Goal: Task Accomplishment & Management: Manage account settings

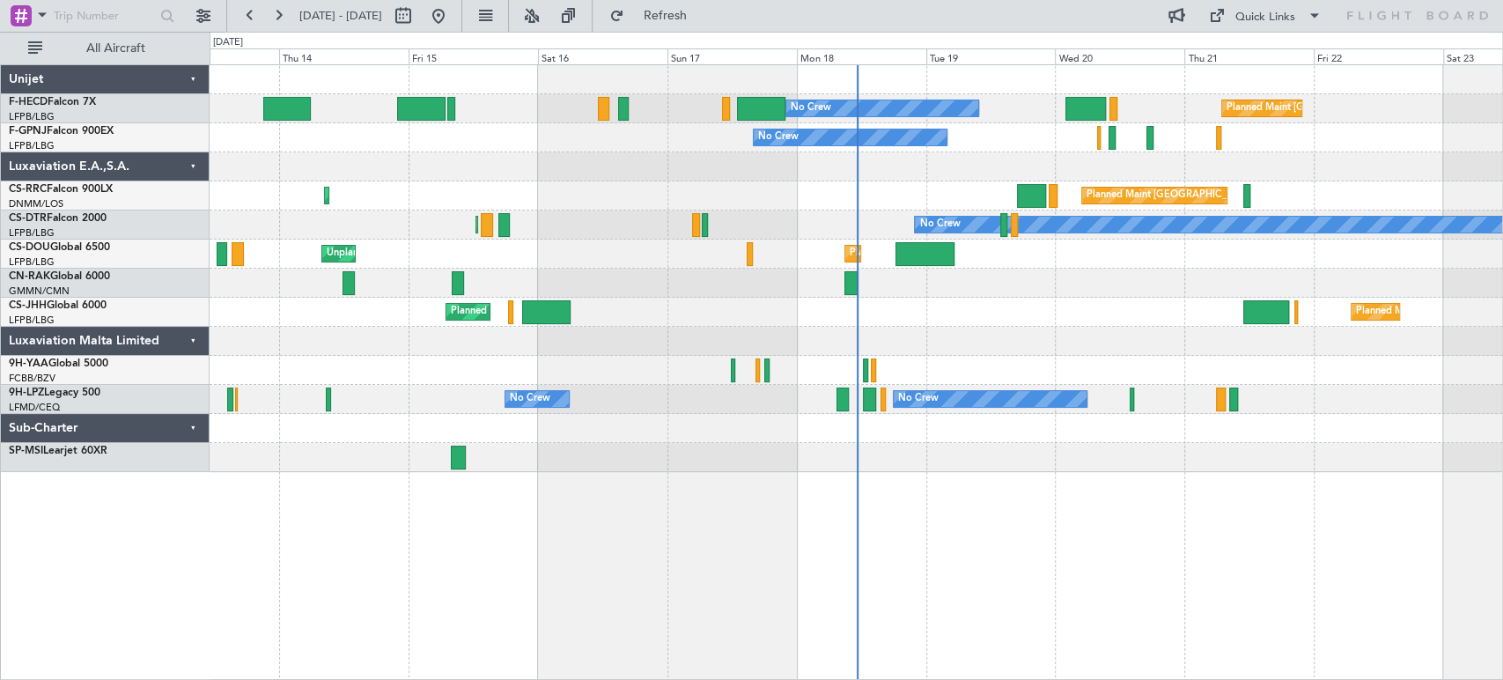
click at [605, 167] on div at bounding box center [856, 166] width 1293 height 29
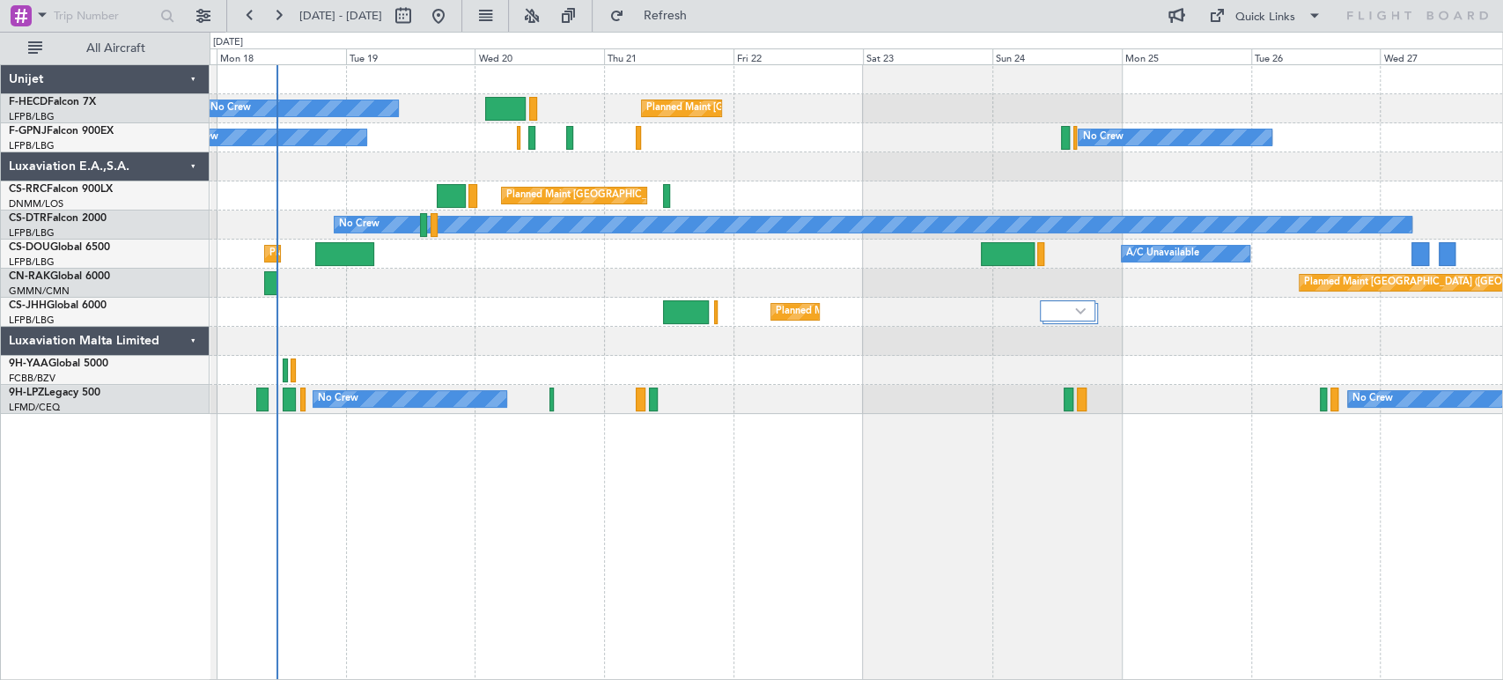
click at [441, 92] on div "Planned Maint [GEOGRAPHIC_DATA] ([GEOGRAPHIC_DATA]) No Crew No Crew No Crew Pla…" at bounding box center [856, 239] width 1293 height 349
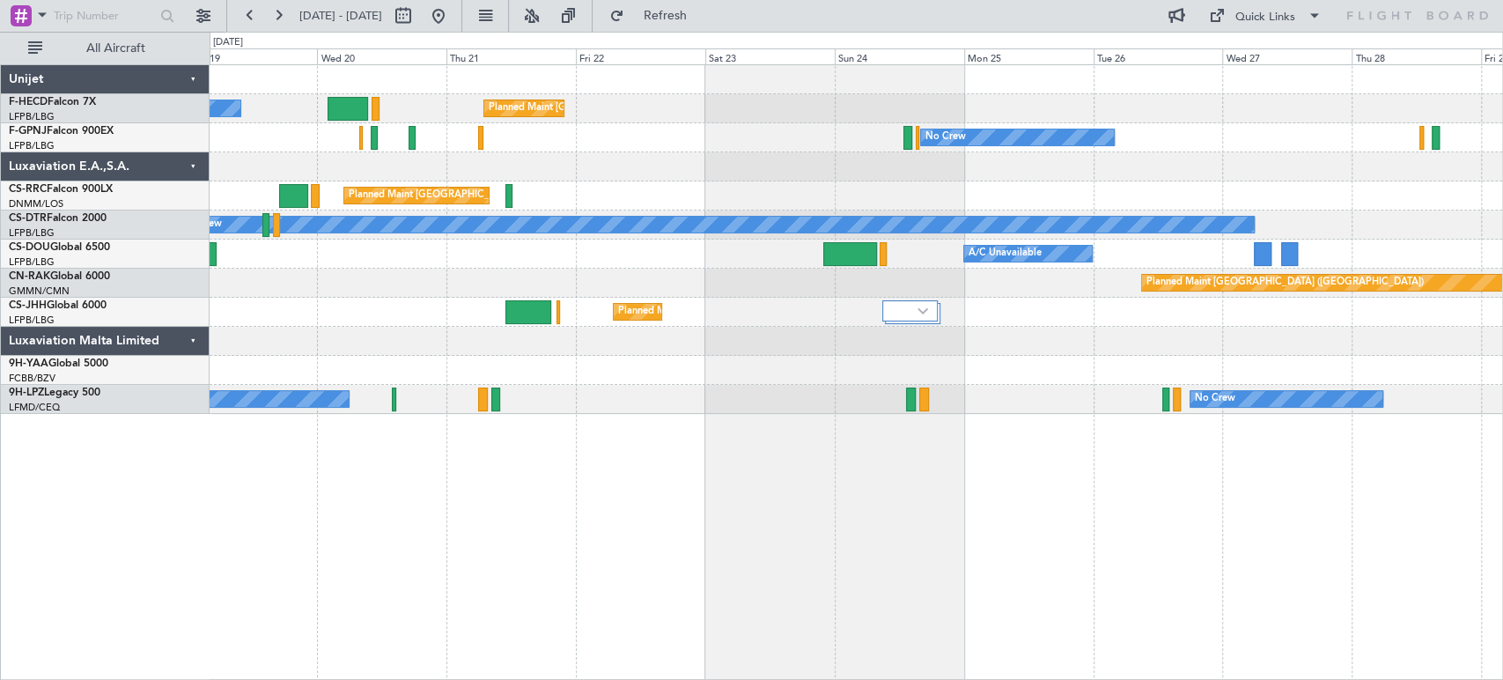
click at [441, 92] on div at bounding box center [856, 79] width 1293 height 29
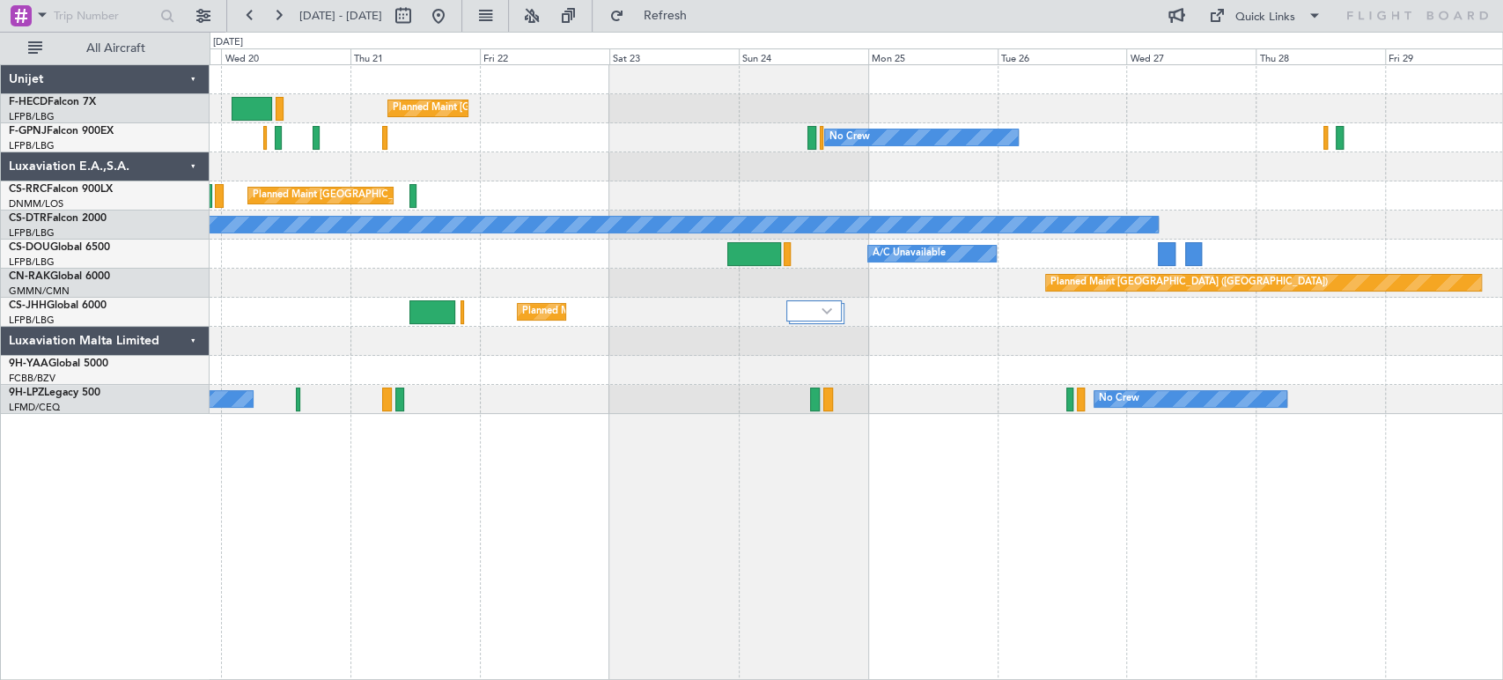
click at [345, 92] on div at bounding box center [856, 79] width 1293 height 29
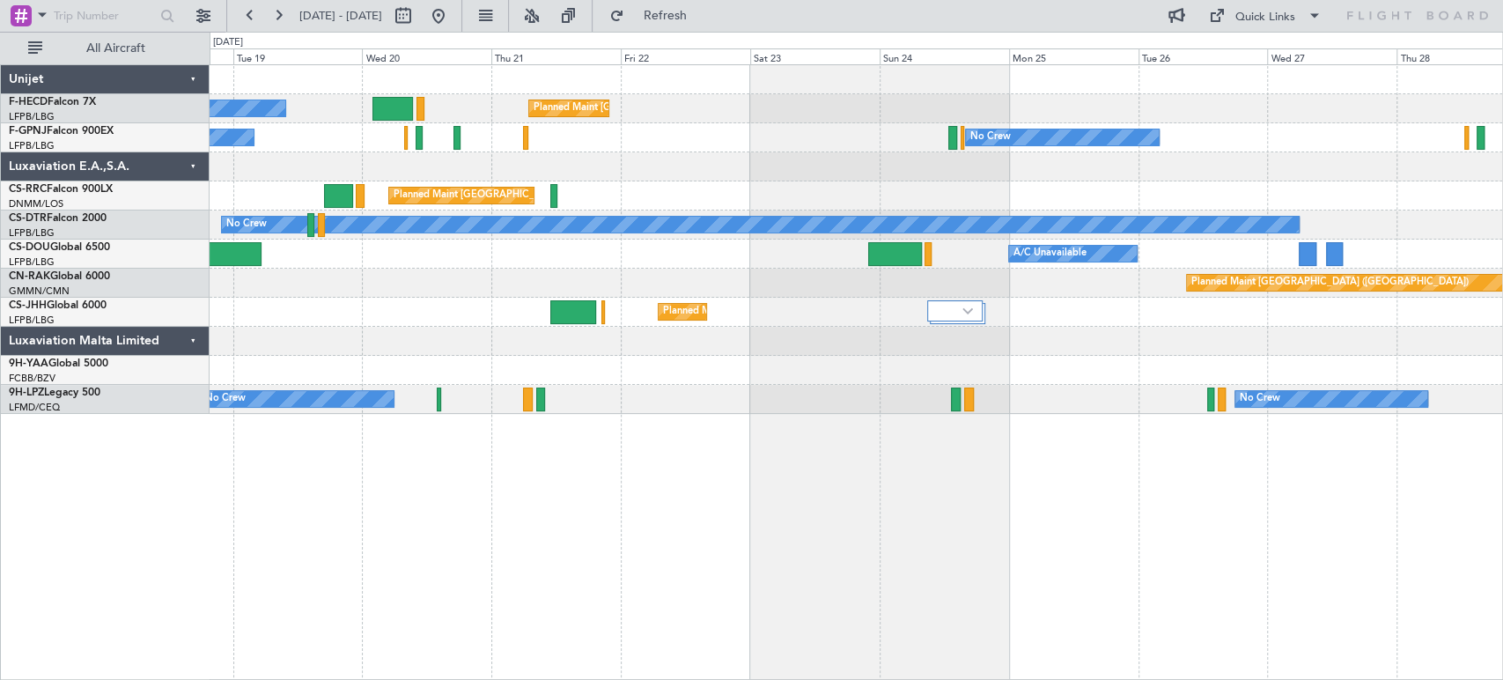
click at [486, 93] on div "Planned Maint Paris (Le Bourget) No Crew No Crew No Crew No Crew Planned Maint …" at bounding box center [856, 239] width 1293 height 349
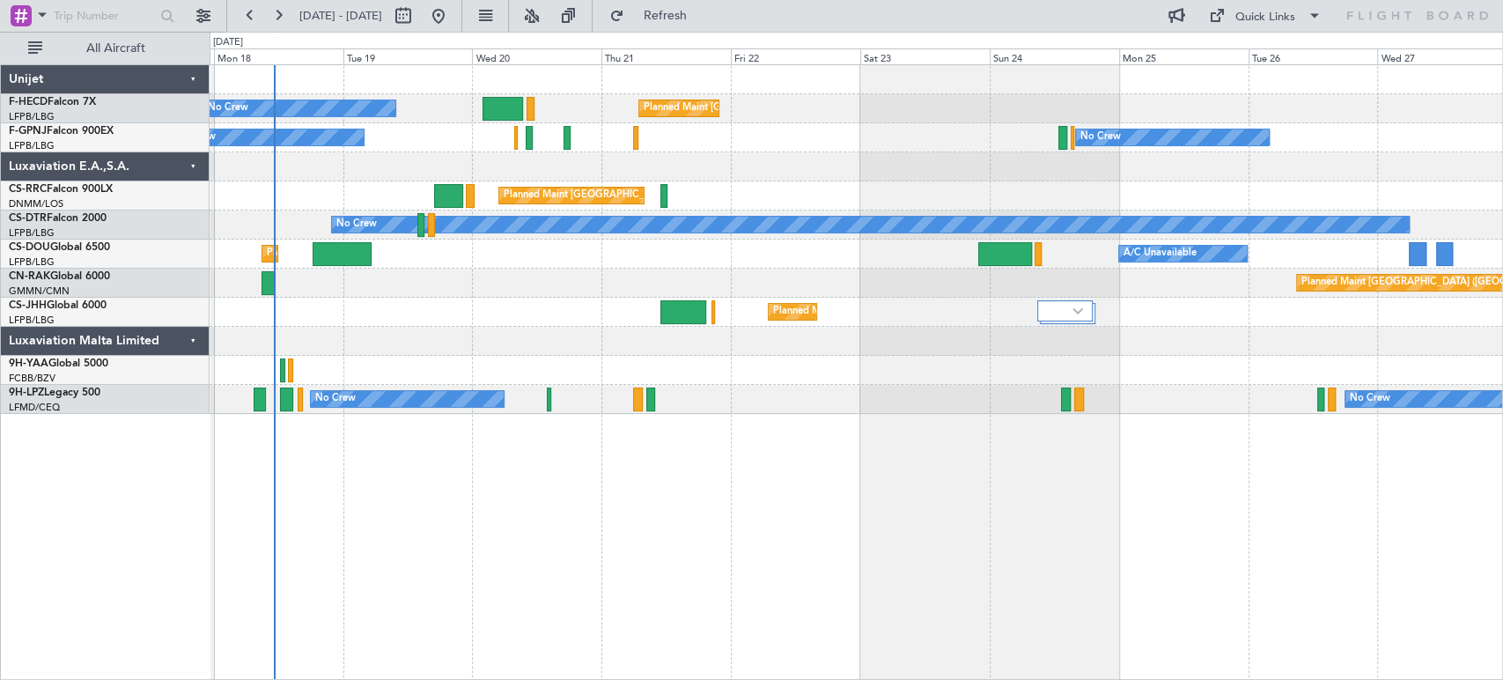
click at [535, 158] on div at bounding box center [856, 166] width 1293 height 29
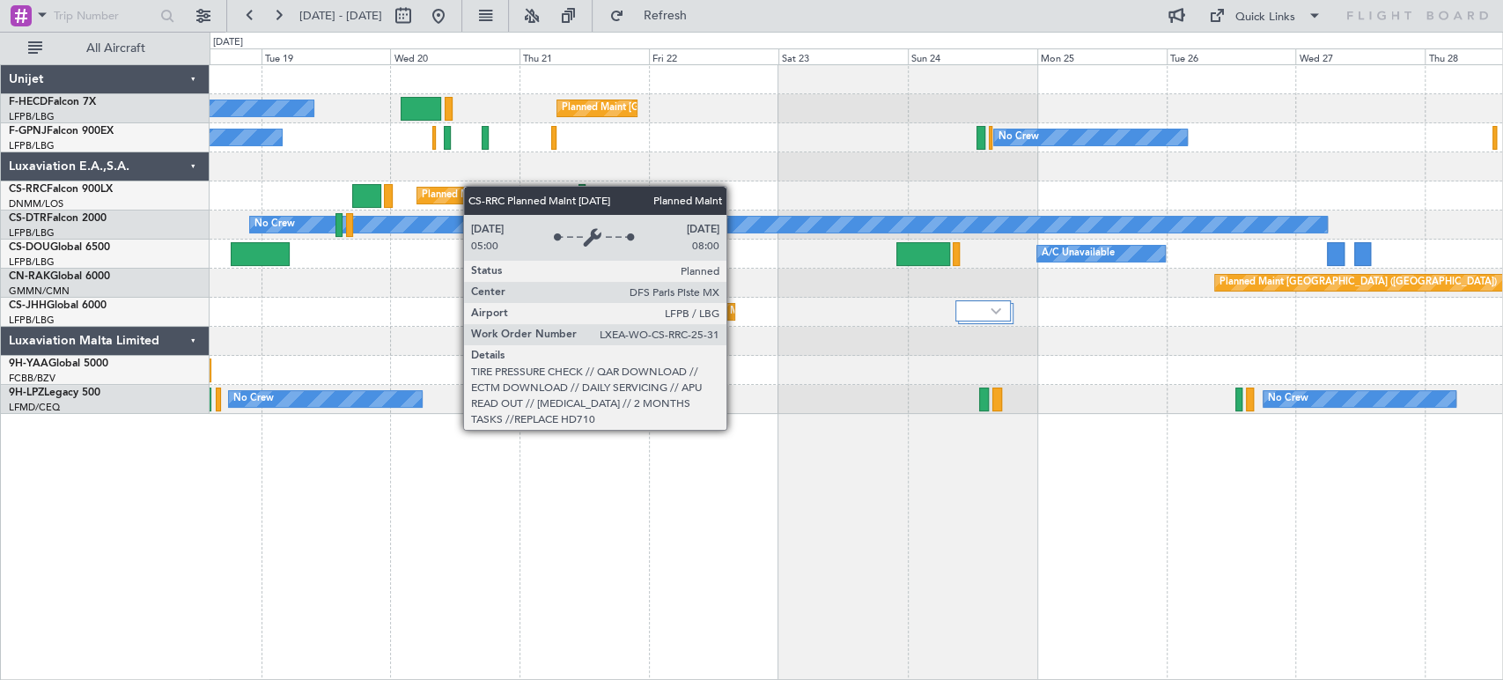
click at [451, 189] on div "Planned Maint Paris (Le Bourget) No Crew No Crew No Crew No Crew Planned Maint …" at bounding box center [856, 239] width 1293 height 349
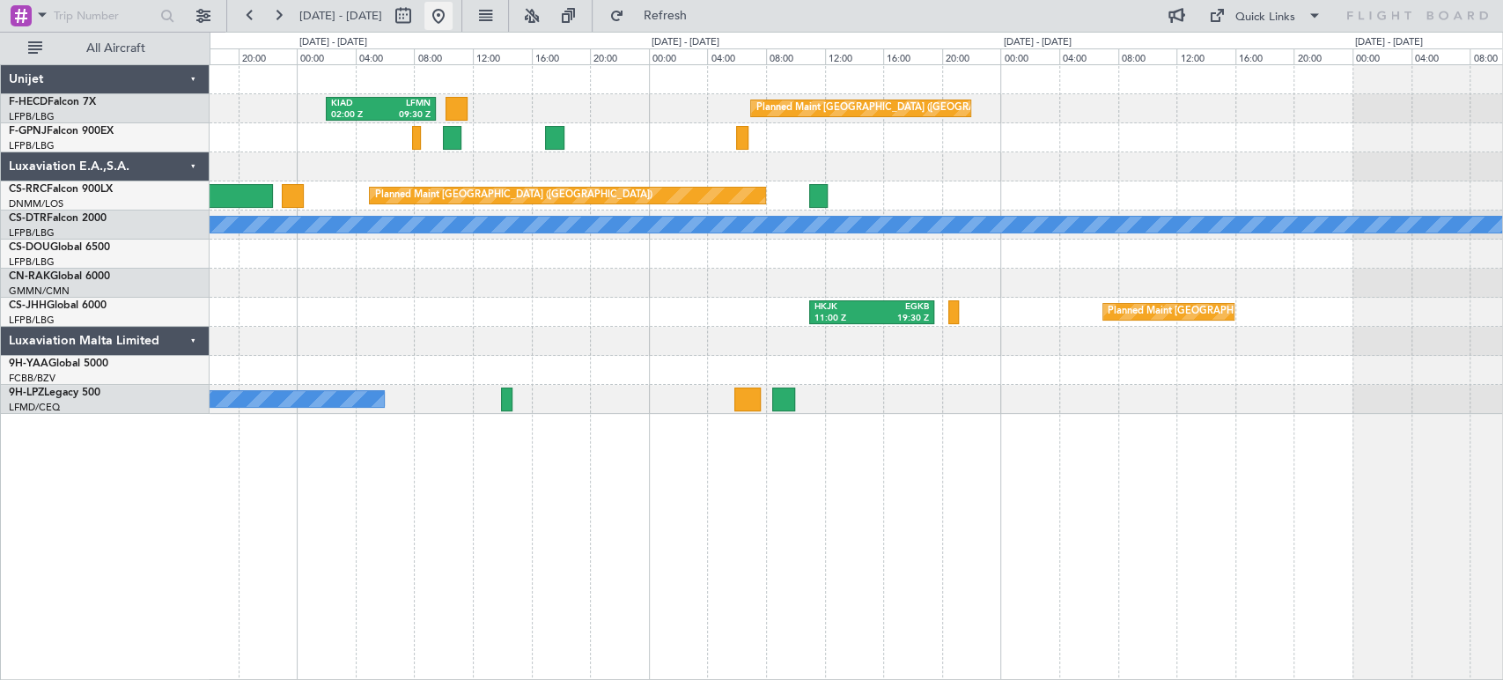
click at [453, 14] on button at bounding box center [439, 16] width 28 height 28
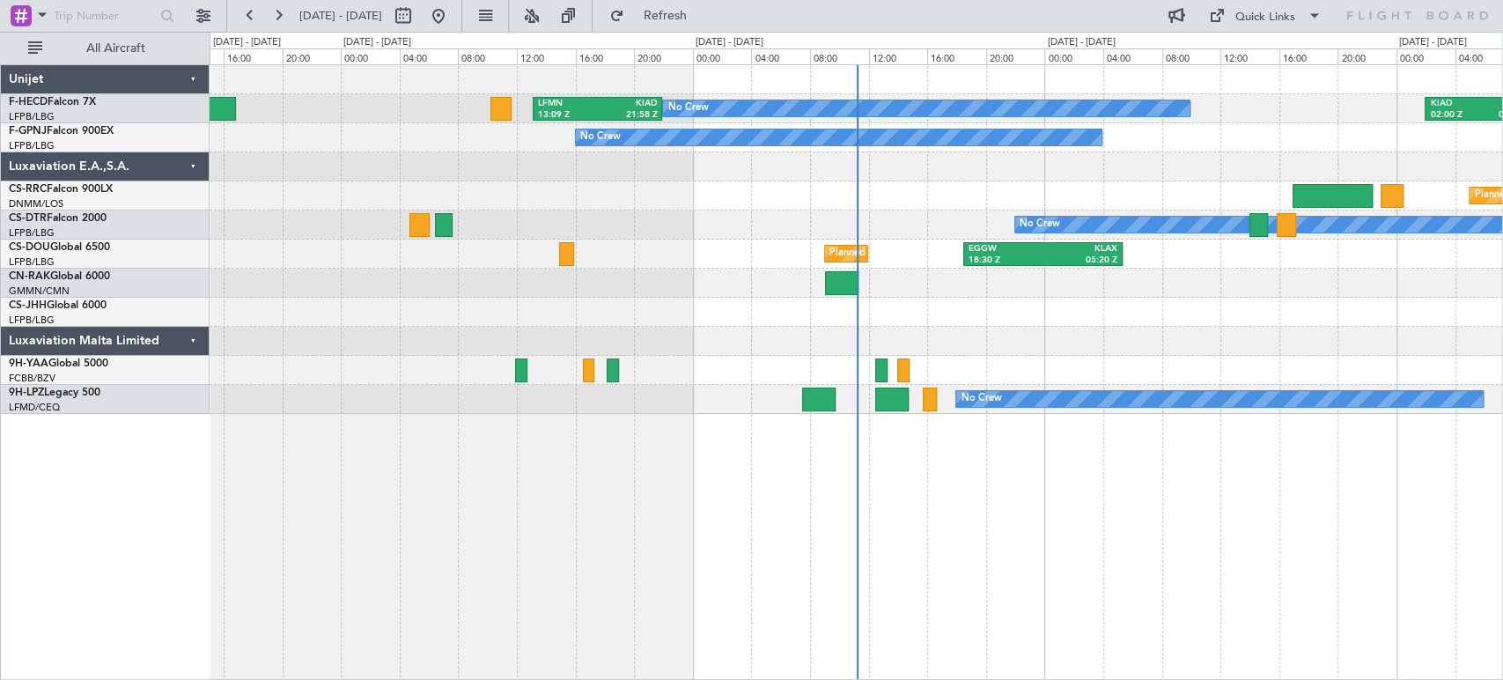
click at [716, 8] on fb-refresh-button "Refresh" at bounding box center [654, 16] width 123 height 32
click at [702, 10] on span "Refresh" at bounding box center [665, 16] width 74 height 12
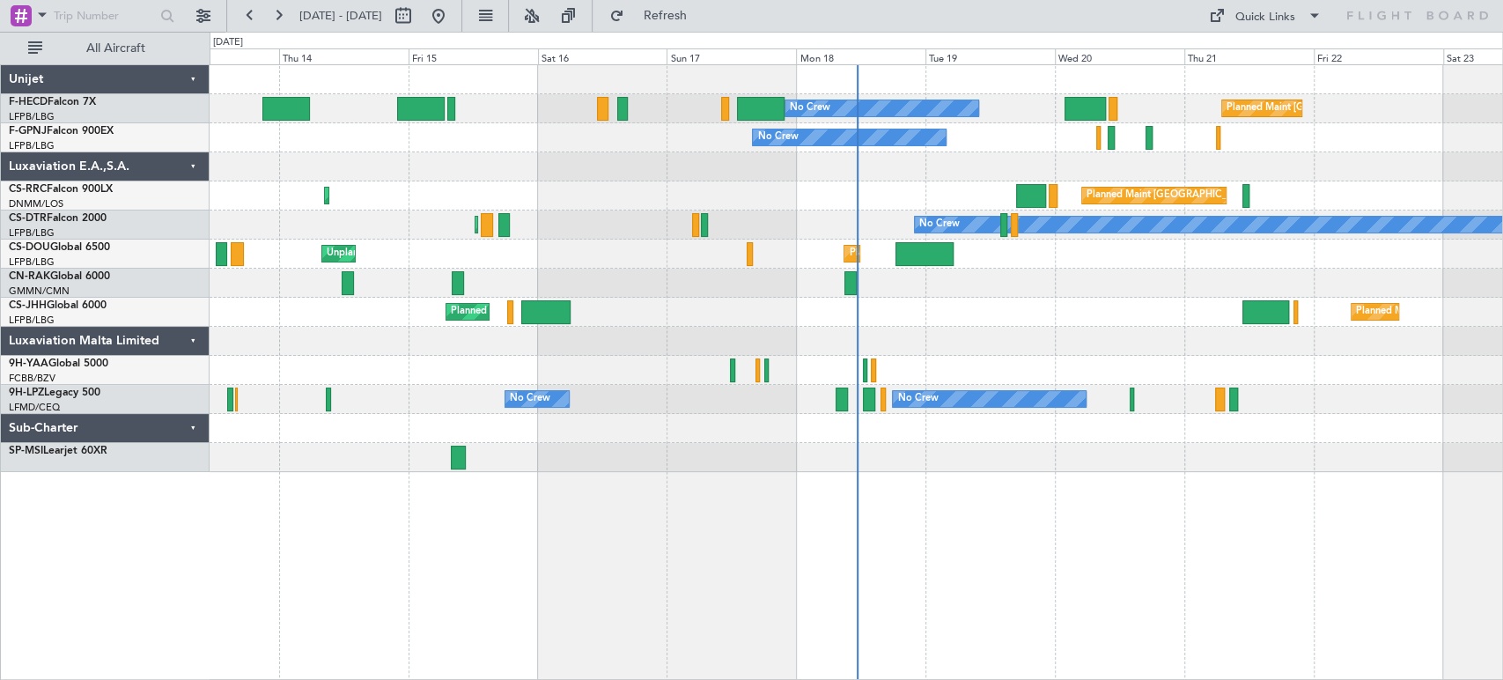
click at [585, 133] on div "No Crew No Crew No Crew" at bounding box center [856, 137] width 1293 height 29
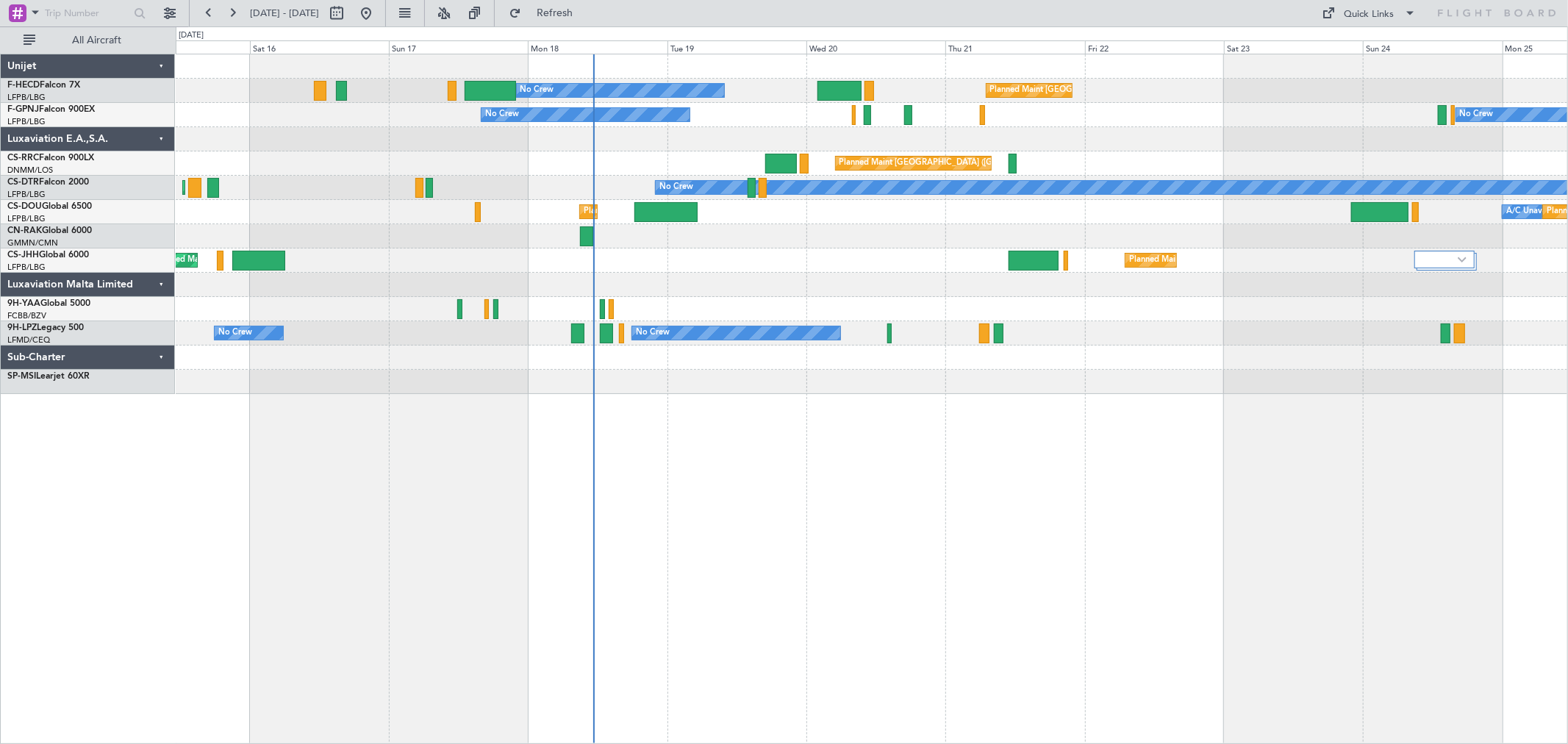
click at [789, 200] on div "Planned Maint [GEOGRAPHIC_DATA] ([GEOGRAPHIC_DATA]) No Crew No Crew No Crew Pla…" at bounding box center [871, 224] width 1391 height 340
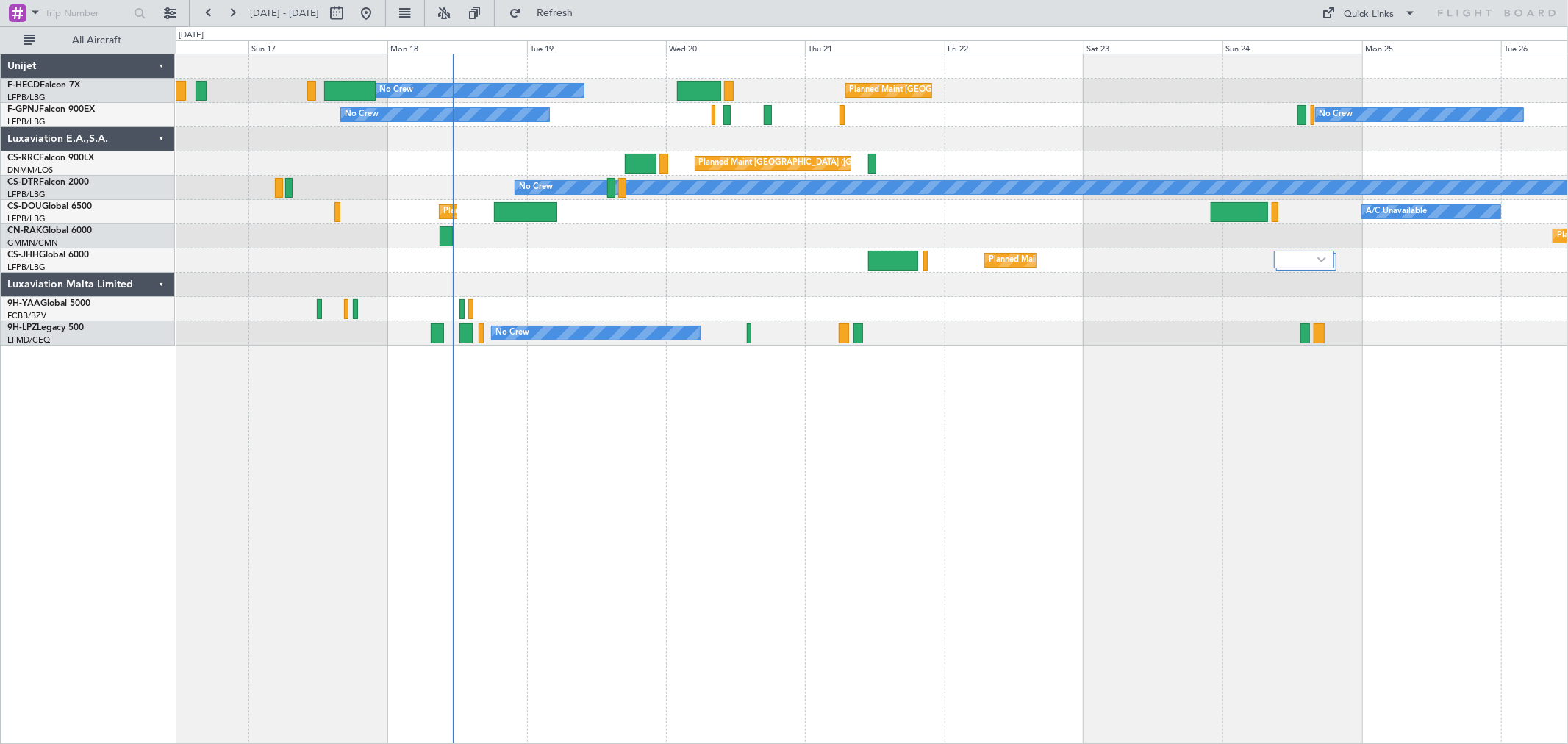
click at [608, 131] on div "Planned Maint [GEOGRAPHIC_DATA] ([GEOGRAPHIC_DATA]) No Crew No Crew No Crew Pla…" at bounding box center [871, 200] width 1391 height 291
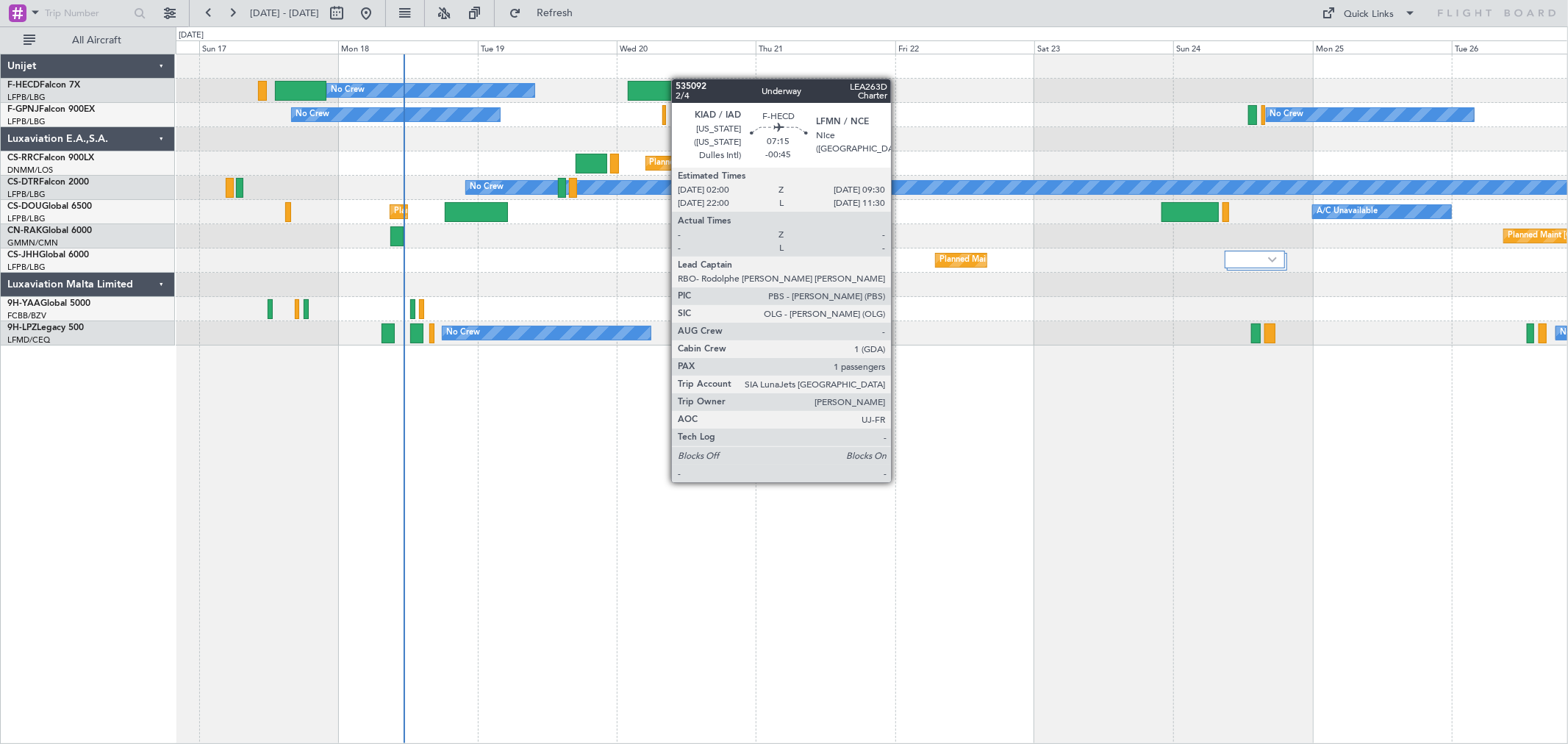
click at [548, 102] on div "Planned Maint Paris (Le Bourget) No Crew No Crew No Crew Planned Maint Paris (L…" at bounding box center [871, 200] width 1391 height 291
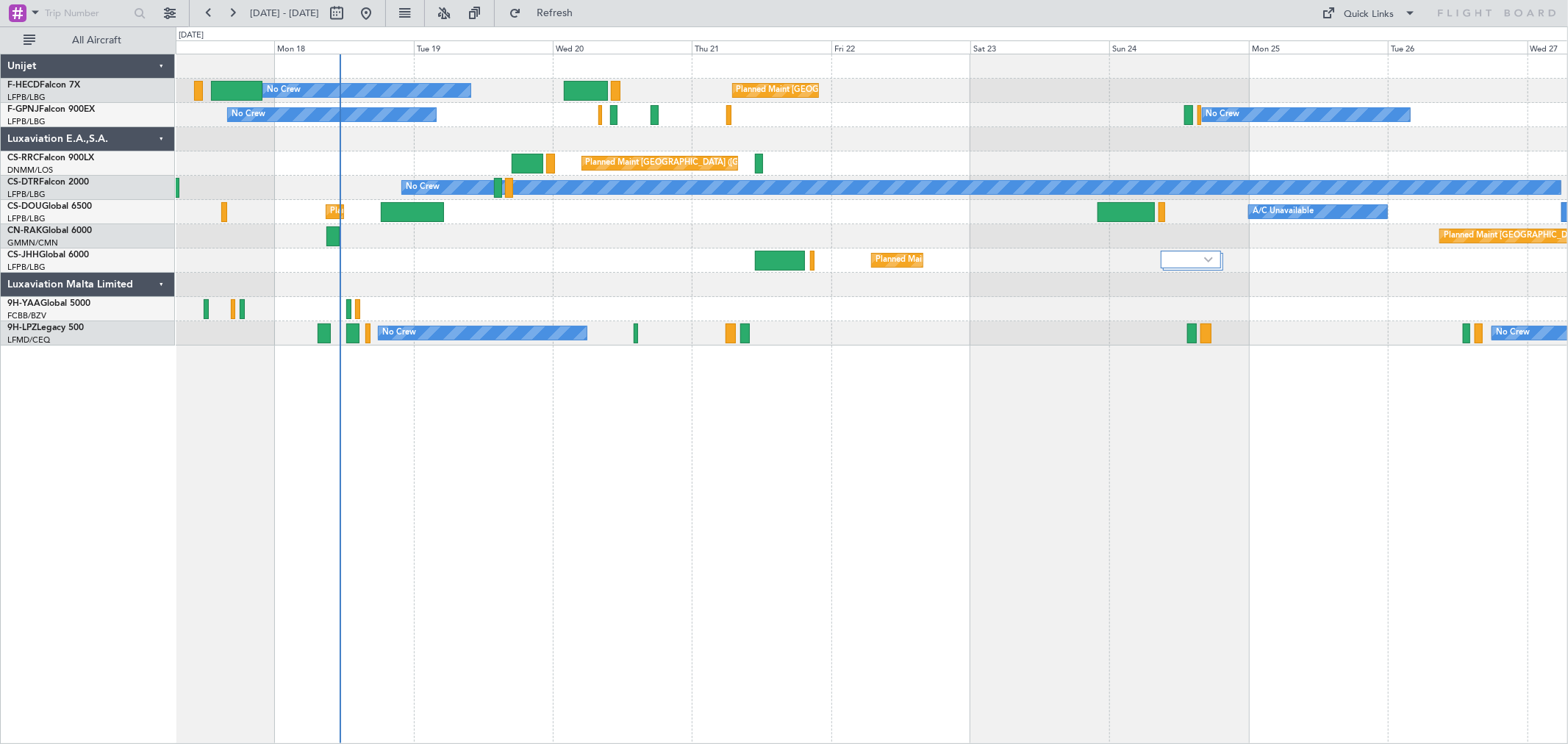
click at [552, 105] on div "Planned Maint [GEOGRAPHIC_DATA] ([GEOGRAPHIC_DATA]) No Crew No Crew No Crew Pla…" at bounding box center [871, 200] width 1391 height 291
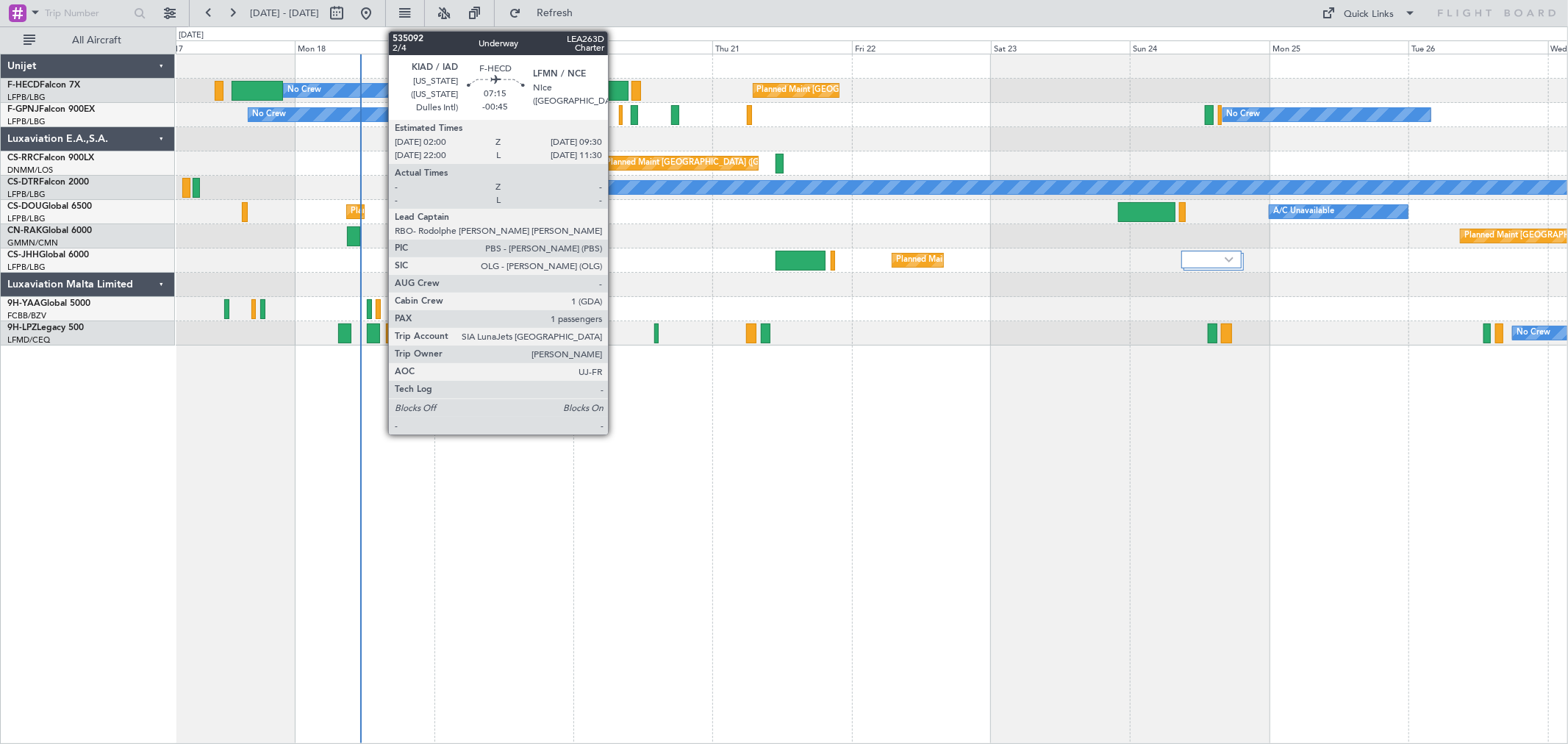
click at [615, 89] on div at bounding box center [606, 91] width 44 height 20
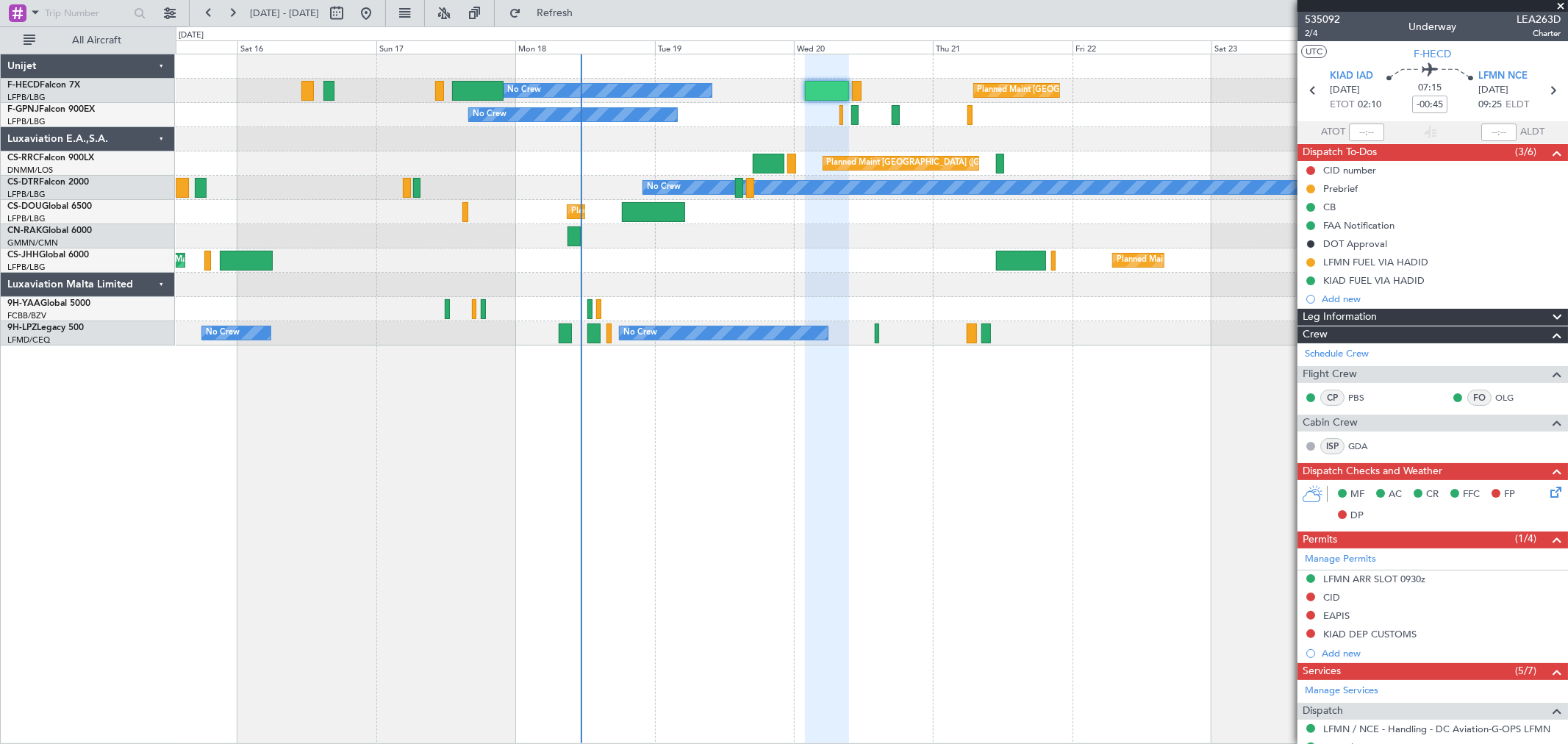
click at [779, 233] on div "Planned Maint Paris (Le Bourget) No Crew No Crew No Crew Planned Maint Paris (L…" at bounding box center [871, 200] width 1391 height 291
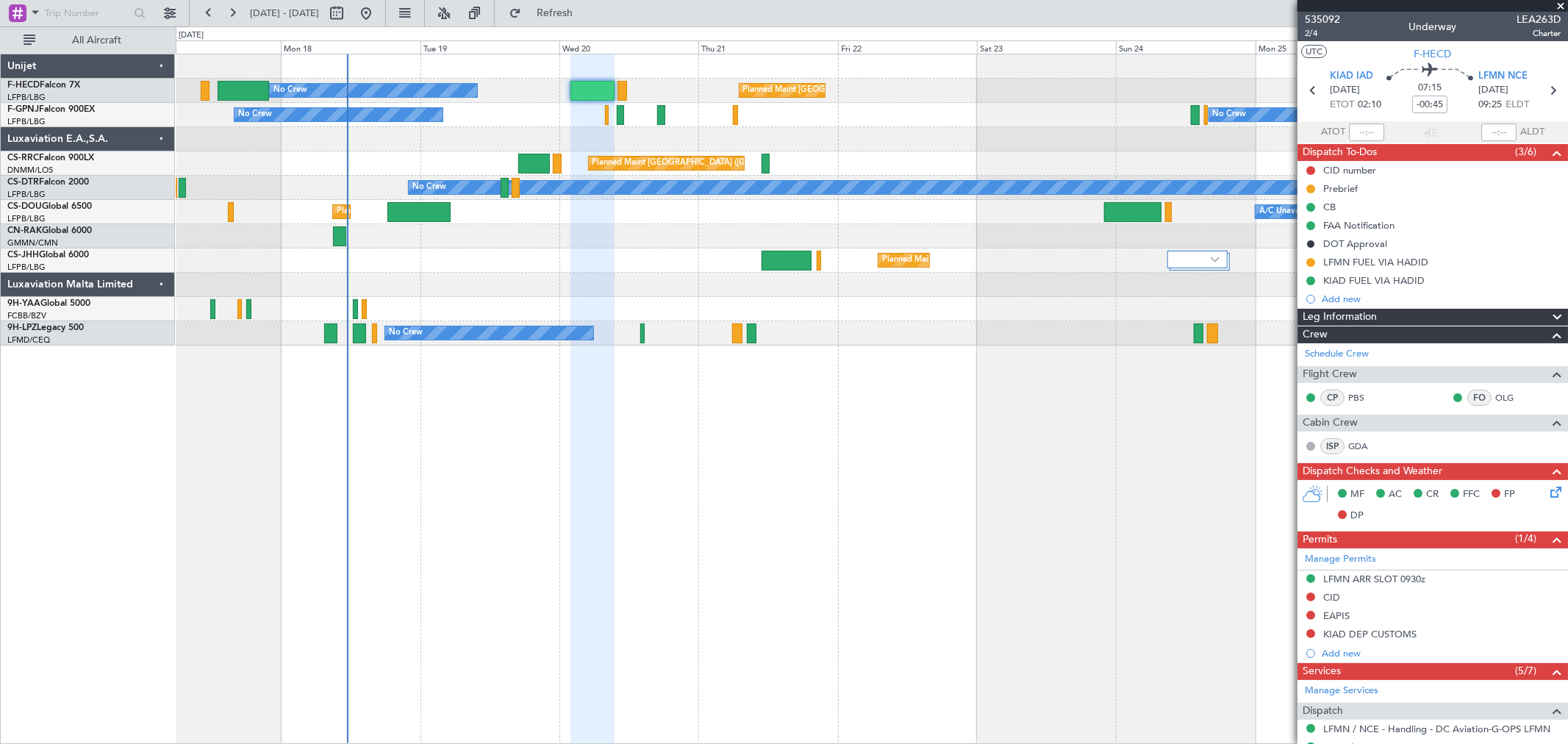
click at [538, 111] on div "No Crew No Crew" at bounding box center [871, 114] width 1391 height 24
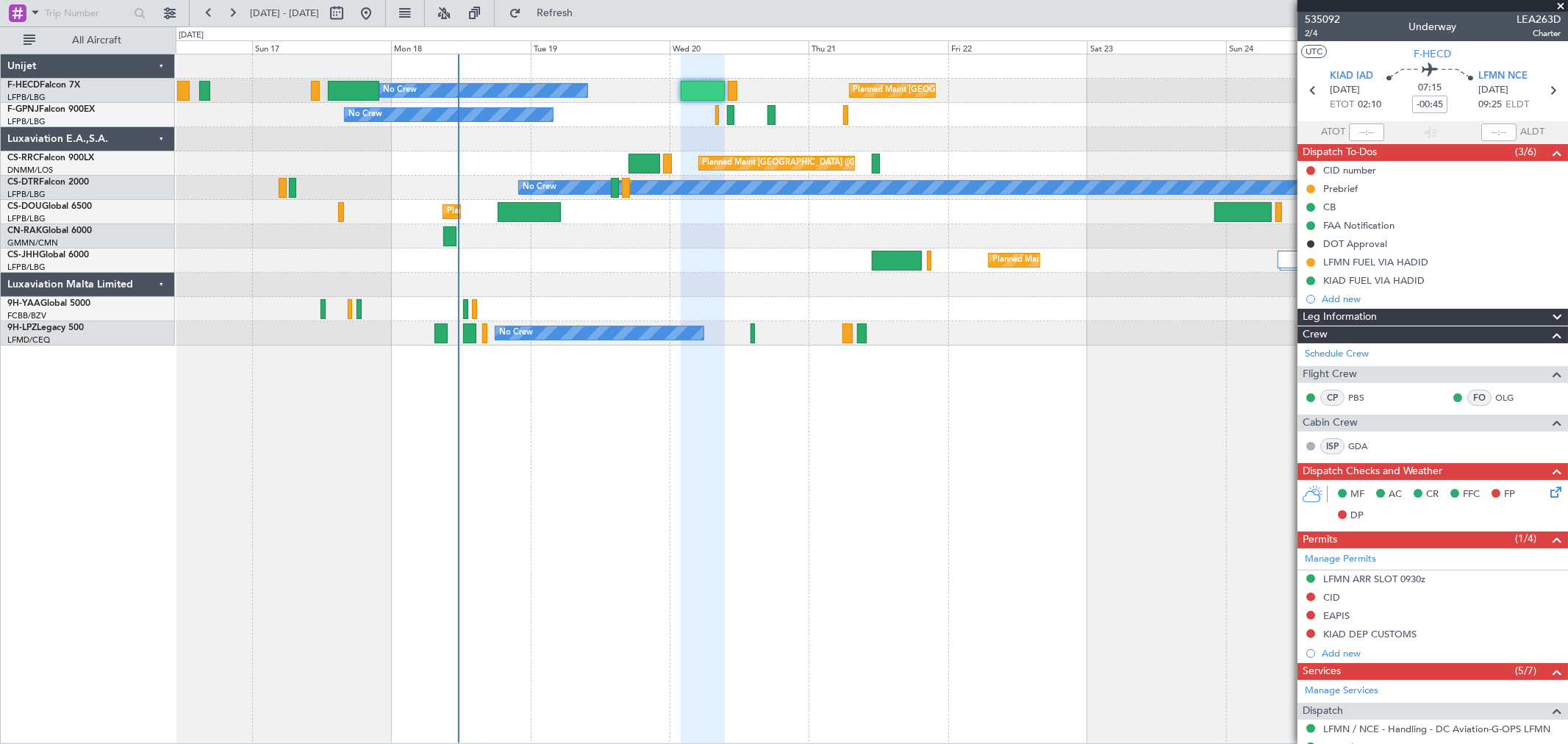
click at [729, 142] on div at bounding box center [871, 139] width 1391 height 24
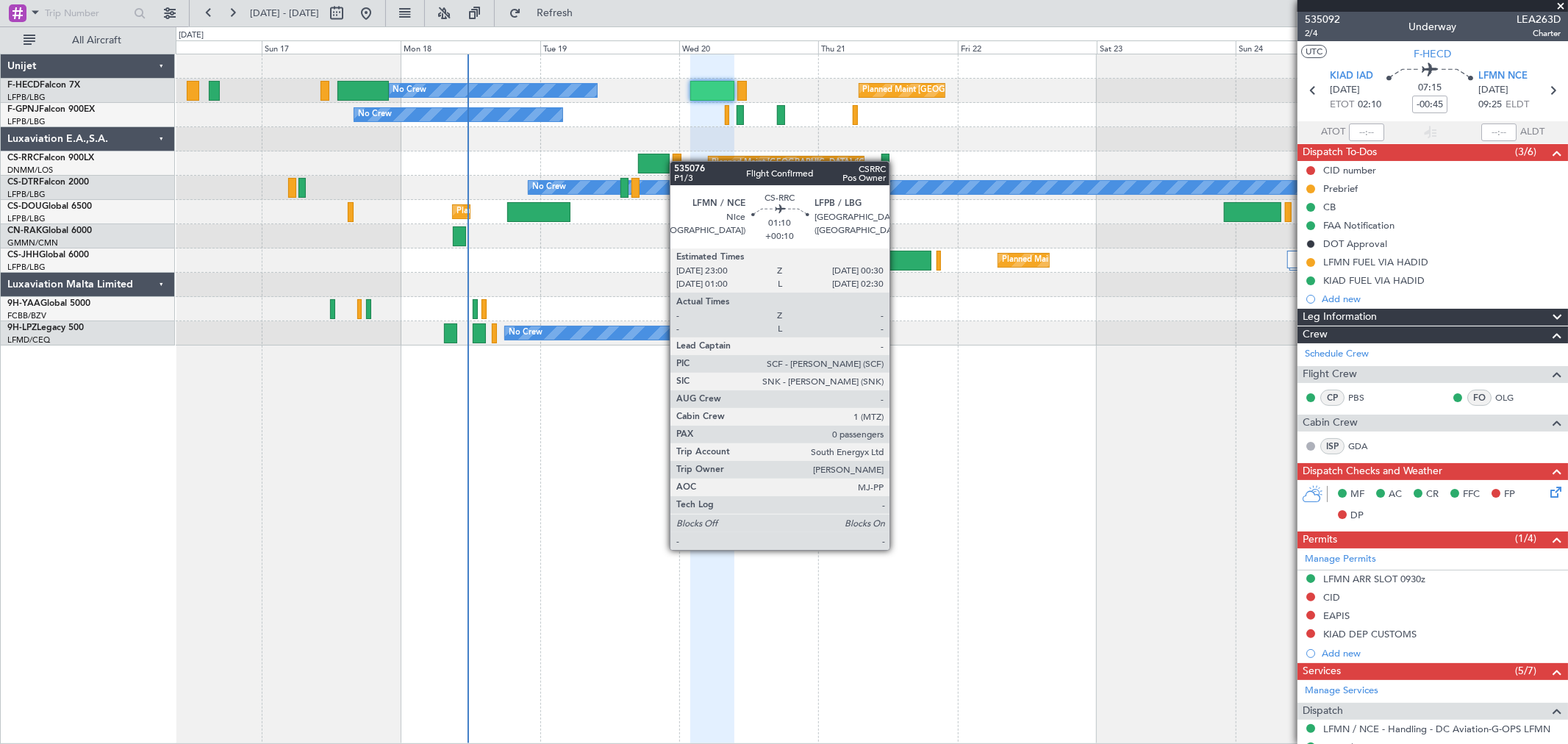
click at [561, 162] on div "Planned Maint Paris (Le Bourget) Planned Maint Lagos (Murtala Muhammed)" at bounding box center [871, 163] width 1391 height 24
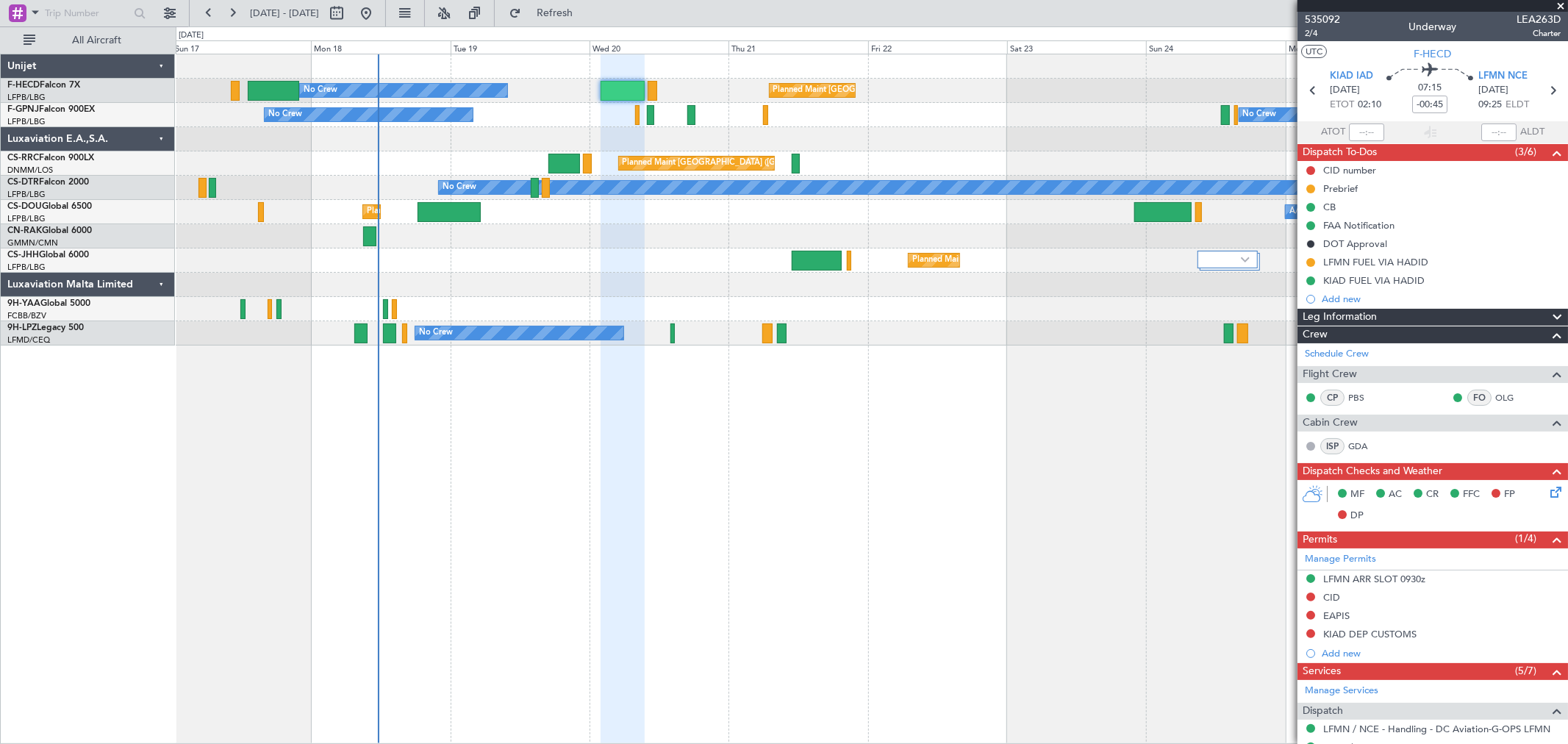
click at [602, 137] on div "Planned Maint Paris (Le Bourget) No Crew No Crew No Crew Planned Maint Paris (L…" at bounding box center [871, 200] width 1391 height 291
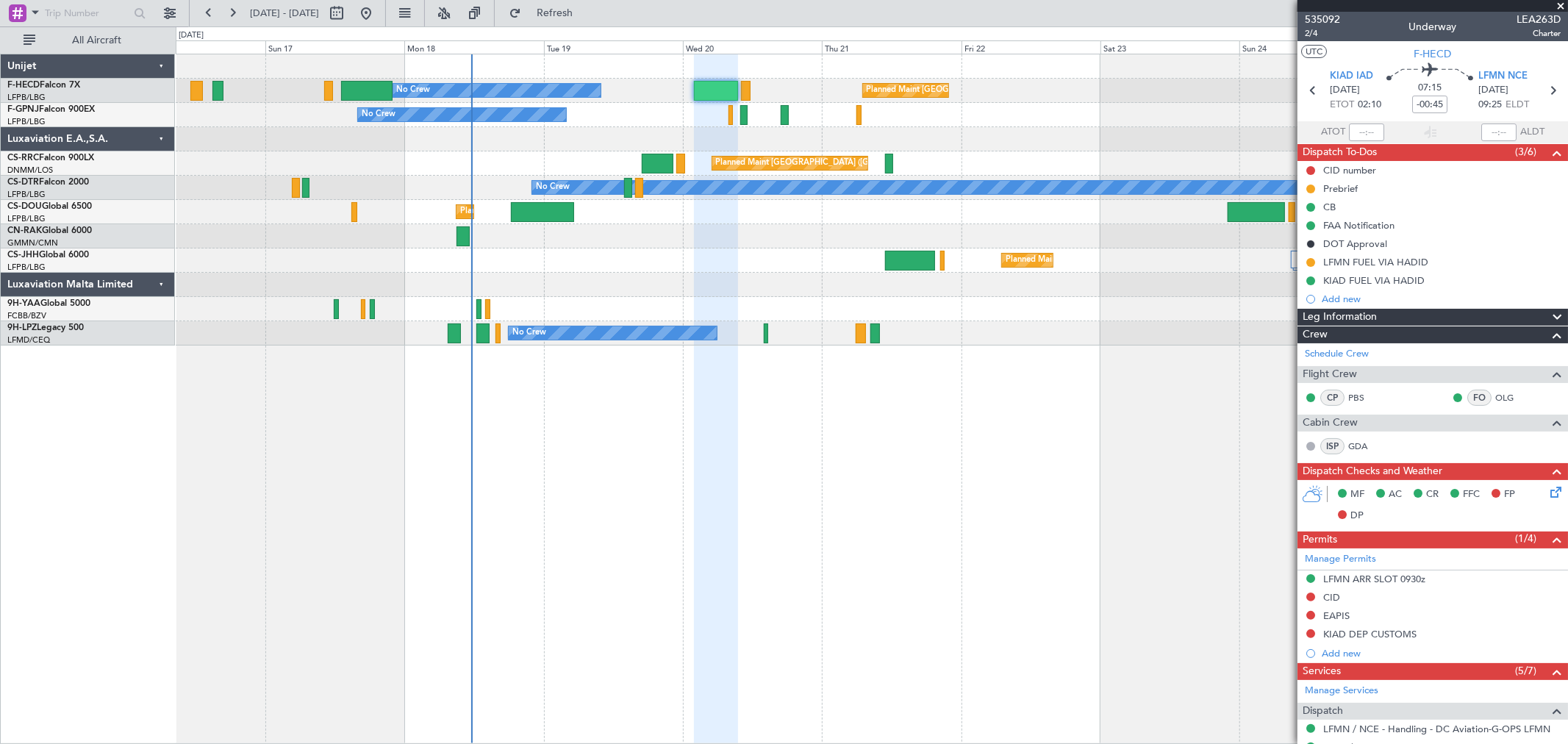
click at [552, 158] on div "Planned Maint Paris (Le Bourget) Planned Maint Lagos (Murtala Muhammed)" at bounding box center [871, 163] width 1391 height 24
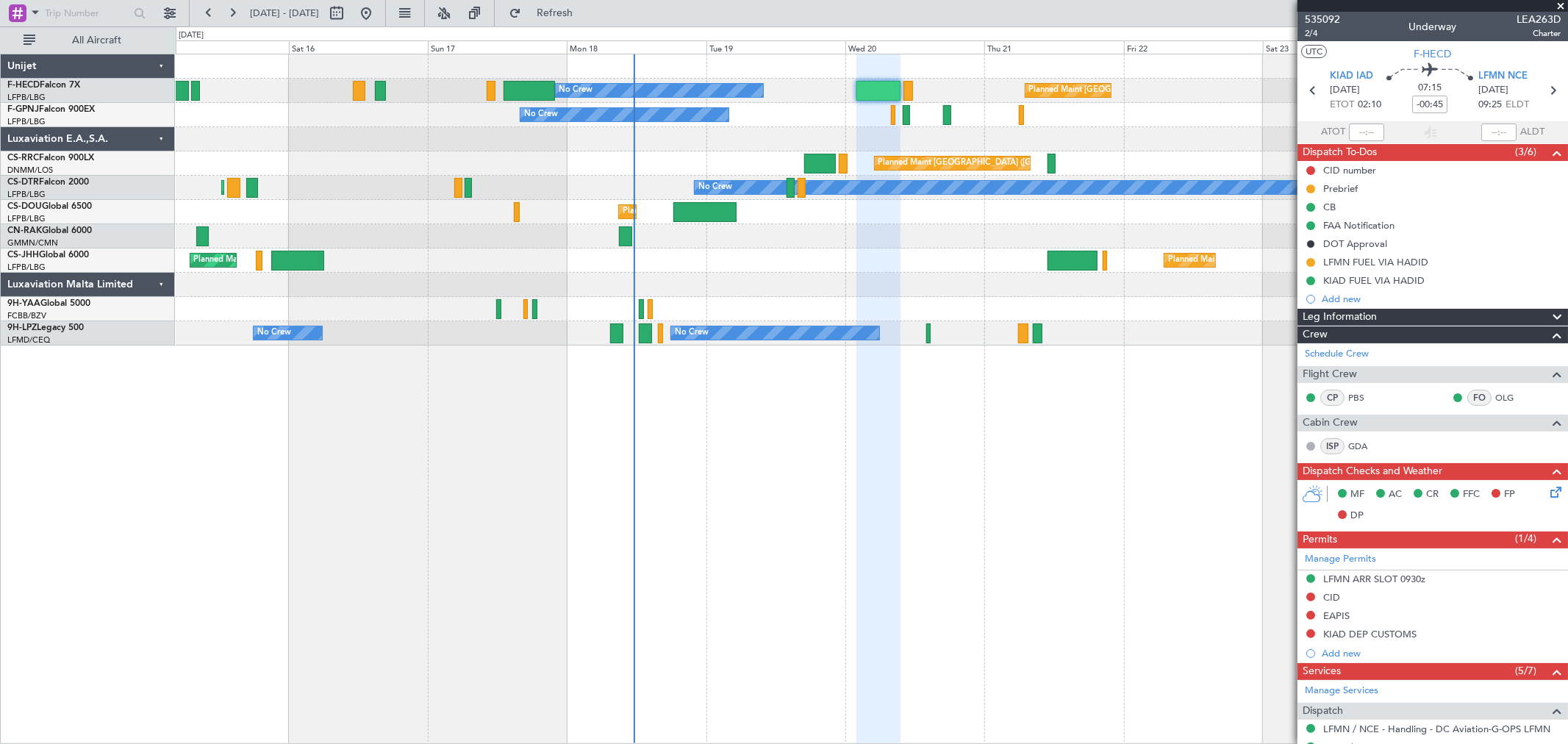
click at [986, 130] on div at bounding box center [871, 139] width 1391 height 24
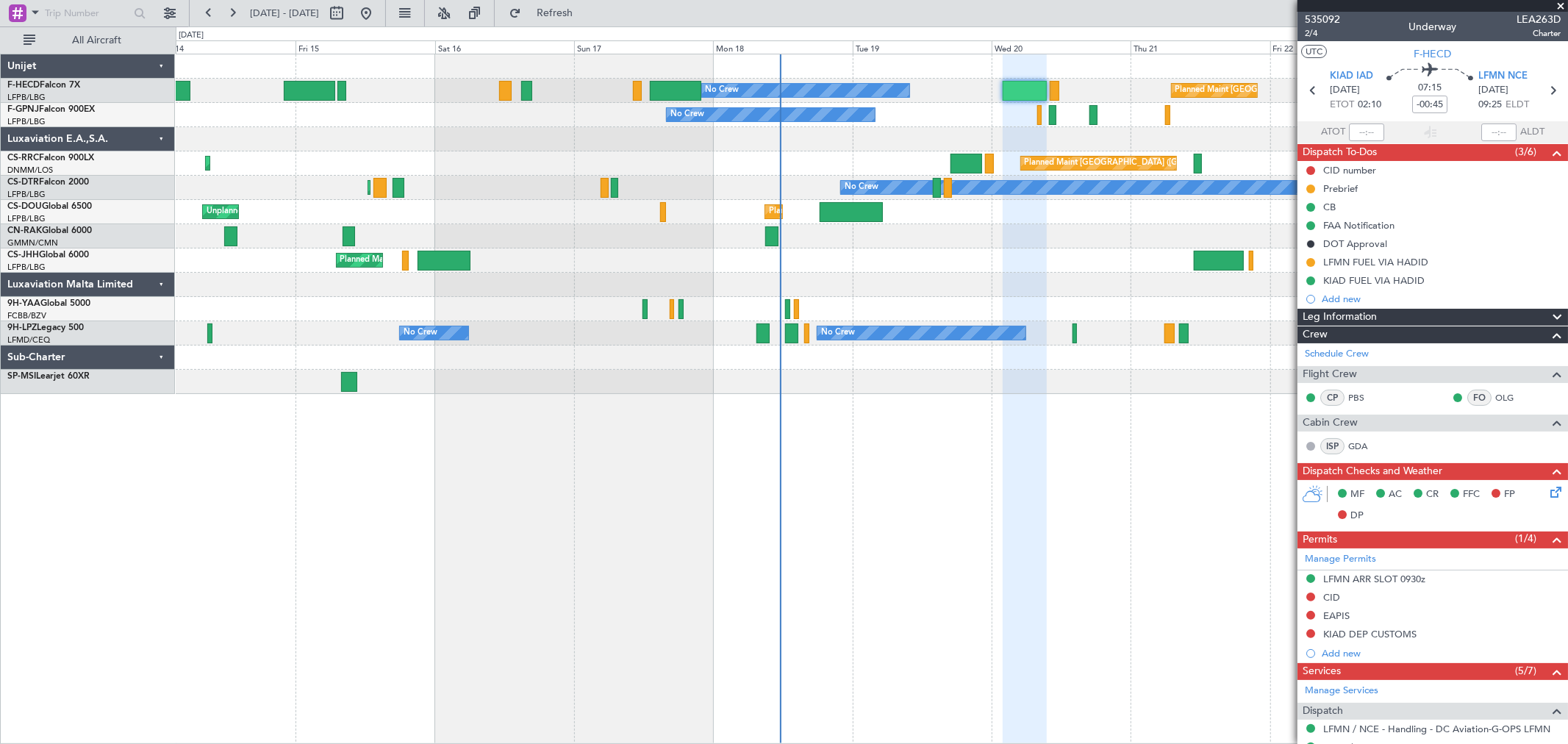
click at [1039, 142] on div at bounding box center [871, 139] width 1391 height 24
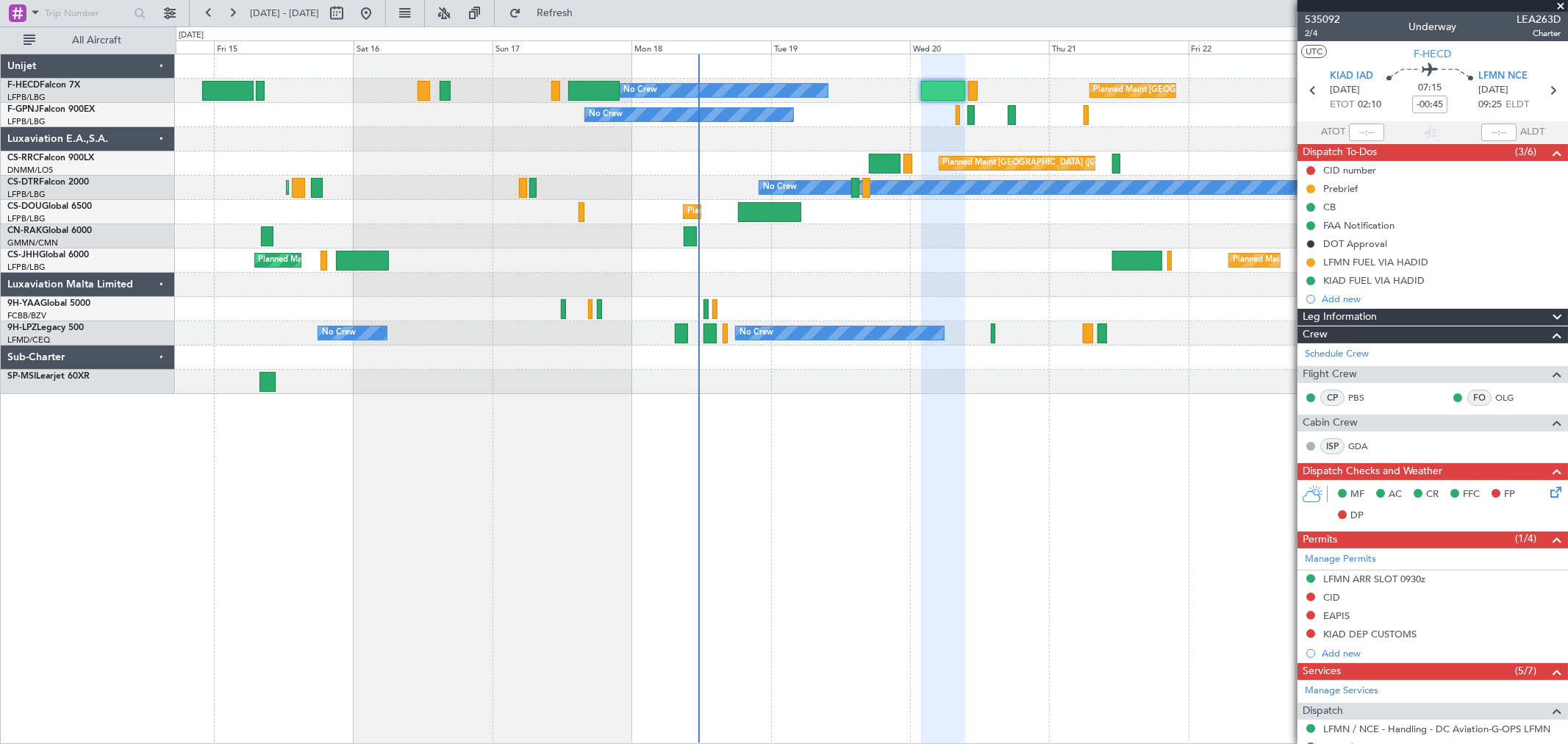
click at [953, 151] on div "Planned Maint Paris (Le Bourget) No Crew No Crew No Crew Planned Maint Paris (L…" at bounding box center [871, 224] width 1391 height 340
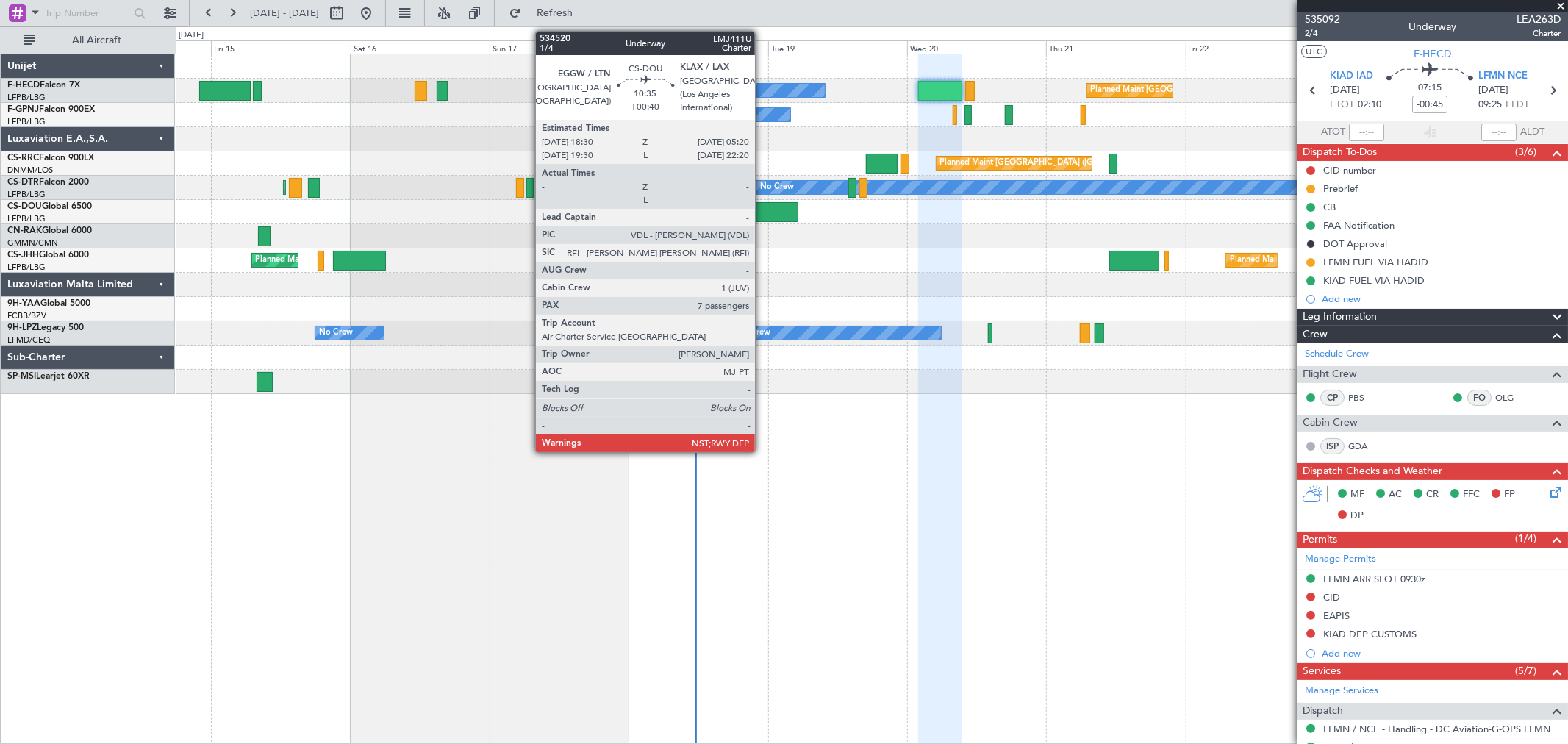
click at [762, 215] on div at bounding box center [767, 212] width 63 height 20
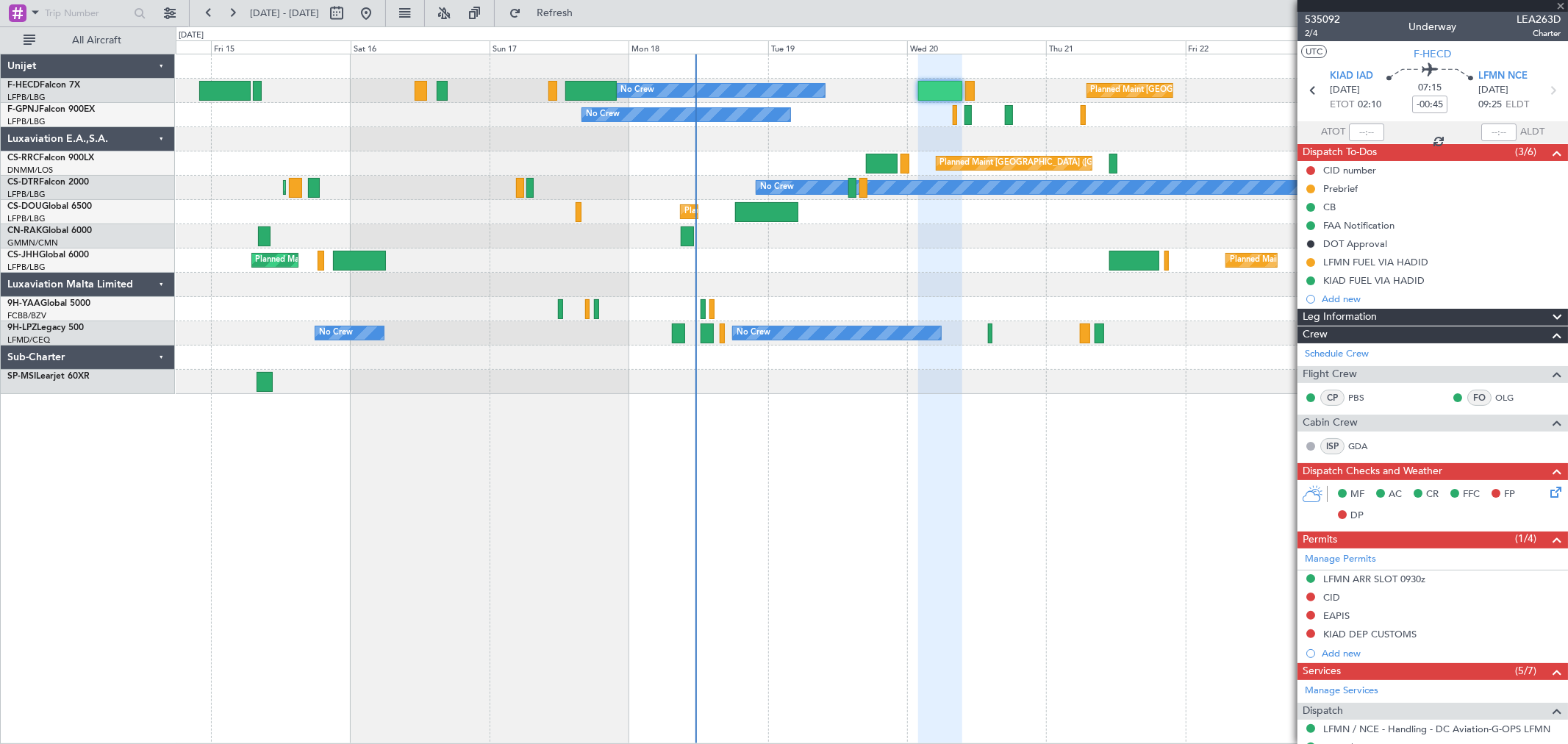
type input "+00:40"
type input "7"
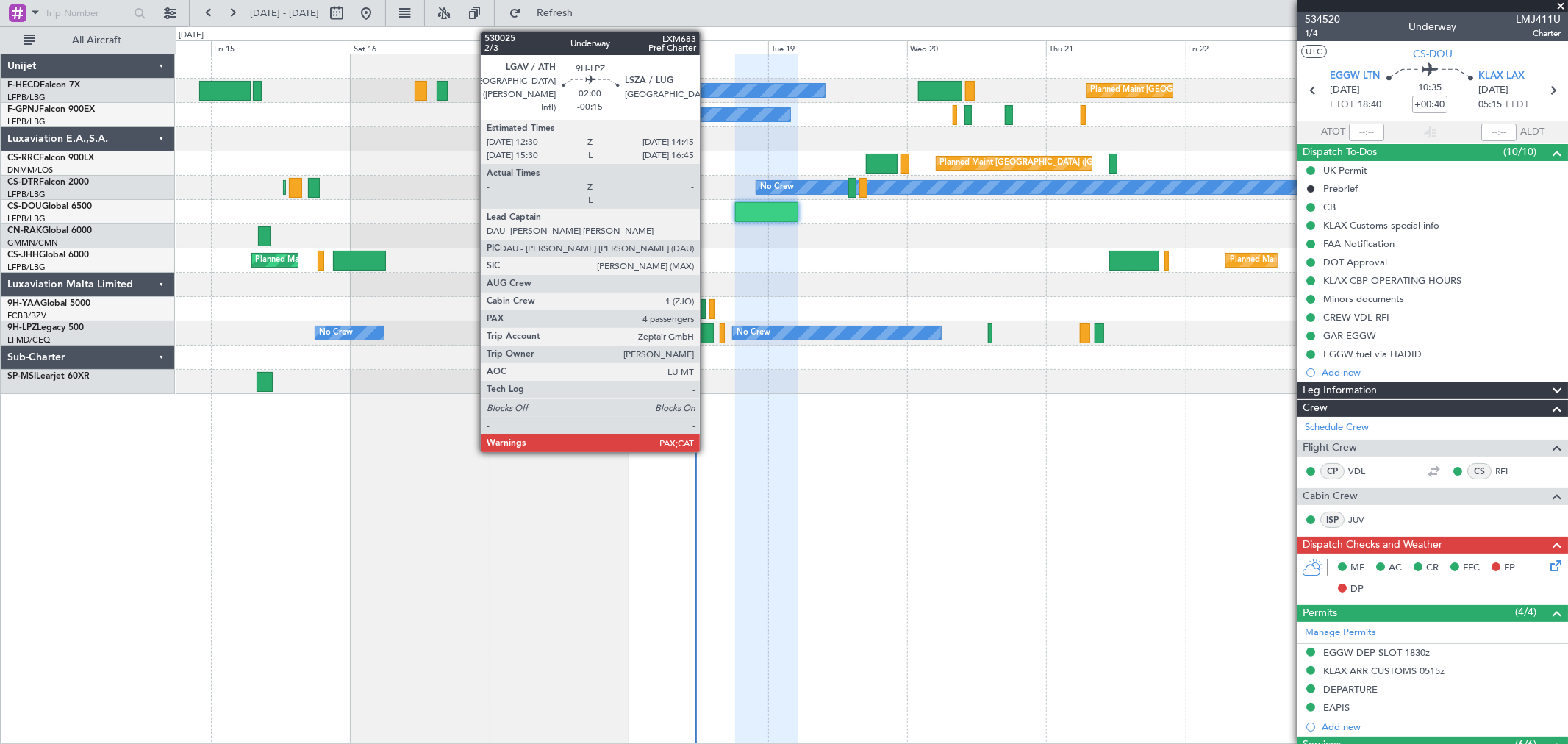
click at [707, 332] on div at bounding box center [707, 334] width 13 height 20
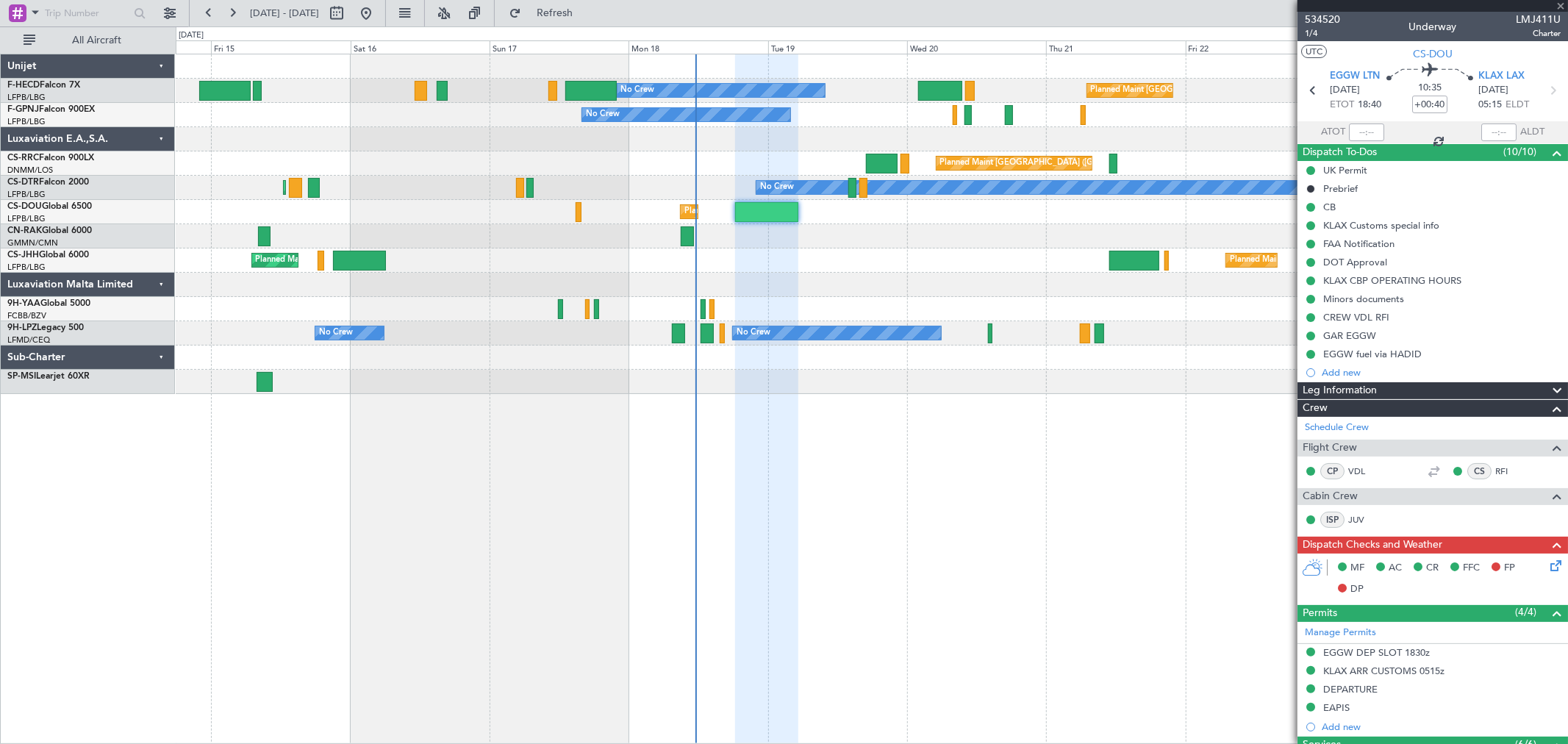
type input "-00:15"
type input "4"
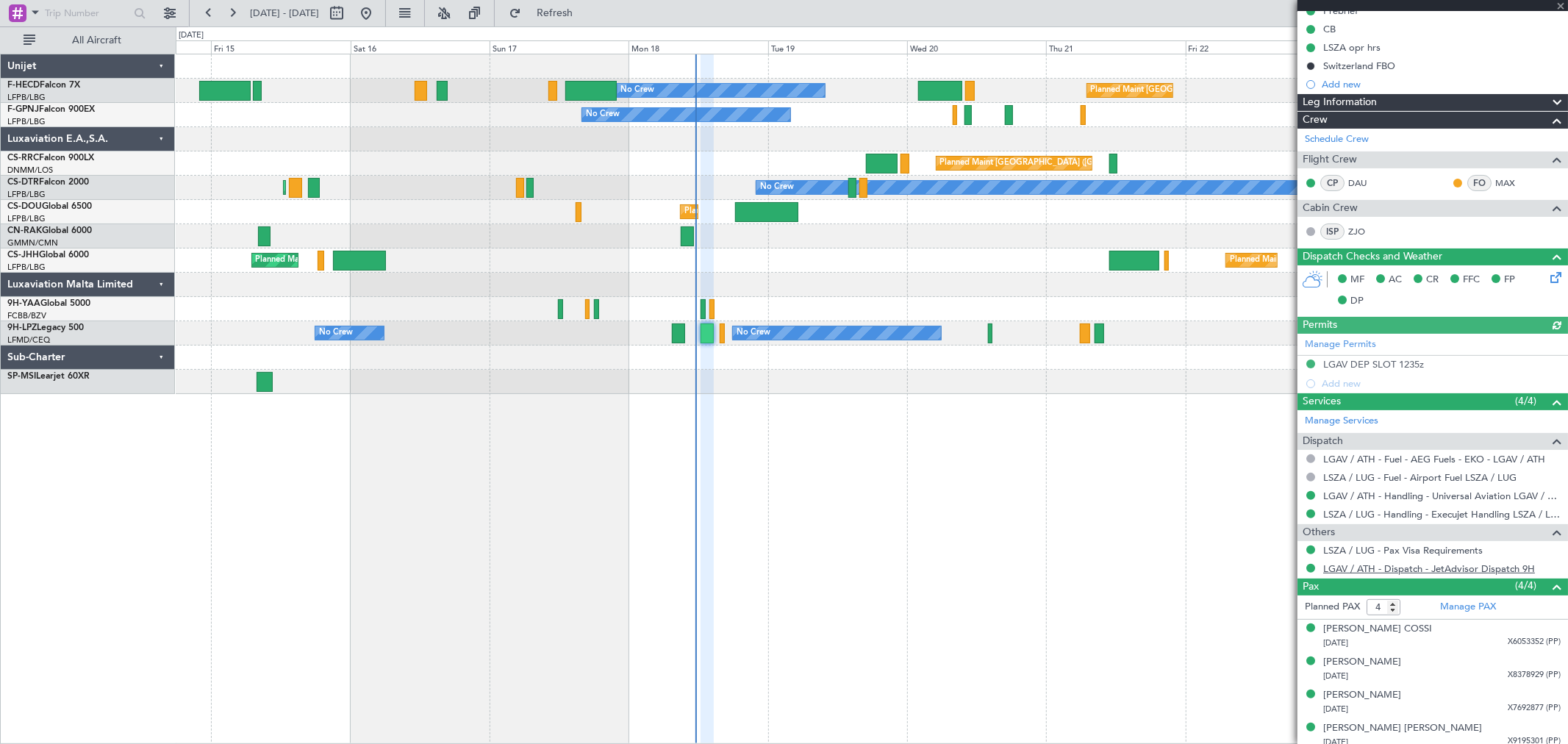
scroll to position [167, 0]
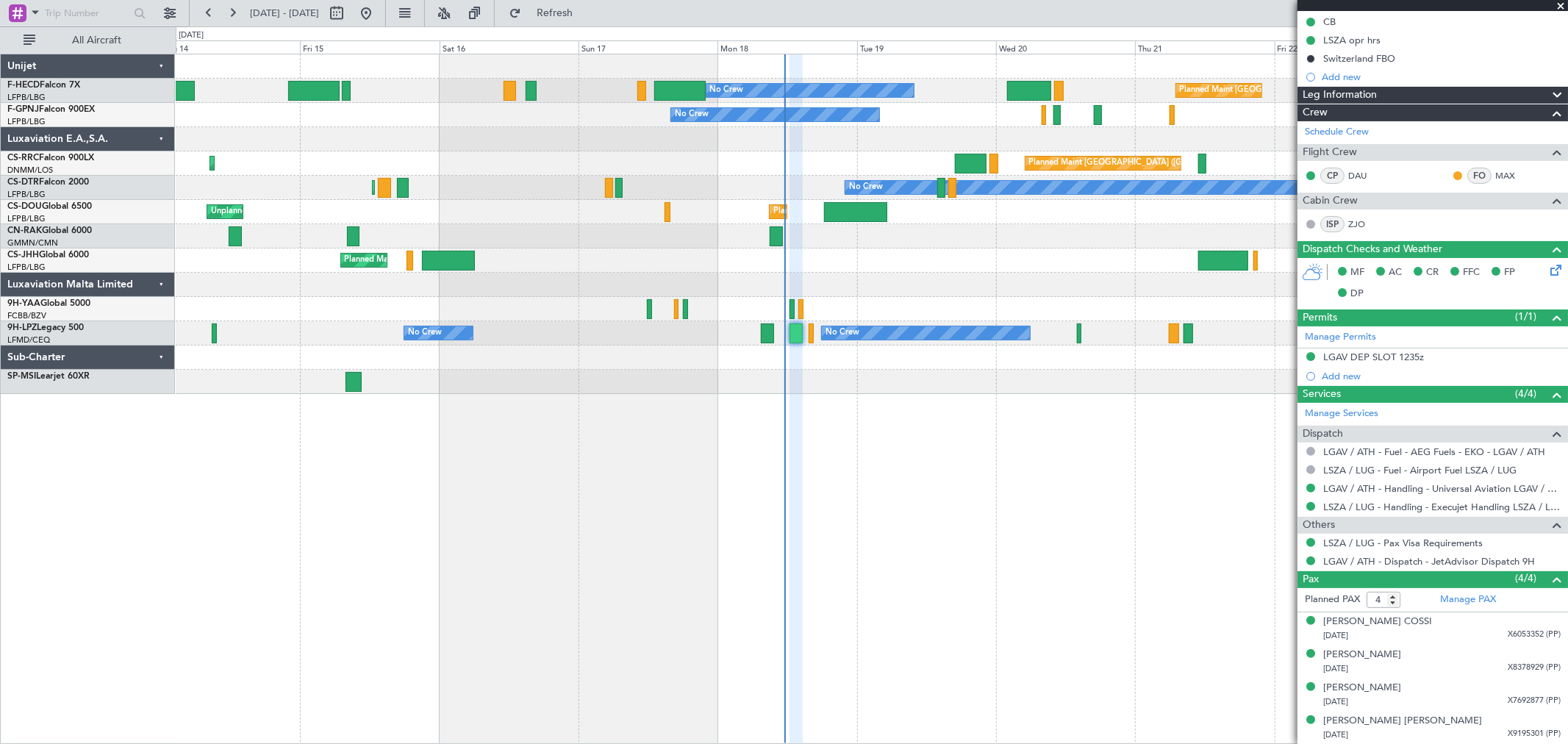
click at [871, 347] on div at bounding box center [871, 357] width 1391 height 24
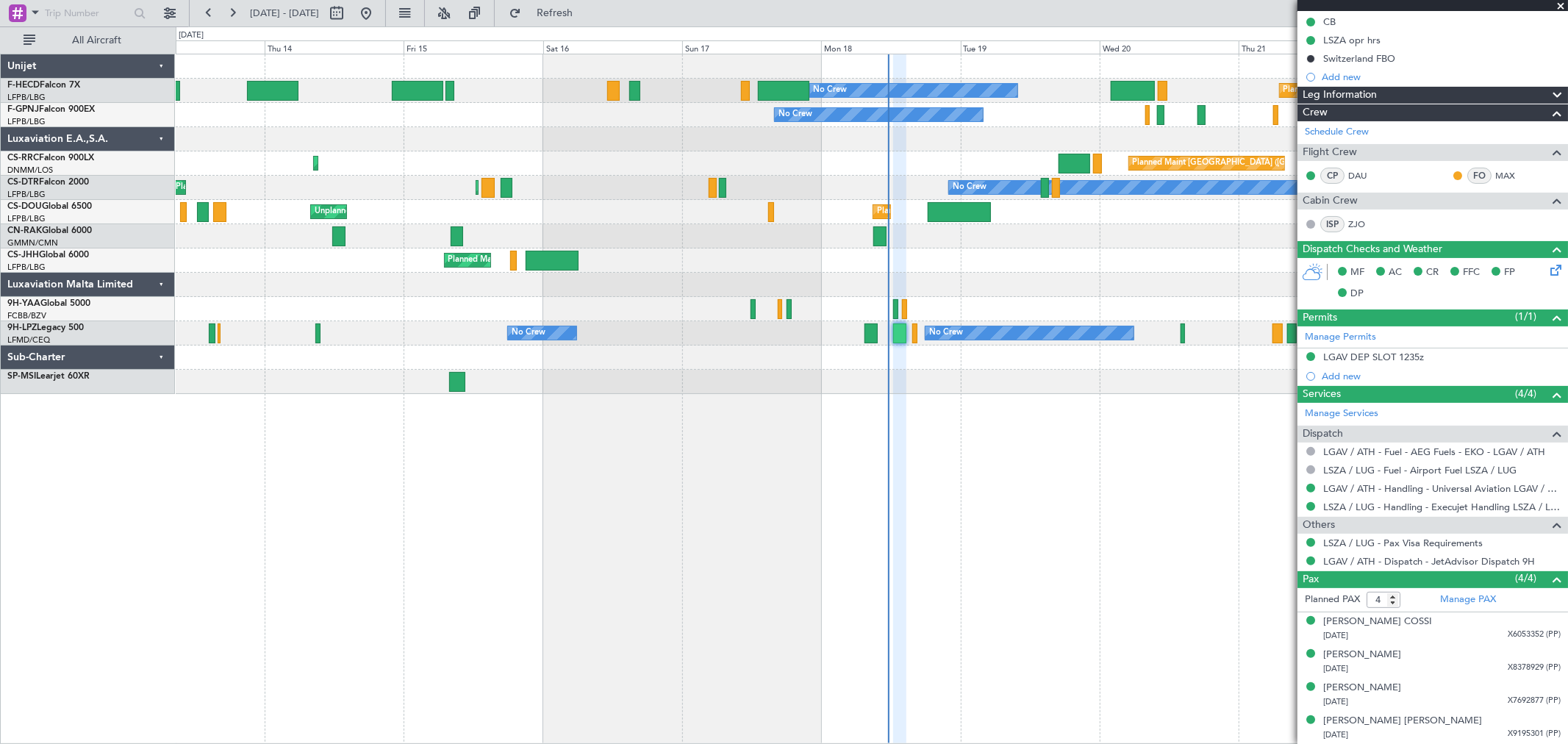
click at [1041, 349] on div "Planned Maint Paris (Le Bourget) No Crew No Crew No Crew No Crew Planned Maint …" at bounding box center [871, 224] width 1391 height 340
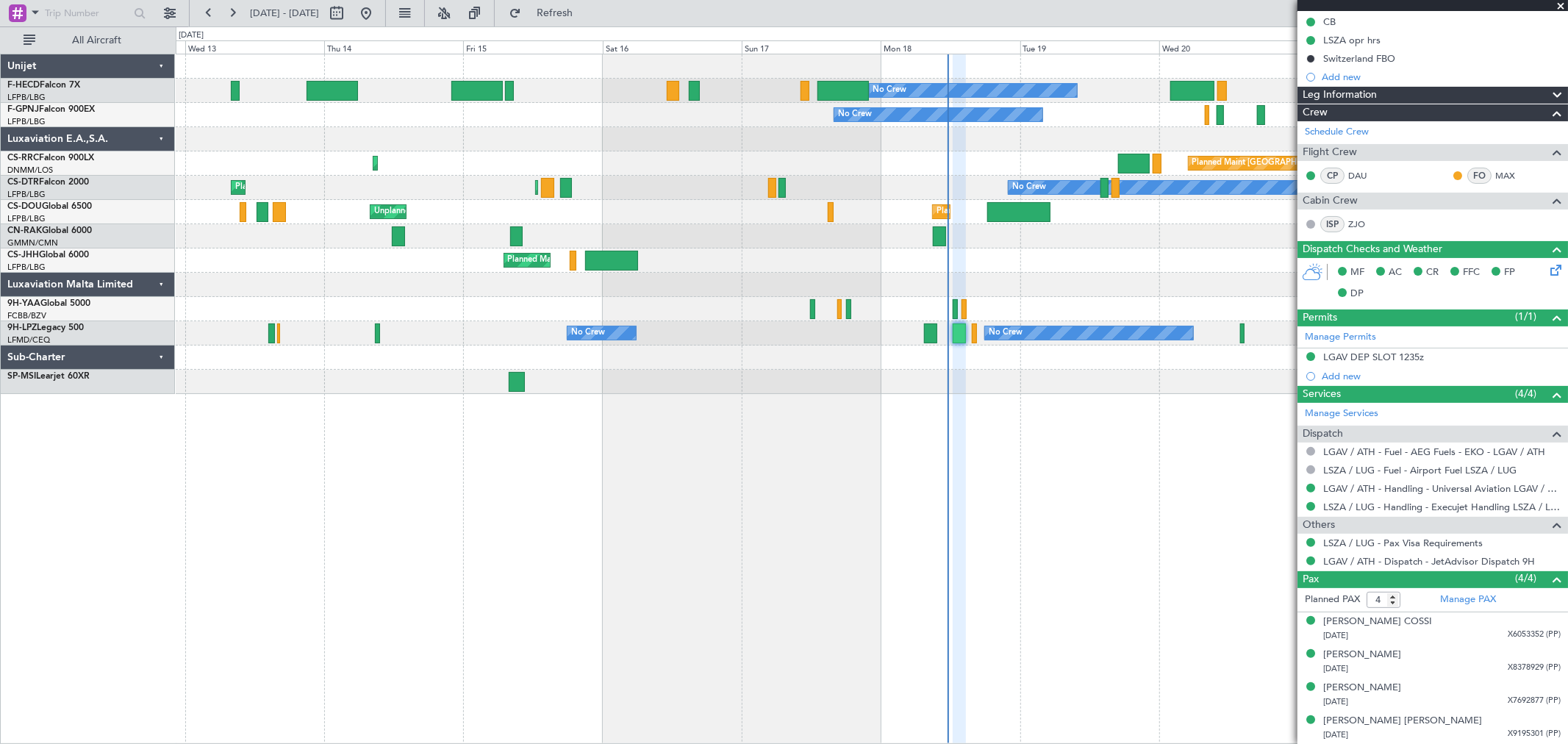
click at [1075, 350] on div at bounding box center [871, 357] width 1391 height 24
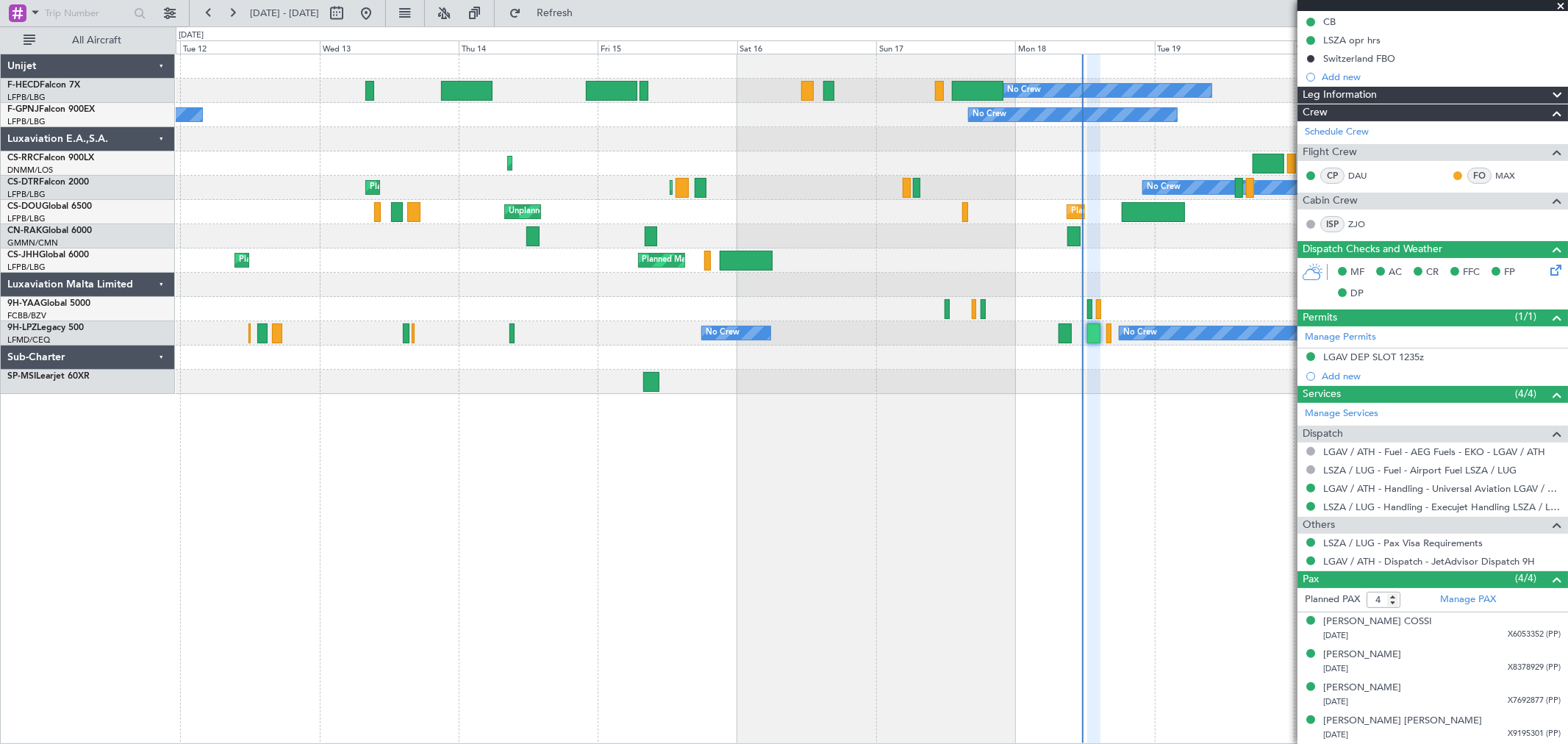
click at [923, 384] on div "Planned Maint Paris (Le Bourget) No Crew No Crew No Crew Planned Maint Paris (L…" at bounding box center [872, 398] width 1392 height 691
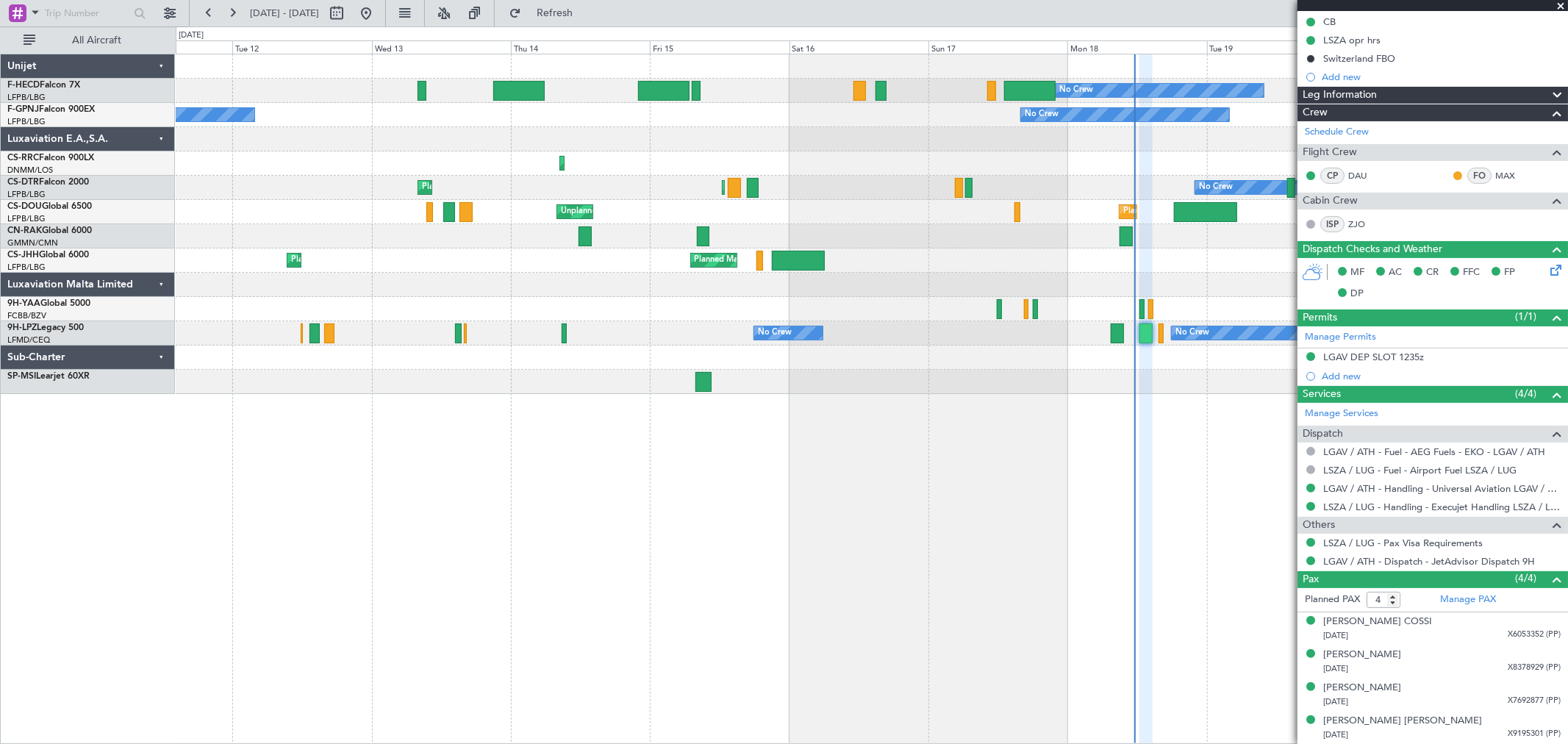
drag, startPoint x: 1303, startPoint y: 407, endPoint x: 1039, endPoint y: 416, distance: 264.2
click at [1045, 420] on fb-app "11 Aug 2025 - 21 Aug 2025 Refresh Quick Links All Aircraft Planned Maint Paris …" at bounding box center [784, 377] width 1568 height 733
click at [1254, 367] on div at bounding box center [871, 357] width 1391 height 24
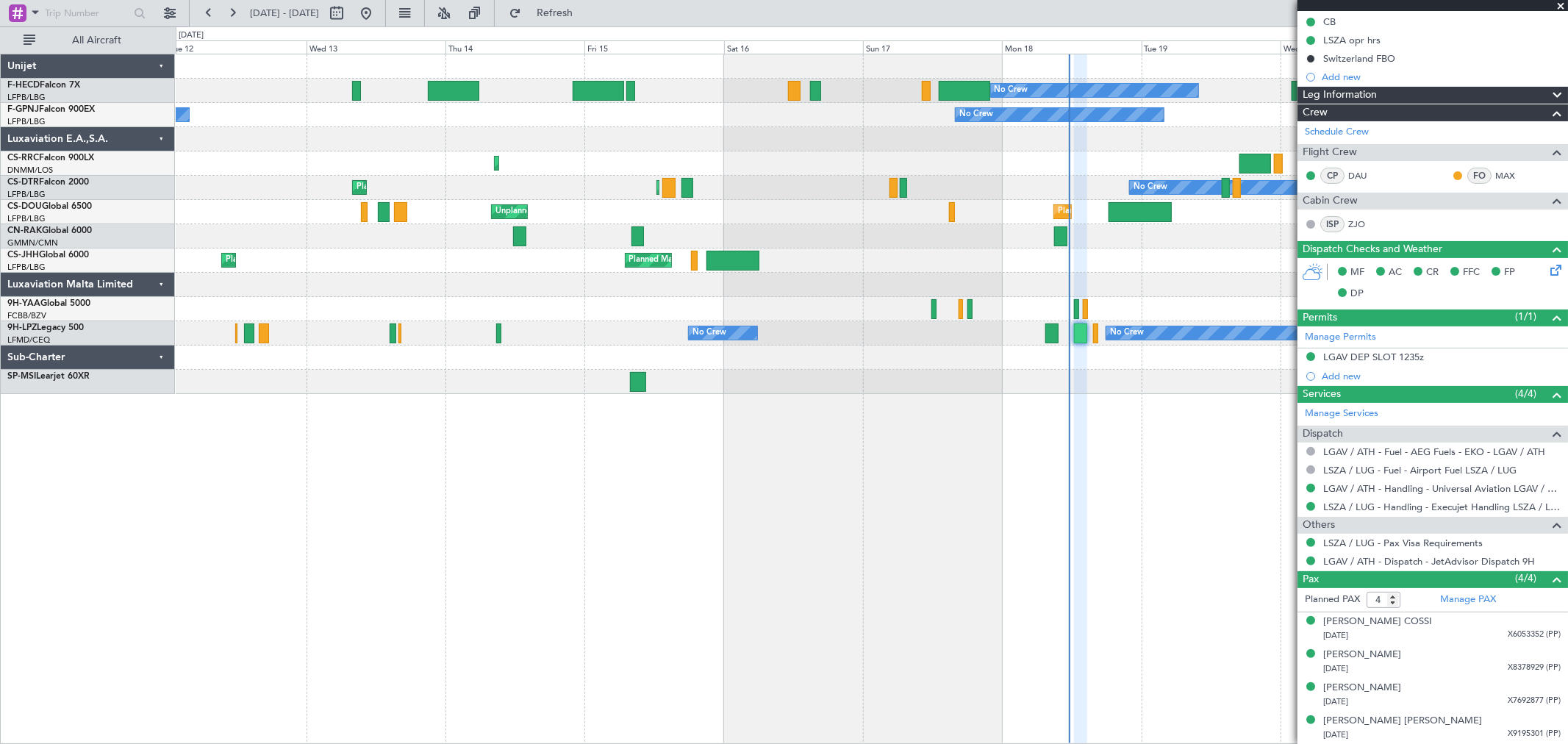
click at [827, 400] on div "Planned Maint Paris (Le Bourget) No Crew No Crew No Crew Planned Maint Paris (L…" at bounding box center [872, 398] width 1392 height 691
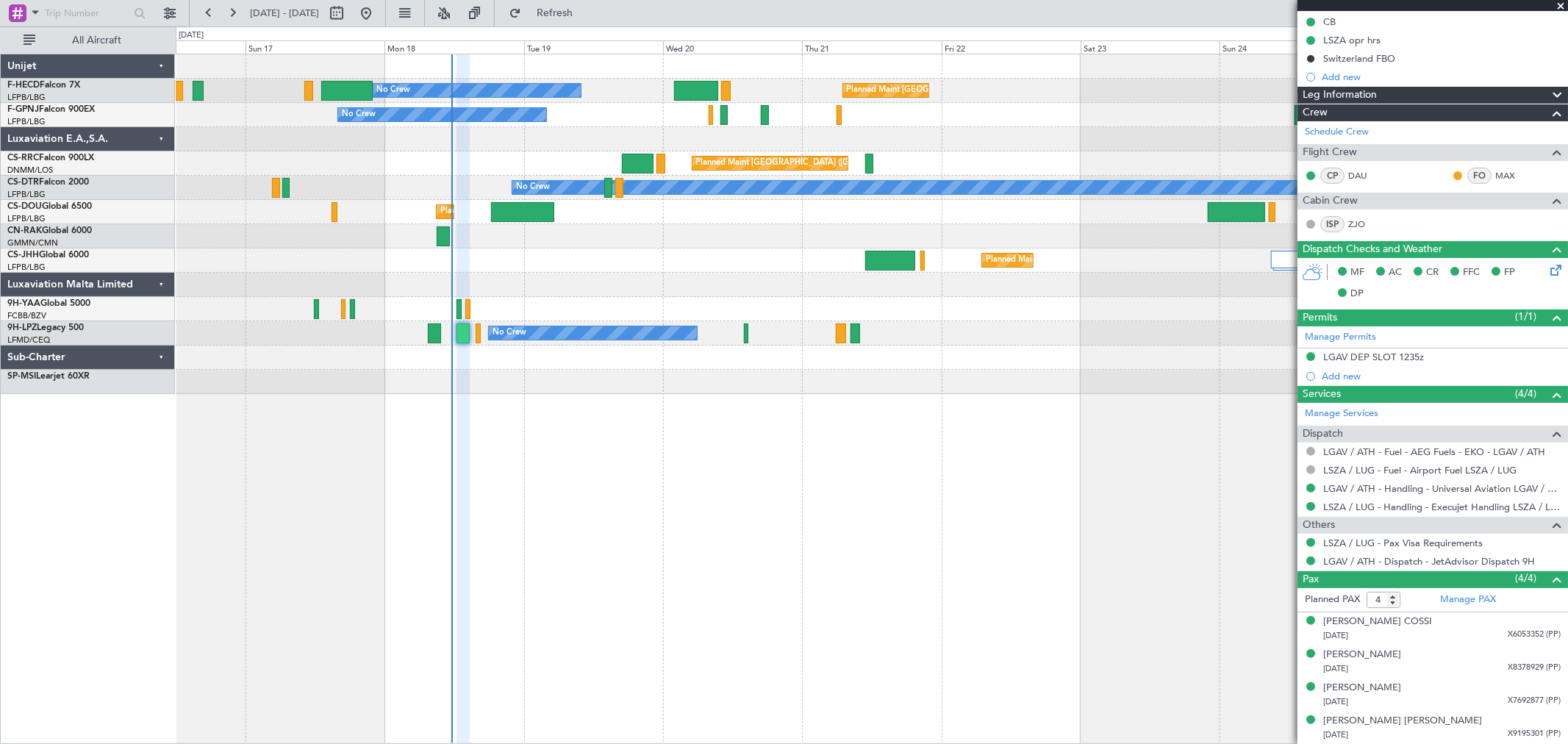
click at [829, 384] on div "Planned Maint Paris (Le Bourget) No Crew No Crew No Crew Planned Maint Paris (L…" at bounding box center [871, 224] width 1391 height 340
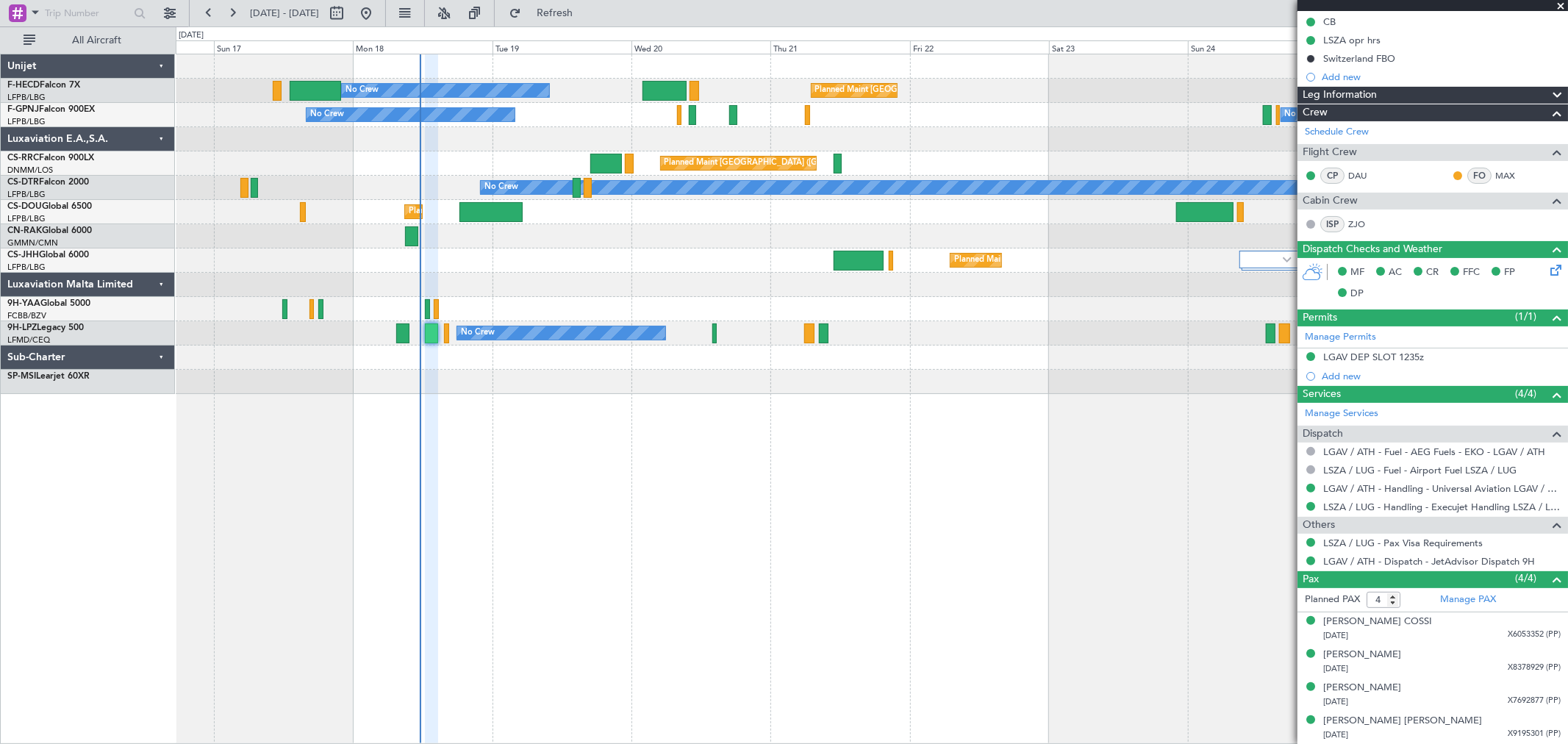
click at [618, 386] on div at bounding box center [871, 382] width 1391 height 24
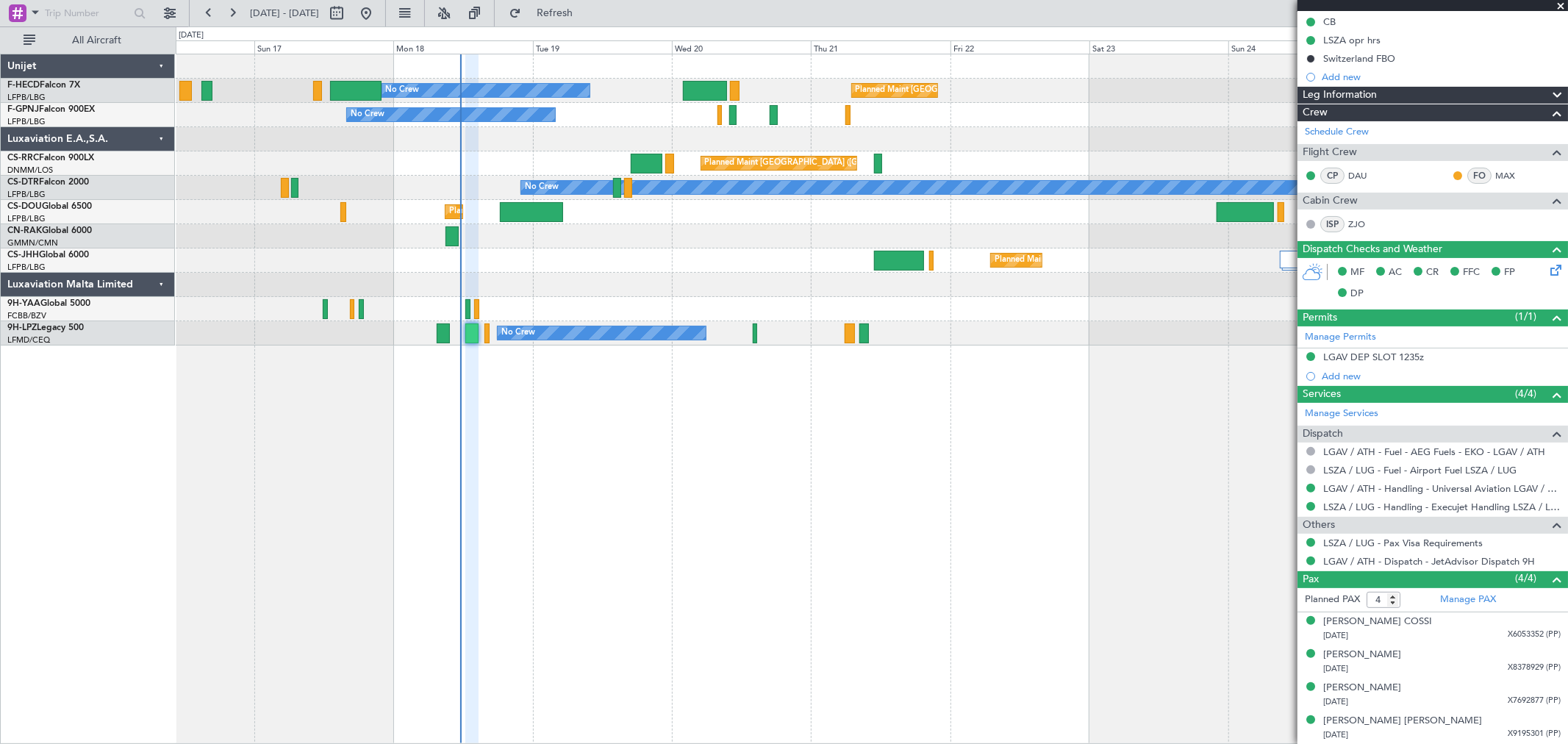
click at [582, 306] on div "Planned Maint Paris (Le Bourget) No Crew No Crew No Crew Planned Maint Paris (L…" at bounding box center [871, 200] width 1391 height 291
click at [701, 249] on div "Planned Maint London (Luton) Planned Maint Paris (Le Bourget)" at bounding box center [871, 261] width 1391 height 24
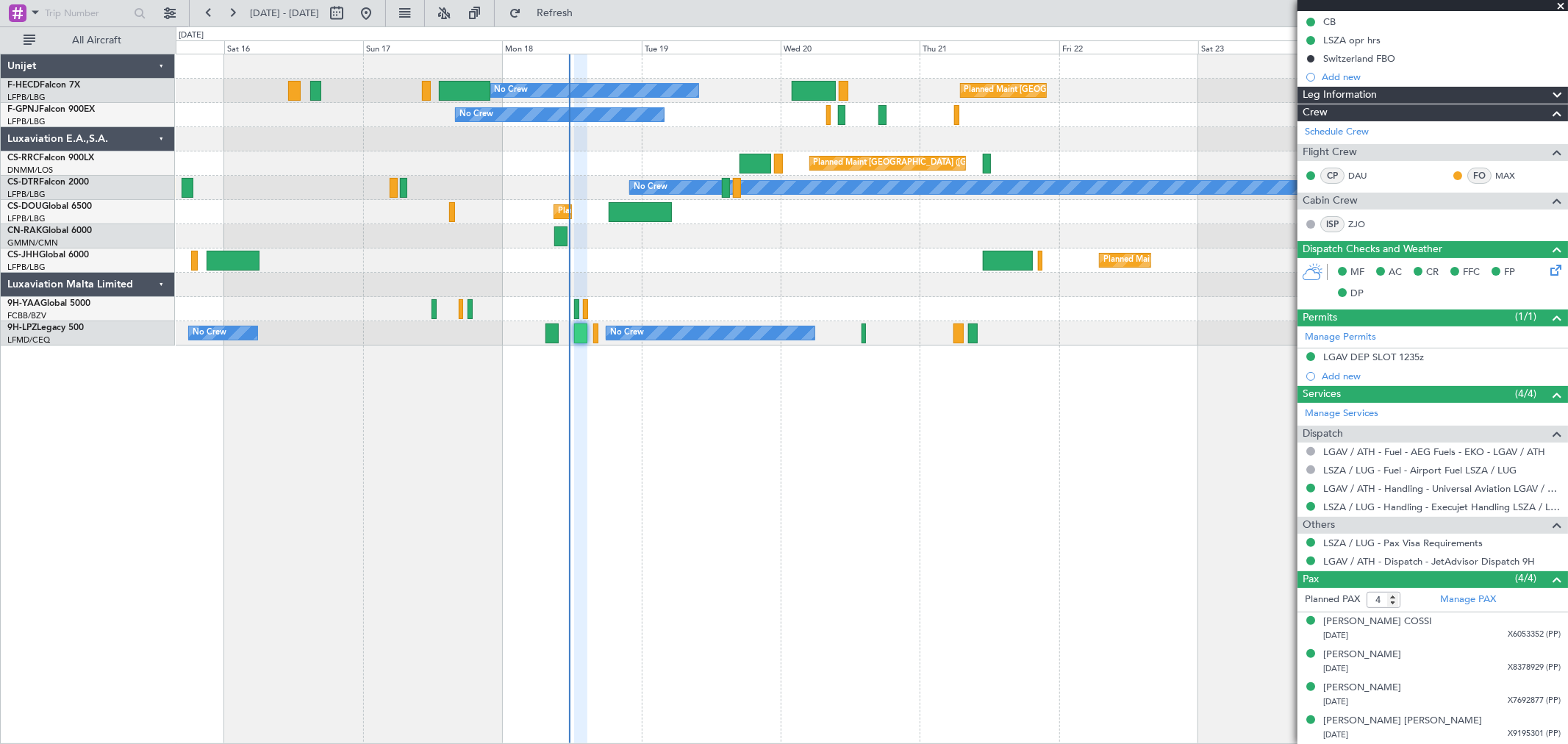
click at [1011, 290] on div at bounding box center [871, 285] width 1391 height 24
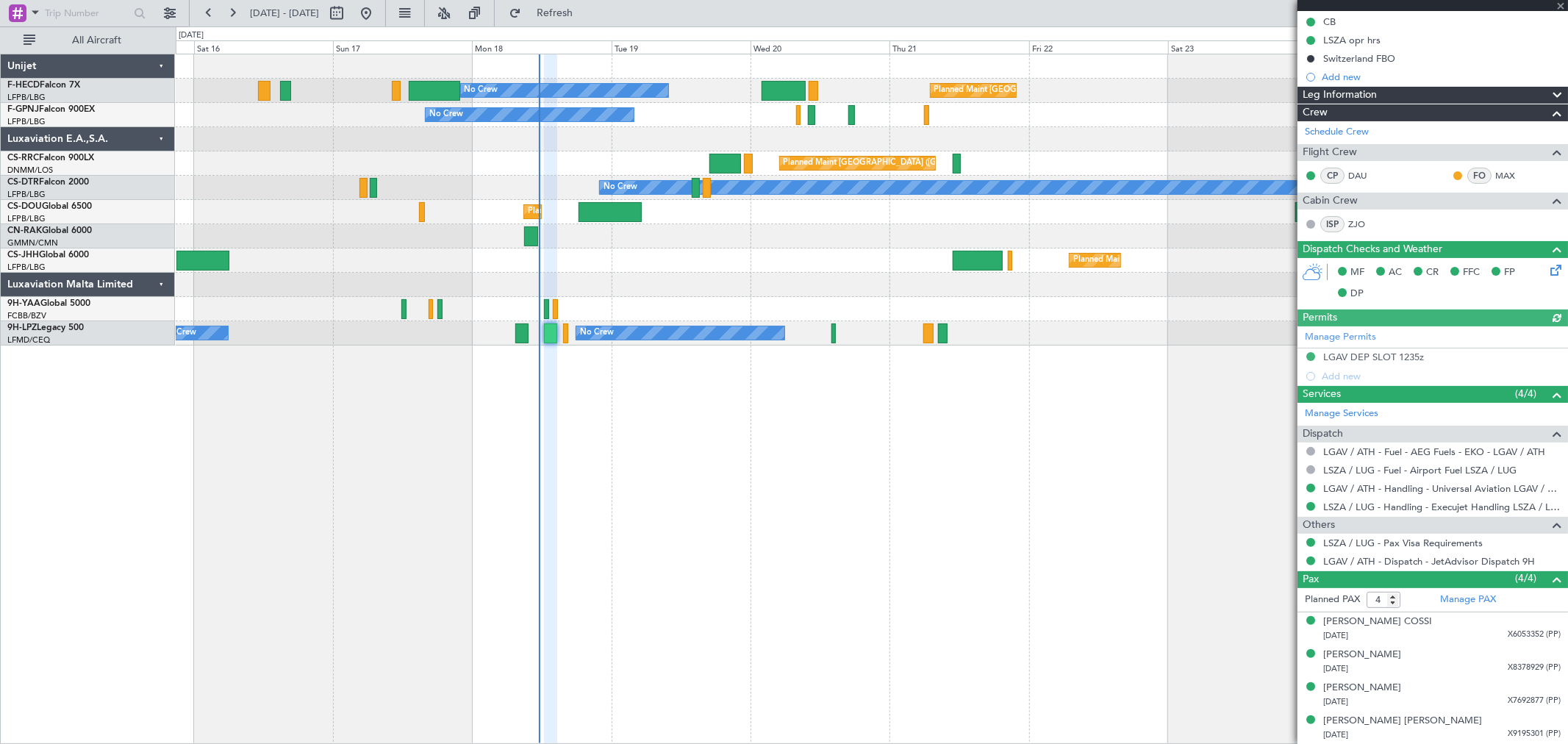
click at [1031, 302] on div "No Crew Planned Maint Paris (Le Bourget) No Crew No Crew Planned Maint Paris (L…" at bounding box center [872, 398] width 1392 height 691
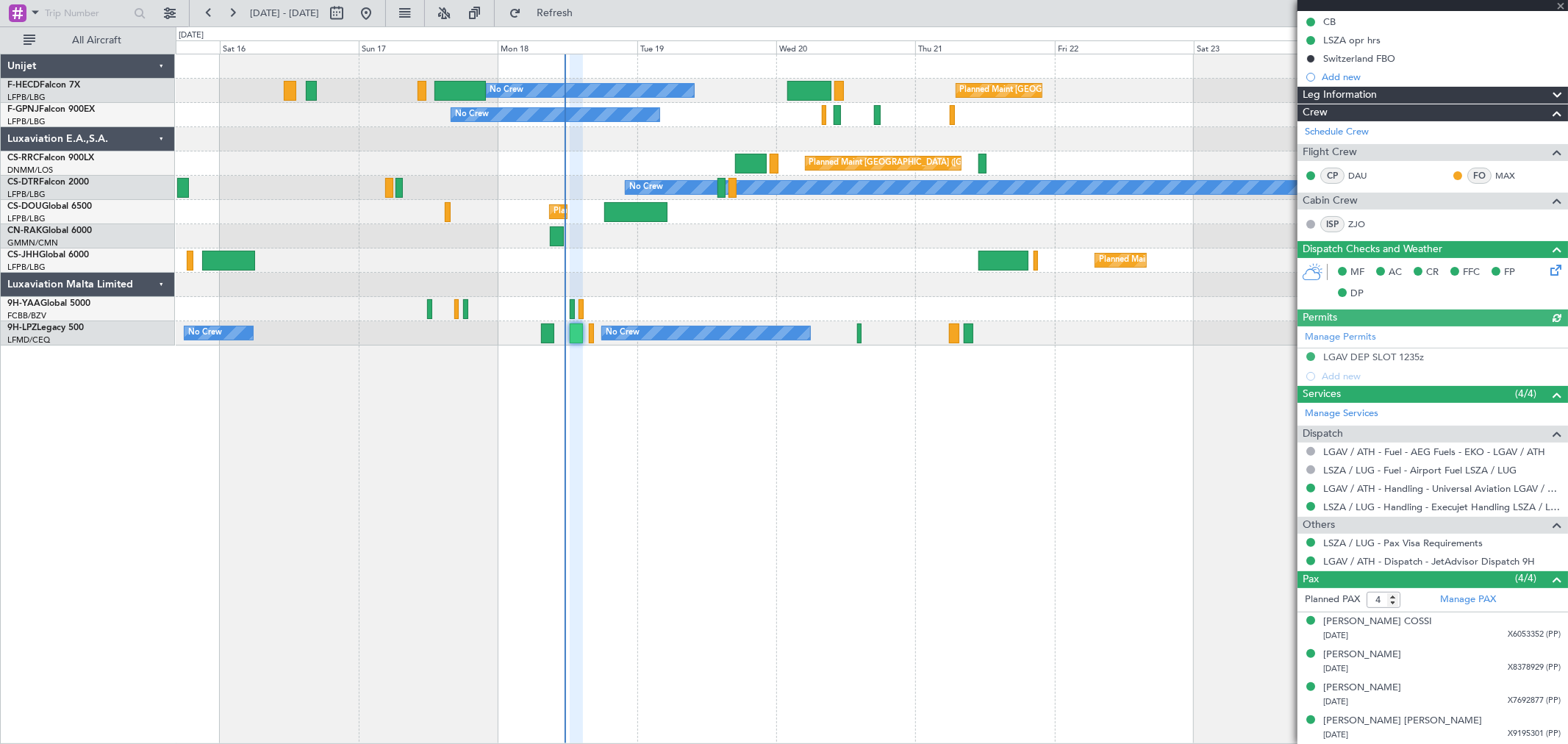
click at [1071, 305] on div at bounding box center [871, 309] width 1391 height 24
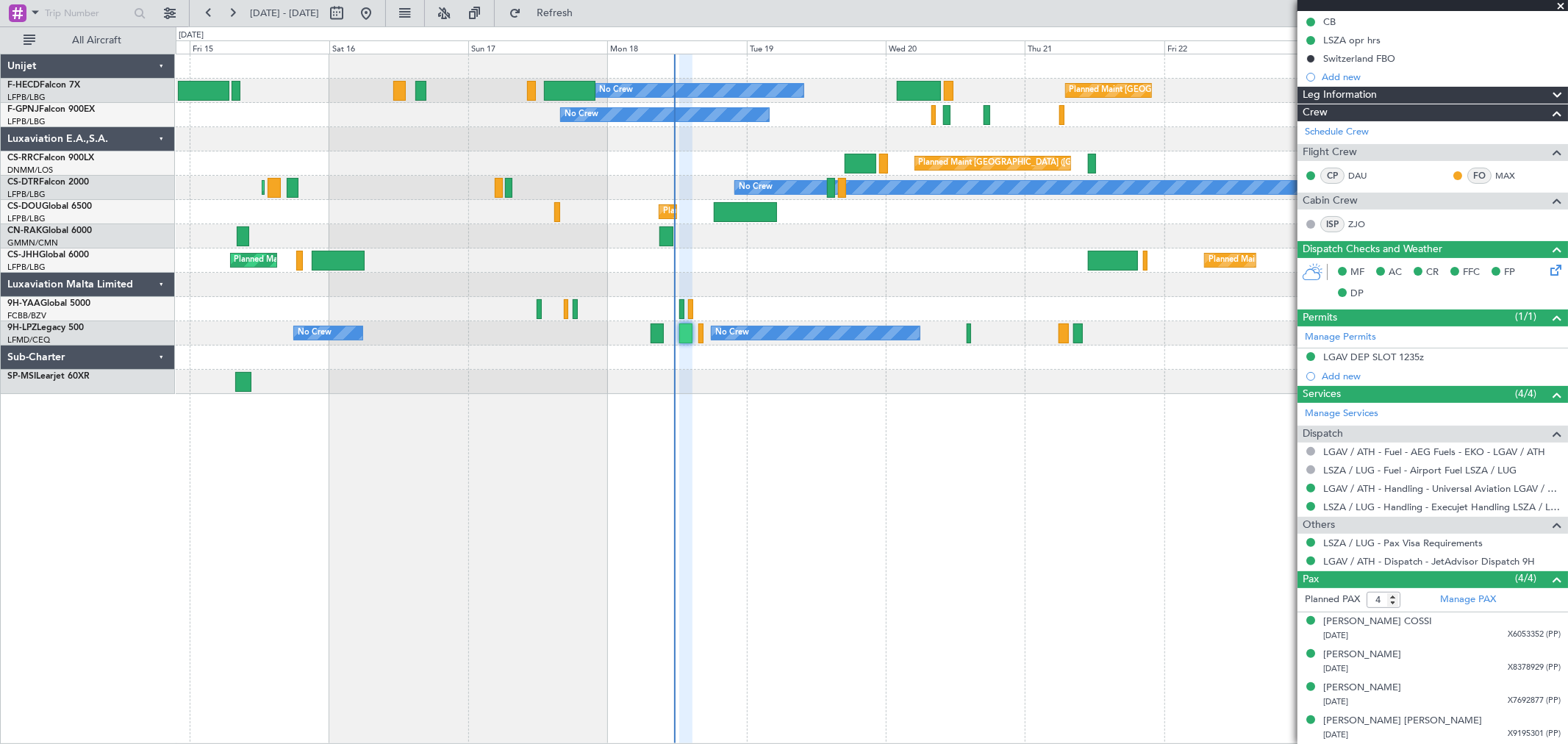
click at [1076, 311] on div at bounding box center [871, 309] width 1391 height 24
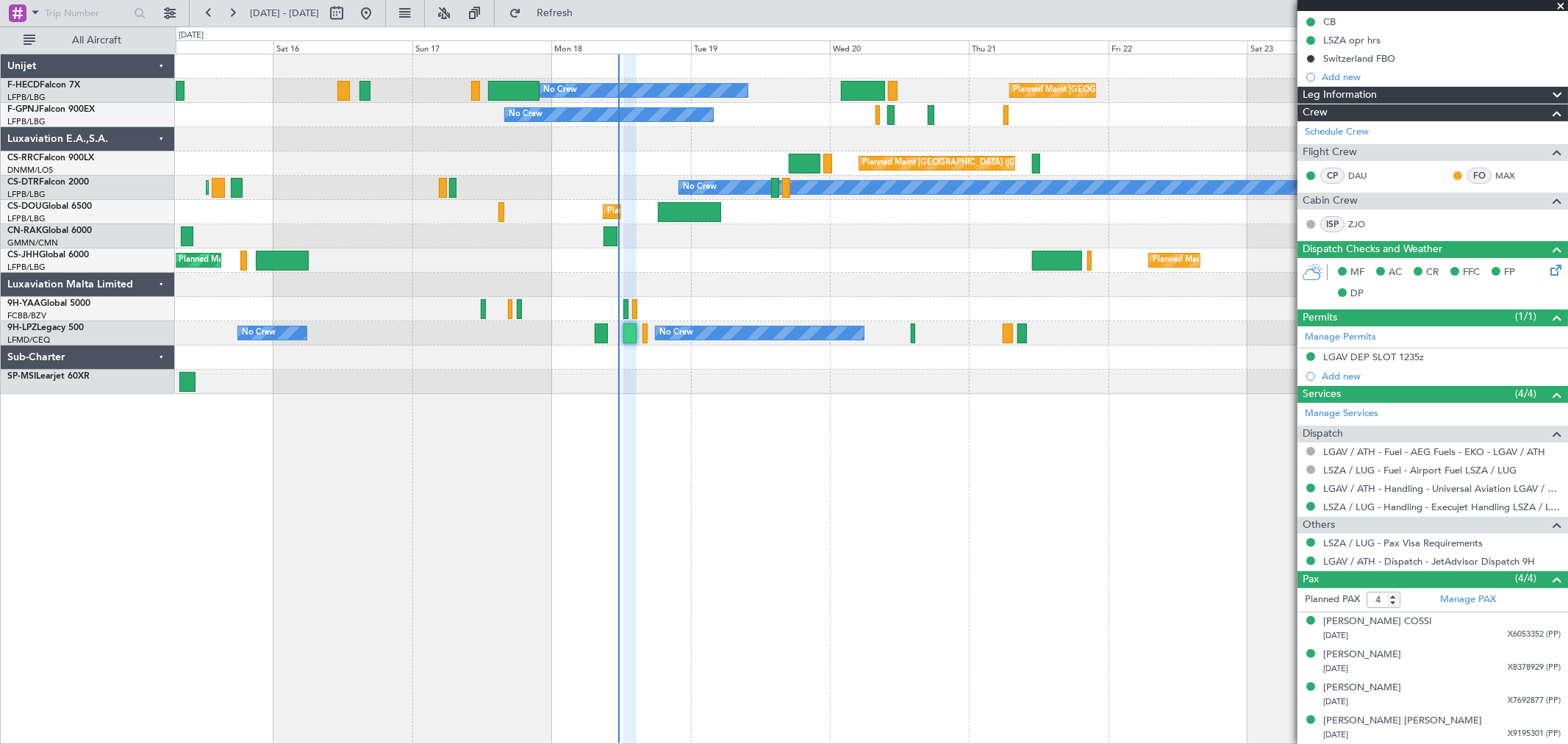
click at [971, 311] on div at bounding box center [871, 309] width 1391 height 24
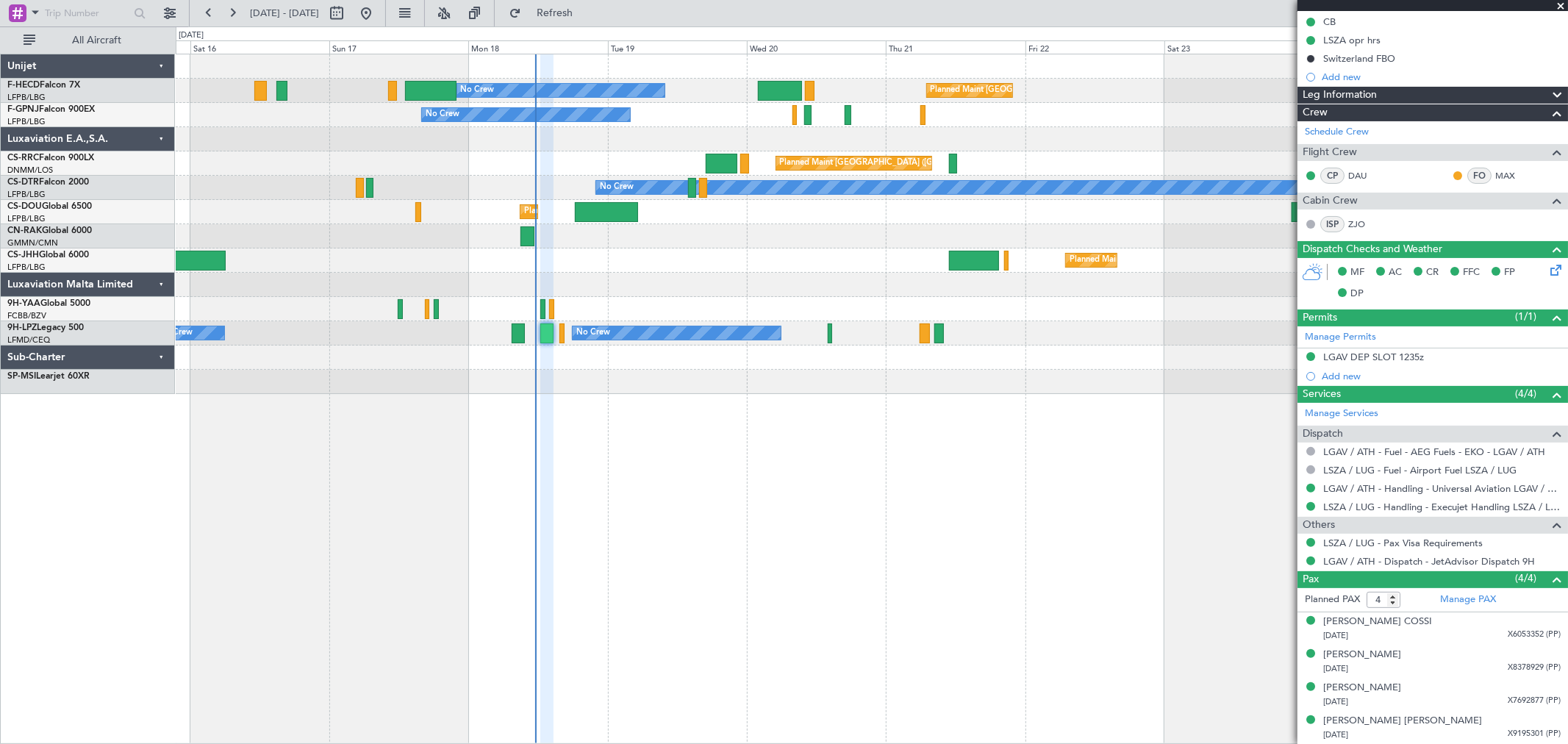
click at [805, 239] on div "No Crew Planned Maint Paris (Le Bourget) No Crew No Crew Planned Maint Paris (L…" at bounding box center [871, 224] width 1391 height 340
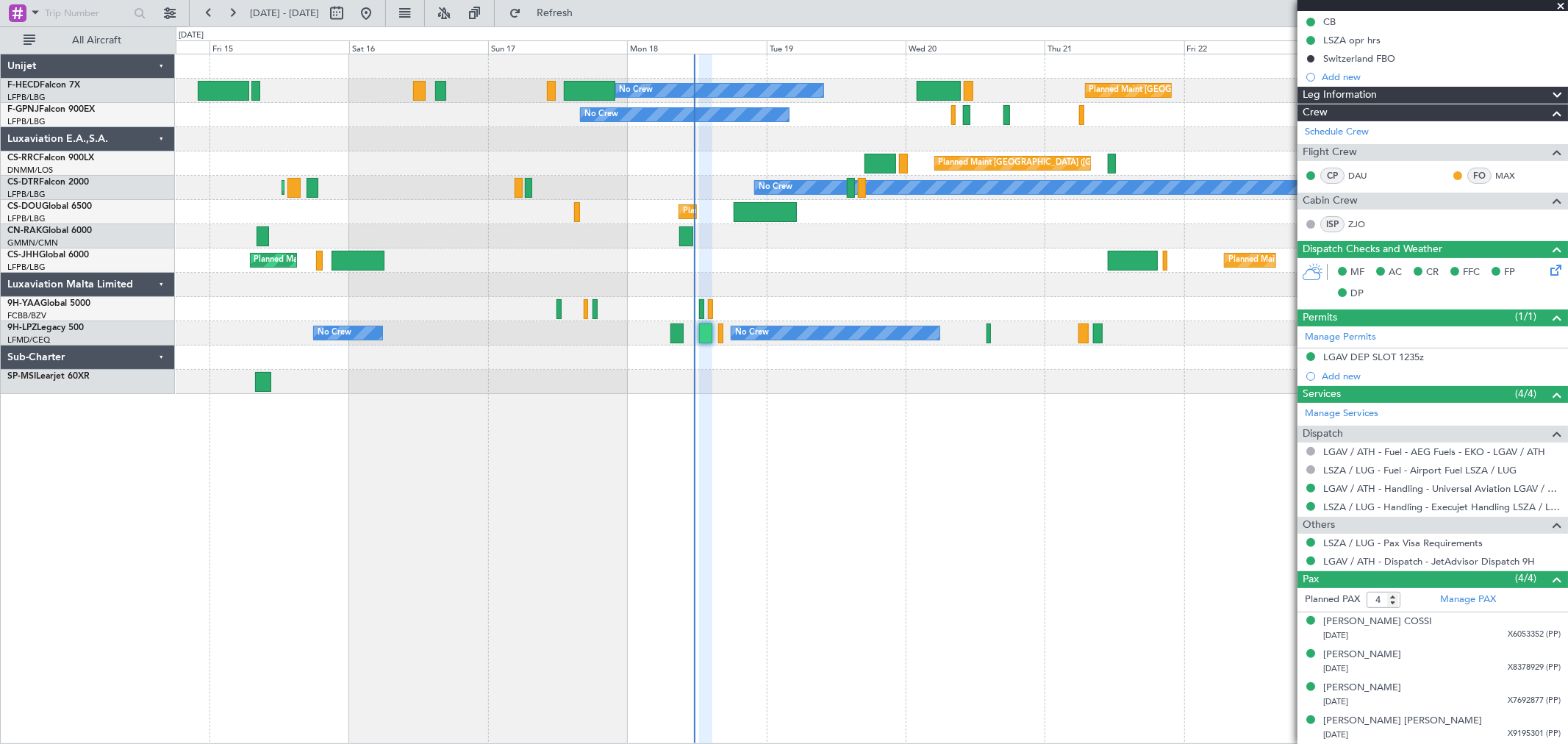
click at [817, 240] on div "No Crew Planned Maint Paris (Le Bourget) No Crew No Crew Planned Maint Paris (L…" at bounding box center [871, 224] width 1391 height 340
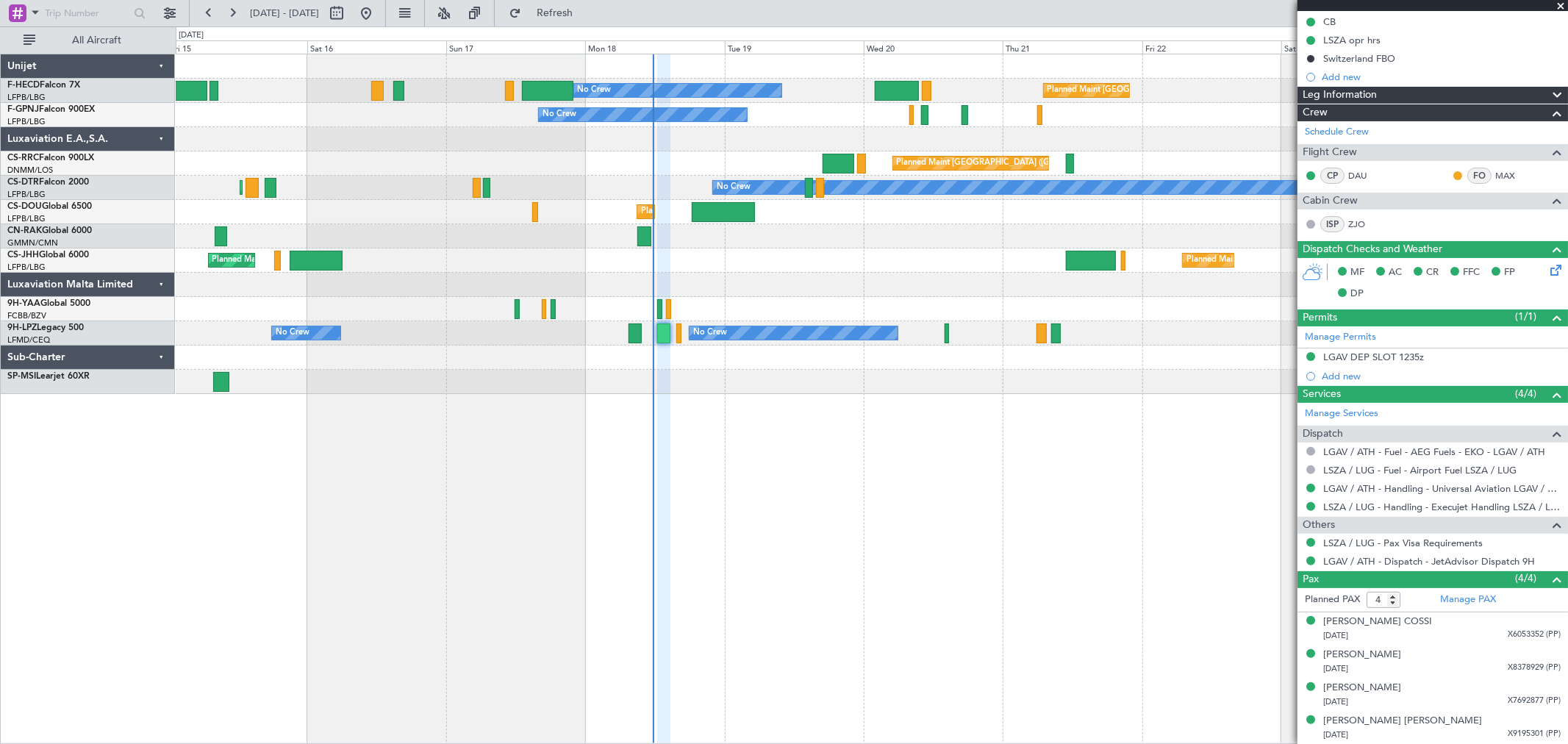
click at [784, 273] on div "No Crew Planned Maint Paris (Le Bourget) No Crew No Crew Planned Maint Paris (L…" at bounding box center [871, 224] width 1391 height 340
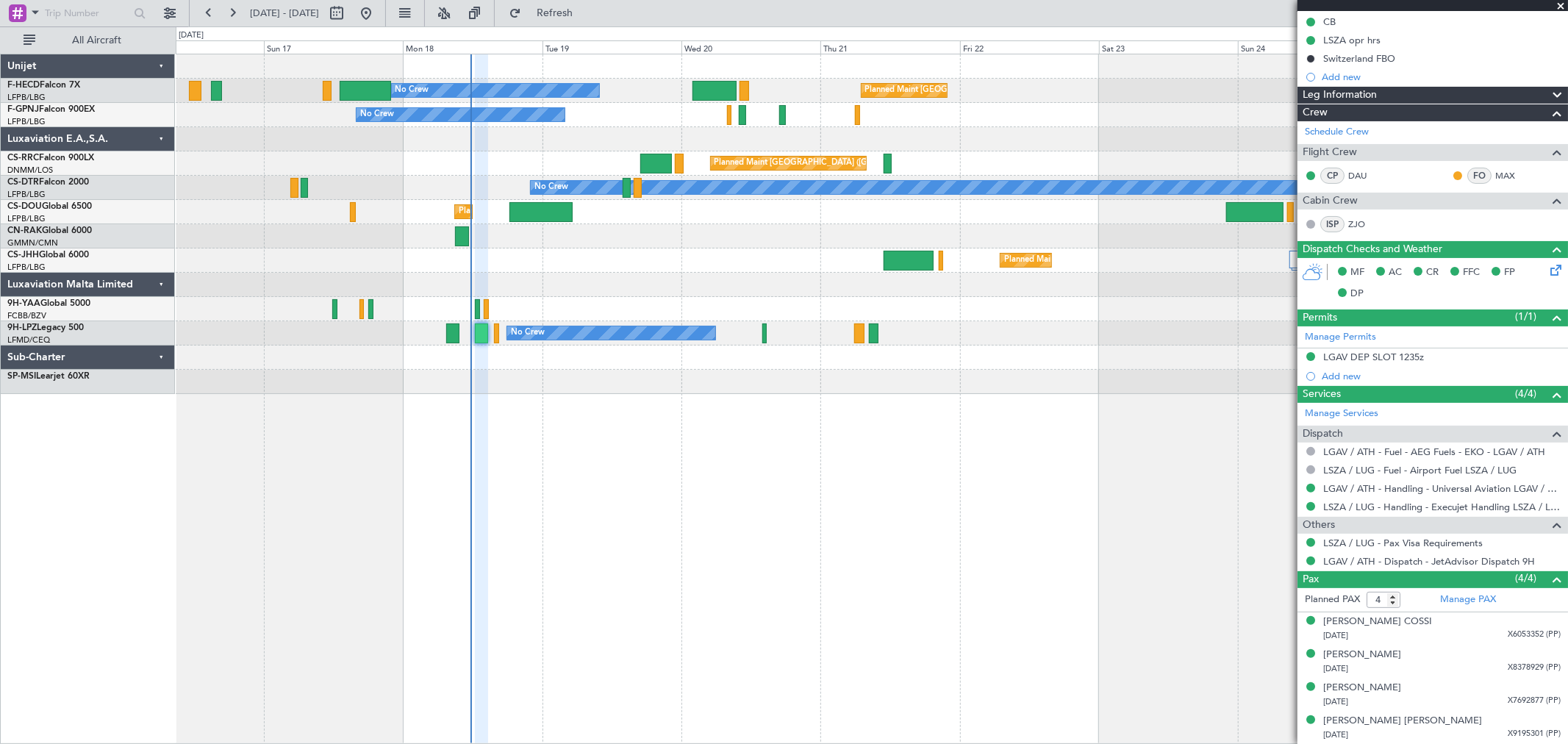
click at [636, 239] on div "Planned Maint [GEOGRAPHIC_DATA] ([GEOGRAPHIC_DATA])" at bounding box center [871, 236] width 1391 height 24
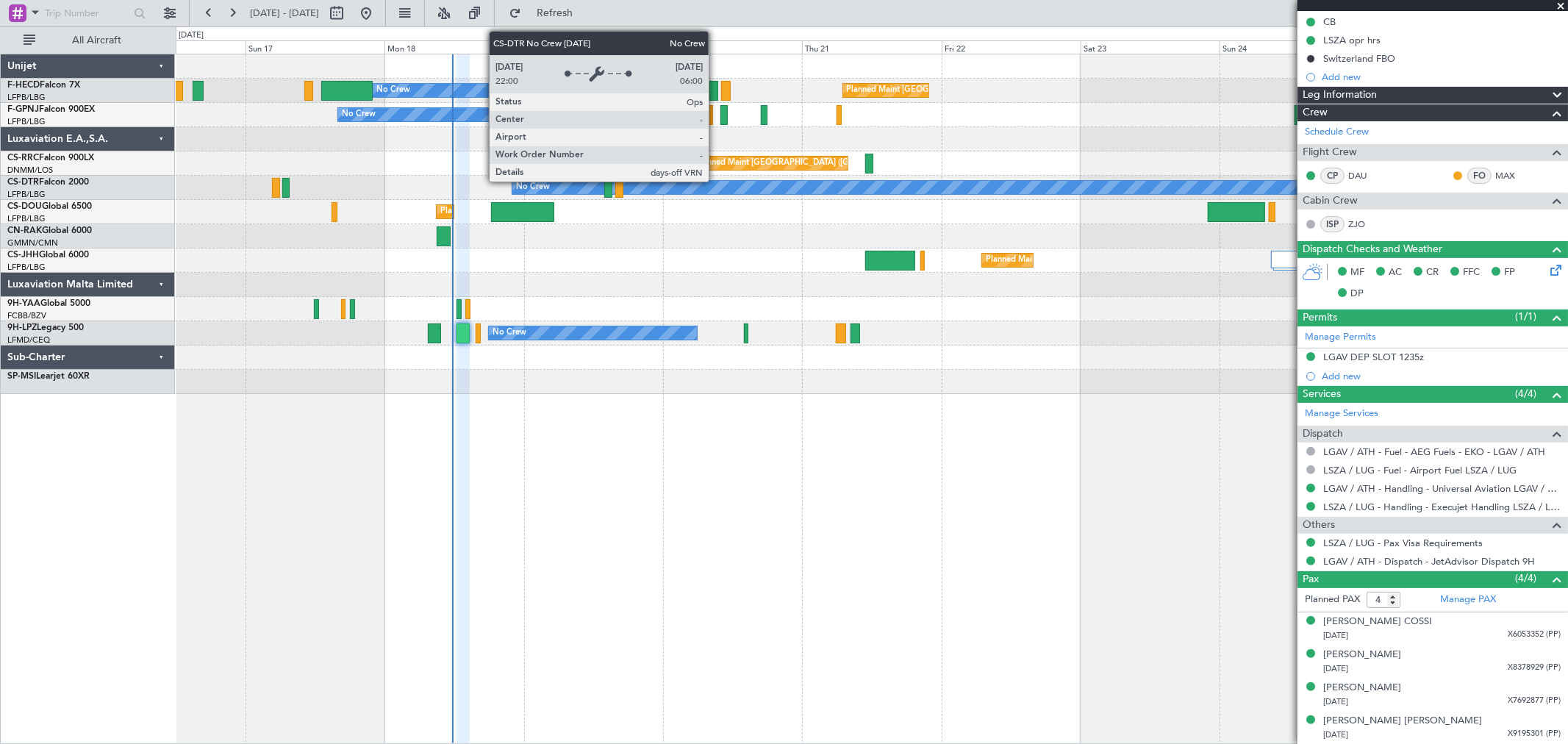
click at [549, 214] on div "No Crew Planned Maint Paris (Le Bourget) No Crew No Crew Planned Maint Paris (L…" at bounding box center [871, 224] width 1391 height 340
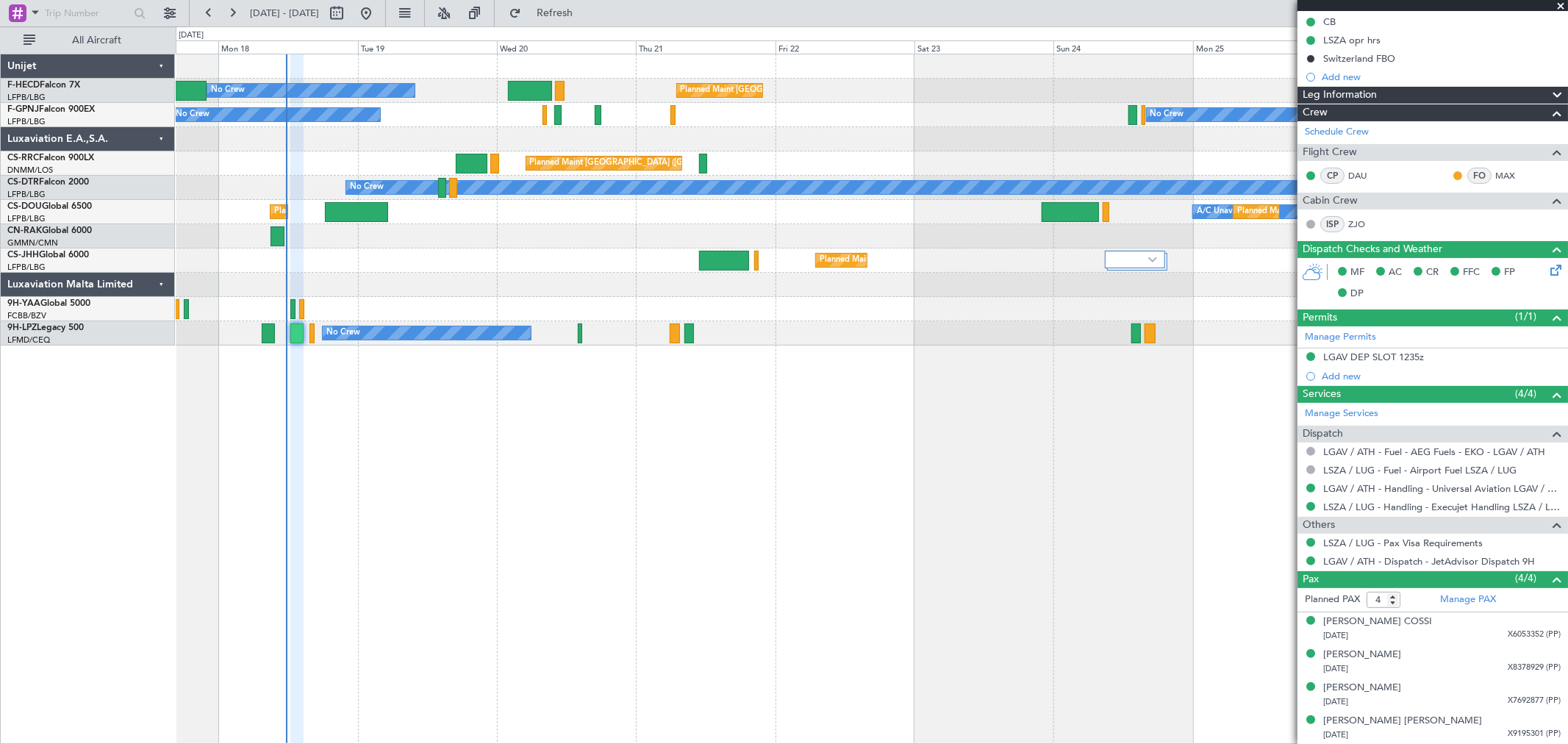
click at [755, 239] on div "No Crew Planned Maint Paris (Le Bourget) No Crew No Crew Planned Maint Paris (L…" at bounding box center [871, 200] width 1391 height 291
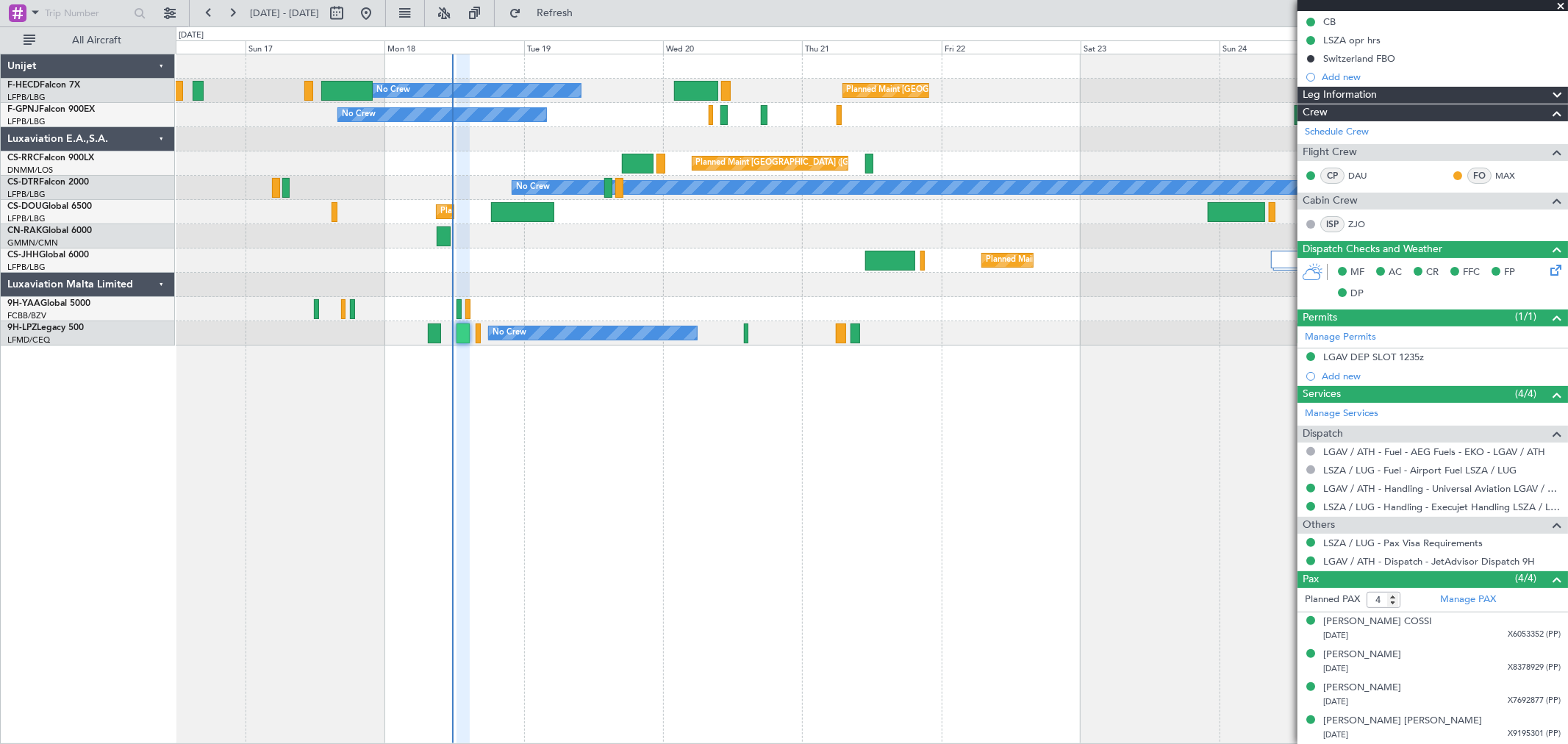
click at [754, 172] on div "No Crew Planned Maint Paris (Le Bourget) No Crew No Crew Planned Maint Paris (L…" at bounding box center [871, 200] width 1391 height 291
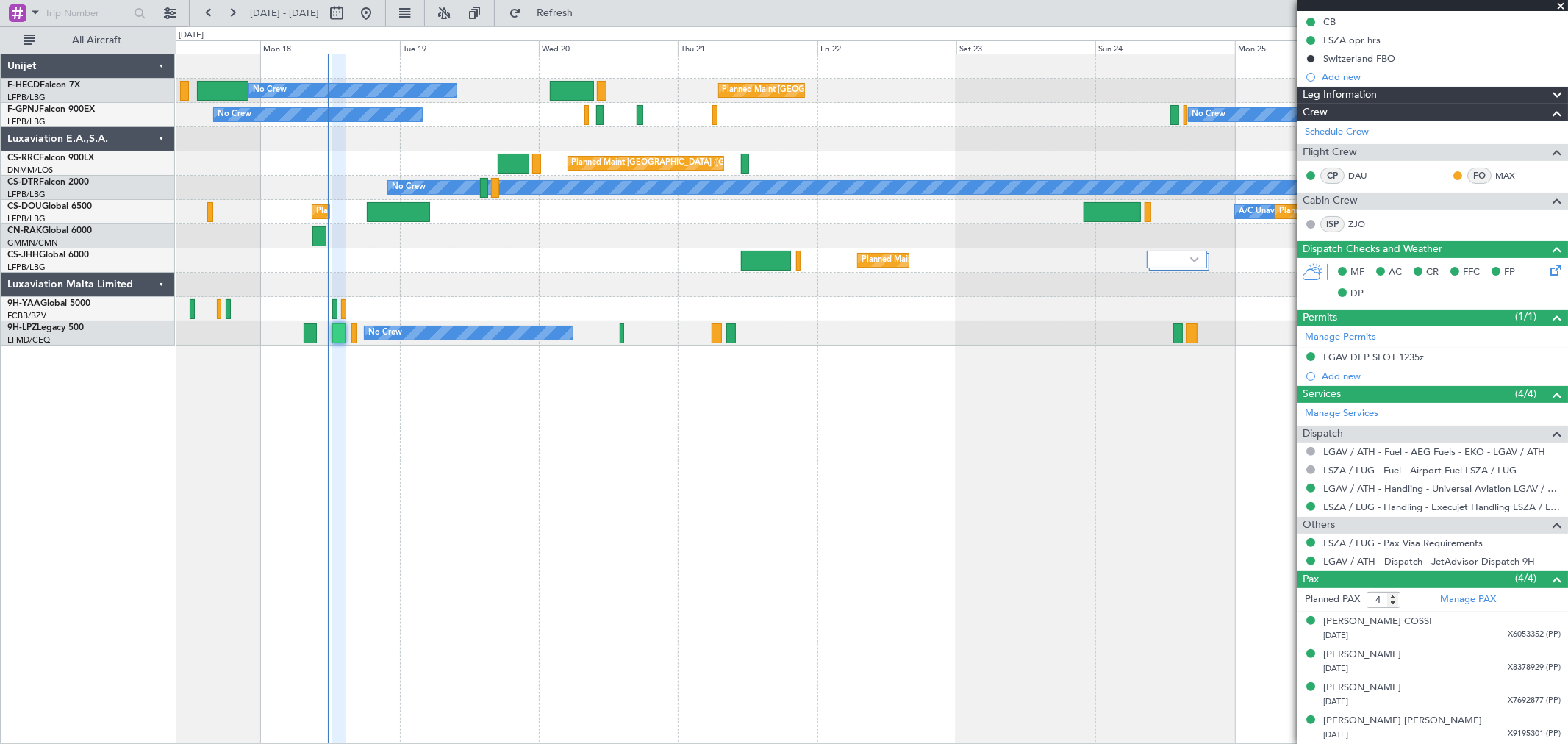
click at [427, 105] on div "No Crew Planned Maint Paris (Le Bourget) No Crew No Crew Planned Maint Paris (L…" at bounding box center [871, 200] width 1391 height 291
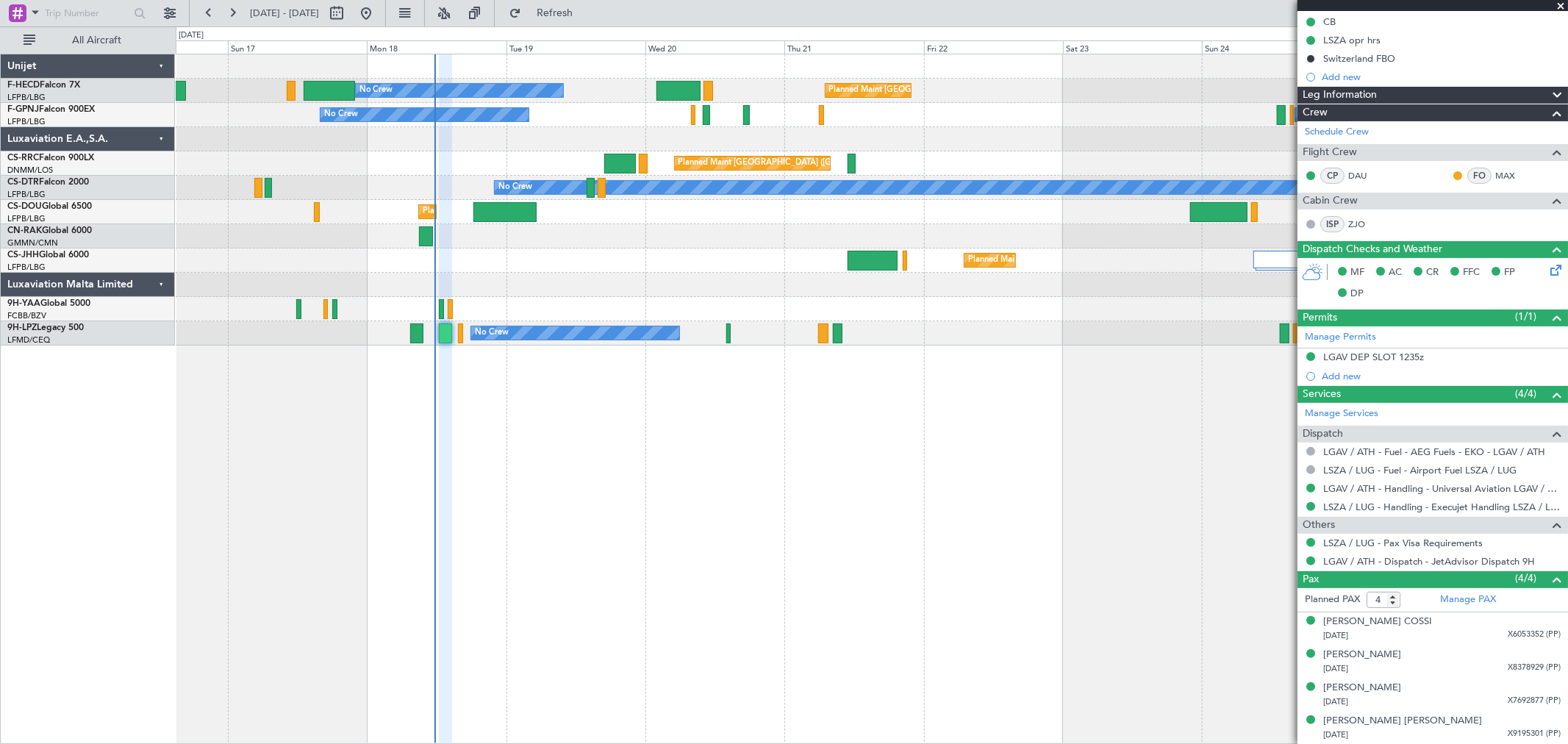
click at [603, 93] on div "No Crew Planned Maint Paris (Le Bourget) No Crew No Crew Planned Maint Paris (L…" at bounding box center [871, 200] width 1391 height 291
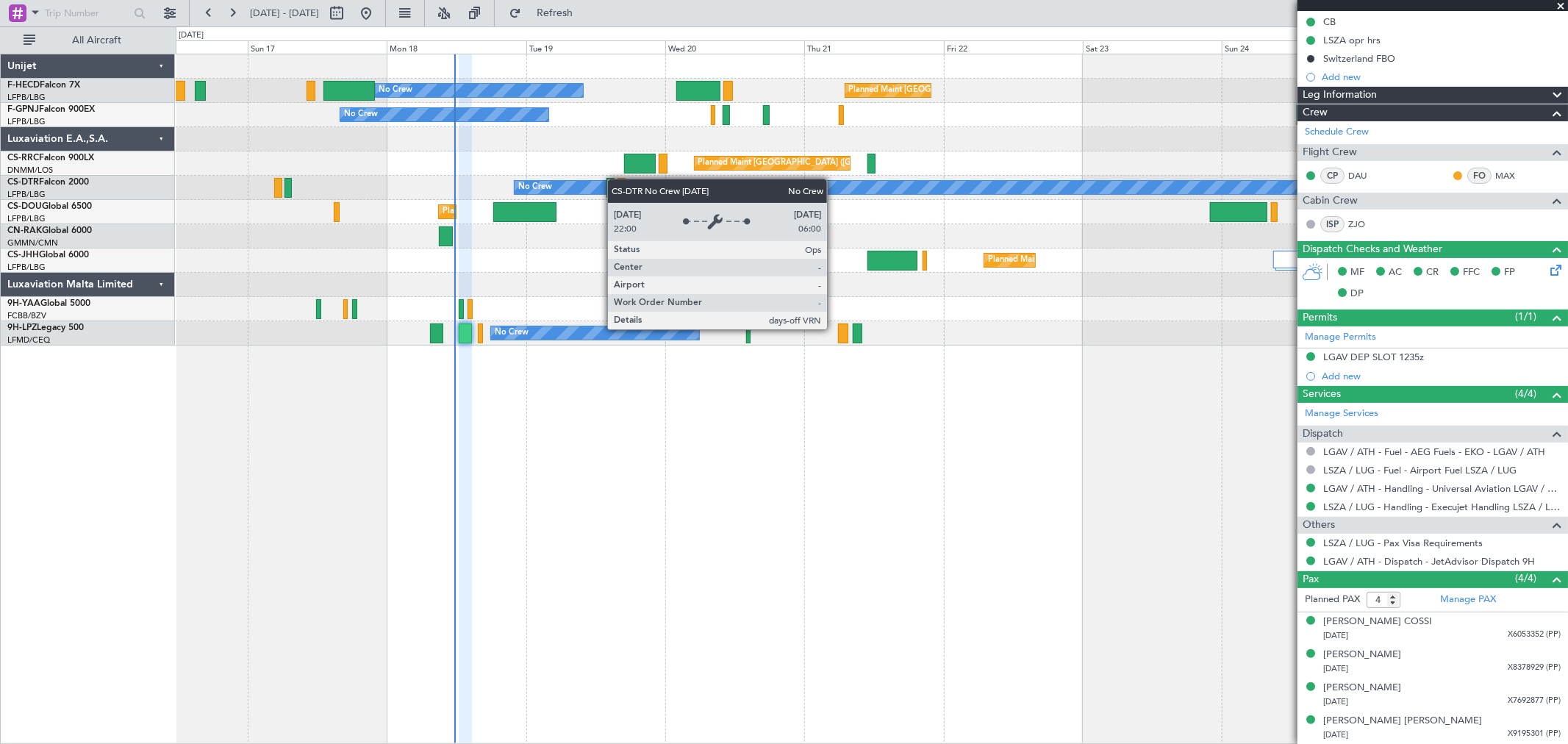
click at [613, 182] on div at bounding box center [610, 188] width 8 height 20
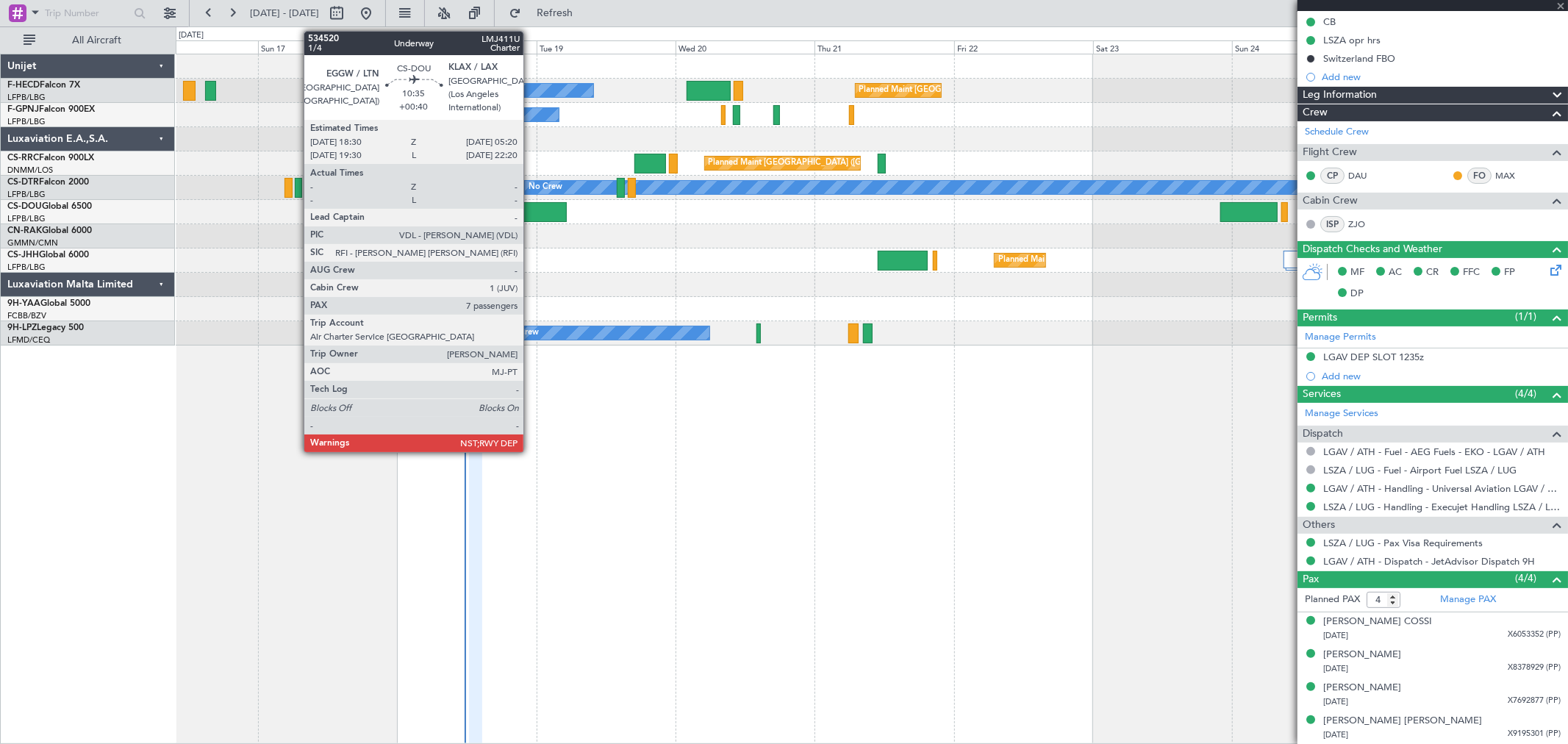
type input "+00:15"
type input "3"
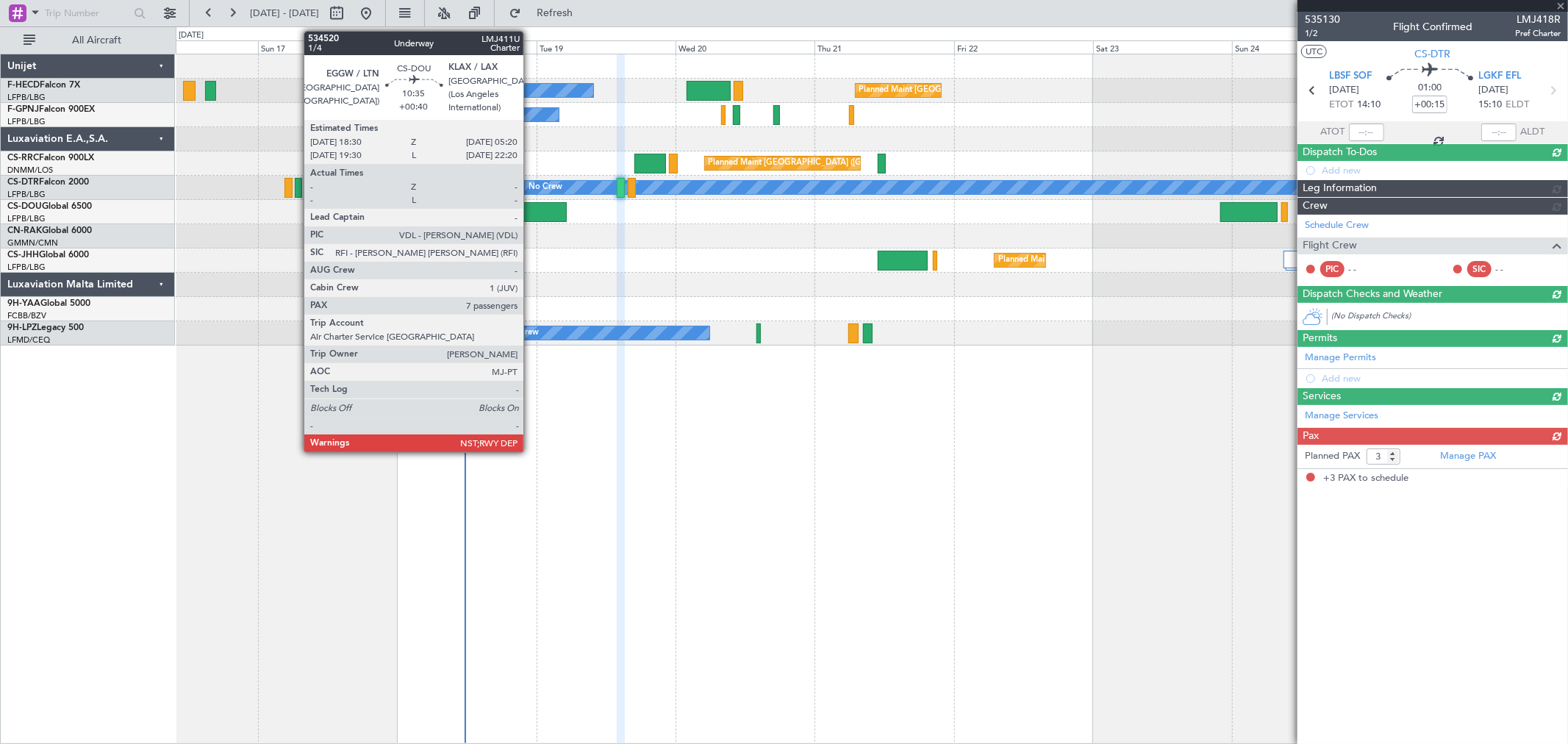
scroll to position [0, 0]
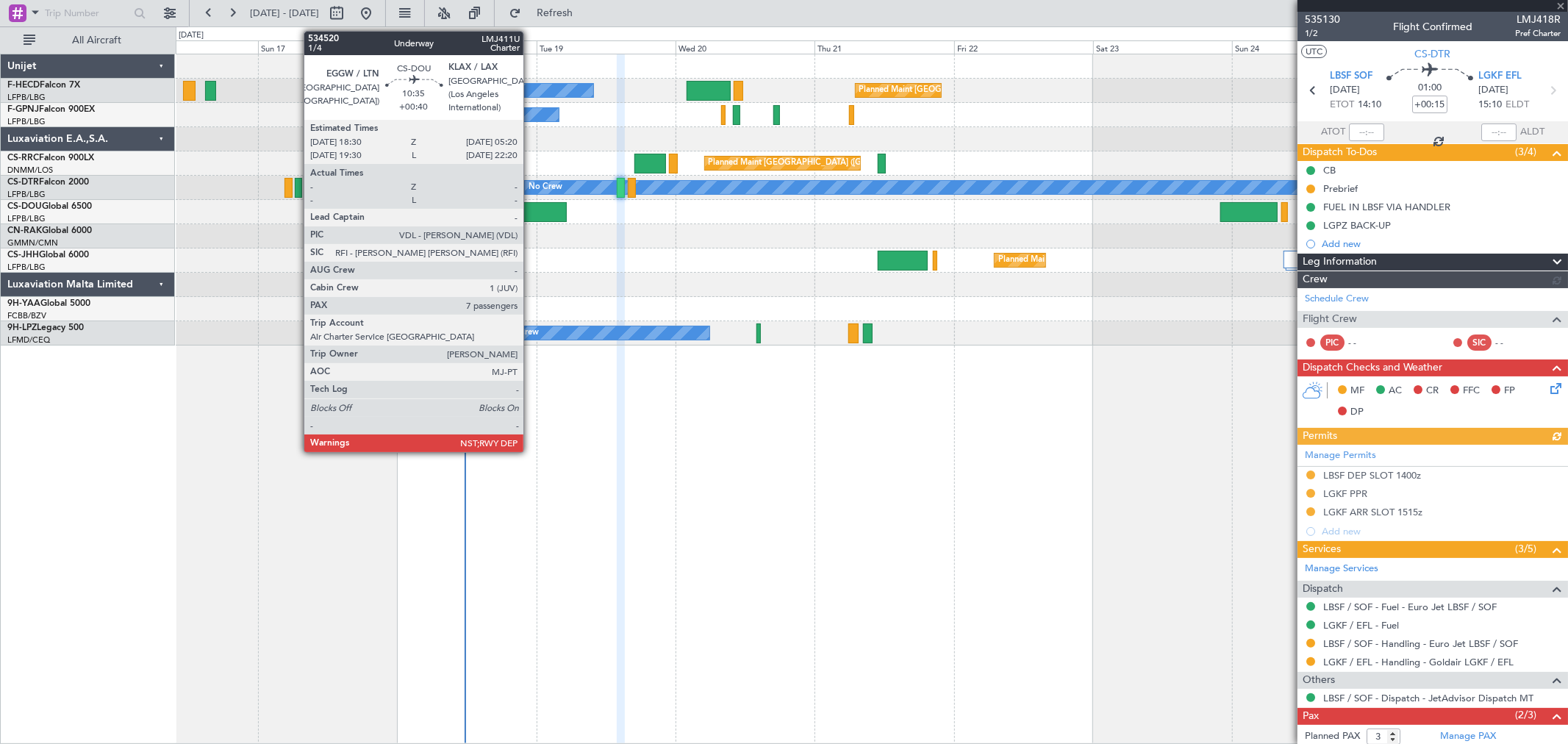
click at [532, 213] on div at bounding box center [535, 212] width 63 height 20
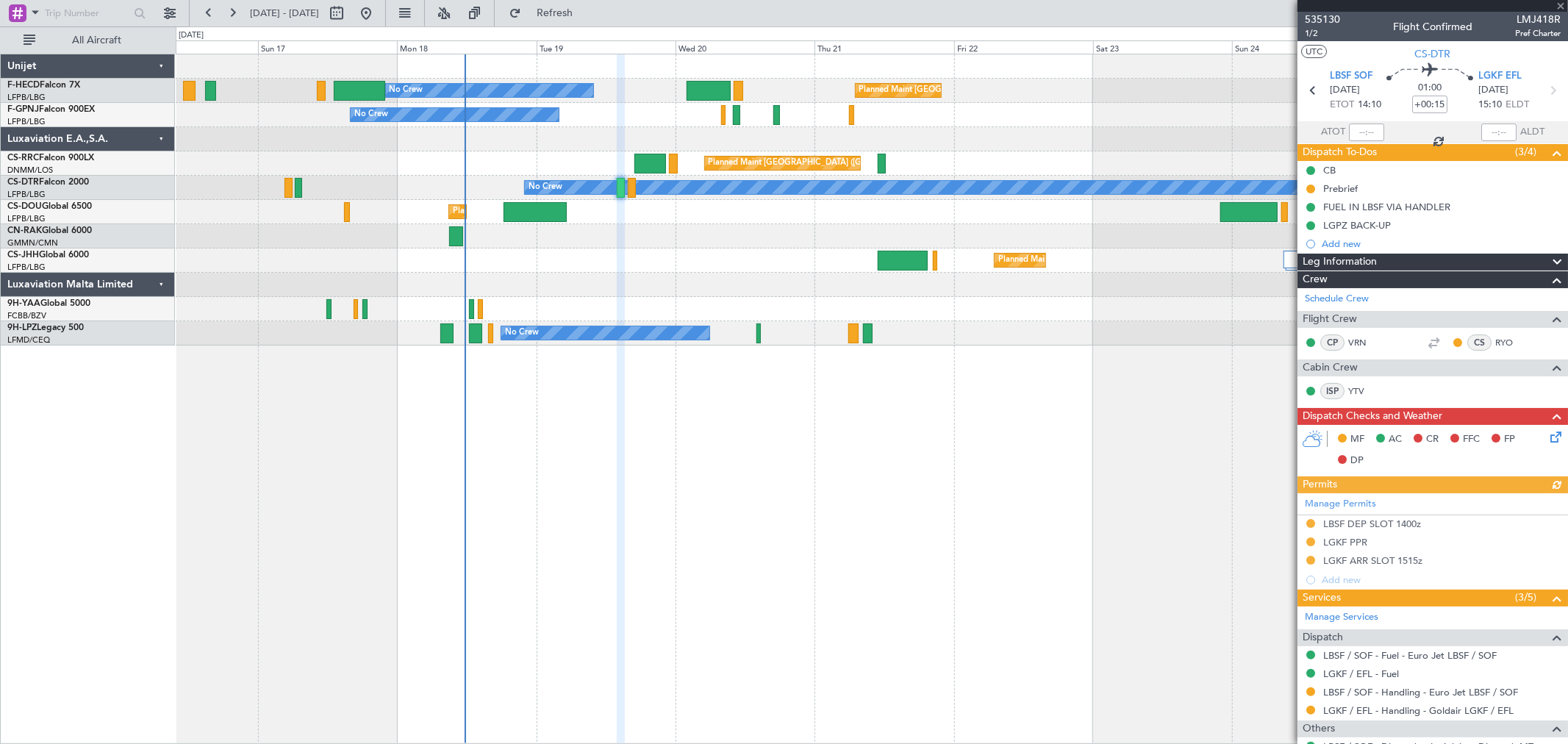
type input "+00:40"
type input "7"
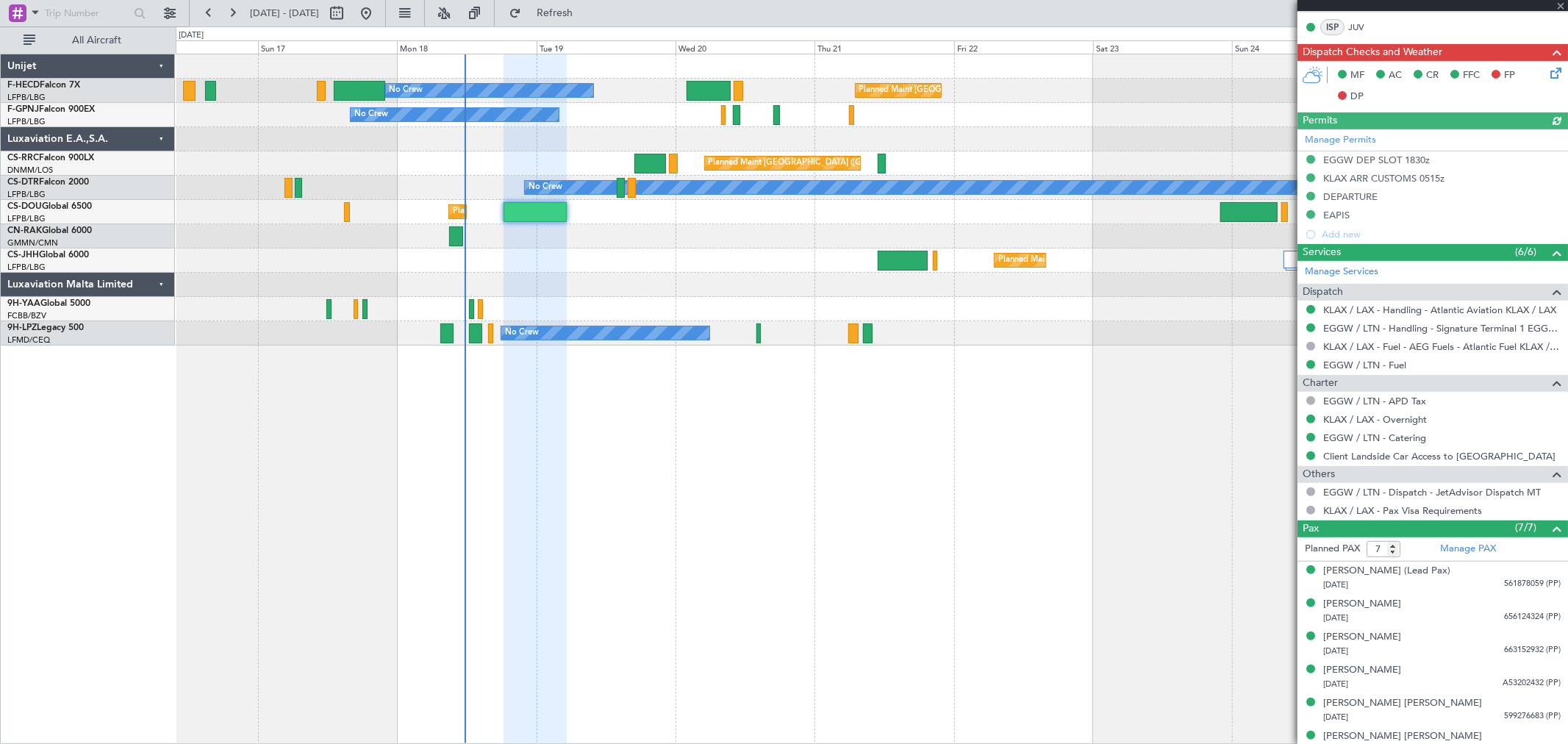
scroll to position [541, 0]
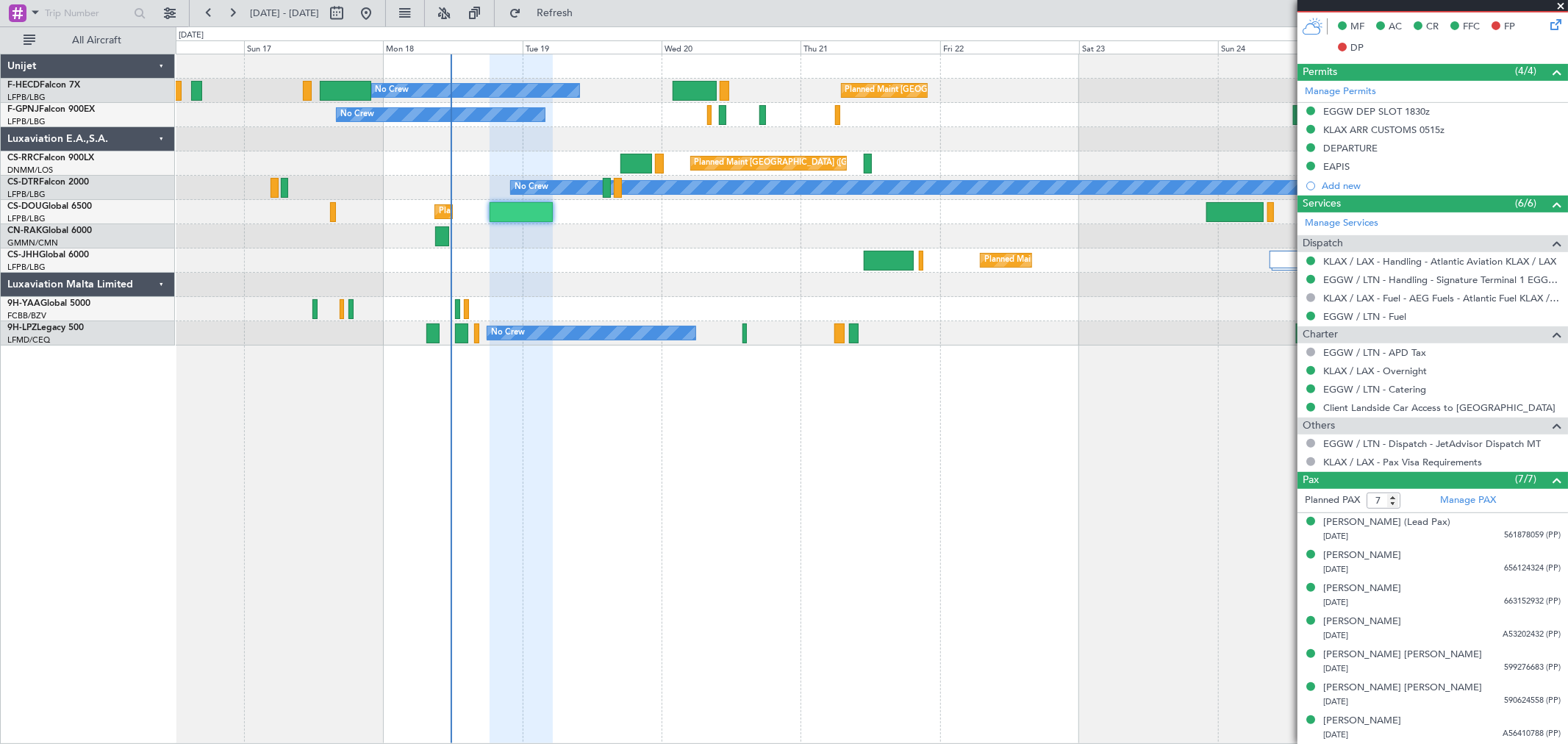
click at [522, 276] on div "No Crew Planned Maint Paris (Le Bourget) No Crew No Crew Planned Maint Paris (L…" at bounding box center [871, 200] width 1391 height 291
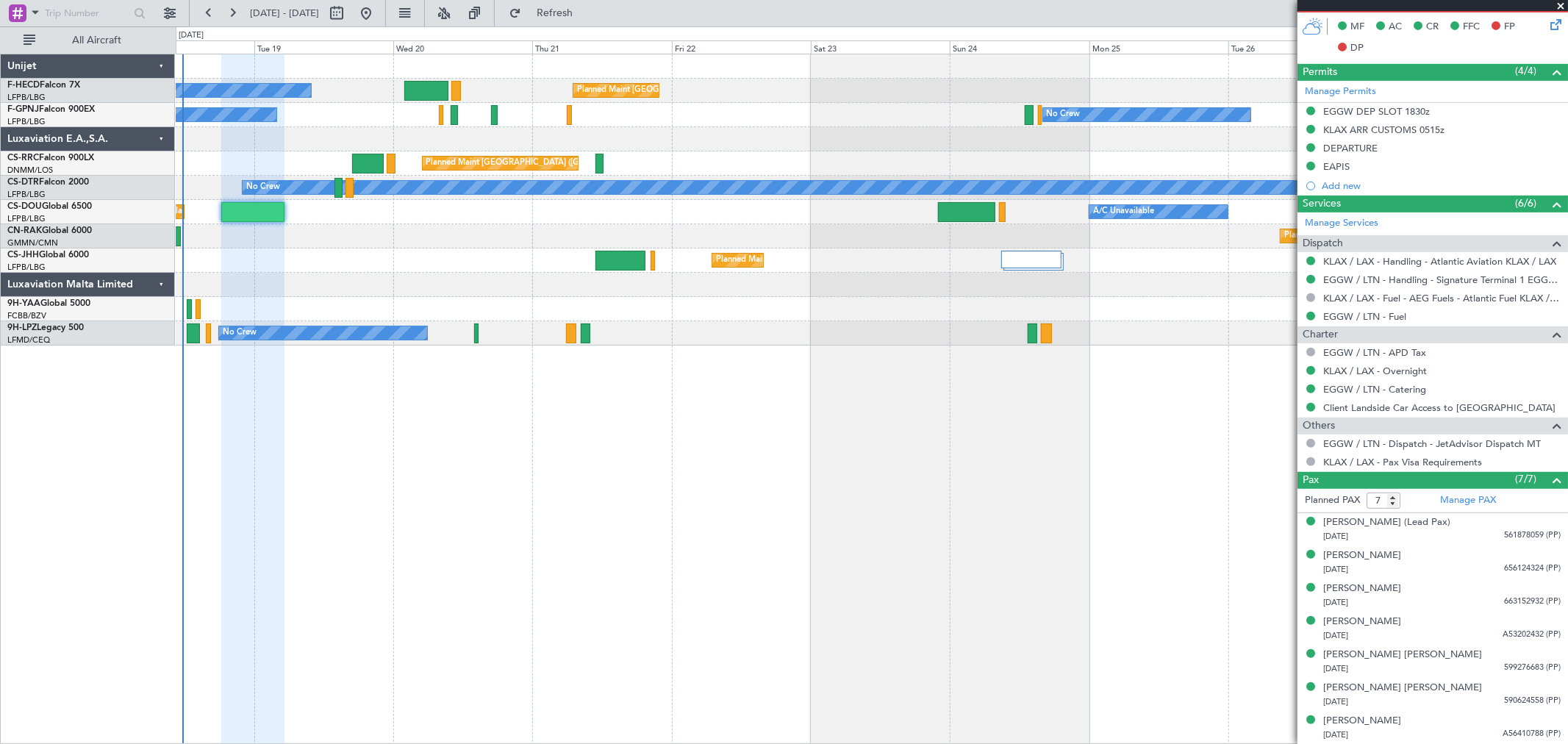
click at [350, 299] on div "No Crew Planned Maint Paris (Le Bourget) No Crew No Crew No Crew Planned Maint …" at bounding box center [871, 200] width 1391 height 291
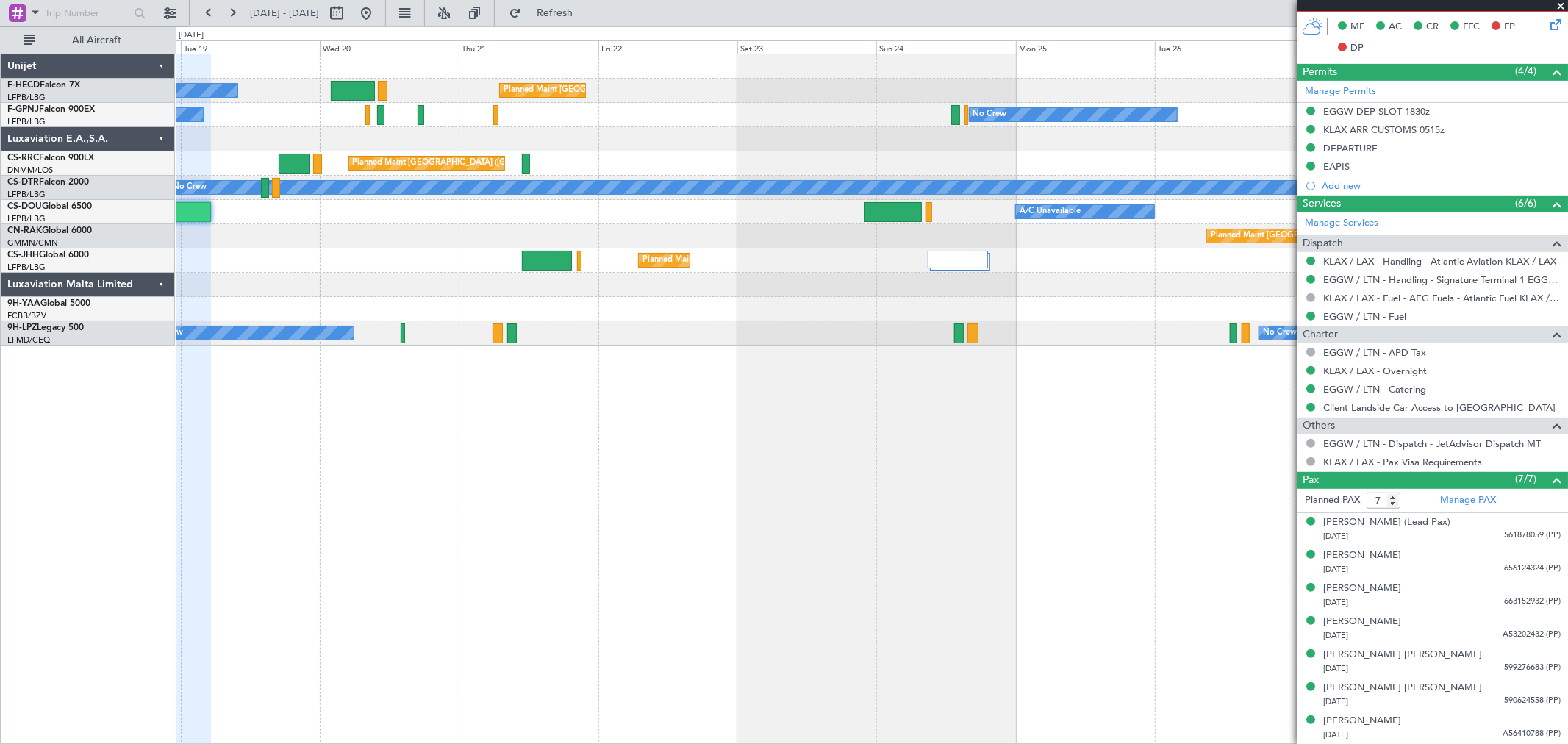
click at [878, 245] on div "Planned Maint [GEOGRAPHIC_DATA] ([GEOGRAPHIC_DATA])" at bounding box center [871, 236] width 1391 height 24
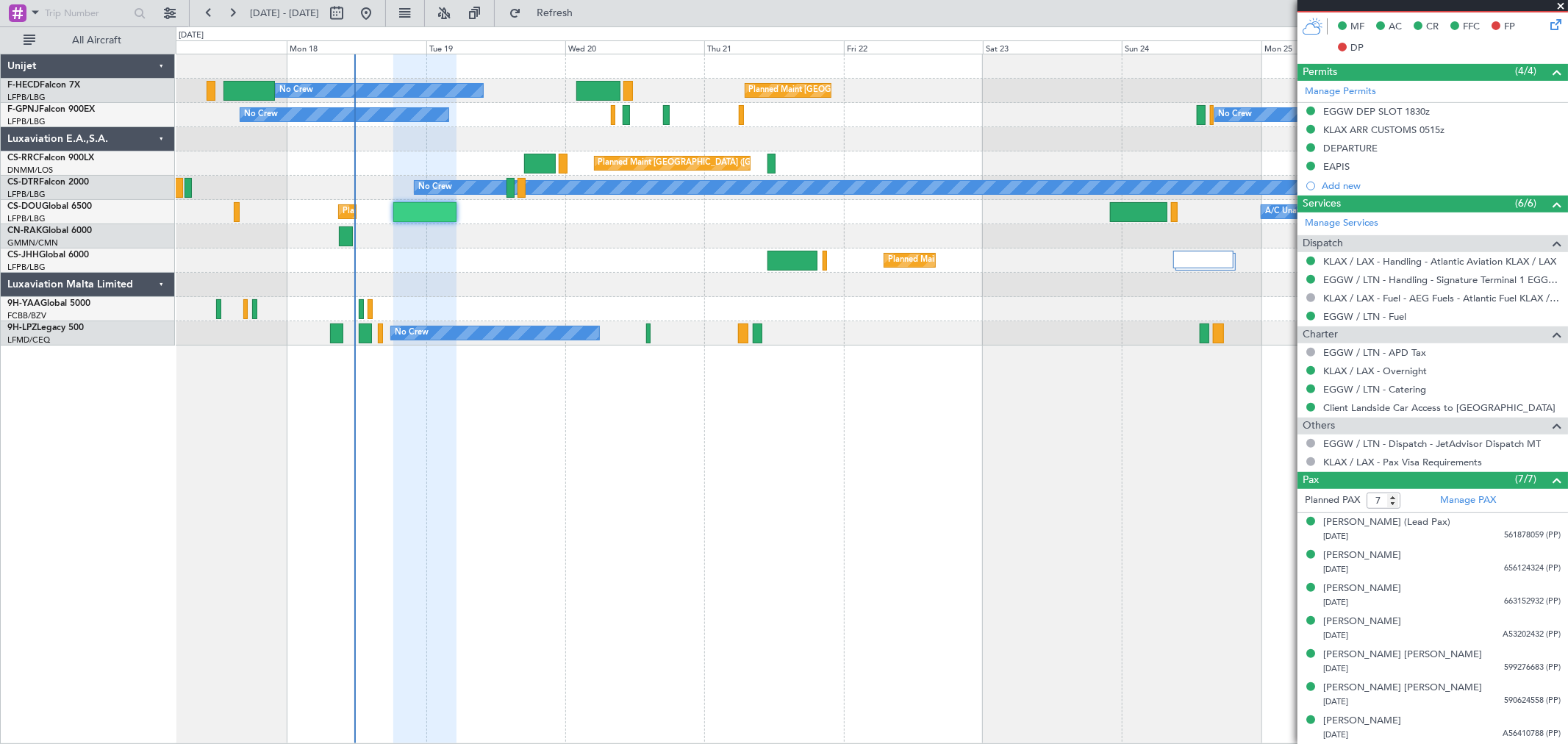
click at [575, 299] on div "No Crew Planned Maint Paris (Le Bourget) No Crew No Crew Planned Maint Paris (L…" at bounding box center [871, 200] width 1391 height 291
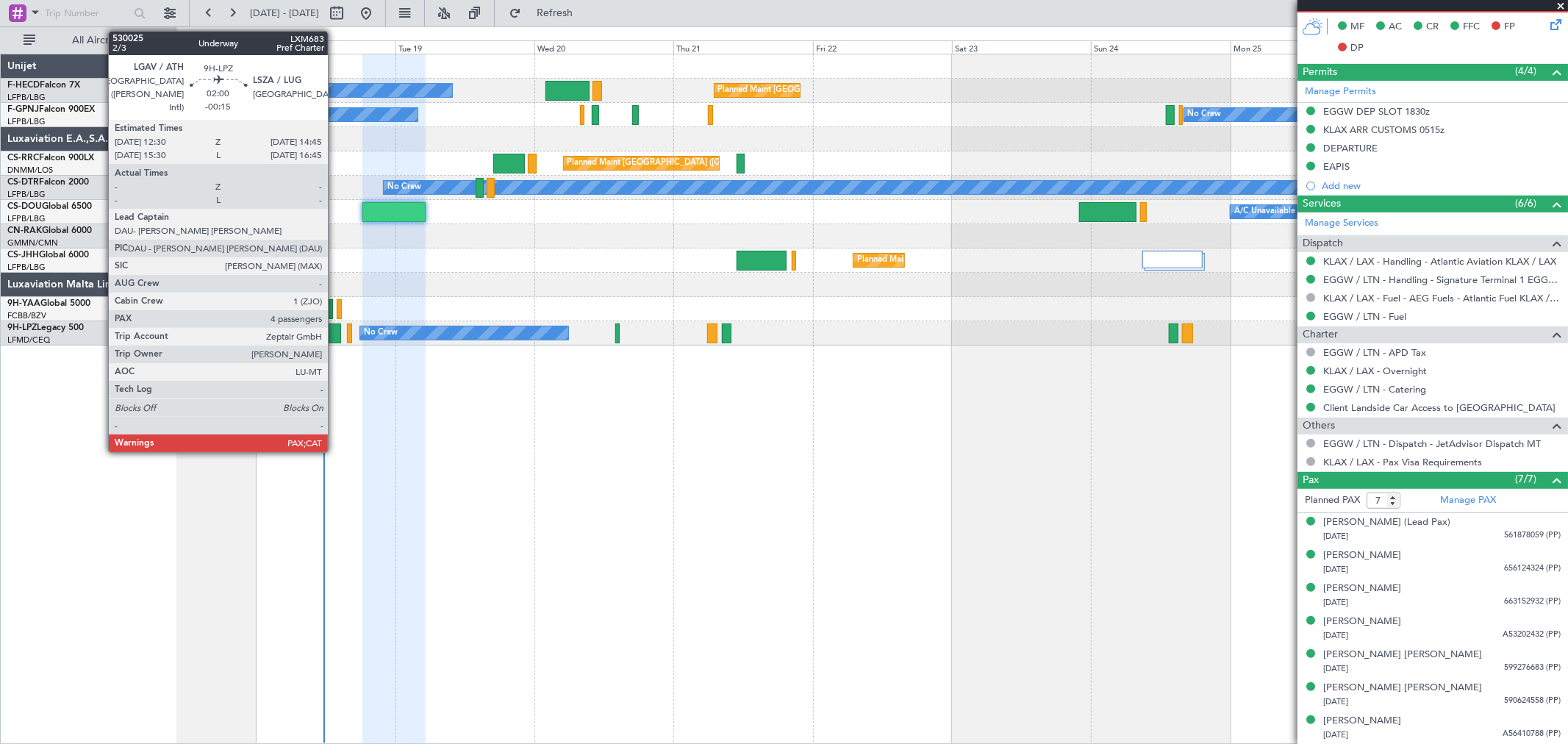
click at [335, 334] on div at bounding box center [335, 334] width 13 height 20
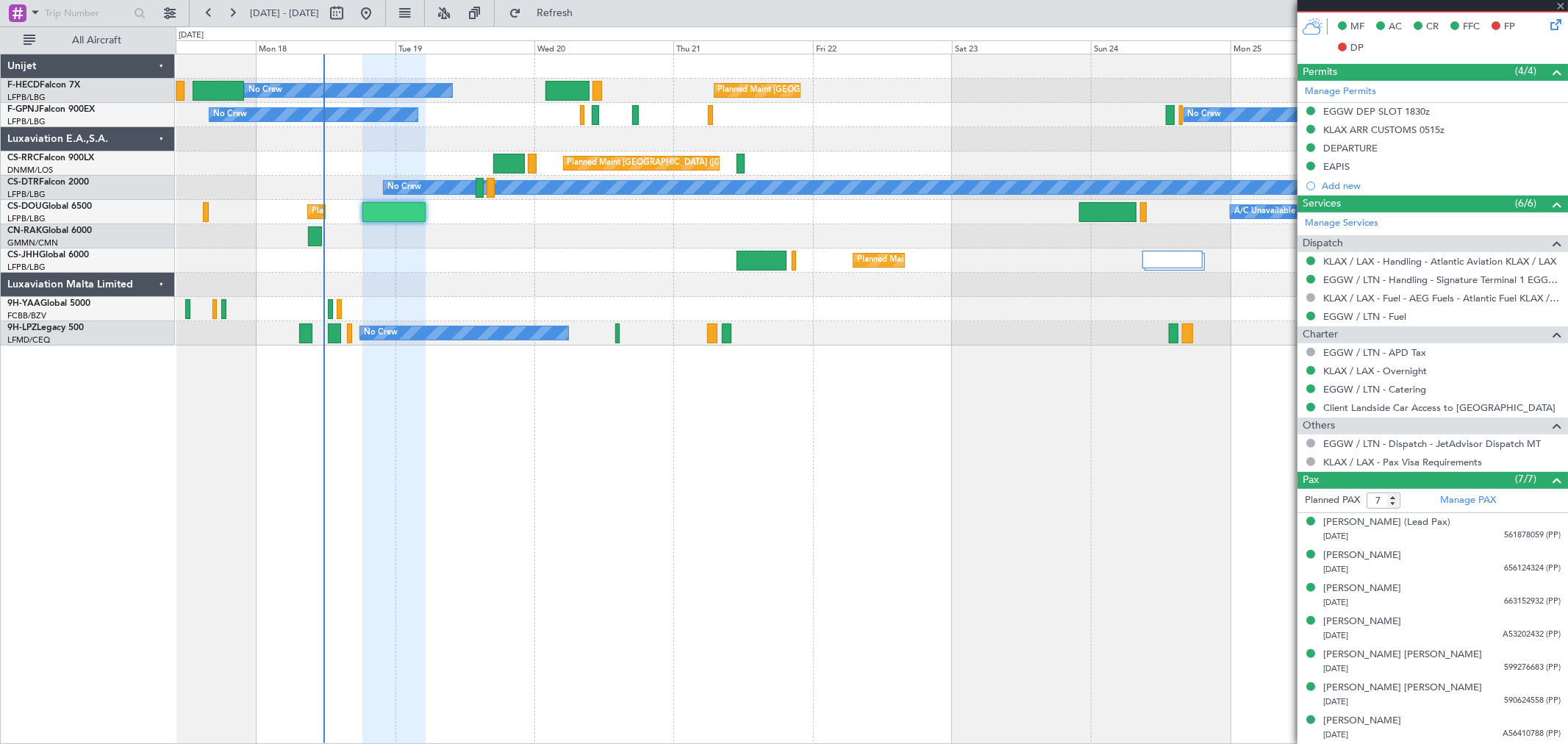
type input "-00:15"
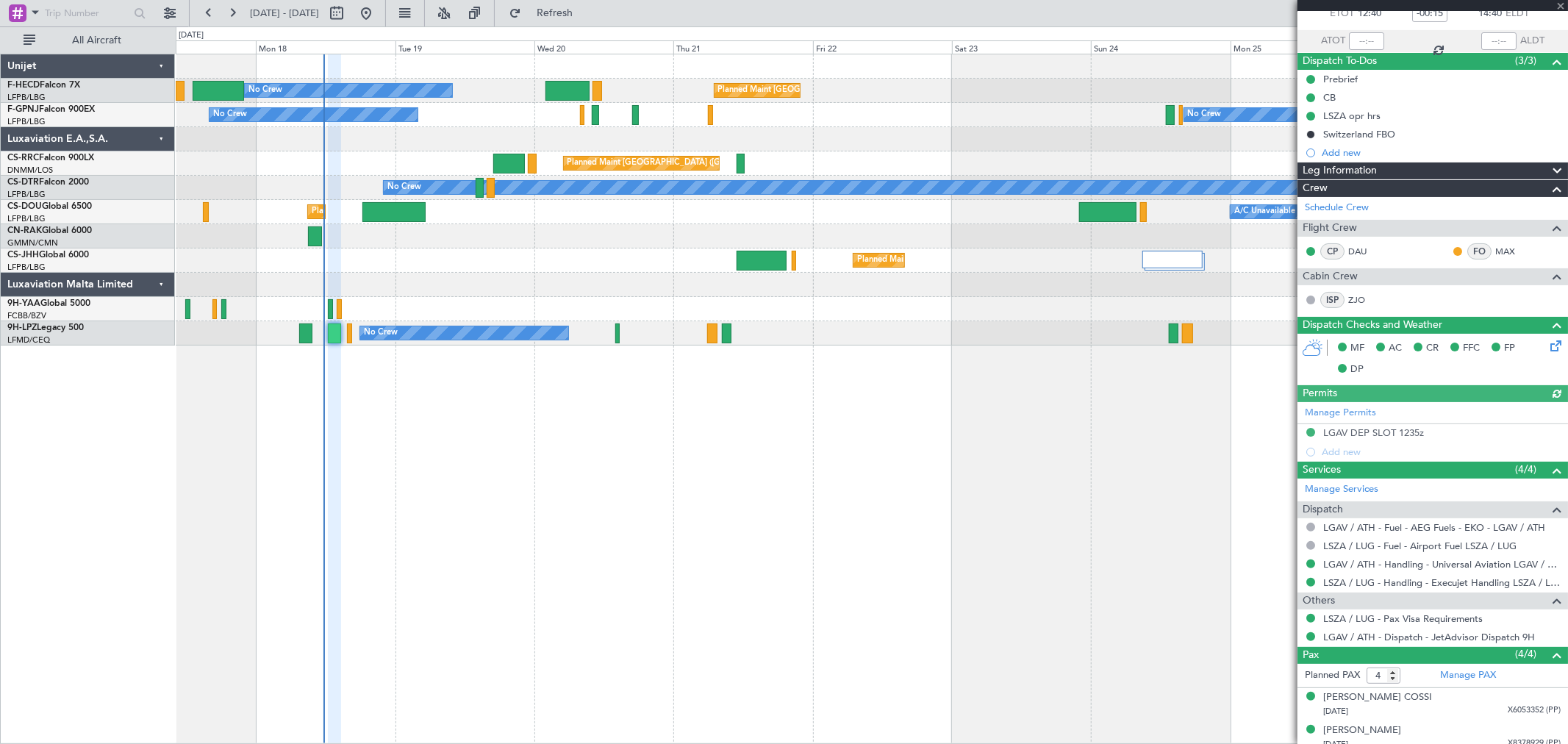
scroll to position [167, 0]
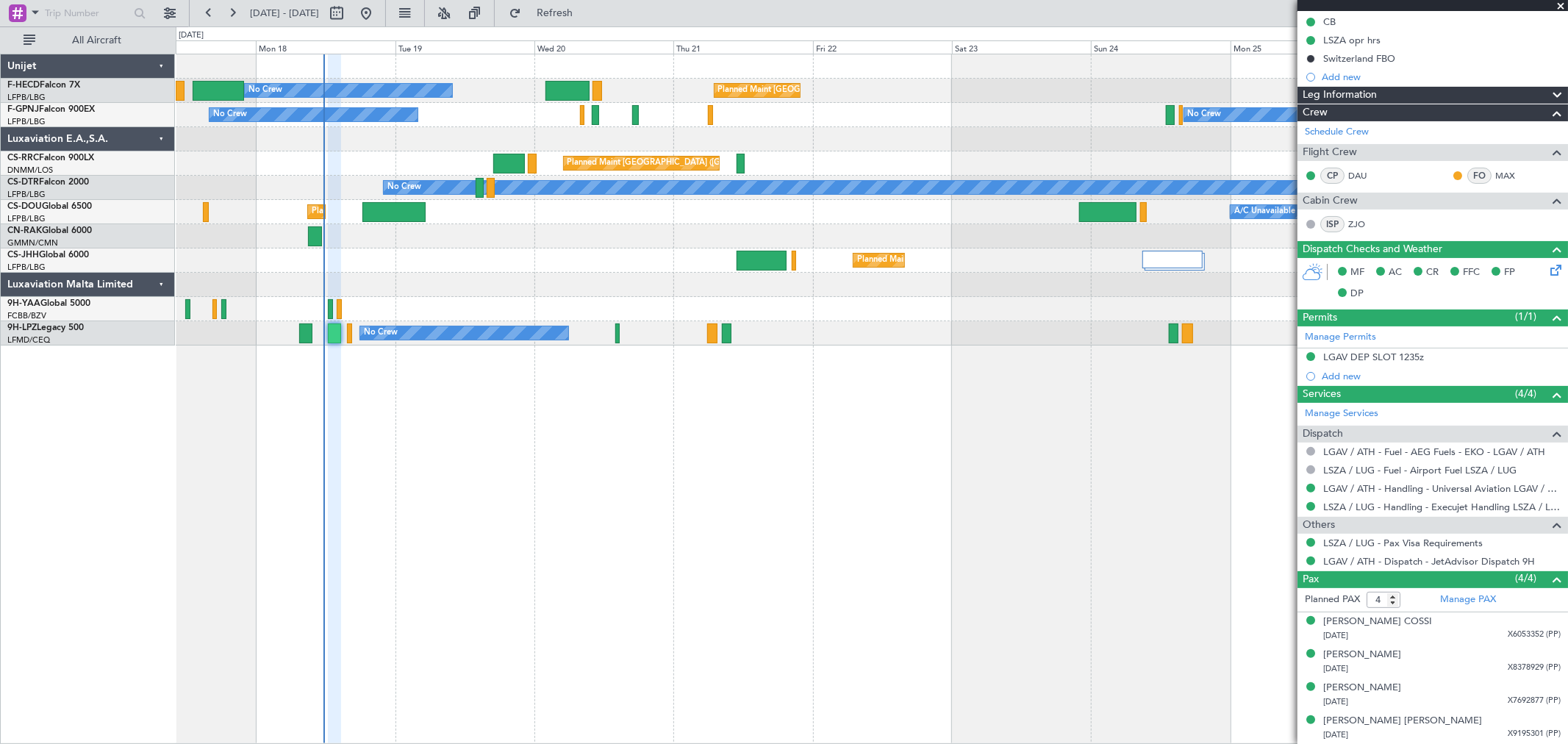
click at [475, 419] on div "No Crew Planned Maint Paris (Le Bourget) No Crew No Crew Planned Maint Paris (L…" at bounding box center [872, 398] width 1392 height 691
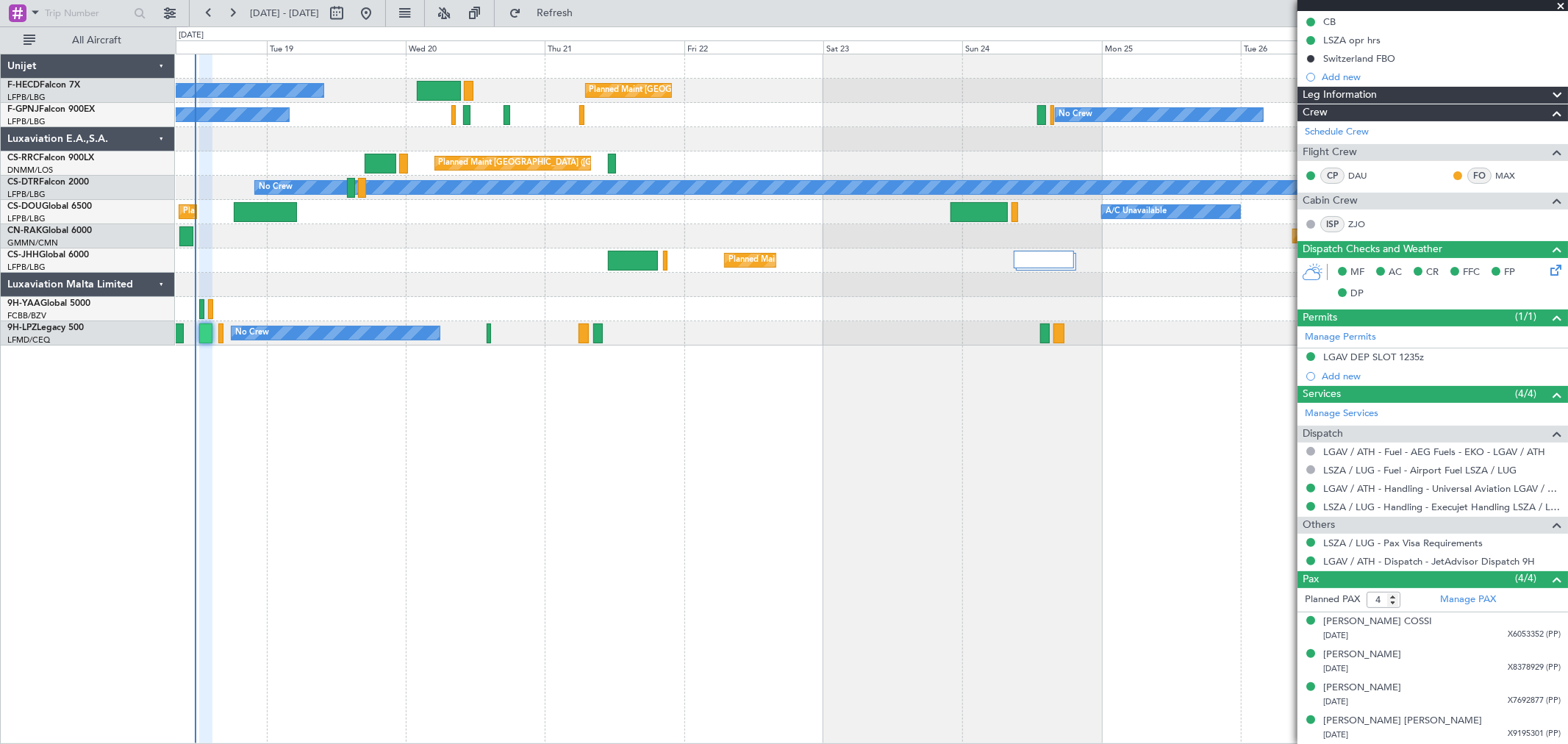
click at [369, 240] on div "Planned Maint [GEOGRAPHIC_DATA] ([GEOGRAPHIC_DATA])" at bounding box center [871, 236] width 1391 height 24
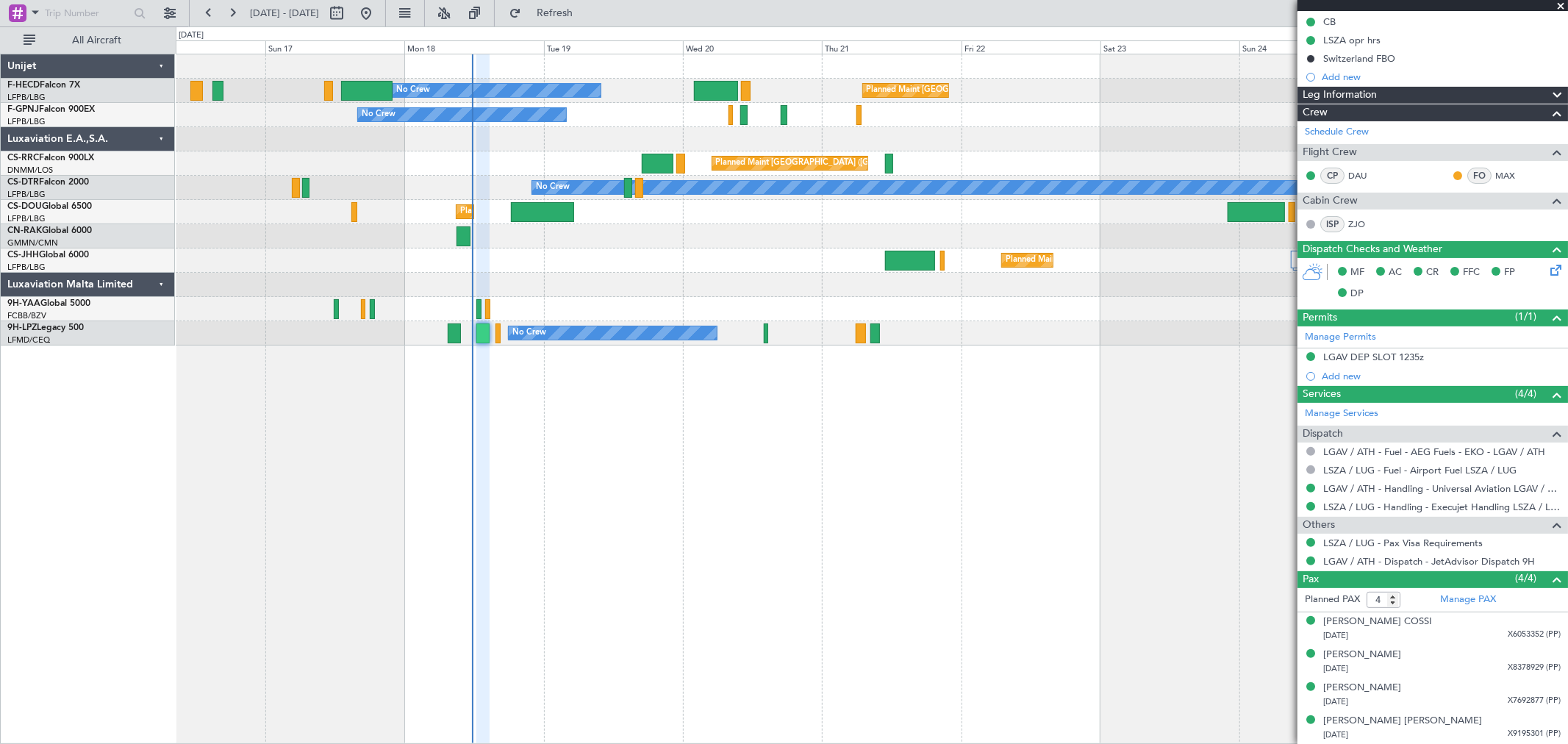
click at [765, 294] on div at bounding box center [871, 285] width 1391 height 24
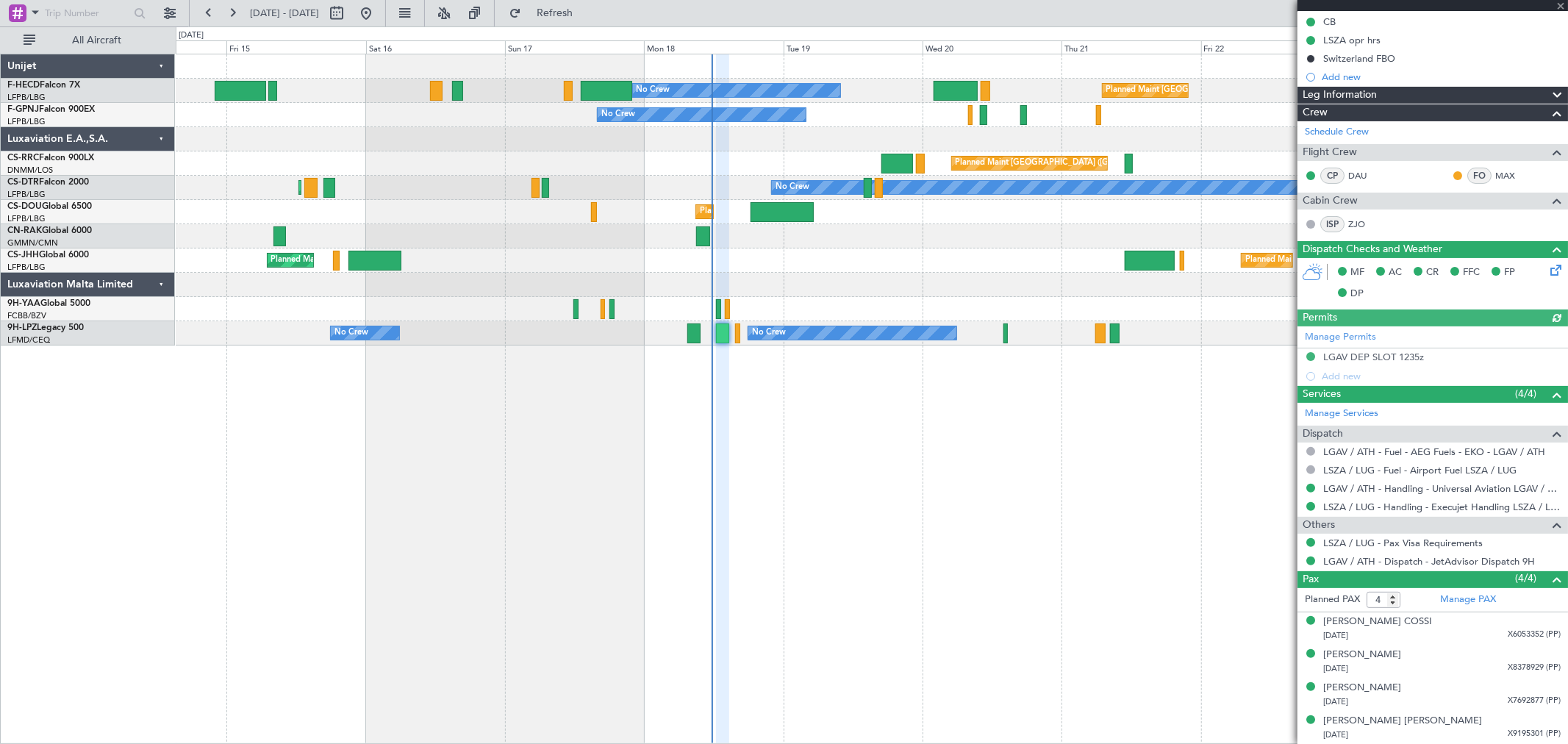
click at [561, 164] on div "No Crew Planned Maint Paris (Le Bourget) No Crew No Crew No Crew Planned Maint …" at bounding box center [871, 200] width 1391 height 291
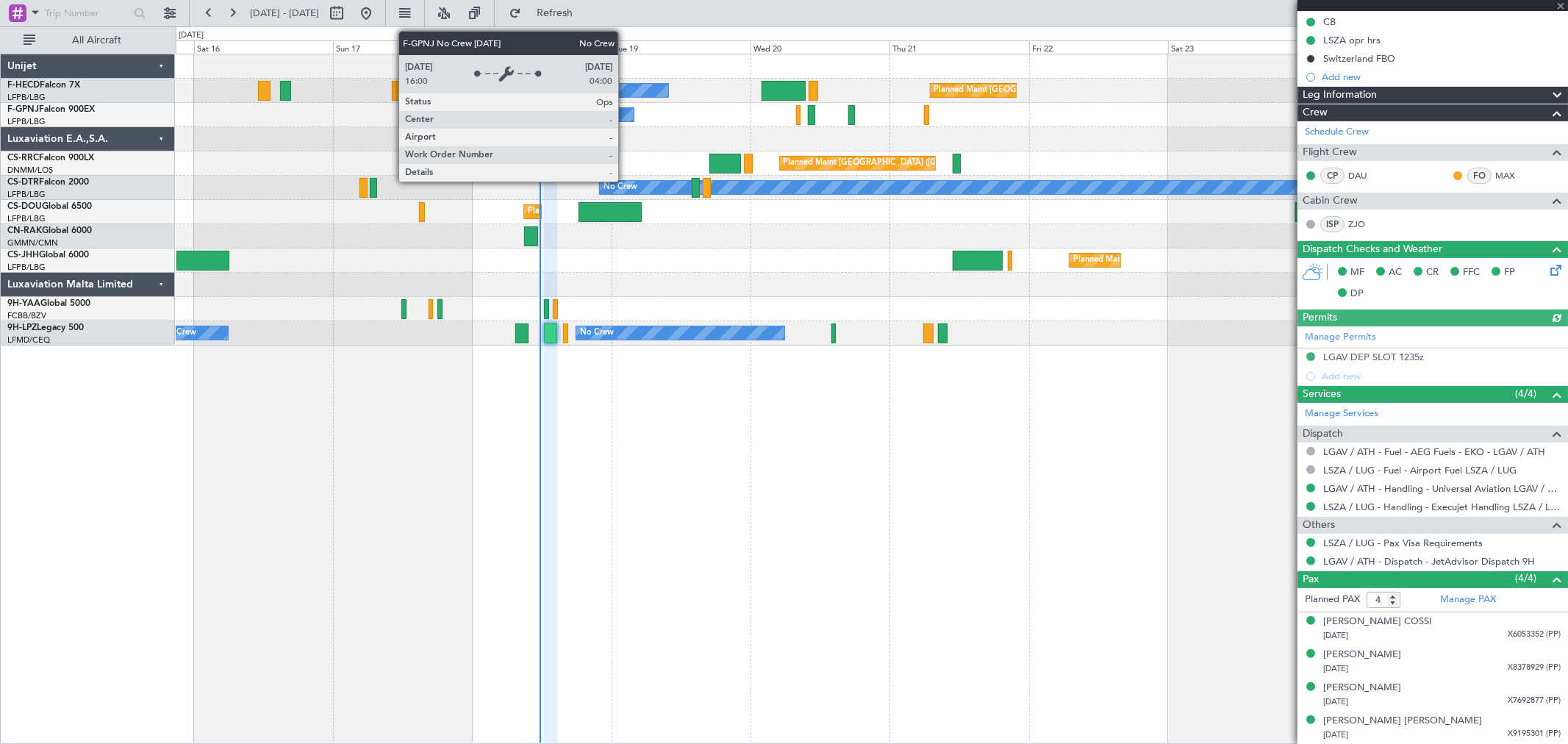
click at [508, 139] on div "No Crew Planned Maint Paris (Le Bourget) No Crew No Crew Planned Maint Paris (L…" at bounding box center [871, 200] width 1391 height 291
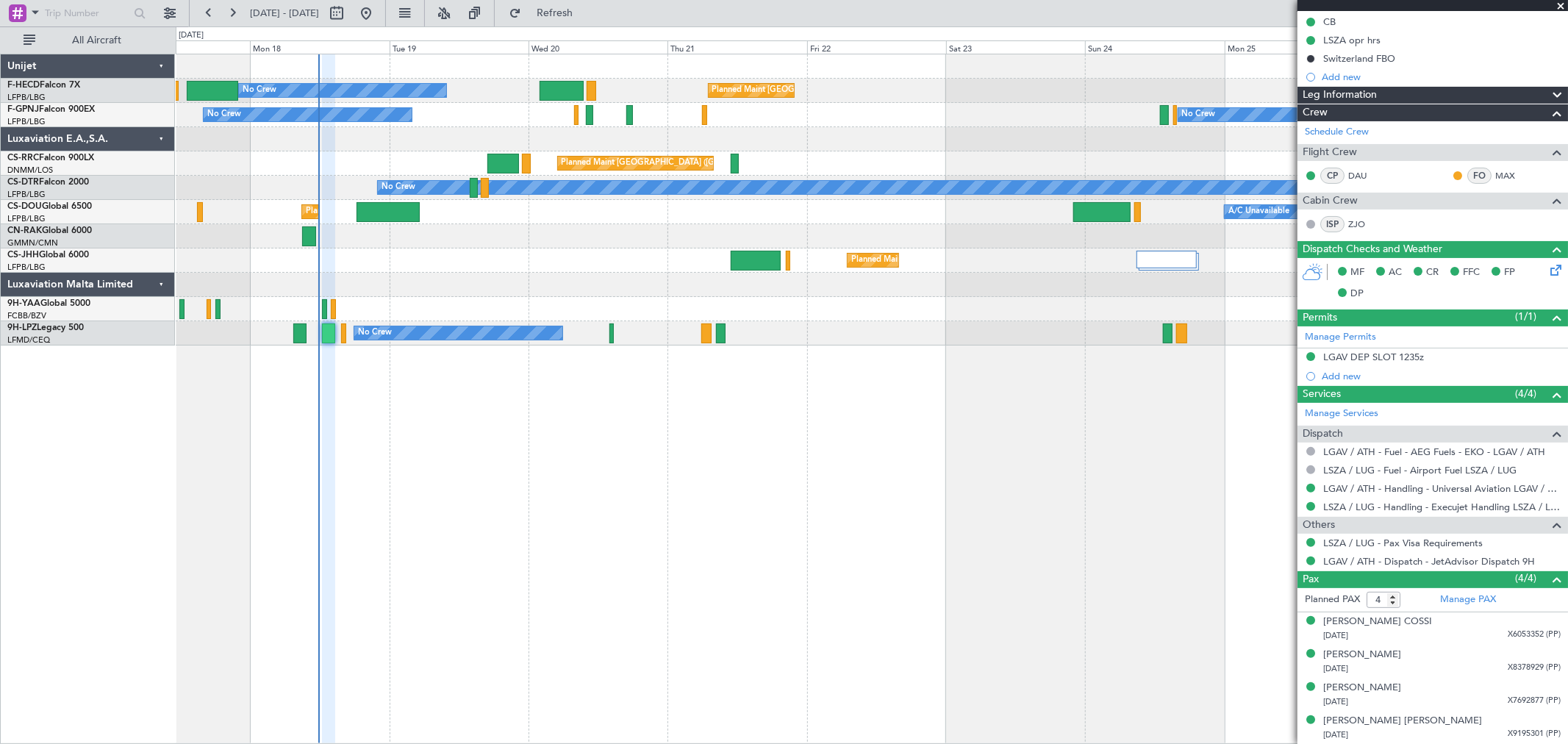
click at [490, 231] on div "No Crew Planned Maint Paris (Le Bourget) No Crew No Crew Planned Maint Paris (L…" at bounding box center [871, 200] width 1391 height 291
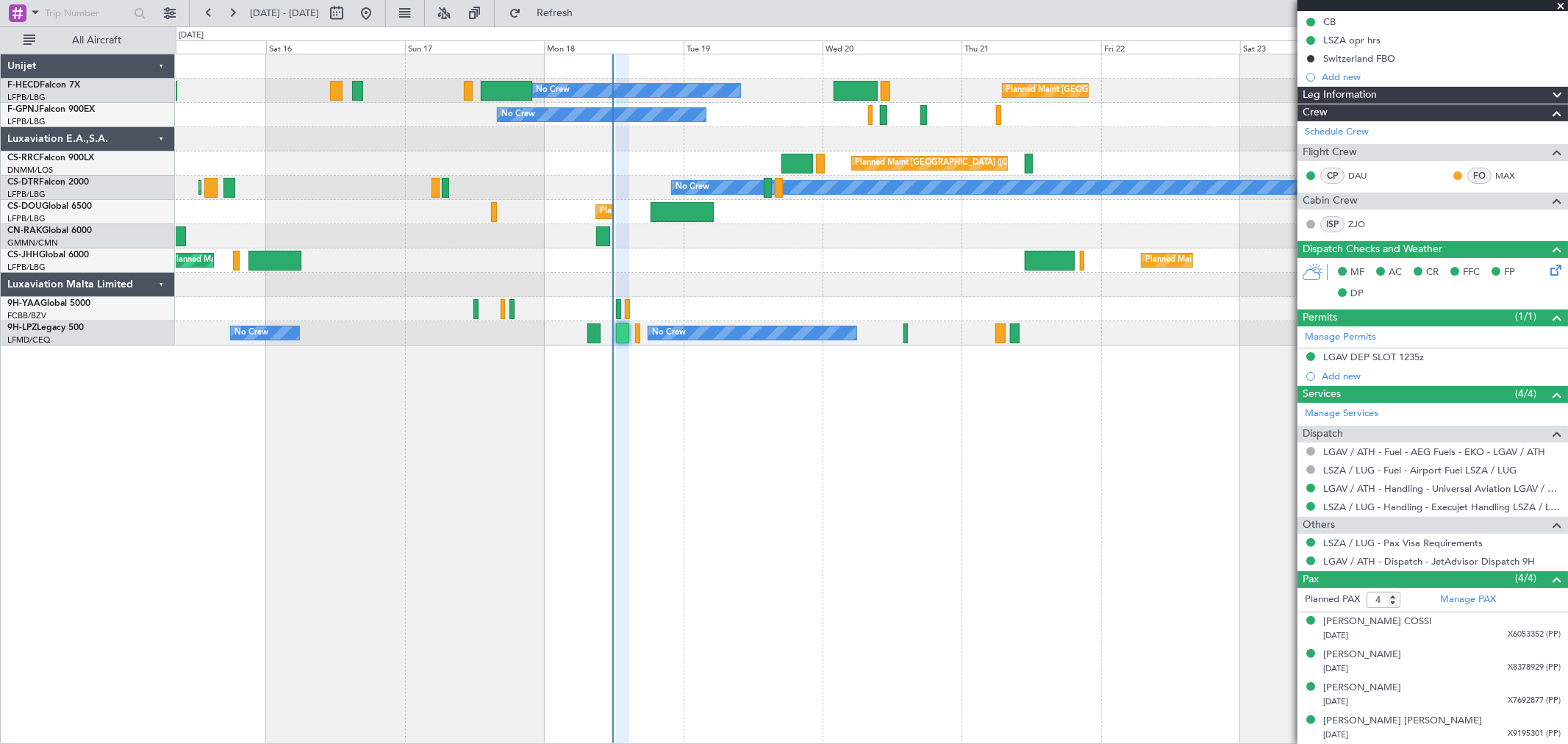
click at [917, 275] on div "No Crew Planned Maint Paris (Le Bourget) No Crew No Crew Planned Maint Paris (L…" at bounding box center [871, 200] width 1391 height 291
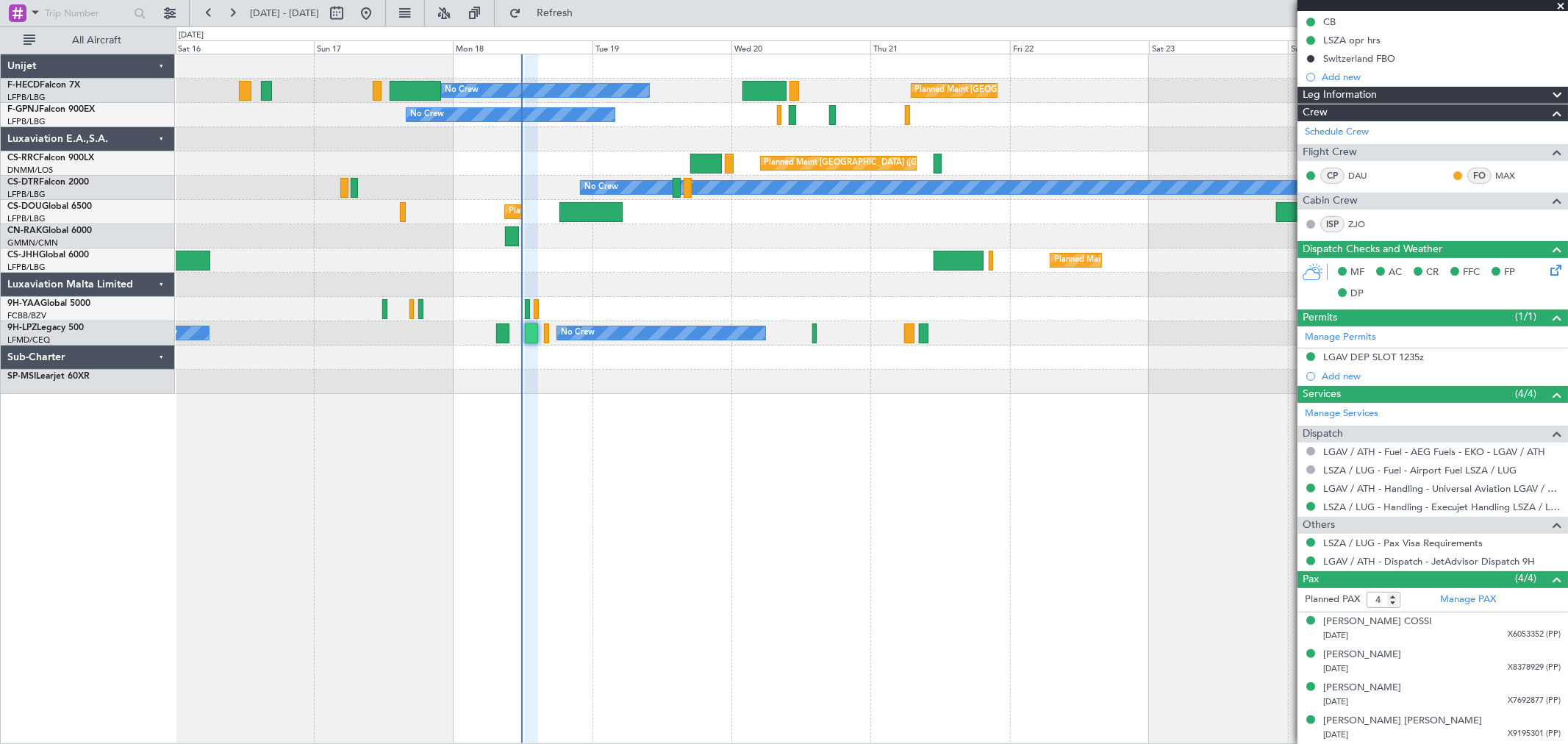
click at [877, 221] on div "Planned Maint Paris (Le Bourget) A/C Unavailable Planned Maint London (Luton) U…" at bounding box center [871, 212] width 1391 height 24
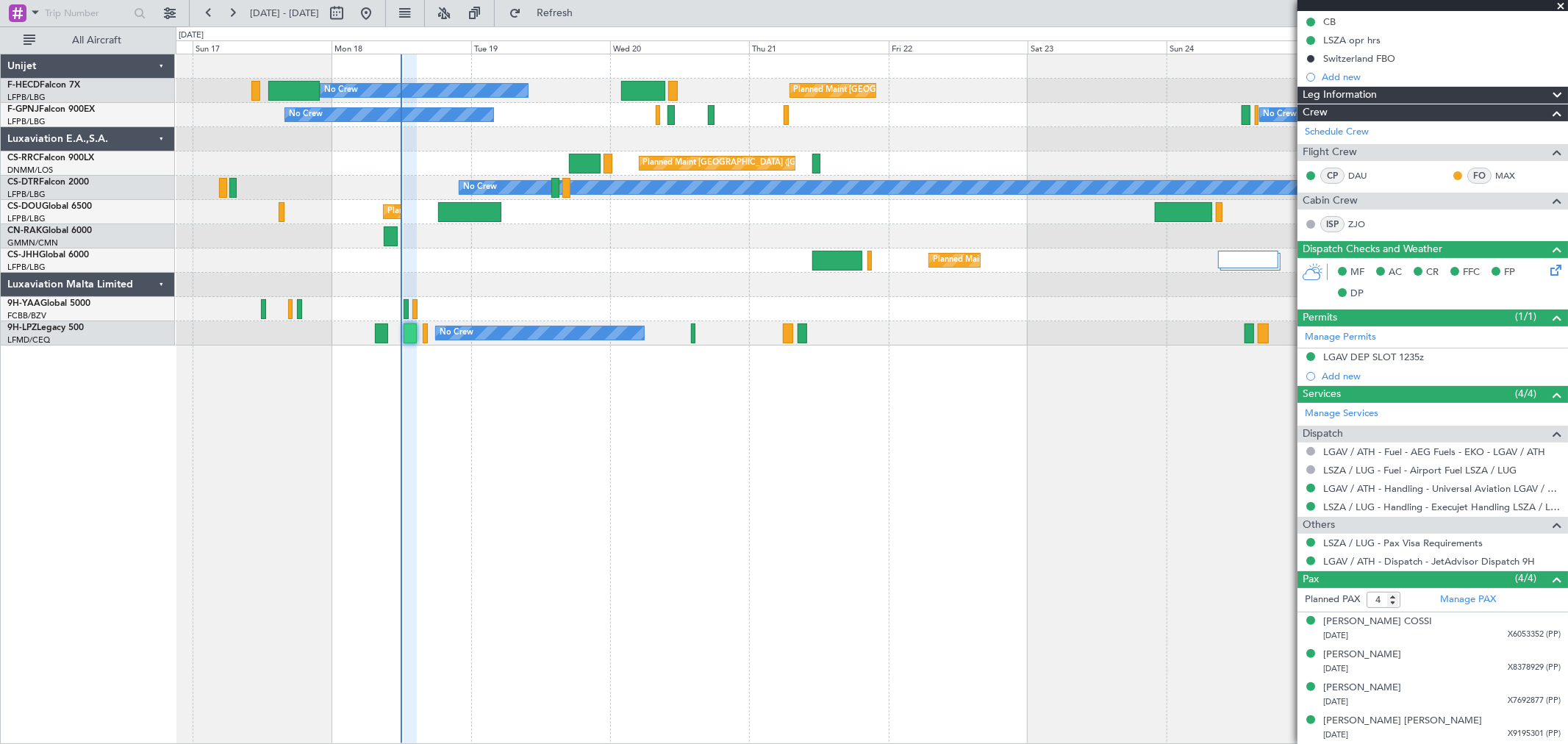
click at [682, 306] on div "No Crew Planned Maint Paris (Le Bourget) No Crew No Crew Planned Maint Paris (L…" at bounding box center [871, 200] width 1391 height 291
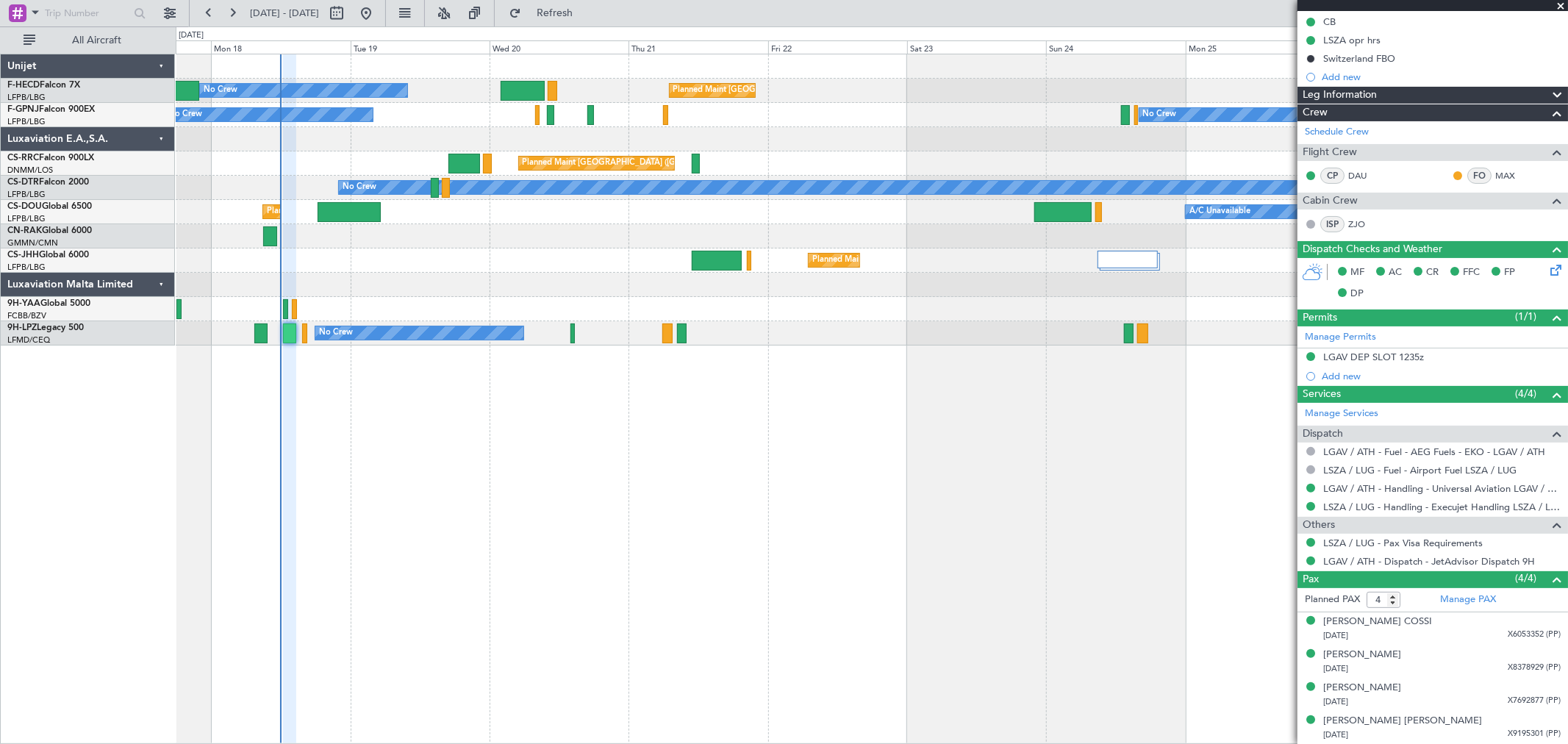
click at [865, 307] on div "No Crew Planned Maint Paris (Le Bourget) No Crew No Crew Planned Maint Paris (L…" at bounding box center [871, 200] width 1391 height 291
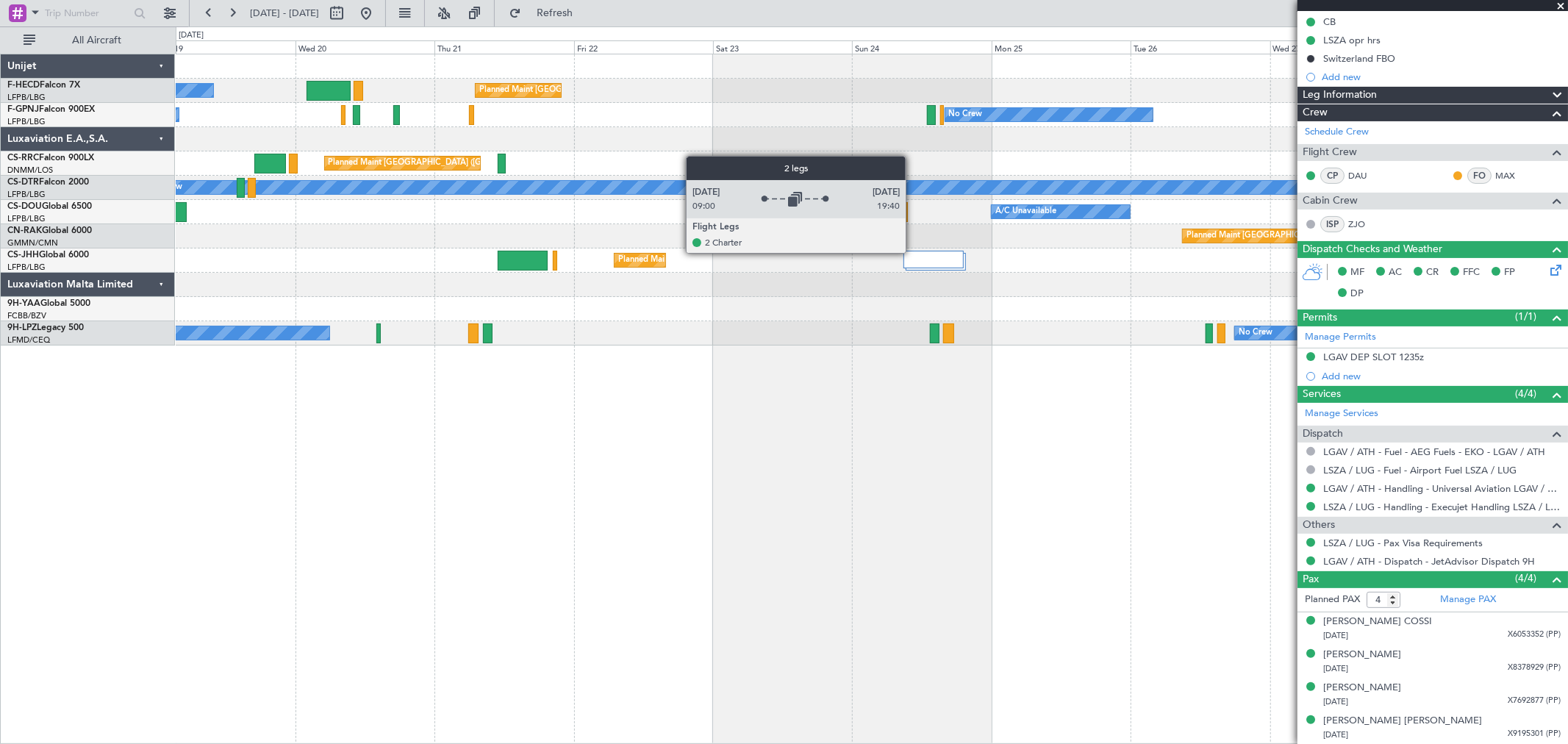
click at [921, 256] on div at bounding box center [933, 259] width 60 height 18
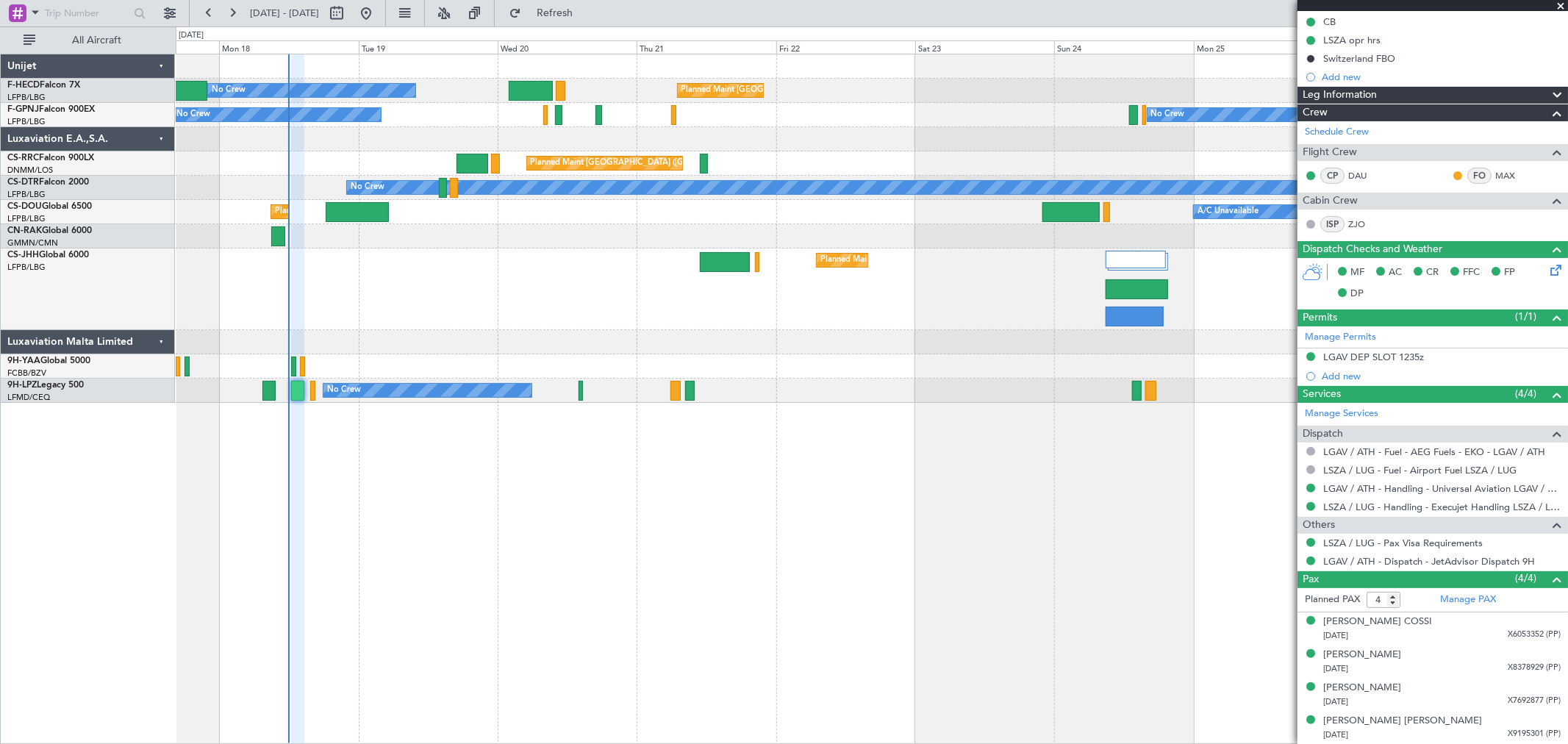
click at [1046, 297] on div "Planned Maint London (Luton) Planned Maint Paris (Le Bourget)" at bounding box center [871, 290] width 1391 height 82
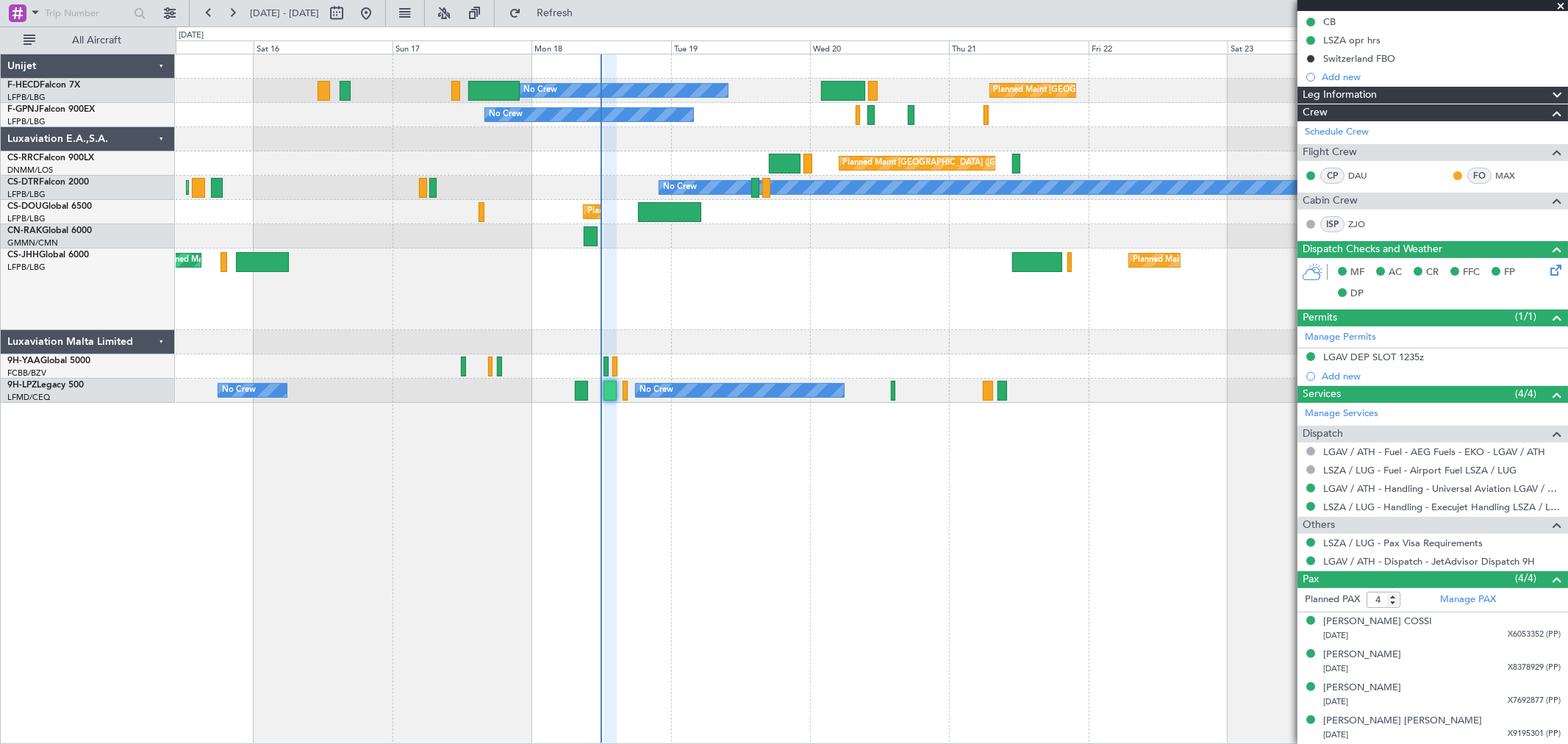
click at [1046, 314] on div "Planned Maint London (Luton) Planned Maint Paris (Le Bourget)" at bounding box center [871, 290] width 1391 height 82
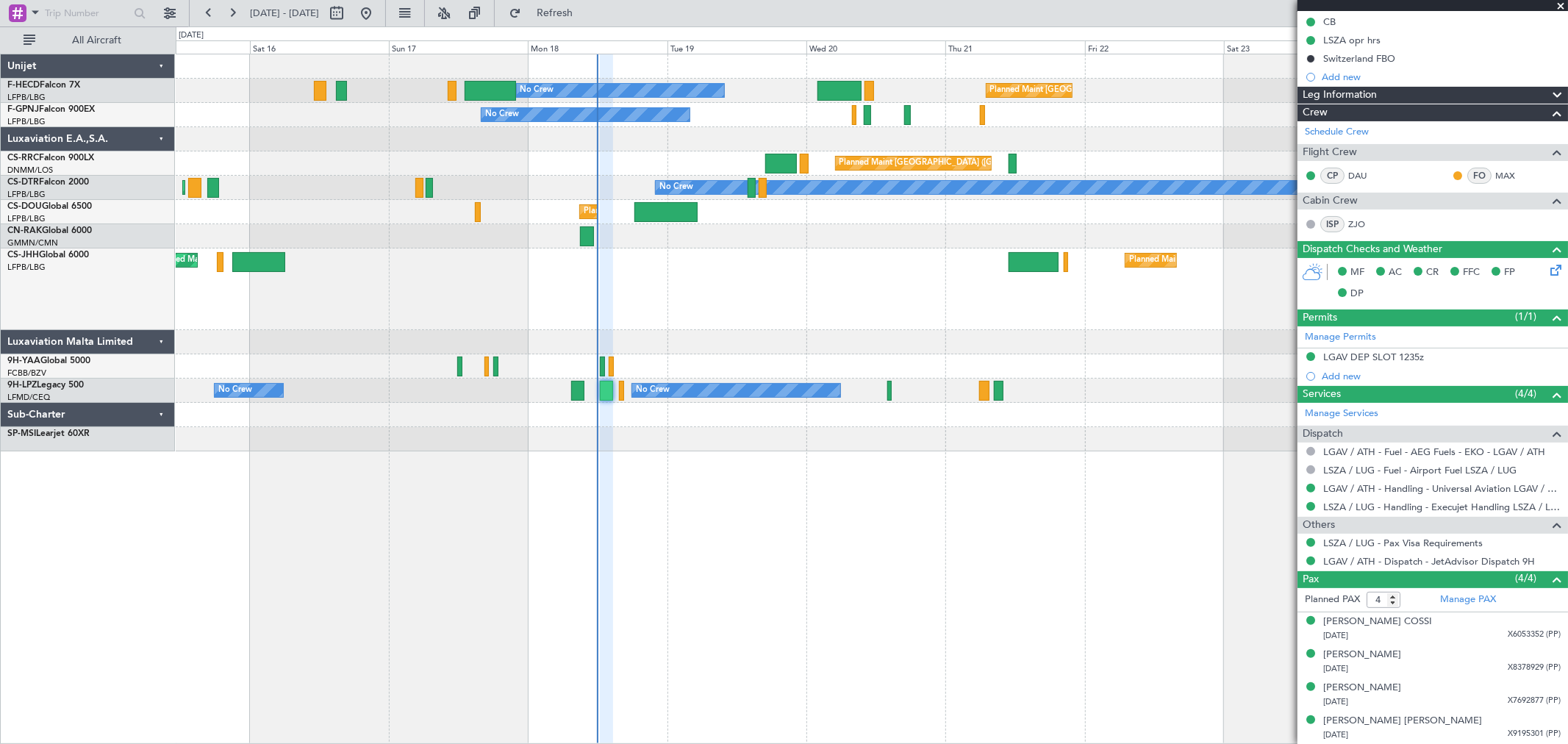
click at [531, 255] on div "No Crew Planned Maint Paris (Le Bourget) No Crew No Crew Planned Maint Paris (L…" at bounding box center [871, 253] width 1391 height 397
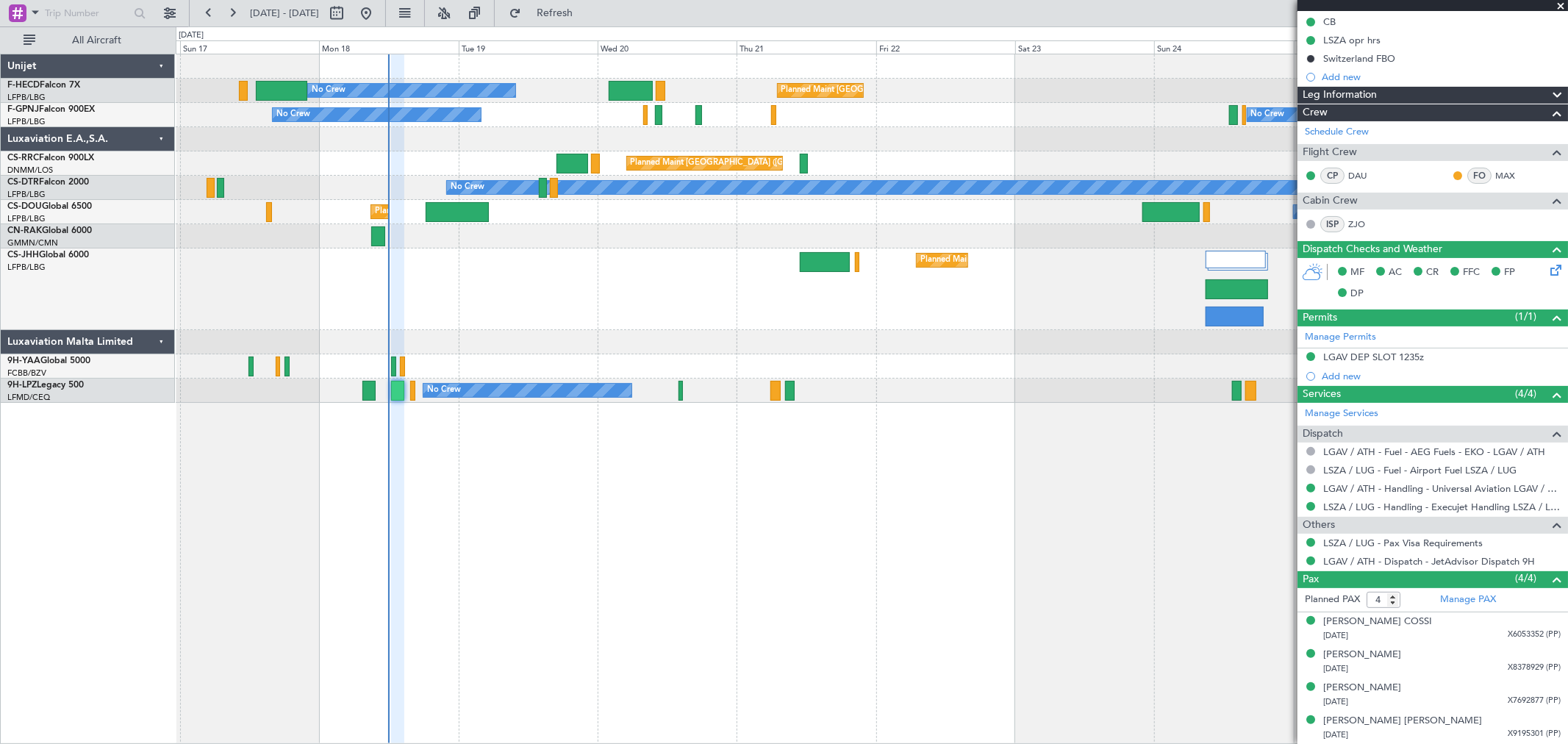
click at [1000, 223] on div "Planned Maint Paris (Le Bourget) A/C Unavailable Planned Maint London (Luton) U…" at bounding box center [871, 212] width 1391 height 24
click at [486, 262] on div "No Crew Planned Maint Paris (Le Bourget) No Crew No Crew Planned Maint Paris (L…" at bounding box center [871, 228] width 1391 height 348
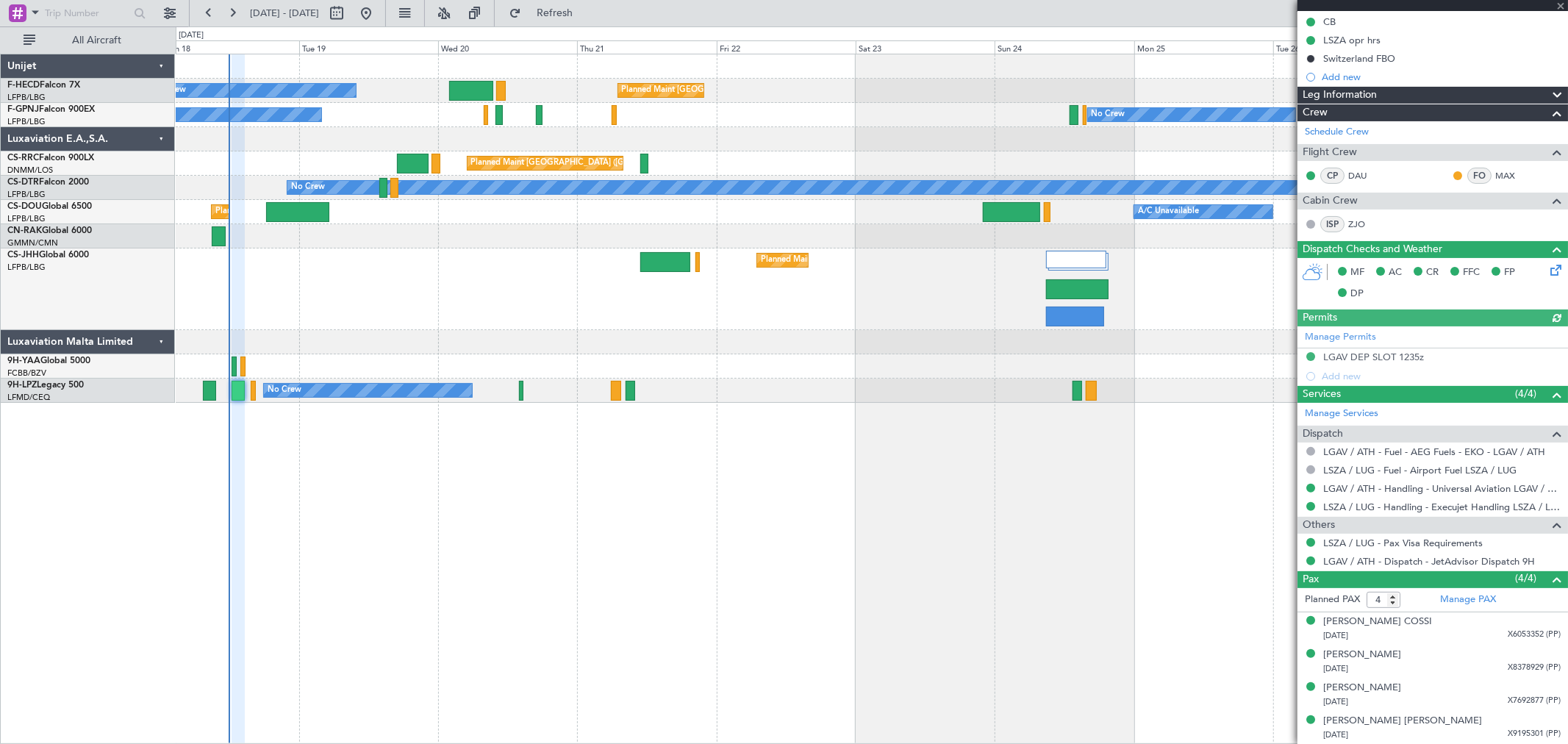
click at [769, 236] on div "No Crew Planned Maint Paris (Le Bourget) No Crew No Crew Planned Maint Paris (L…" at bounding box center [871, 228] width 1391 height 348
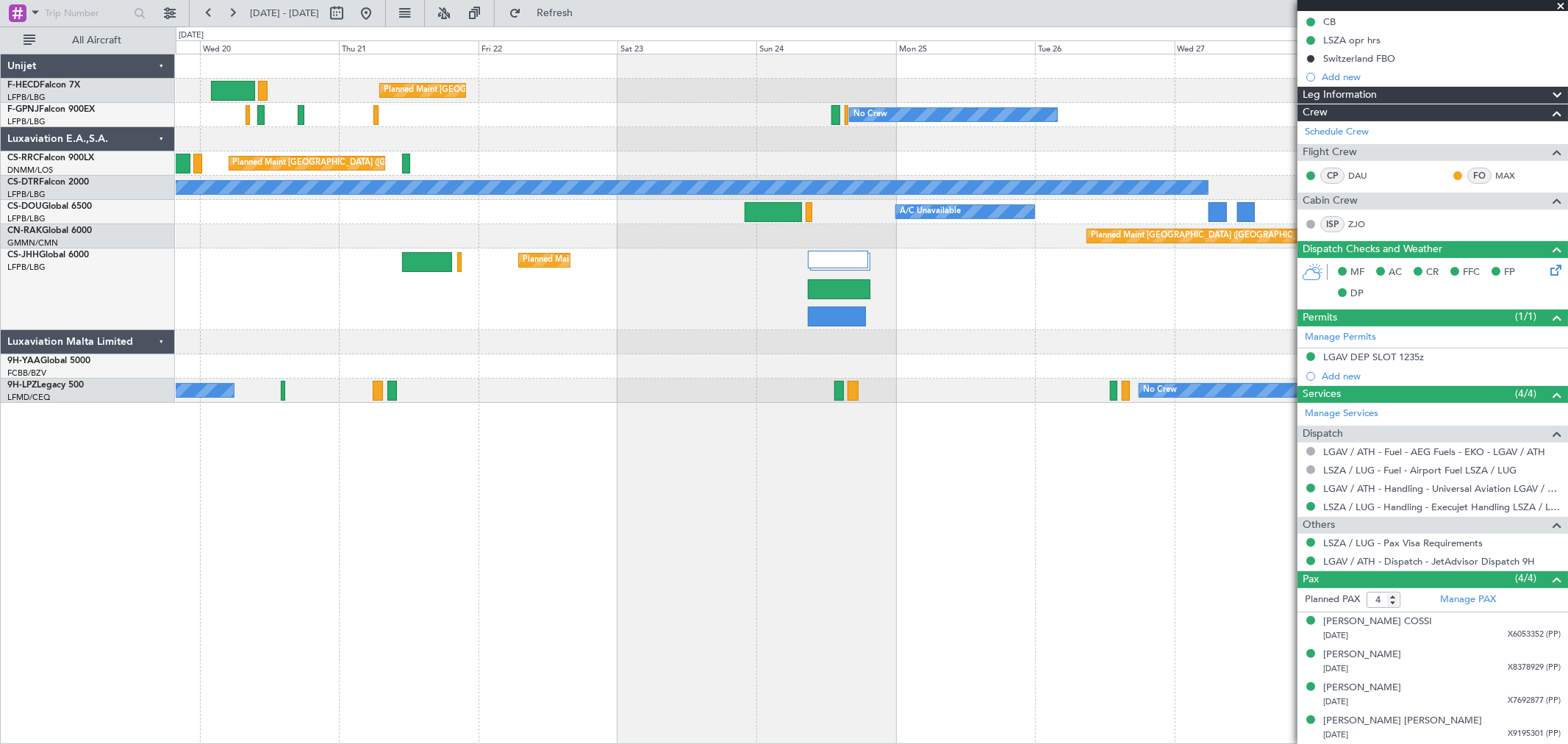
click at [805, 225] on div "Planned Maint Paris (Le Bourget) No Crew Planned Maint Paris (Le Bourget) No Cr…" at bounding box center [871, 228] width 1391 height 348
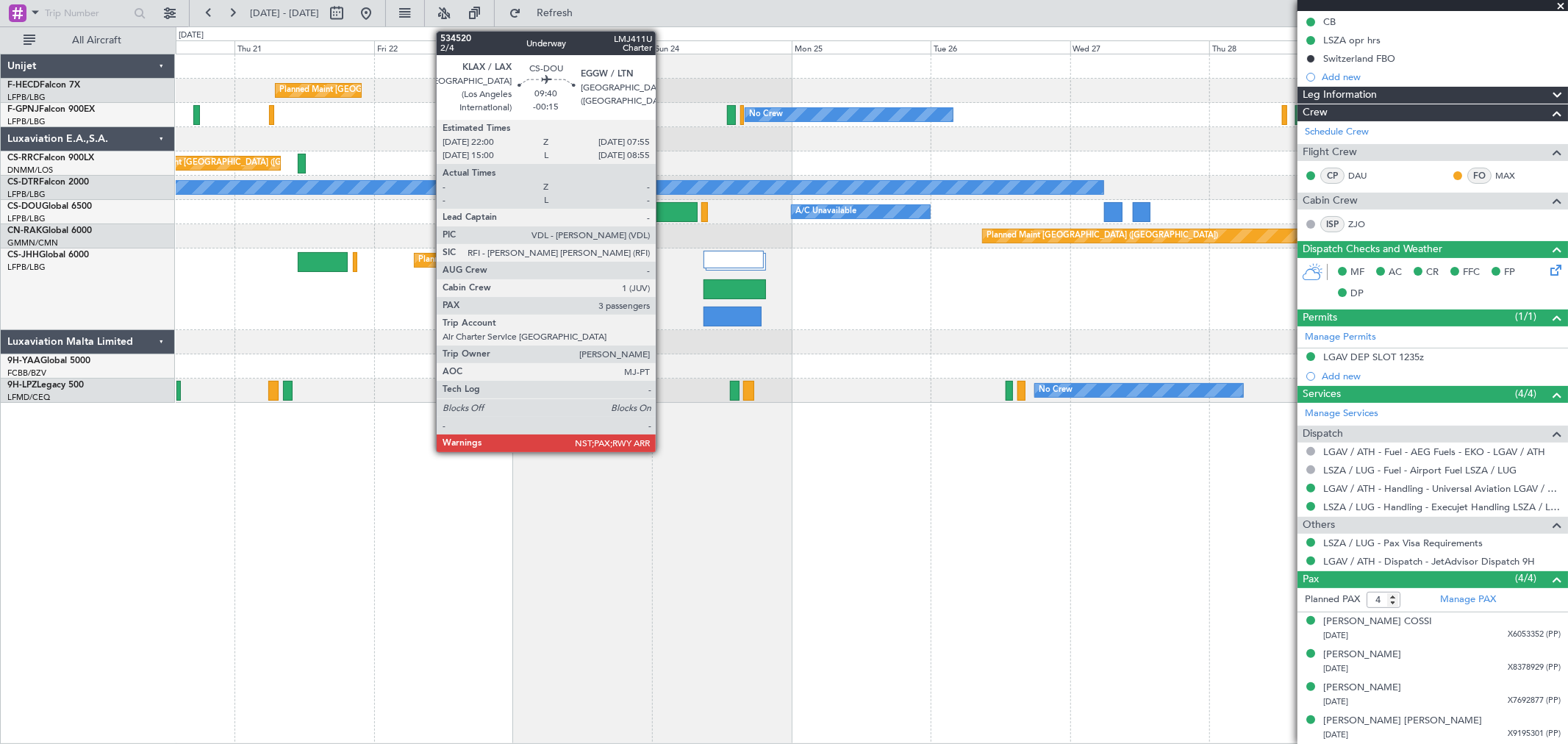
click at [663, 203] on div at bounding box center [669, 212] width 58 height 20
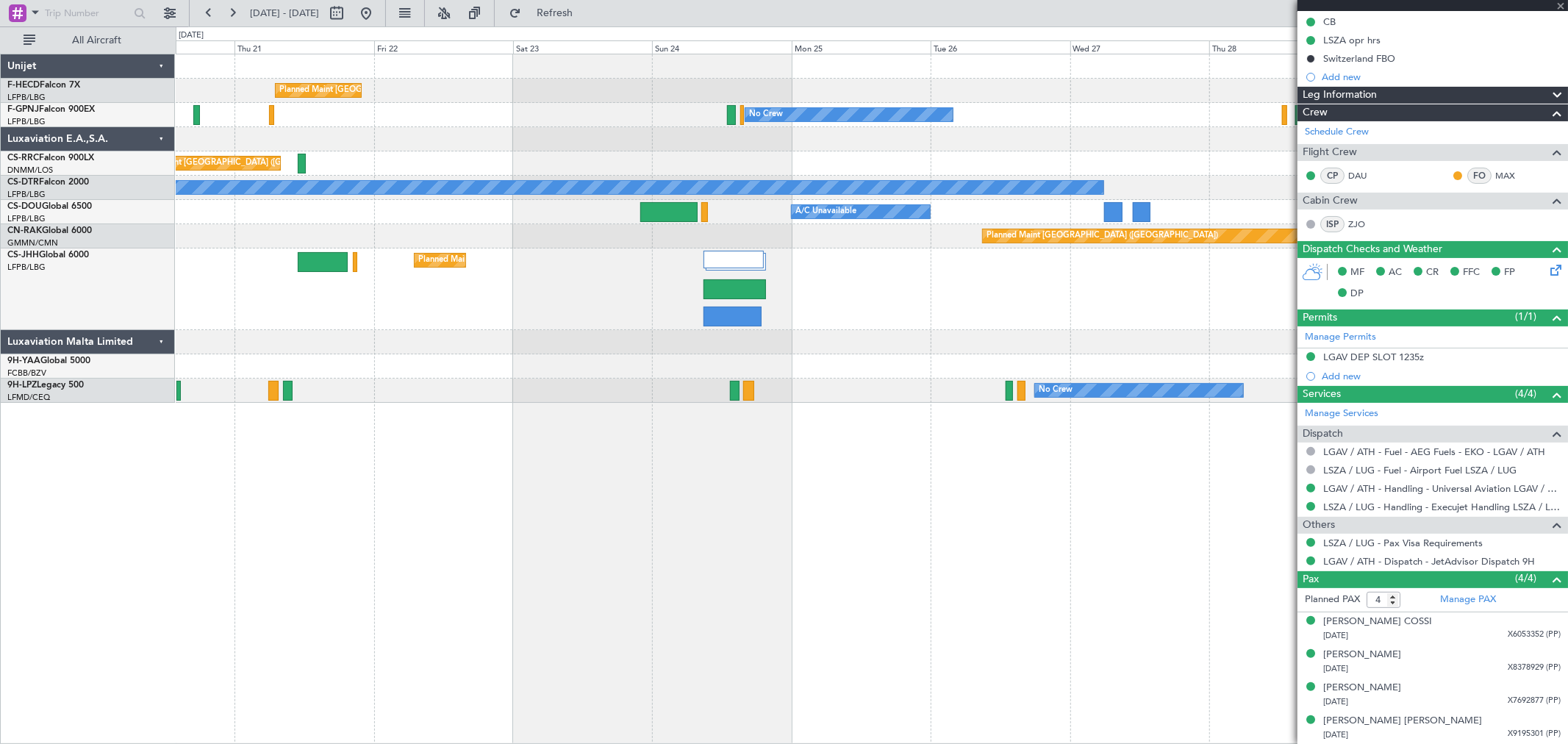
type input "3"
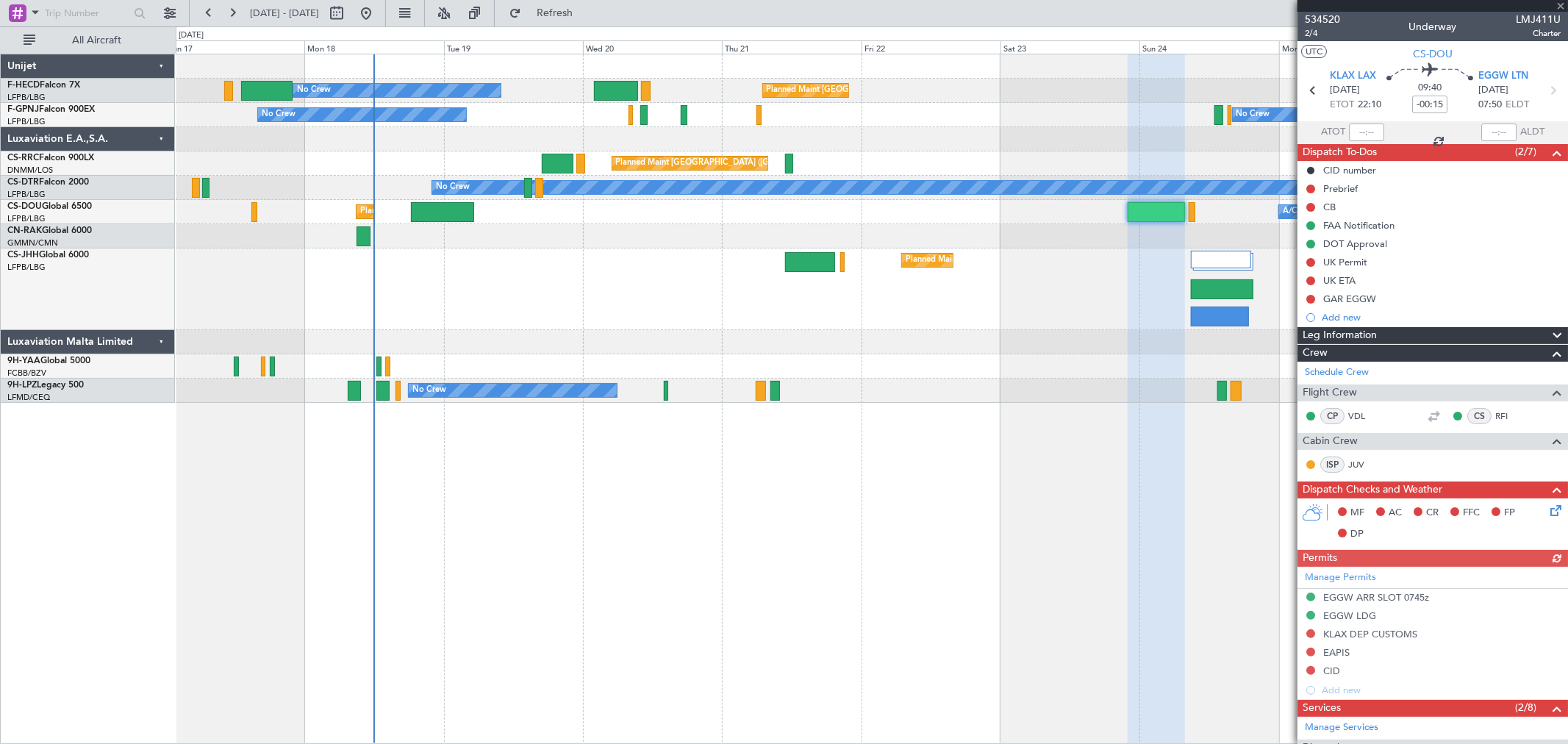
click at [1023, 144] on div at bounding box center [871, 139] width 1391 height 24
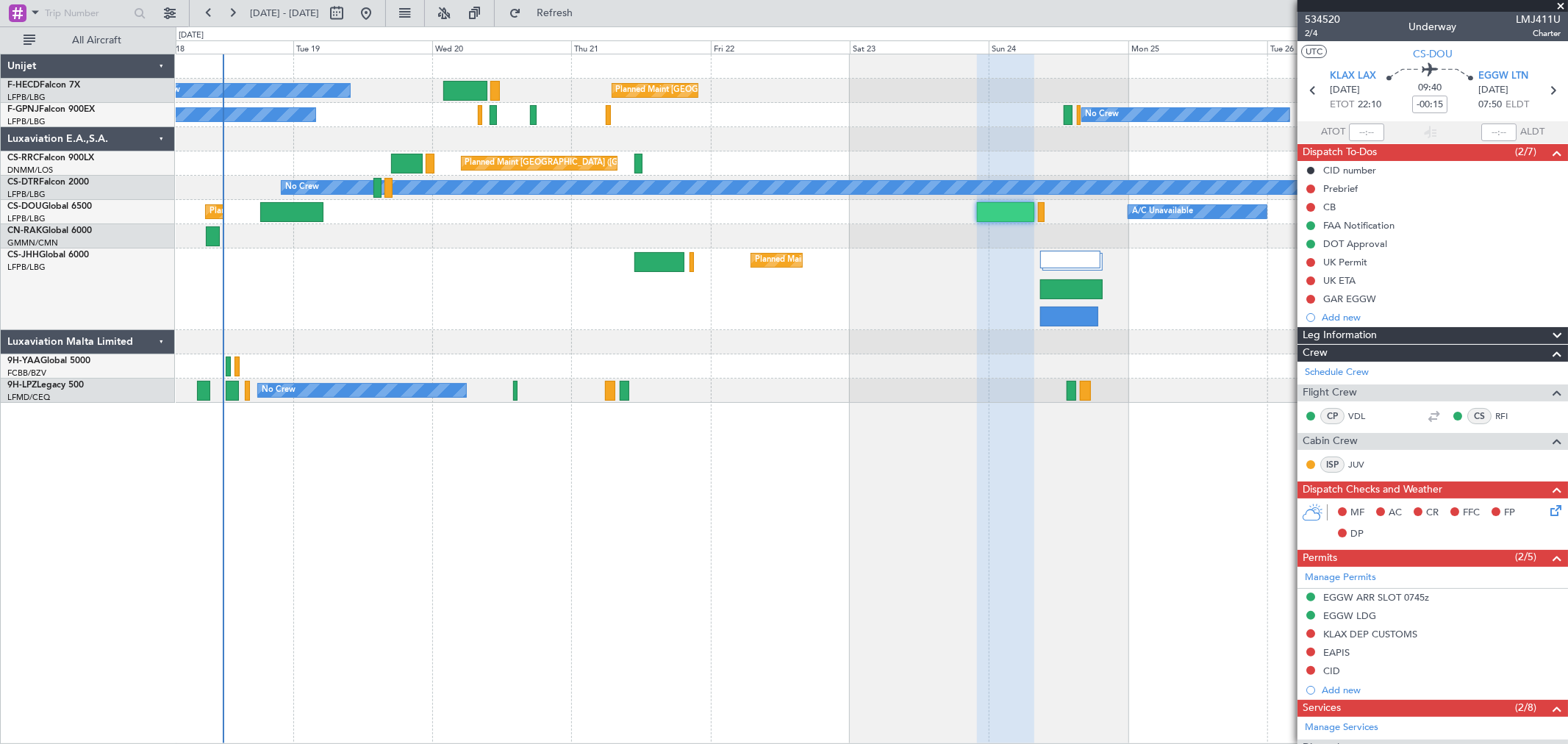
click at [901, 277] on div "Planned Maint [GEOGRAPHIC_DATA] ([GEOGRAPHIC_DATA])" at bounding box center [871, 290] width 1391 height 82
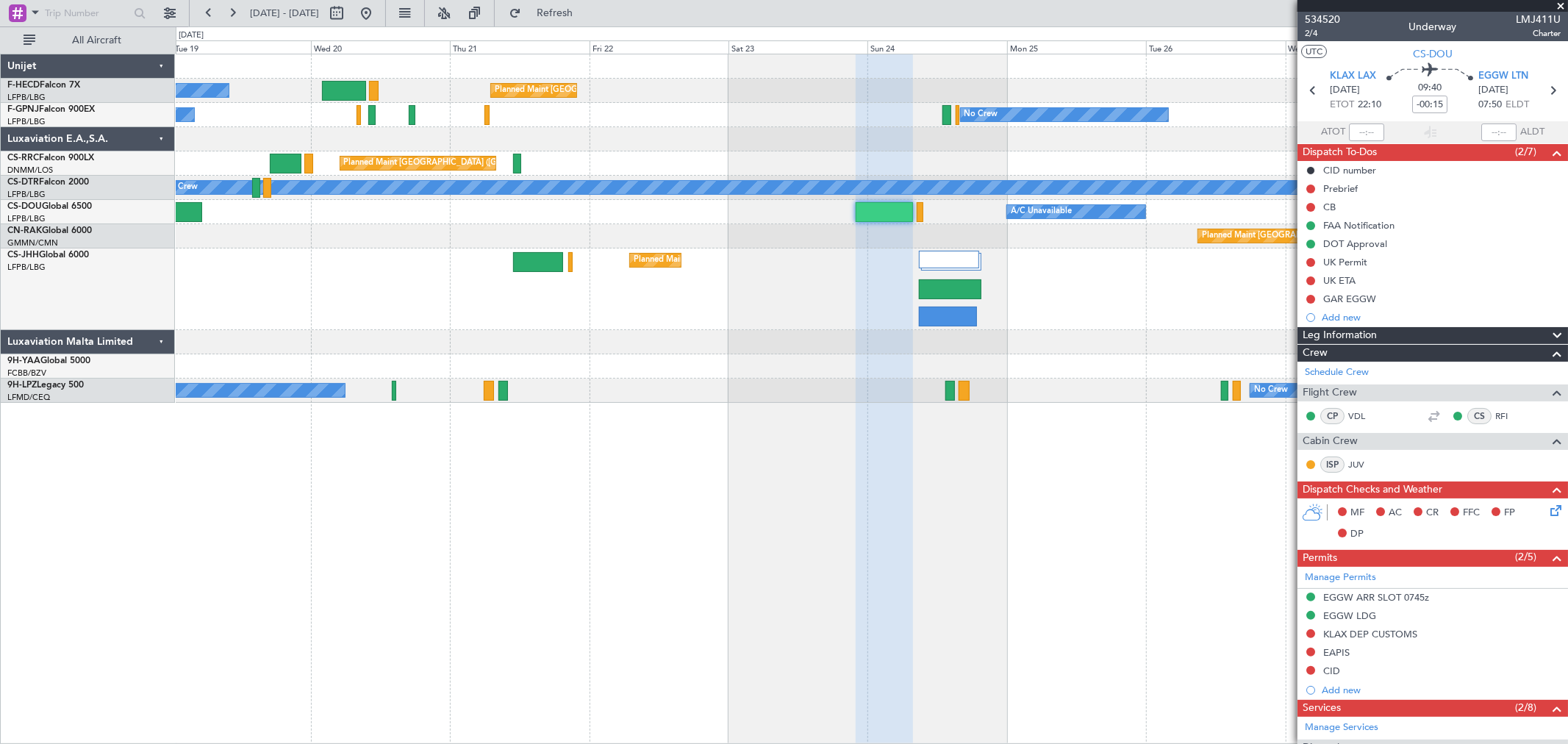
click at [872, 256] on div "Planned Maint Paris (Le Bourget) No Crew No Crew No Crew No Crew Planned Maint …" at bounding box center [871, 228] width 1391 height 348
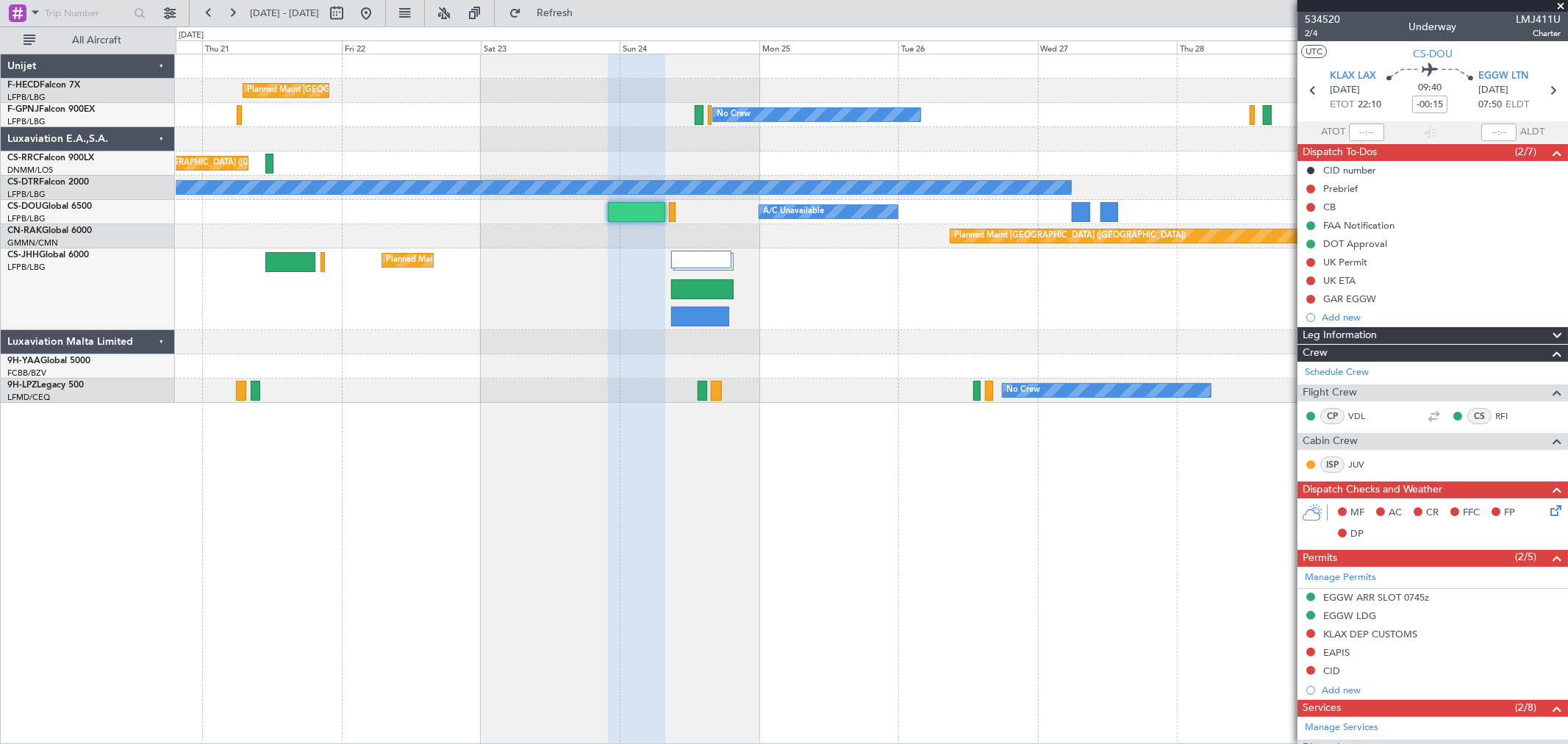
click at [878, 269] on div "Planned Maint [GEOGRAPHIC_DATA] ([GEOGRAPHIC_DATA])" at bounding box center [871, 290] width 1391 height 82
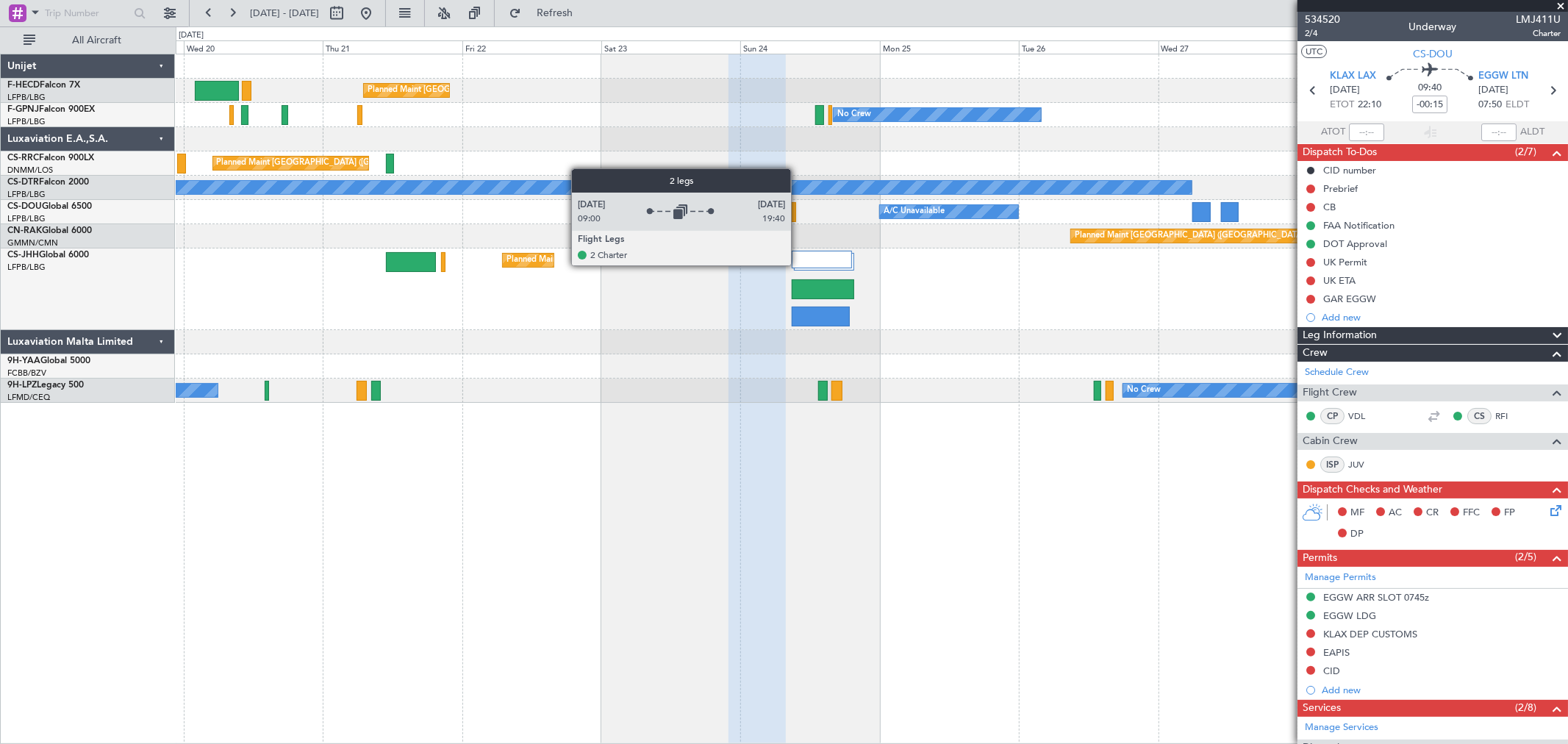
click at [854, 251] on div at bounding box center [823, 251] width 63 height 0
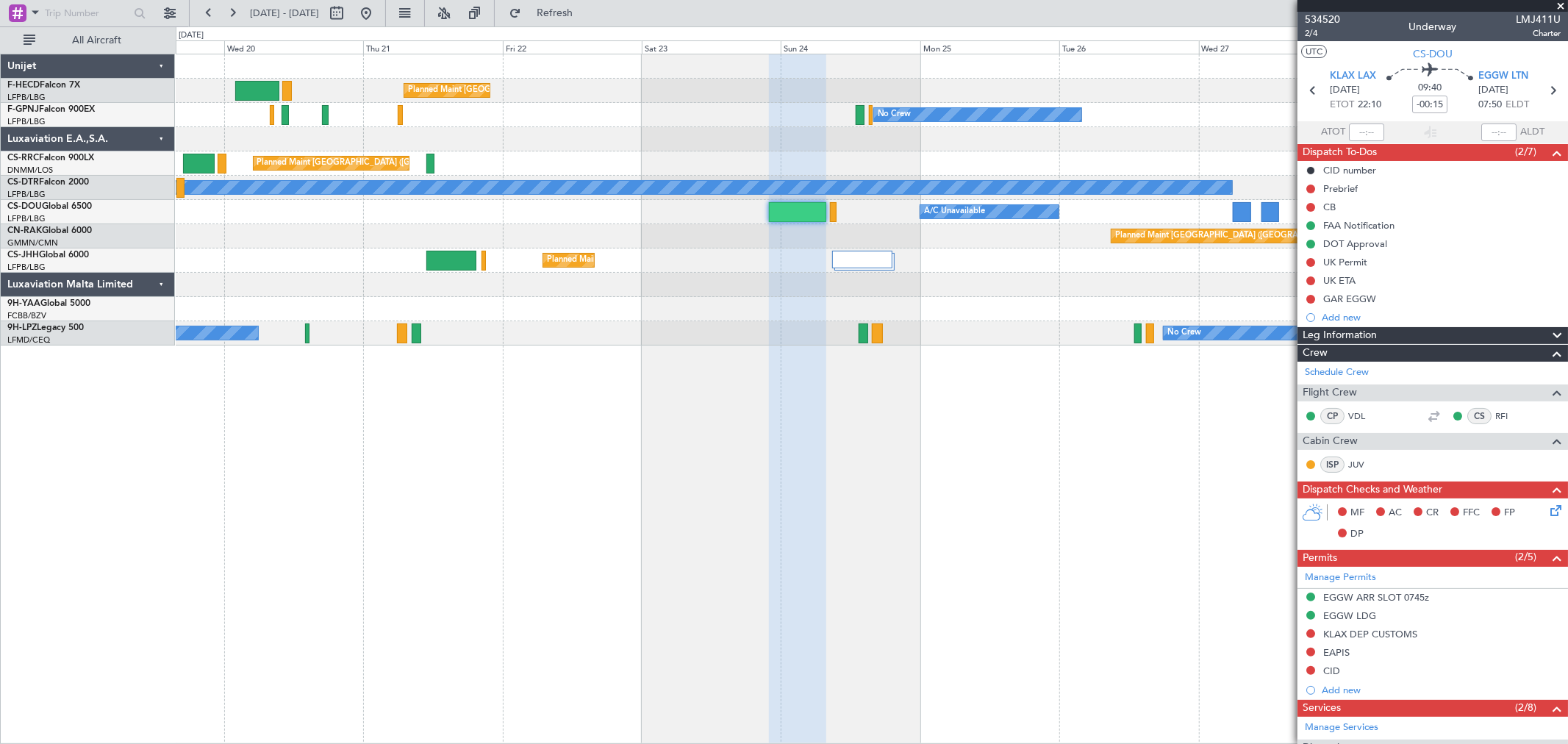
click at [672, 271] on div "Planned Maint [GEOGRAPHIC_DATA] ([GEOGRAPHIC_DATA])" at bounding box center [871, 261] width 1391 height 24
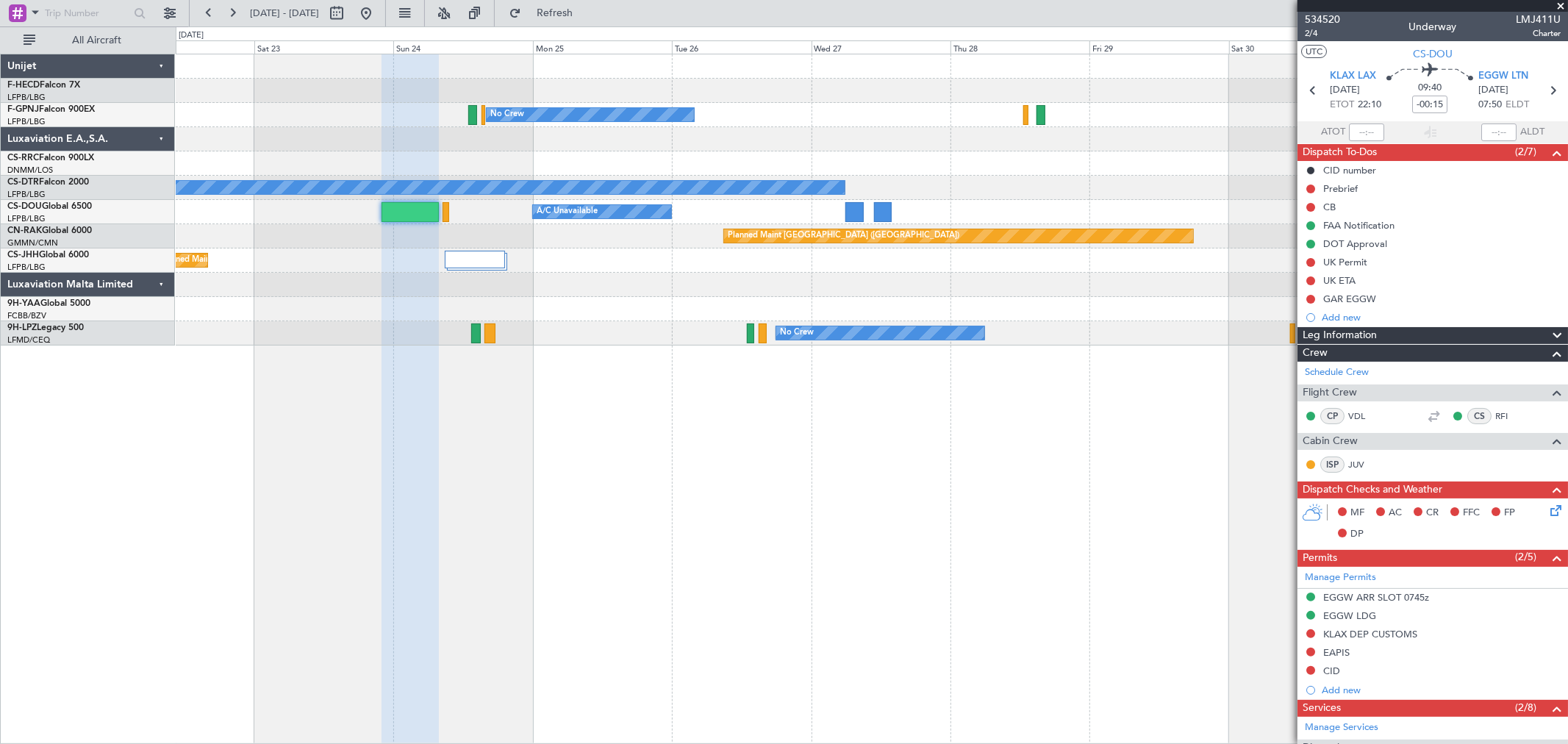
click at [678, 266] on div "Planned Maint [GEOGRAPHIC_DATA] ([GEOGRAPHIC_DATA])" at bounding box center [871, 261] width 1391 height 24
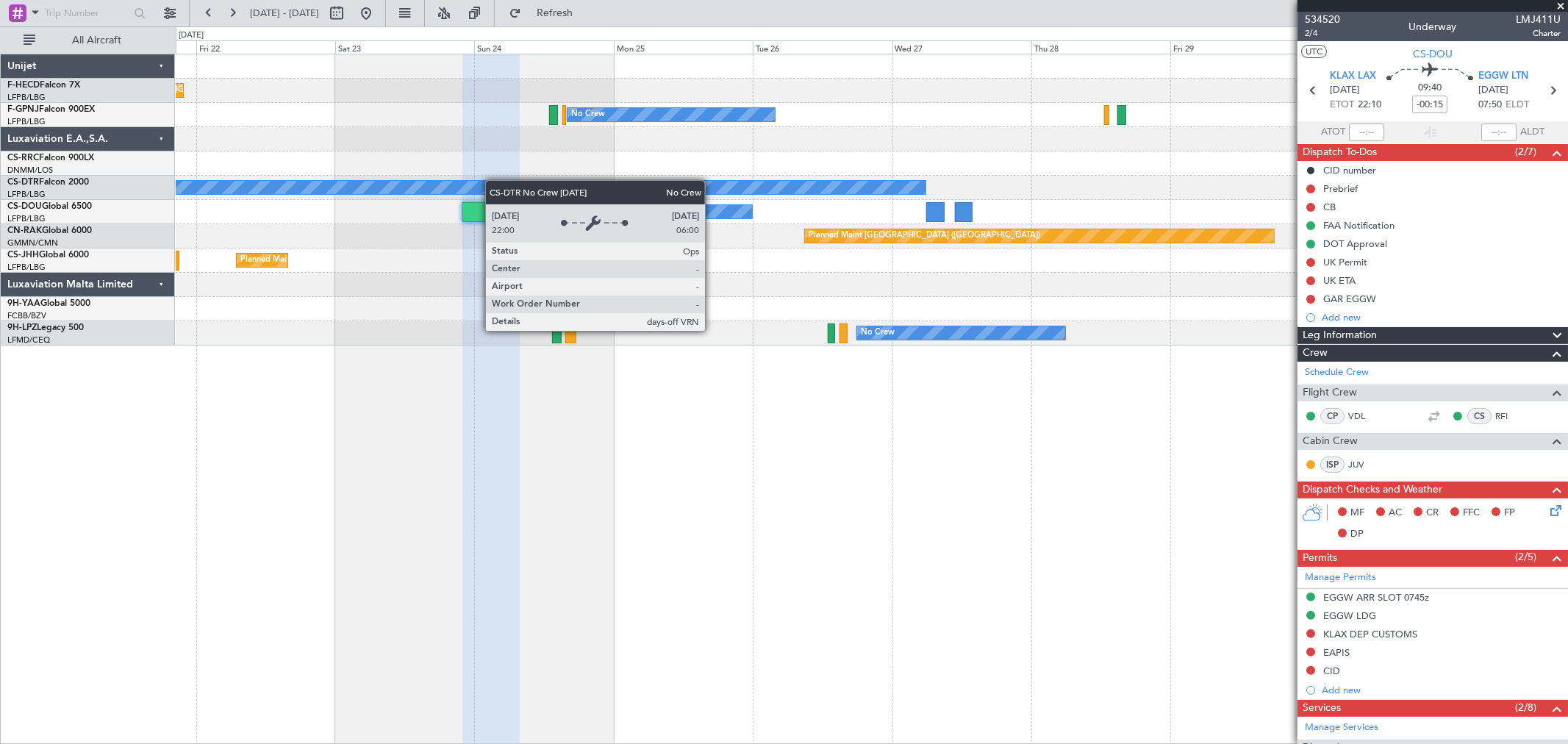
click at [768, 182] on div "Planned Maint Paris (Le Bourget) Planned Maint Paris (Le Bourget) No Crew No Cr…" at bounding box center [871, 200] width 1391 height 291
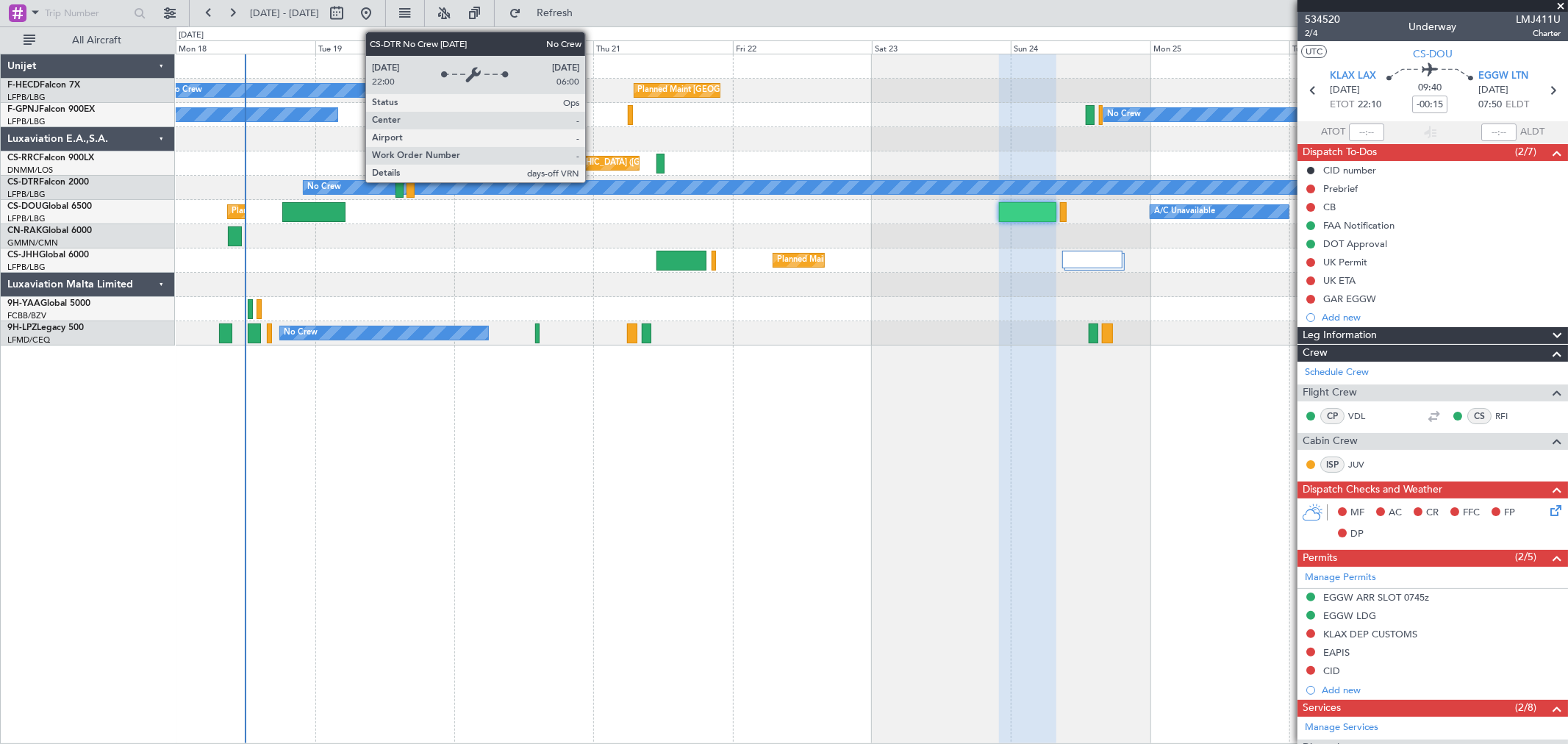
click at [971, 194] on div "No Crew" at bounding box center [883, 188] width 1158 height 13
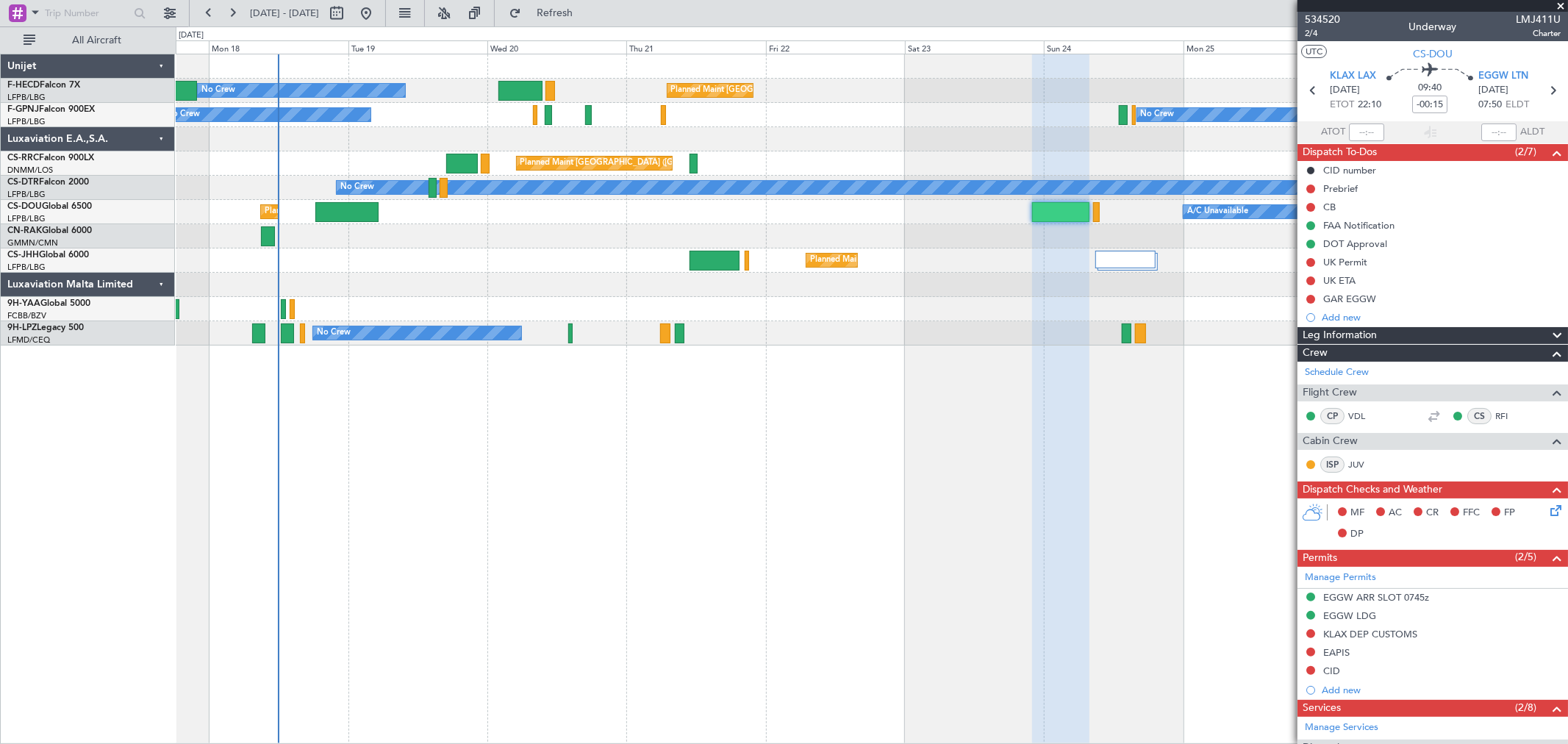
click at [1128, 243] on div "Planned Maint Paris (Le Bourget) No Crew No Crew No Crew Planned Maint Paris (L…" at bounding box center [871, 200] width 1391 height 291
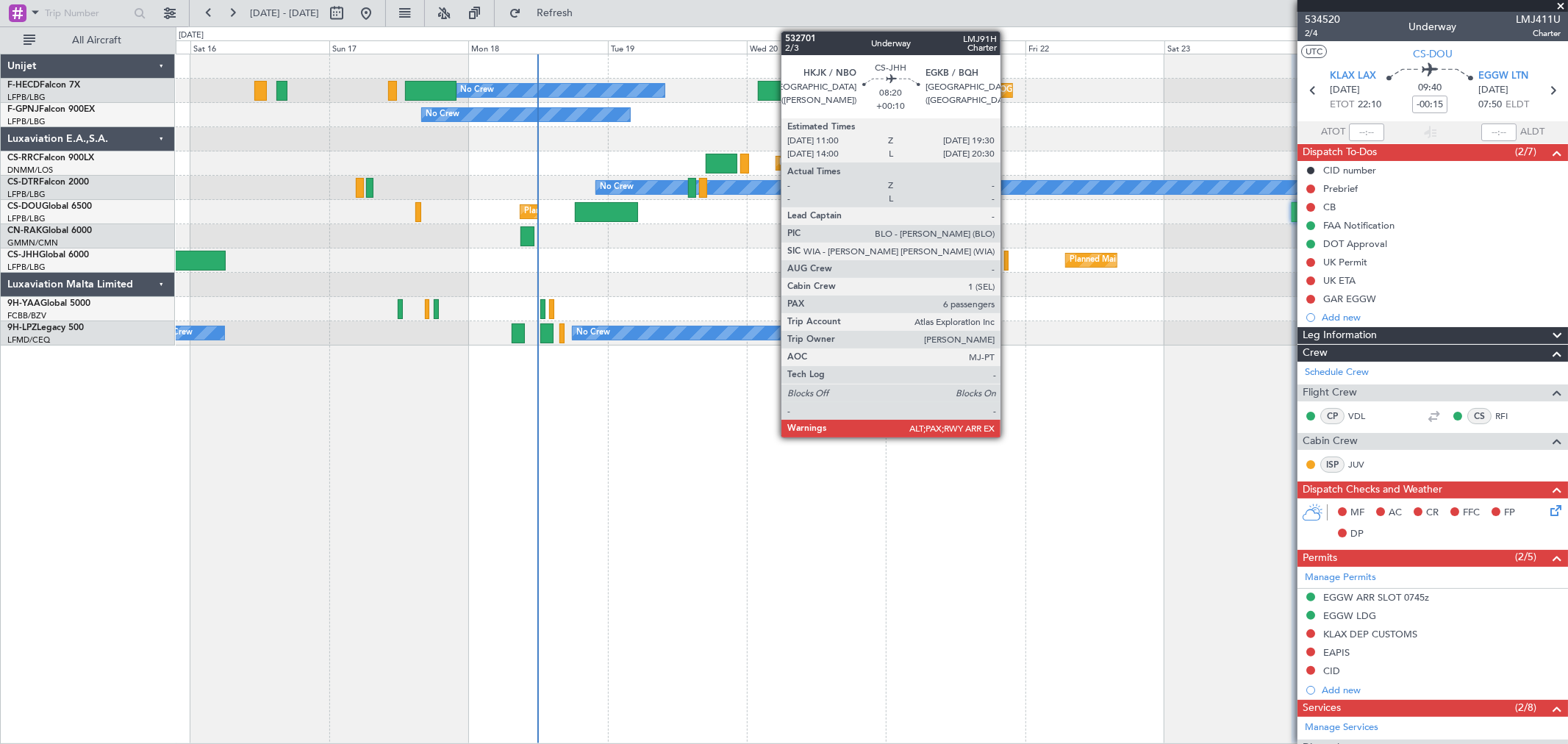
click at [735, 291] on div "Planned Maint Paris (Le Bourget) No Crew No Crew No Crew Planned Maint Paris (L…" at bounding box center [871, 200] width 1391 height 291
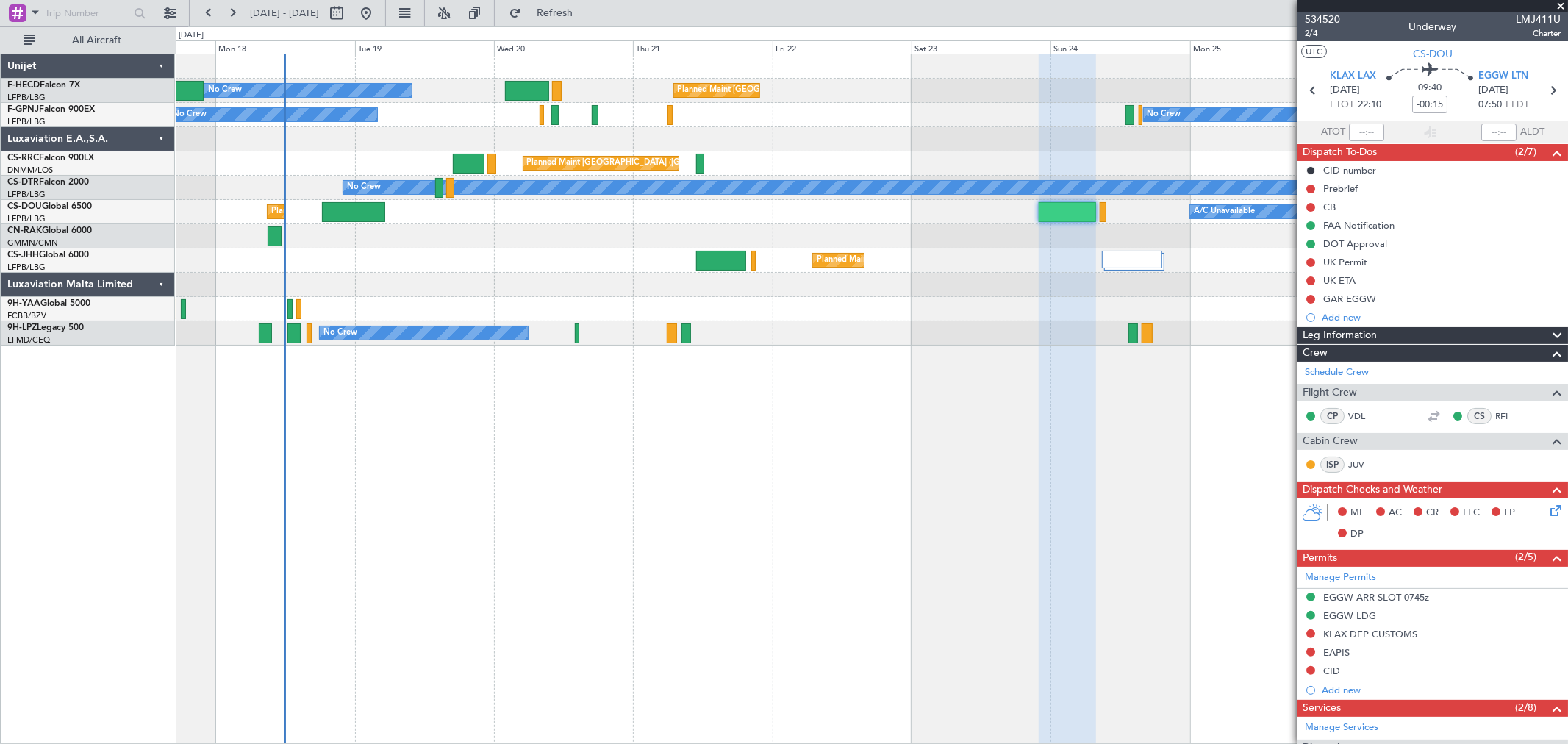
click at [678, 294] on div at bounding box center [871, 285] width 1391 height 24
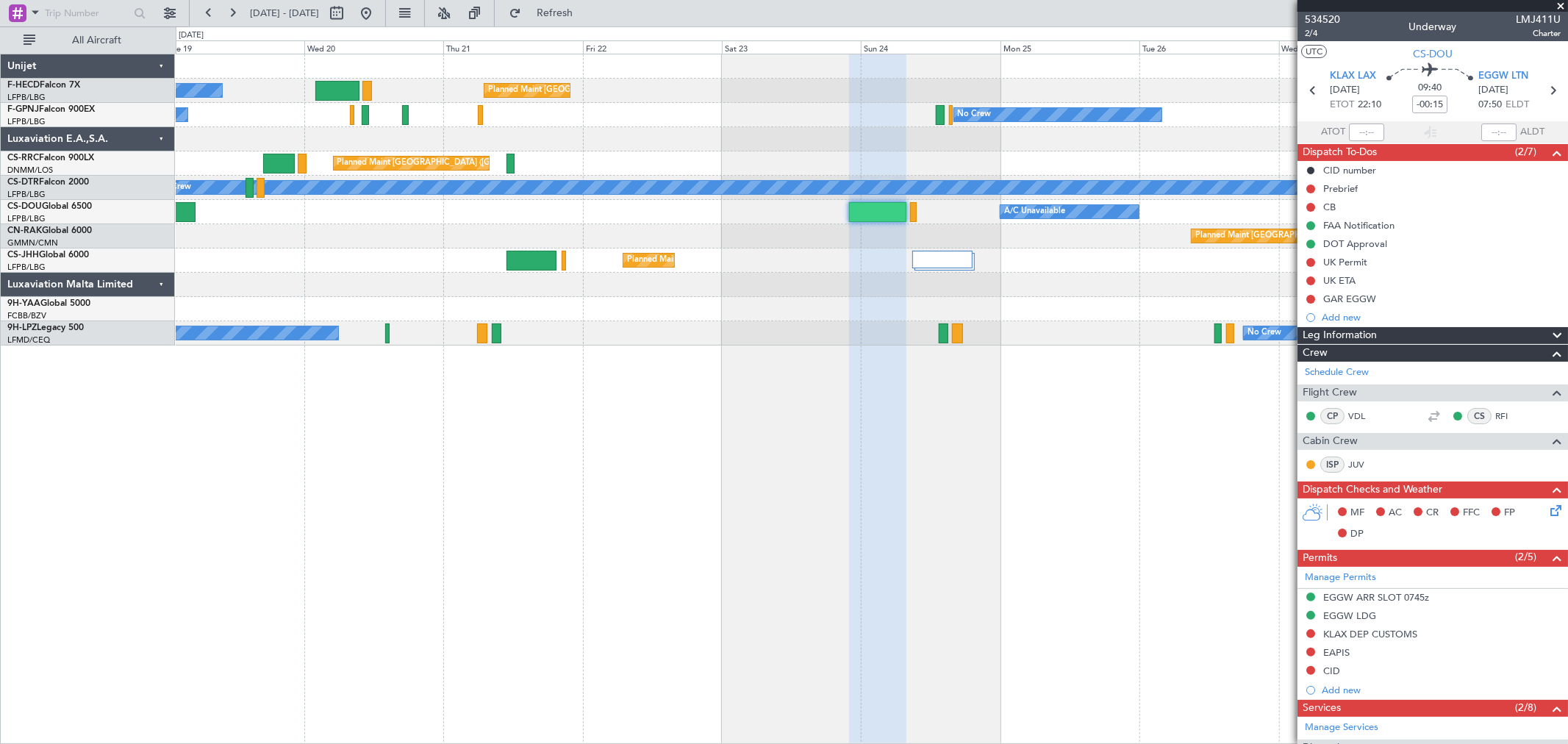
click at [644, 304] on div "Planned Maint Paris (Le Bourget) No Crew No Crew No Crew No Crew Planned Maint …" at bounding box center [871, 200] width 1391 height 291
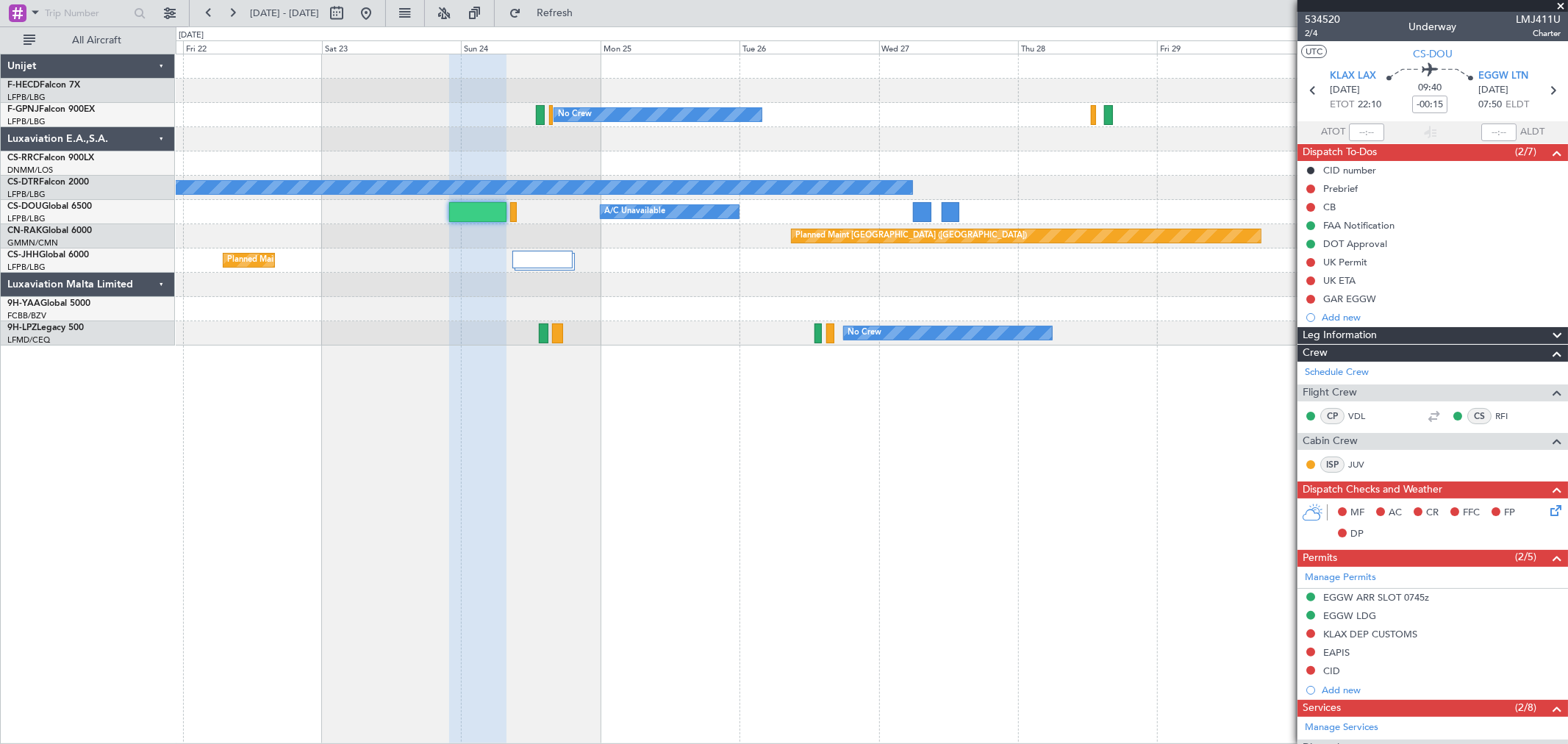
click at [440, 306] on div at bounding box center [871, 309] width 1391 height 24
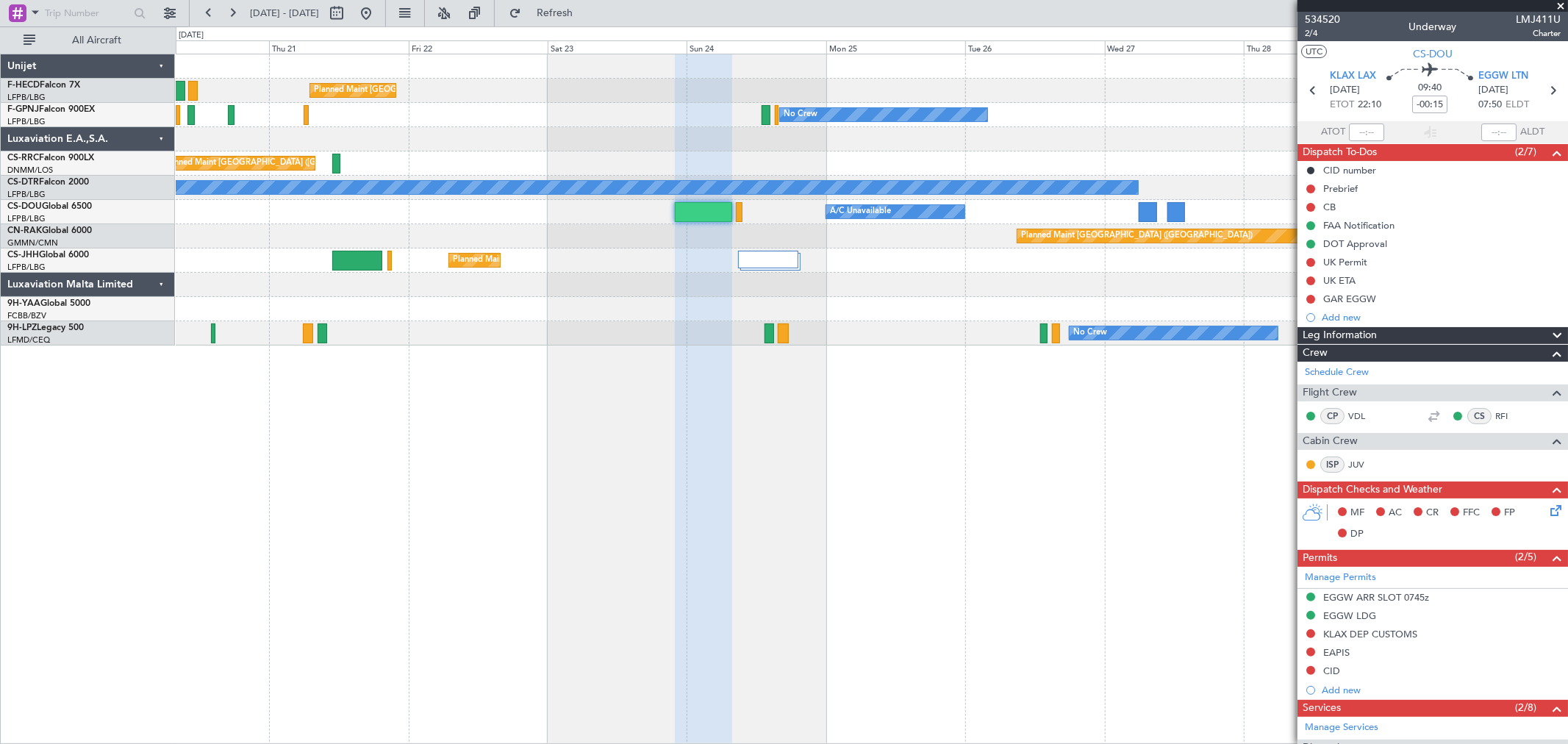
click at [776, 261] on div "Planned Maint Paris (Le Bourget) Planned Maint Paris (Le Bourget) No Crew No Cr…" at bounding box center [871, 200] width 1391 height 291
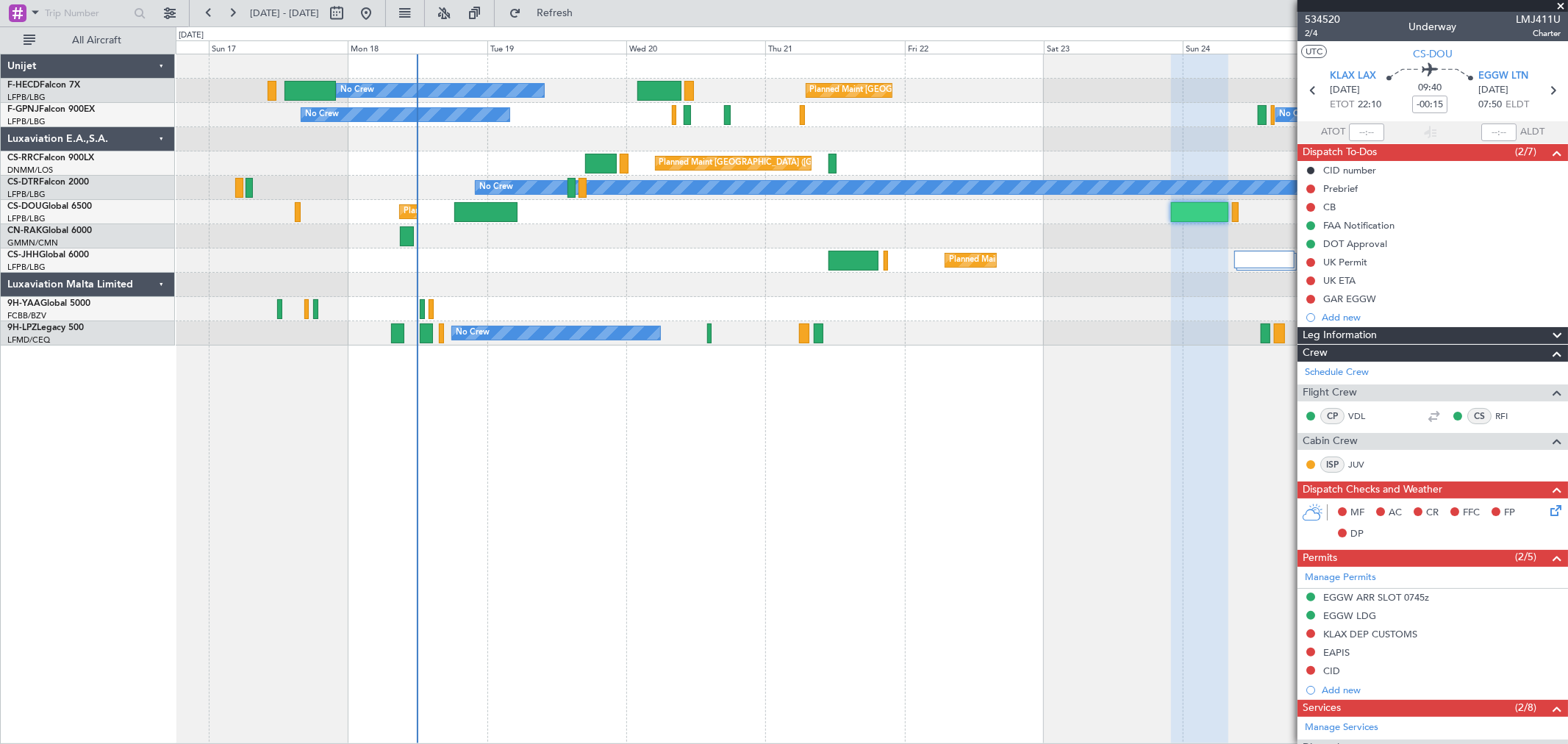
click at [943, 303] on div at bounding box center [871, 309] width 1391 height 24
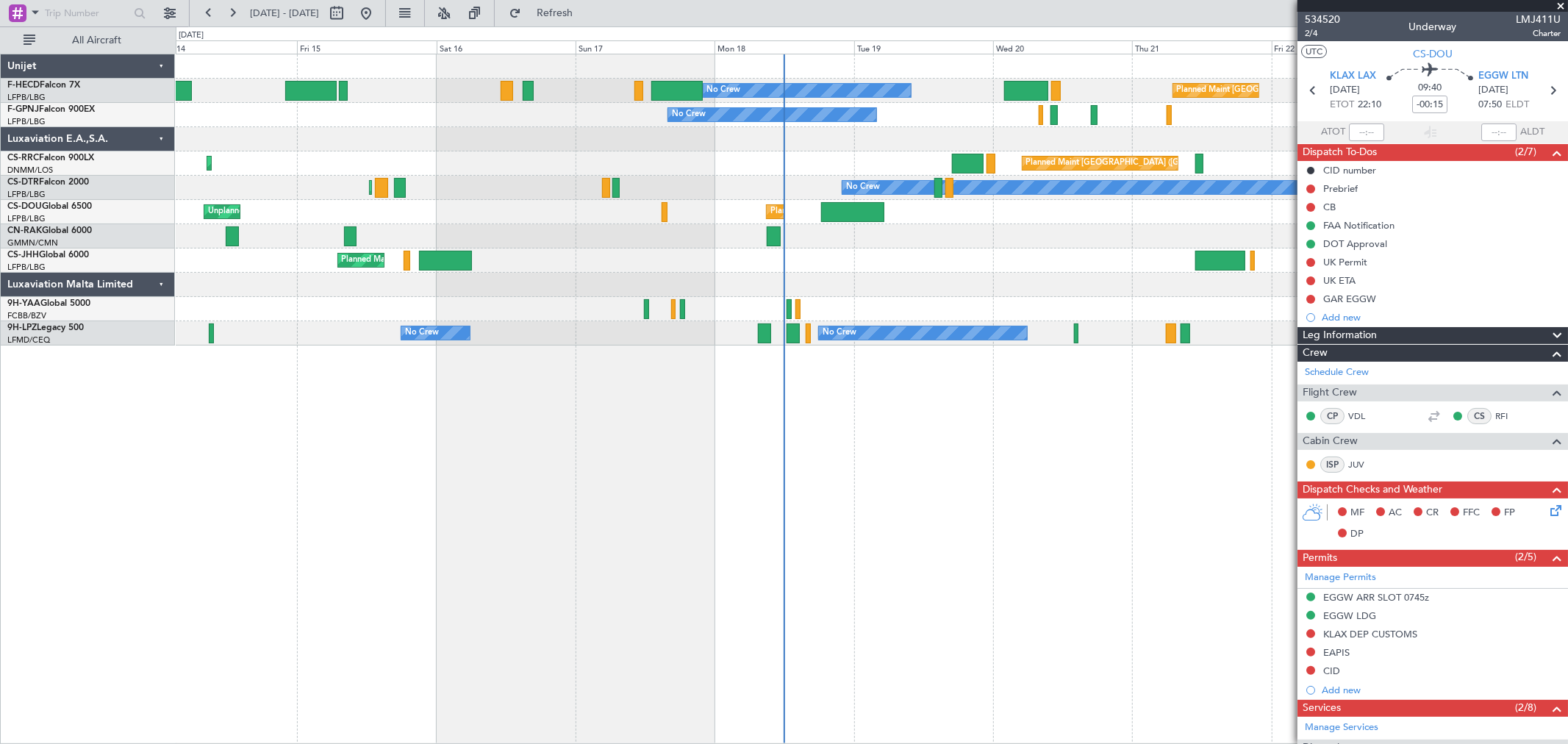
click at [864, 306] on div "Planned Maint Paris (Le Bourget) No Crew No Crew No Crew No Crew Planned Maint …" at bounding box center [871, 200] width 1391 height 291
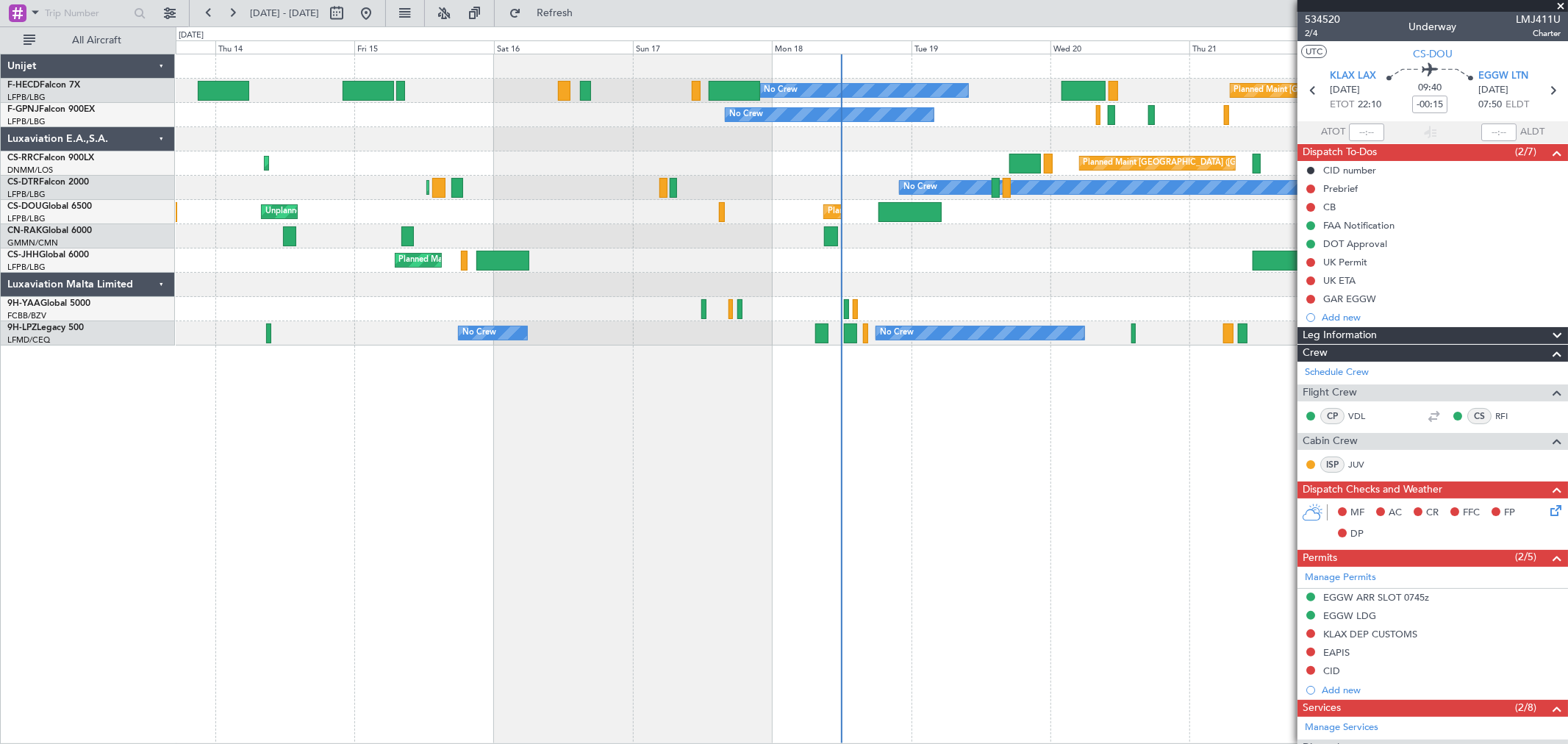
click at [552, 316] on div at bounding box center [871, 309] width 1391 height 24
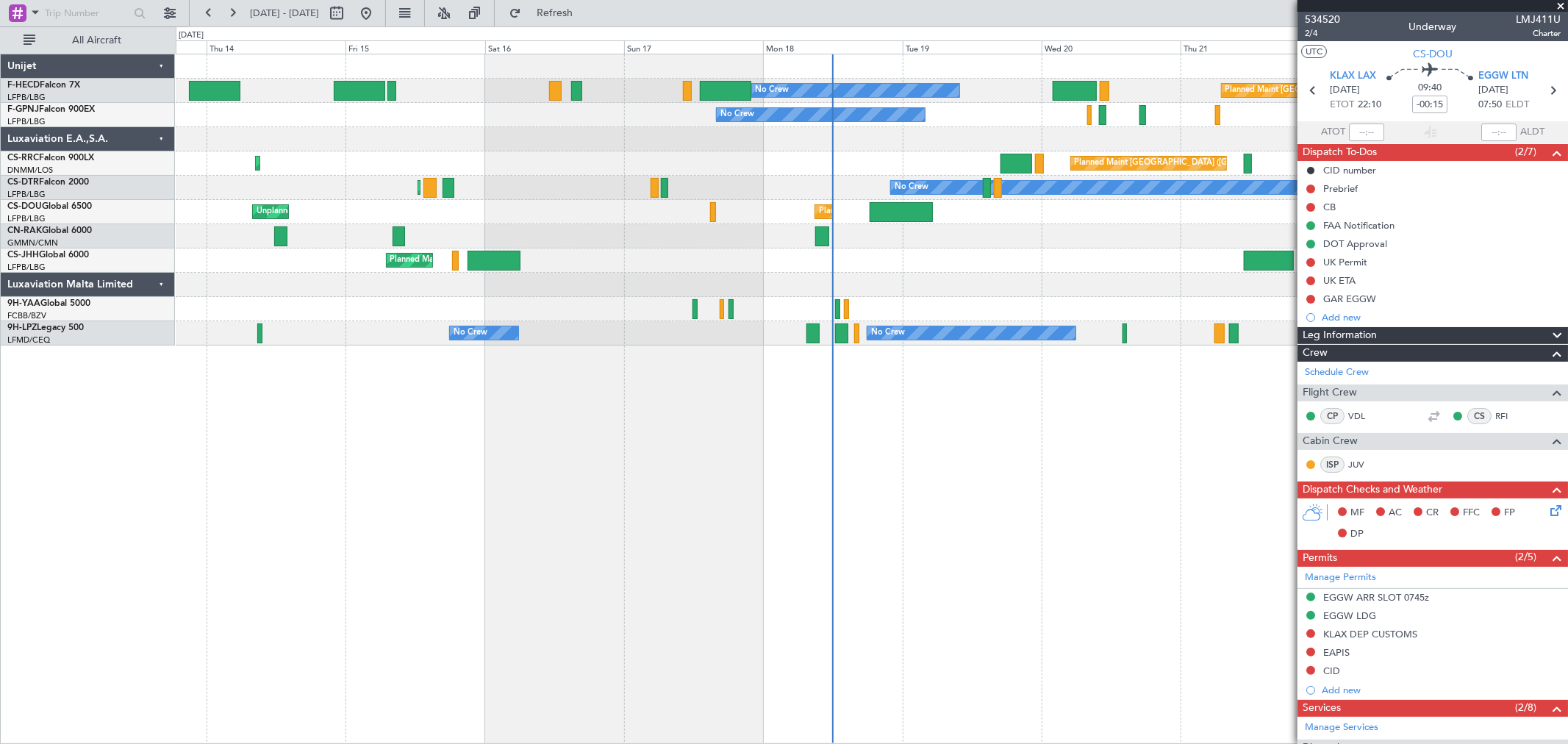
click at [465, 300] on div at bounding box center [871, 309] width 1391 height 24
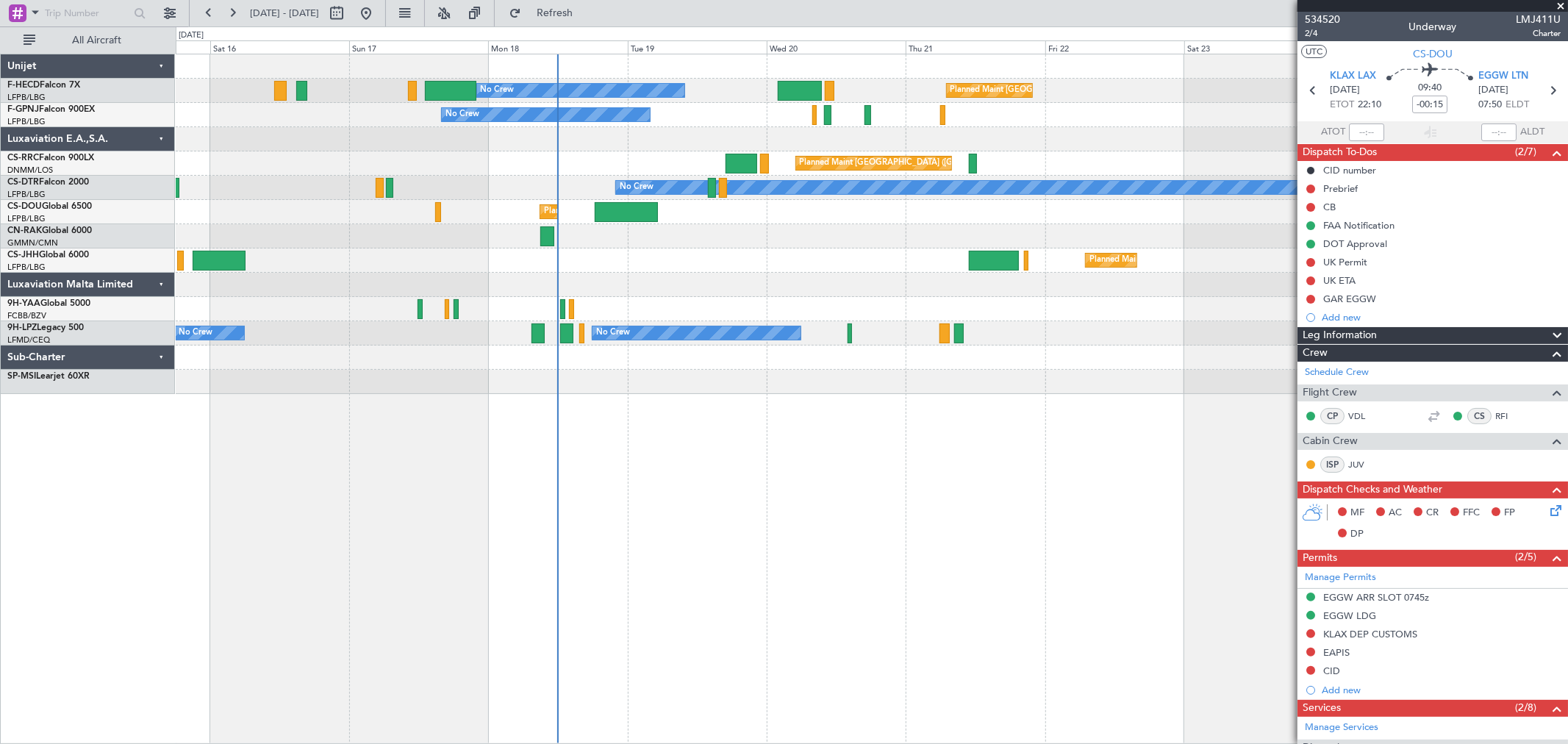
click at [887, 234] on div "Planned Maint Paris (Le Bourget) No Crew No Crew No Crew Planned Maint Paris (L…" at bounding box center [871, 224] width 1391 height 340
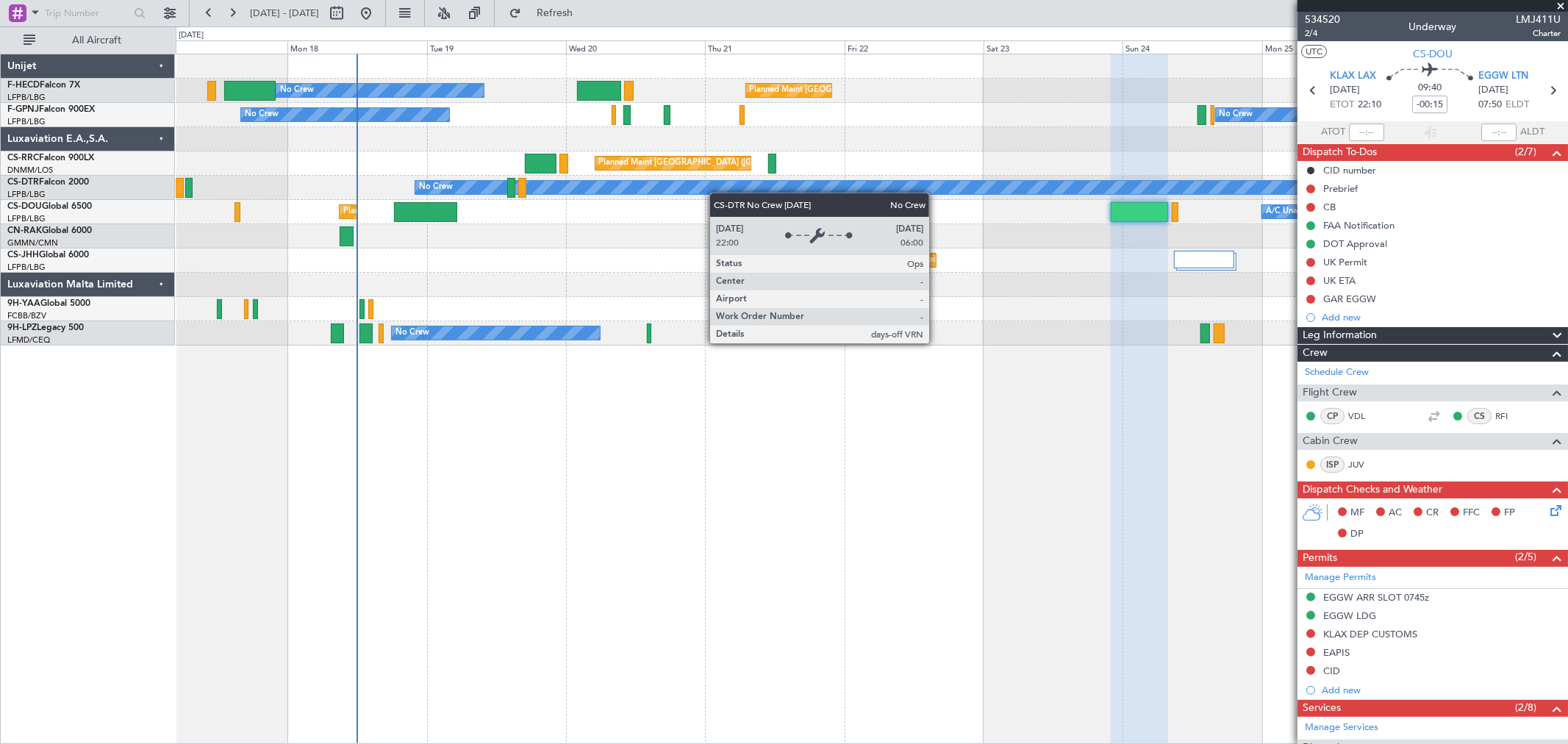
click at [805, 188] on div "Planned Maint Paris (Le Bourget) No Crew No Crew No Crew Planned Maint Paris (L…" at bounding box center [871, 200] width 1391 height 291
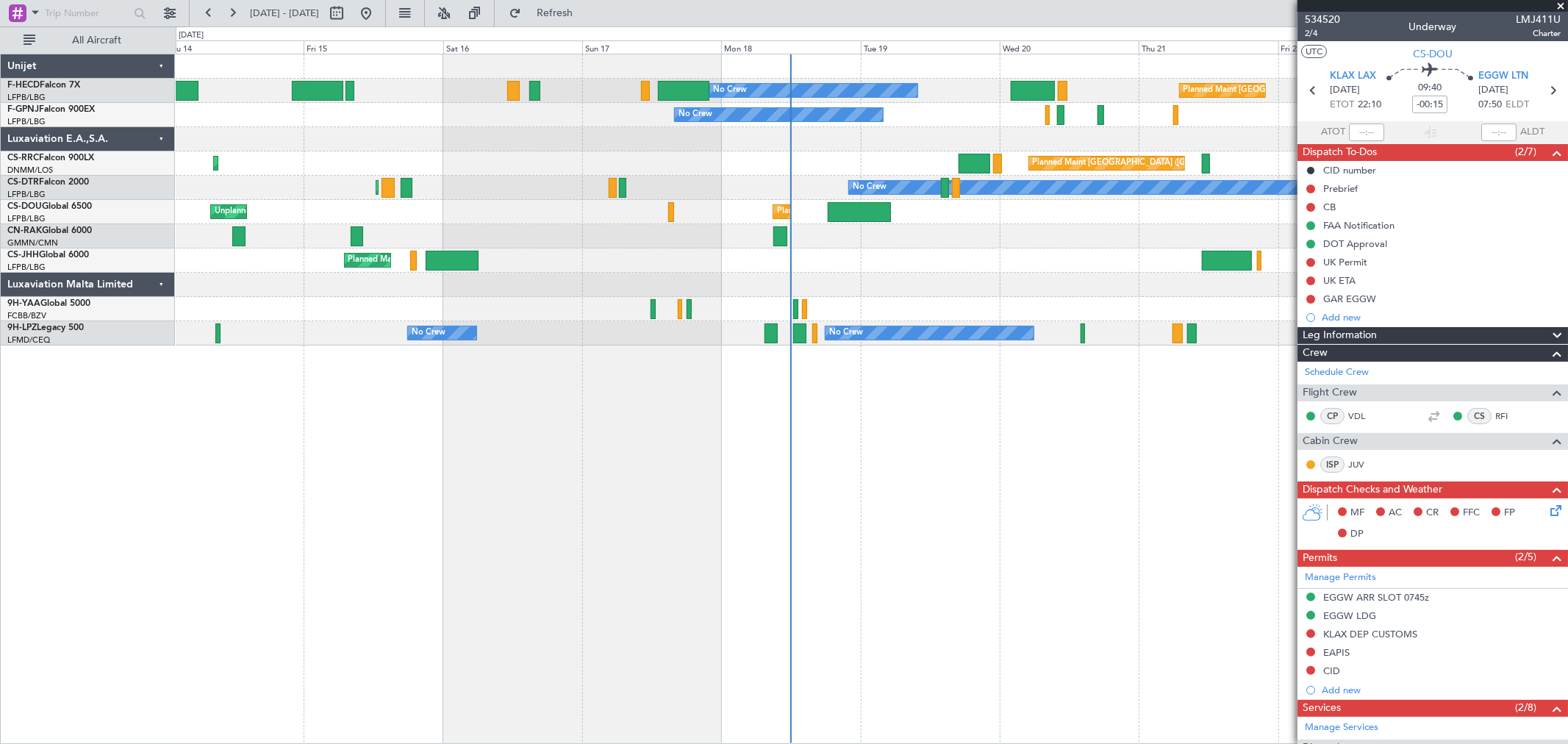
click at [812, 251] on div "Planned Maint Paris (Le Bourget) No Crew No Crew No Crew No Crew Planned Maint …" at bounding box center [871, 200] width 1391 height 291
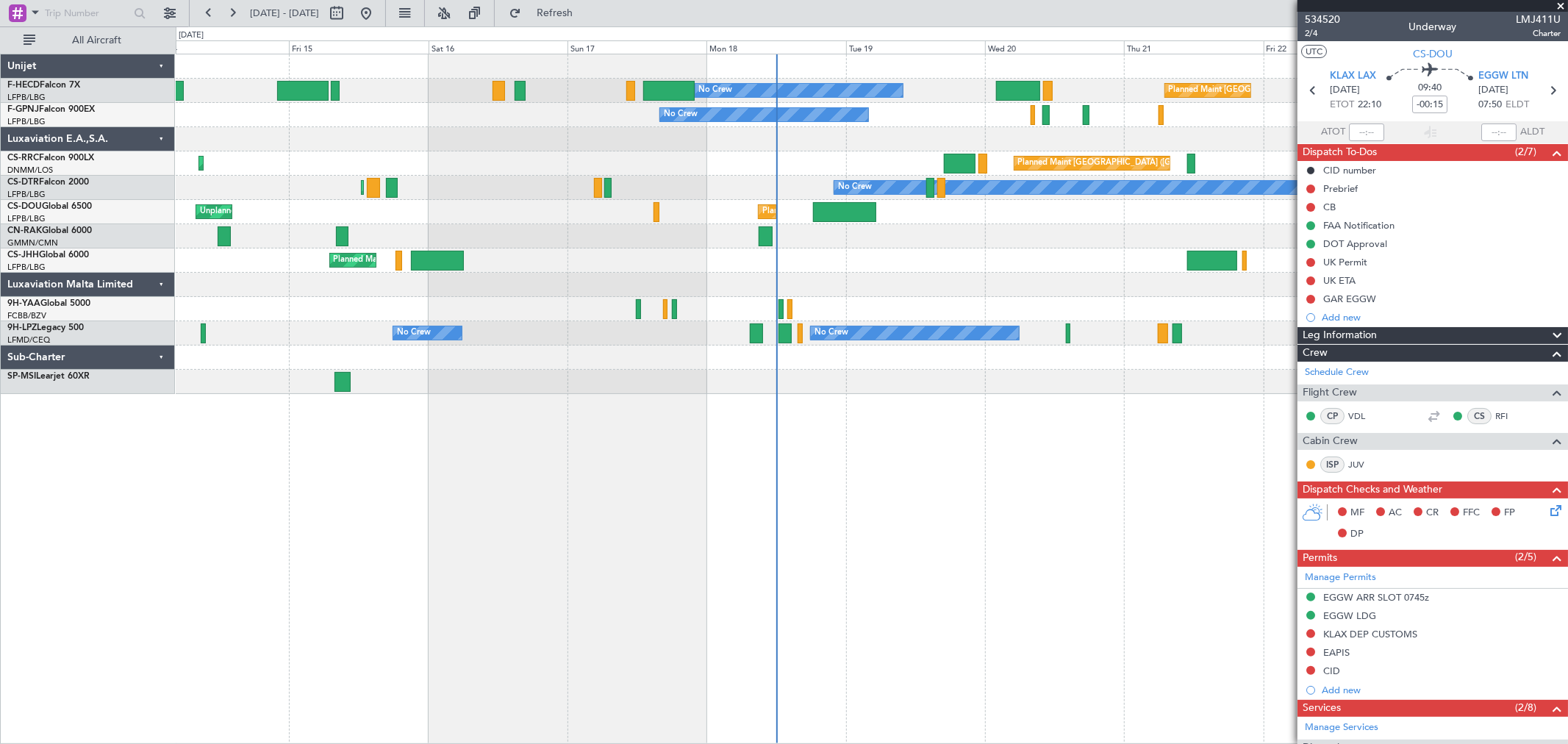
click at [730, 237] on div "Planned Maint Paris (Le Bourget) No Crew No Crew No Crew No Crew Planned Maint …" at bounding box center [871, 224] width 1391 height 340
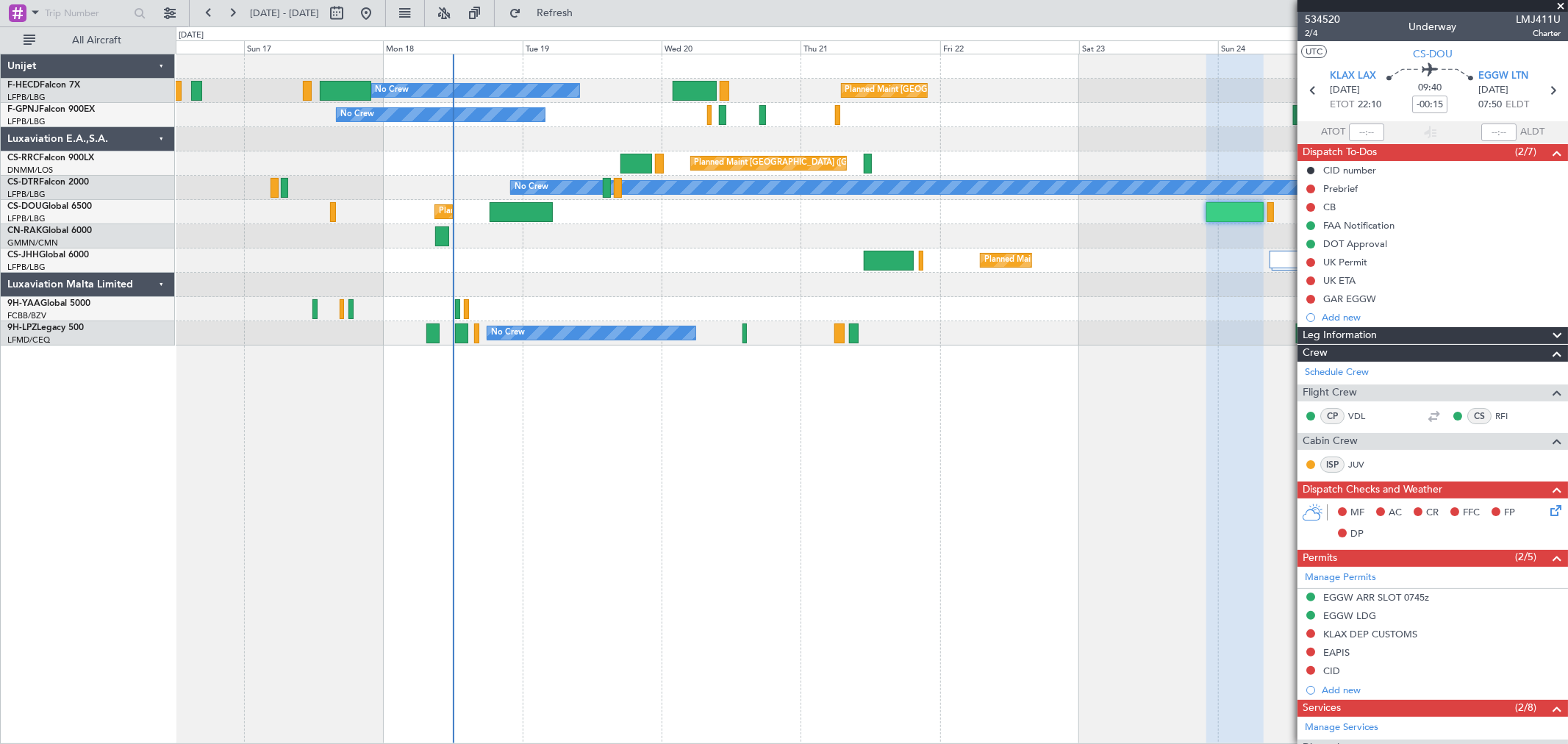
click at [700, 137] on div at bounding box center [871, 139] width 1391 height 24
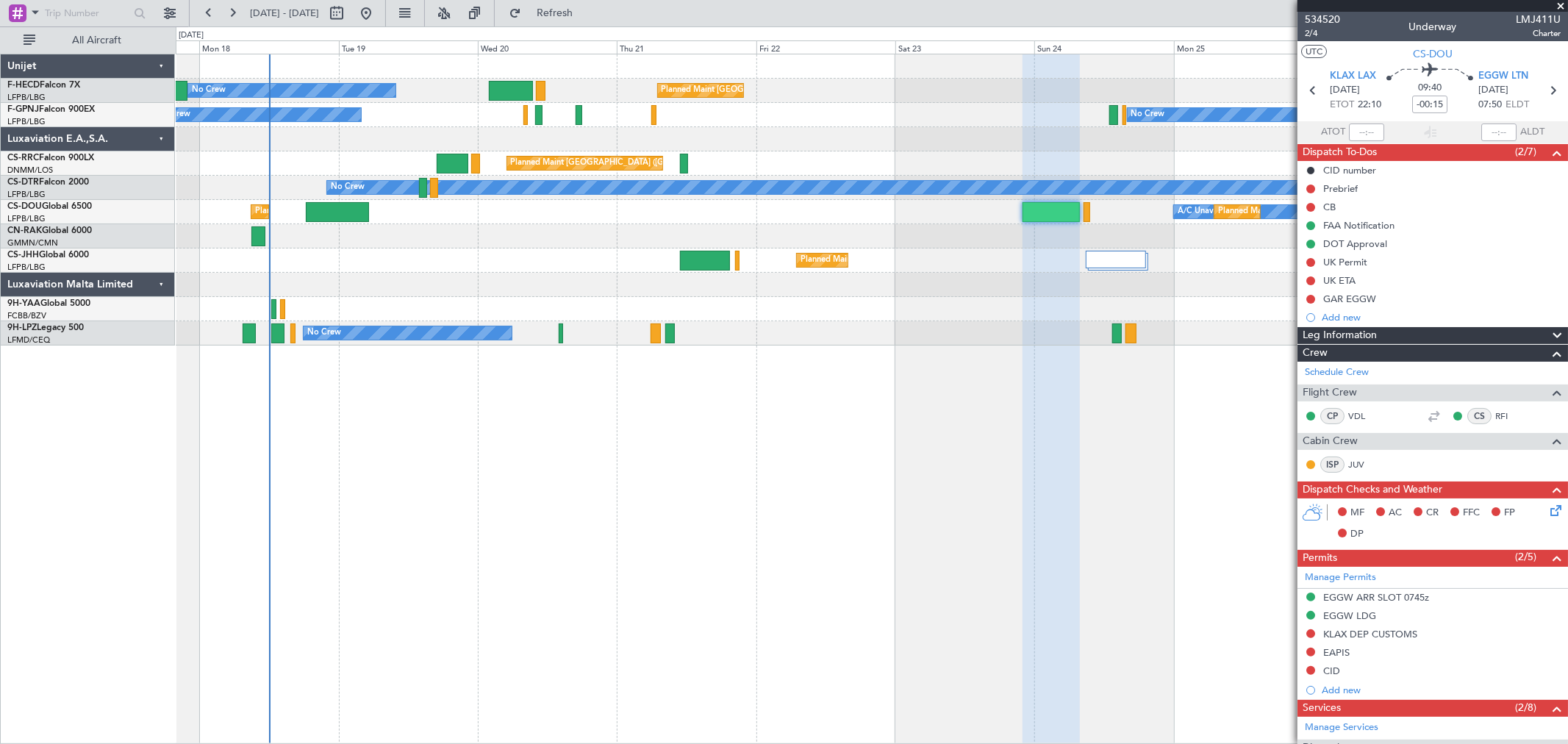
click at [744, 130] on div "Planned Maint Paris (Le Bourget) No Crew No Crew No Crew Planned Maint Paris (L…" at bounding box center [871, 200] width 1391 height 291
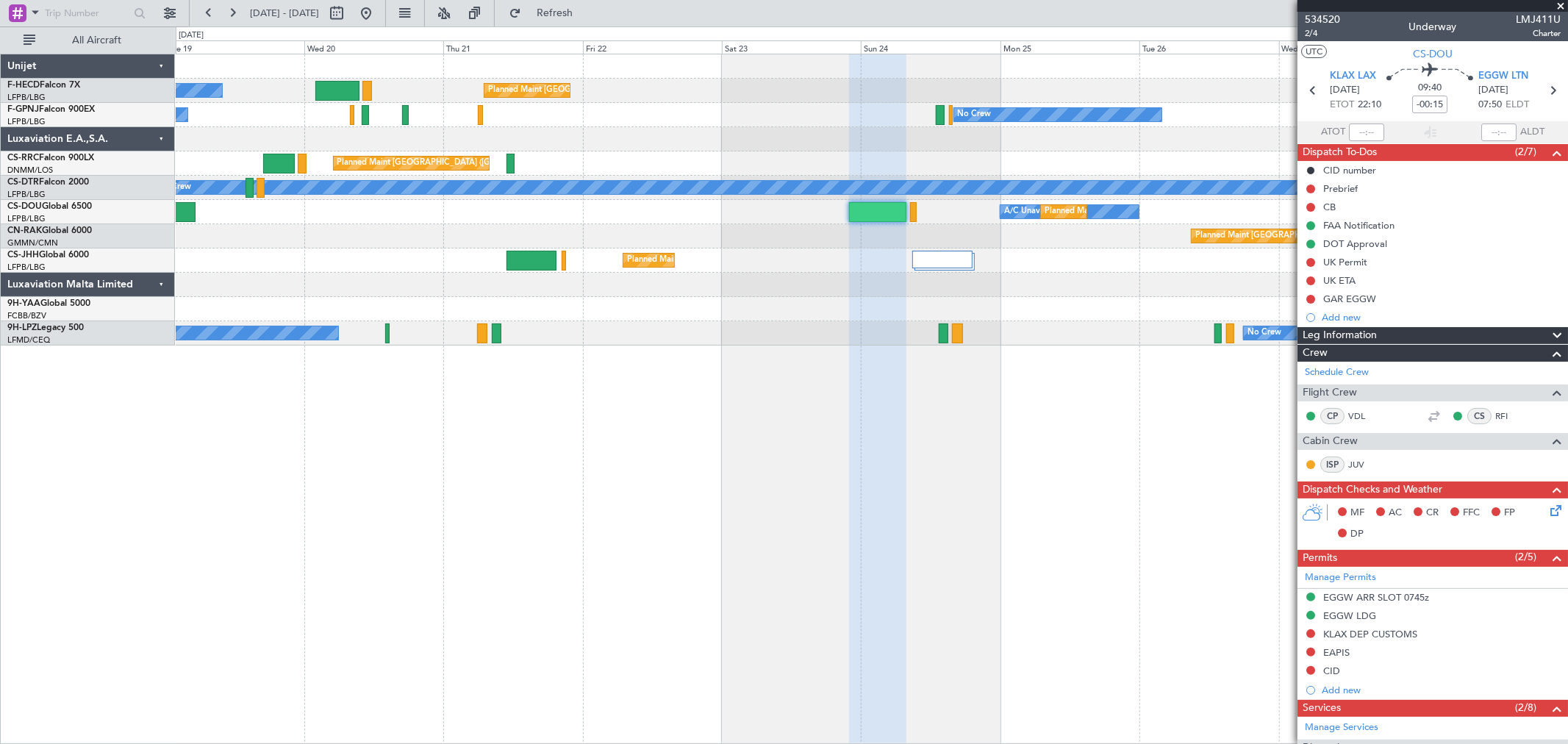
click at [662, 120] on div "Planned Maint Paris (Le Bourget) No Crew No Crew No Crew No Crew Planned Maint …" at bounding box center [871, 200] width 1391 height 291
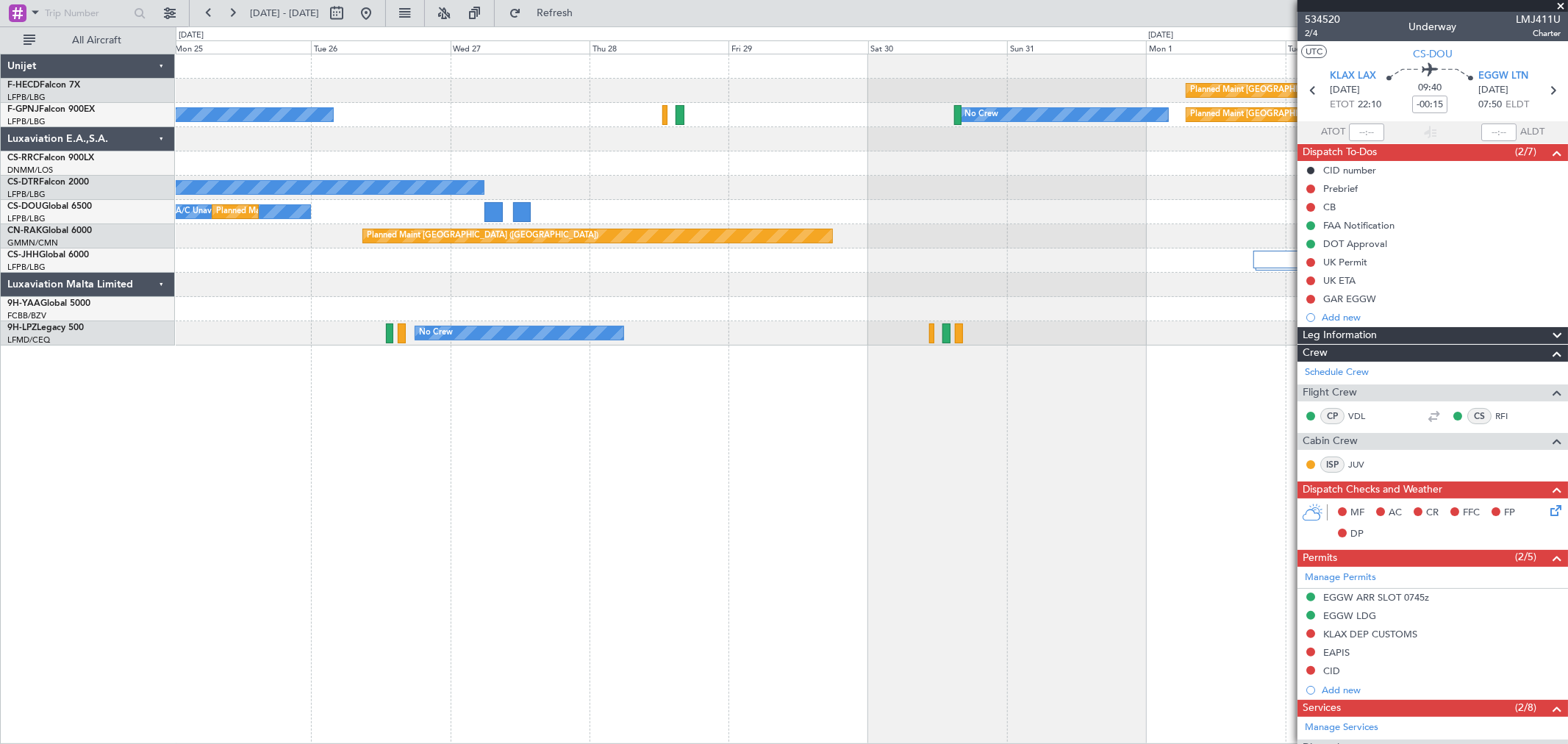
click at [780, 121] on div "Planned Maint Paris (Le Bourget) No Crew No Crew Planned Maint Paris (Le Bourge…" at bounding box center [871, 200] width 1391 height 291
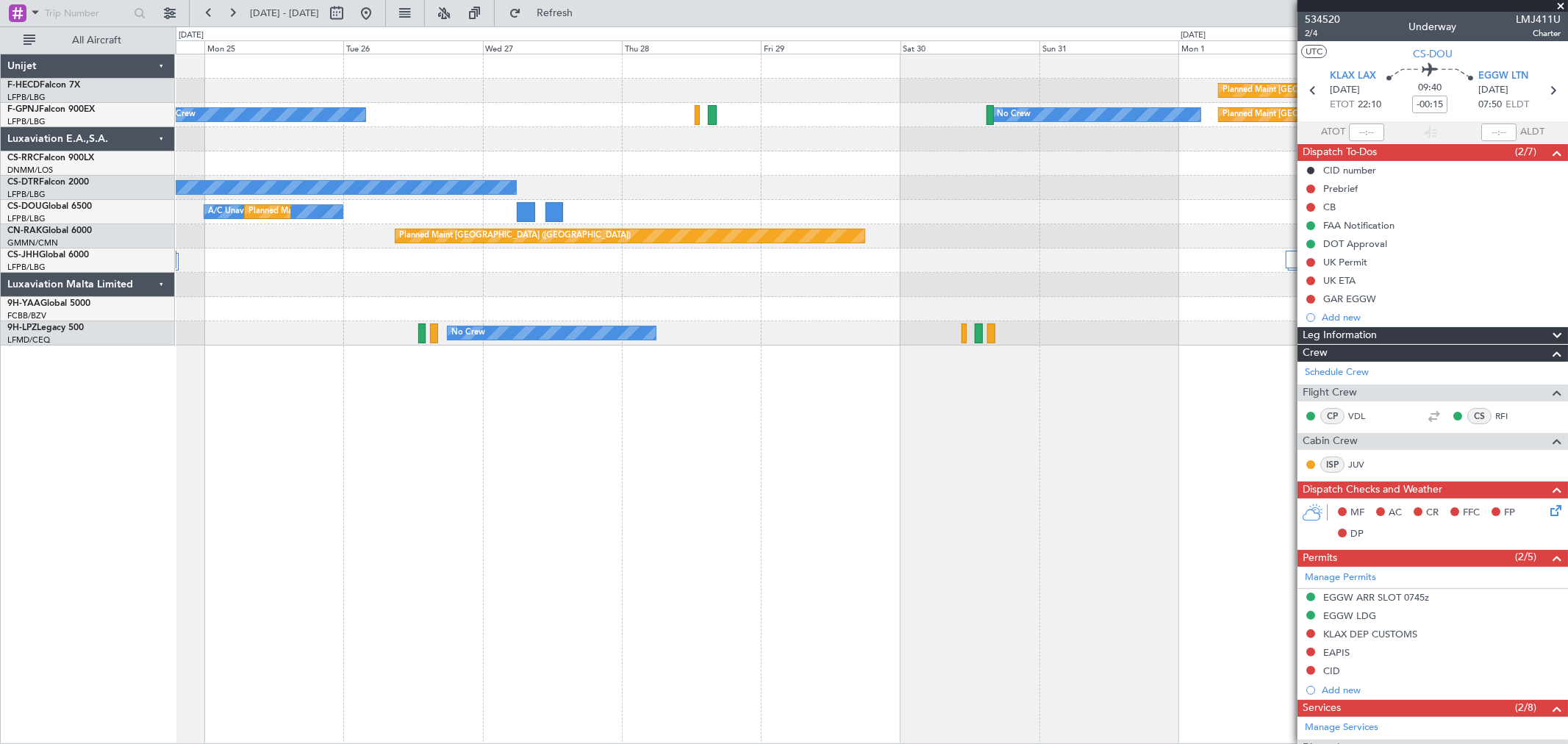
click at [926, 159] on div "Planned Maint Paris (Le Bourget) No Crew No Crew Planned Maint Paris (Le Bourge…" at bounding box center [871, 200] width 1391 height 291
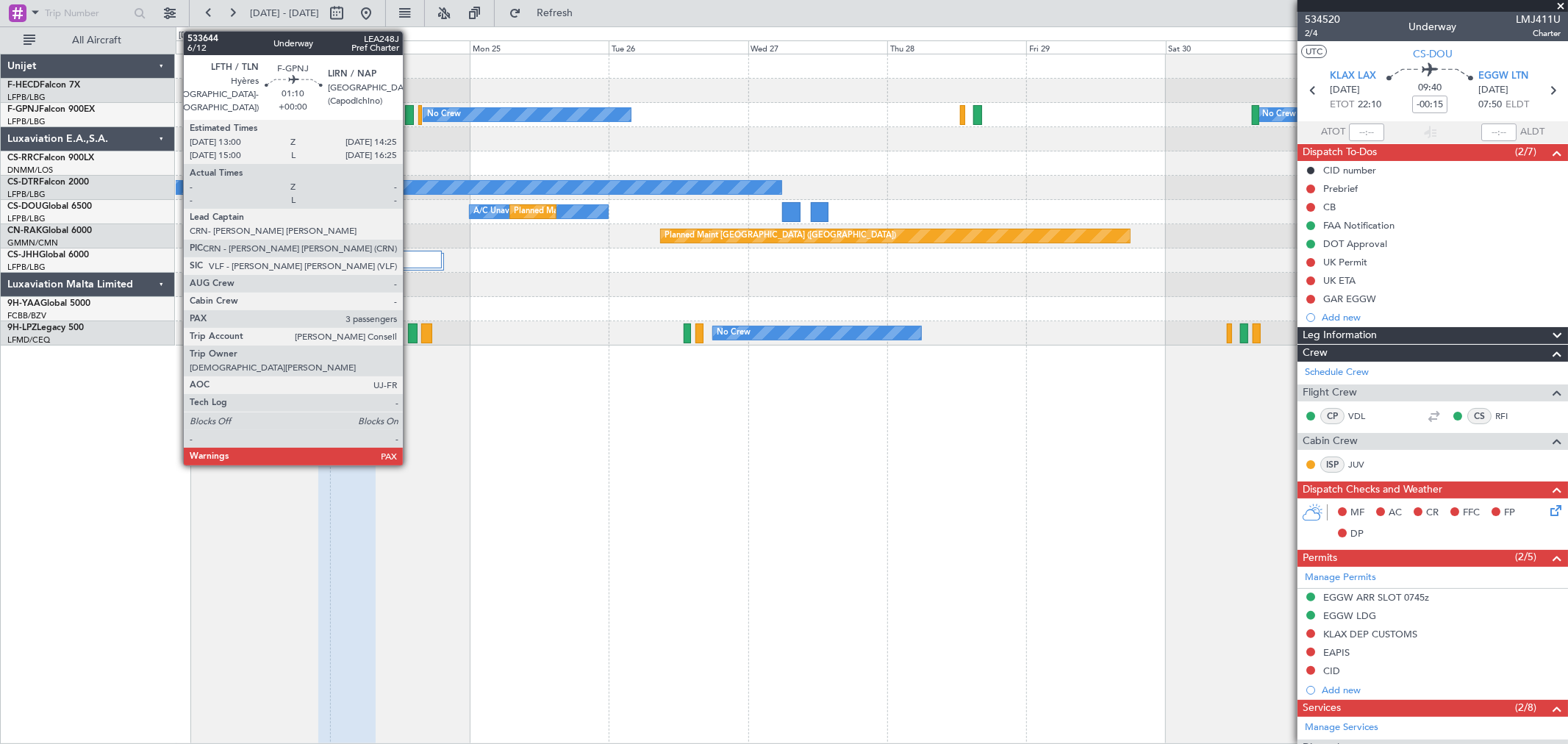
click at [410, 114] on div at bounding box center [409, 115] width 9 height 20
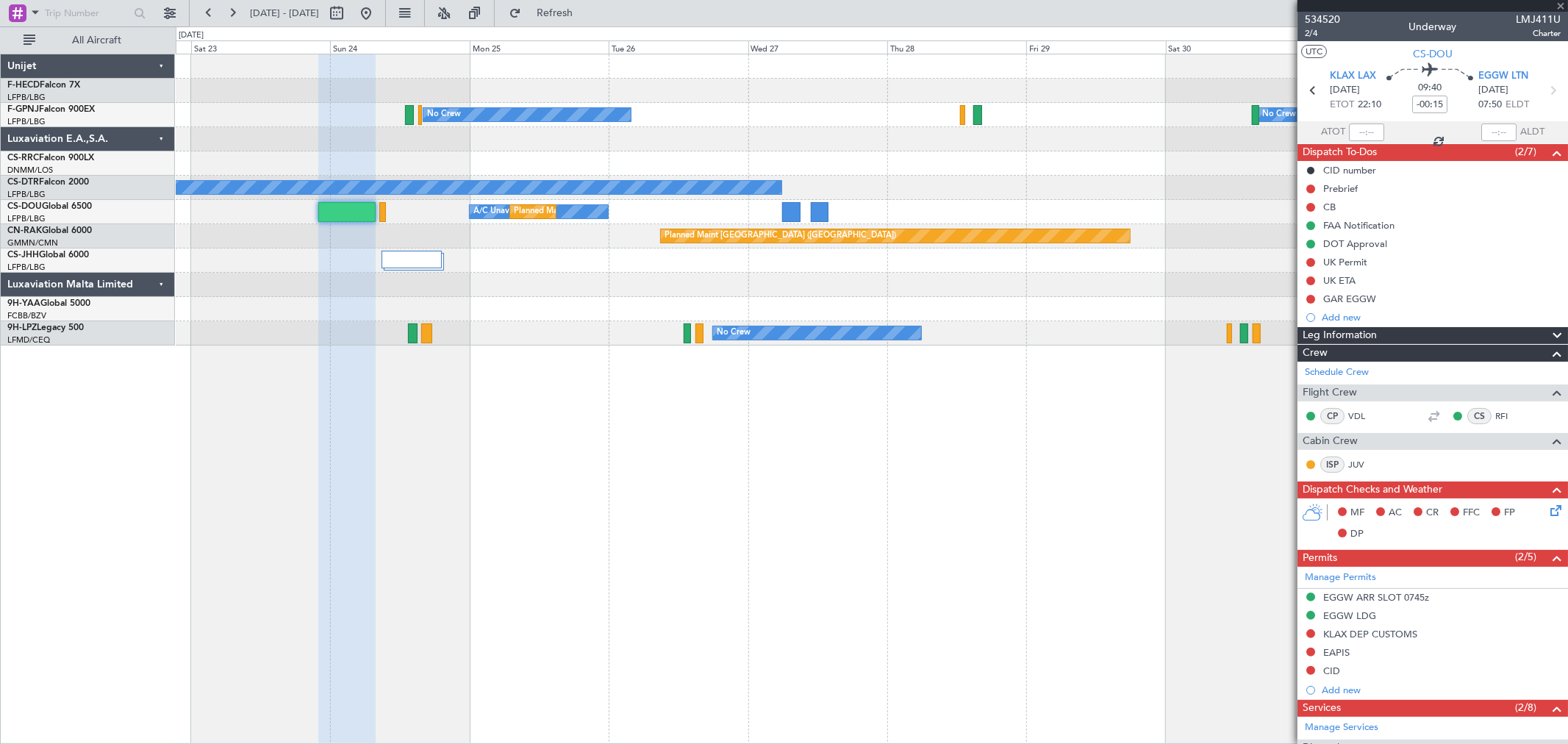
type input "4"
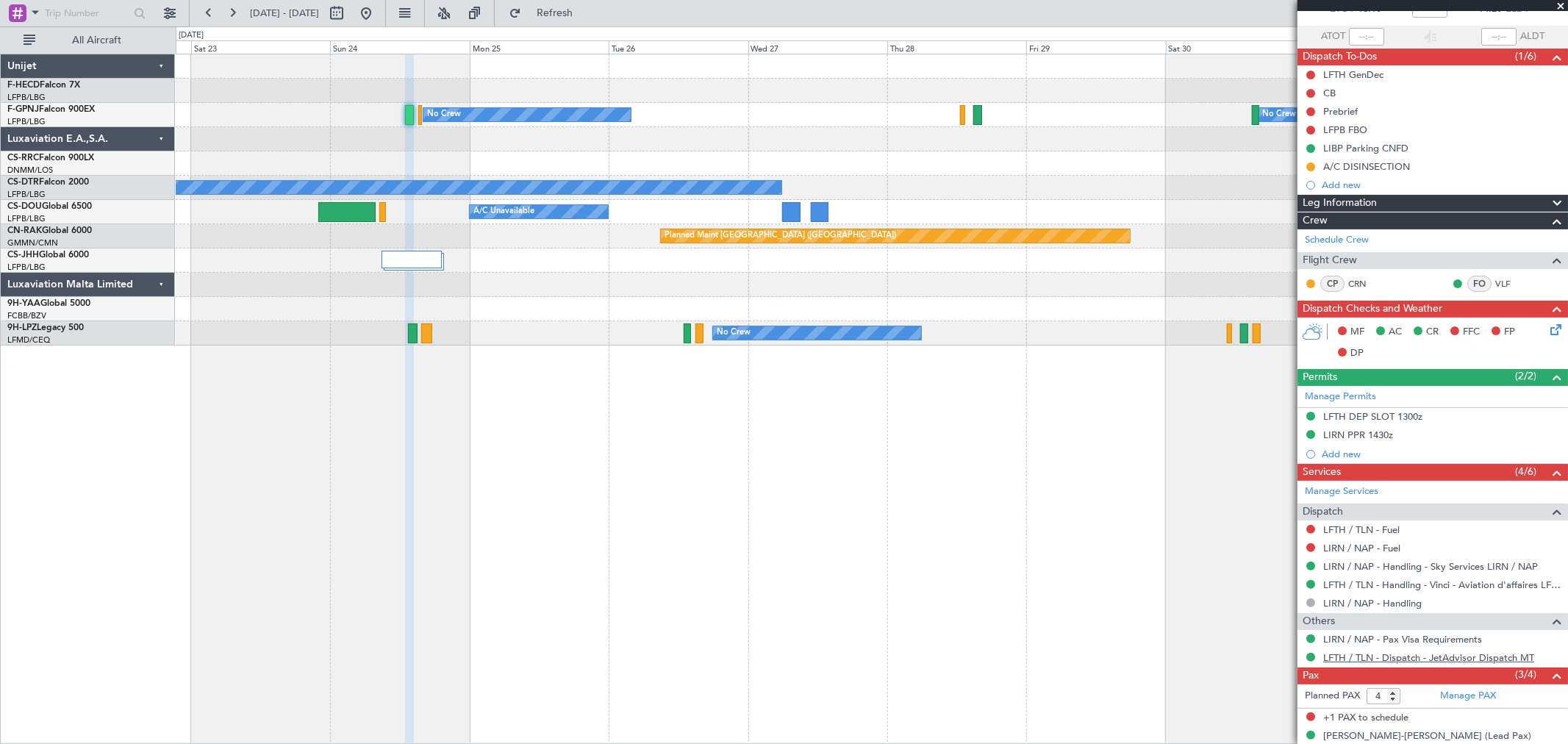
scroll to position [178, 0]
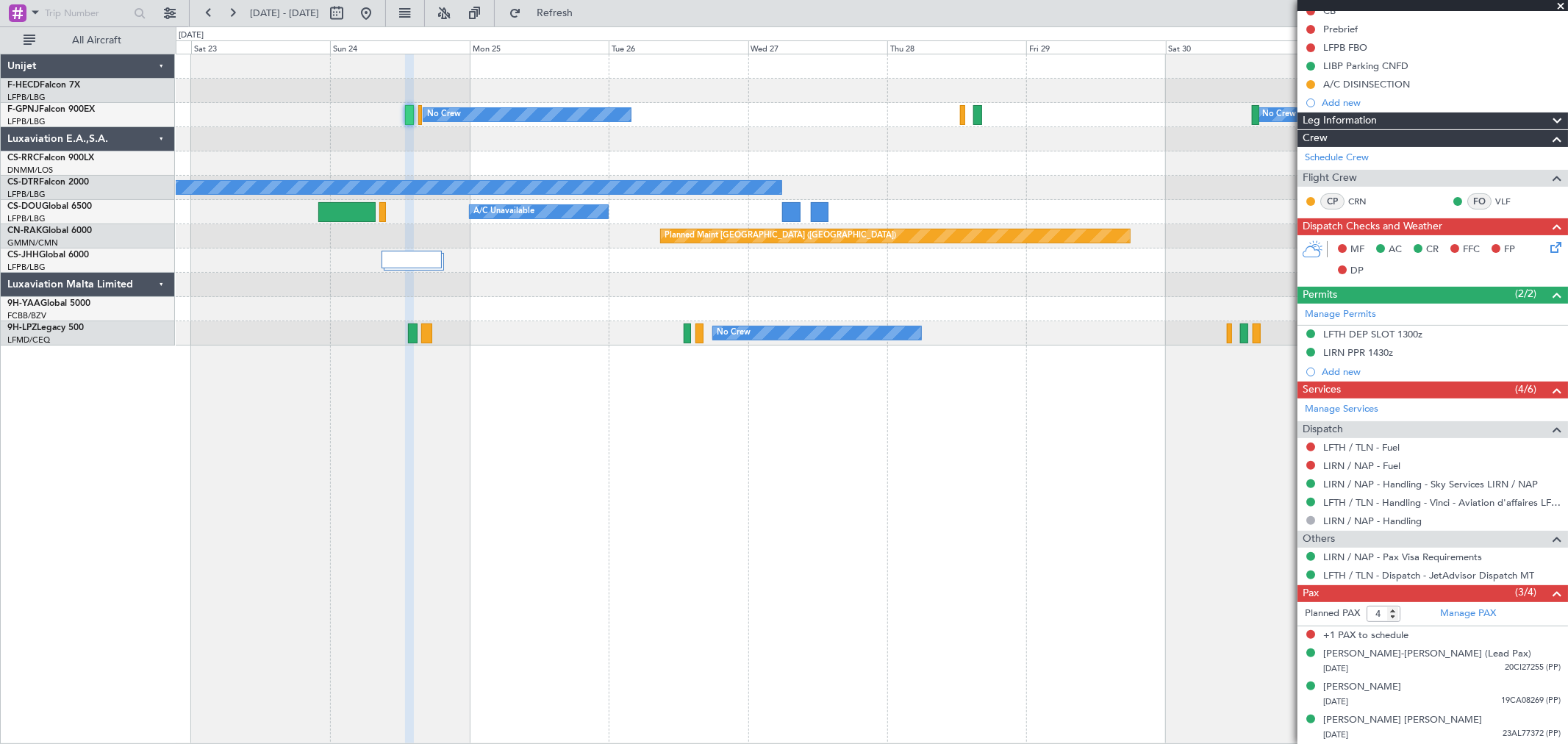
click at [632, 110] on div "No Crew" at bounding box center [527, 114] width 208 height 13
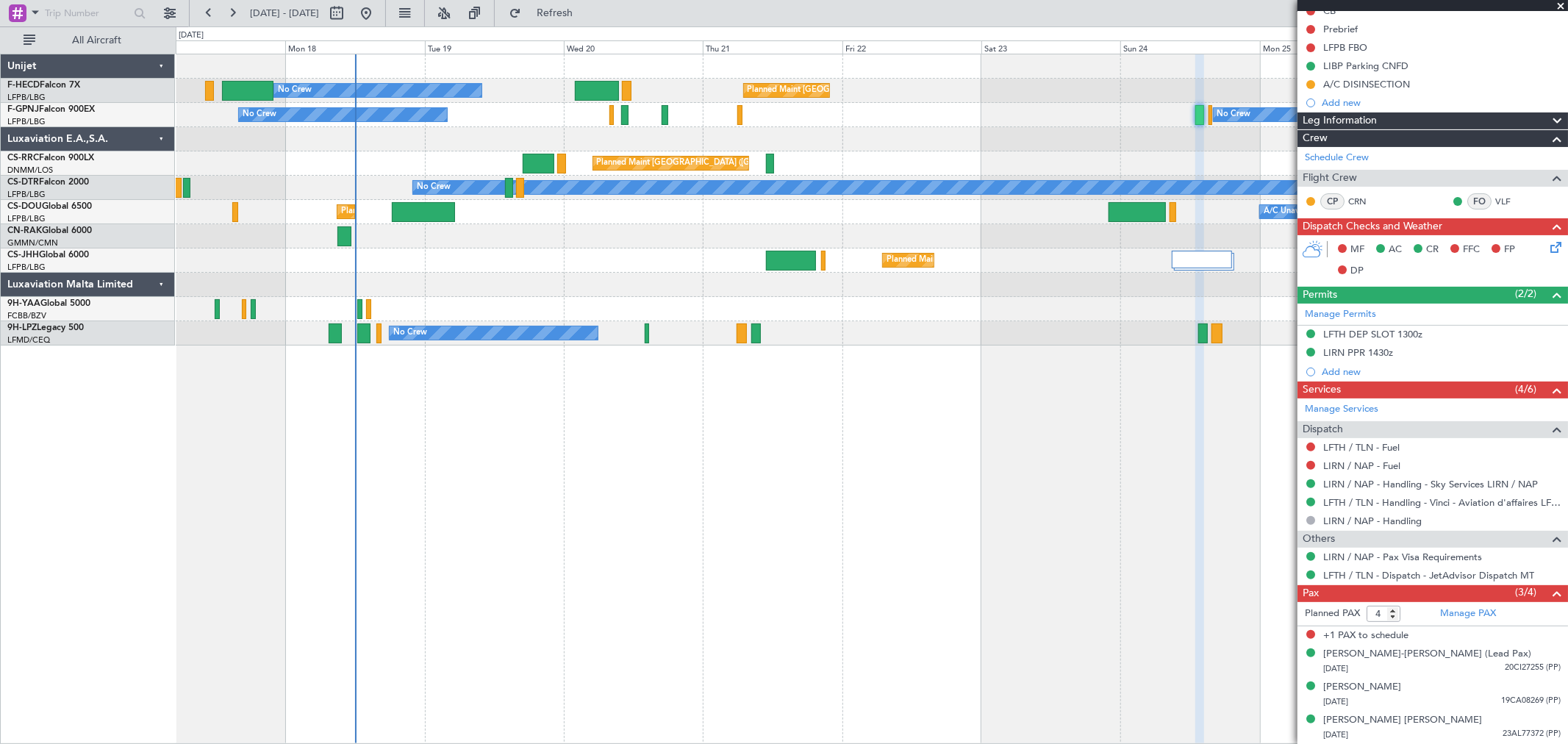
click at [890, 133] on div at bounding box center [871, 139] width 1391 height 24
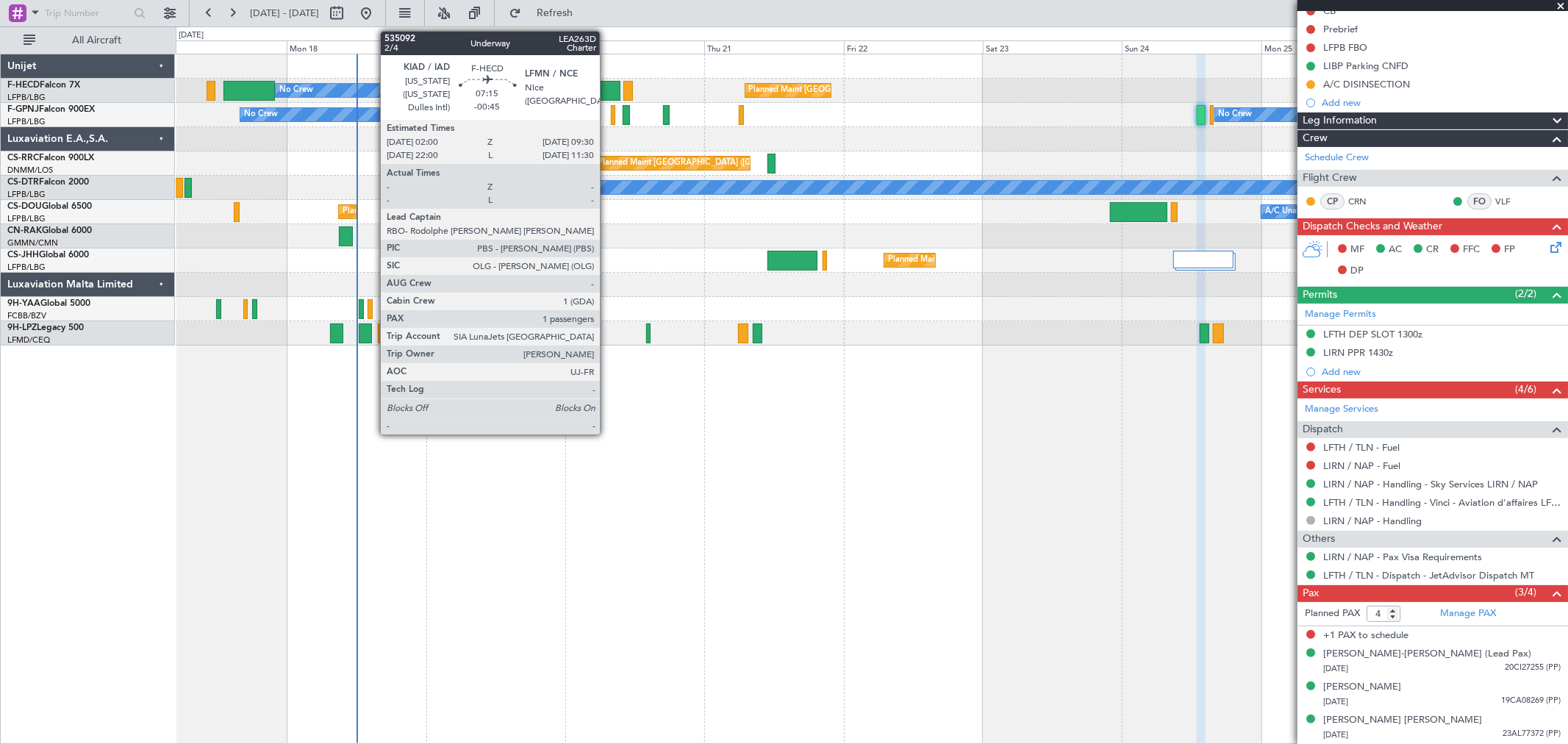
click at [608, 85] on div at bounding box center [598, 91] width 44 height 20
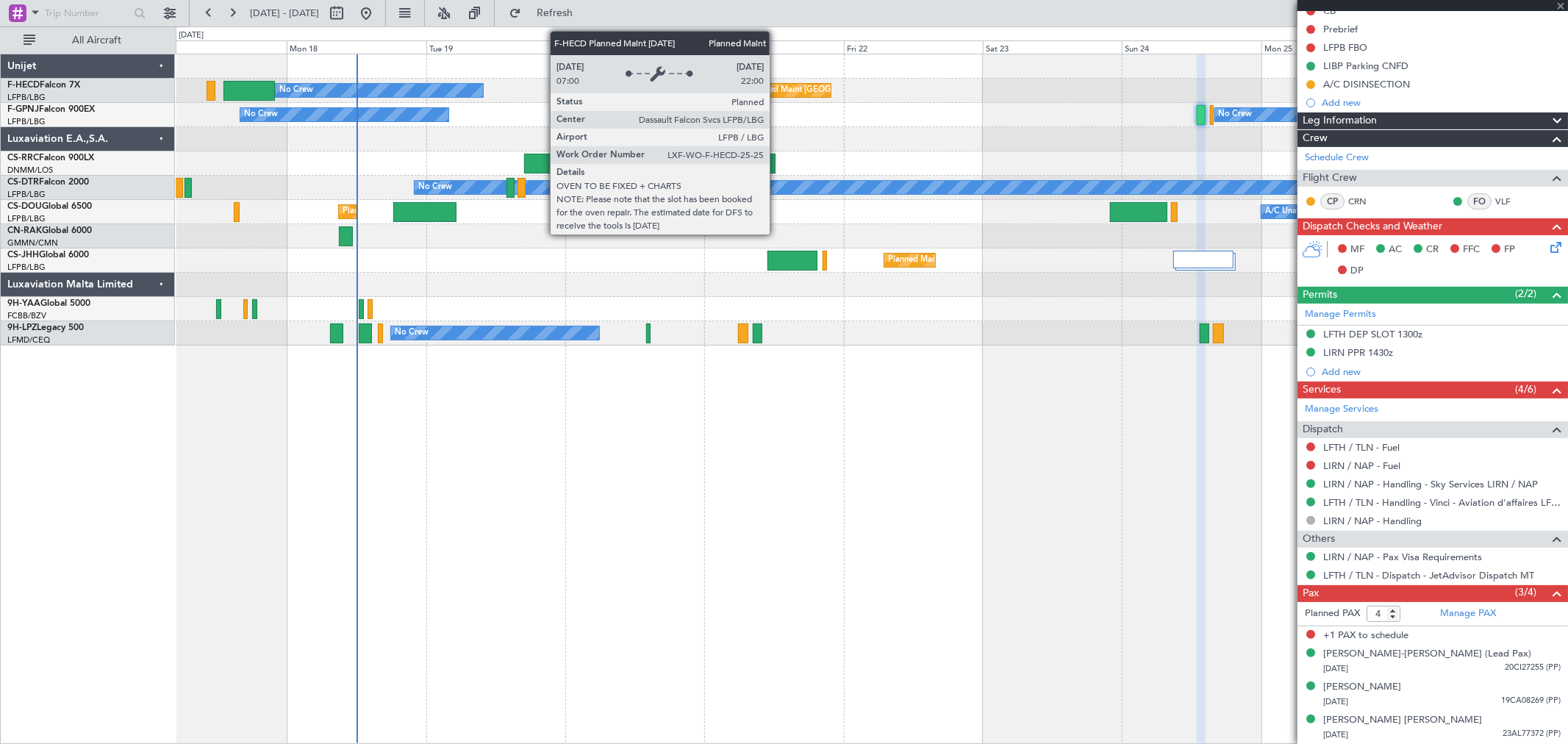
type input "-00:45"
type input "1"
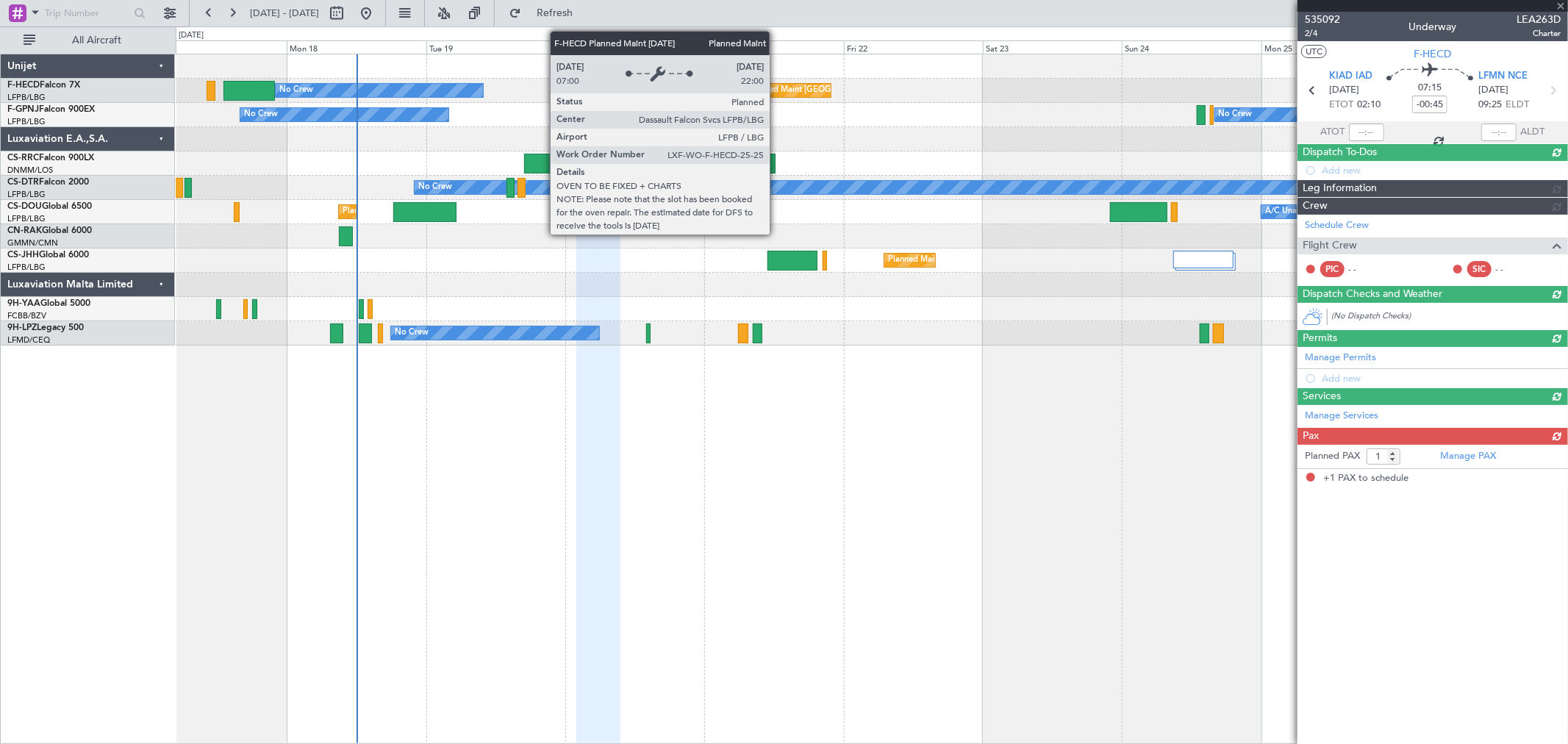
scroll to position [0, 0]
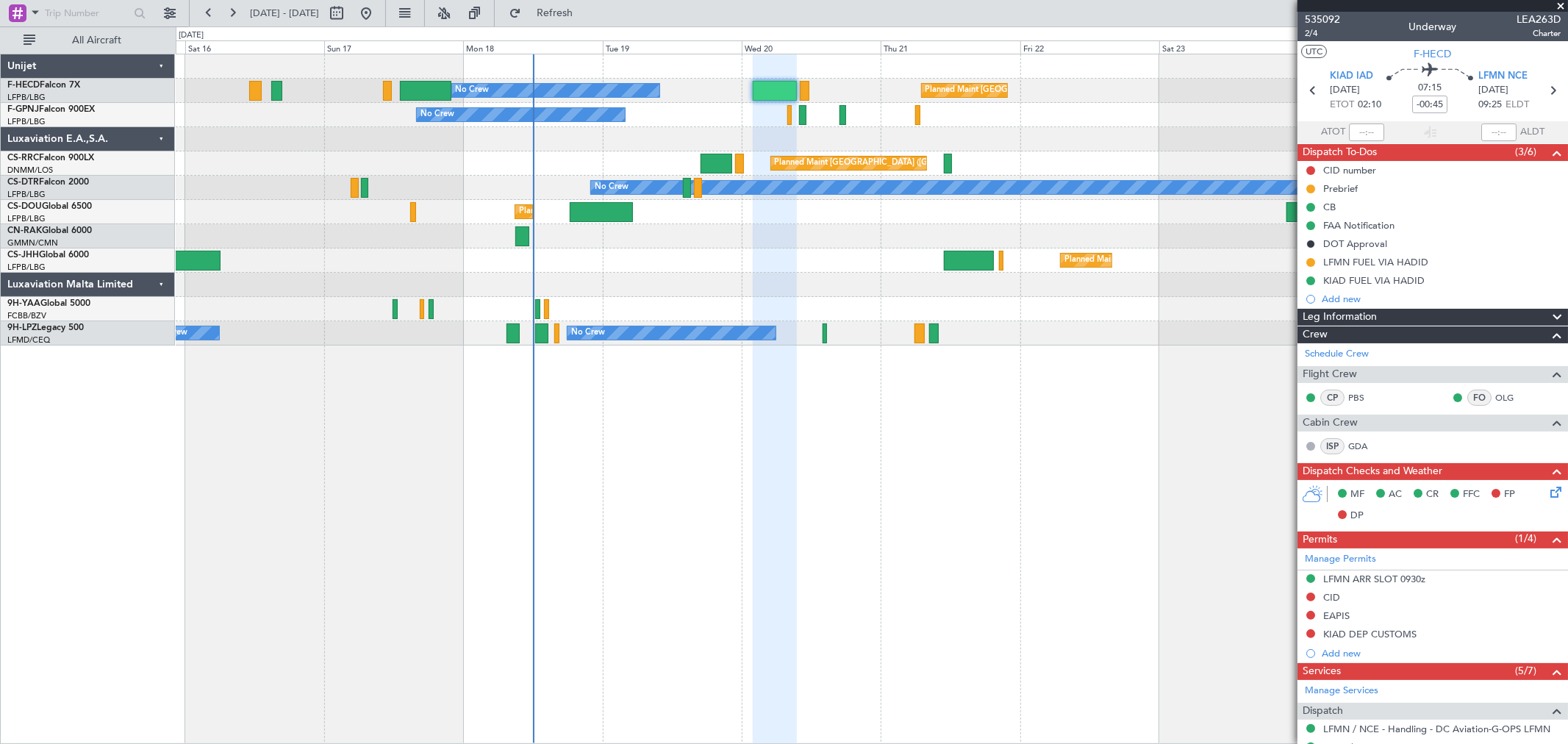
click at [895, 231] on div "Planned Maint Paris (Le Bourget) No Crew No Crew No Crew Planned Maint Paris (L…" at bounding box center [871, 200] width 1391 height 291
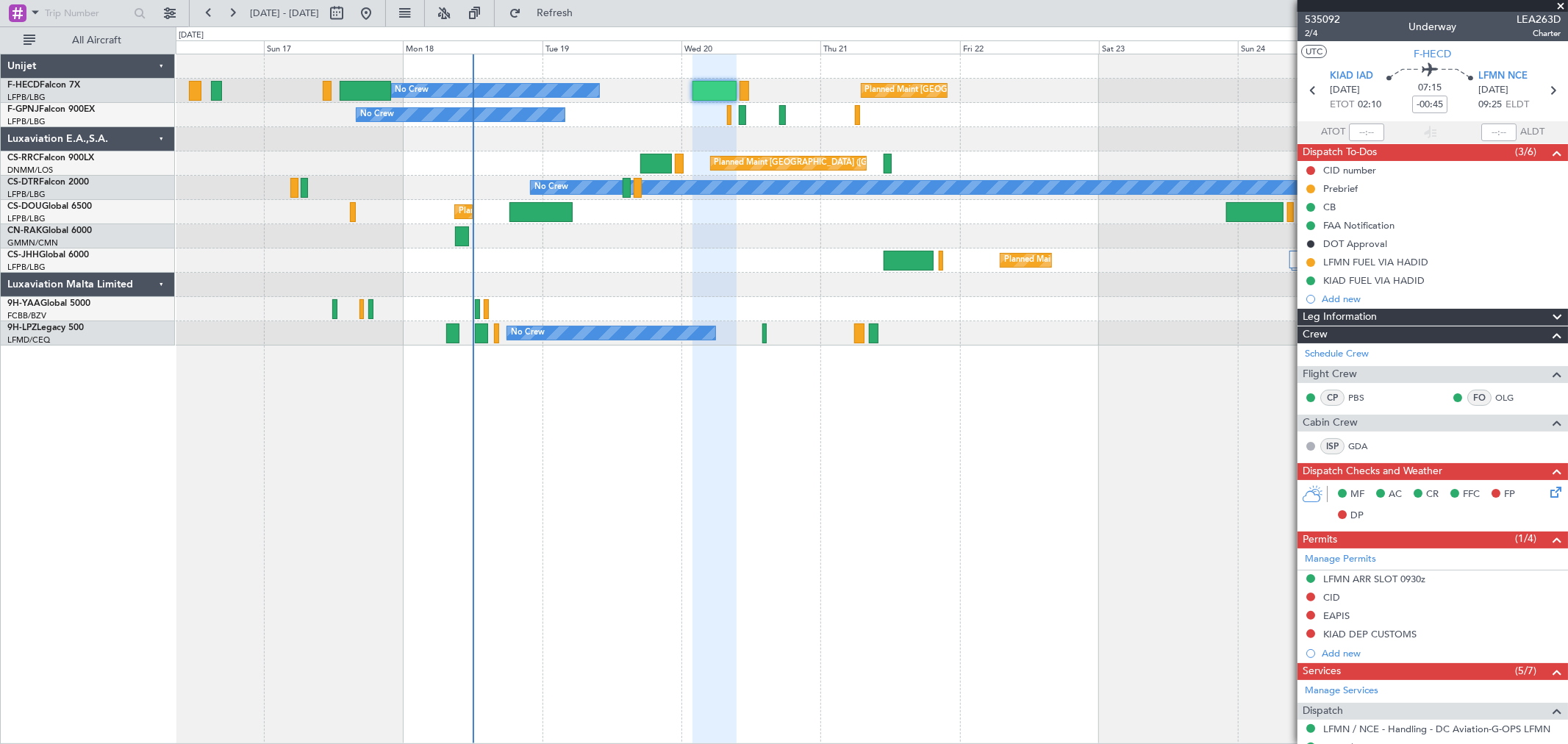
click at [741, 210] on div "Planned Maint Paris (Le Bourget) A/C Unavailable Planned Maint London (Luton) U…" at bounding box center [871, 212] width 1391 height 24
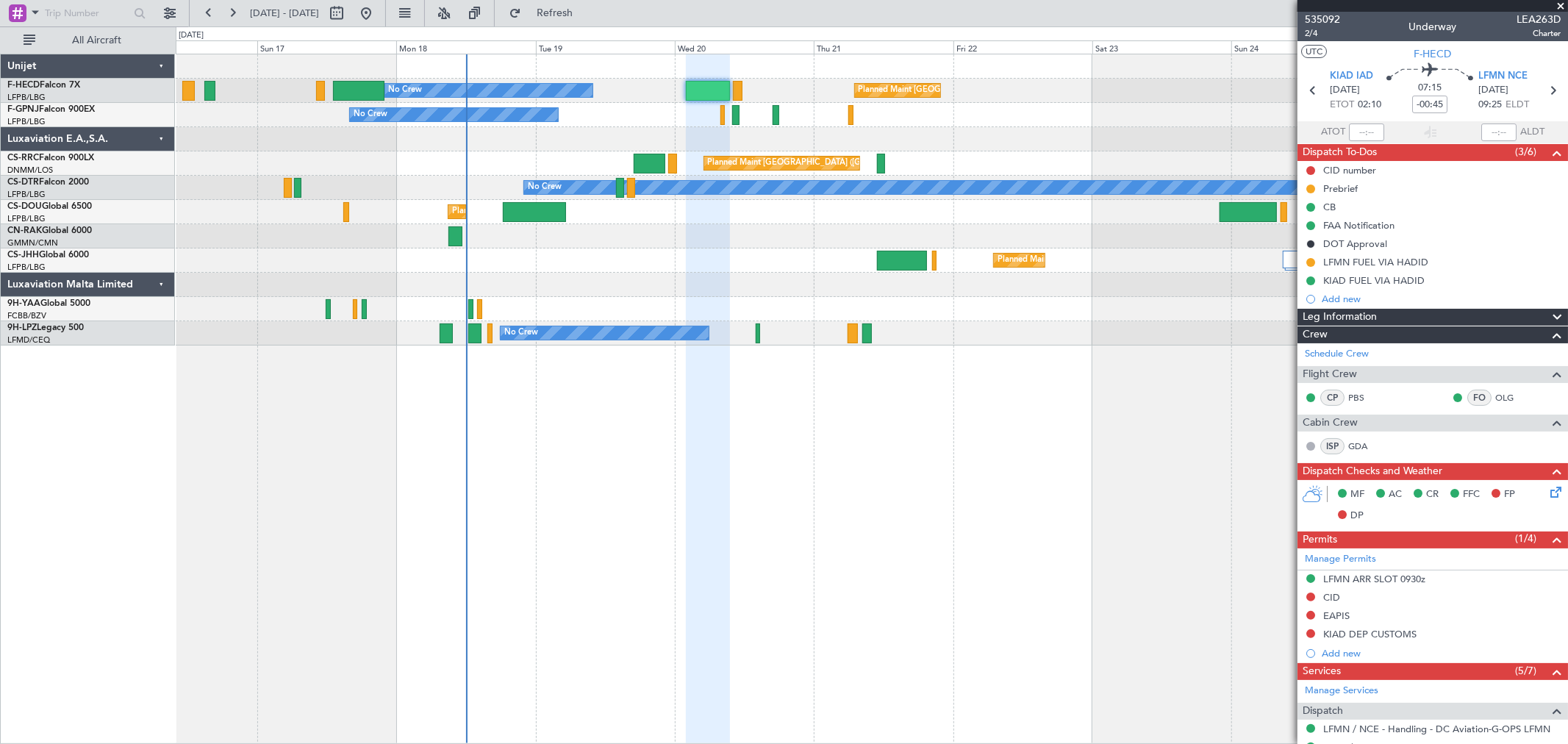
click at [712, 123] on div "Planned Maint Paris (Le Bourget) No Crew No Crew No Crew Planned Maint Paris (L…" at bounding box center [871, 200] width 1391 height 291
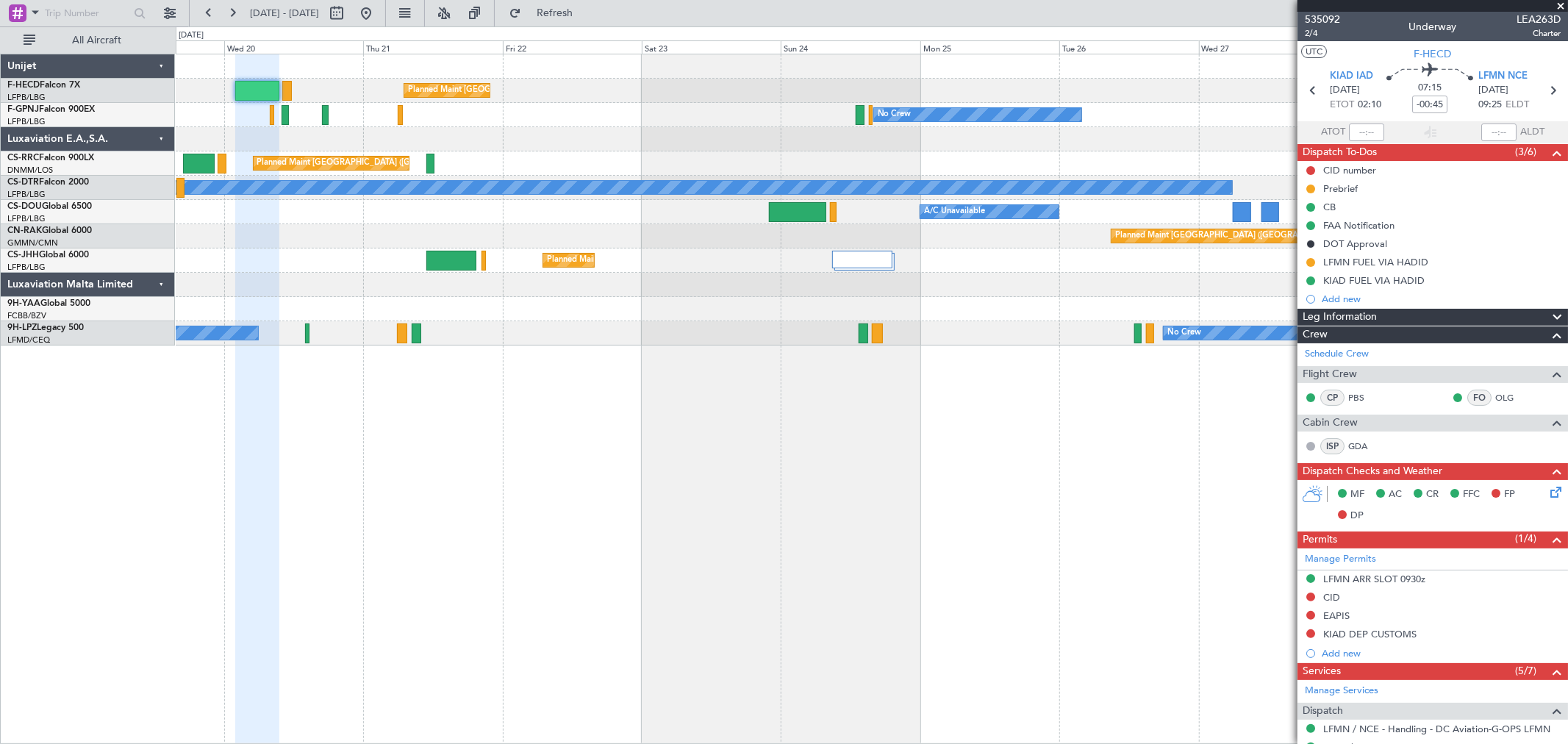
click at [303, 246] on div "Planned Maint Paris (Le Bourget) No Crew No Crew No Crew No Crew Planned Maint …" at bounding box center [871, 200] width 1391 height 291
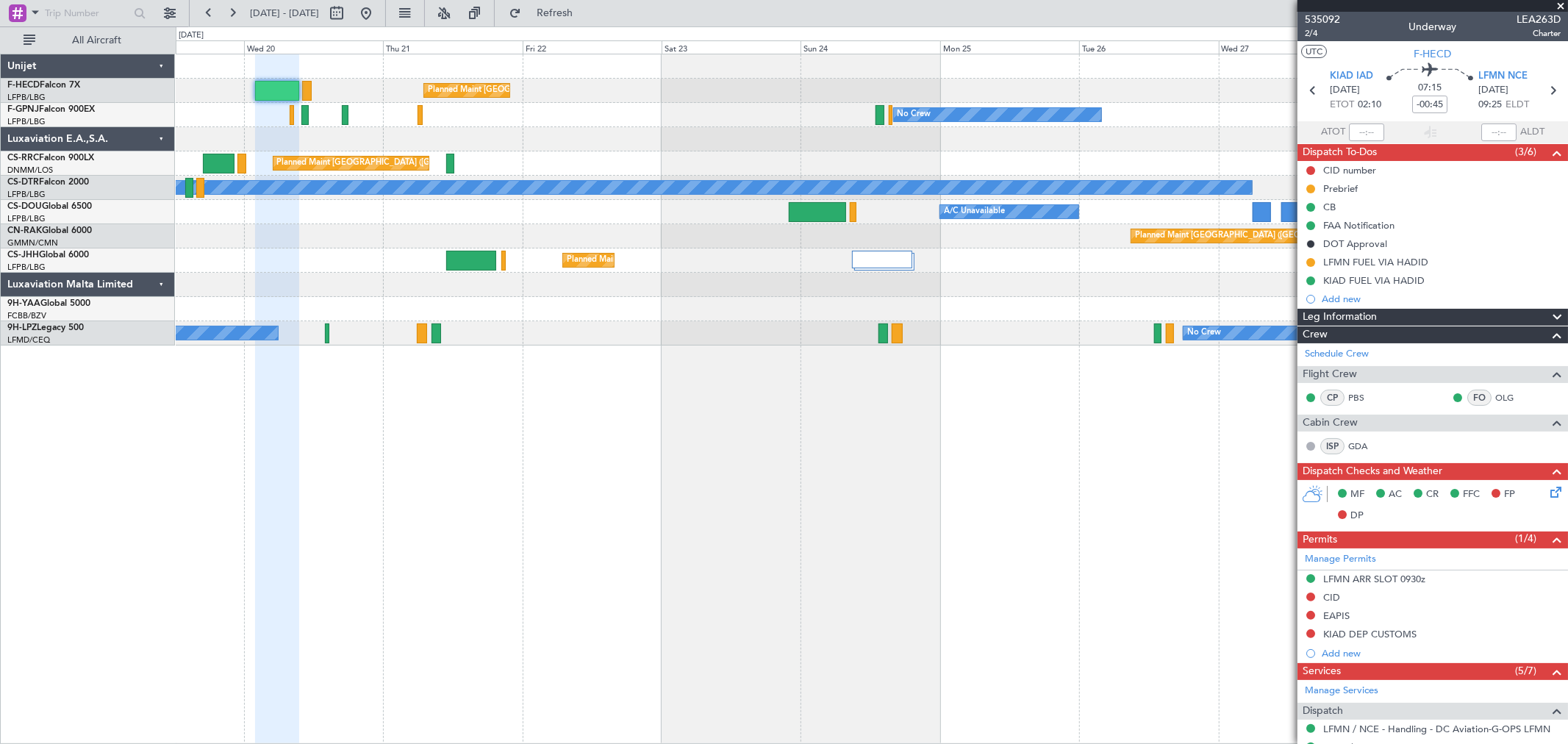
click at [986, 217] on div "Planned Maint Paris (Le Bourget) A/C Unavailable Planned Maint London (Luton)" at bounding box center [871, 212] width 1391 height 24
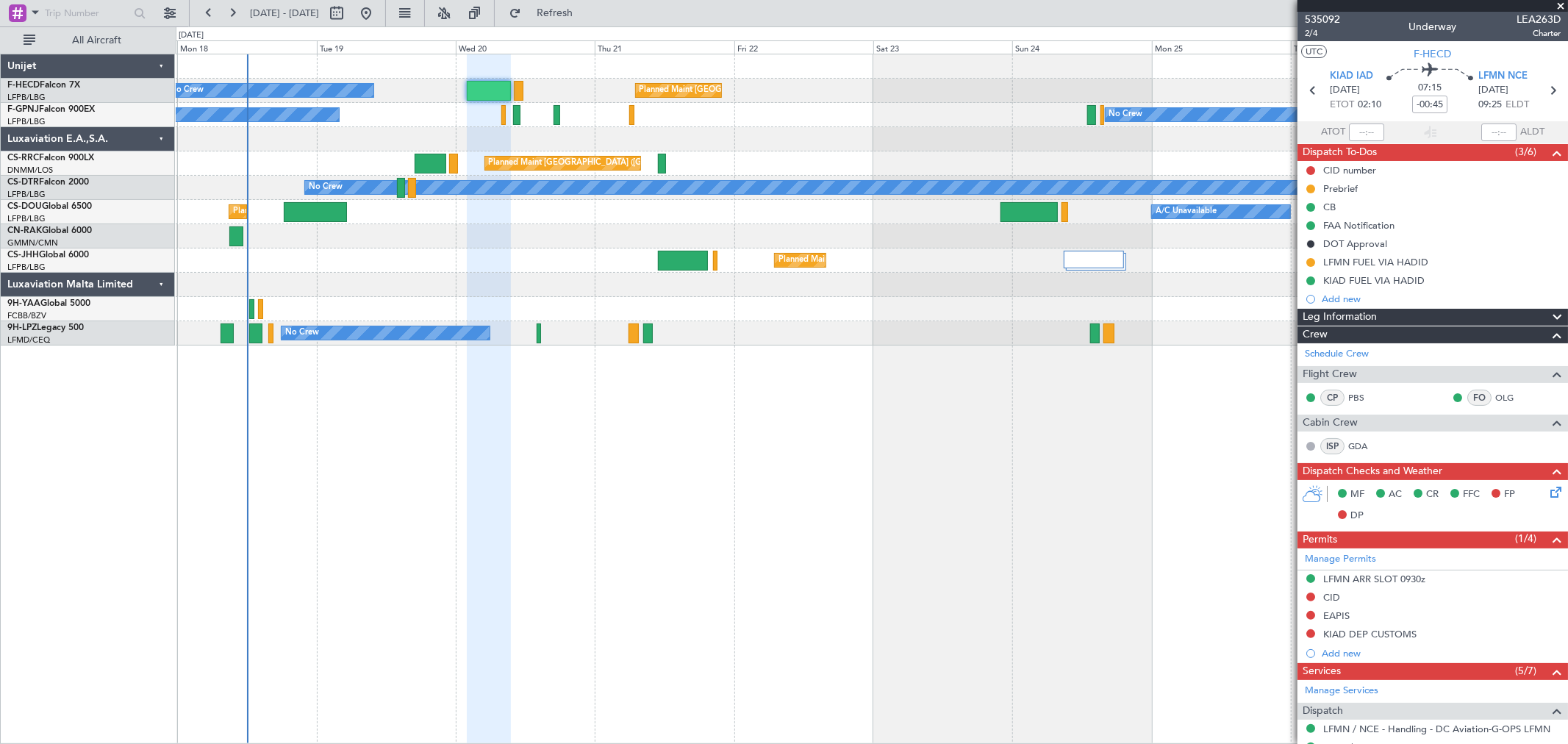
click at [574, 240] on div "Planned Maint [GEOGRAPHIC_DATA] ([GEOGRAPHIC_DATA])" at bounding box center [871, 236] width 1391 height 24
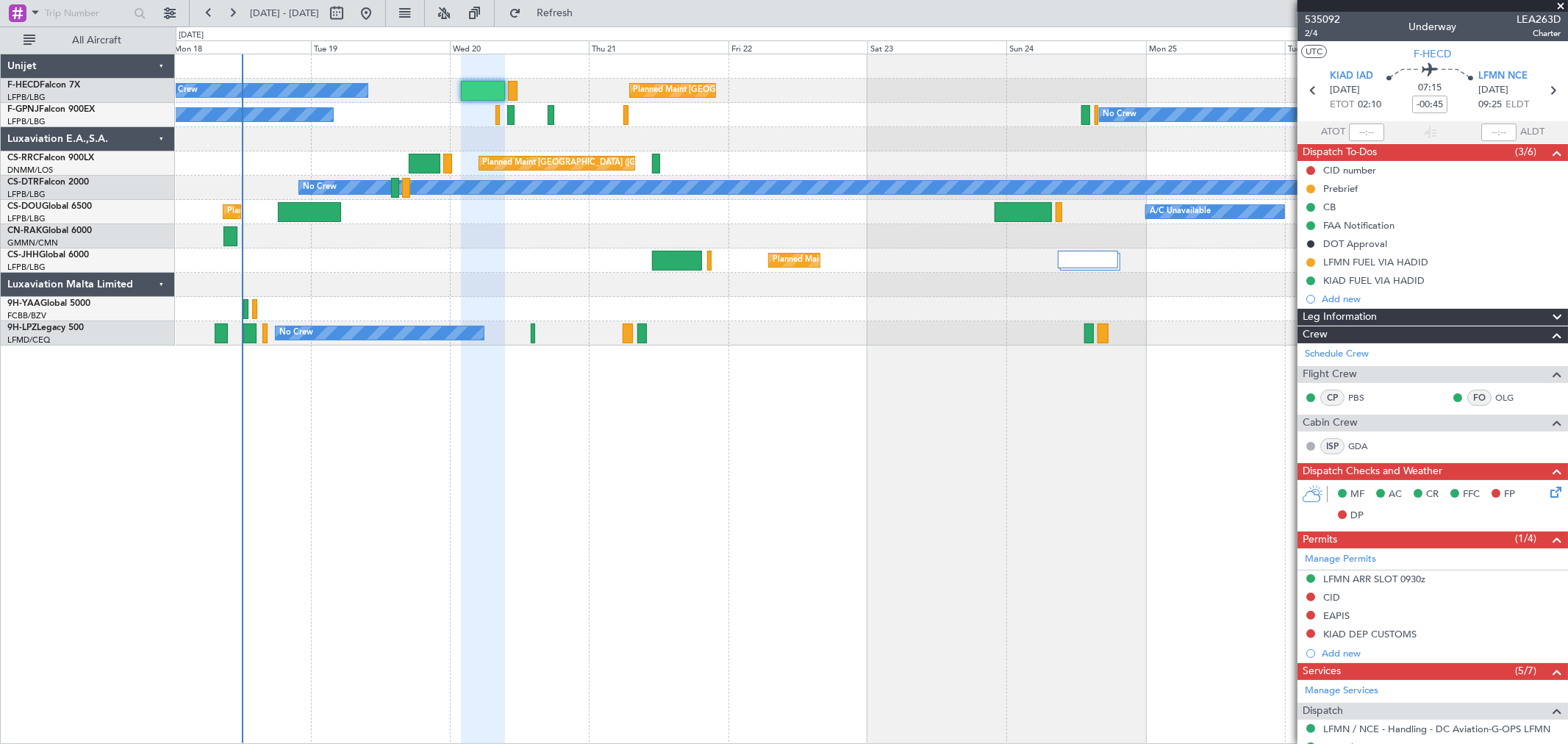
click at [555, 149] on div "No Crew Planned Maint Paris (Le Bourget) No Crew No Crew Planned Maint Paris (L…" at bounding box center [871, 200] width 1391 height 291
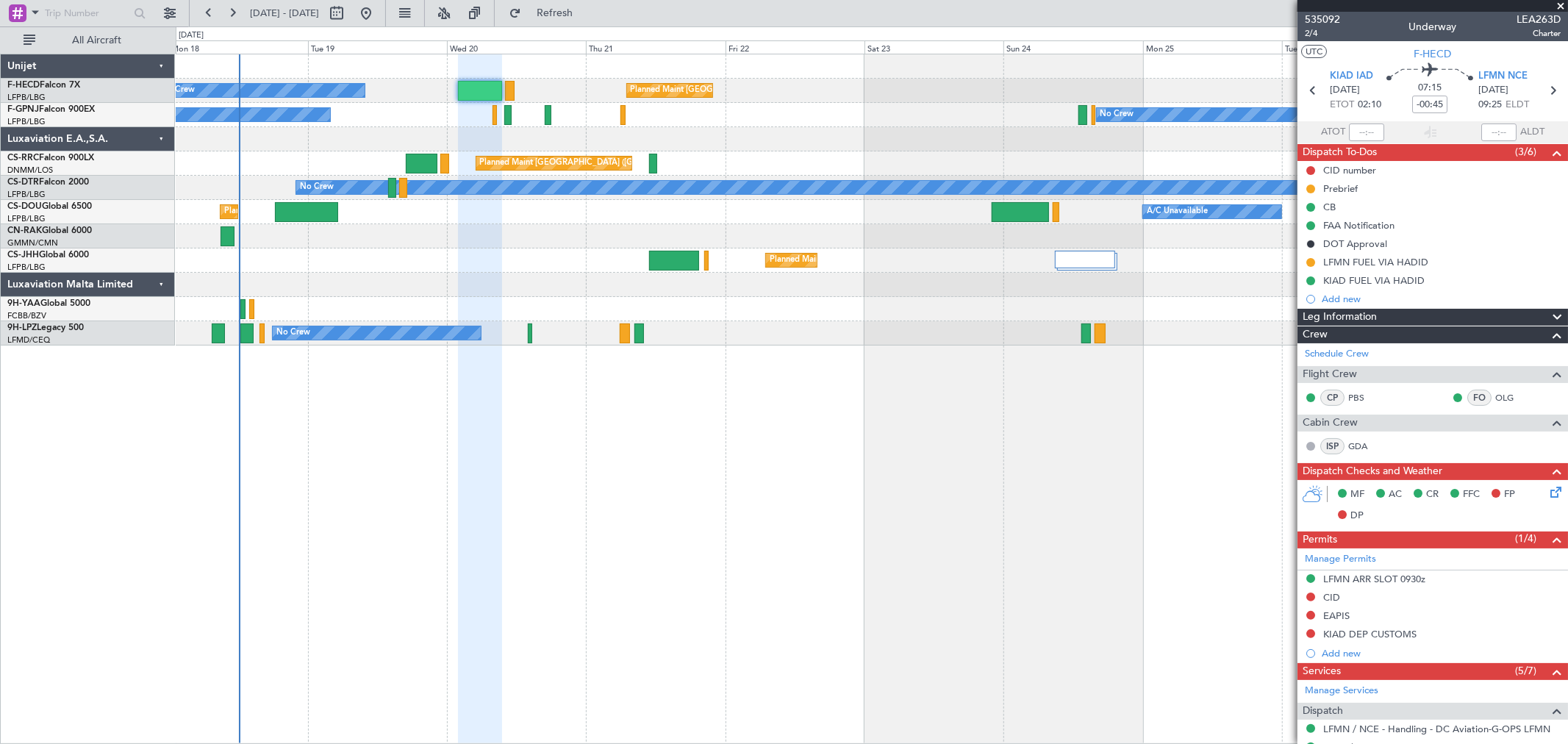
click at [1142, 159] on div "Planned Maint Paris (Le Bourget) No Crew No Crew No Crew Planned Maint Paris (L…" at bounding box center [871, 200] width 1391 height 291
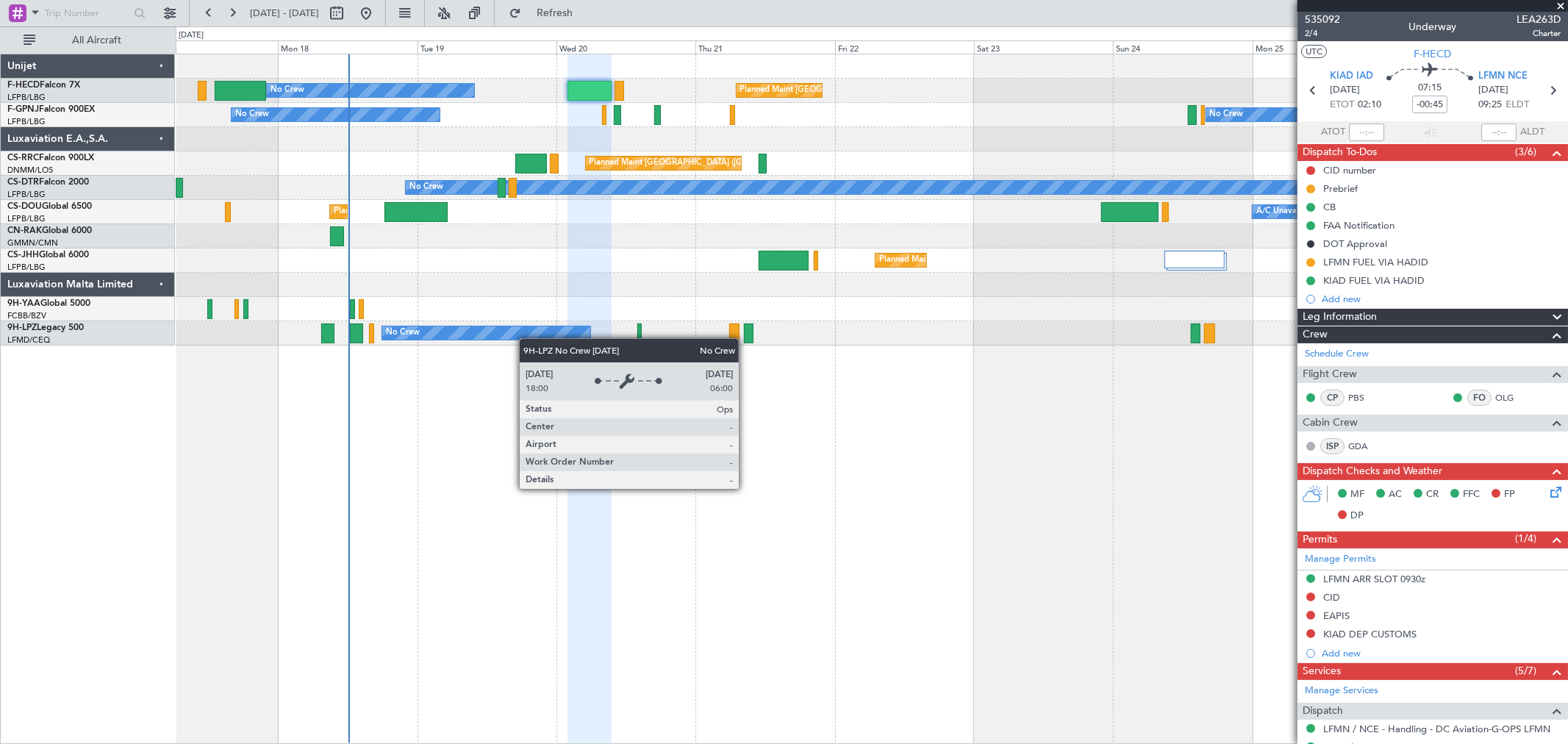
click at [1045, 324] on div "No Crew No Crew No Crew" at bounding box center [871, 333] width 1391 height 24
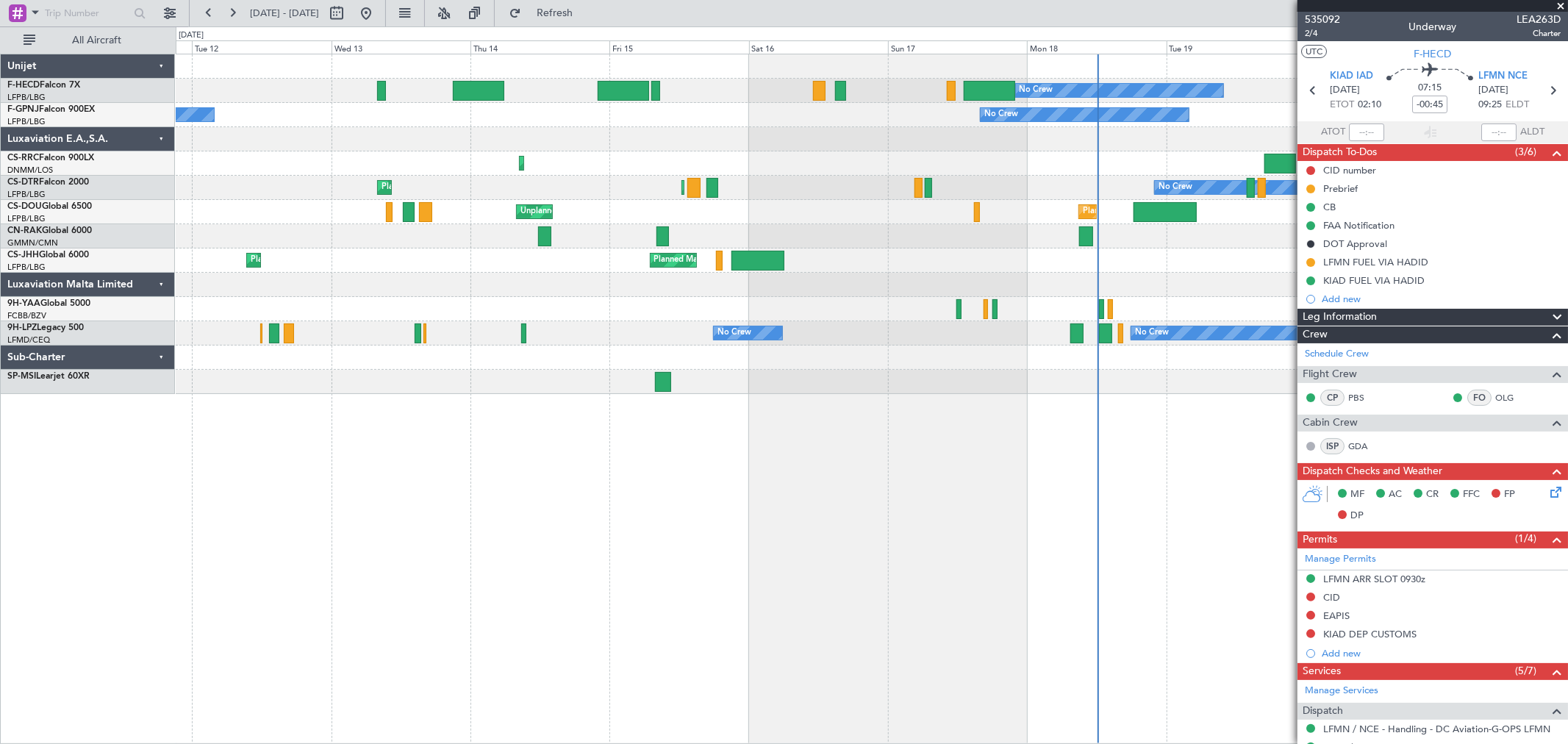
click at [717, 220] on div "Planned Maint London (Luton) Unplanned Maint Paris (Le Bourget) Planned Maint P…" at bounding box center [871, 212] width 1391 height 24
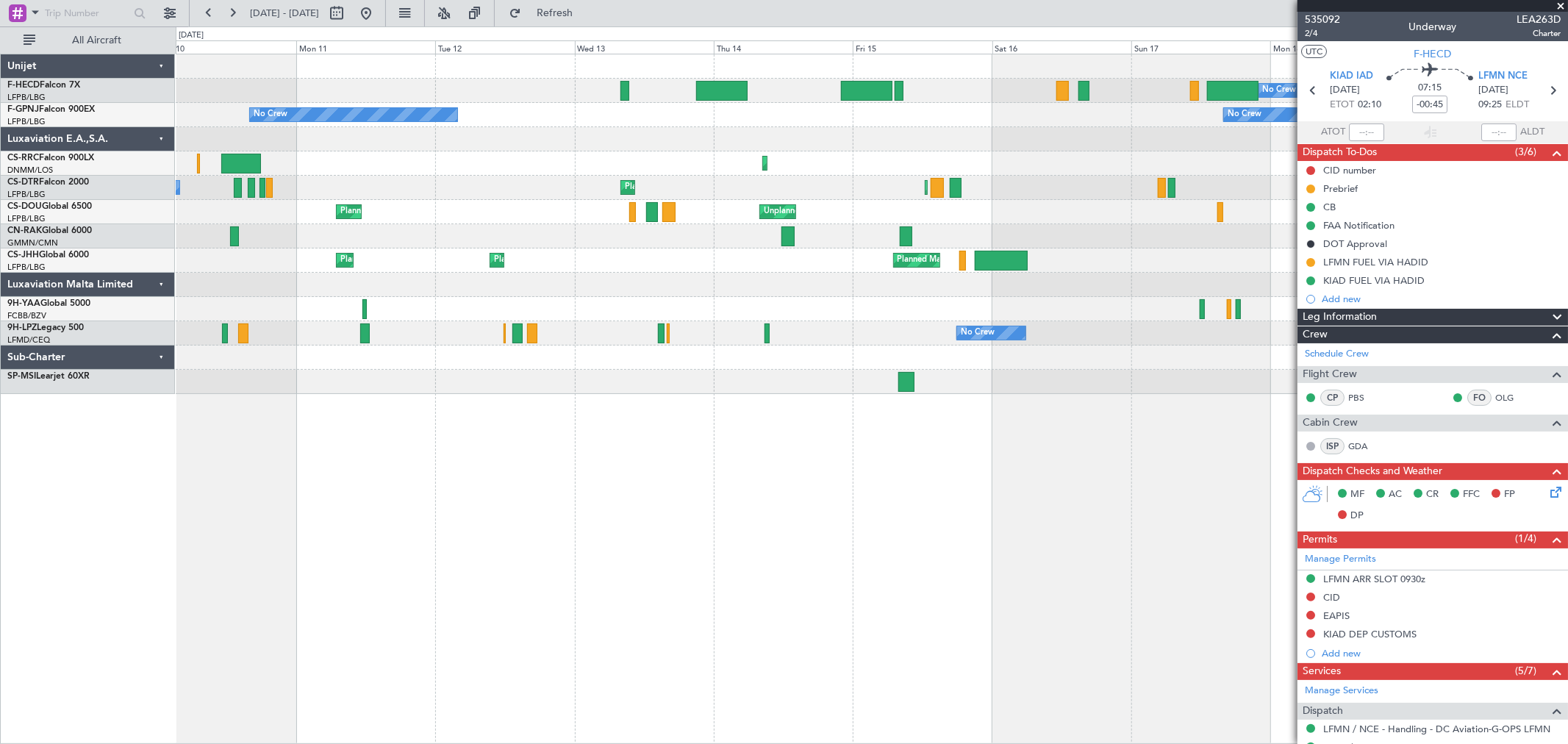
click at [741, 261] on div "Planned Maint Paris (Le Bourget) Planned Maint Paris (Le Bourget) Planned Maint…" at bounding box center [871, 261] width 1391 height 24
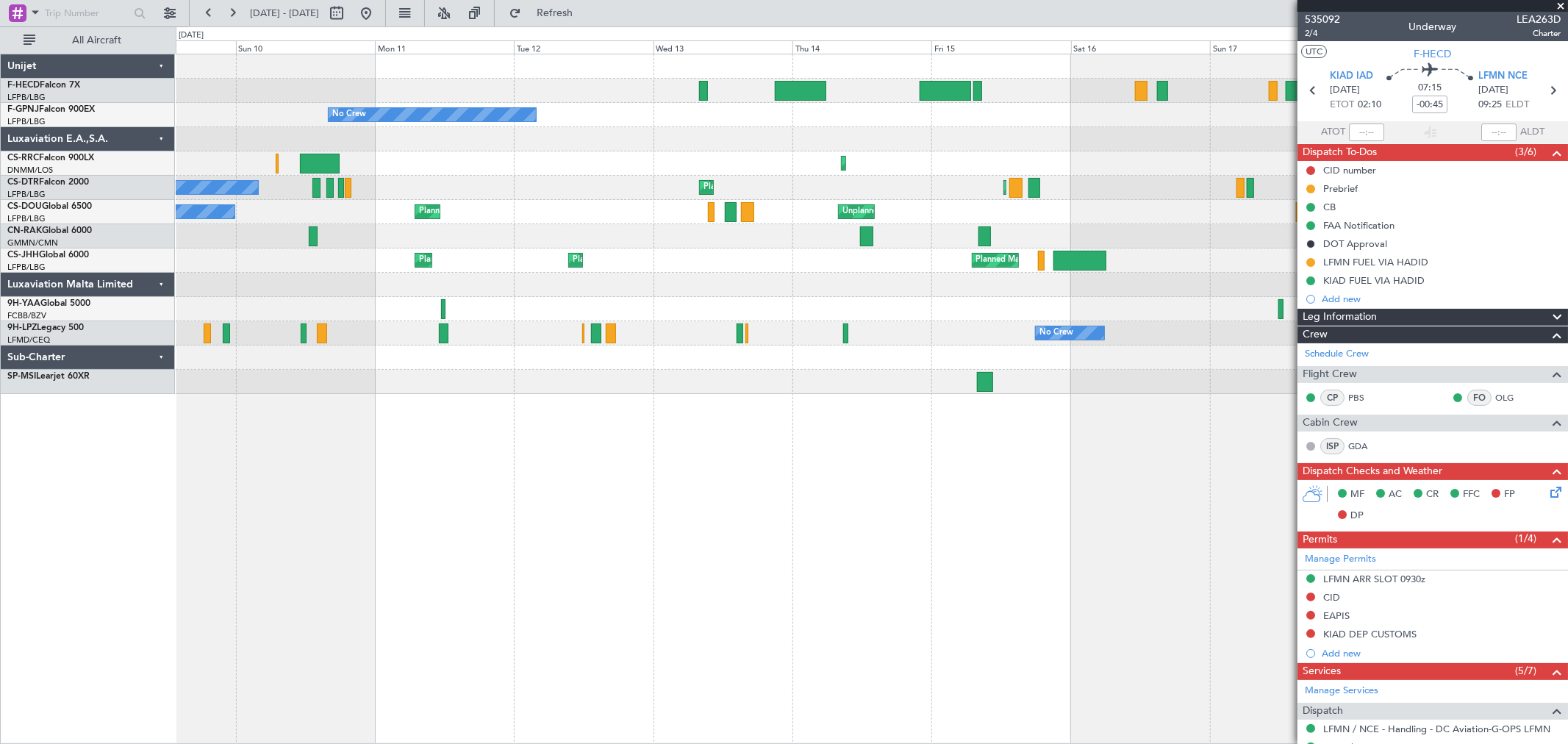
click at [946, 320] on div "No Crew No Crew Planned Maint Paris (Le Bourget) No Crew No Crew No Crew Planne…" at bounding box center [871, 224] width 1391 height 340
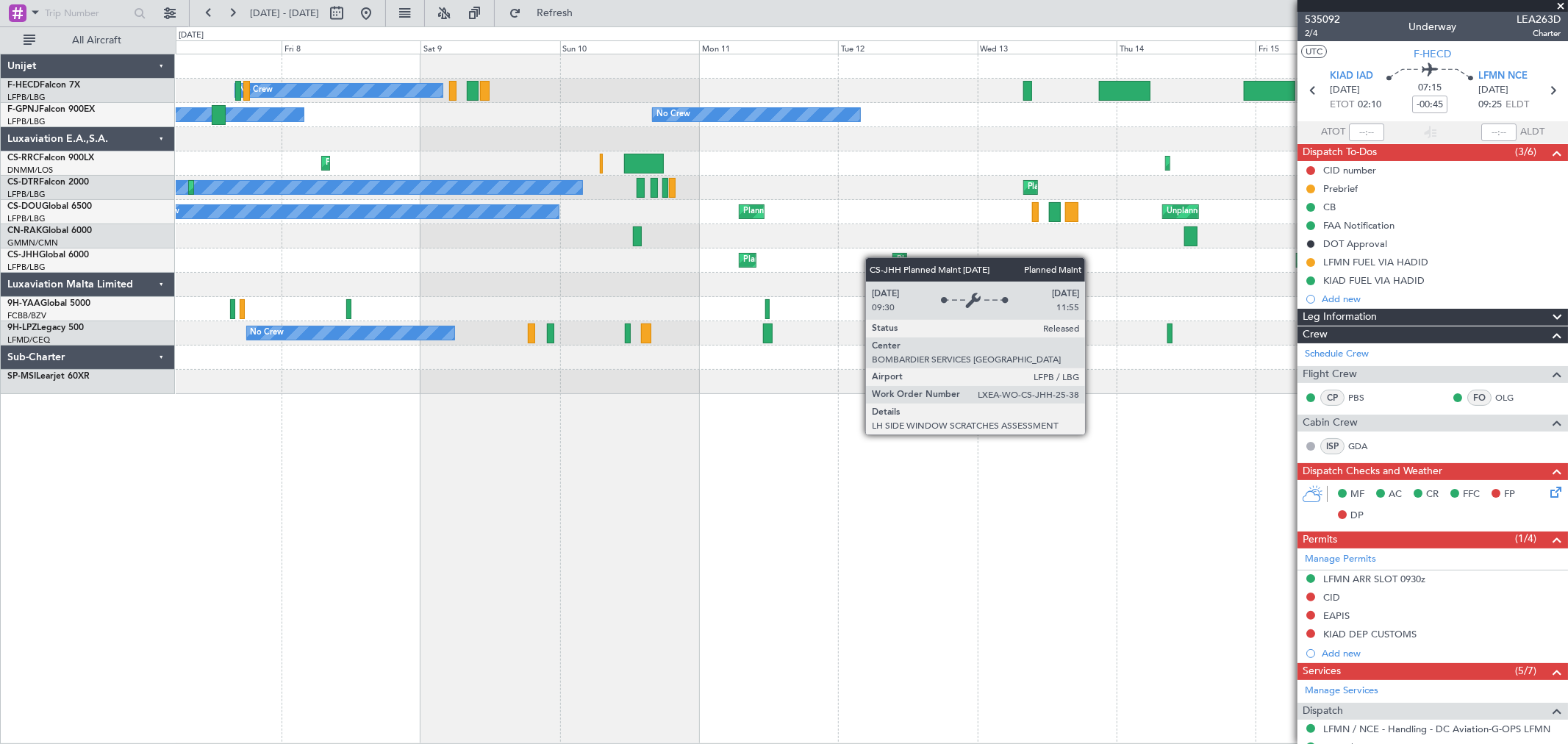
click at [887, 258] on div "Planned Maint Paris (Le Bourget) Planned Maint Paris (Le Bourget) Planned Maint…" at bounding box center [871, 261] width 1391 height 24
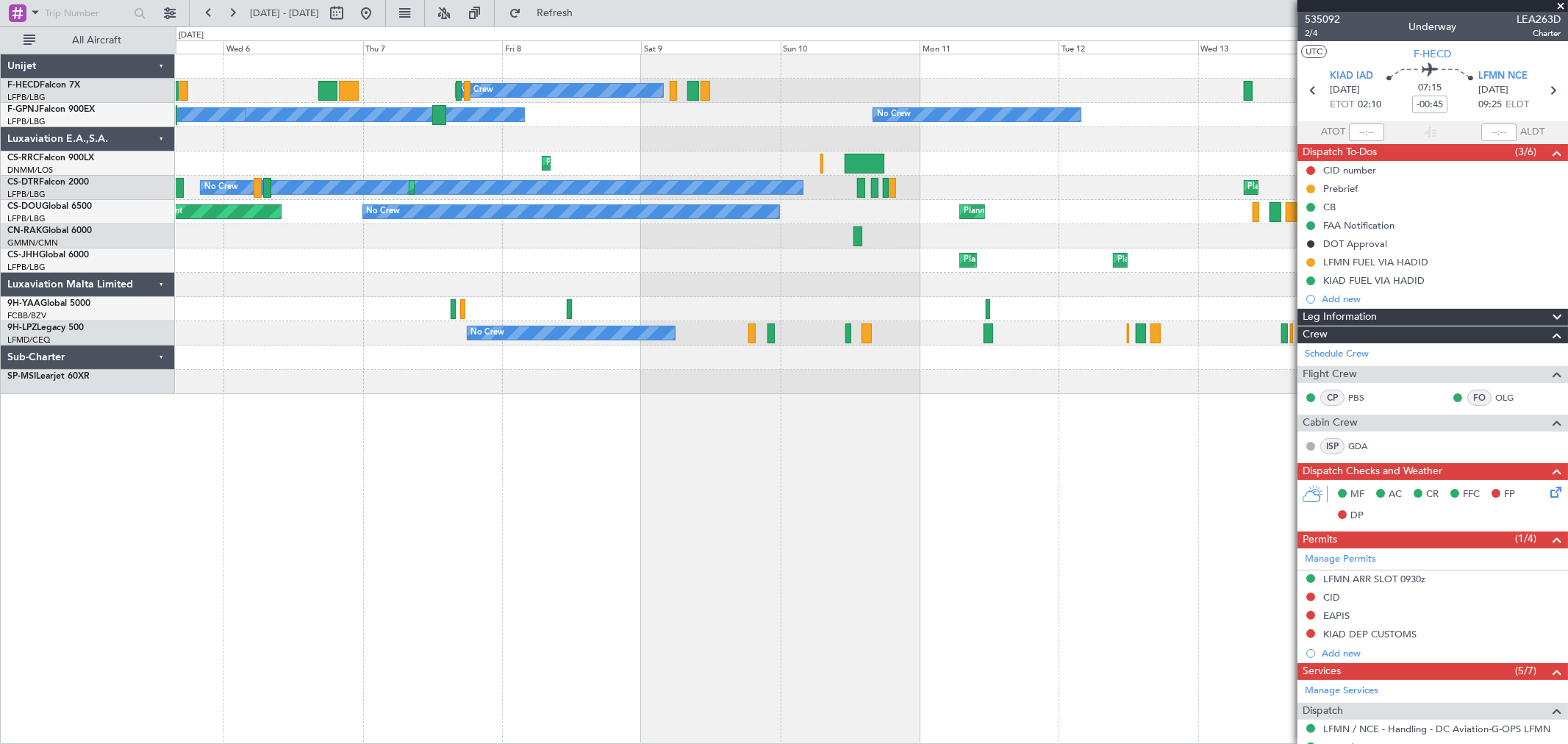
click at [931, 219] on div "Planned Maint Paris (Le Bourget) Unplanned Maint Paris (Le Bourget) No Crew Pla…" at bounding box center [871, 212] width 1391 height 24
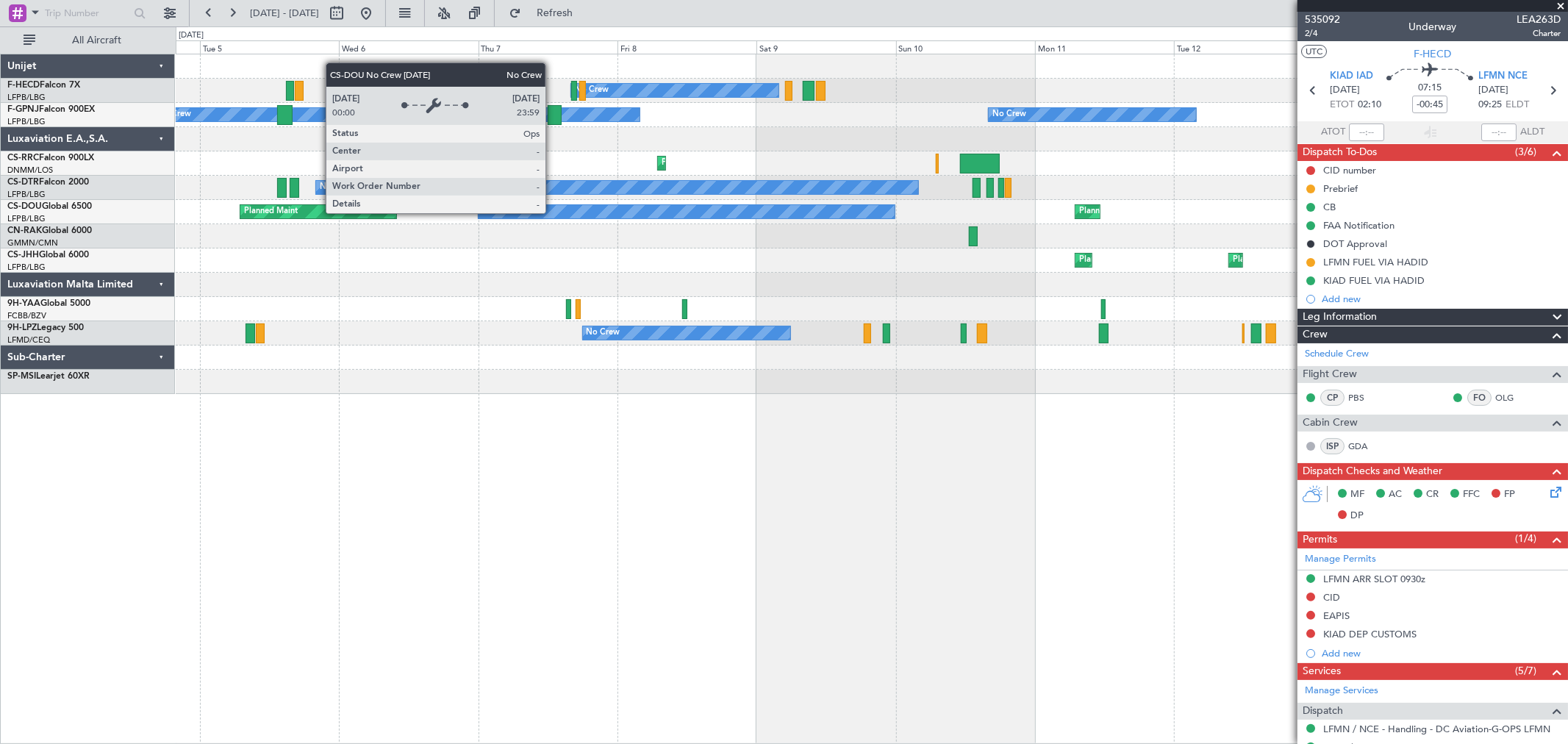
click at [655, 211] on div "No Crew" at bounding box center [686, 212] width 416 height 13
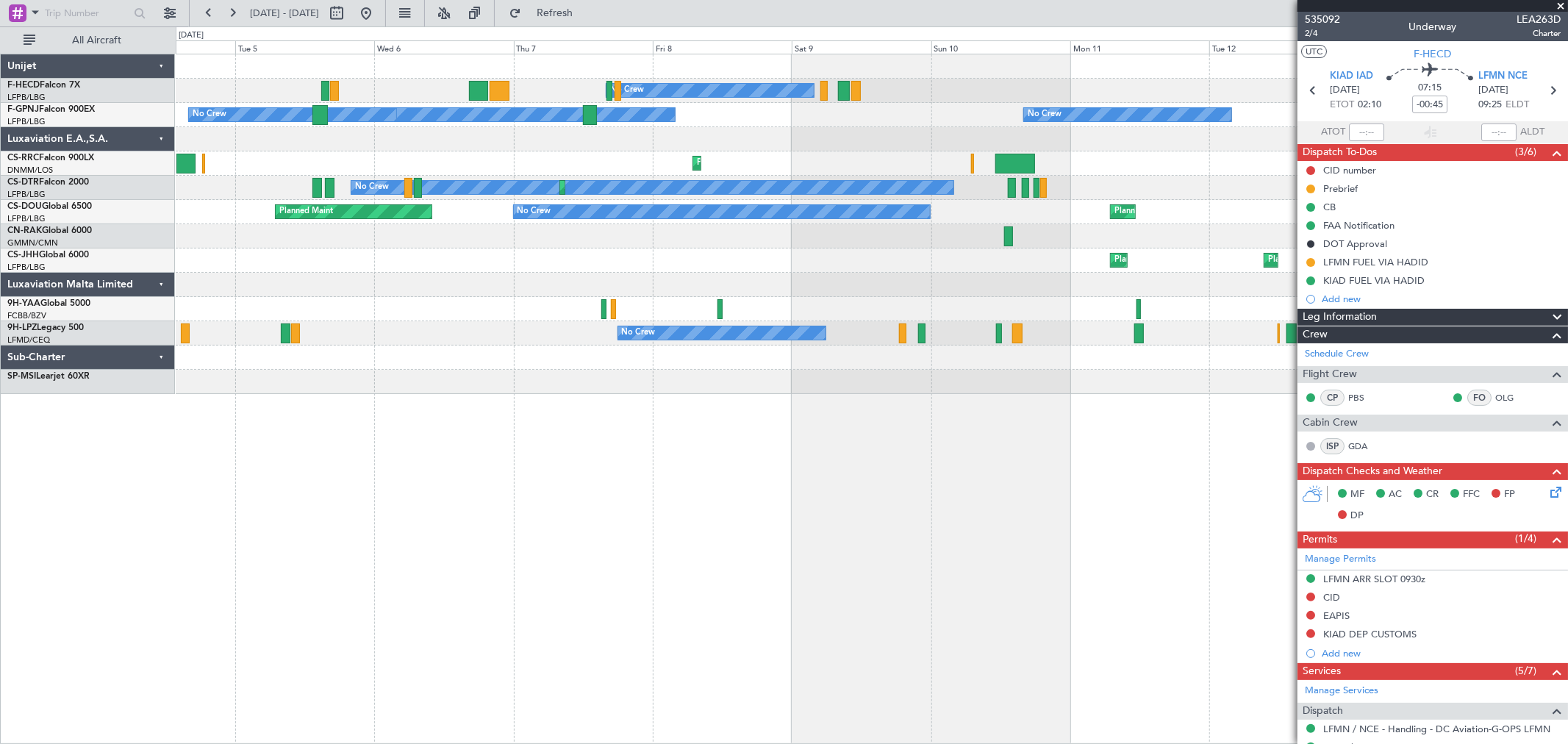
click at [631, 223] on div "Planned Maint Paris (Le Bourget) Unplanned Maint Paris (Le Bourget) No Crew Pla…" at bounding box center [871, 212] width 1391 height 24
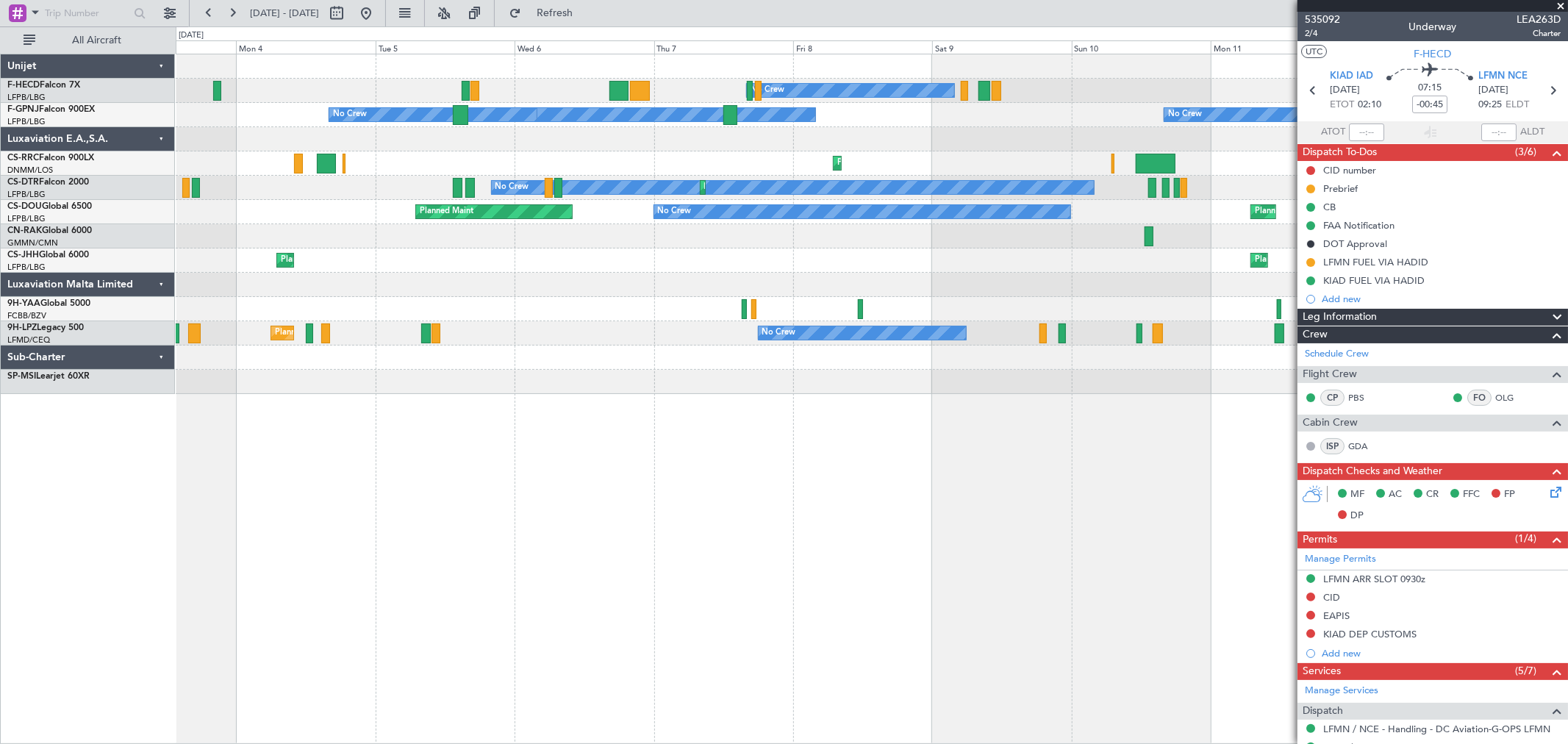
click at [769, 224] on div "No Crew No Crew No Crew No Crew No Crew No Crew Planned Maint Larnaca (Larnaca …" at bounding box center [871, 224] width 1391 height 340
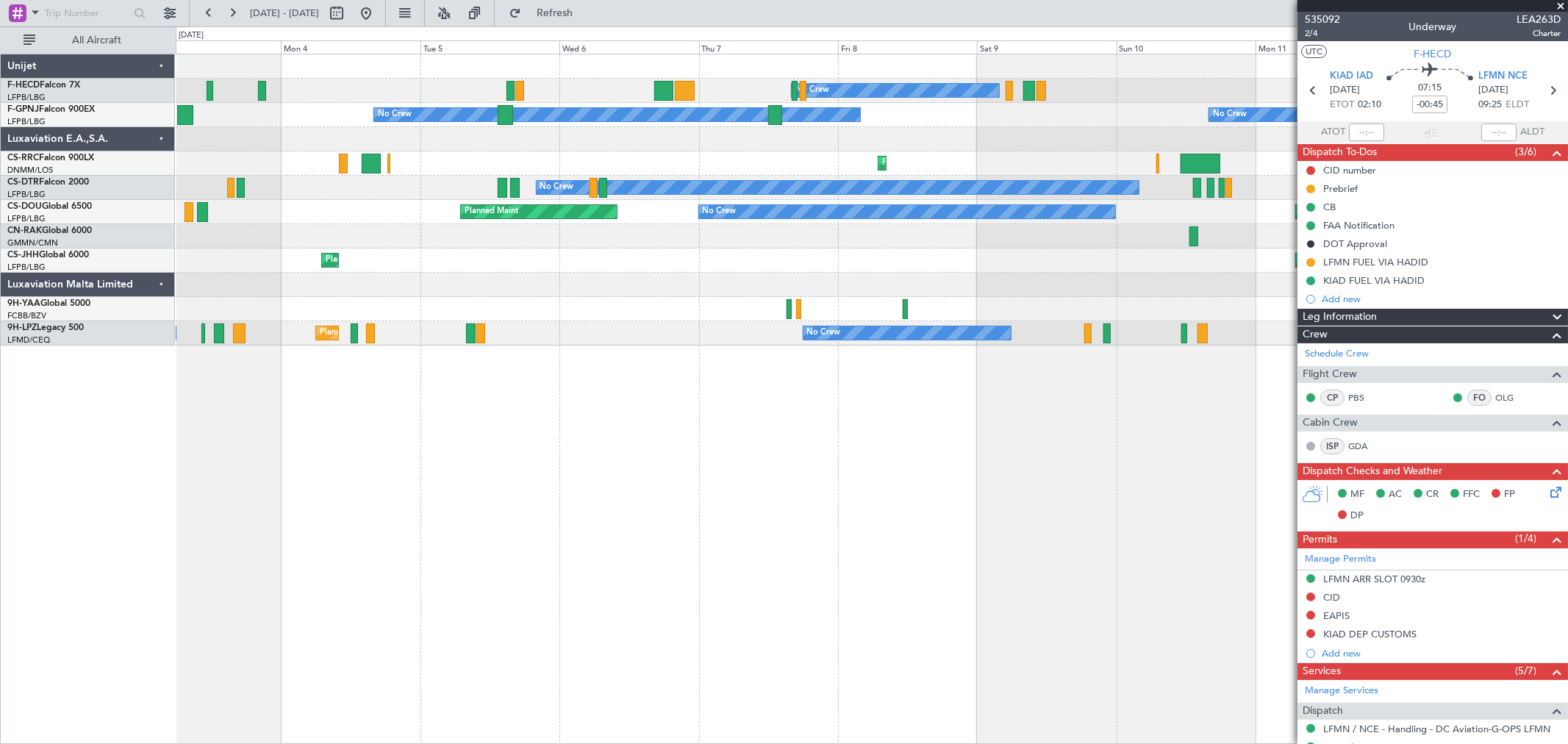
click at [257, 231] on div "No Crew No Crew No Crew No Crew No Crew No Crew Planned Maint Larnaca (Larnaca …" at bounding box center [871, 200] width 1391 height 291
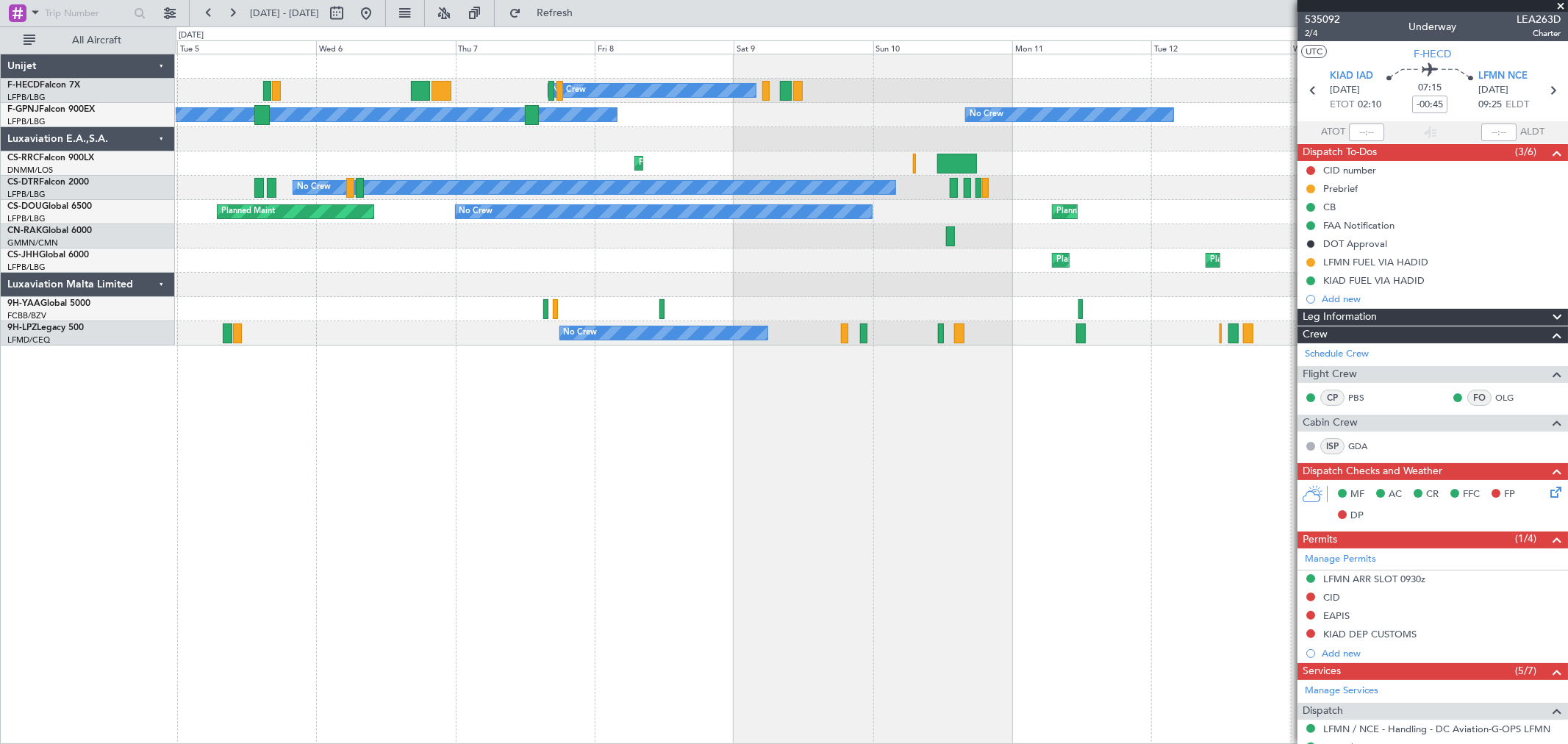
click at [326, 228] on div "No Crew No Crew No Crew No Crew Planned Maint Larnaca (Larnaca Intl) Planned Ma…" at bounding box center [871, 200] width 1391 height 291
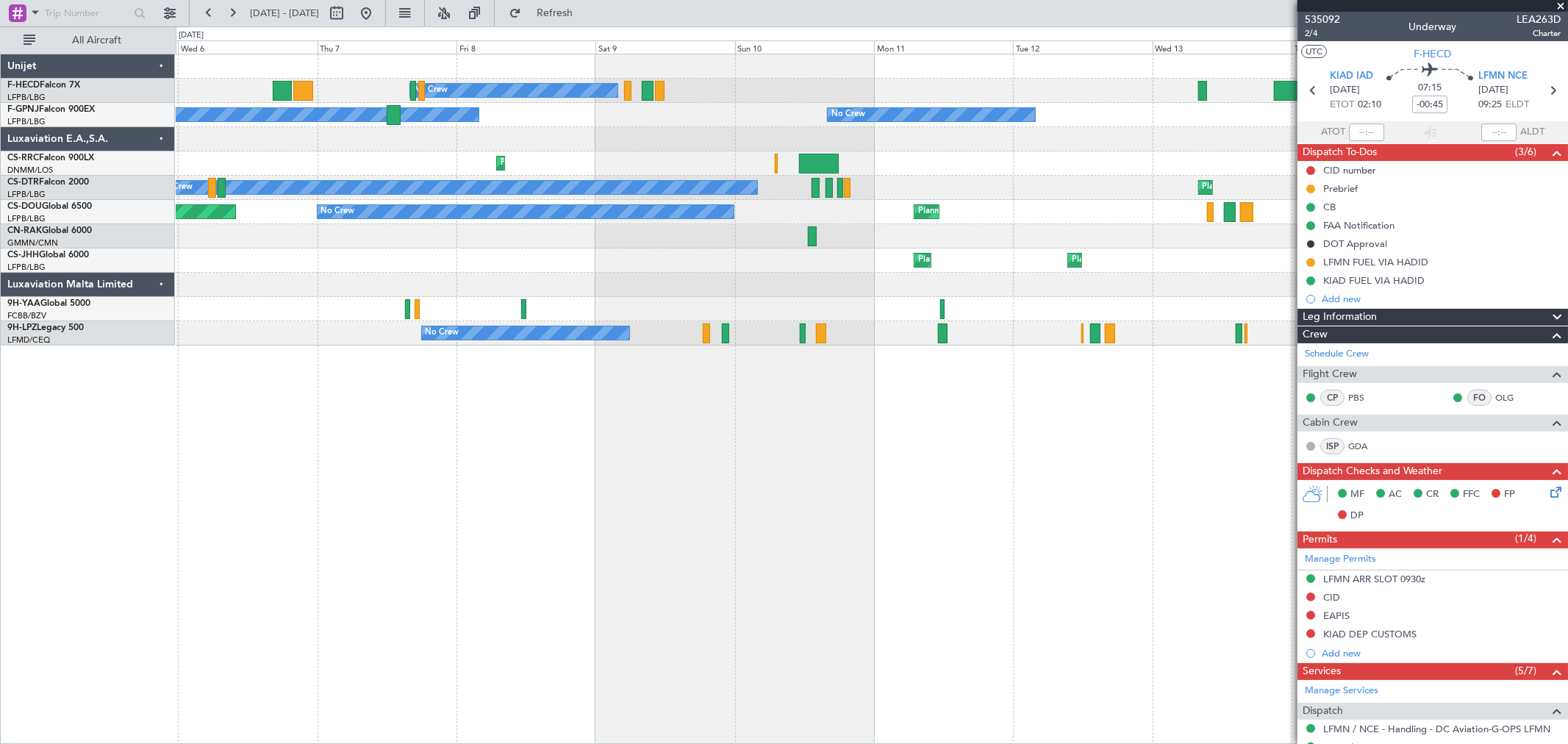
click at [265, 229] on div "No Crew No Crew No Crew No Crew No Crew No Crew Planned Maint Larnaca (Larnaca …" at bounding box center [871, 200] width 1391 height 291
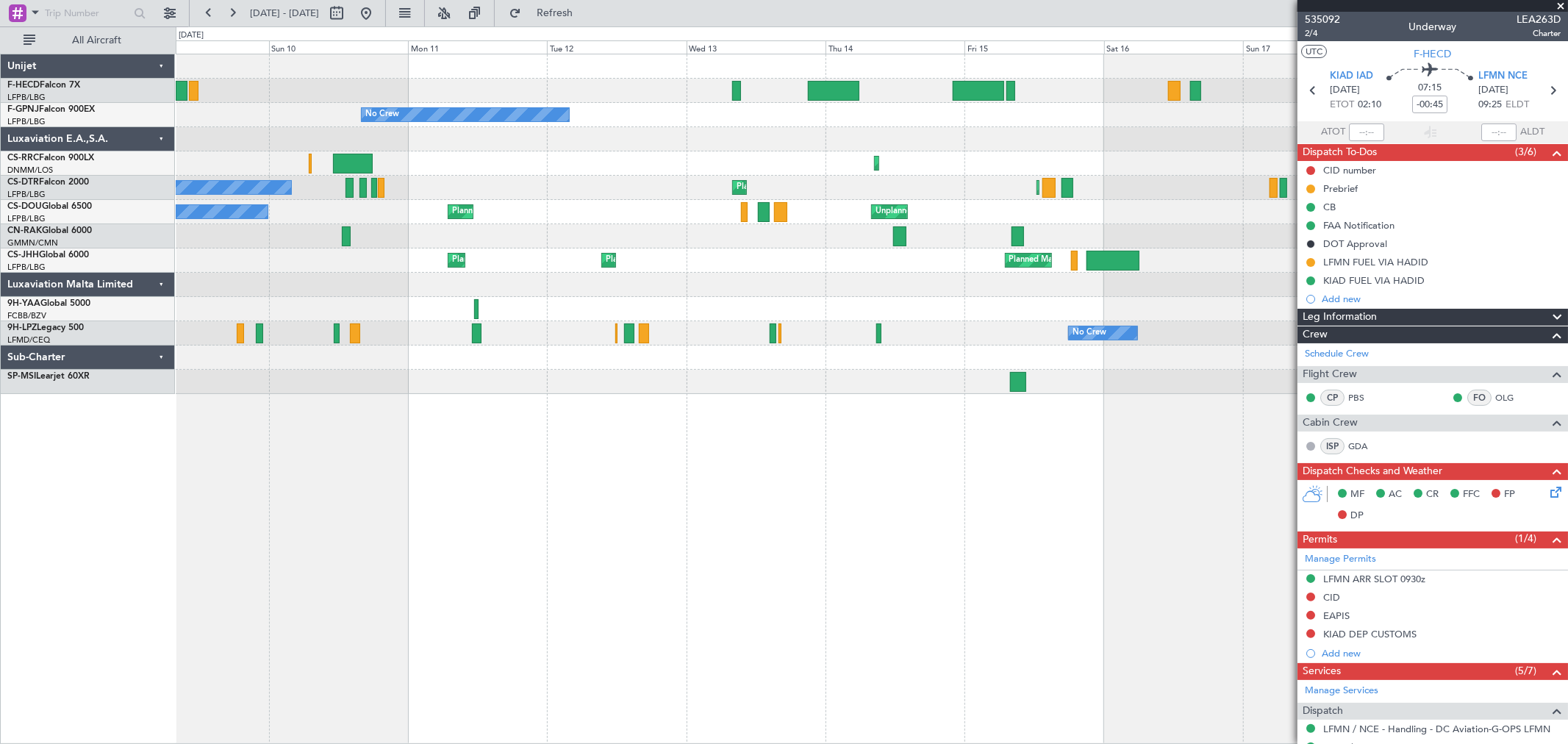
click at [607, 239] on div at bounding box center [871, 236] width 1391 height 24
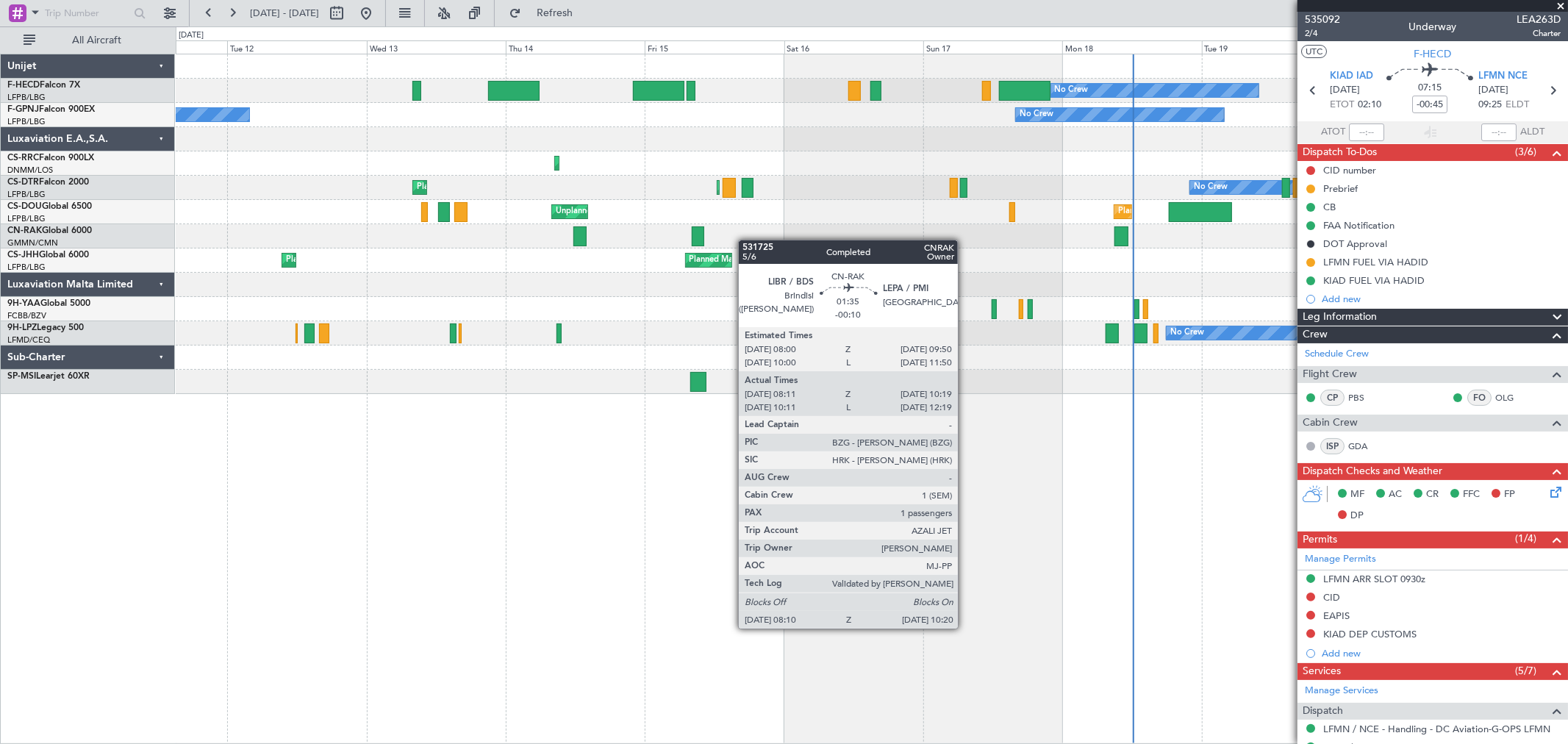
click at [517, 240] on div at bounding box center [871, 236] width 1391 height 24
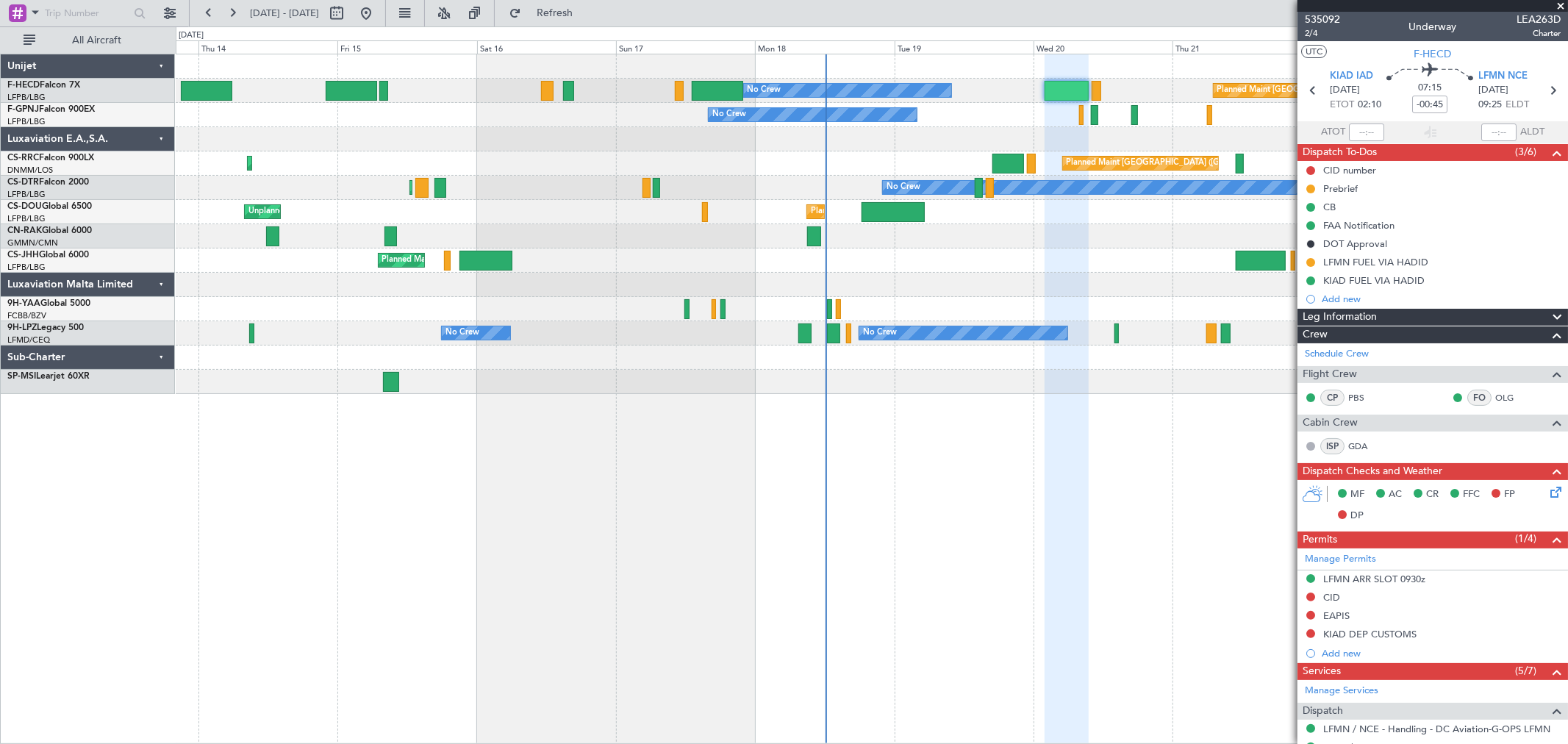
click at [445, 237] on div "No Crew Planned Maint [GEOGRAPHIC_DATA] ([GEOGRAPHIC_DATA]) No Crew No Crew No …" at bounding box center [871, 224] width 1391 height 340
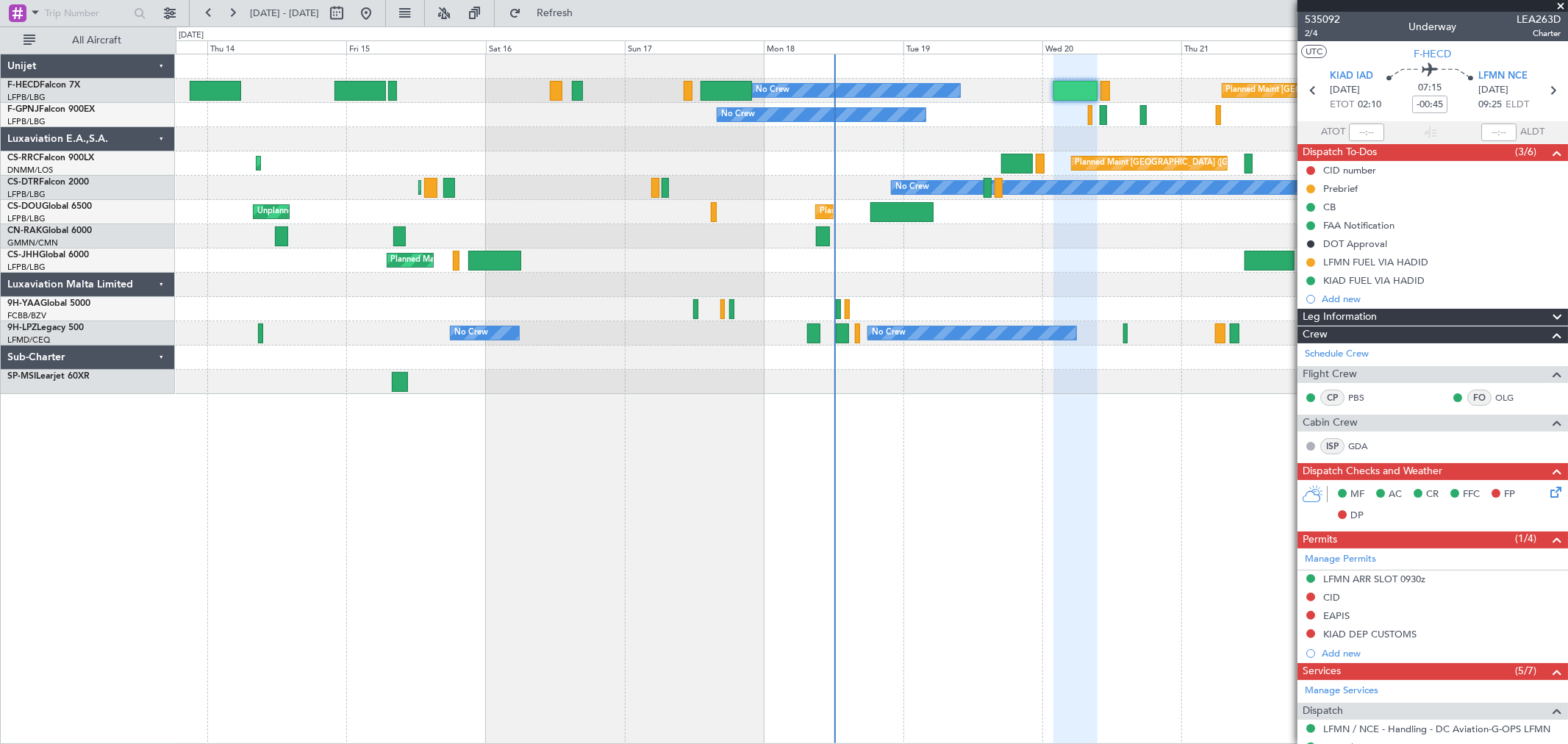
click at [936, 262] on div "Planned Maint Paris (Le Bourget) Planned Maint London (Luton) Planned Maint Par…" at bounding box center [871, 261] width 1391 height 24
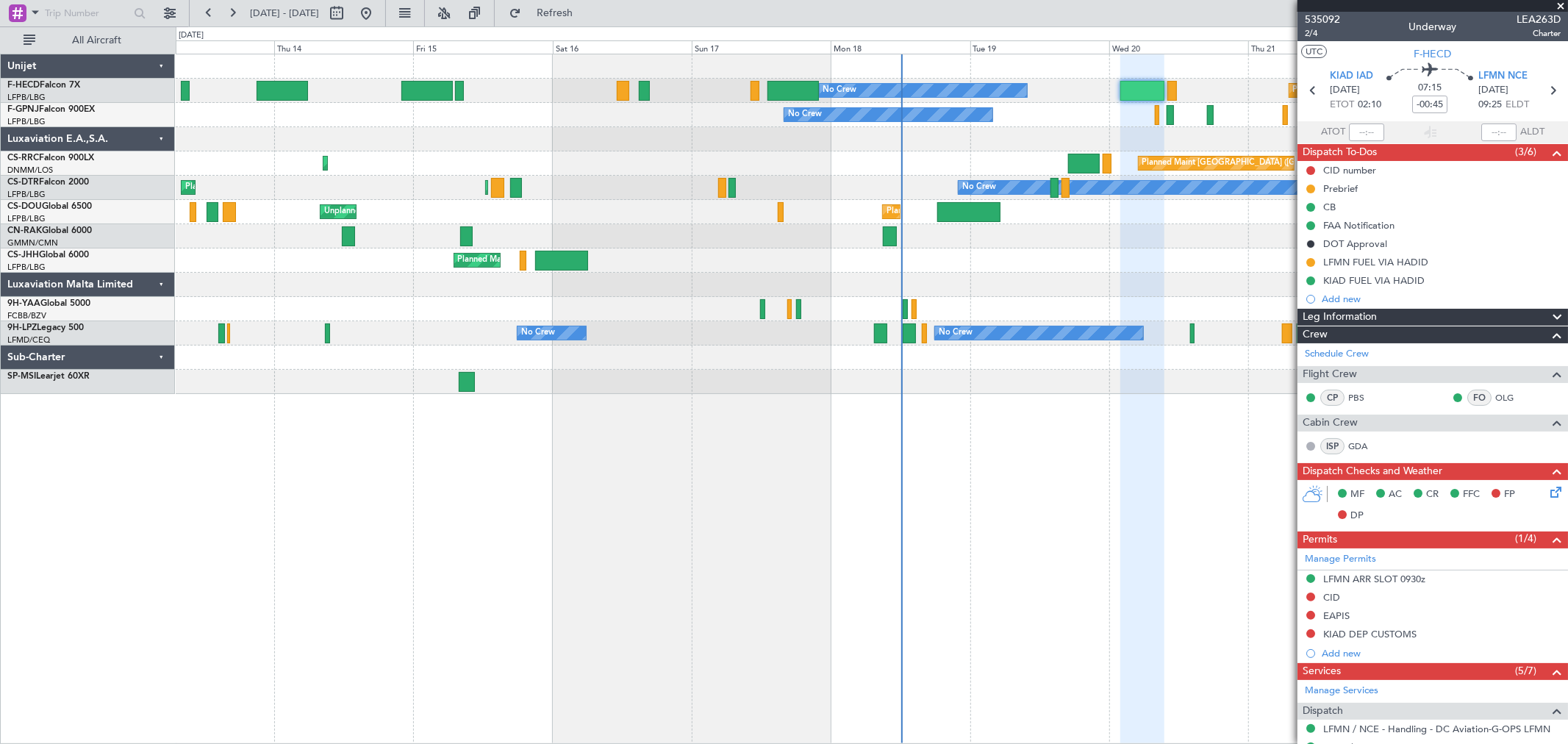
click at [862, 265] on div "Planned Maint Paris (Le Bourget) Planned Maint London (Luton) Planned Maint Par…" at bounding box center [871, 261] width 1391 height 24
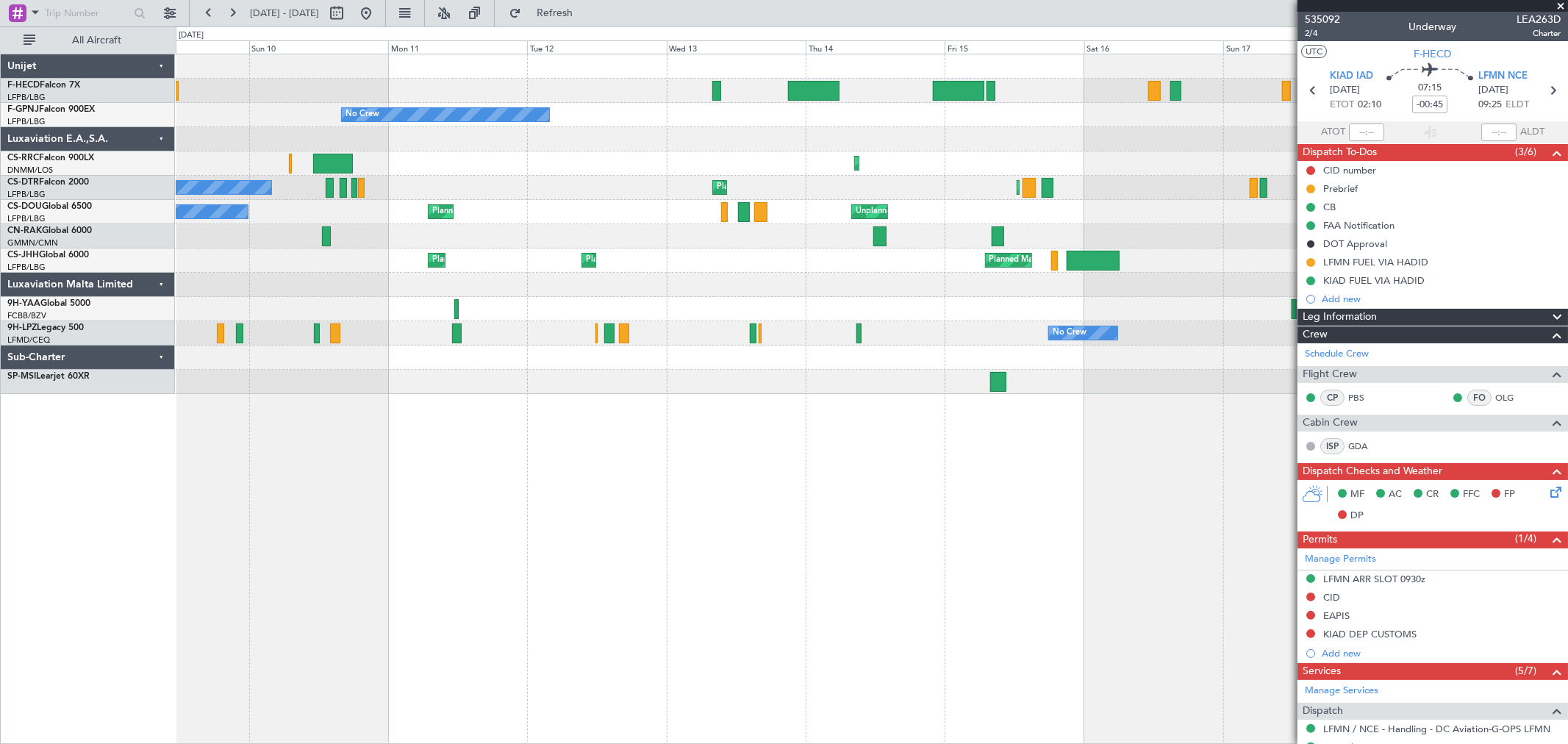
click at [877, 257] on div "Planned Maint Paris (Le Bourget) Planned Maint Paris (Le Bourget) Planned Maint…" at bounding box center [871, 261] width 1391 height 24
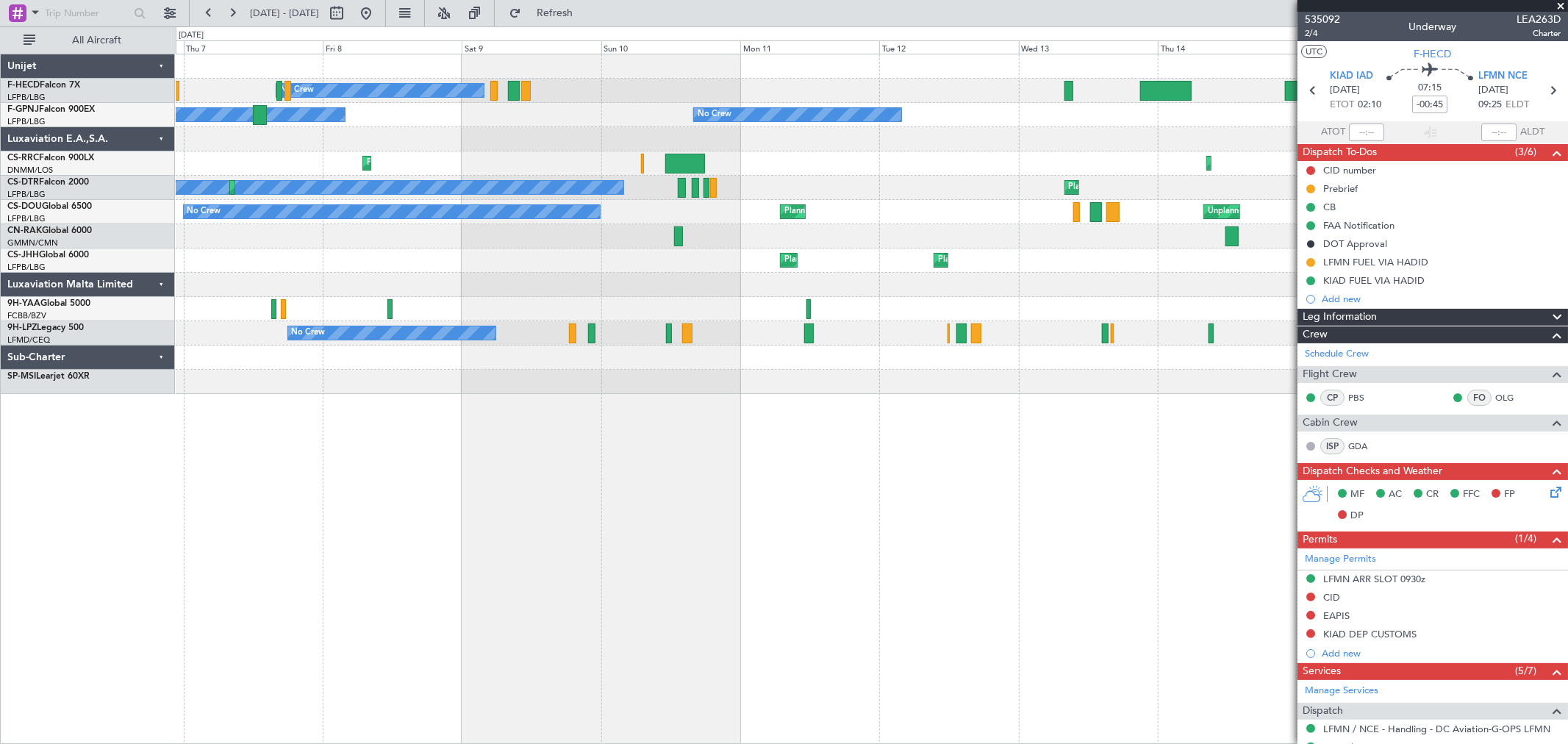
click at [717, 261] on div "Planned Maint Paris (Le Bourget) Planned Maint Paris (Le Bourget) Planned Maint…" at bounding box center [871, 261] width 1391 height 24
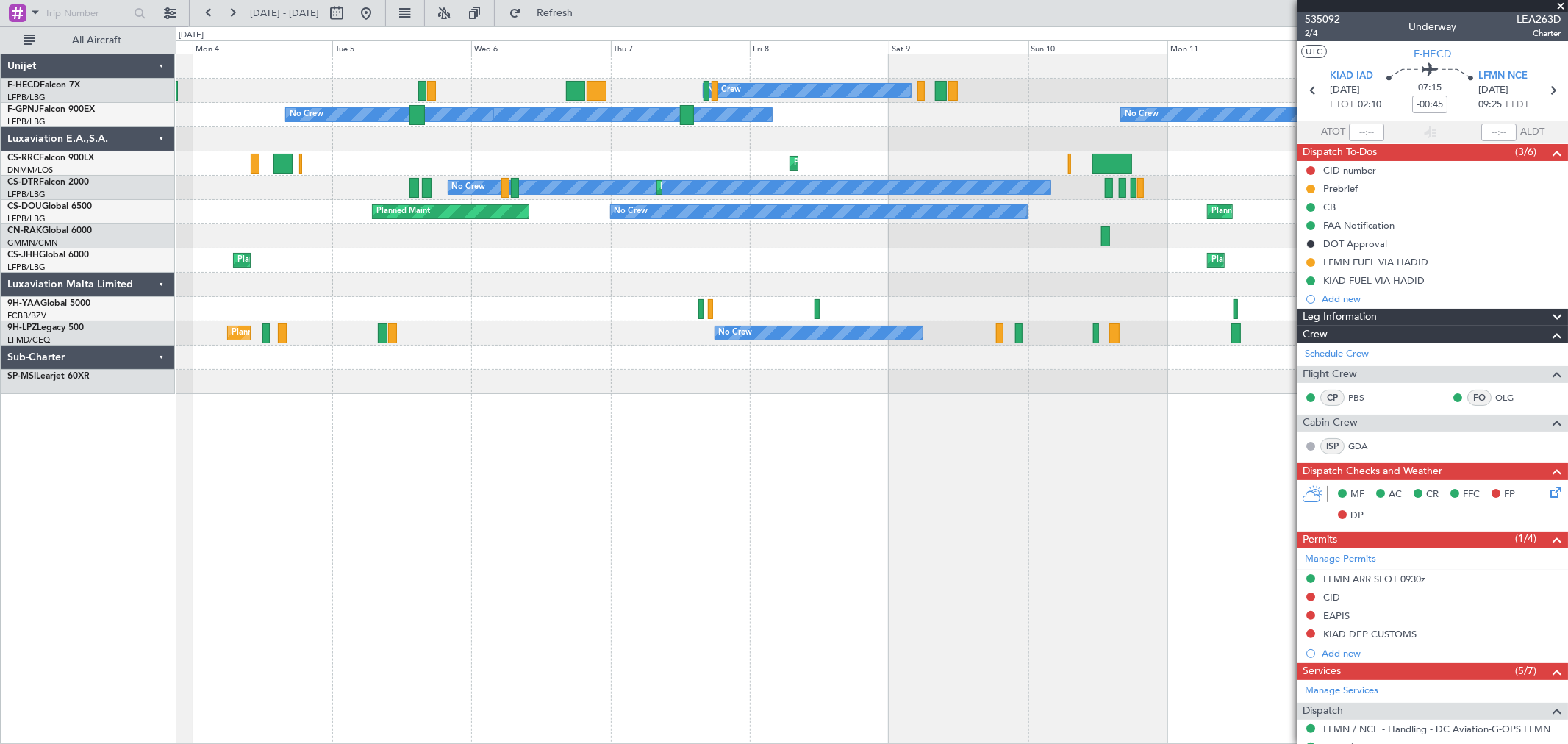
click at [710, 287] on div "No Crew No Crew No Crew No Crew No Crew Planned Maint Larnaca (Larnaca Intl) Pl…" at bounding box center [871, 224] width 1391 height 340
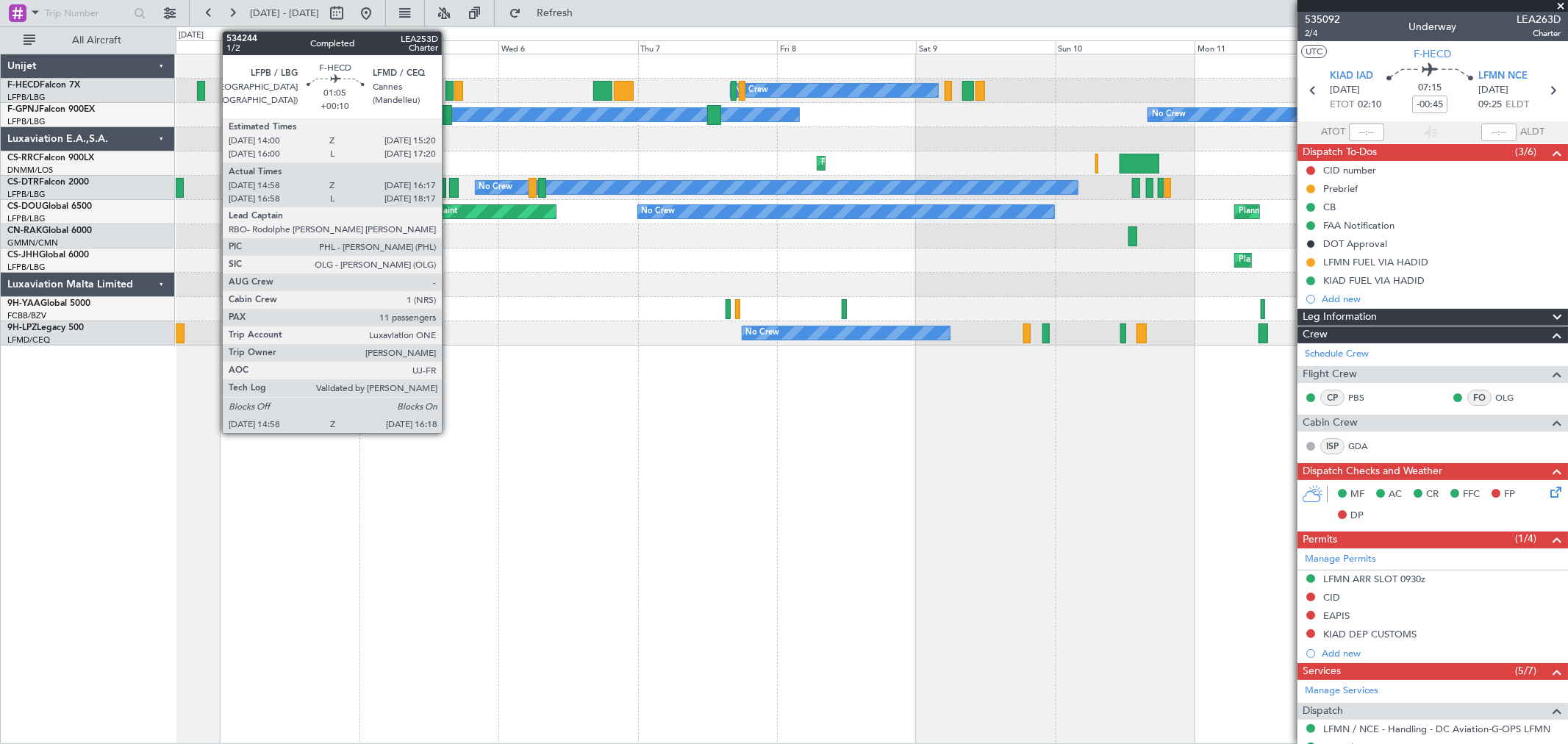
click at [449, 93] on div at bounding box center [450, 91] width 8 height 20
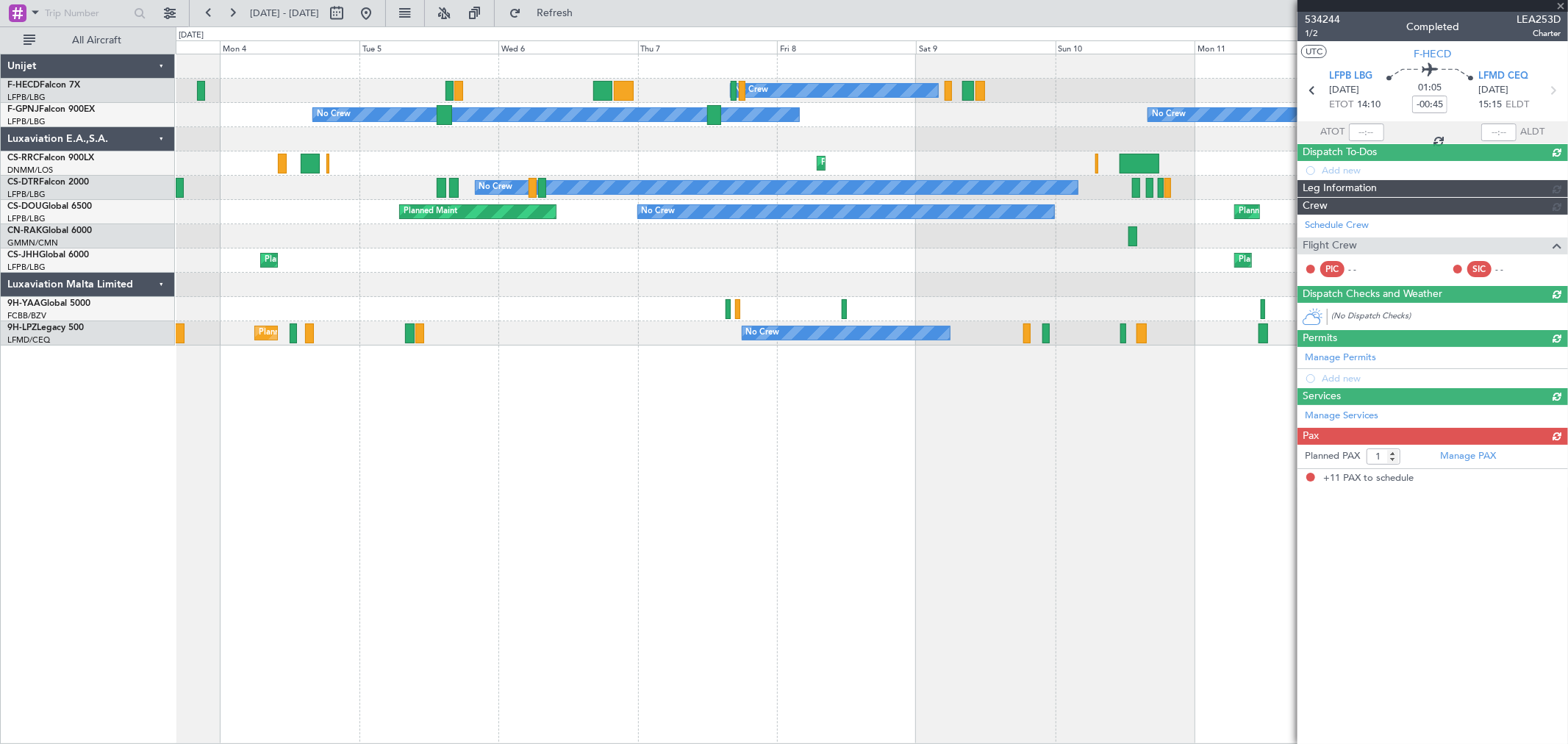
type input "+00:10"
type input "15:08"
type input "16:12"
type input "11"
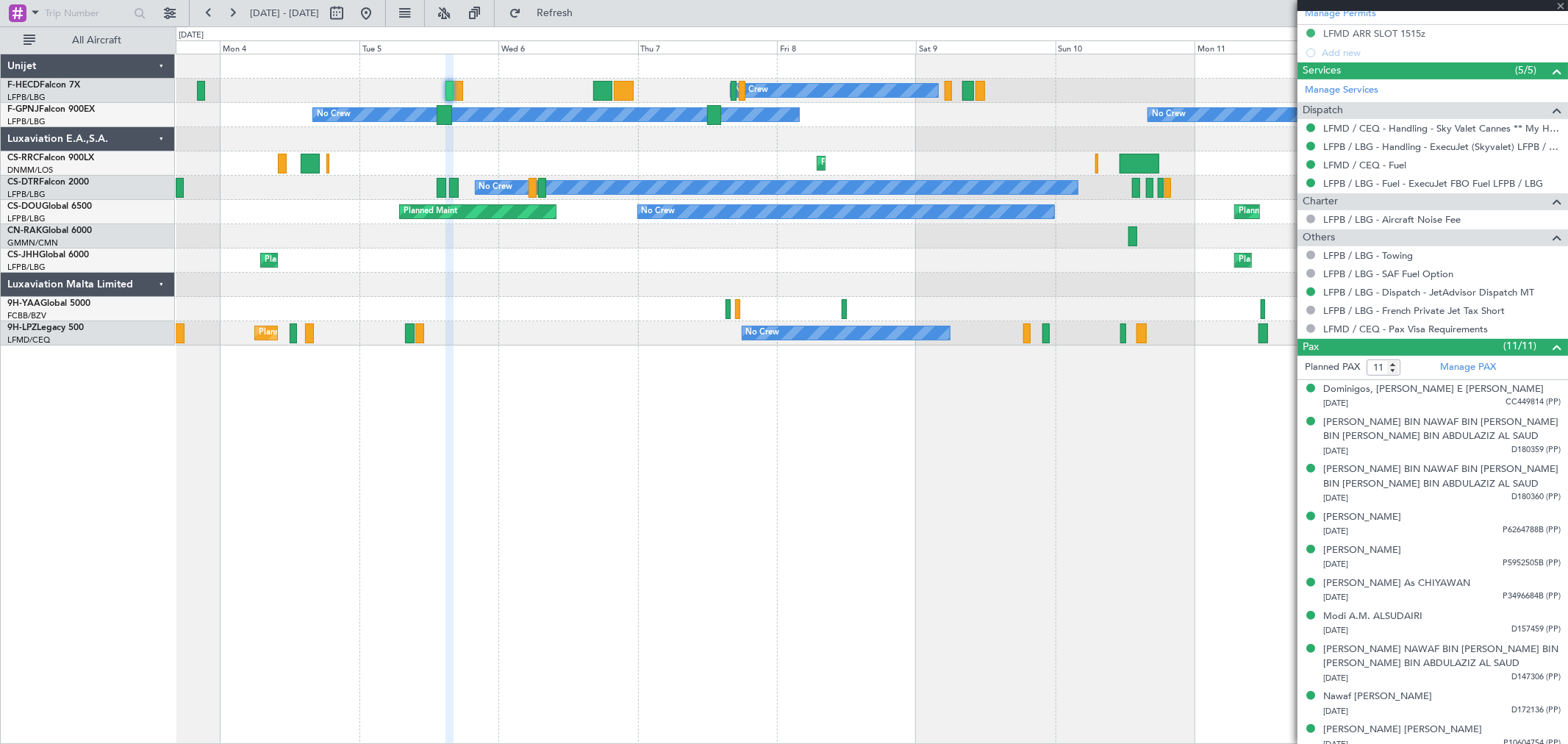
scroll to position [601, 0]
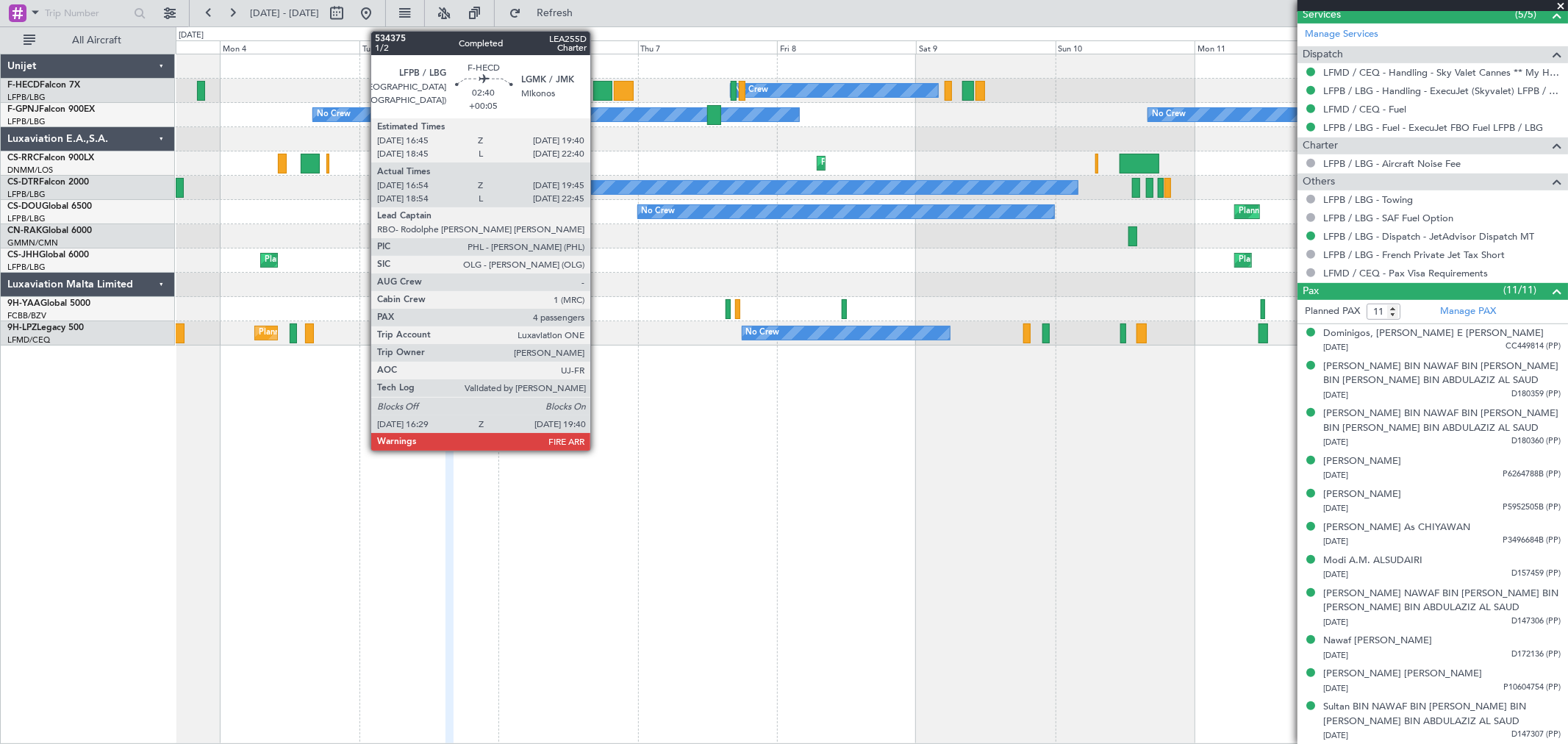
click at [601, 93] on div at bounding box center [602, 91] width 19 height 20
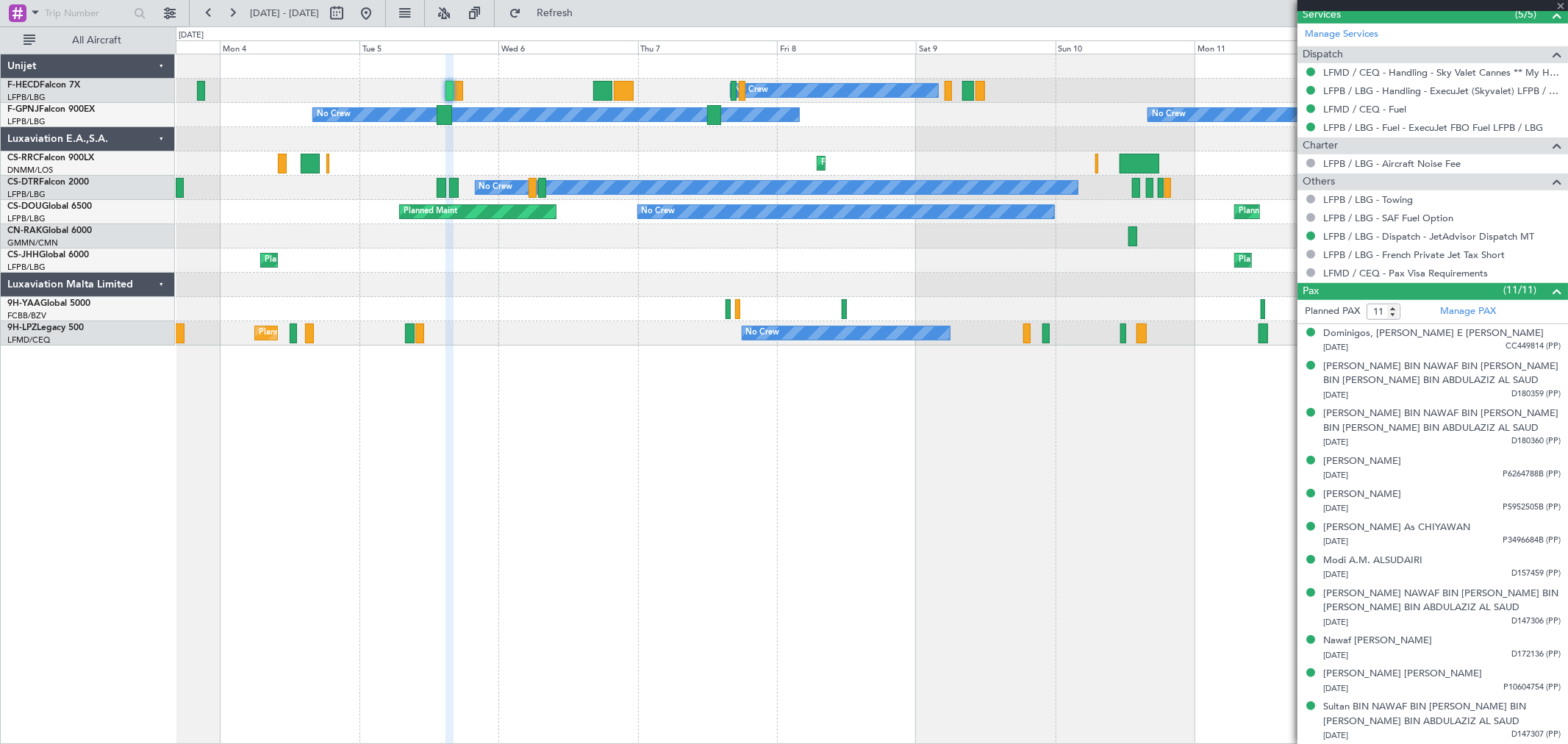
type input "+00:05"
type input "17:04"
type input "19:40"
type input "4"
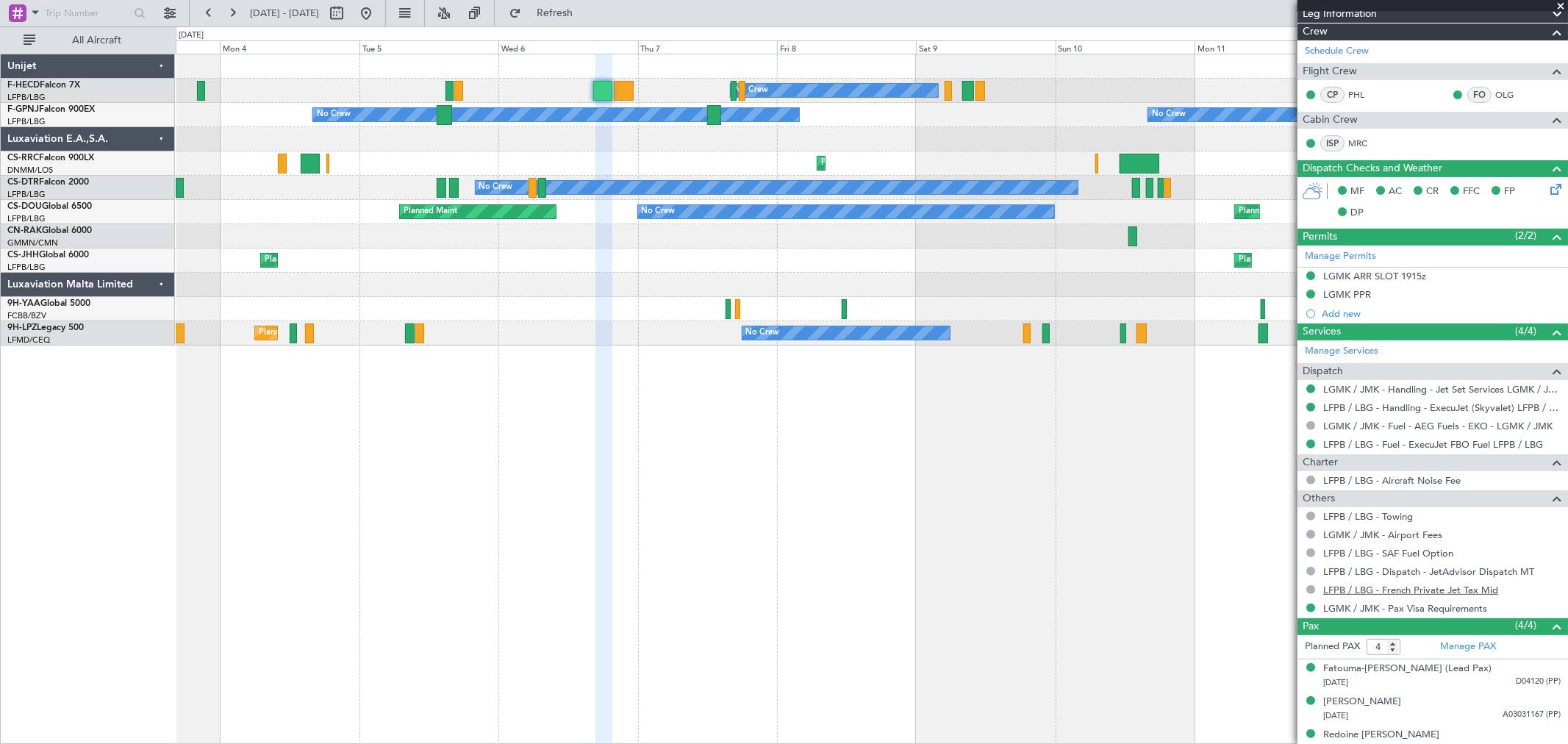
scroll to position [295, 0]
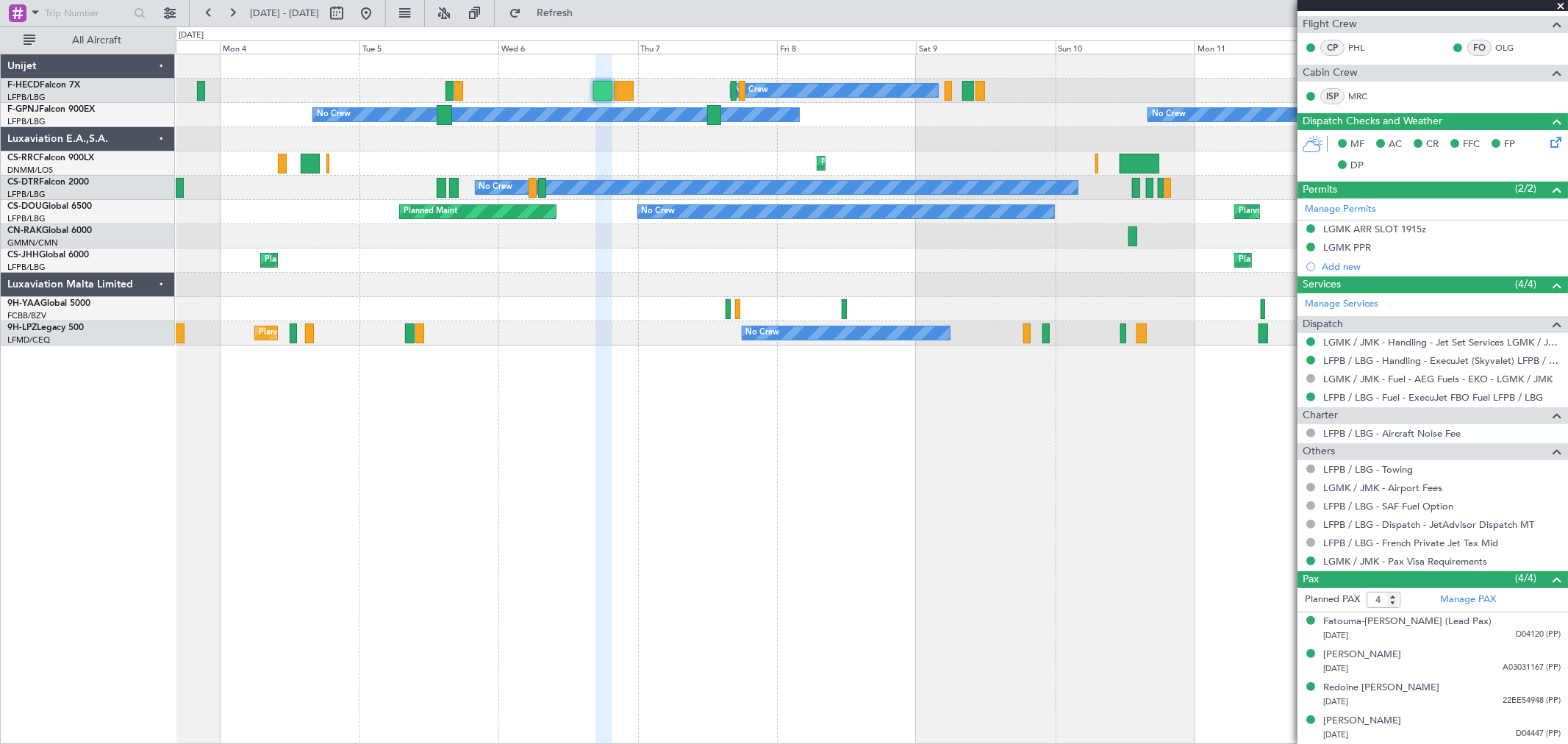
click at [397, 483] on div "No Crew No Crew No Crew No Crew No Crew Planned Maint Larnaca (Larnaca Intl) Pl…" at bounding box center [872, 398] width 1392 height 691
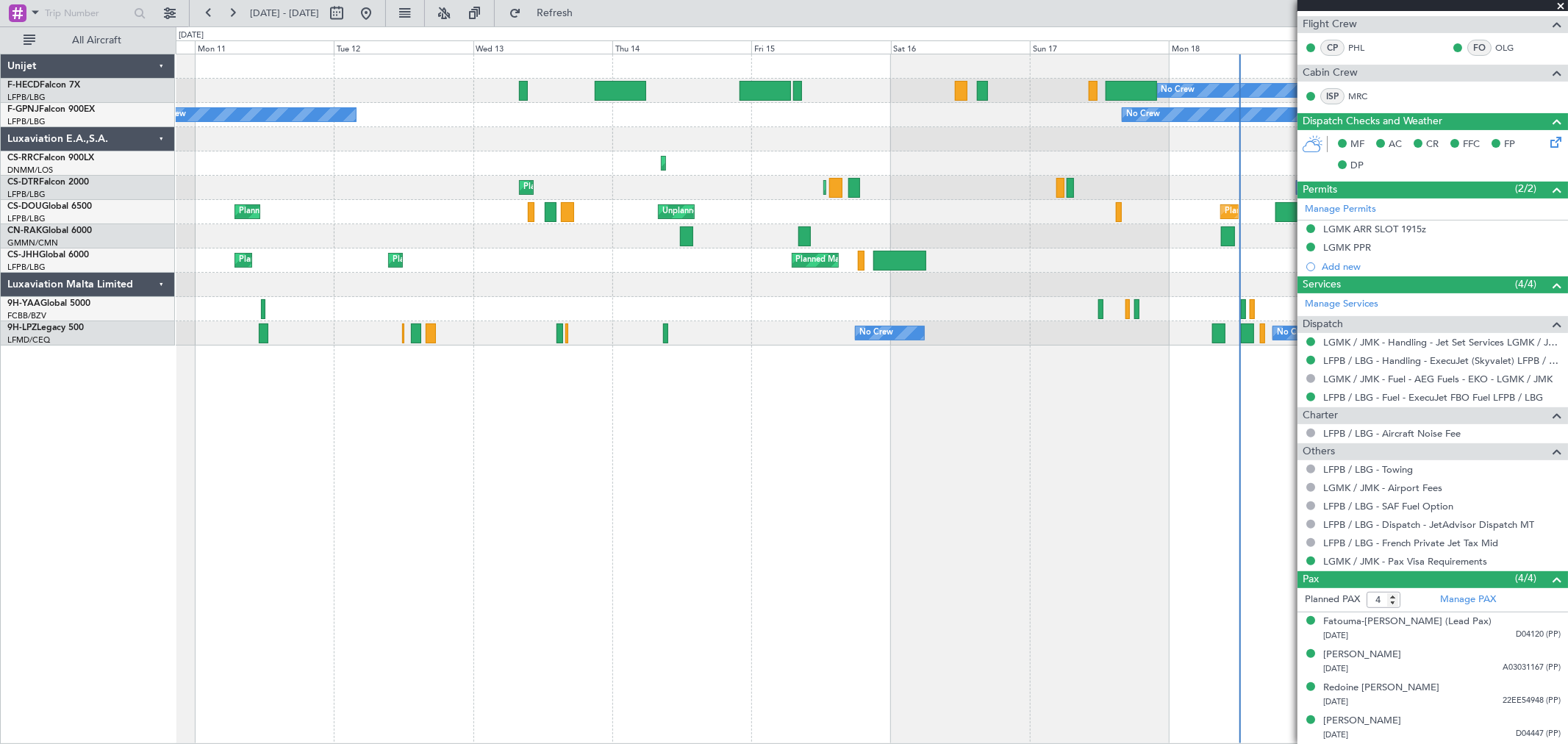
click at [280, 434] on div "No Crew Planned Maint Paris (Le Bourget) No Crew No Crew No Crew Planned Maint …" at bounding box center [872, 398] width 1392 height 691
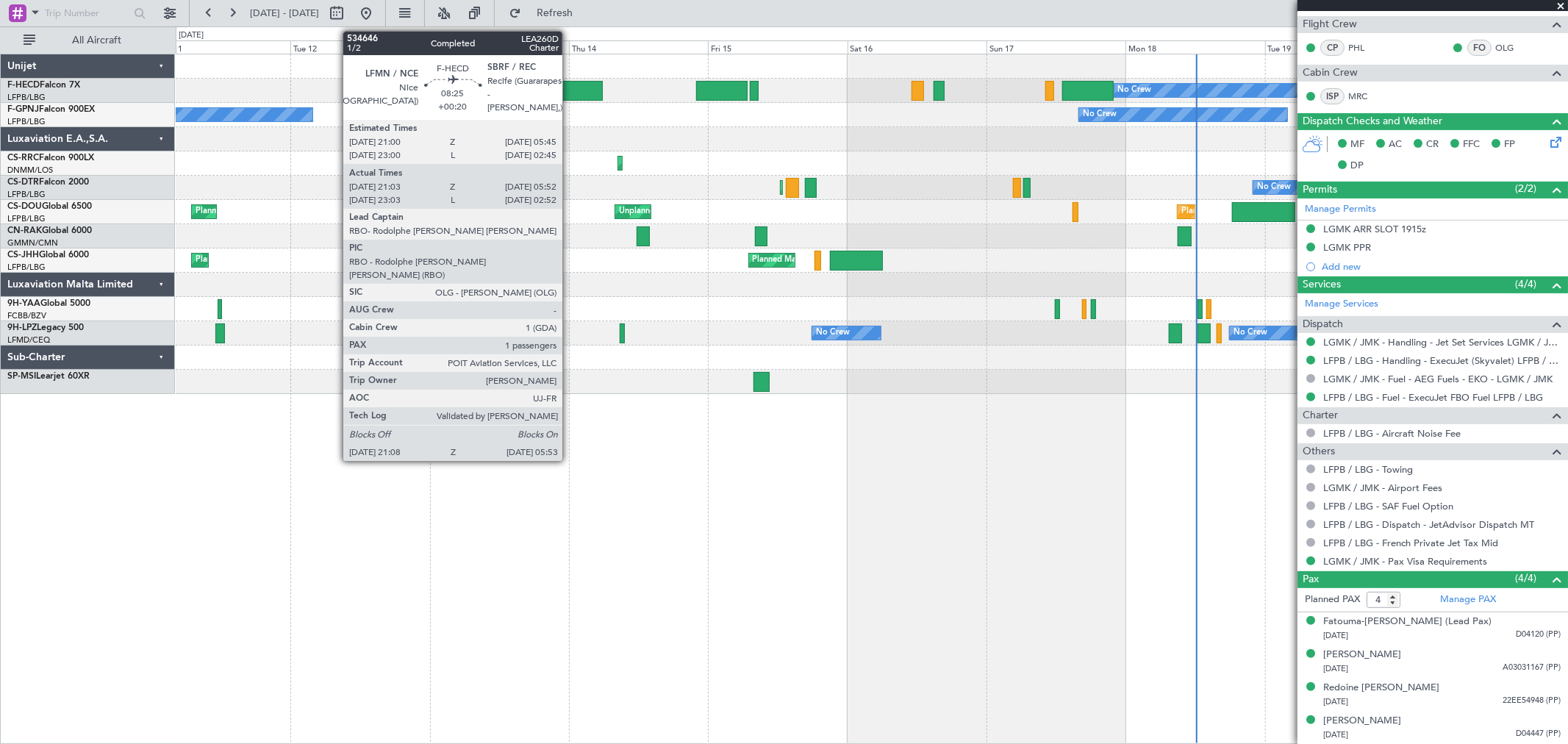
click at [570, 91] on div at bounding box center [577, 91] width 52 height 20
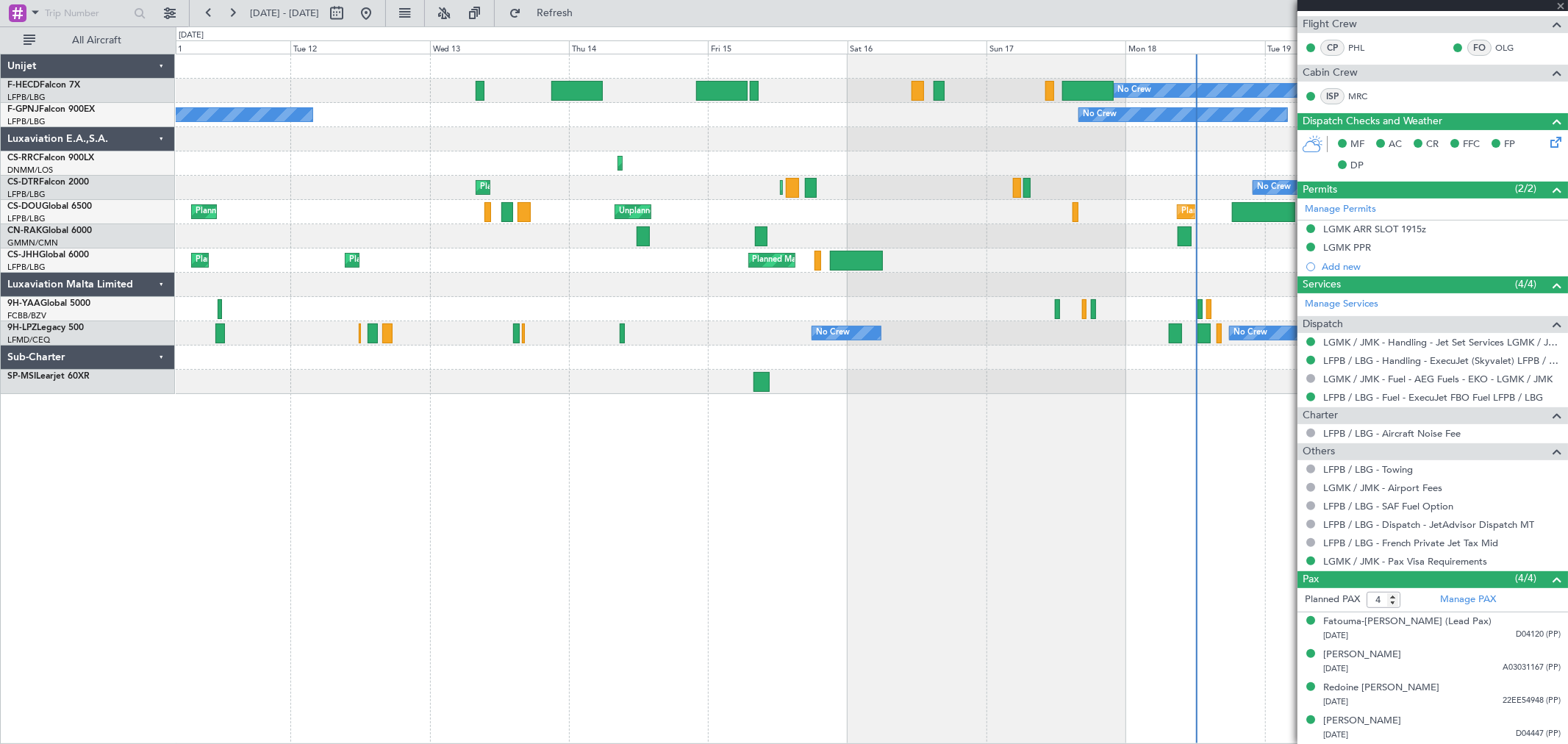
type input "+00:20"
type input "21:18"
type input "05:47"
type input "1"
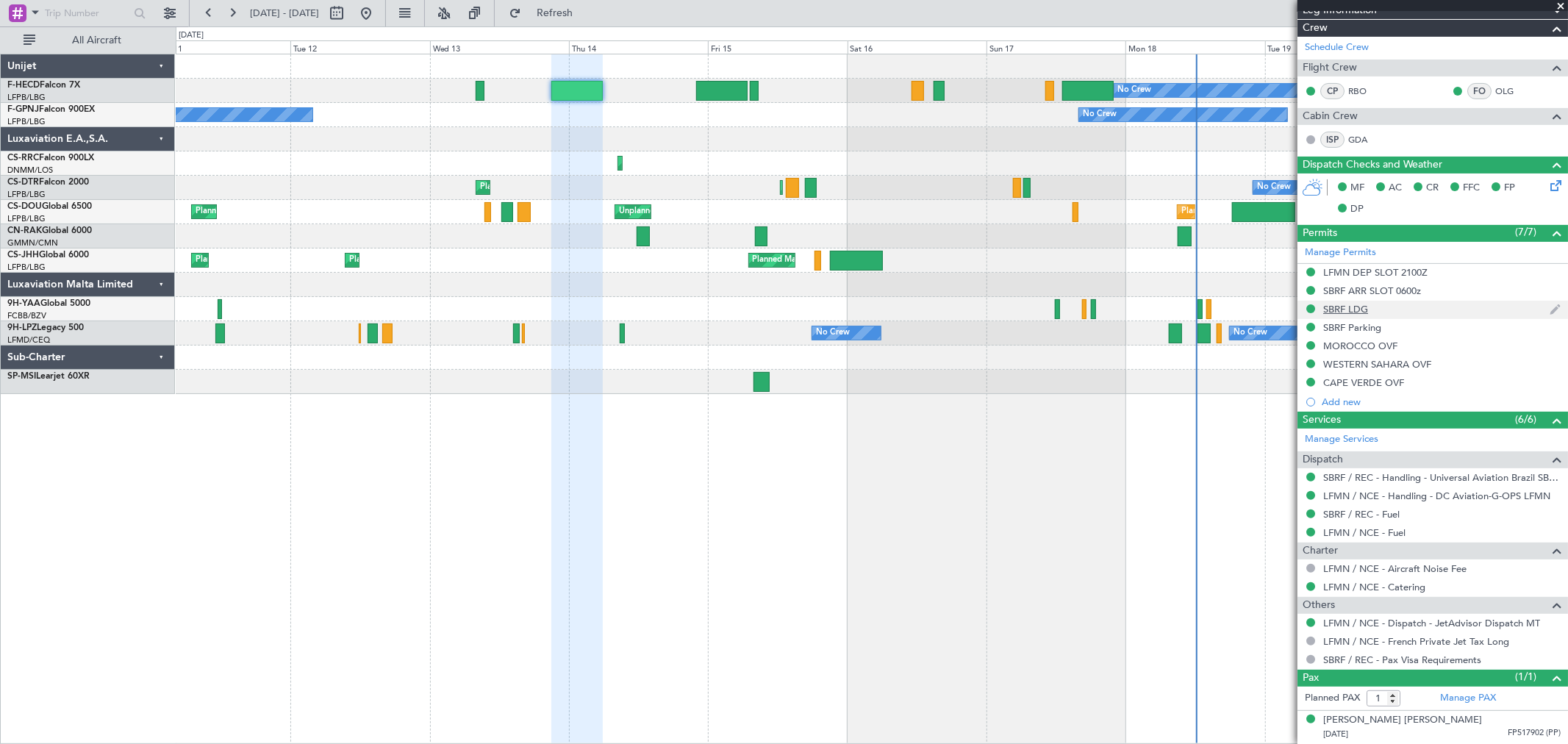
scroll to position [0, 0]
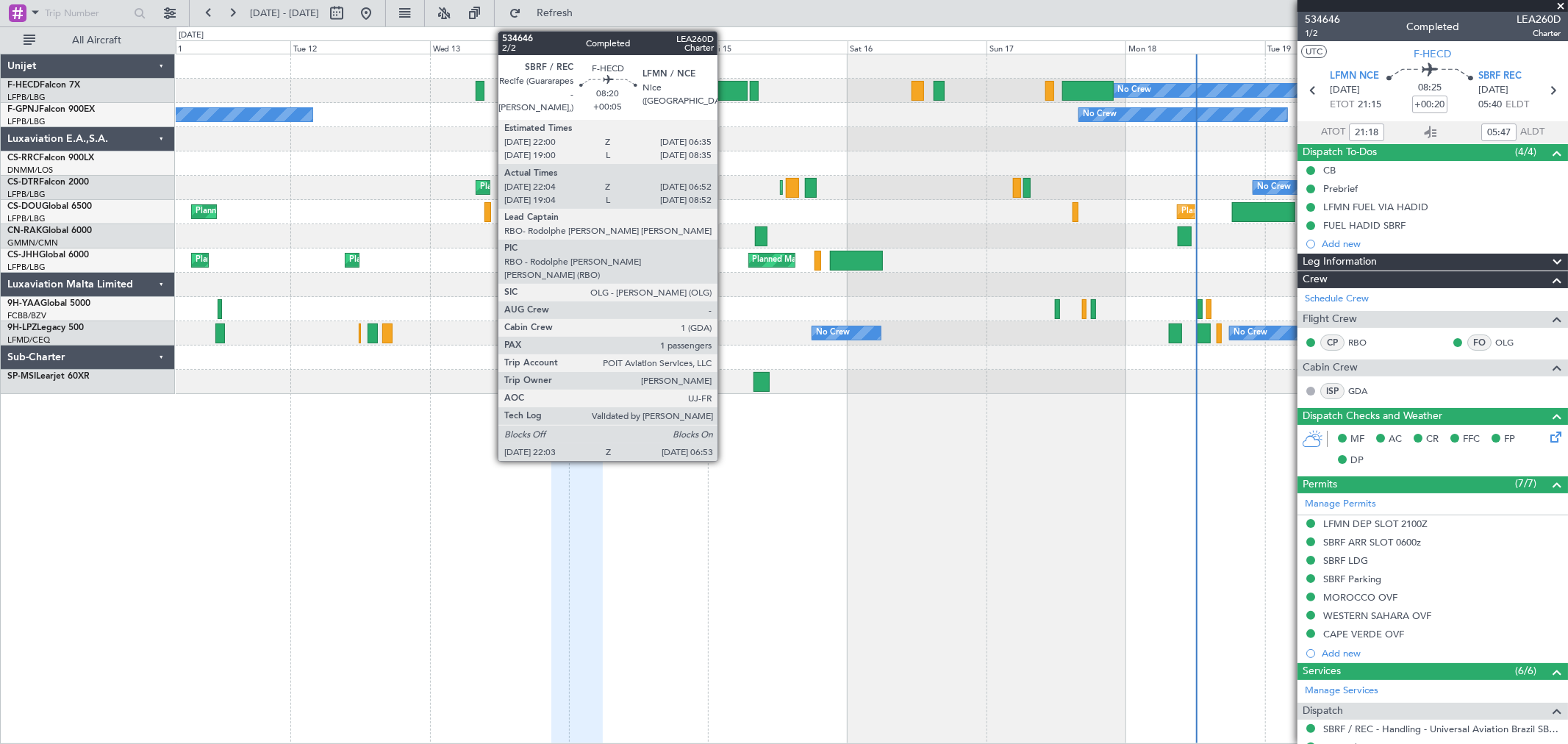
click at [724, 87] on div at bounding box center [722, 91] width 52 height 20
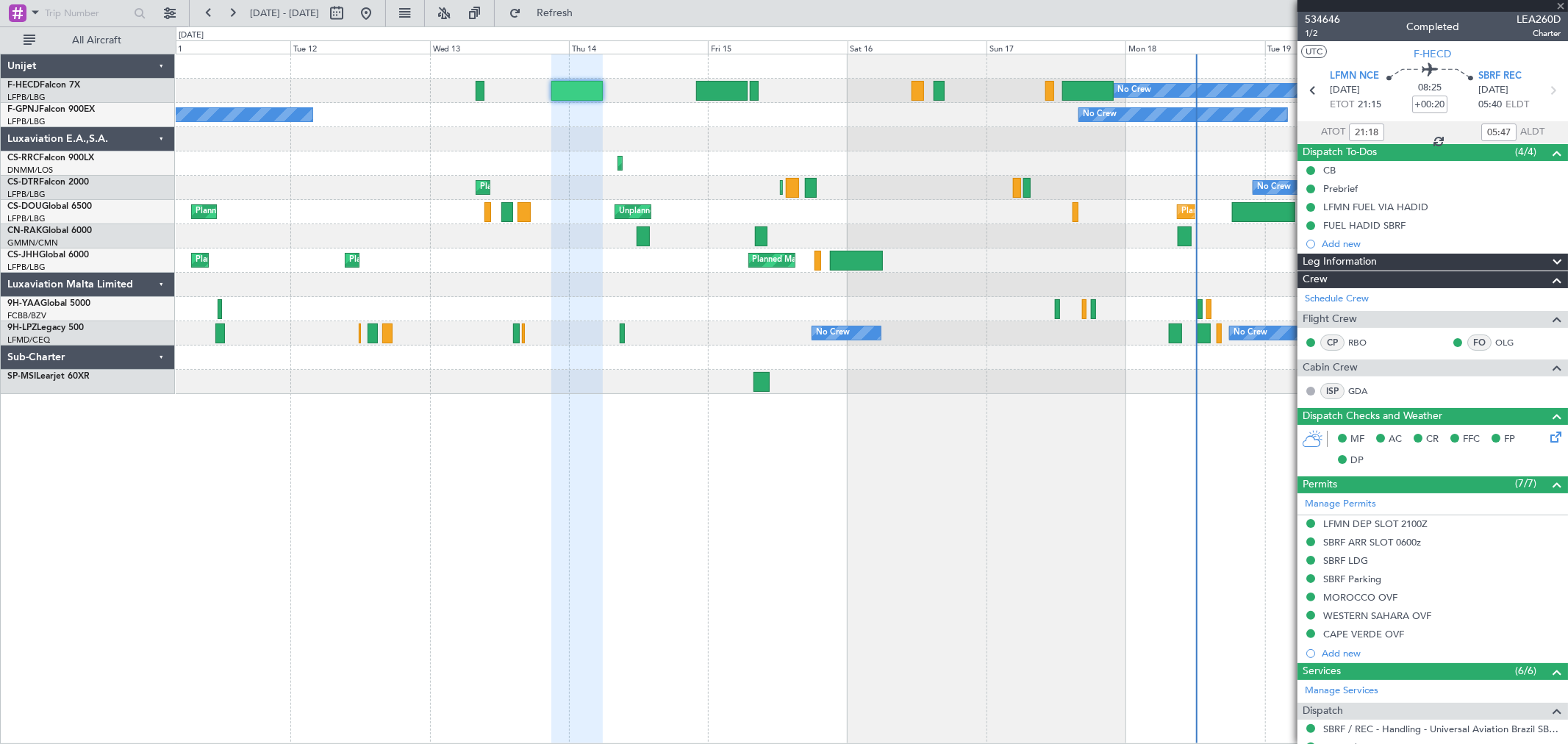
type input "+00:05"
type input "22:14"
type input "06:47"
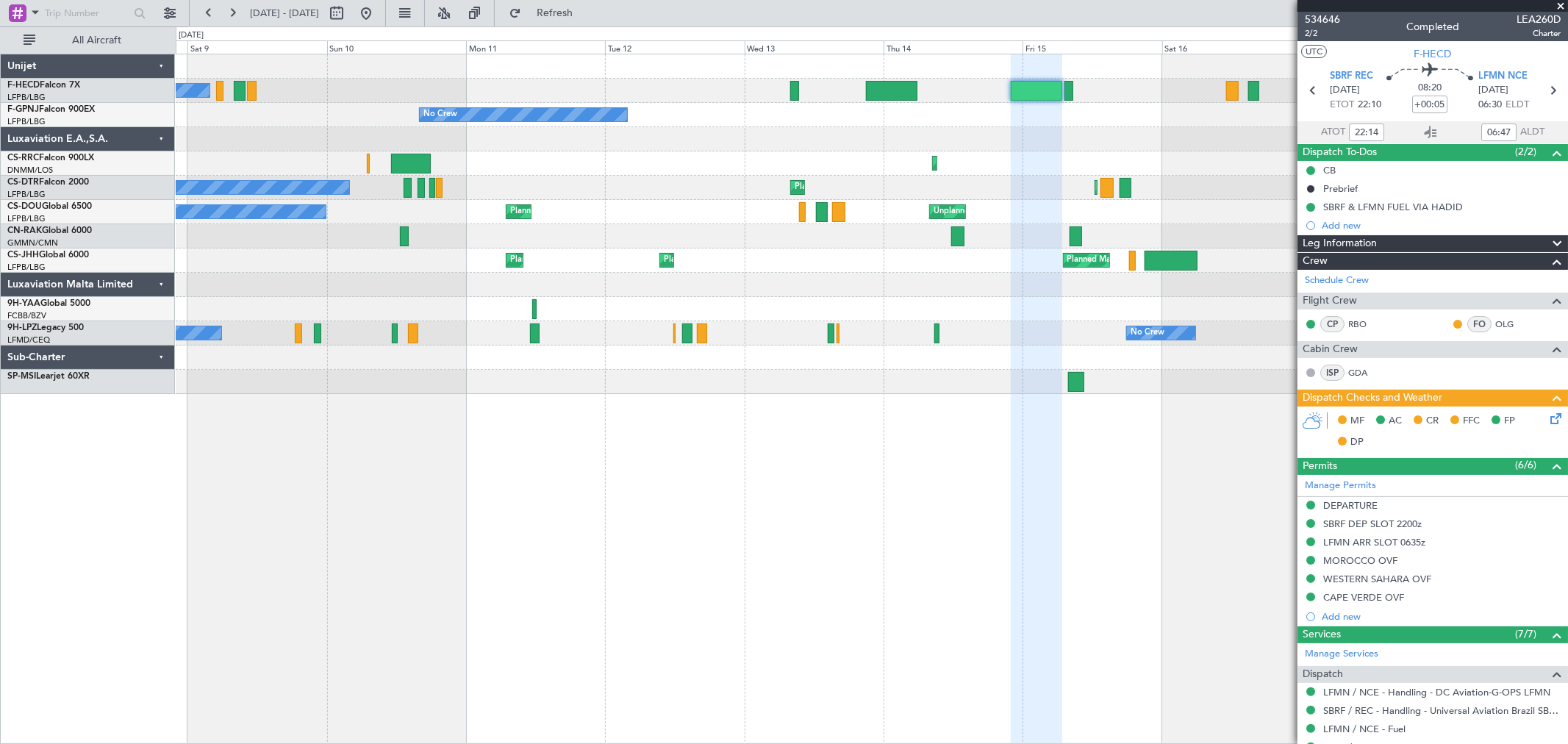
click at [1251, 144] on div at bounding box center [871, 139] width 1391 height 24
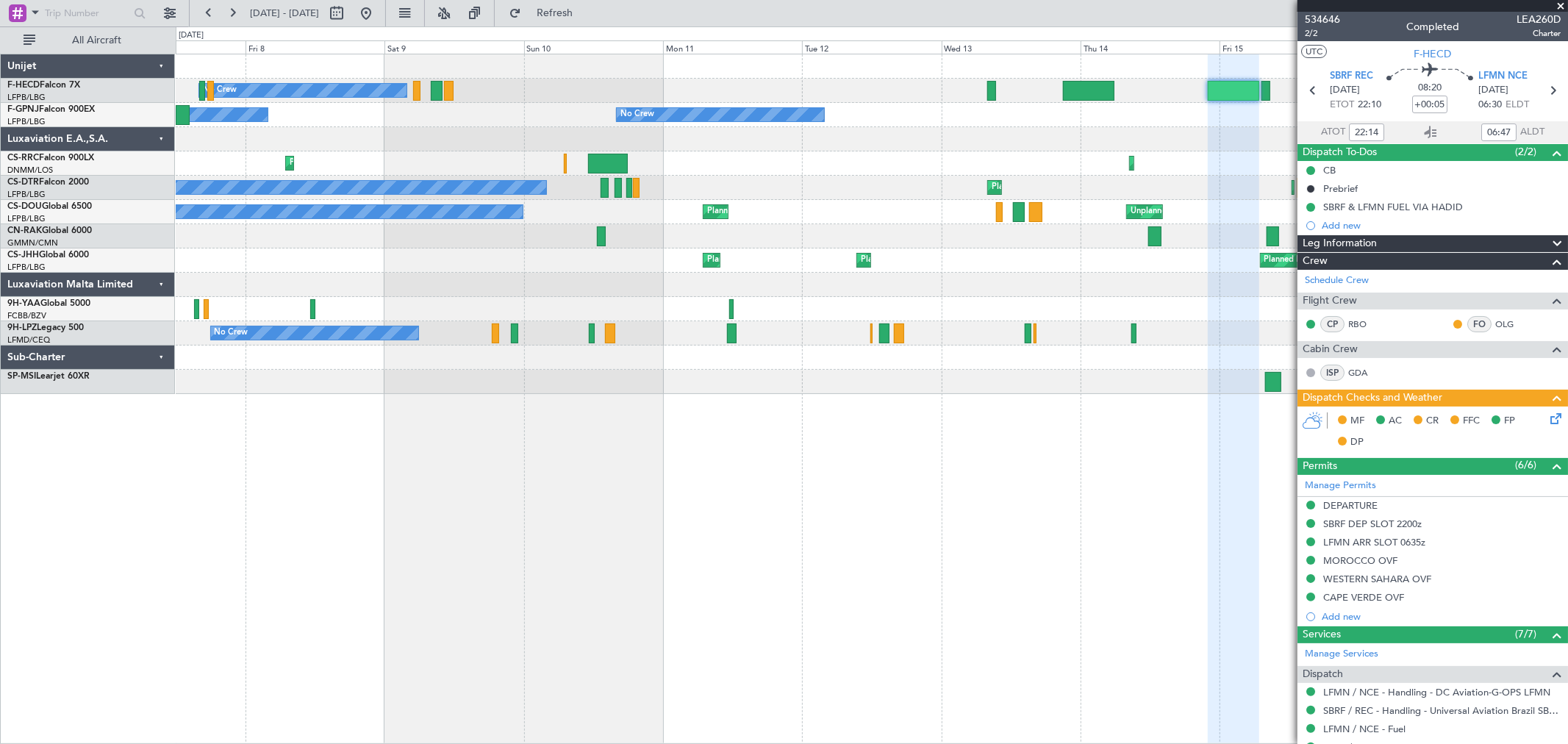
click at [1203, 159] on div "Planned Maint Lagos (Murtala Muhammed) Planned Maint Larnaca (Larnaca Intl)" at bounding box center [871, 163] width 1391 height 24
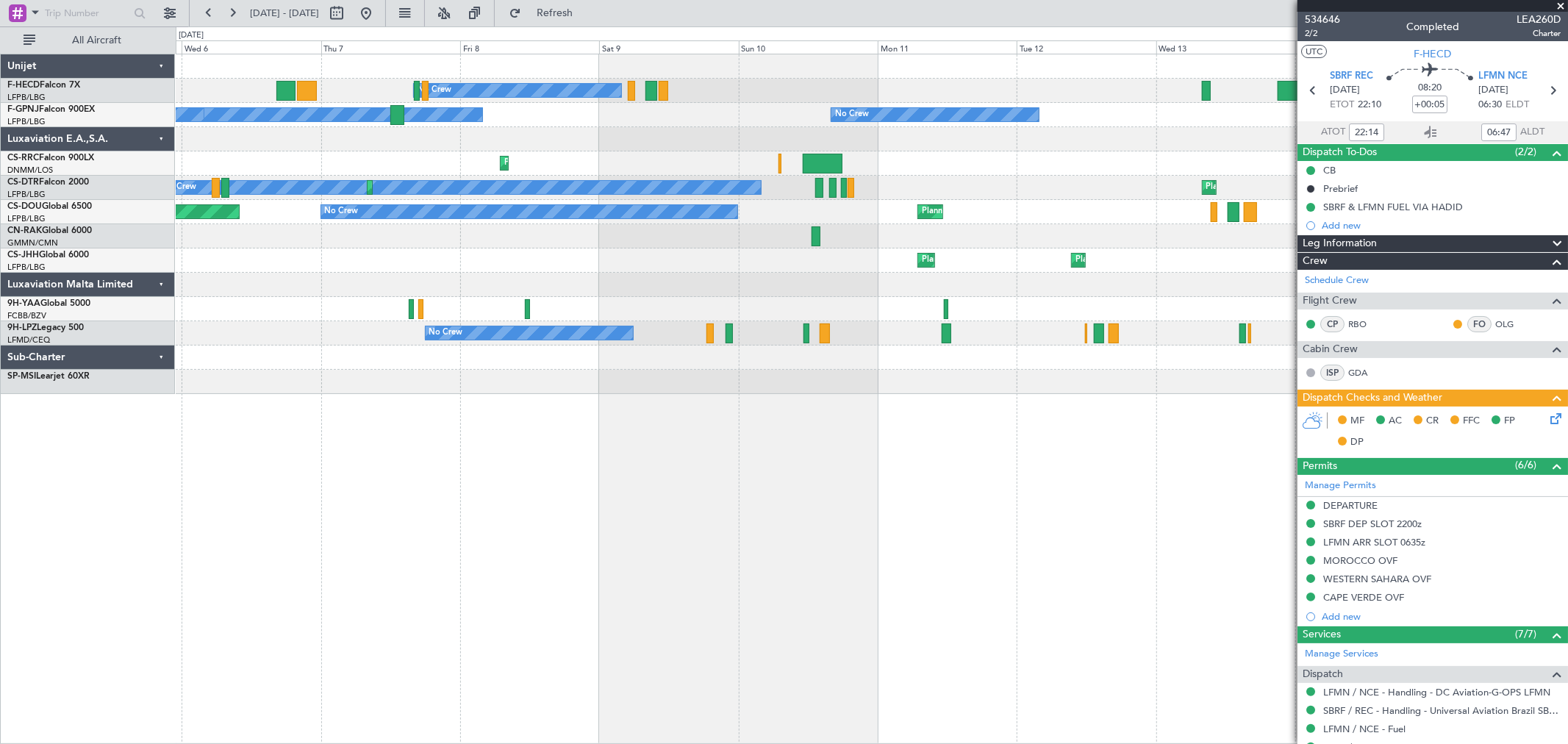
click at [1171, 170] on div "Planned Maint Lagos (Murtala Muhammed) Planned Maint Larnaca (Larnaca Intl)" at bounding box center [871, 163] width 1391 height 24
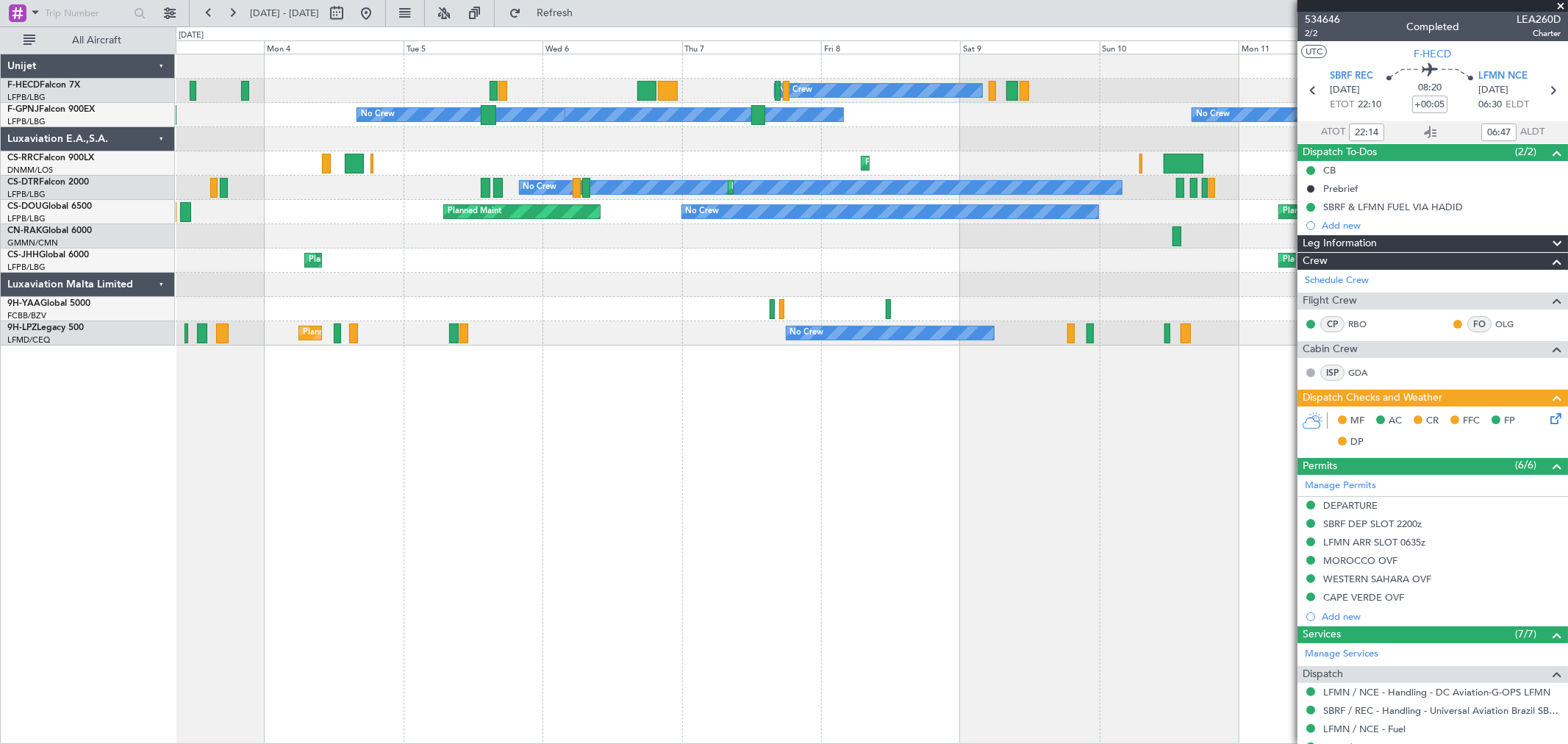
click at [530, 175] on div "No Crew No Crew No Crew No Crew No Crew No Crew Planned Maint Larnaca (Larnaca …" at bounding box center [784, 386] width 1568 height 718
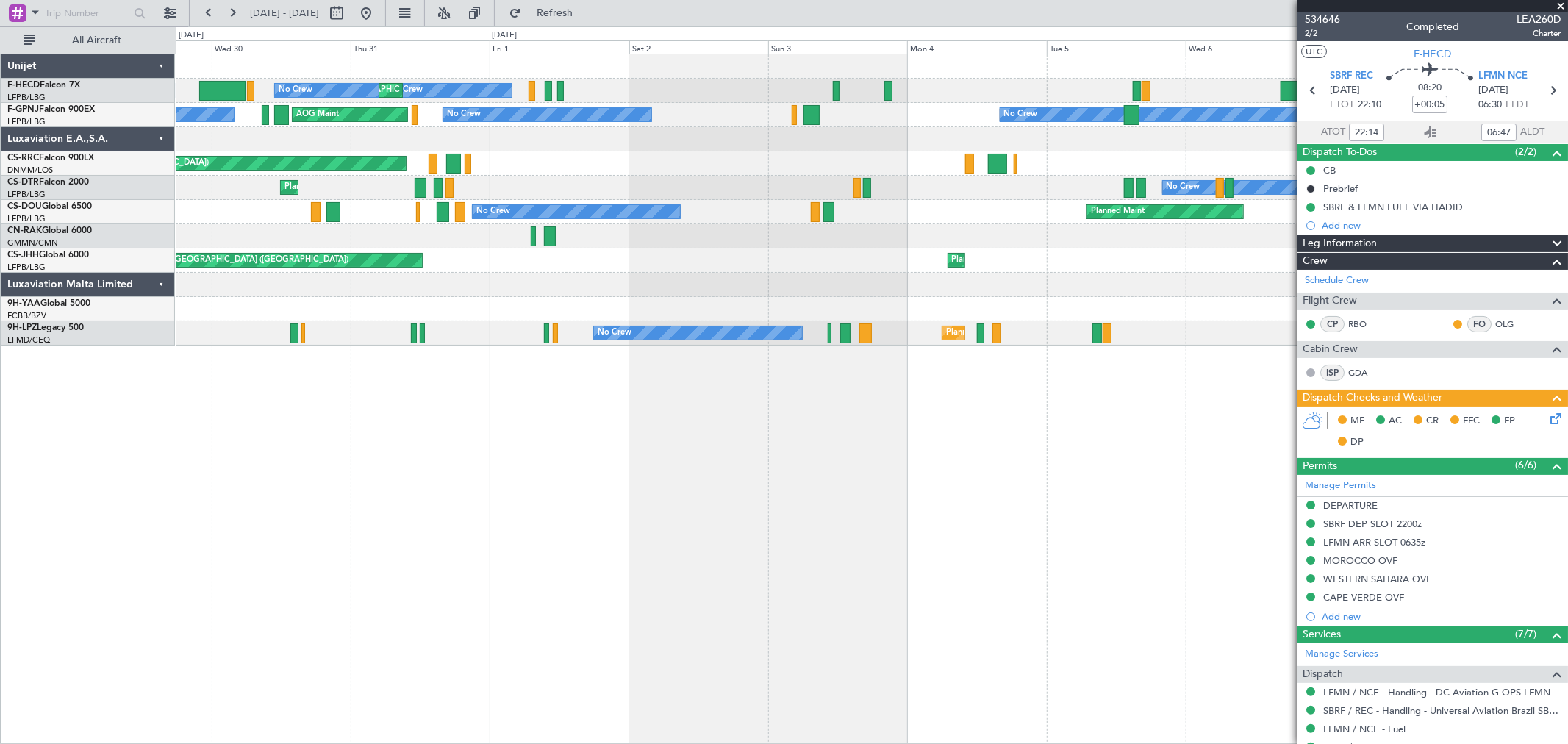
click at [750, 113] on div "No Crew No Crew No Crew AOG Maint No Crew No Crew" at bounding box center [871, 114] width 1391 height 24
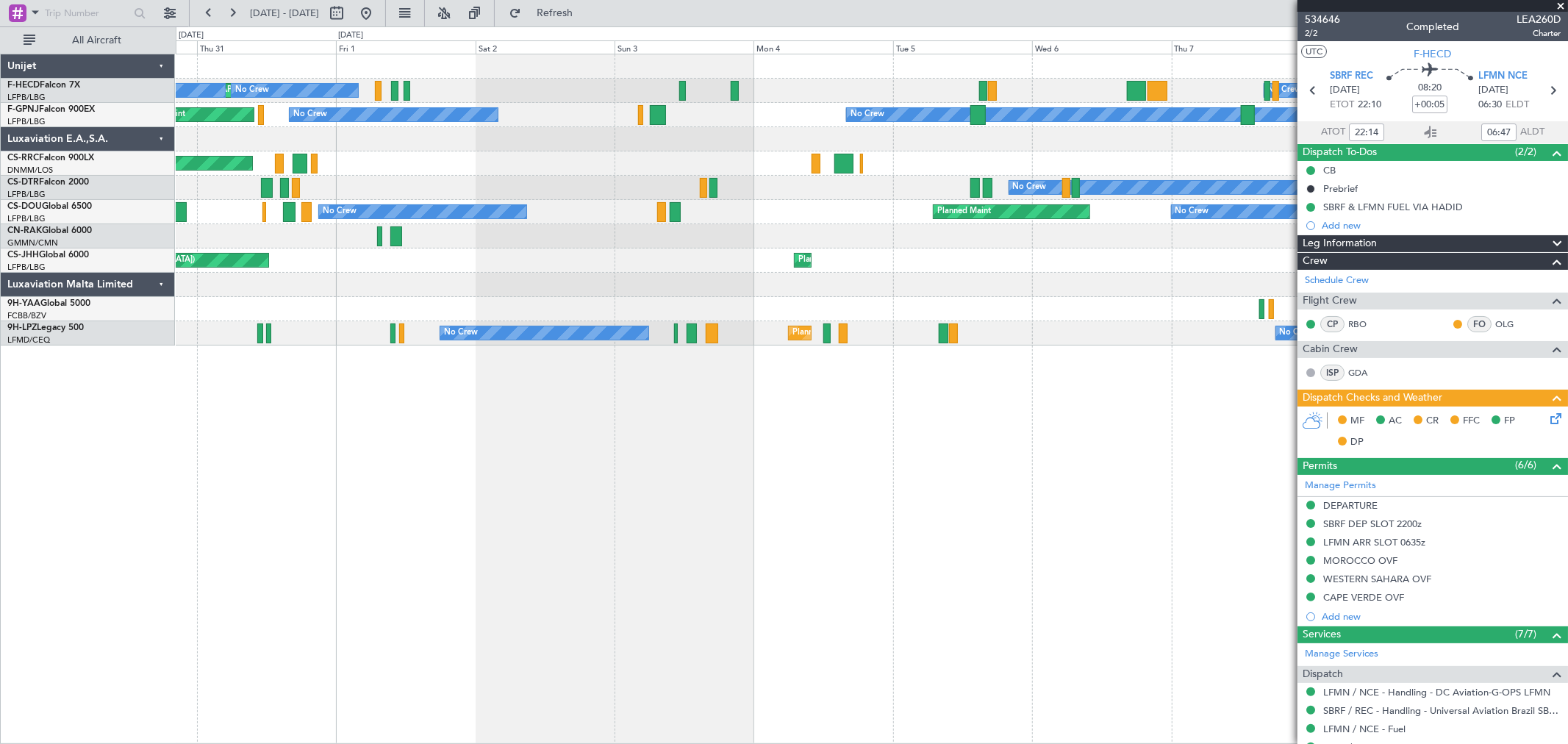
click at [495, 103] on div "No Crew Planned Maint Paris (Le Bourget) No Crew No Crew No Crew Nassau (Lynden…" at bounding box center [871, 200] width 1391 height 291
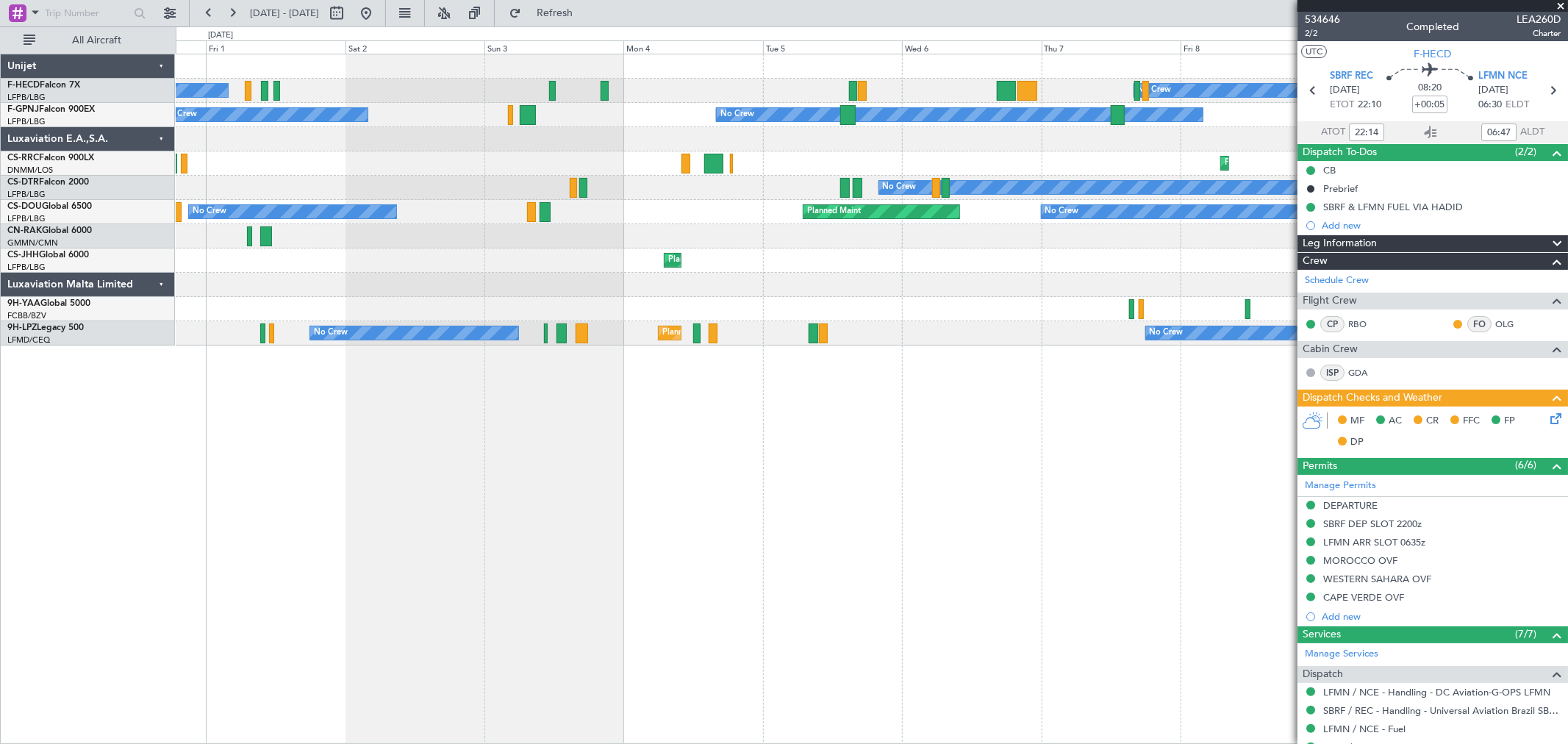
click at [720, 114] on div "No Crew" at bounding box center [737, 114] width 34 height 22
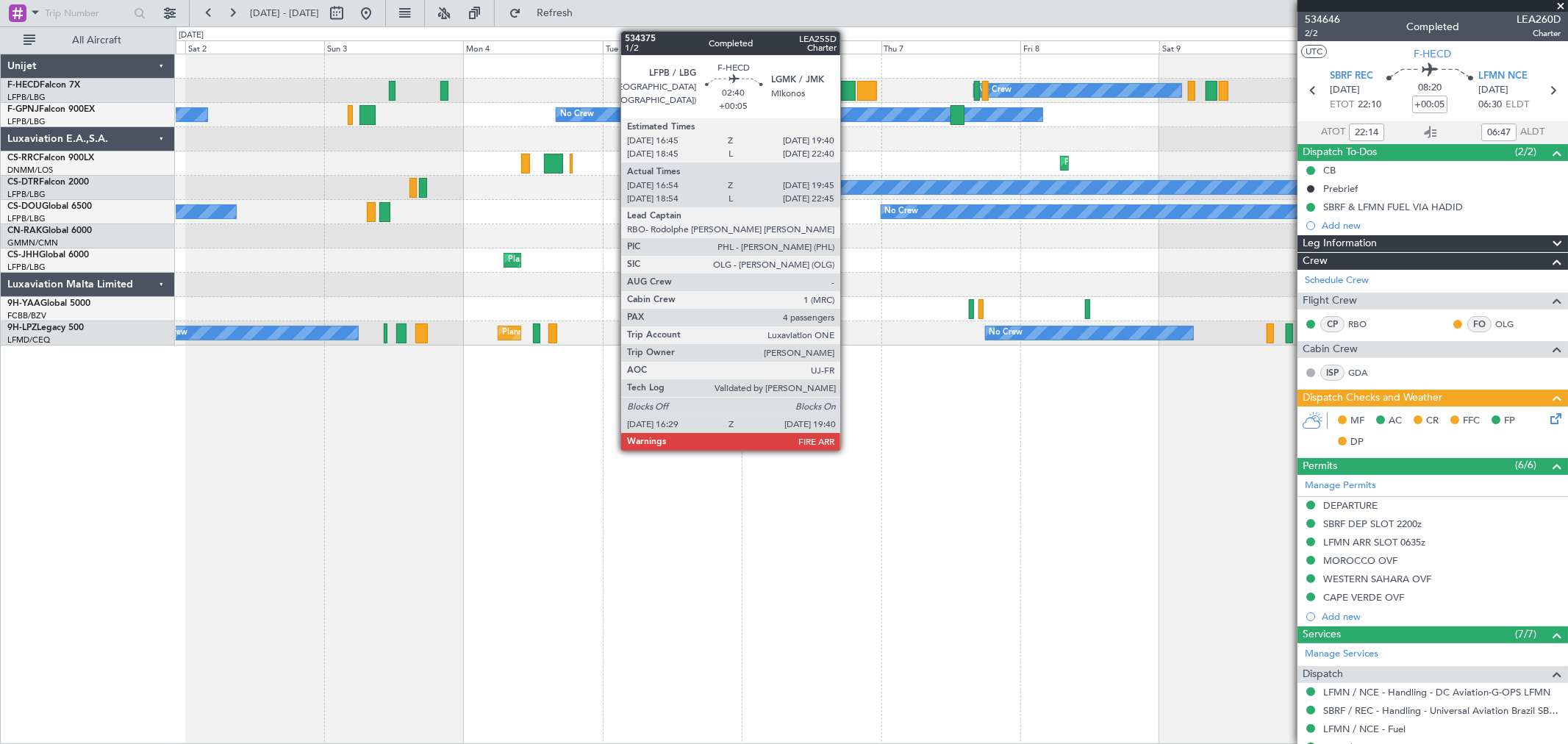
click at [848, 91] on div at bounding box center [845, 91] width 19 height 20
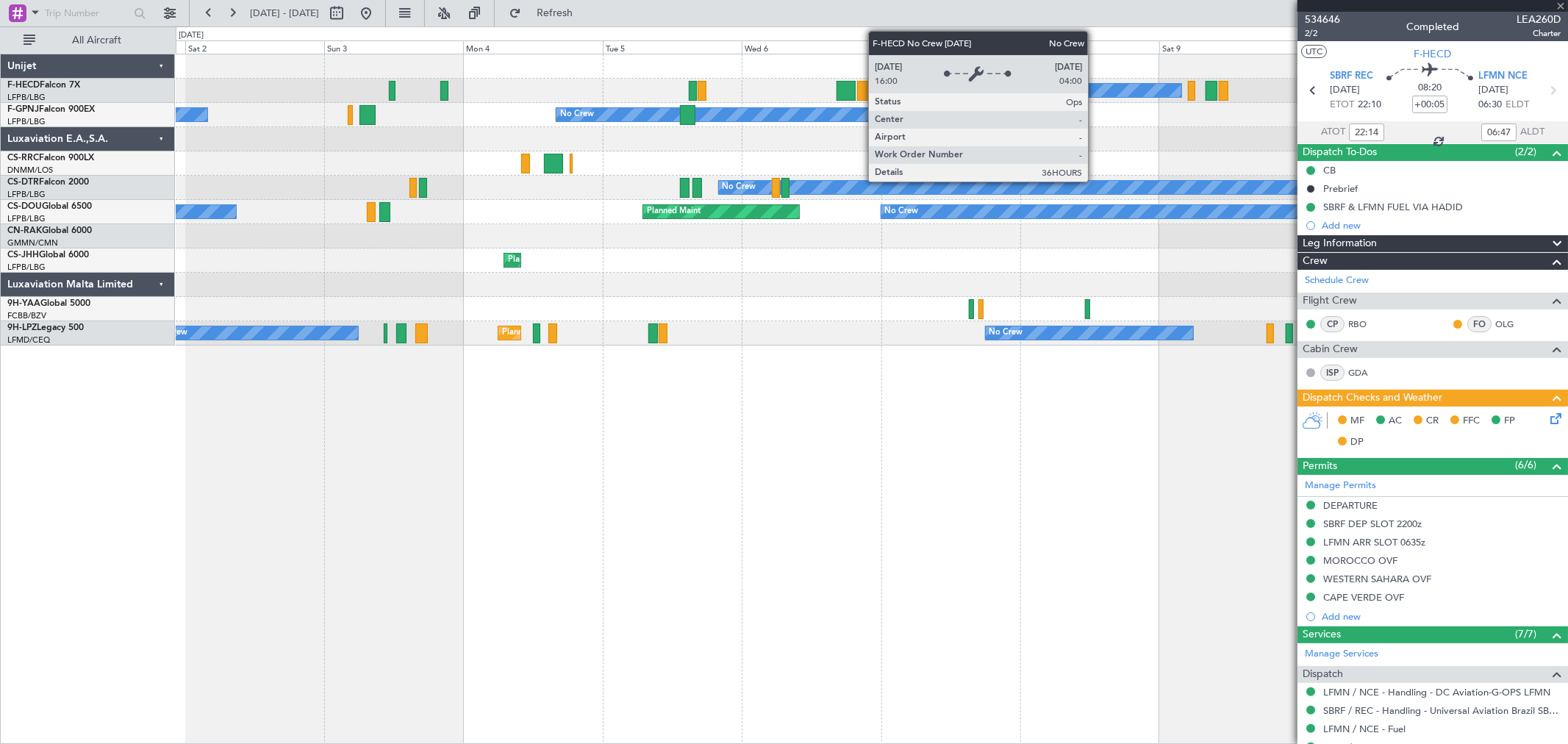
type input "17:04"
type input "19:40"
type input "4"
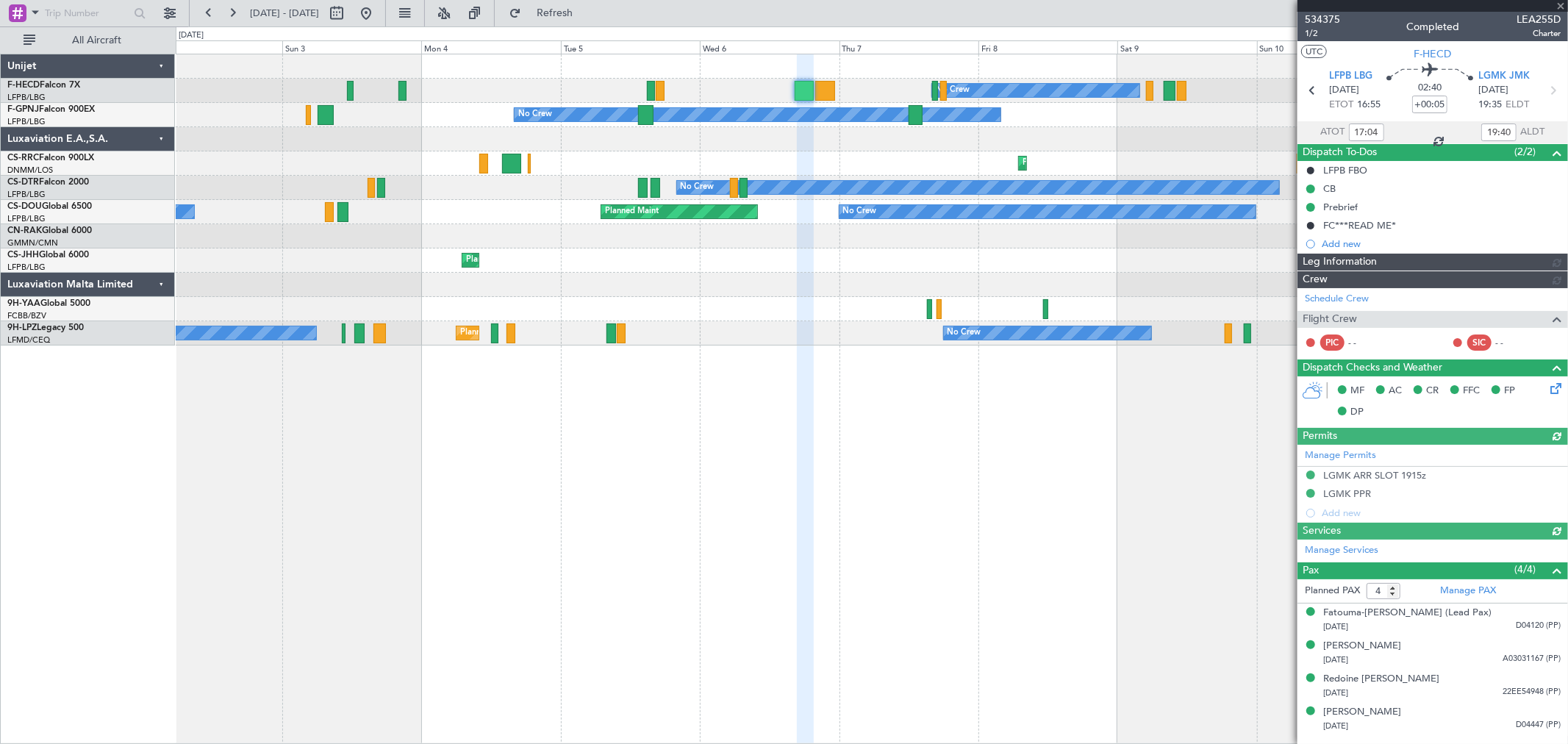
click at [817, 144] on div at bounding box center [871, 139] width 1391 height 24
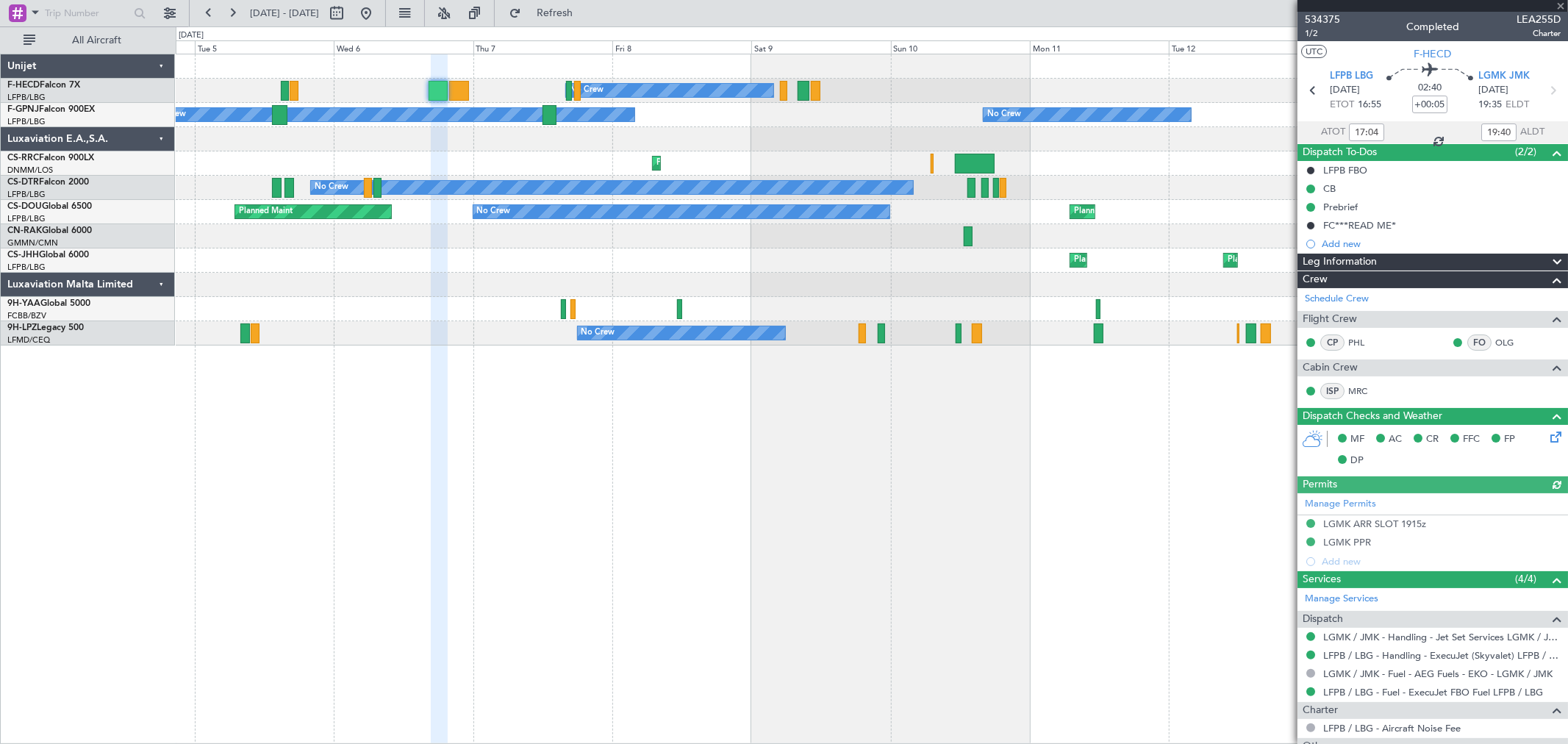
click at [541, 133] on div "No Crew No Crew No Crew No Crew Planned Maint Larnaca (Larnaca Intl) Planned Ma…" at bounding box center [871, 200] width 1391 height 291
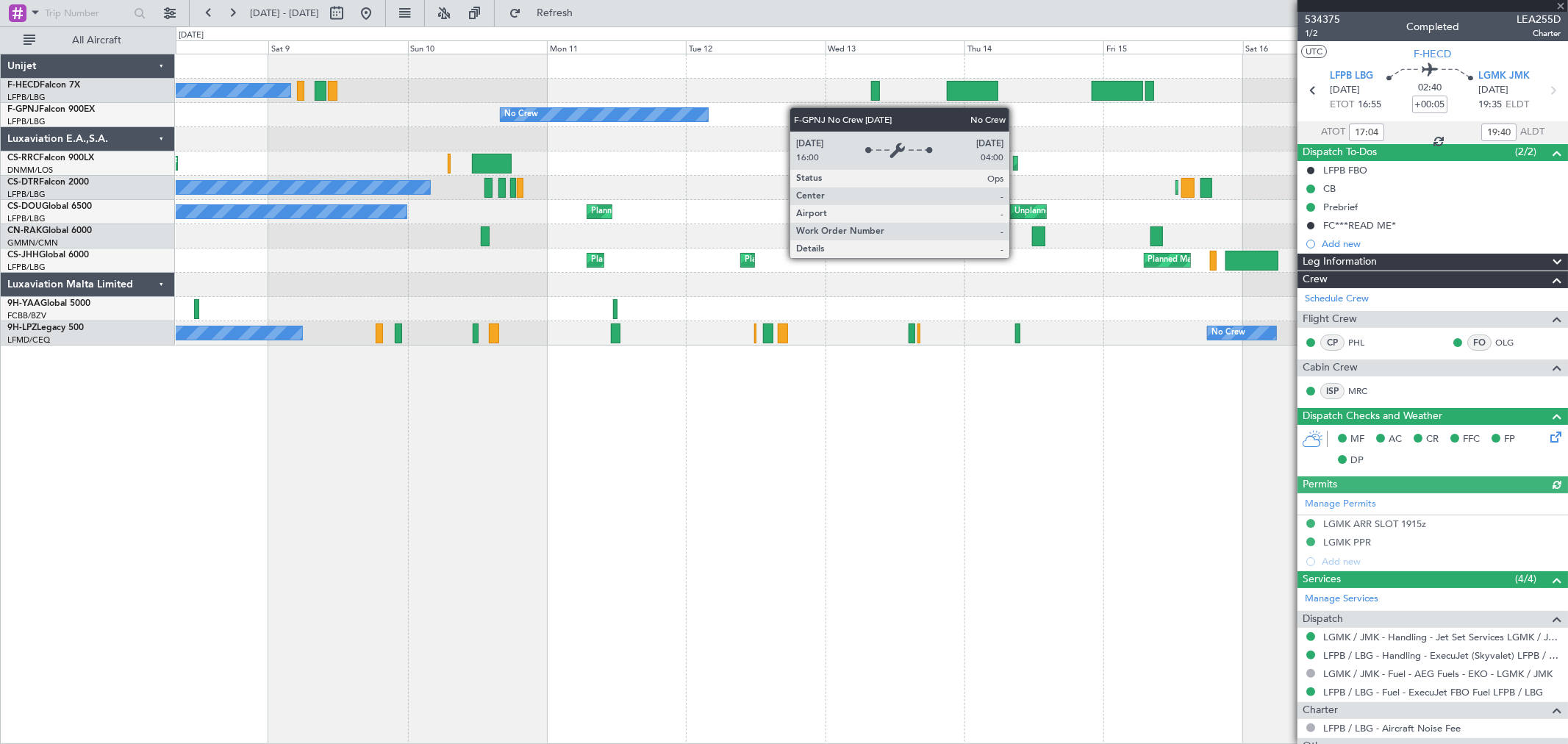
click at [416, 120] on div "No Crew No Crew No Crew No Crew No Crew No Crew Planned Maint Larnaca (Larnaca …" at bounding box center [871, 200] width 1391 height 291
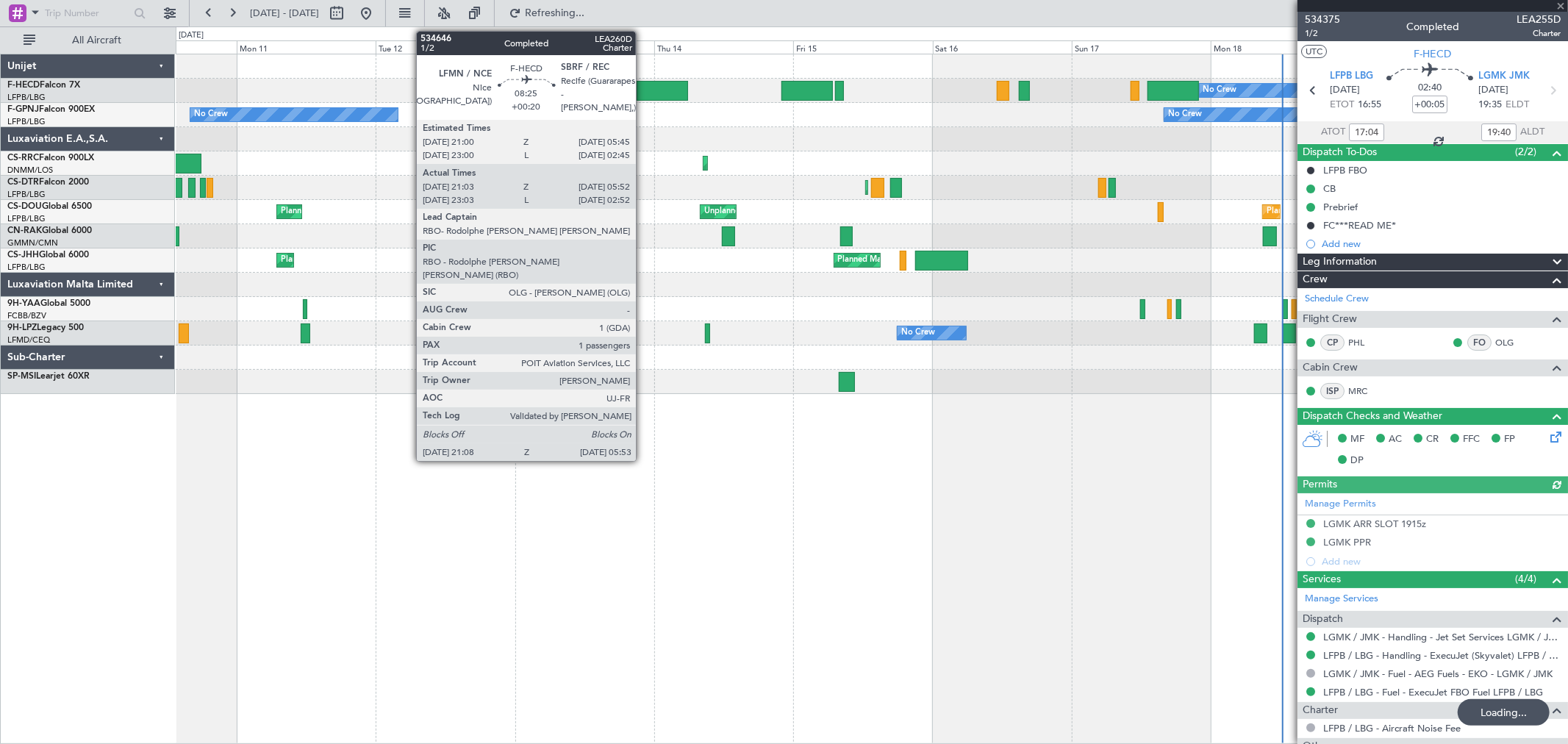
click at [643, 86] on div at bounding box center [663, 91] width 52 height 20
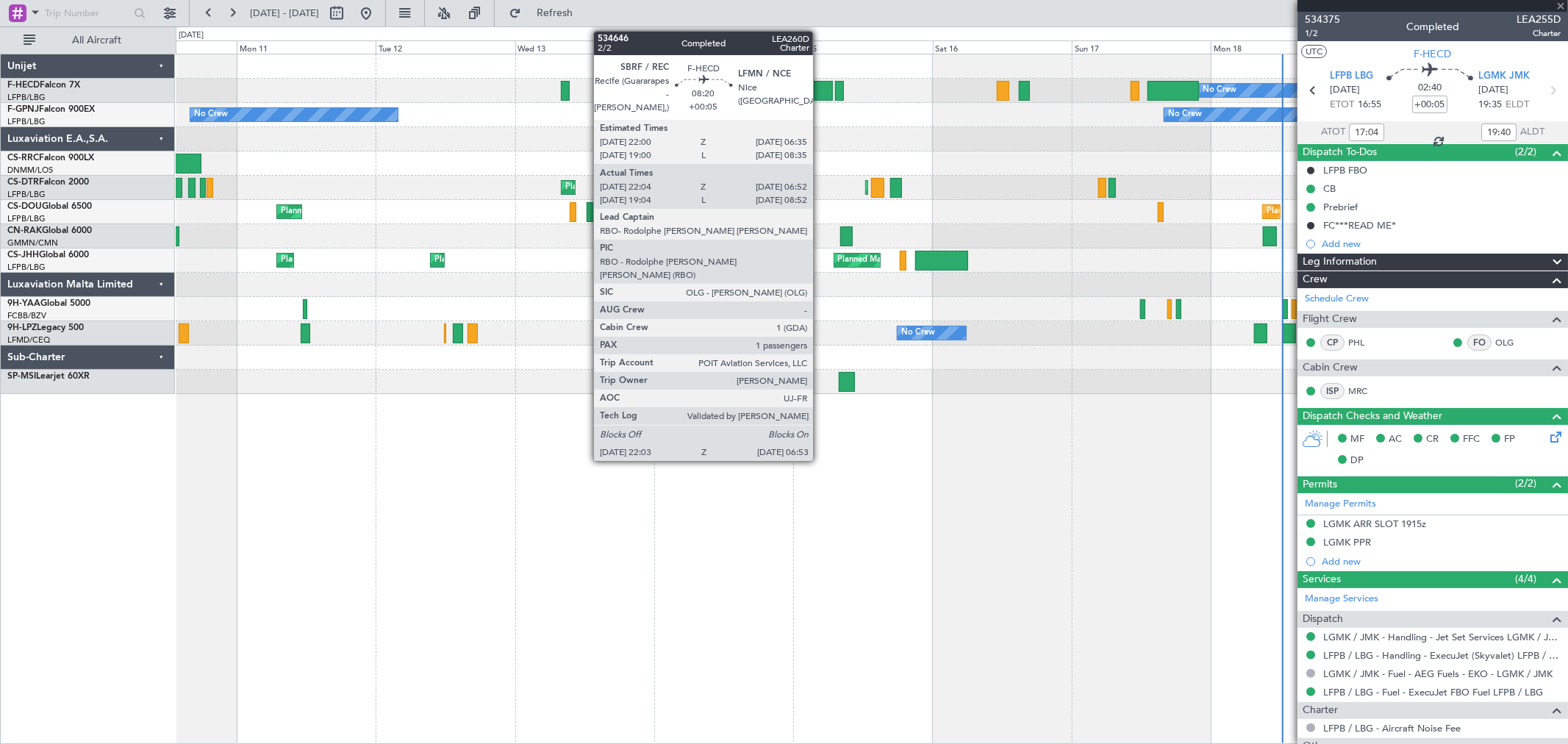
type input "+00:20"
type input "21:18"
type input "05:47"
type input "1"
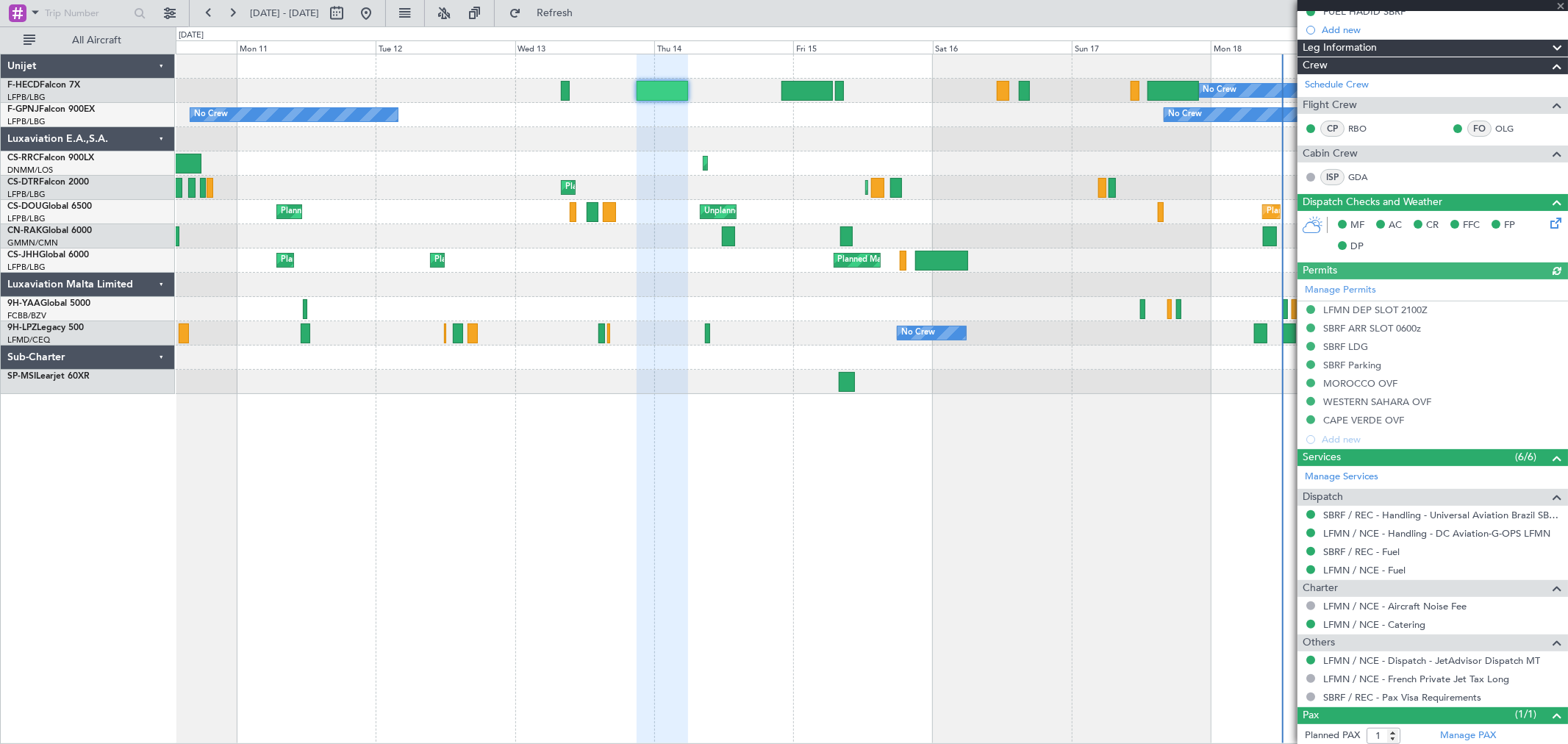
scroll to position [251, 0]
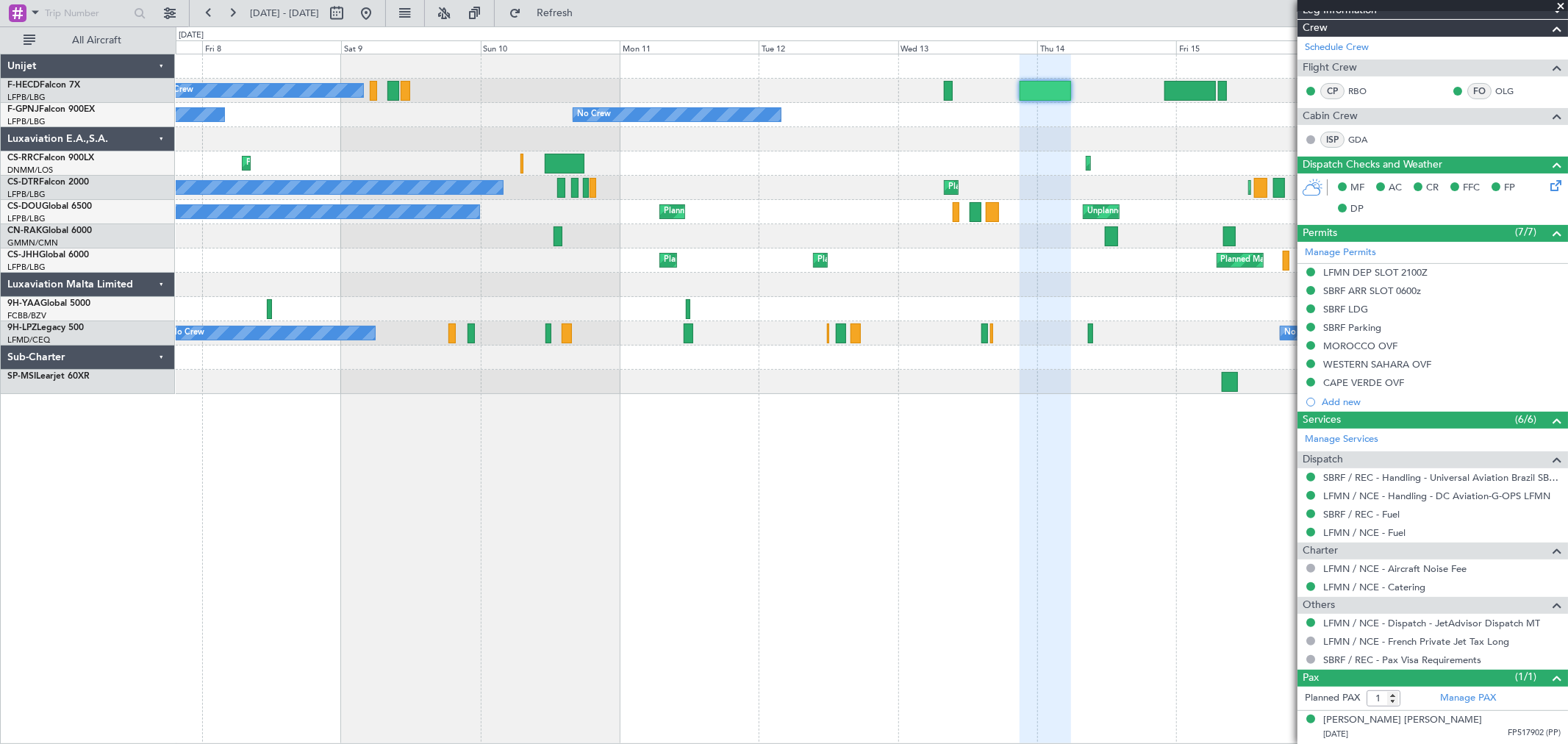
click at [1092, 176] on div "No Crew No Crew No Crew No Crew No Crew No Crew Planned Maint Lagos (Murtala Mu…" at bounding box center [871, 224] width 1391 height 340
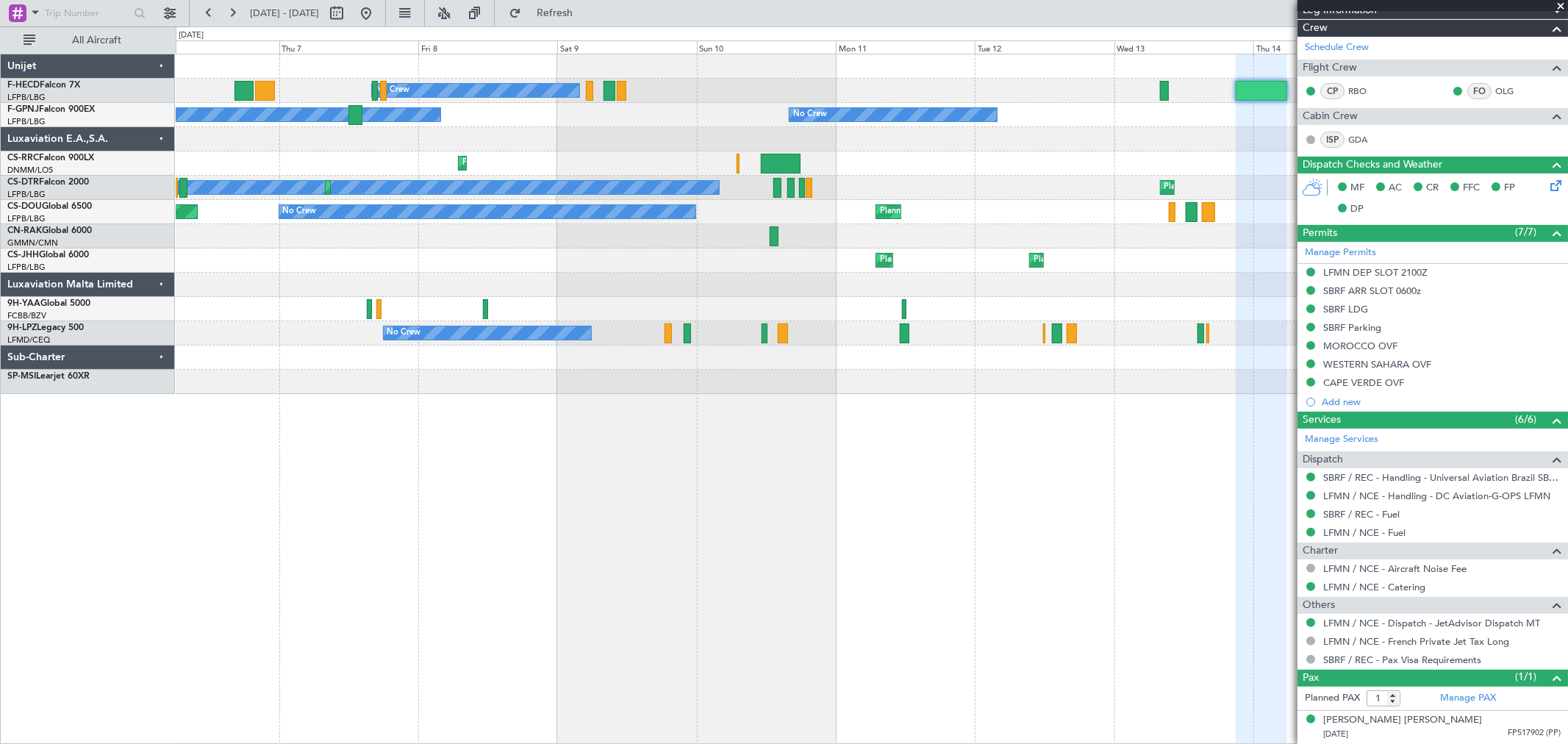
click at [1279, 188] on div "No Crew No Crew No Crew No Crew No Crew No Crew Planned Maint Lagos (Murtala Mu…" at bounding box center [871, 224] width 1391 height 340
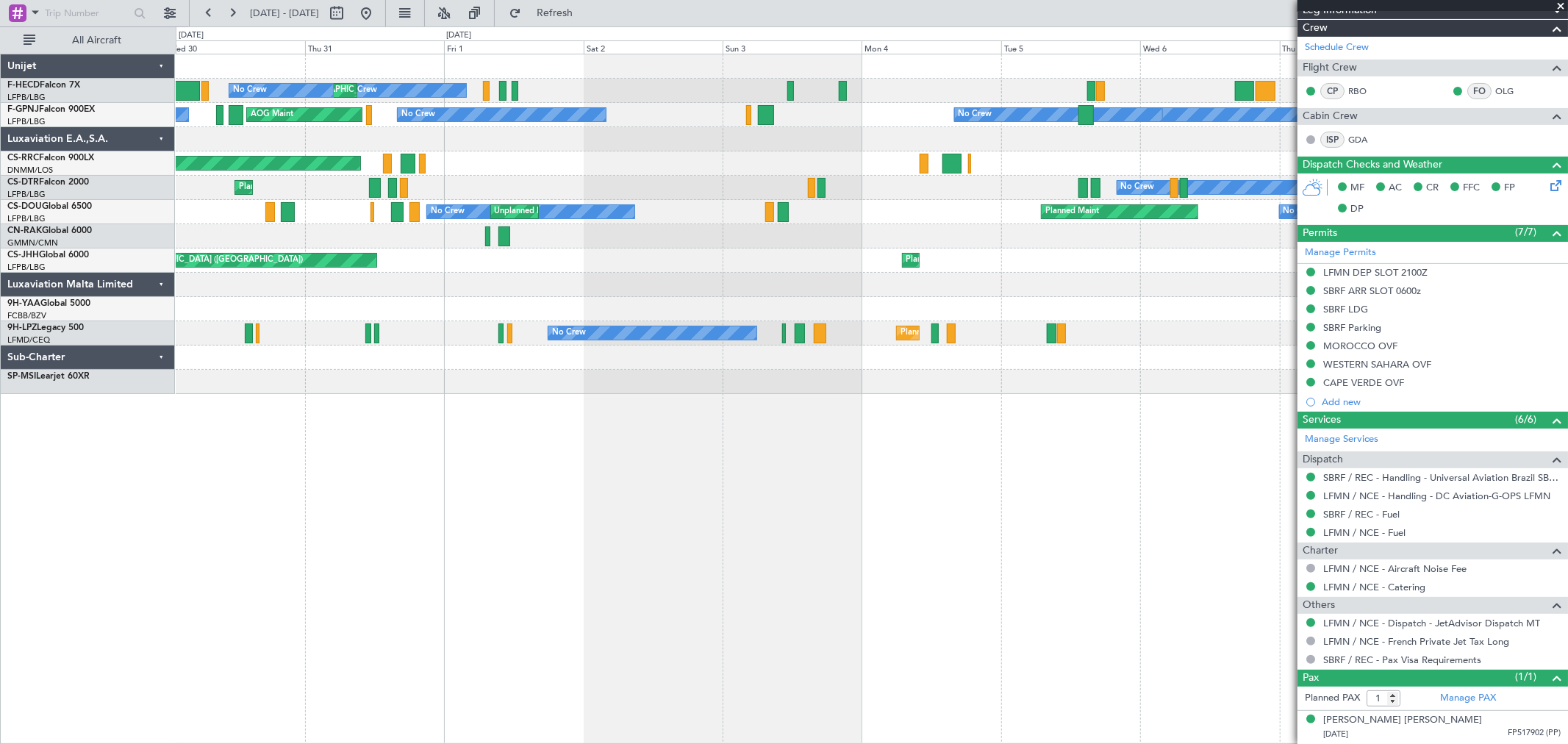
click at [994, 191] on div "No Crew No Crew Planned Maint Paris (Le Bourget) No Crew No Crew Nassau (Lynden…" at bounding box center [871, 224] width 1391 height 340
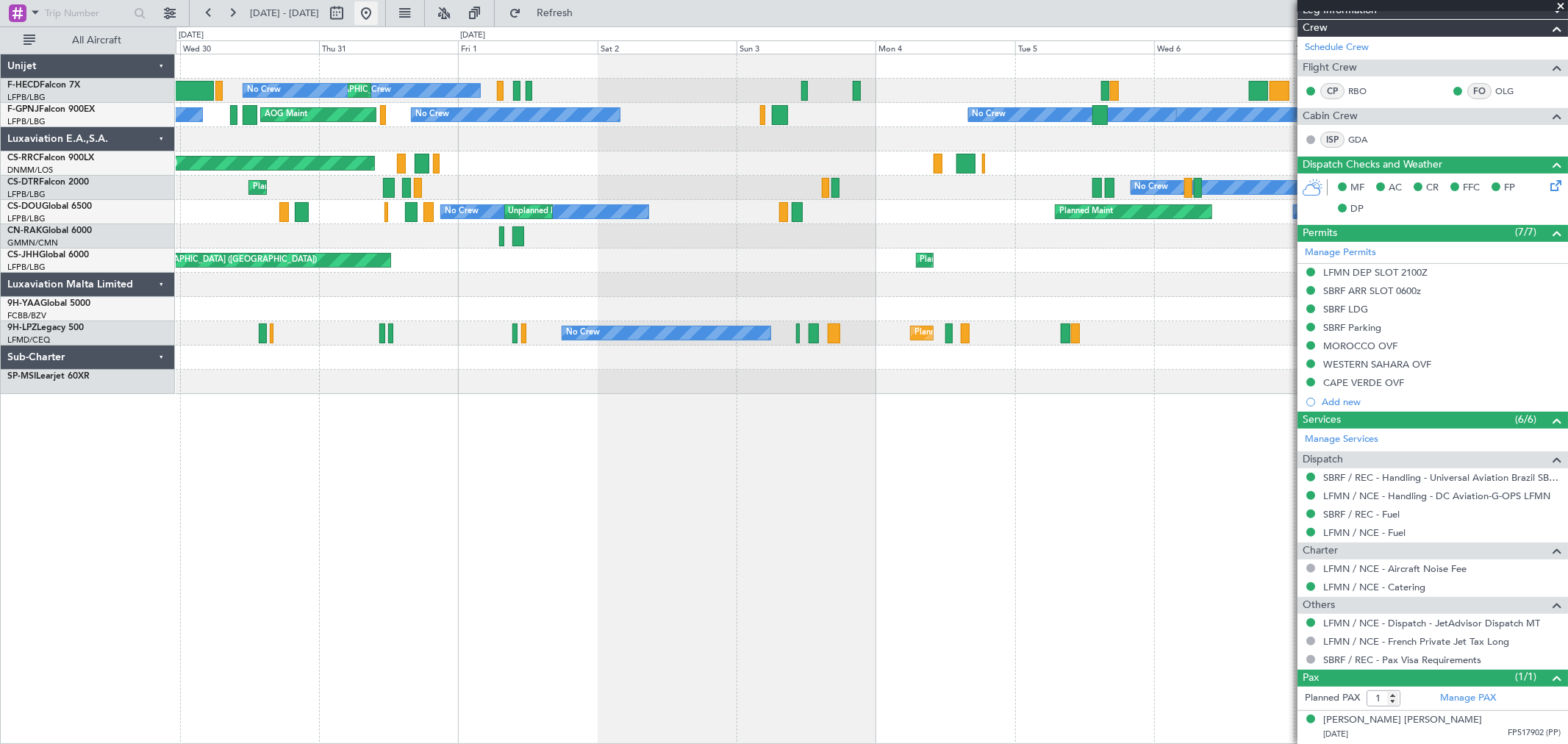
click at [378, 15] on button at bounding box center [366, 13] width 23 height 23
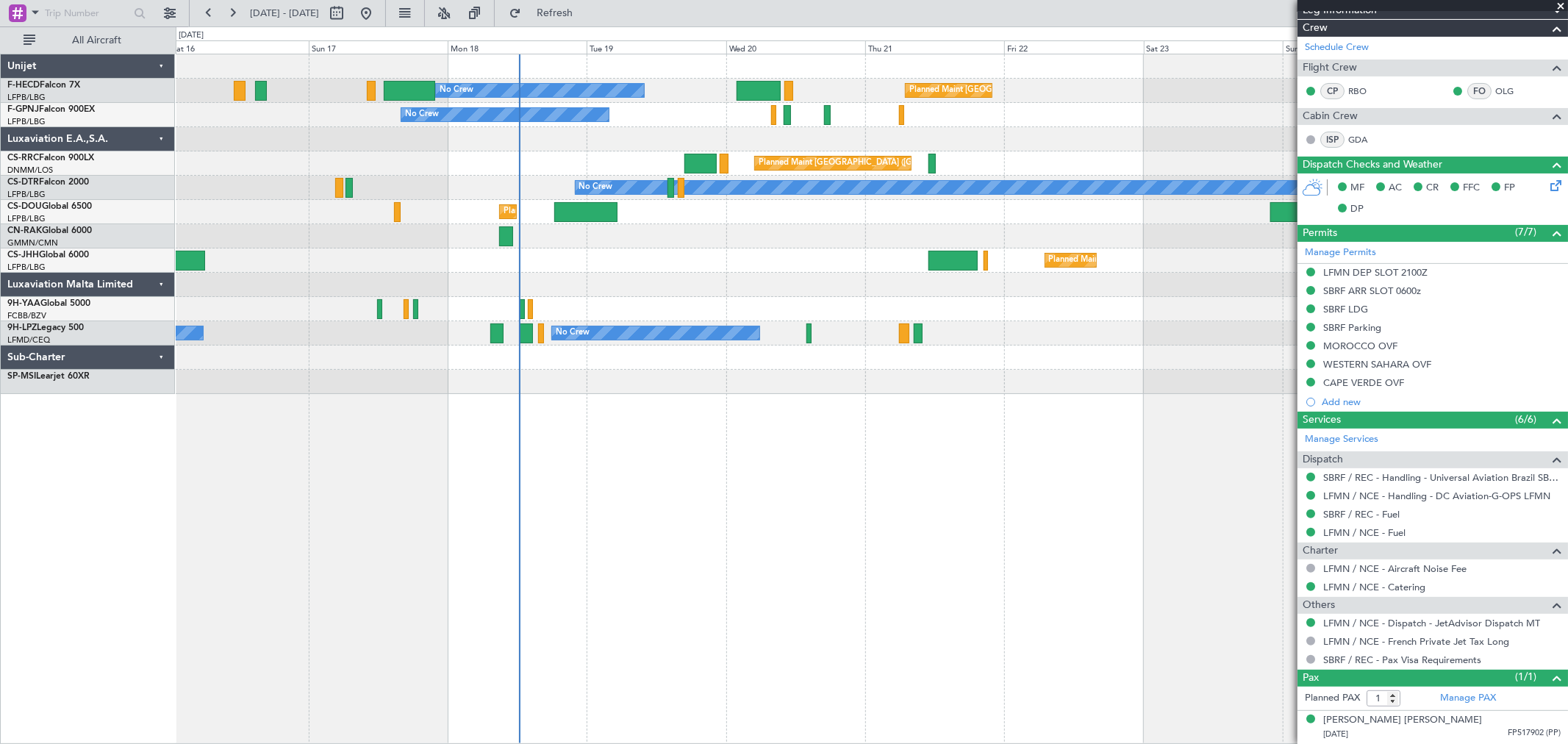
click at [636, 258] on div "Planned Maint London (Luton) Planned Maint Paris (Le Bourget)" at bounding box center [871, 261] width 1391 height 24
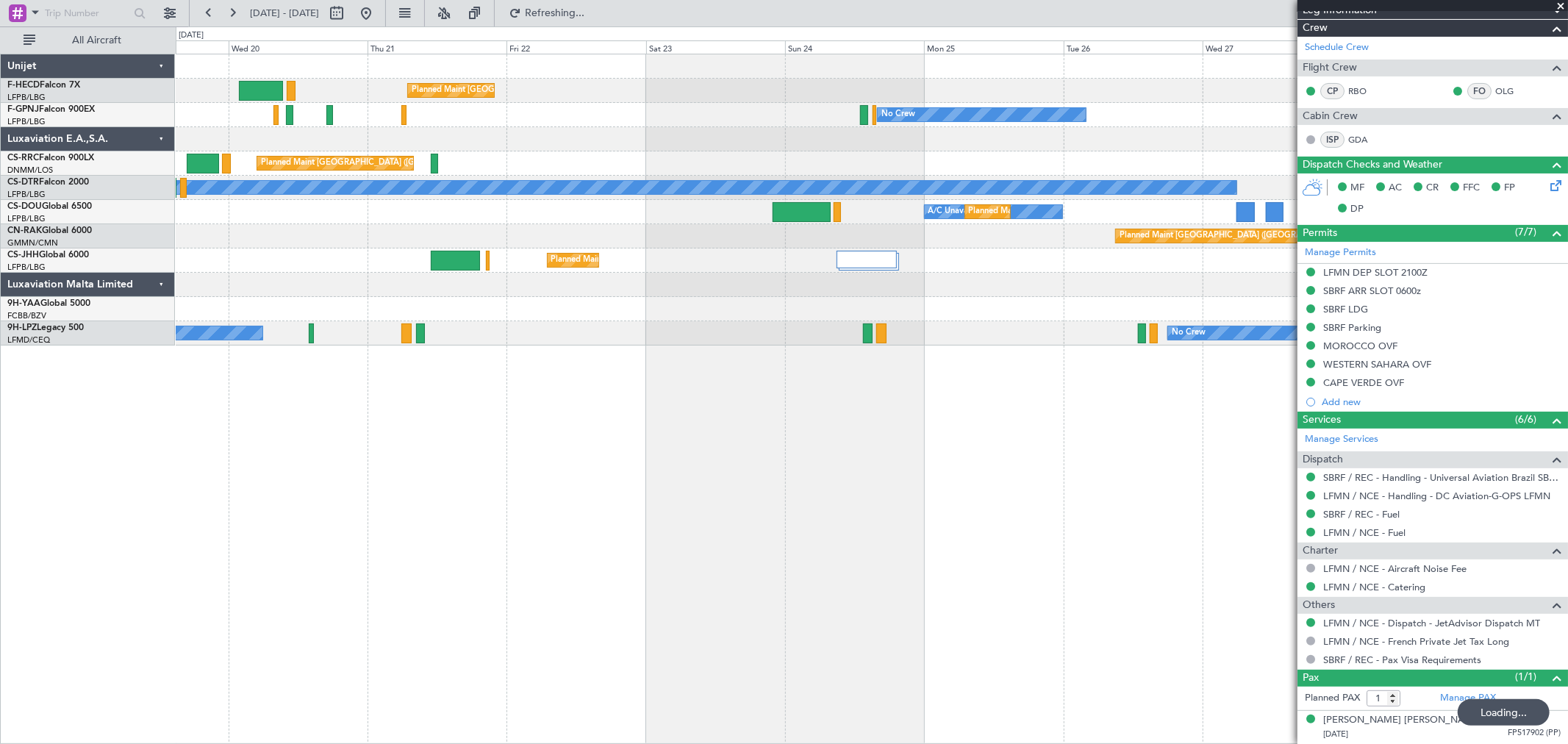
click at [595, 260] on div "Planned Maint Paris (Le Bourget) No Crew No Crew No Crew No Crew Planned Maint …" at bounding box center [871, 200] width 1391 height 291
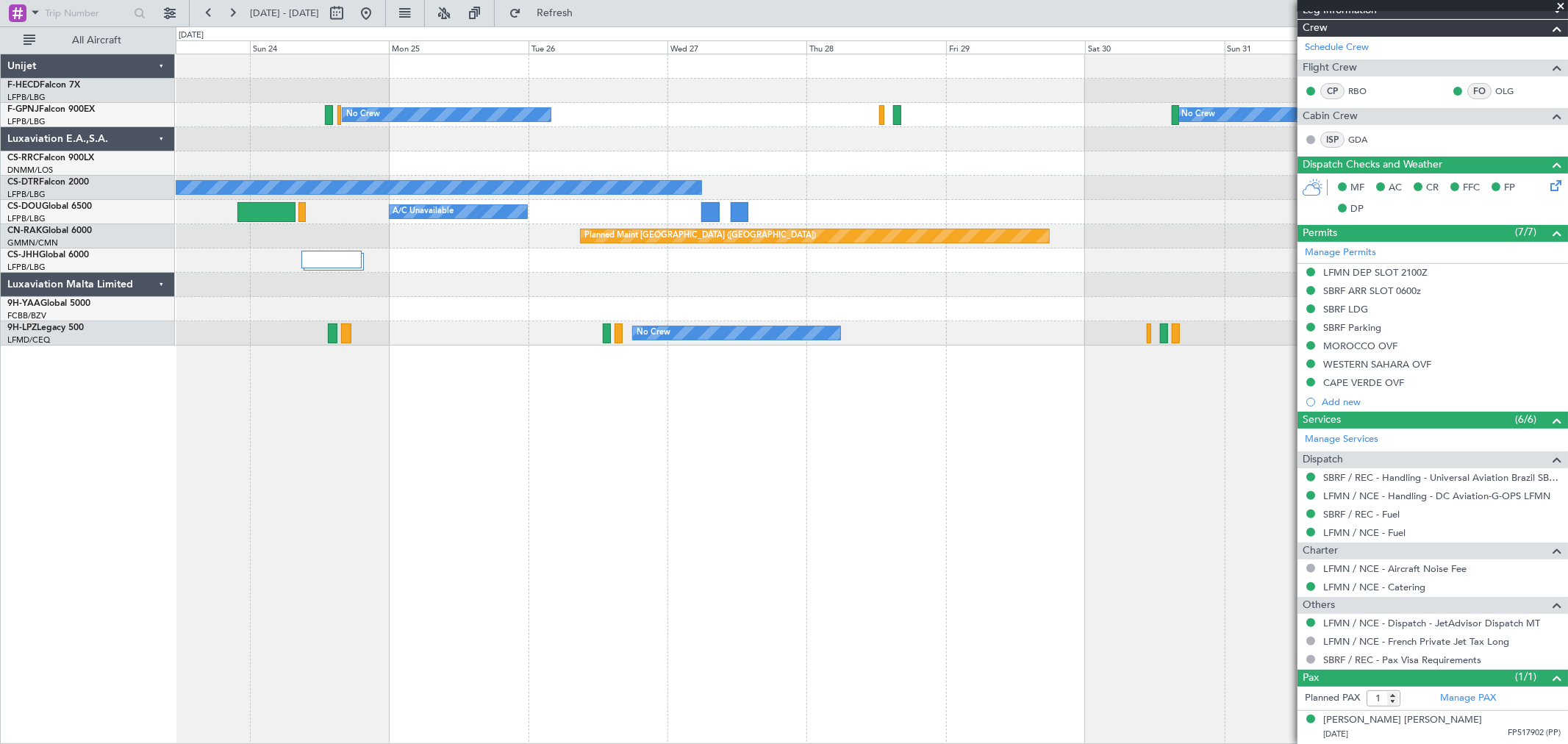
click at [229, 156] on div "Planned Maint Paris (Le Bourget) Planned Maint Paris (Le Bourget) No Crew No Cr…" at bounding box center [871, 200] width 1391 height 291
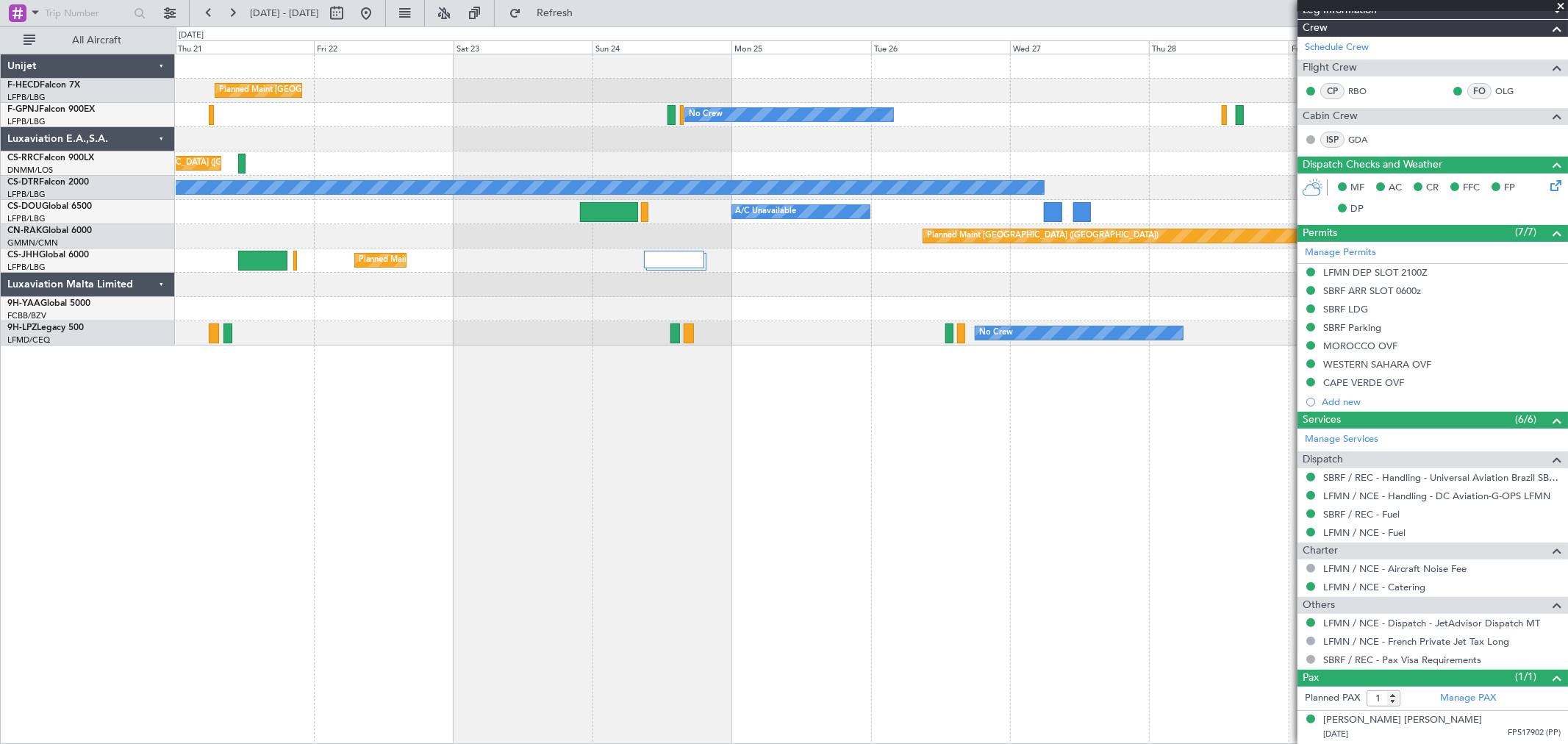
click at [669, 84] on div "Planned Maint Paris (Le Bourget) Planned Maint Paris (Le Bourget) No Crew No Cr…" at bounding box center [871, 200] width 1391 height 291
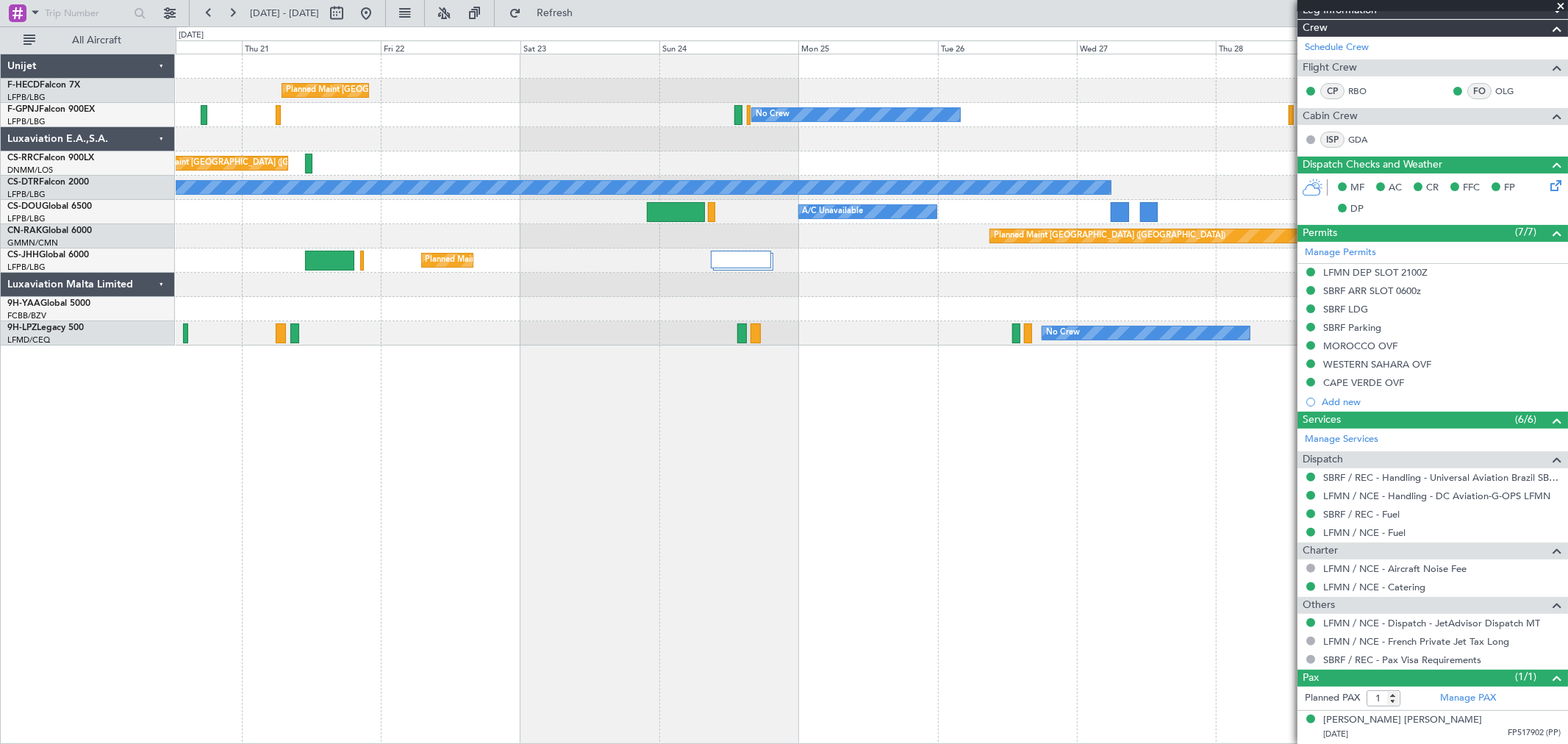
click at [1263, 128] on div "Planned Maint Paris (Le Bourget) Planned Maint Paris (Le Bourget) No Crew No Cr…" at bounding box center [871, 200] width 1391 height 291
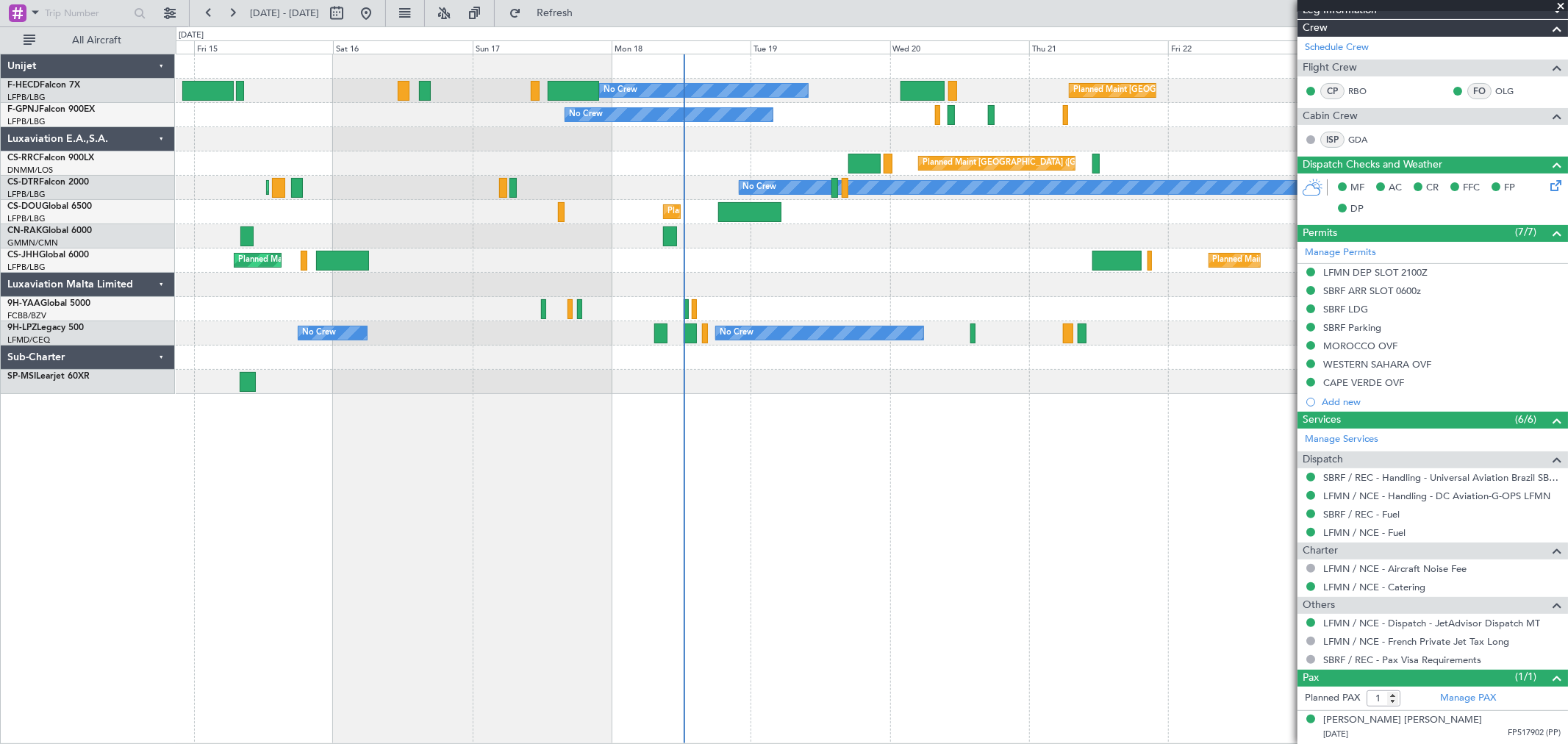
click at [581, 303] on div "Planned Maint Paris (Le Bourget) No Crew No Crew No Crew Planned Maint Paris (L…" at bounding box center [871, 224] width 1391 height 340
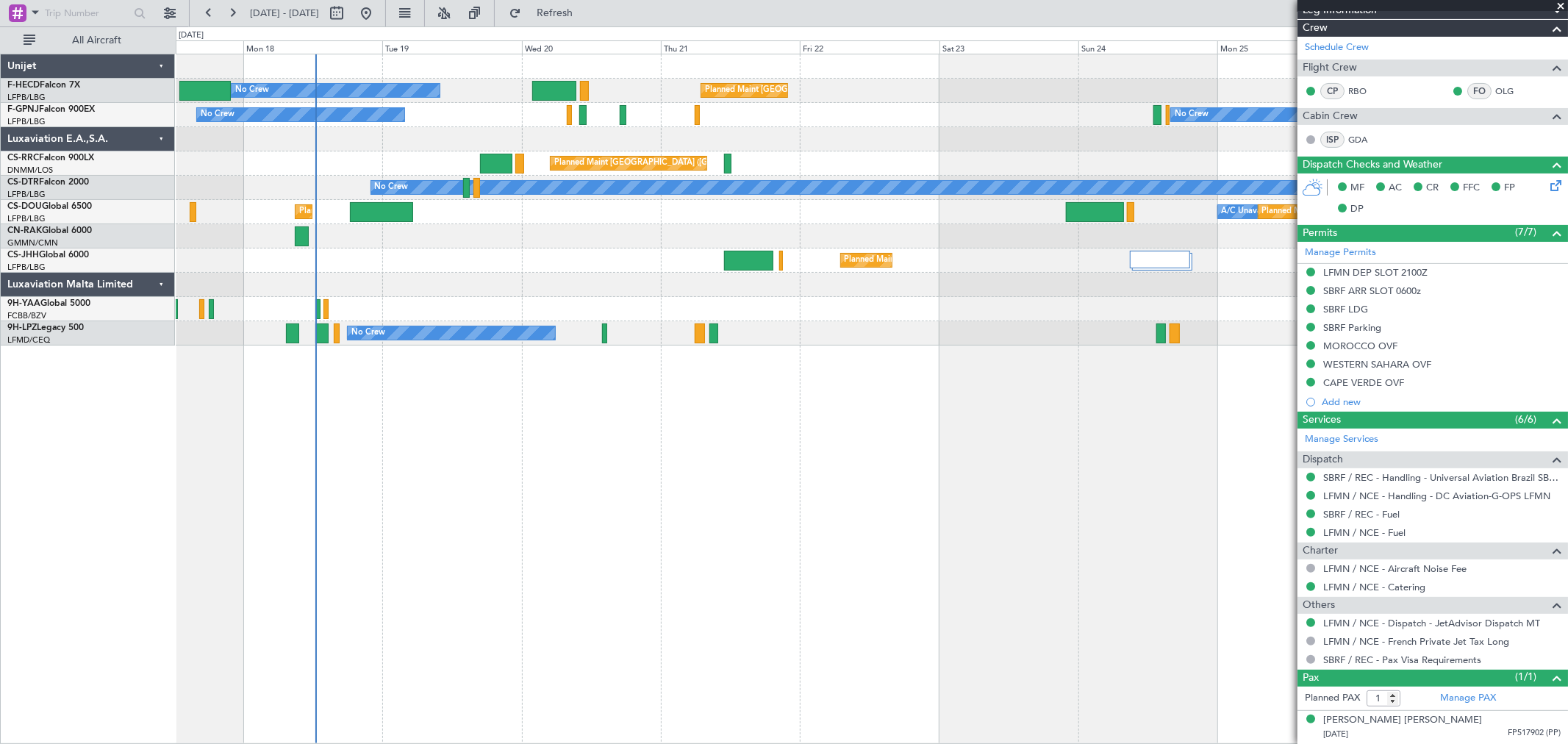
click at [678, 441] on div "Planned Maint Paris (Le Bourget) No Crew No Crew No Crew Planned Maint Paris (L…" at bounding box center [872, 398] width 1392 height 691
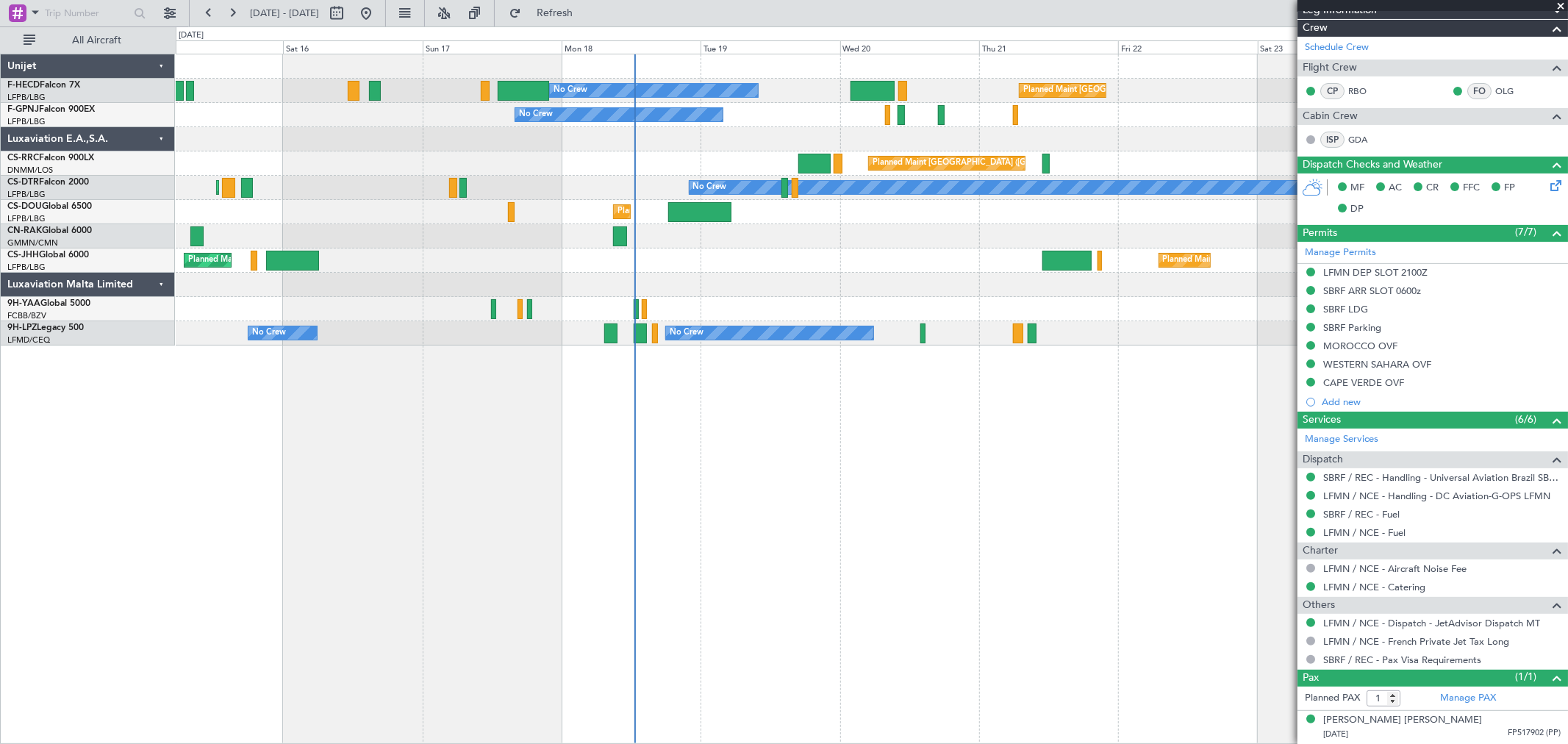
click at [650, 263] on div "Planned Maint London (Luton) Planned Maint Paris (Le Bourget)" at bounding box center [871, 261] width 1391 height 24
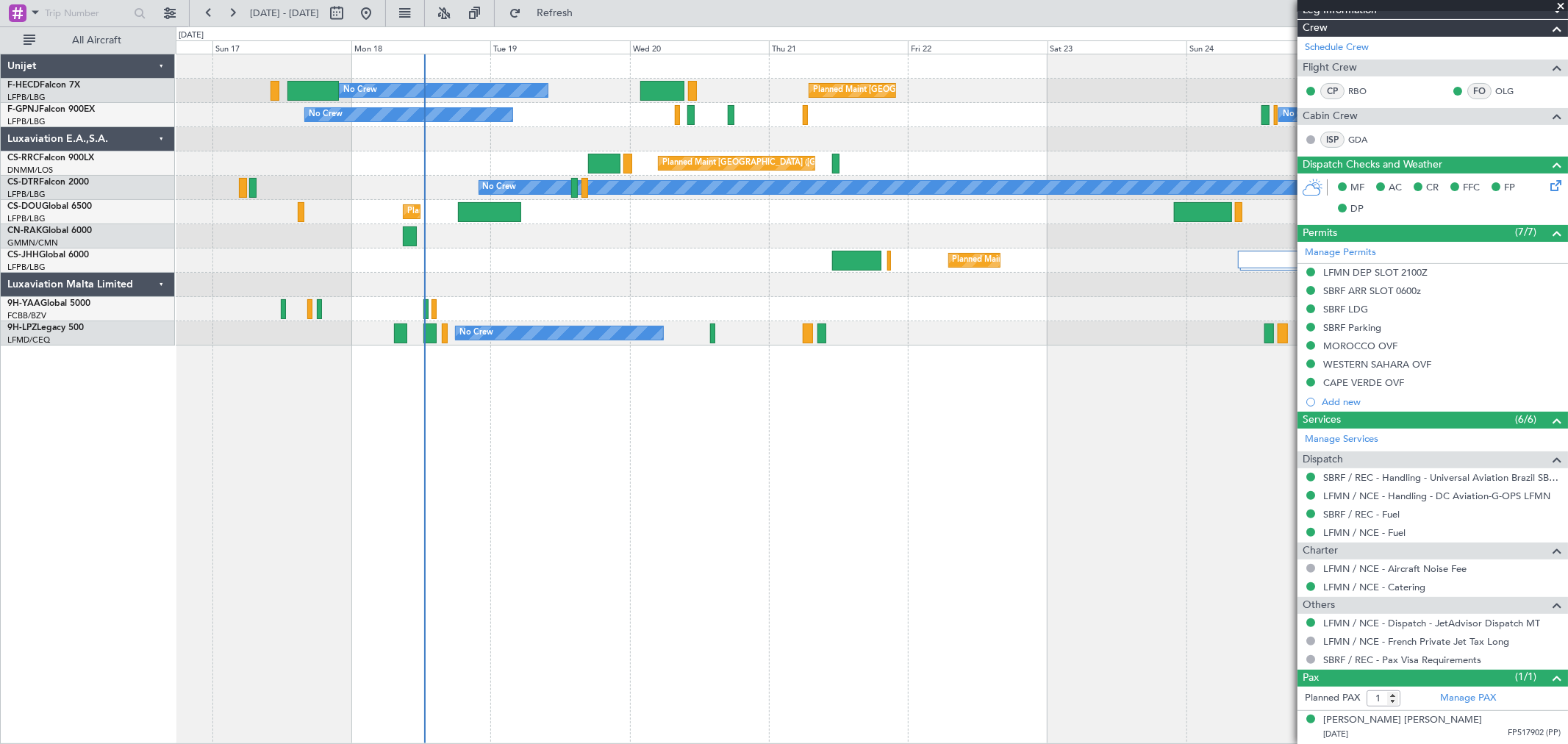
click at [535, 271] on div "Planned Maint London (Luton) Planned Maint Paris (Le Bourget)" at bounding box center [871, 261] width 1391 height 24
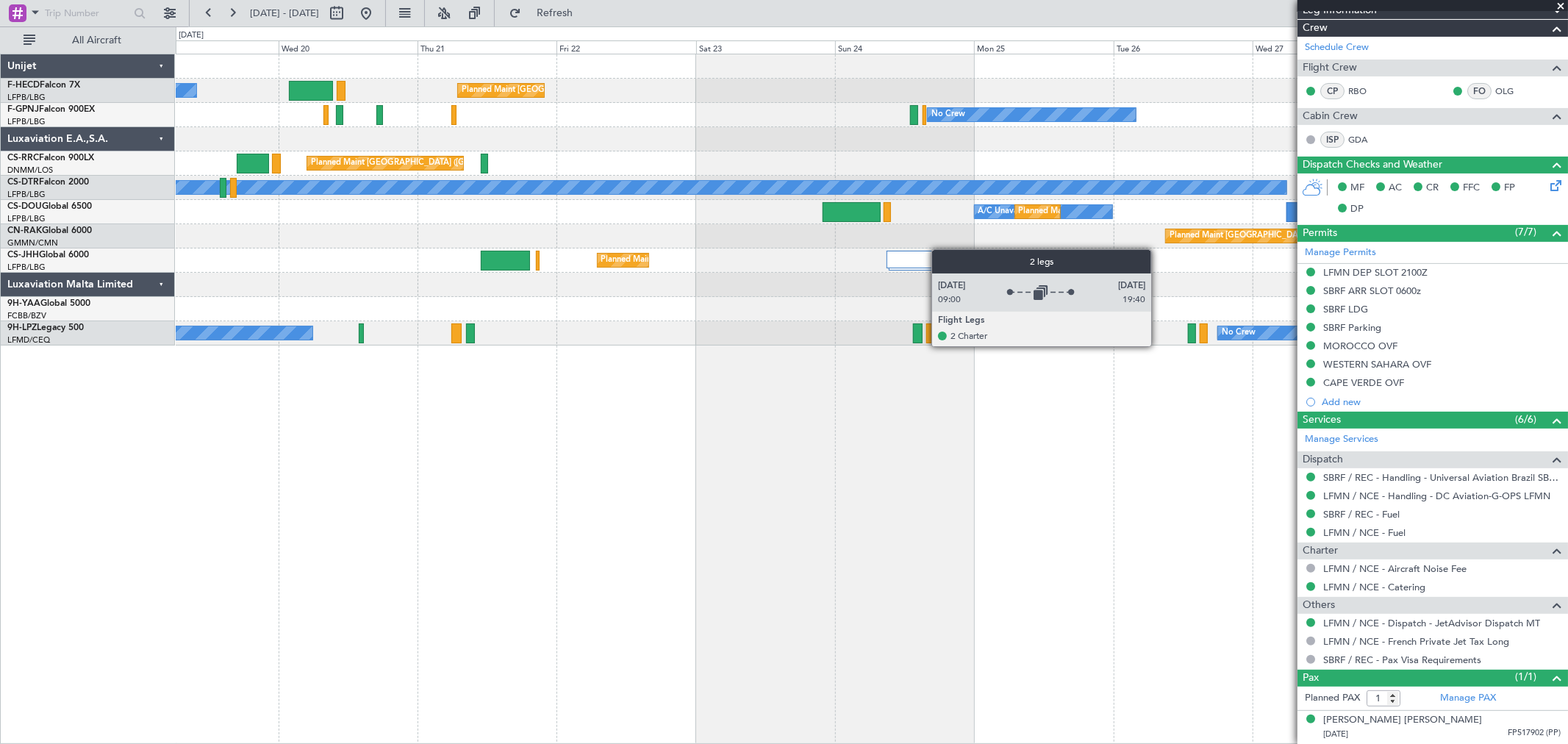
click at [917, 253] on div "Planned Maint Paris (Le Bourget) No Crew No Crew No Crew No Crew Planned Maint …" at bounding box center [871, 200] width 1391 height 291
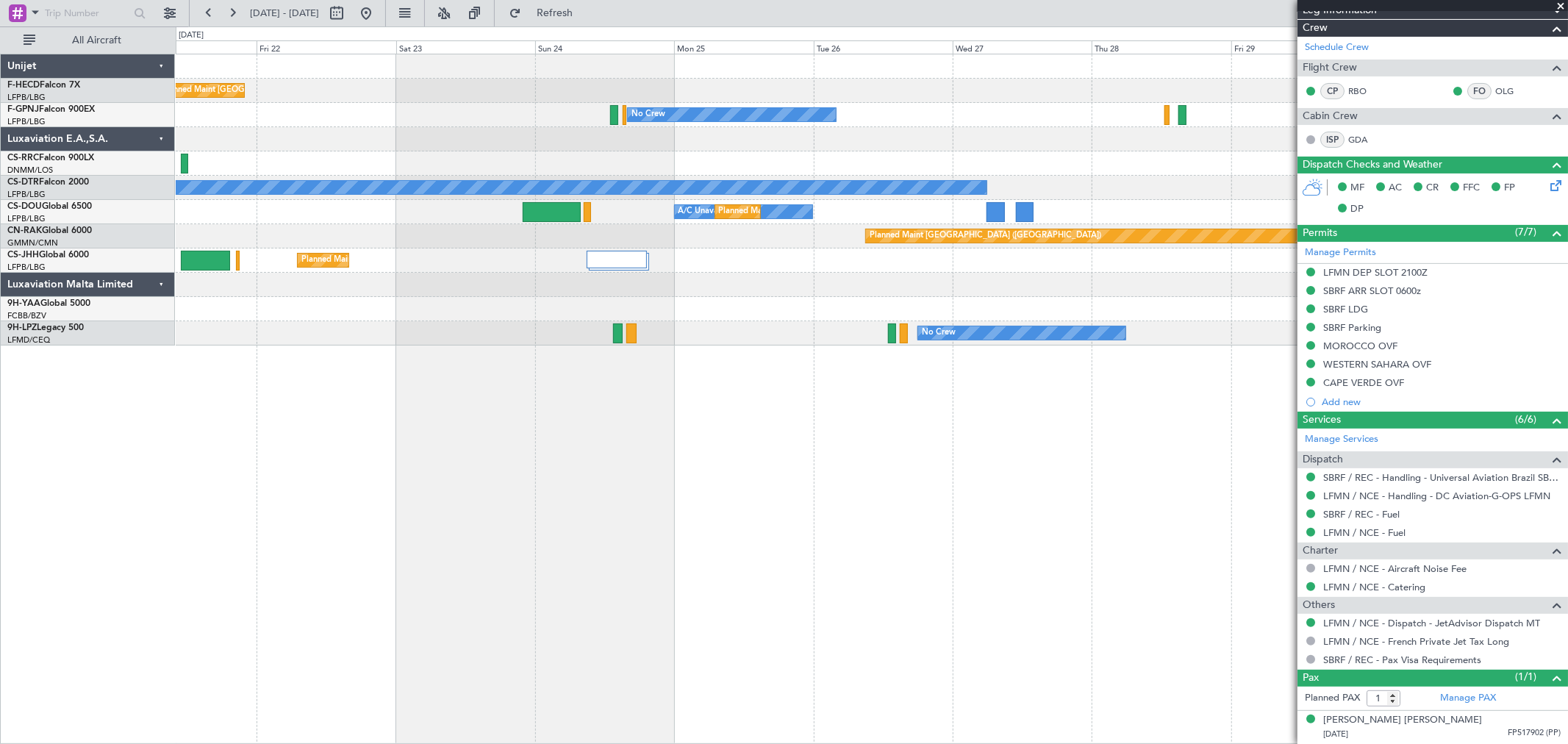
click at [836, 245] on div "Planned Maint Paris (Le Bourget) Planned Maint Paris (Le Bourget) No Crew No Cr…" at bounding box center [871, 200] width 1391 height 291
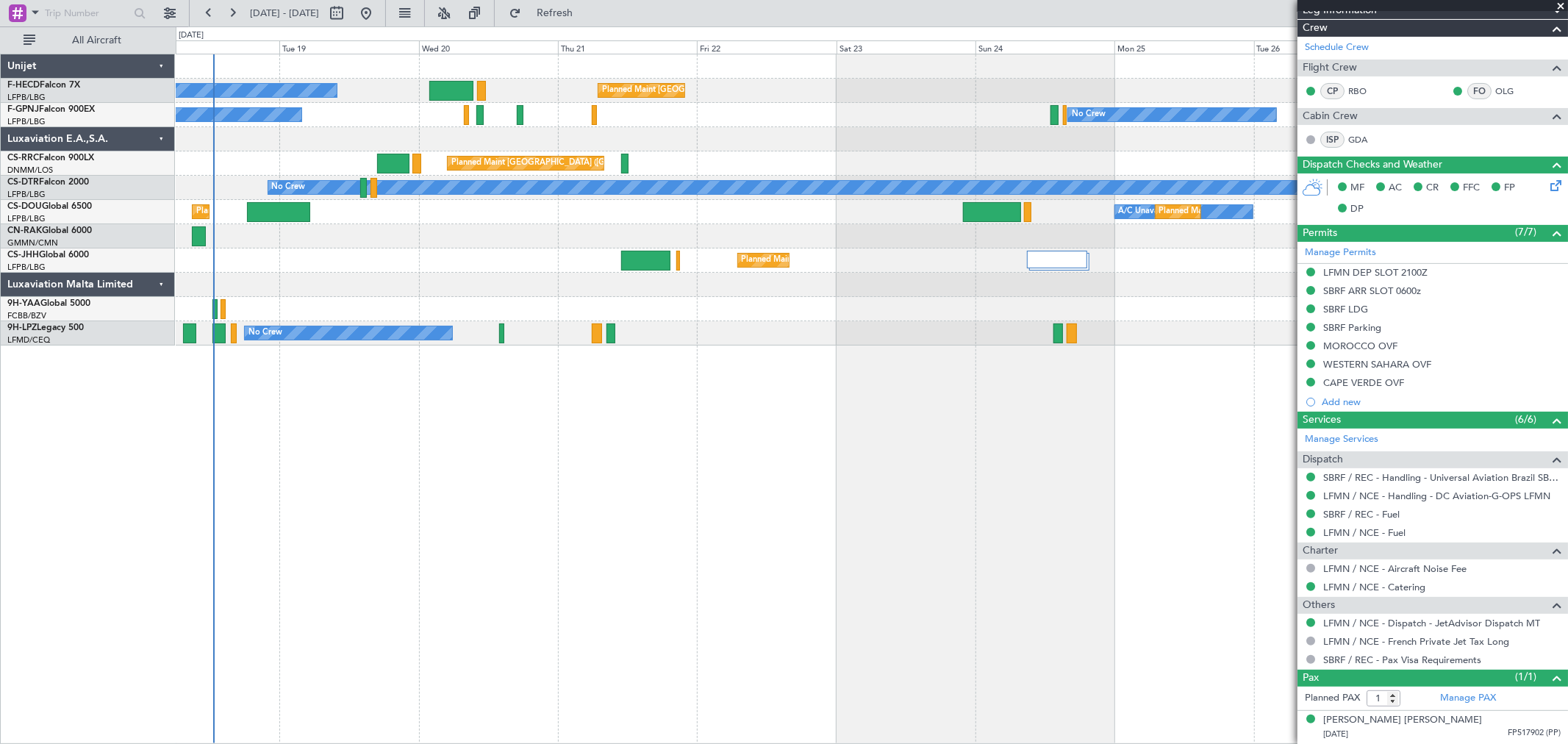
click at [844, 265] on div "Planned Maint Paris (Le Bourget) No Crew No Crew No Crew No Crew Planned Maint …" at bounding box center [871, 200] width 1391 height 291
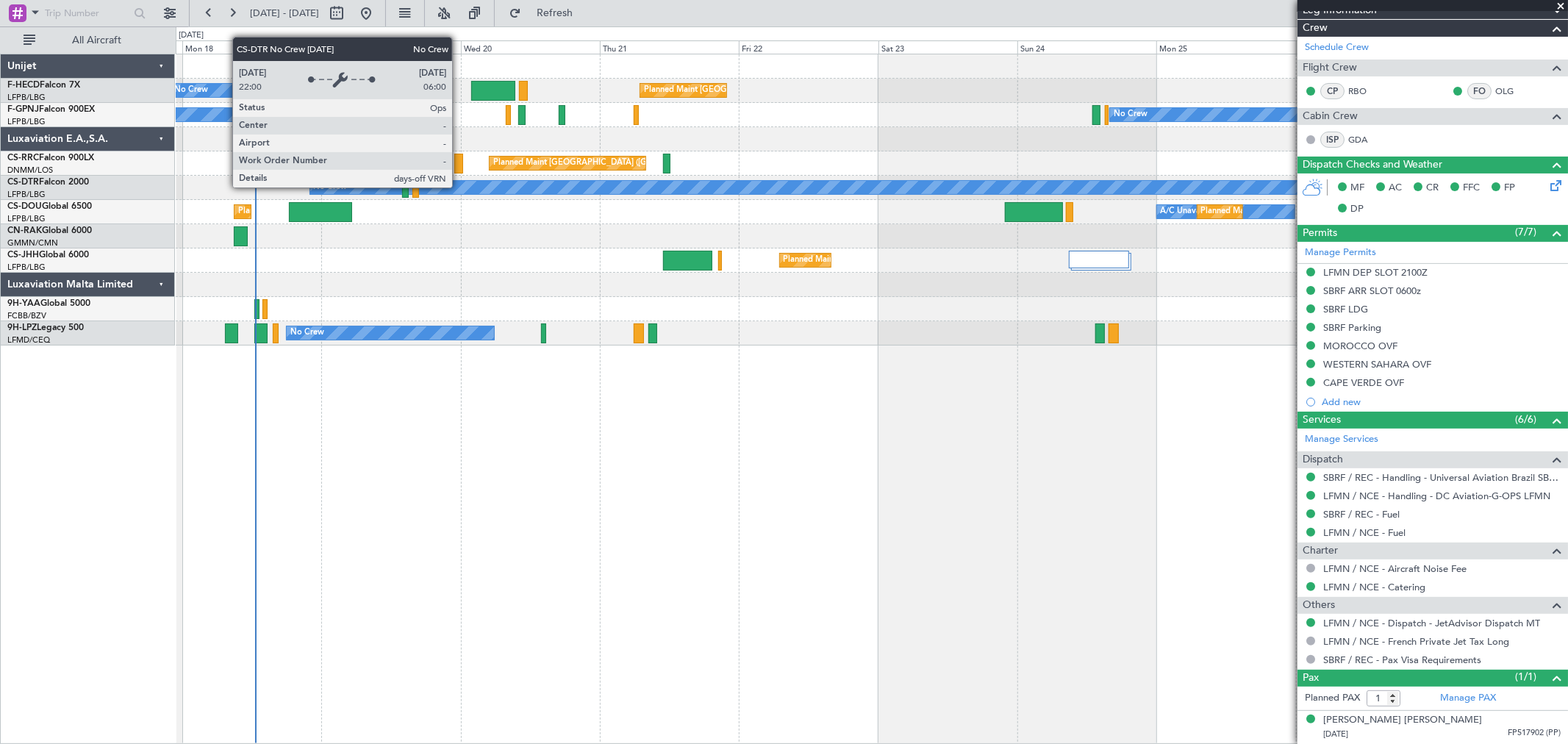
click at [608, 205] on div "Planned Maint Paris (Le Bourget) No Crew No Crew No Crew Planned Maint Paris (L…" at bounding box center [871, 200] width 1391 height 291
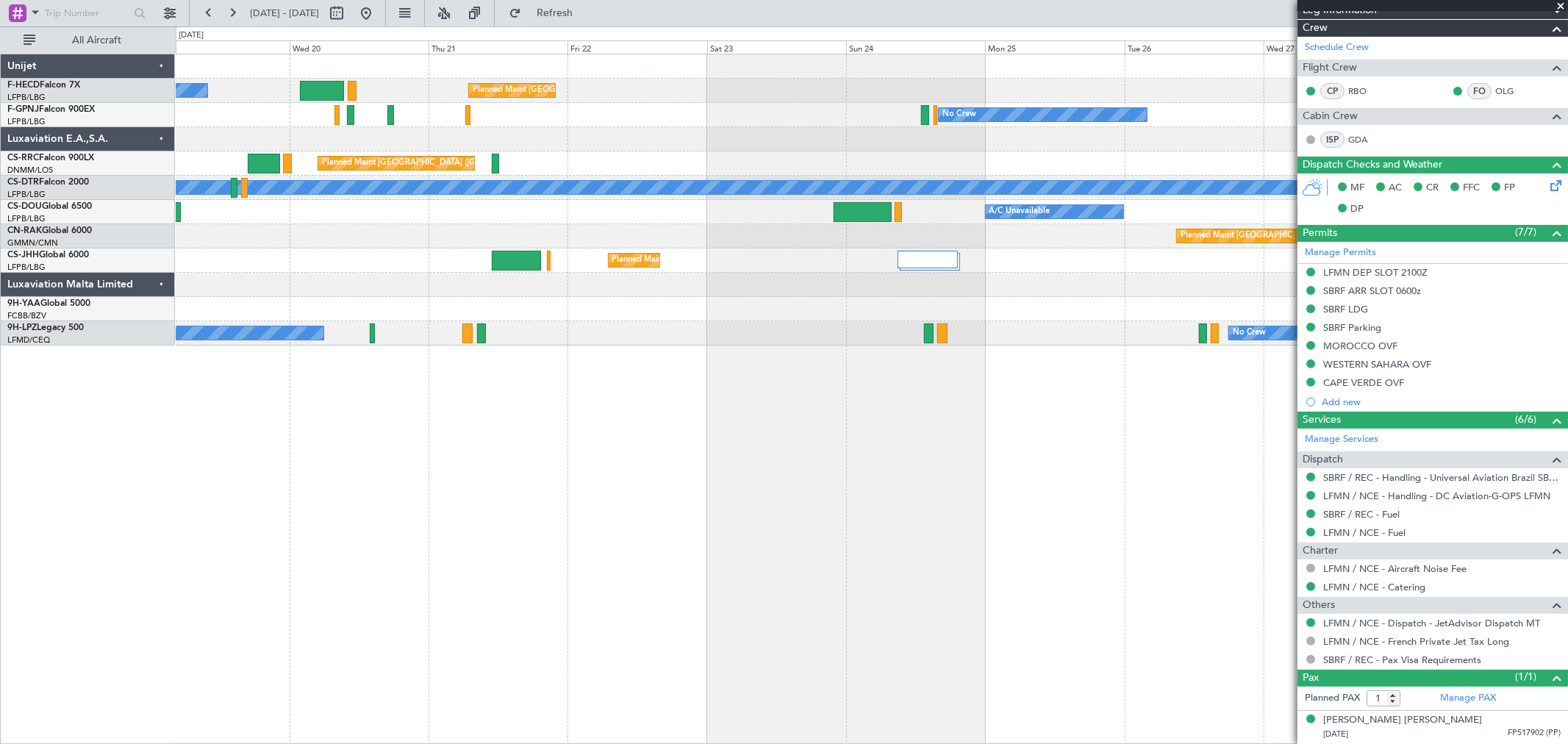
click at [710, 160] on div "Planned Maint [GEOGRAPHIC_DATA] ([GEOGRAPHIC_DATA])" at bounding box center [871, 163] width 1391 height 24
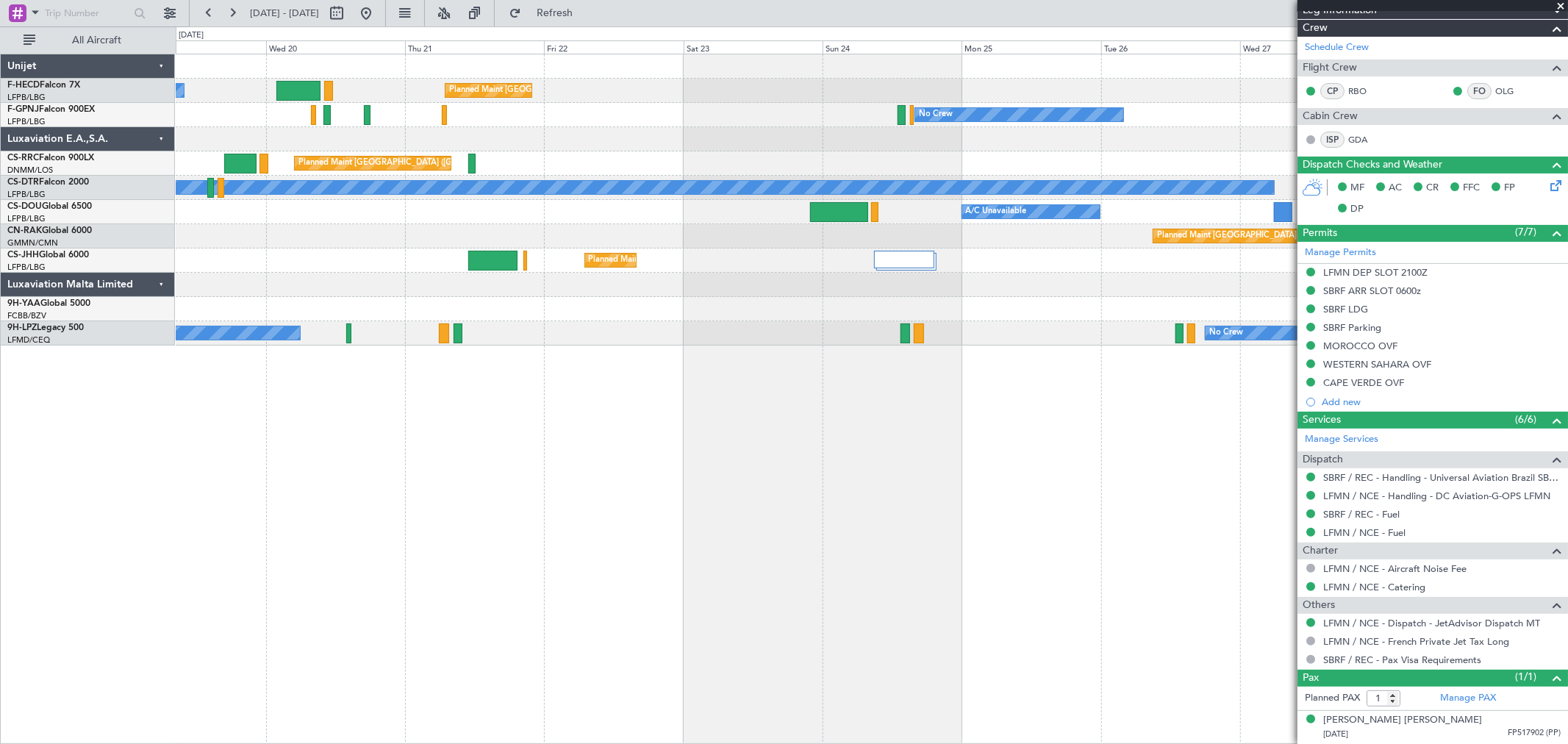
click at [648, 120] on div "No Crew No Crew No Crew" at bounding box center [871, 114] width 1391 height 24
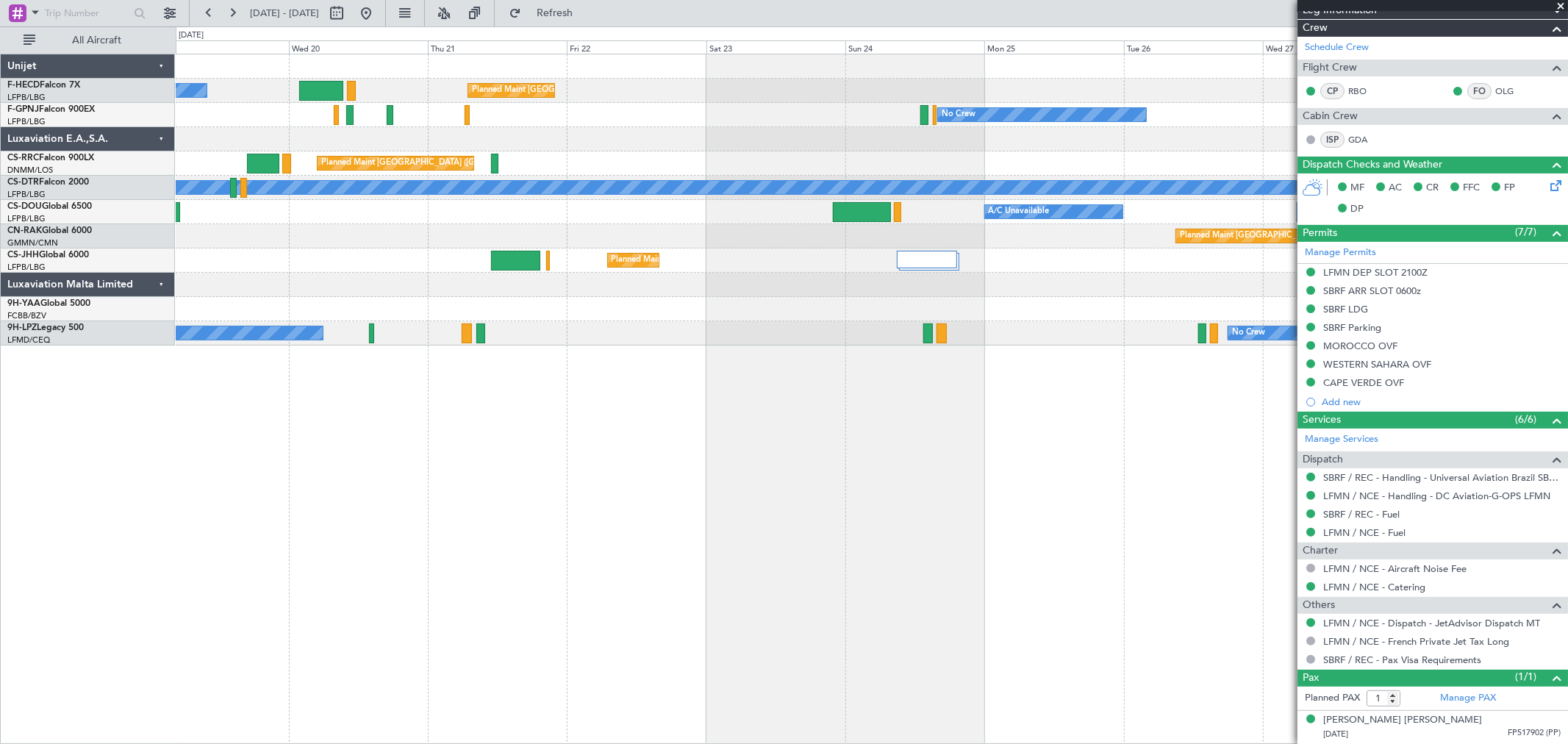
click at [850, 123] on div "No Crew No Crew No Crew" at bounding box center [871, 114] width 1391 height 24
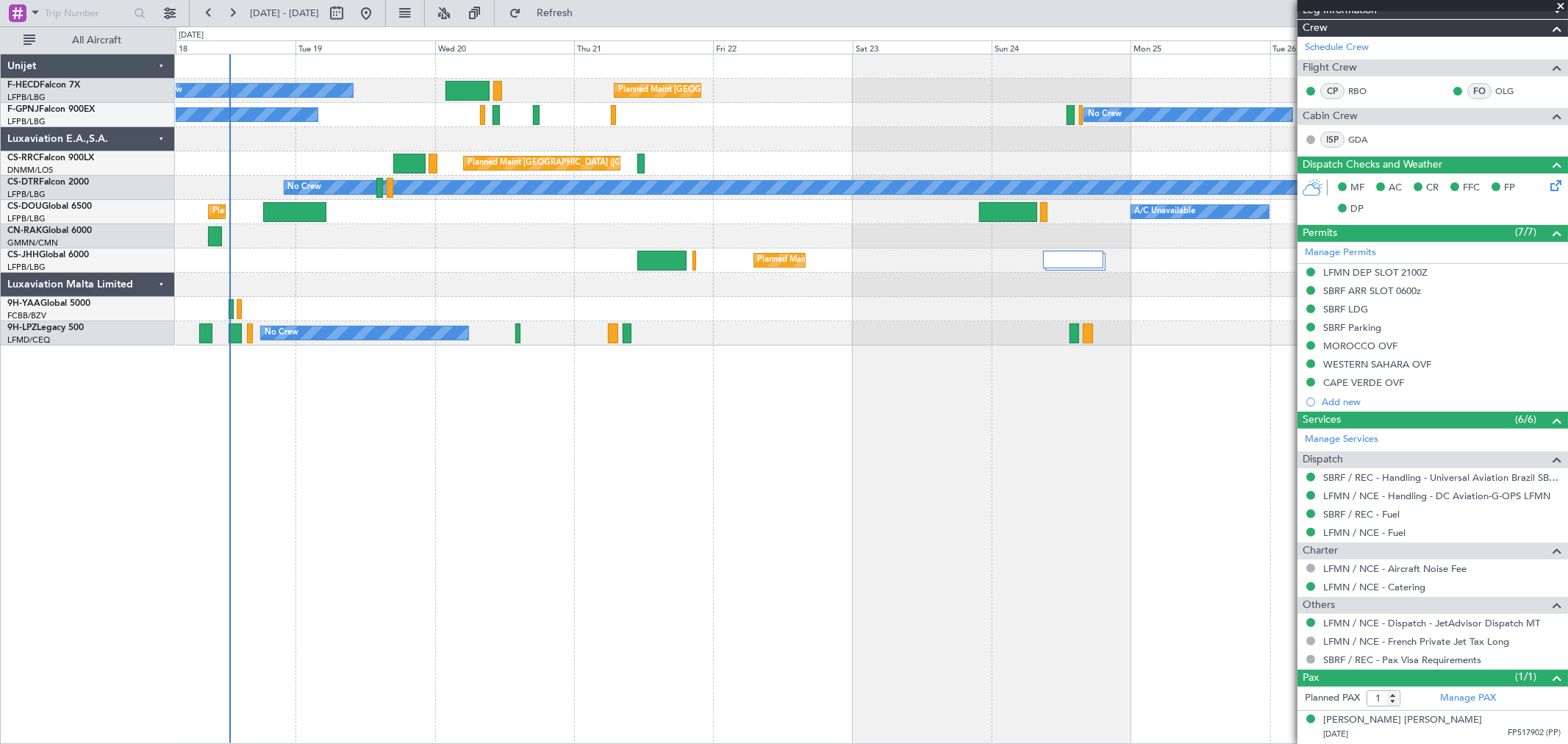
click at [945, 165] on div "Planned Maint Paris (Le Bourget) No Crew No Crew No Crew Planned Maint Paris (L…" at bounding box center [871, 200] width 1391 height 291
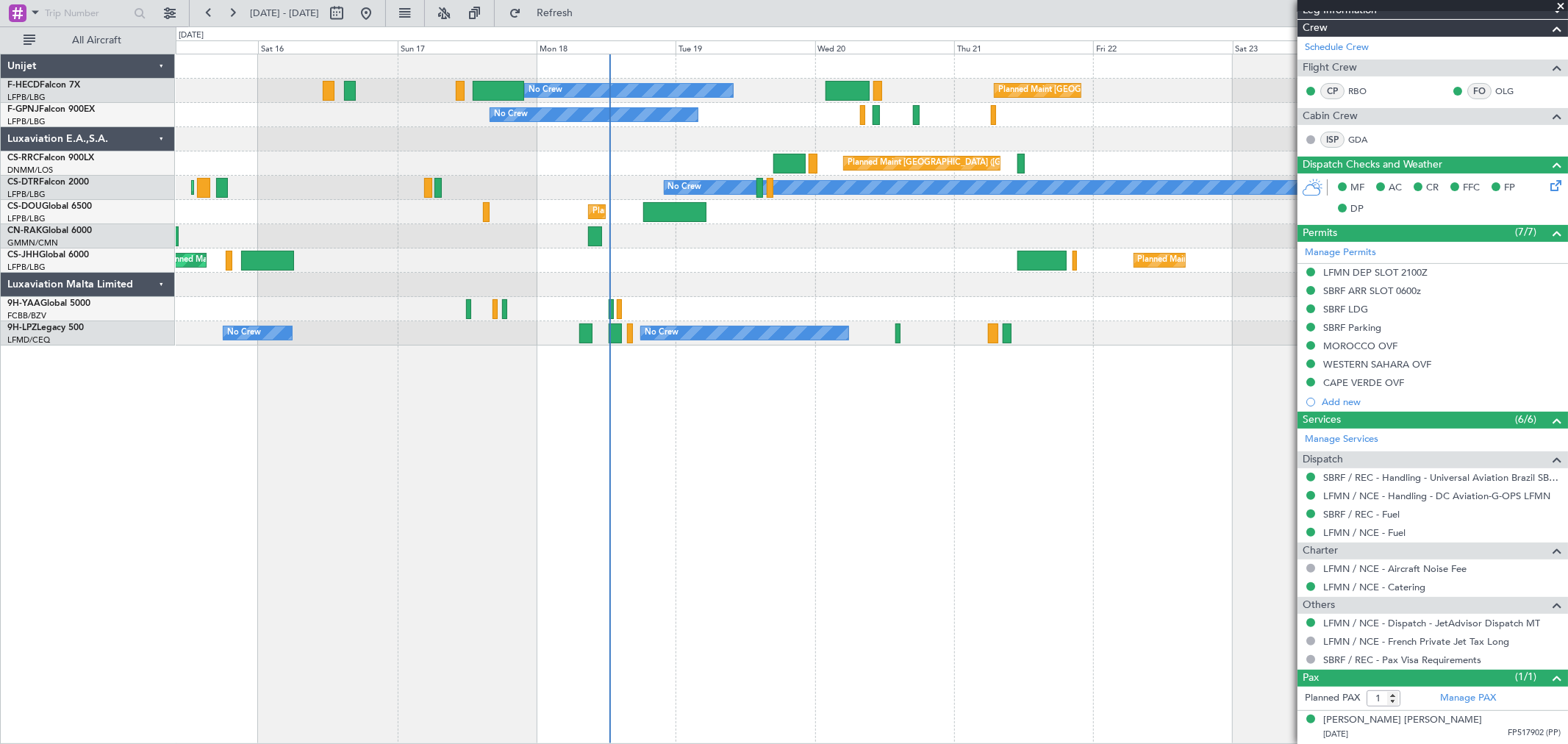
click at [445, 108] on div "Planned Maint Paris (Le Bourget) No Crew No Crew No Crew Planned Maint Paris (L…" at bounding box center [871, 200] width 1391 height 291
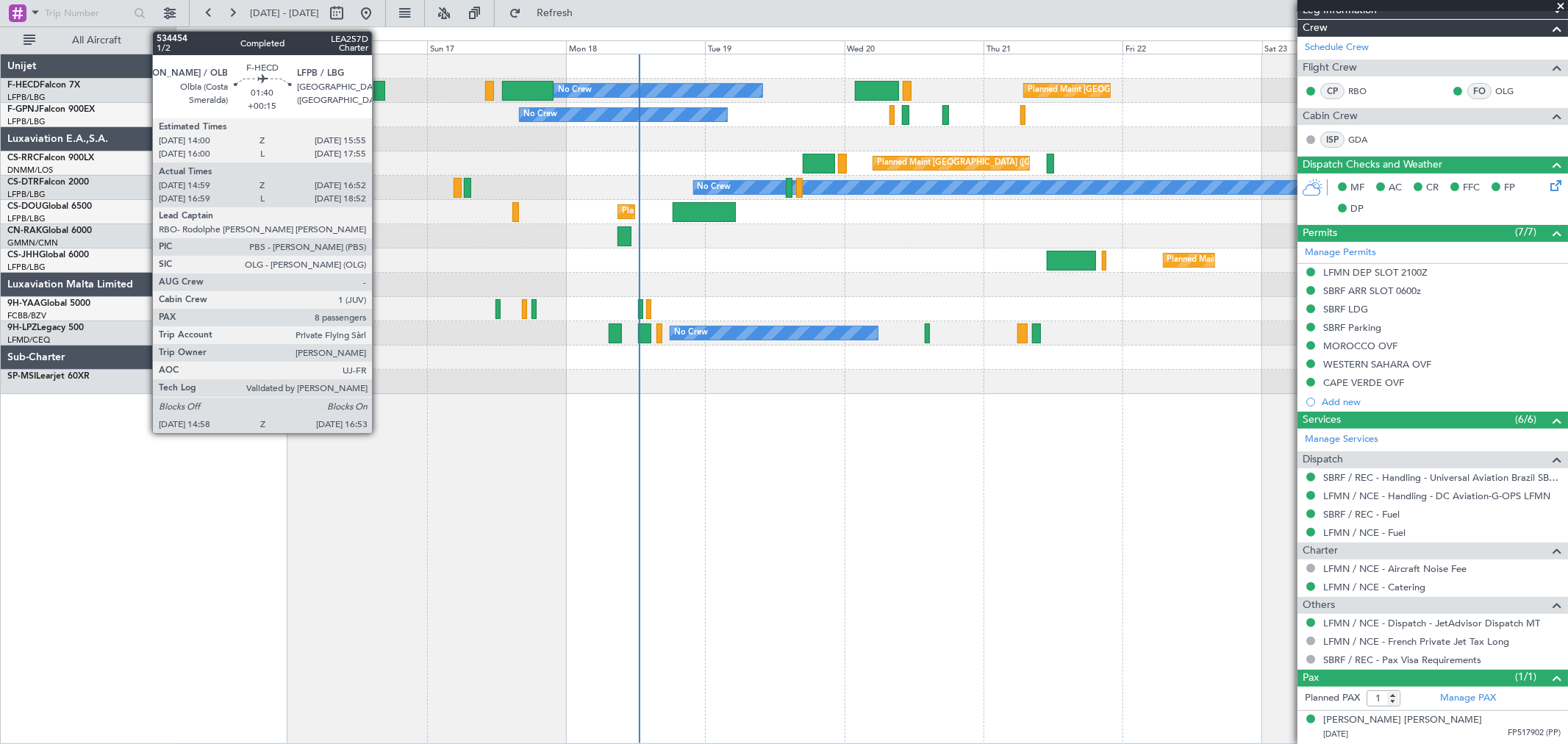
click at [379, 90] on div at bounding box center [379, 91] width 12 height 20
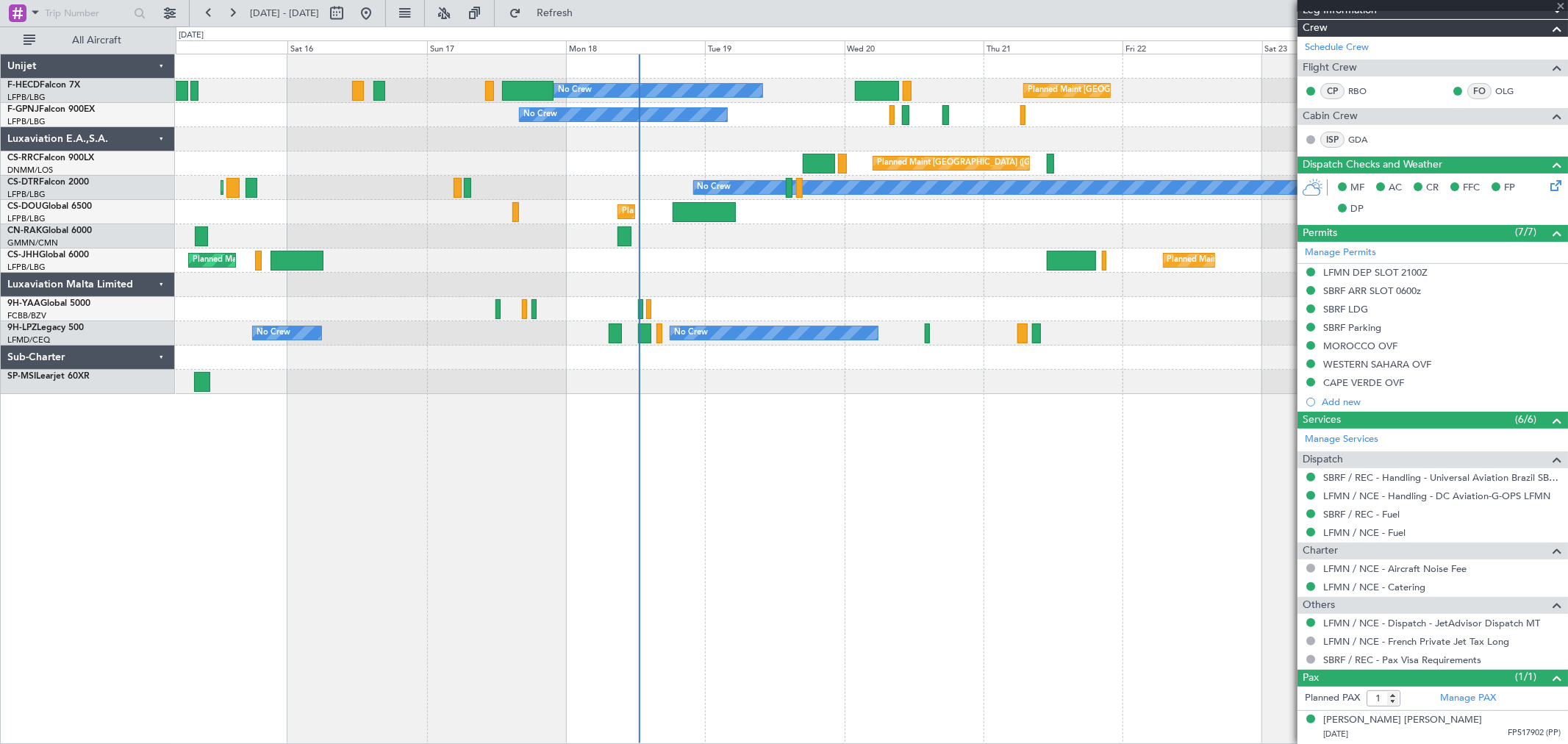
type input "+00:15"
type input "15:09"
type input "16:47"
type input "8"
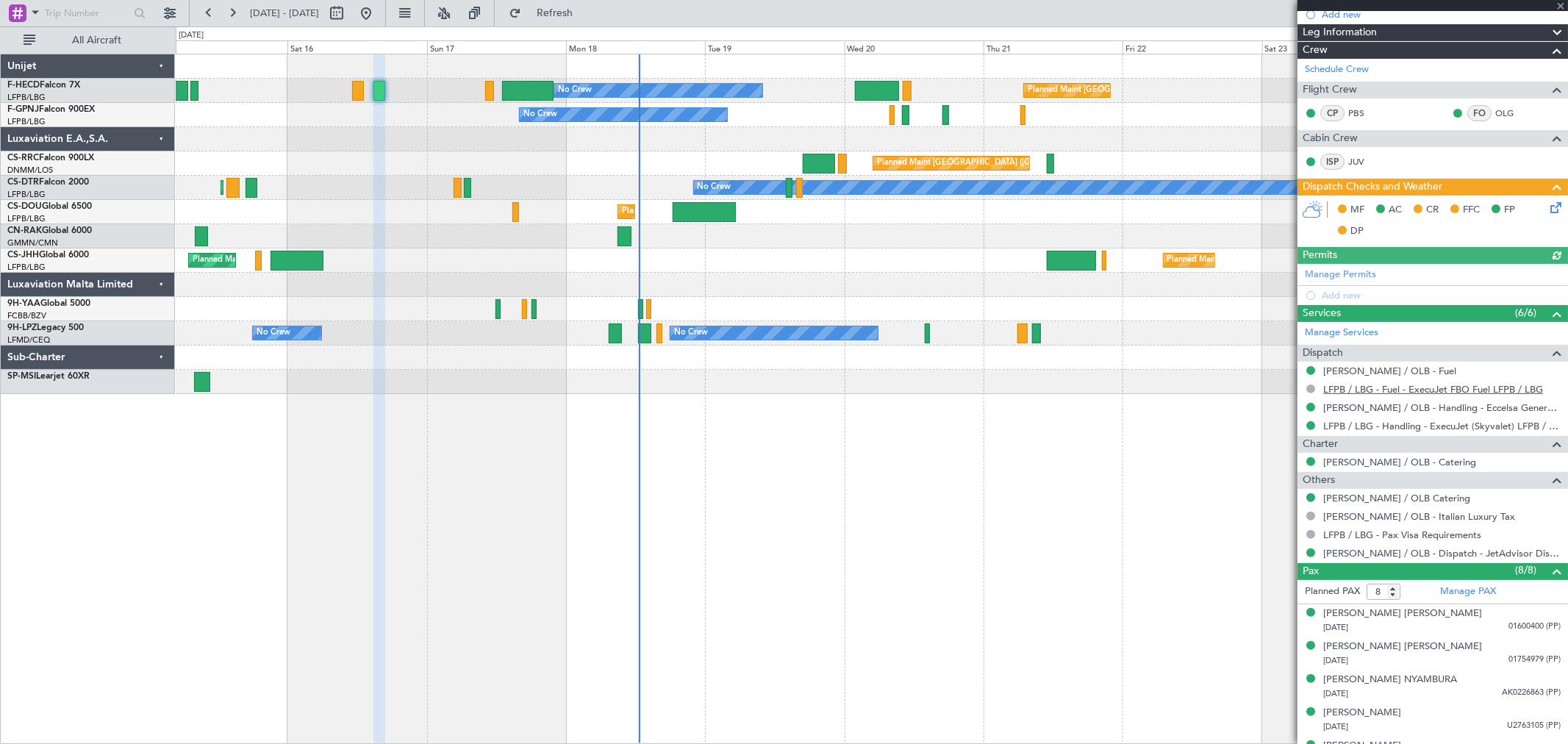
scroll to position [336, 0]
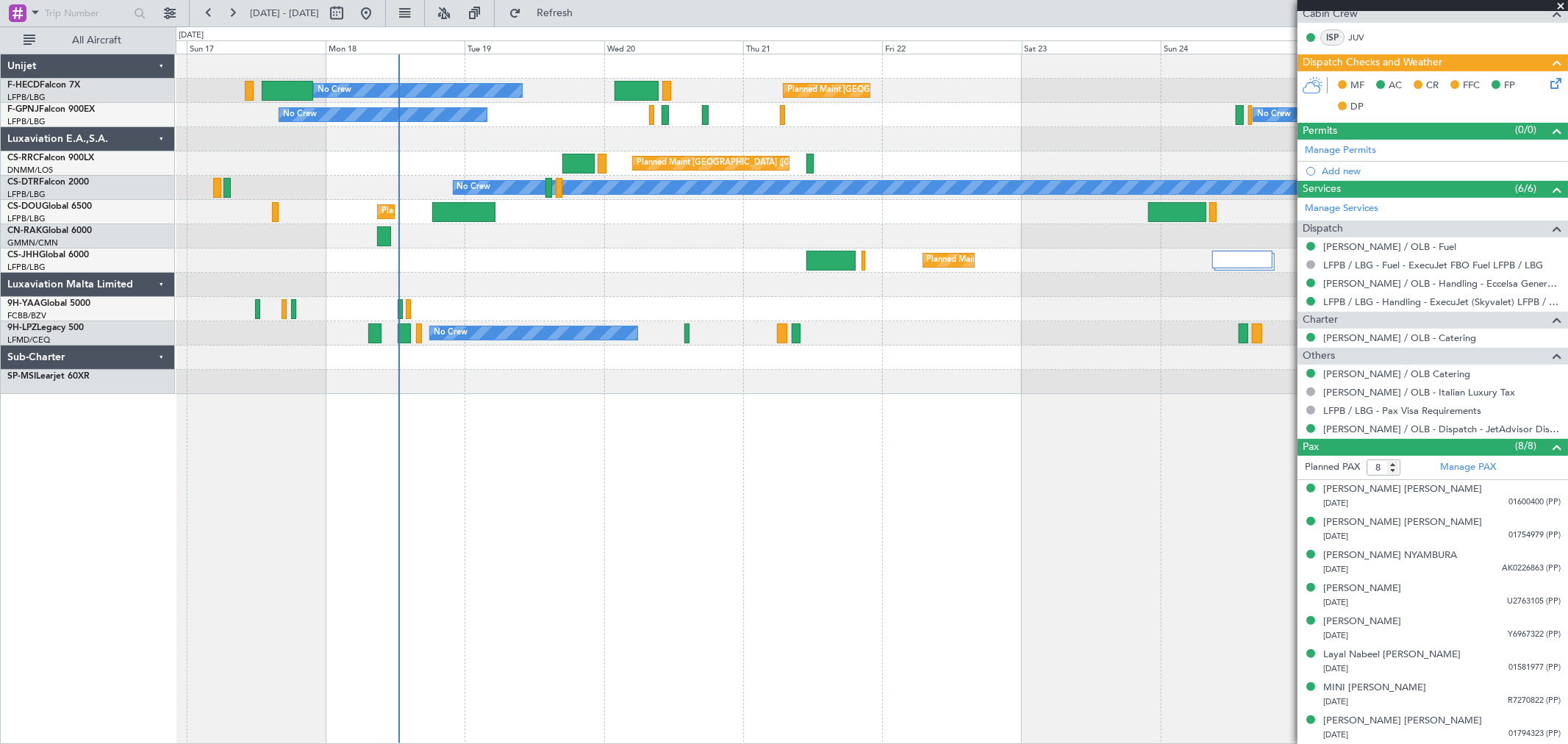
click at [769, 174] on div "Planned Maint Paris (Le Bourget) No Crew No Crew No Crew Planned Maint Paris (L…" at bounding box center [871, 224] width 1391 height 340
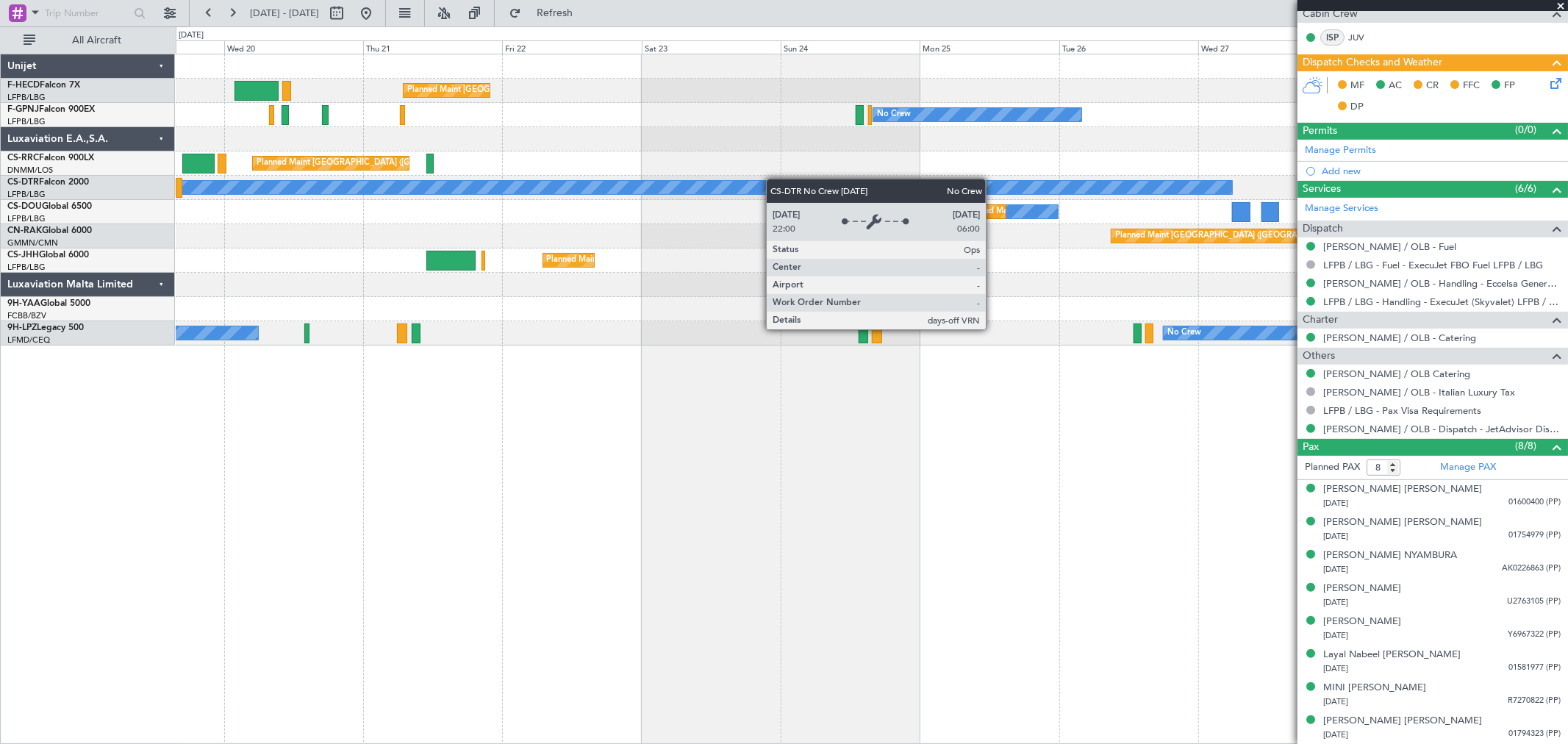
click at [658, 190] on div "Planned Maint Paris (Le Bourget) No Crew No Crew No Crew No Crew Planned Maint …" at bounding box center [871, 200] width 1391 height 291
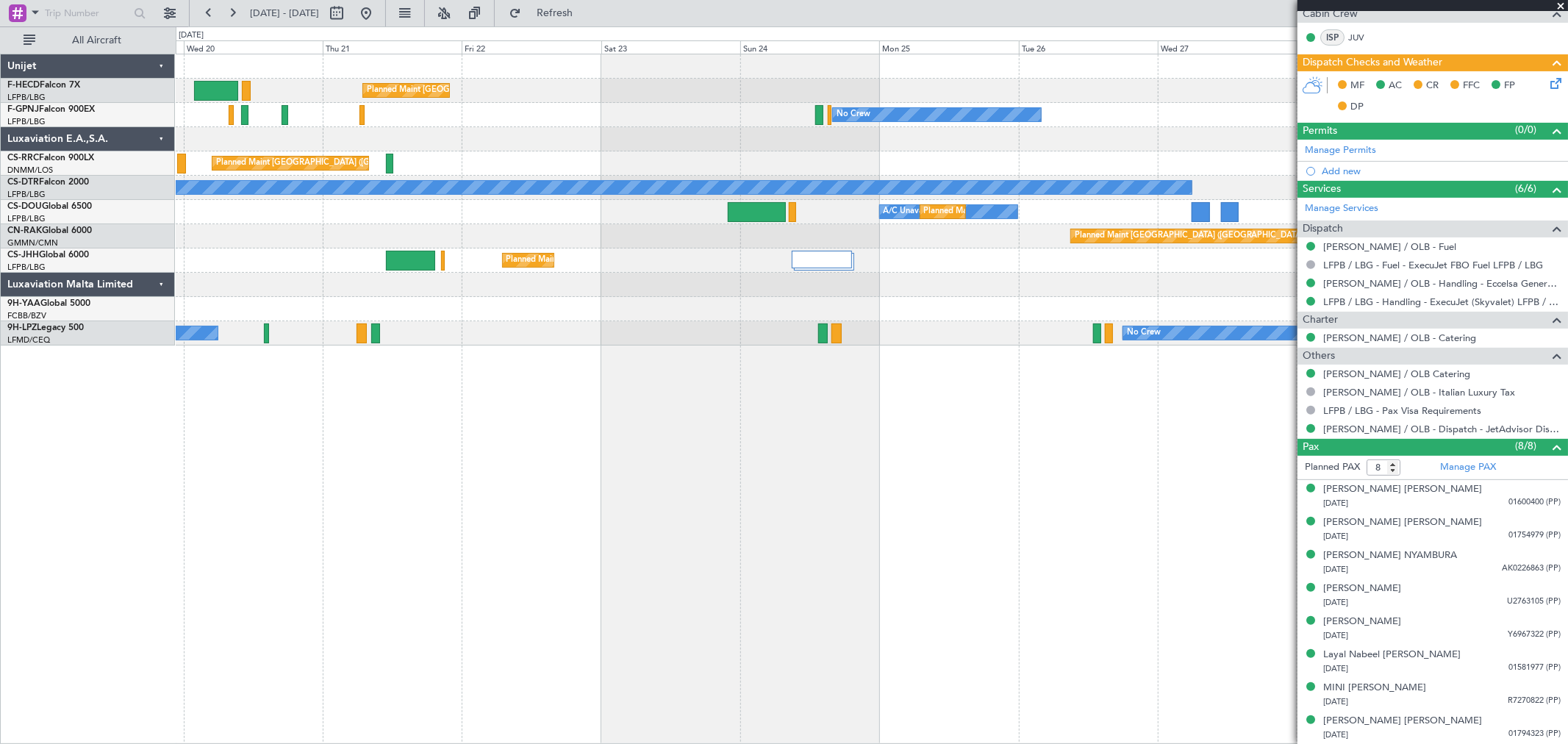
click at [567, 126] on div "Planned Maint Paris (Le Bourget) No Crew Planned Maint Paris (Le Bourget) No Cr…" at bounding box center [784, 386] width 1568 height 718
click at [915, 131] on div at bounding box center [871, 139] width 1391 height 24
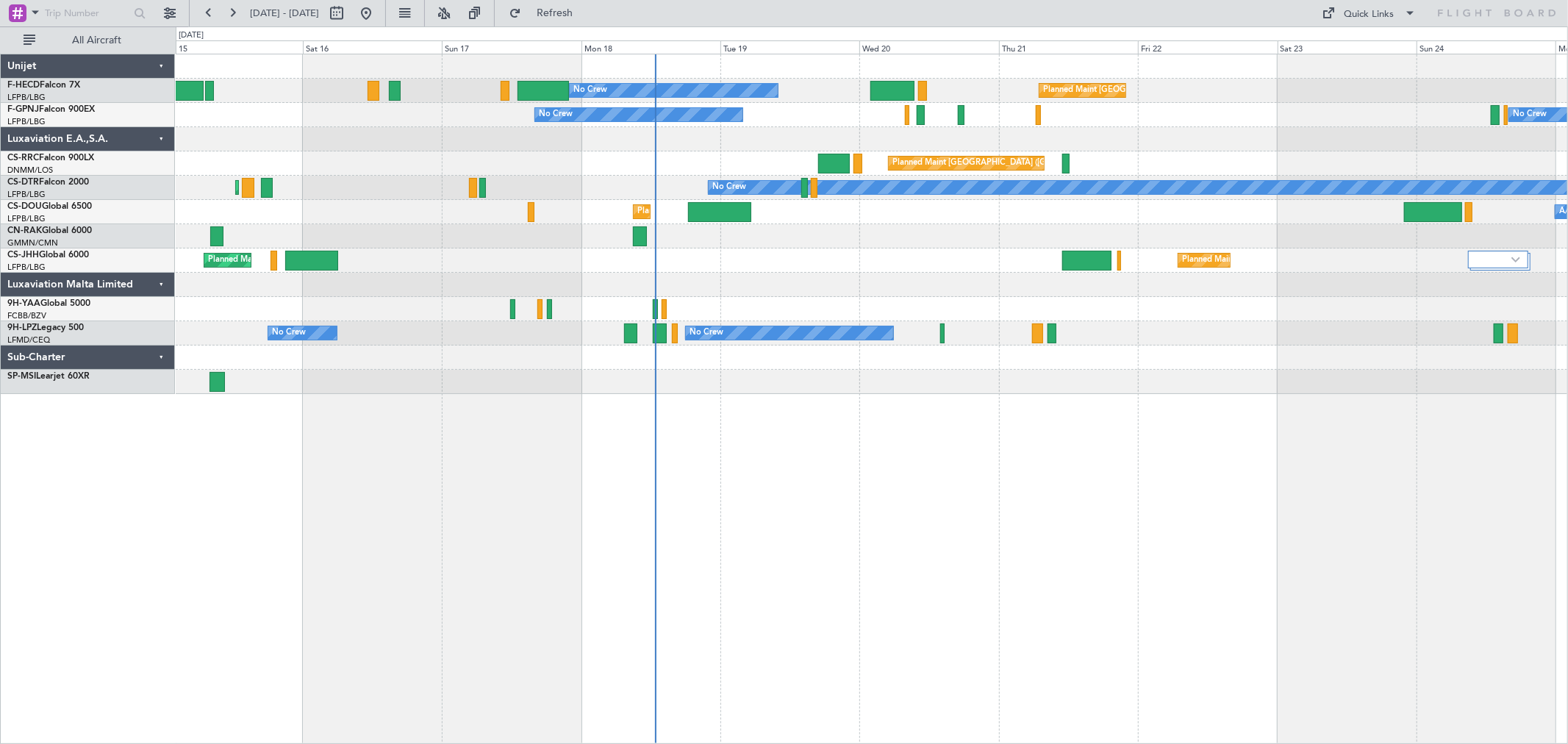
click at [764, 257] on div "Planned Maint [GEOGRAPHIC_DATA] ([GEOGRAPHIC_DATA]) Planned Maint [GEOGRAPHIC_D…" at bounding box center [871, 261] width 1391 height 24
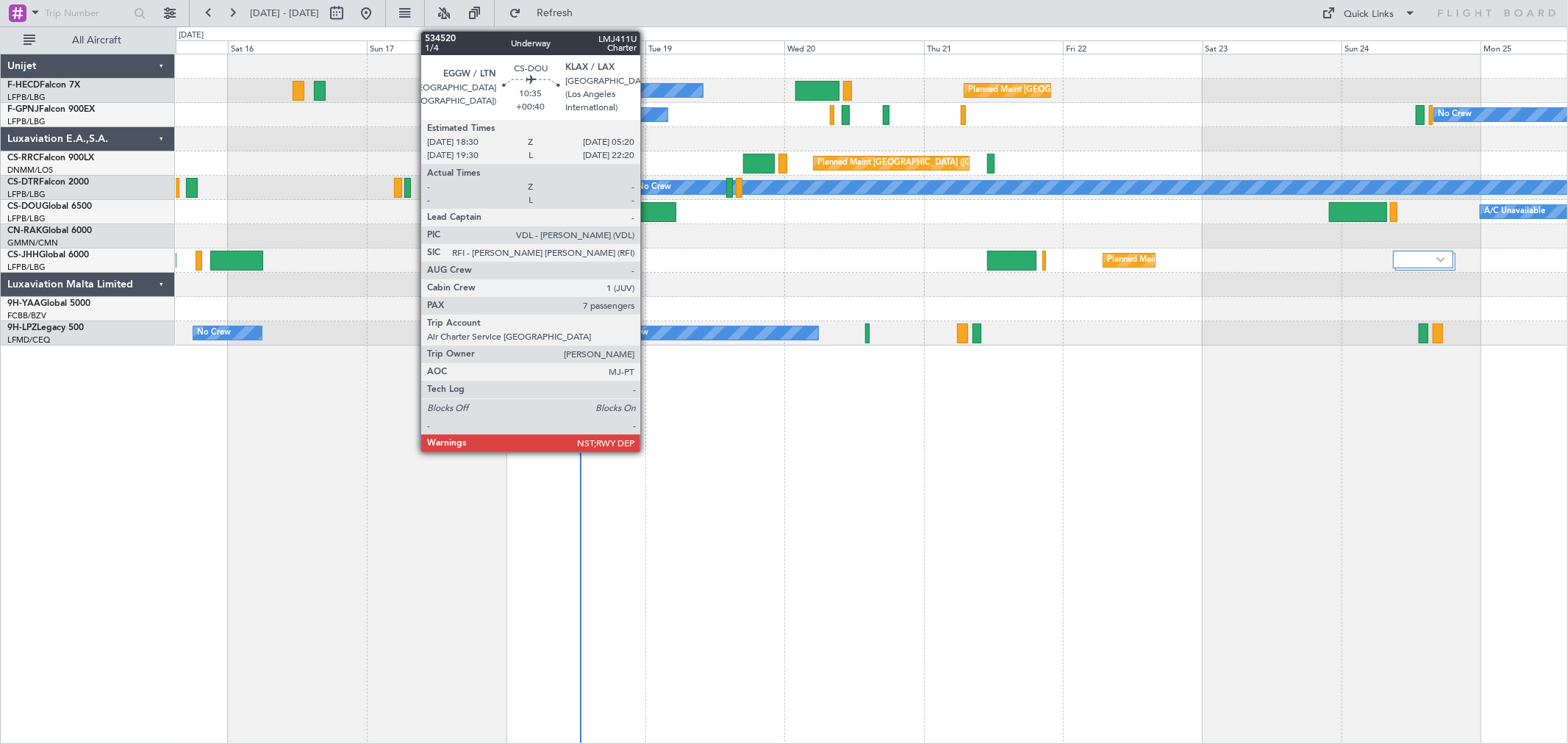
click at [648, 213] on div at bounding box center [645, 212] width 63 height 20
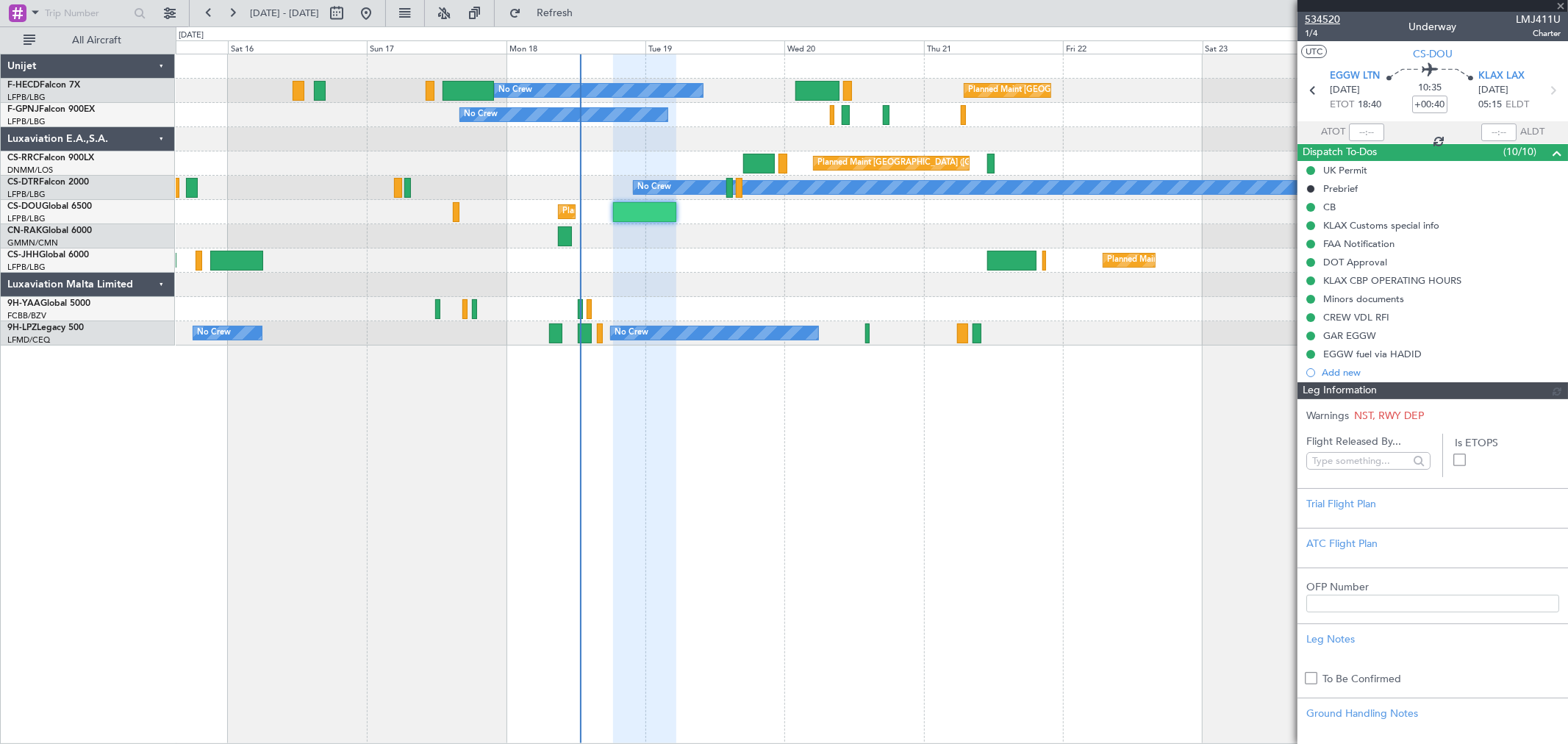
click at [1329, 15] on span "534520" at bounding box center [1322, 19] width 35 height 15
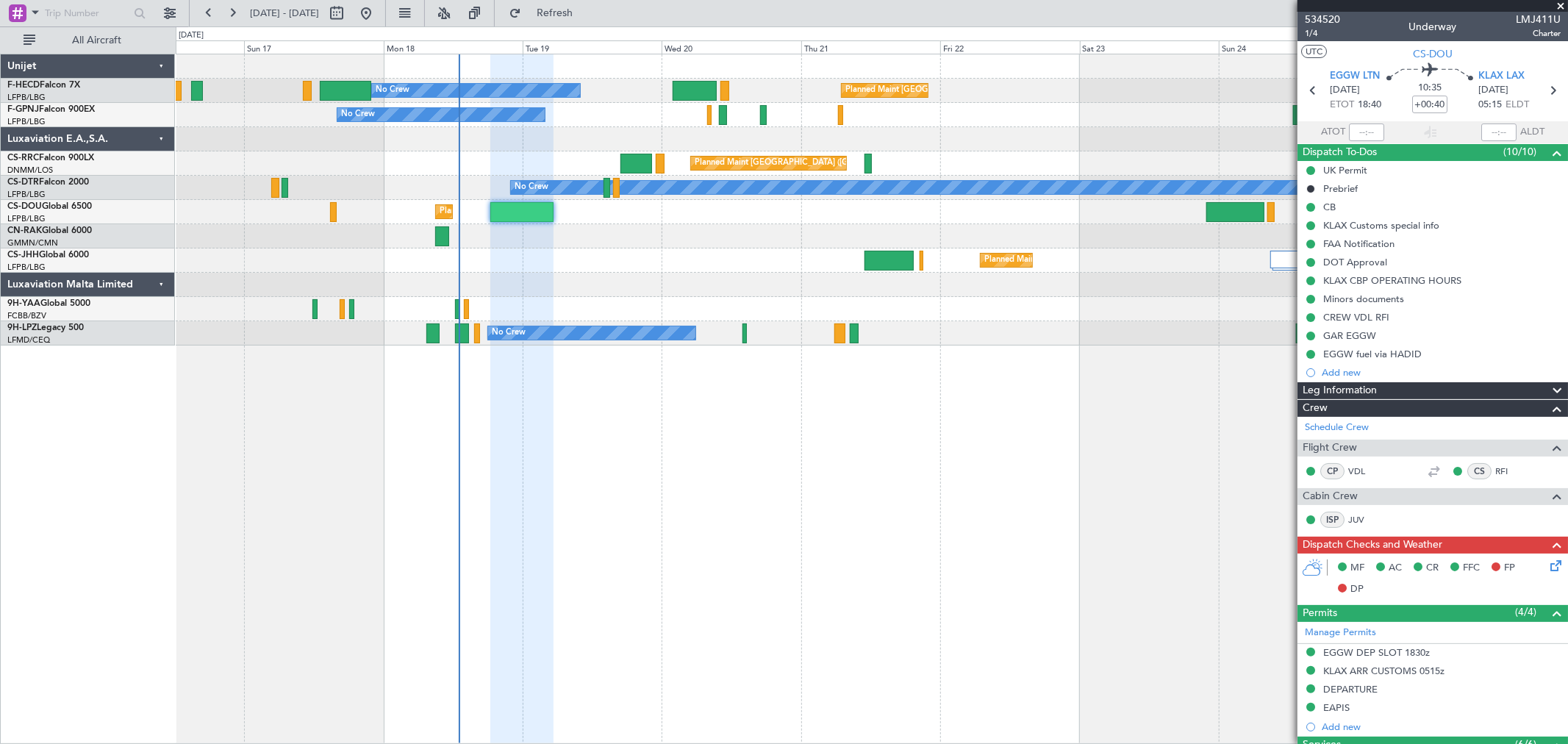
click at [326, 86] on div "Planned Maint Paris (Le Bourget) No Crew No Crew No Crew Planned Maint Paris (L…" at bounding box center [871, 200] width 1391 height 291
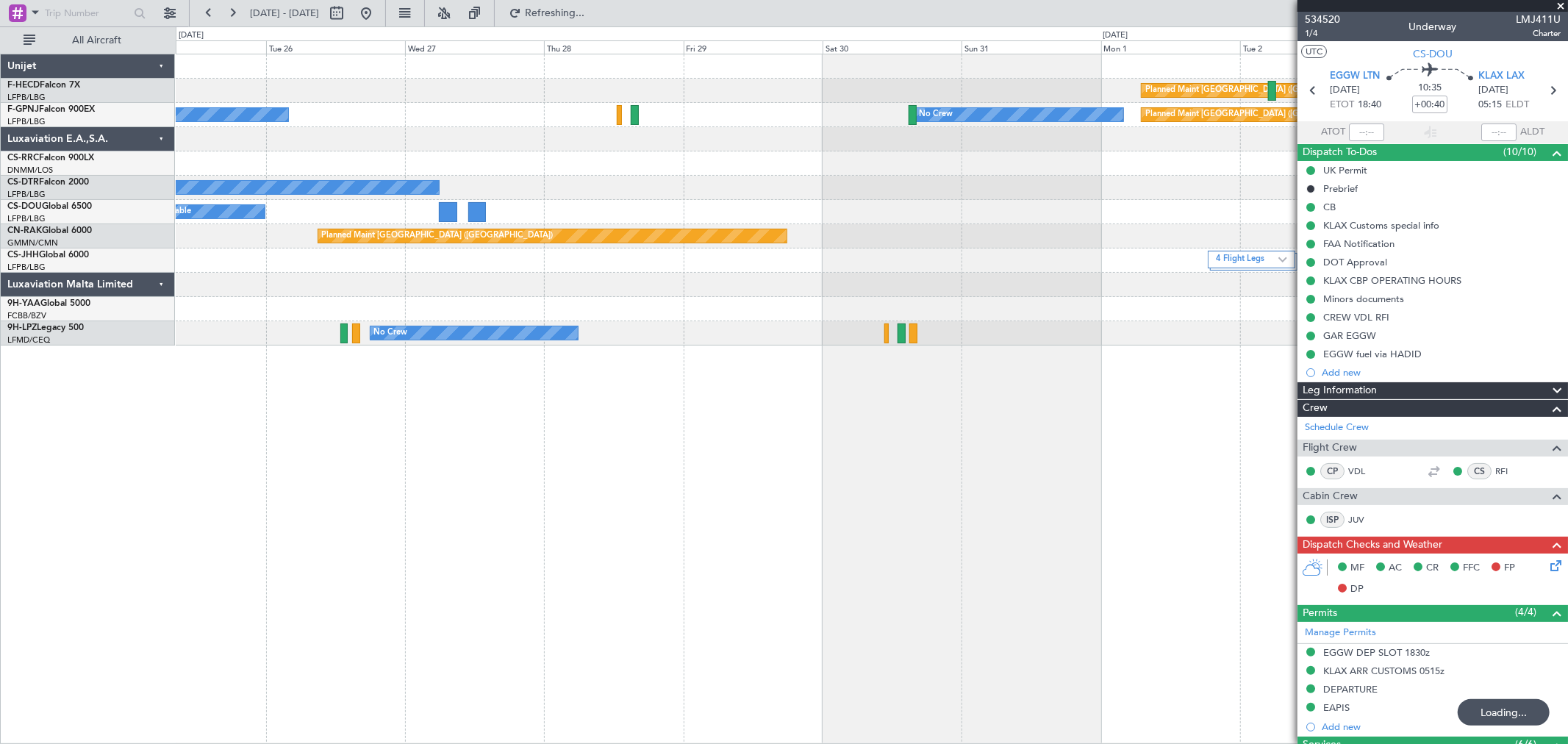
click at [340, 119] on div "No Crew No Crew Planned Maint Paris (Le Bourget)" at bounding box center [871, 114] width 1391 height 24
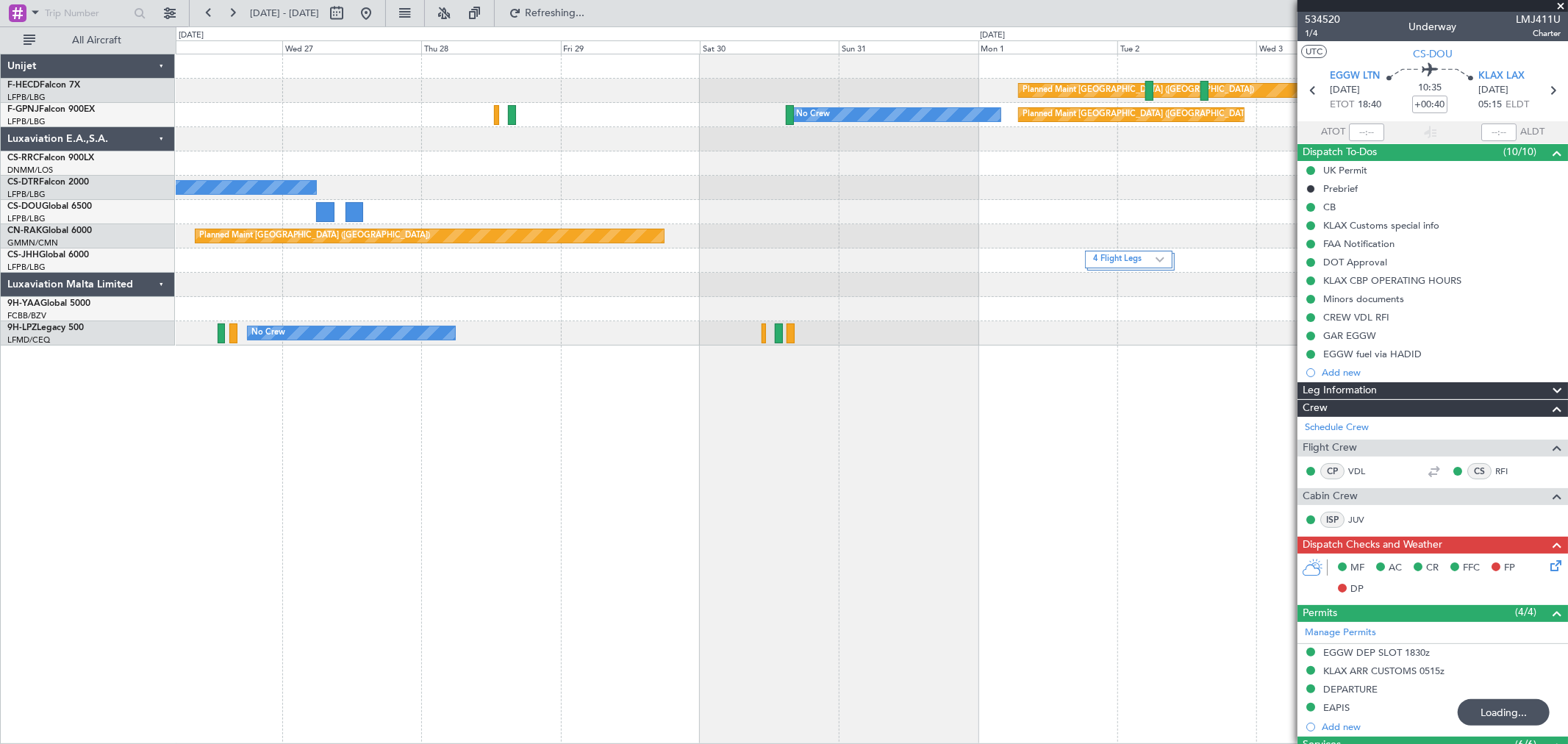
click at [422, 126] on div "Planned Maint Paris (Le Bourget) No Crew Planned Maint Paris (Le Bourget) No Cr…" at bounding box center [871, 200] width 1391 height 291
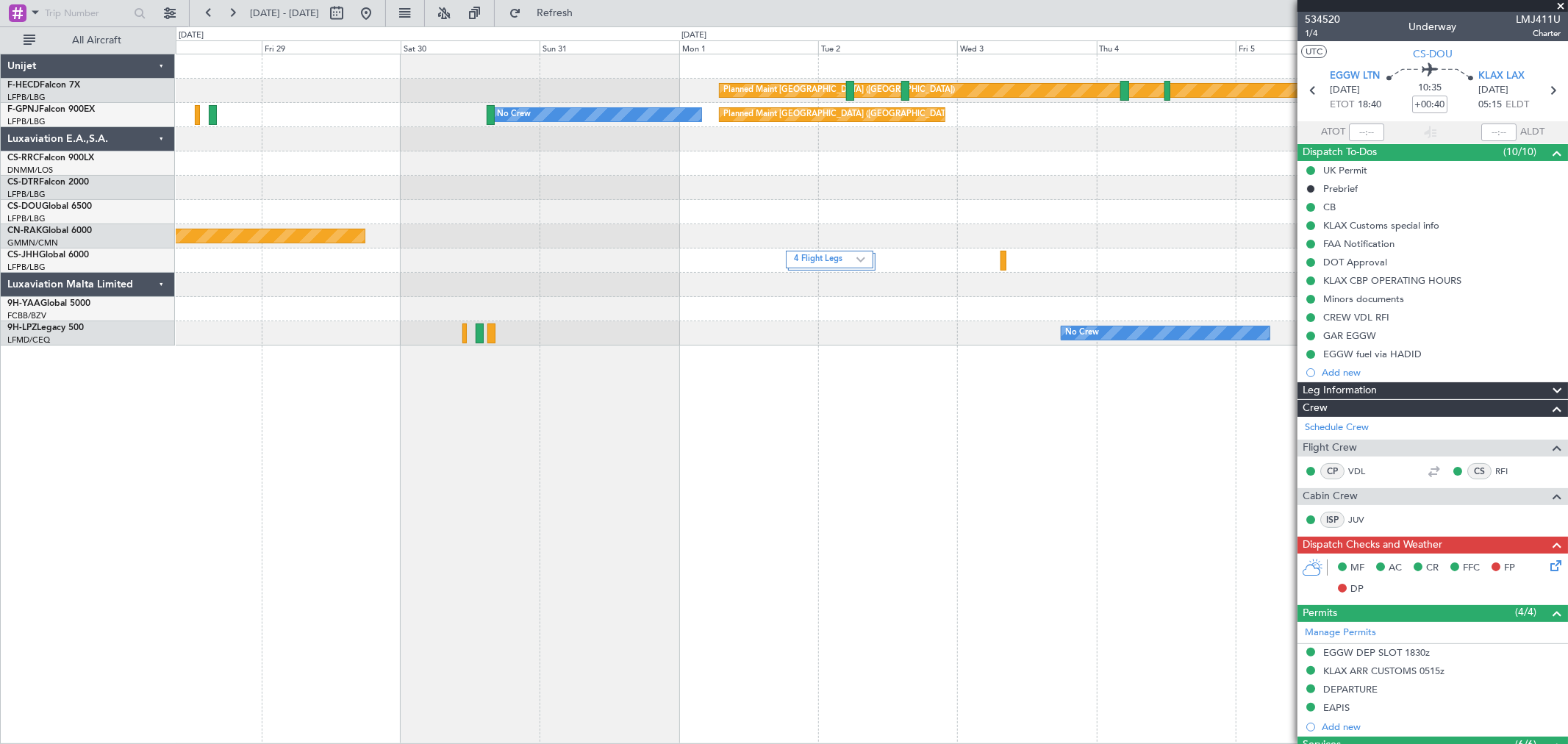
click at [471, 70] on div at bounding box center [871, 66] width 1391 height 24
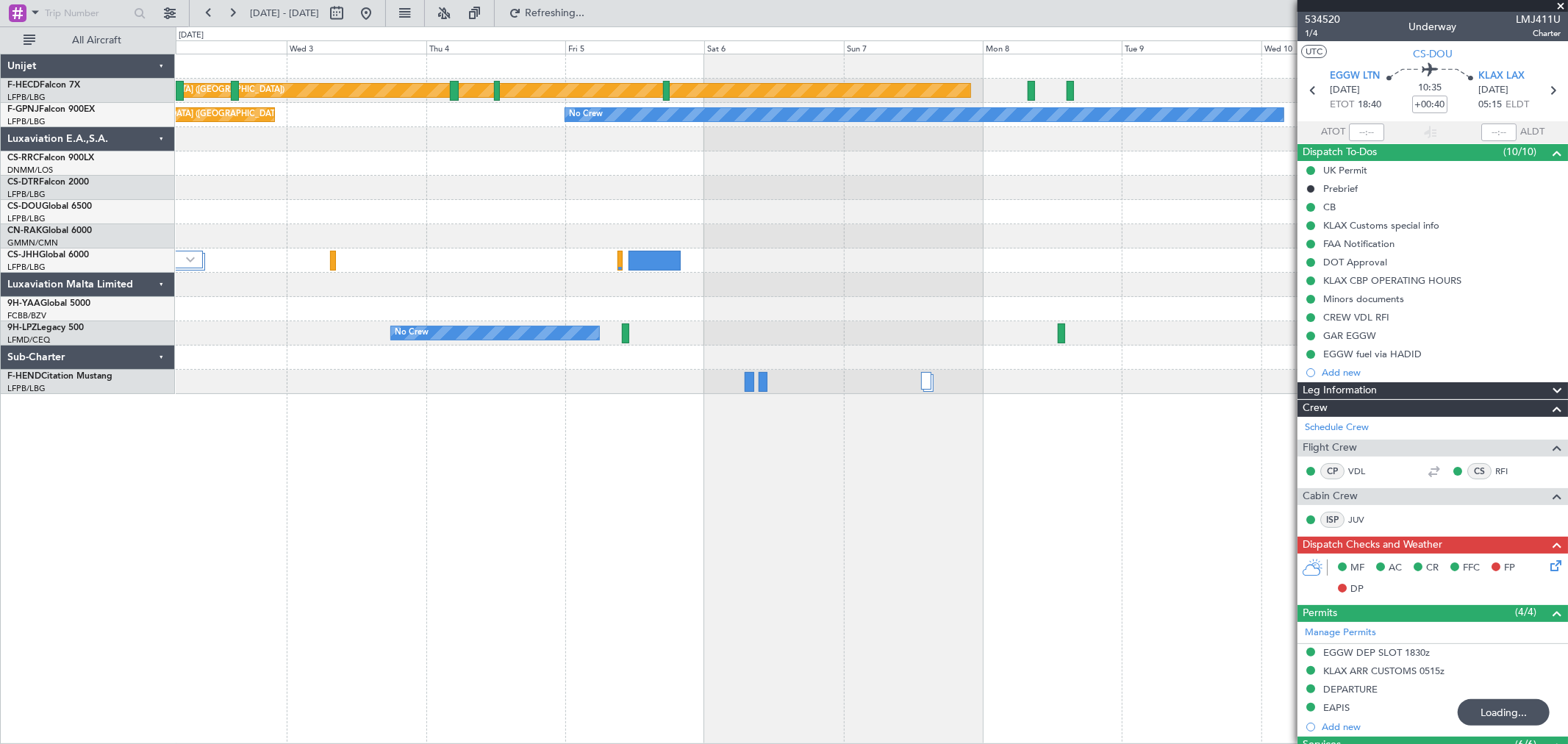
click at [386, 135] on div "Planned Maint Paris (Le Bourget) Planned Maint Paris (Le Bourget) No Crew No Cr…" at bounding box center [871, 224] width 1391 height 340
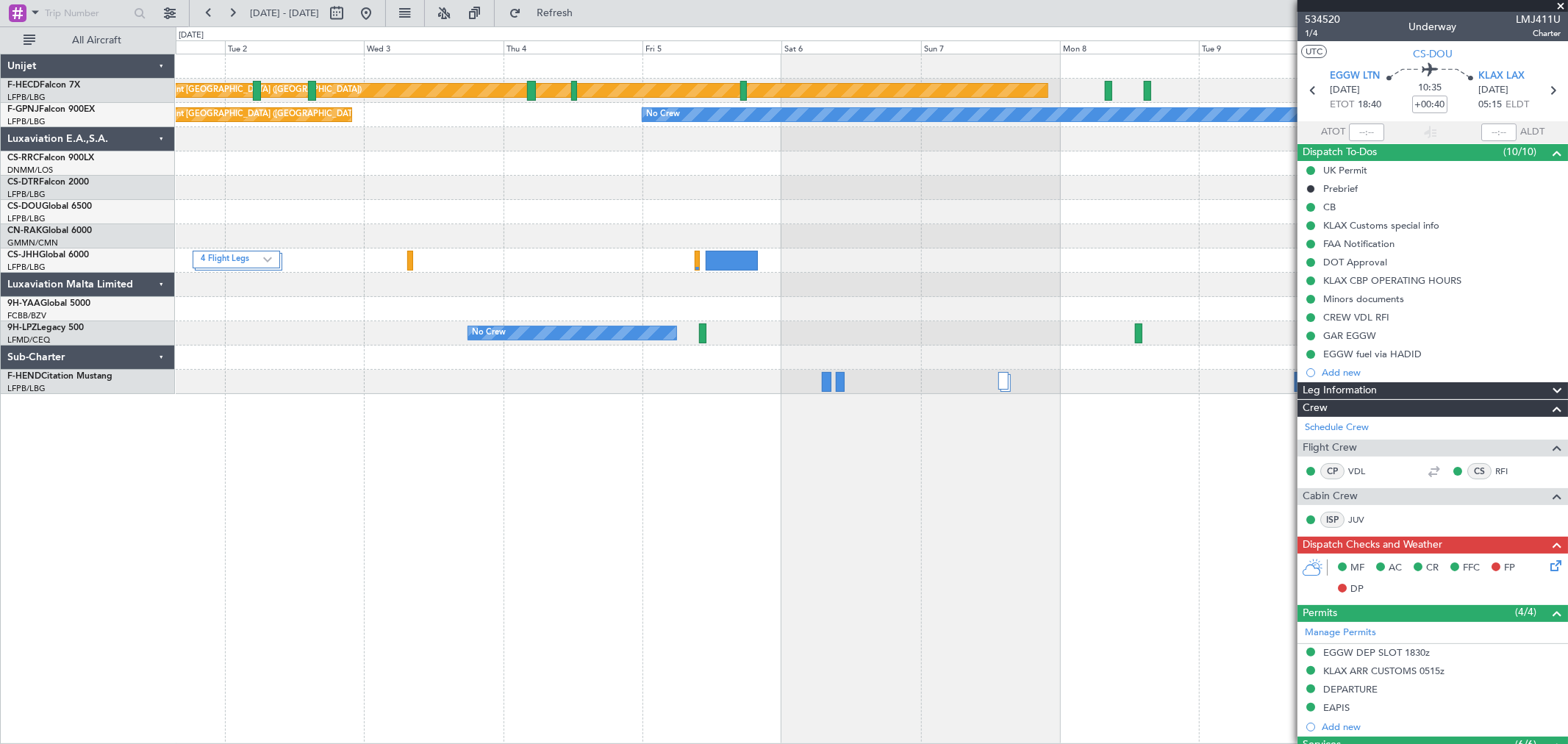
click at [976, 145] on div at bounding box center [871, 139] width 1391 height 24
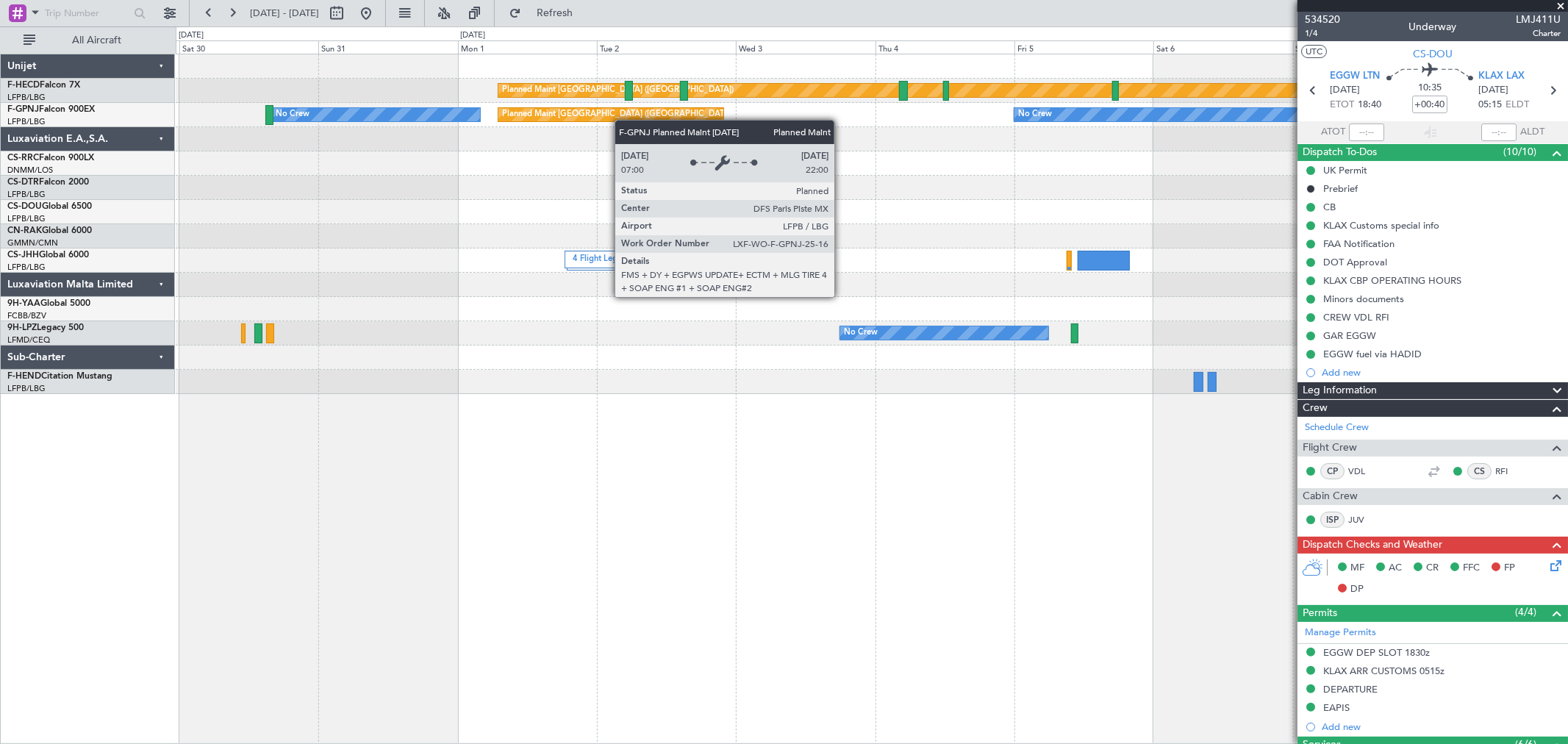
click at [635, 119] on div "Planned Maint Paris (Le Bourget) No Crew No Crew No Crew" at bounding box center [871, 114] width 1391 height 24
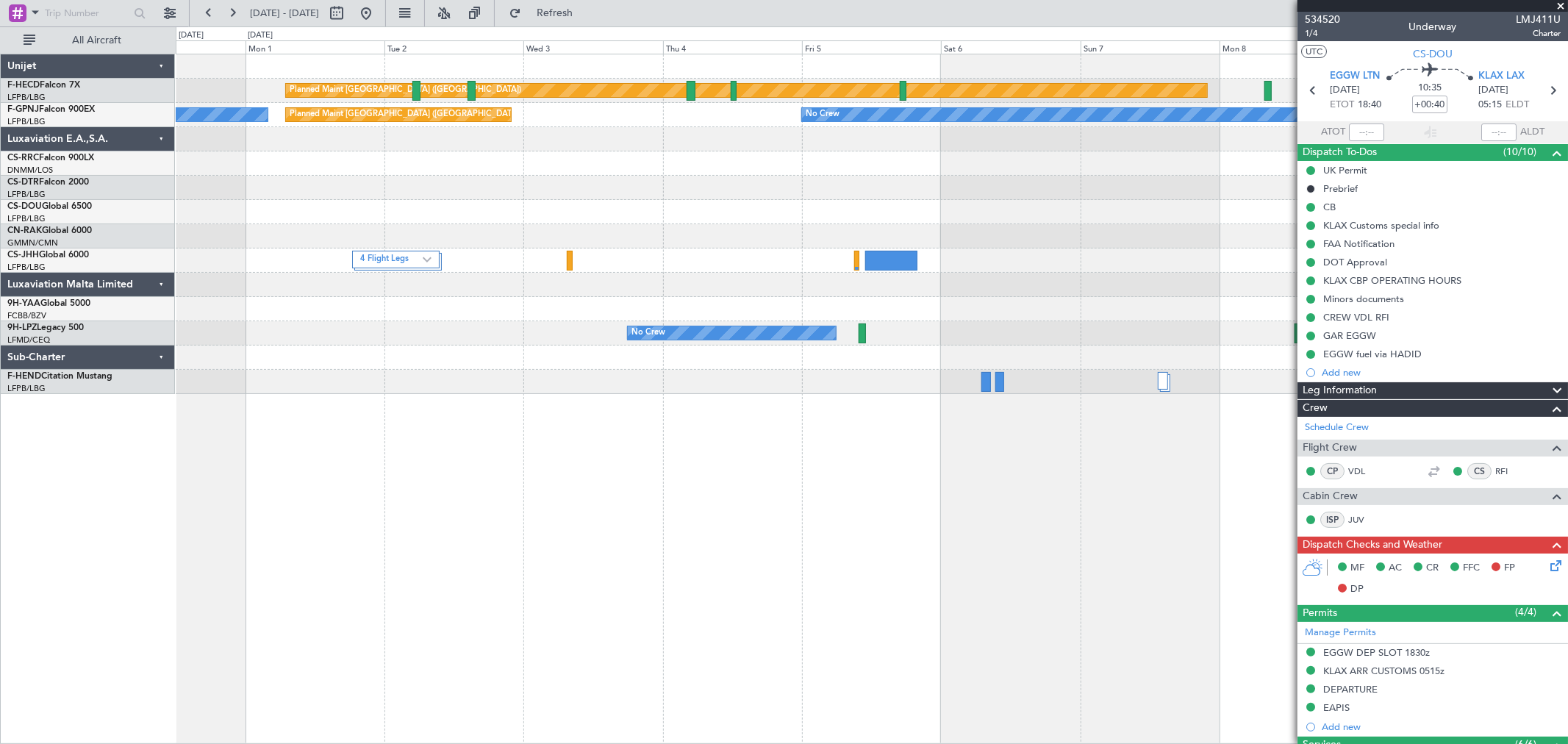
click at [707, 225] on div "Planned Maint [GEOGRAPHIC_DATA] ([GEOGRAPHIC_DATA])" at bounding box center [871, 236] width 1391 height 24
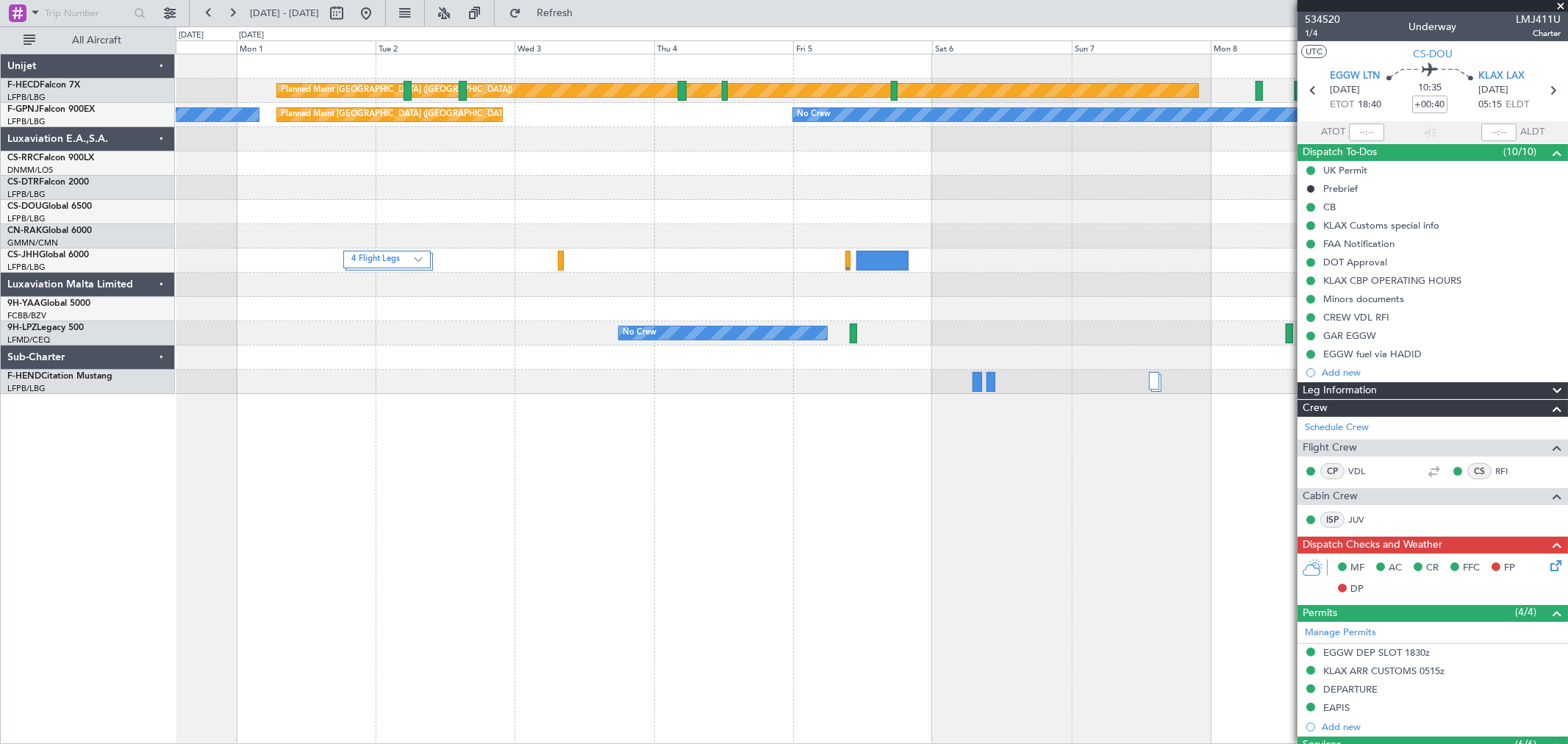
click at [612, 185] on div "Planned Maint Paris (Le Bourget) Planned Maint Paris (Le Bourget) No Crew No Cr…" at bounding box center [871, 224] width 1391 height 340
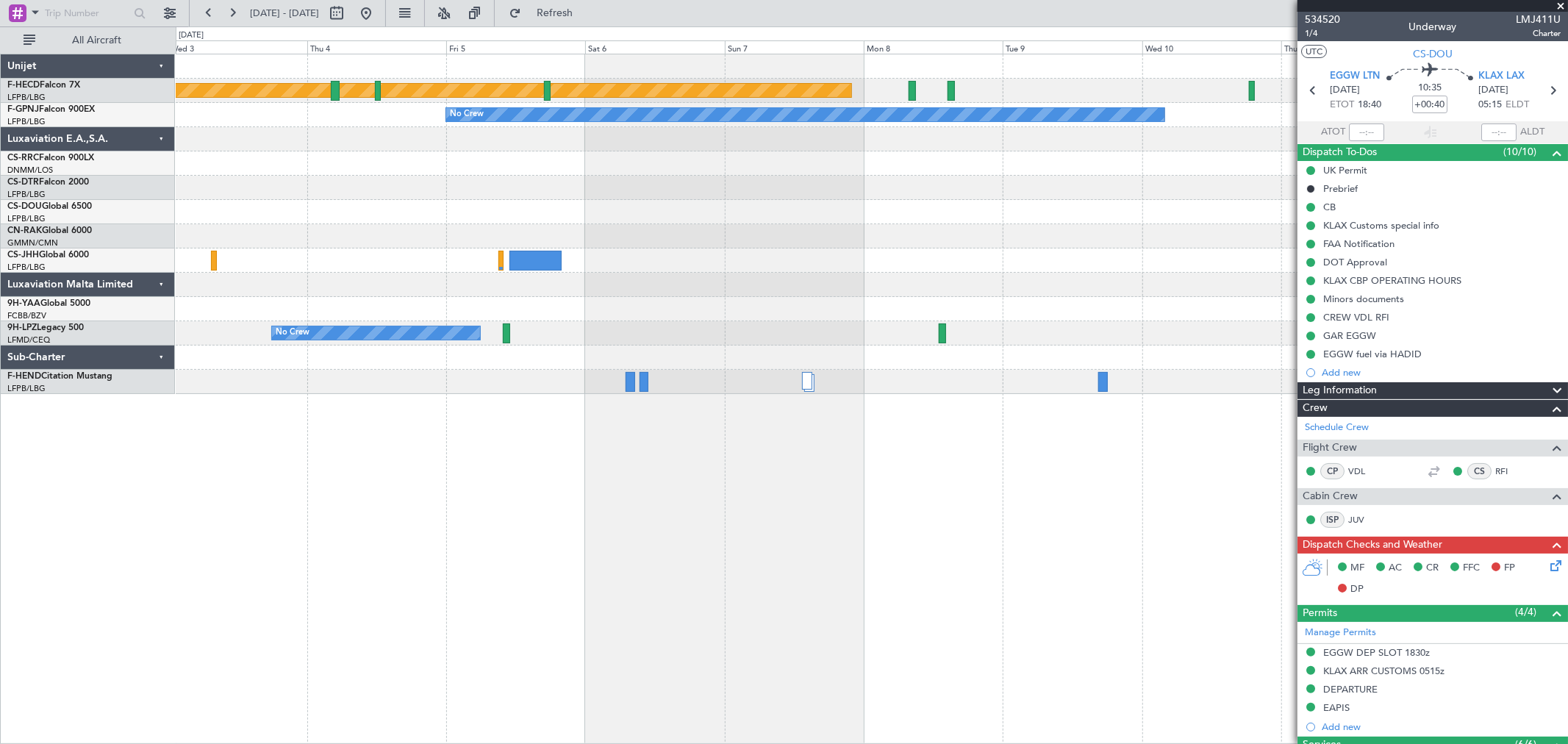
click at [718, 189] on div "Planned Maint Paris (Le Bourget) No Crew No Crew No Crew Planned Maint Paris (L…" at bounding box center [871, 224] width 1391 height 340
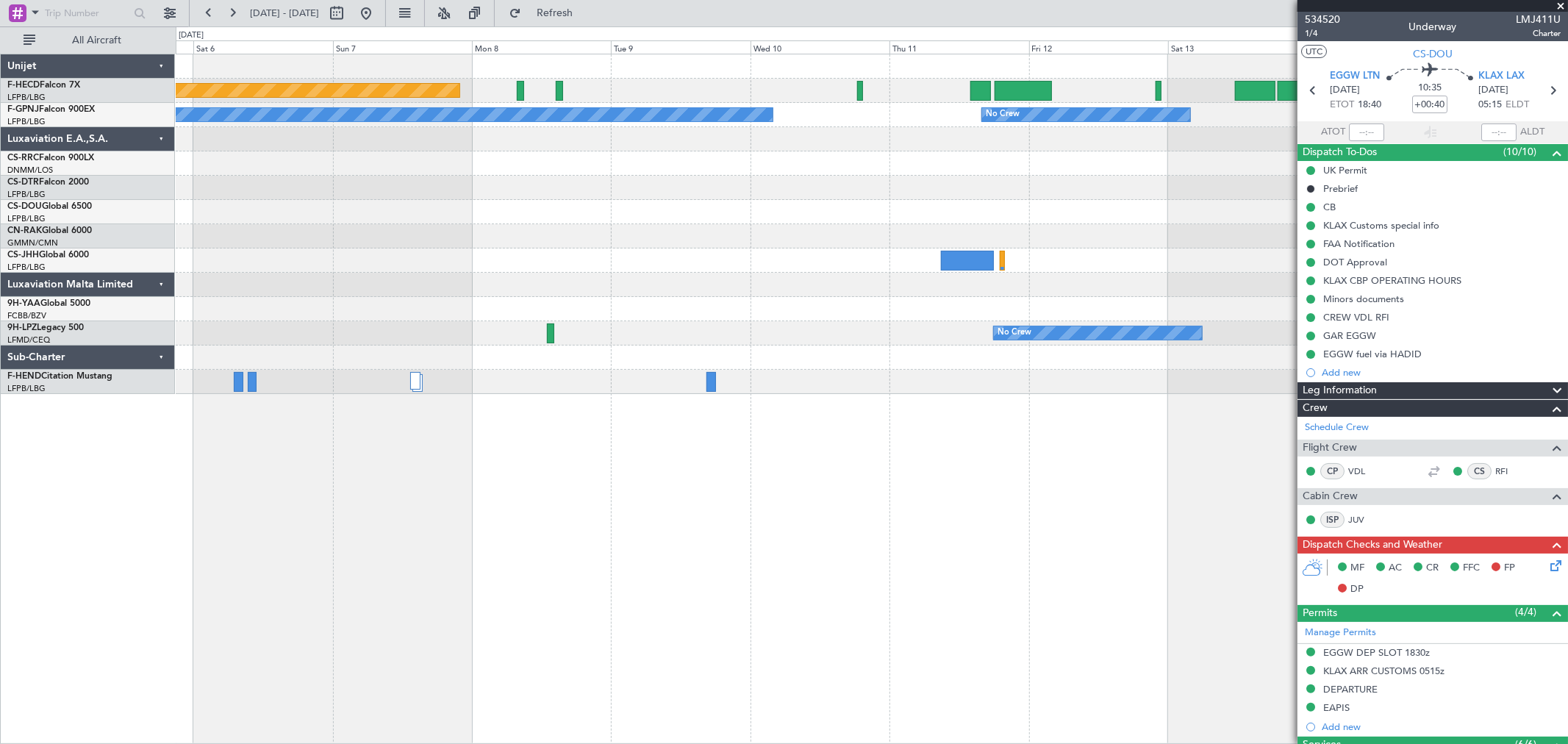
click at [879, 191] on div "Planned Maint Paris (Le Bourget) No Crew No Crew No Crew No Crew Planned Maint …" at bounding box center [871, 224] width 1391 height 340
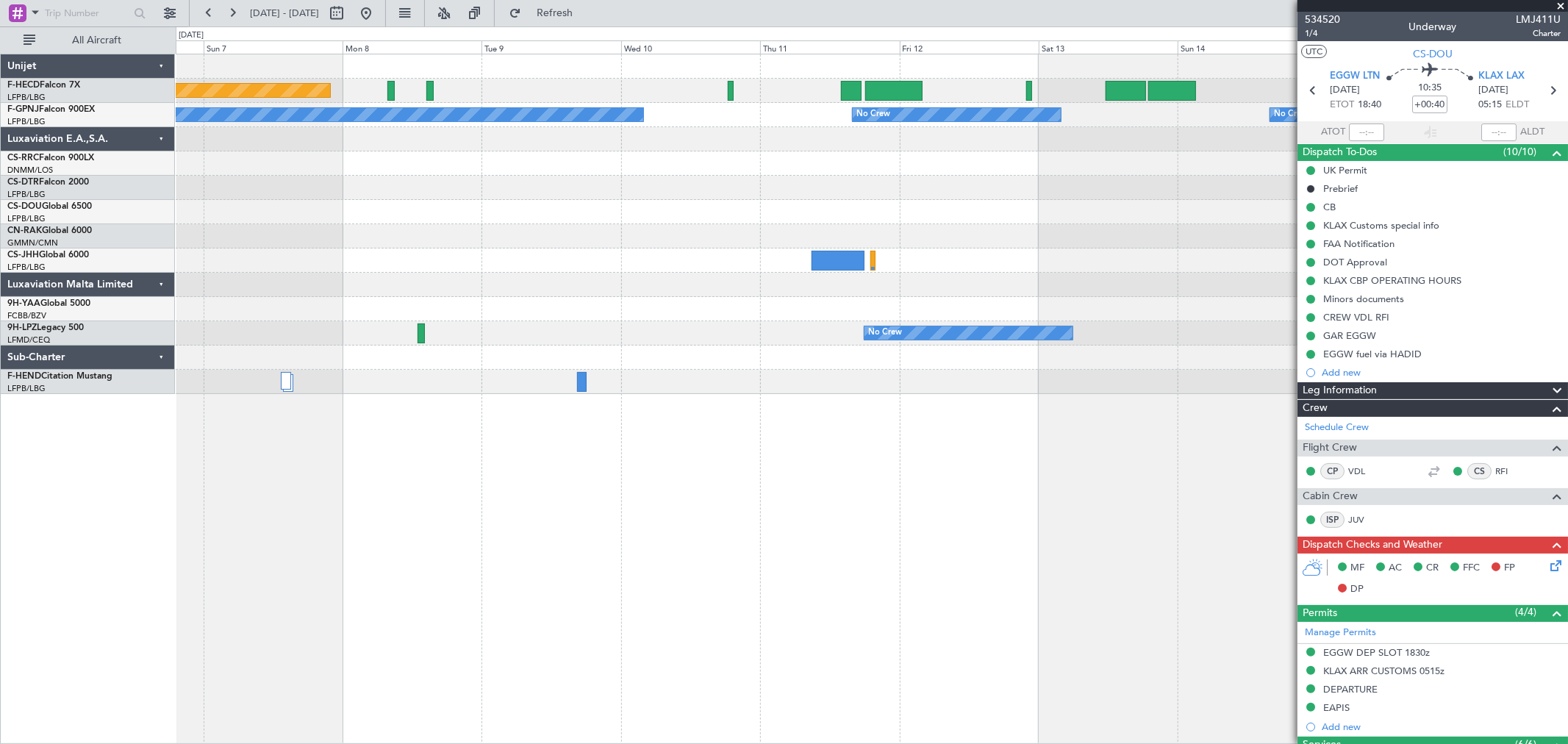
click at [890, 237] on div "Planned Maint Paris (Le Bourget) No Crew No Crew Planned Maint Paris (Le Bourge…" at bounding box center [871, 224] width 1391 height 340
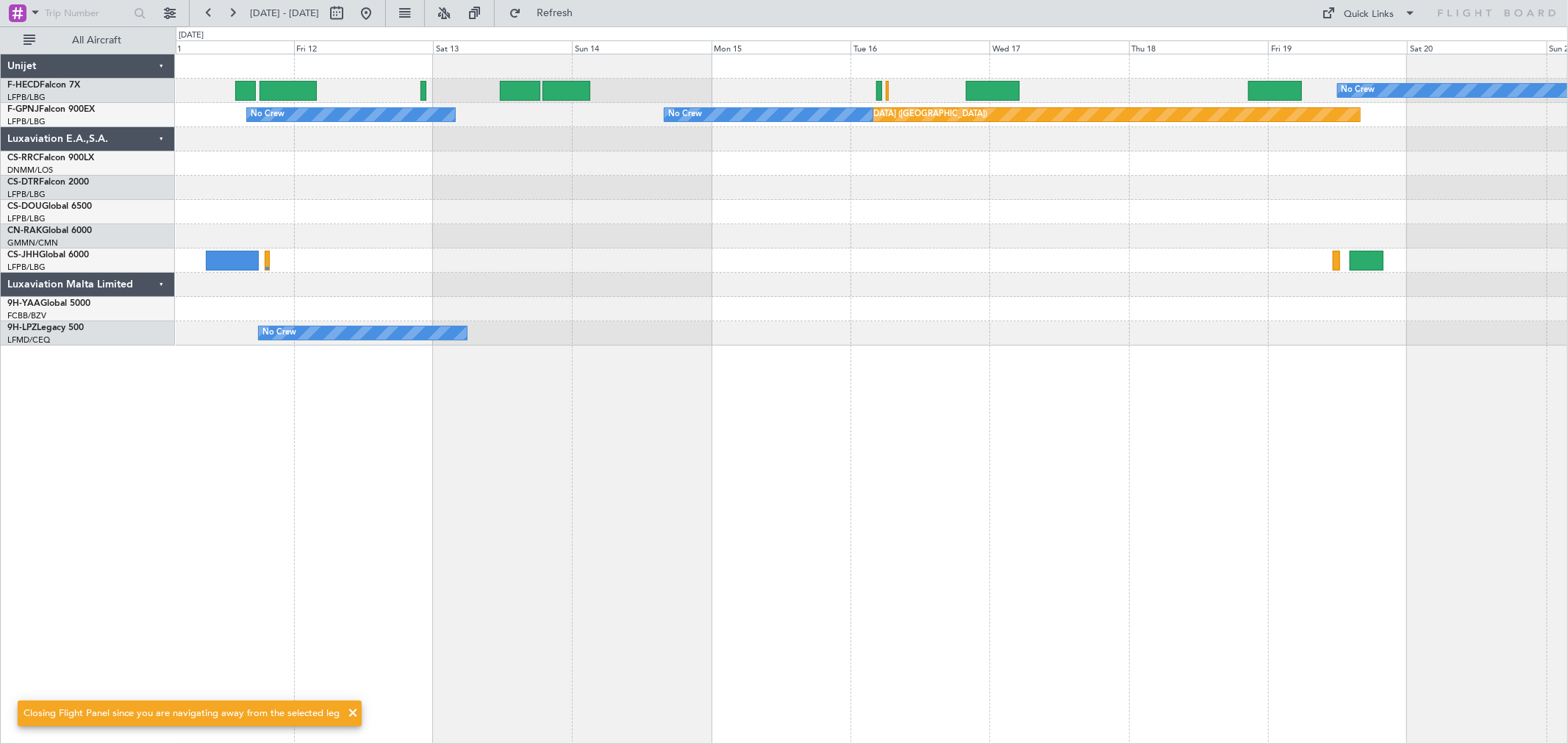
click at [1055, 182] on div "No Crew Planned Maint Paris (Le Bourget) Planned Maint Paris (Le Bourget) No Cr…" at bounding box center [871, 200] width 1391 height 291
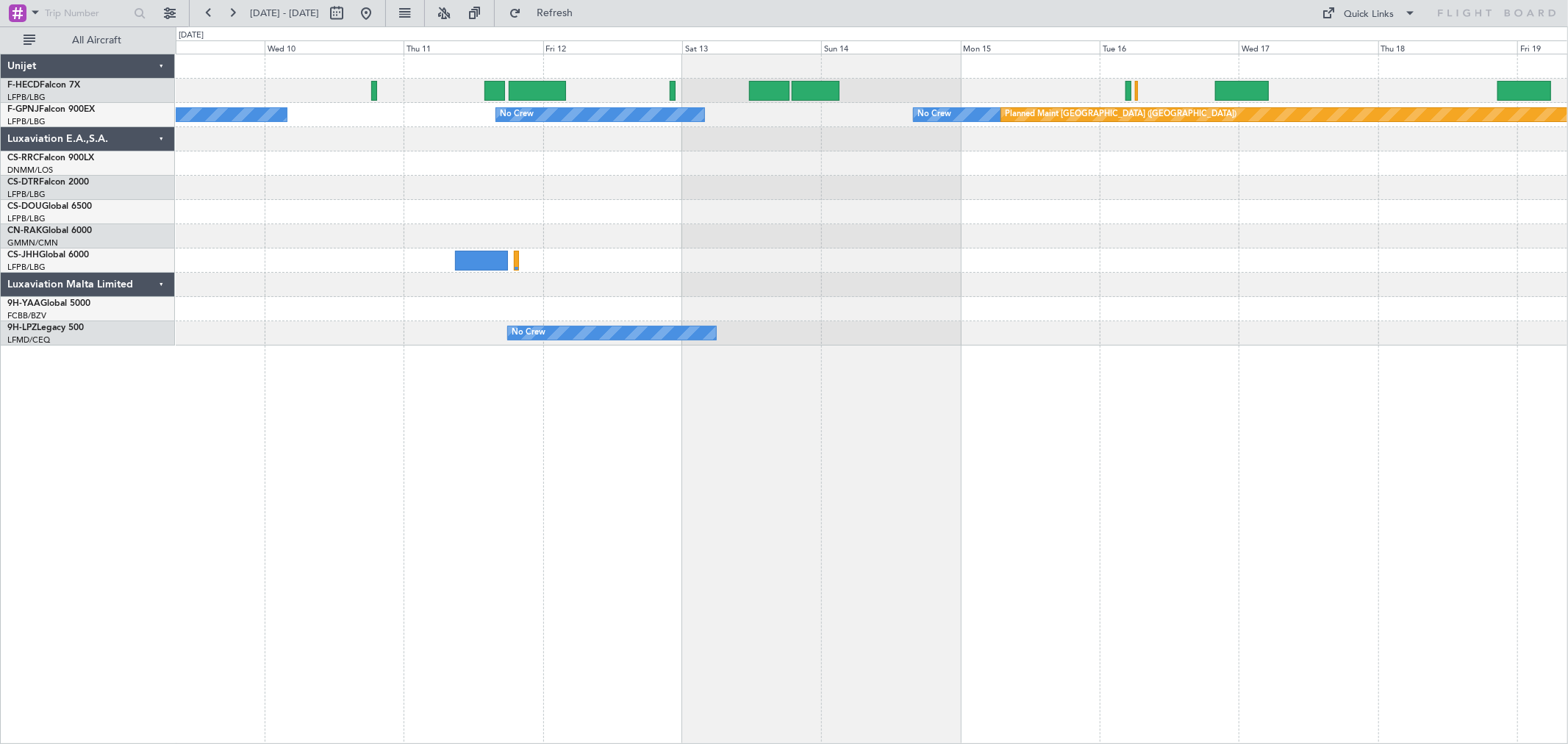
click at [1008, 243] on div "No Crew Planned Maint Paris (Le Bourget) No Crew No Crew No Crew Planned Maint …" at bounding box center [871, 200] width 1391 height 291
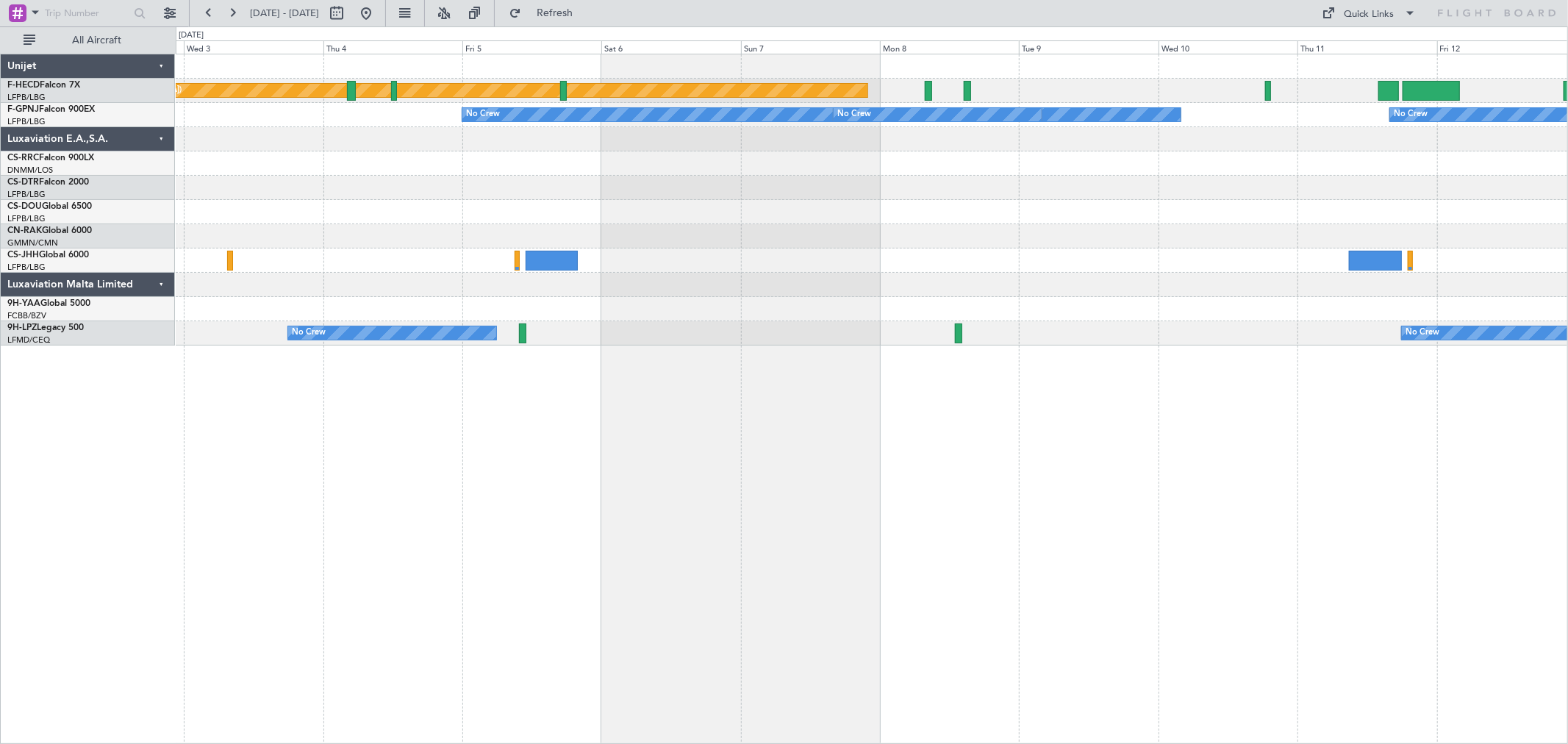
click at [1341, 252] on div "Planned Maint Paris (Le Bourget) No Crew No Crew No Crew Planned Maint Paris (L…" at bounding box center [871, 200] width 1391 height 291
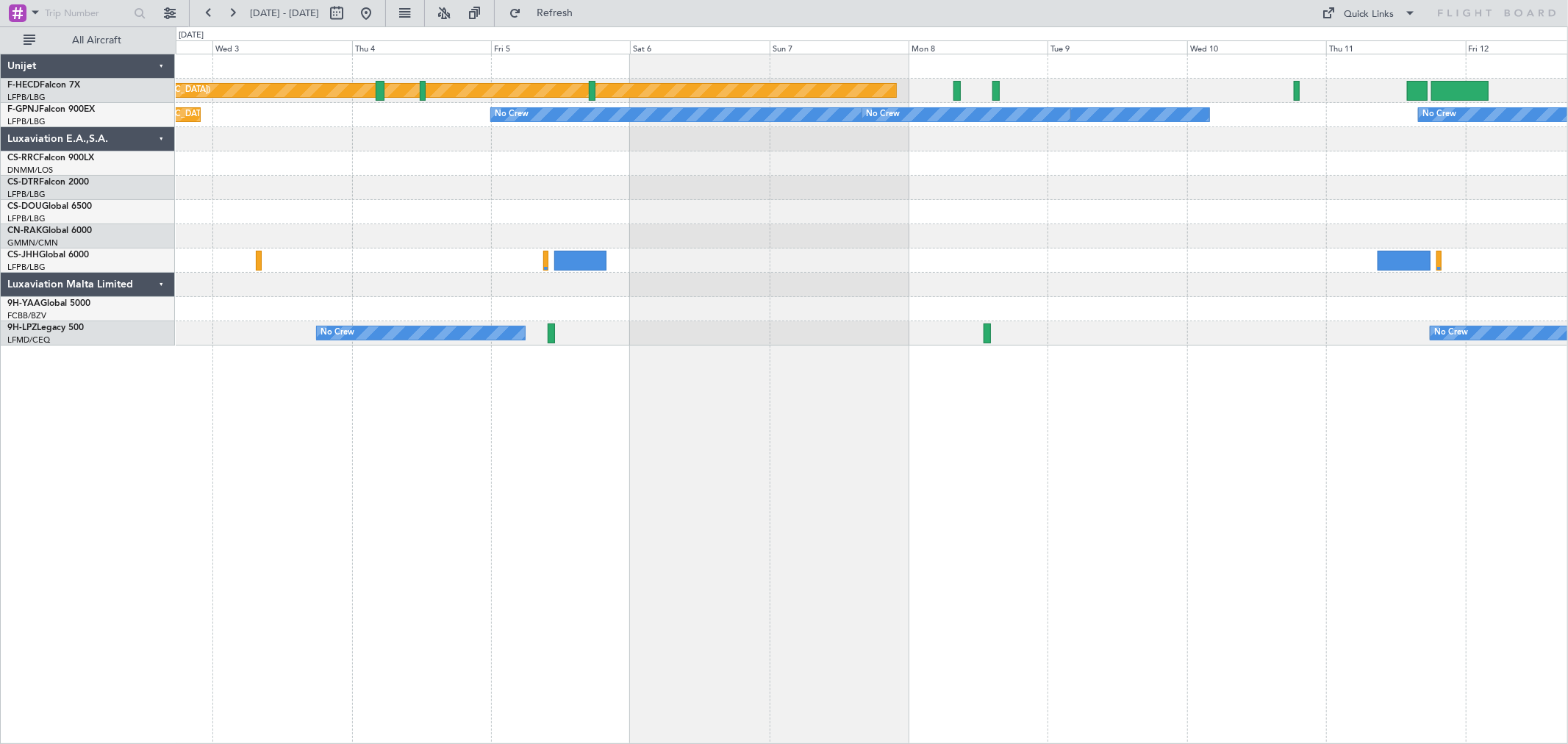
click at [1147, 201] on div at bounding box center [871, 212] width 1391 height 24
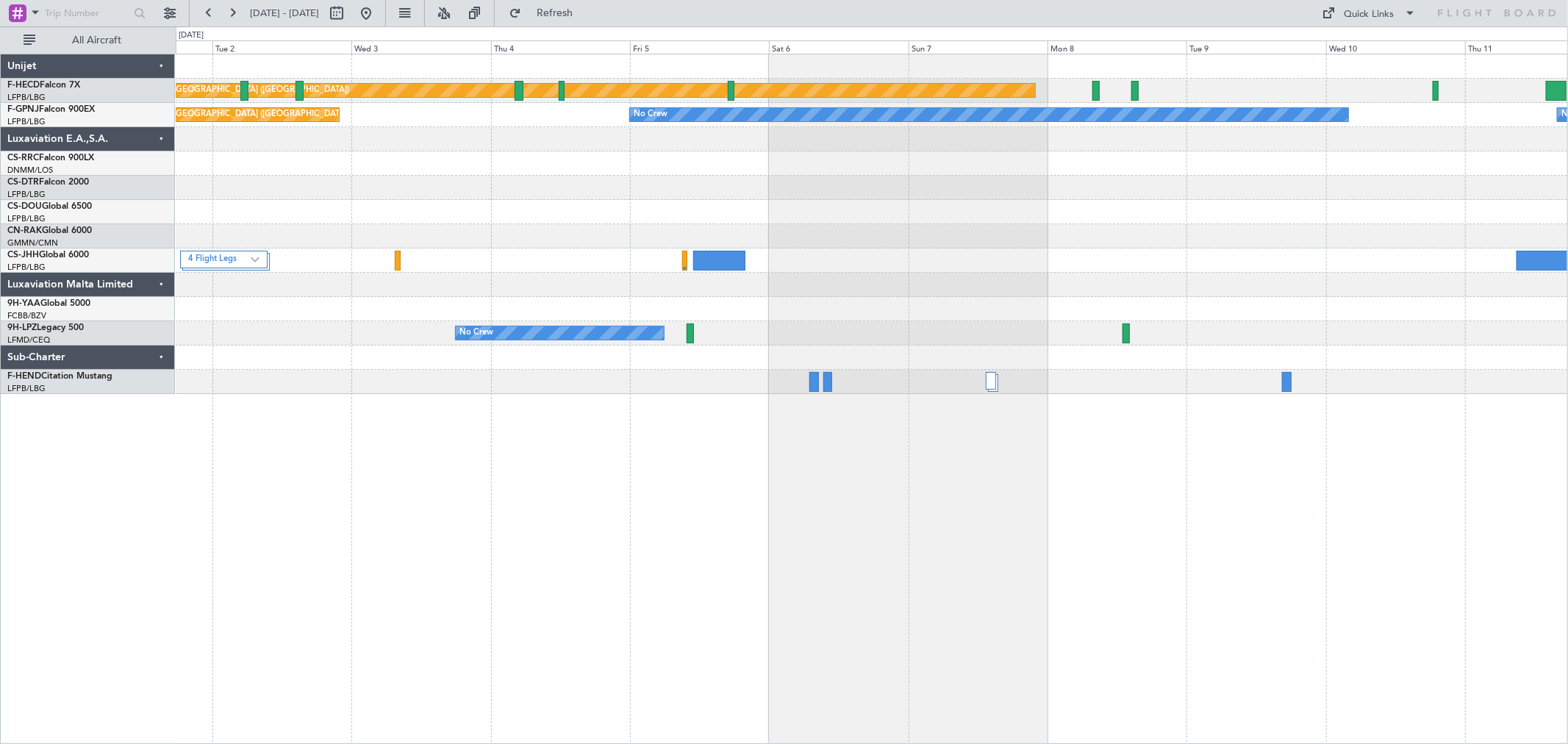
click at [968, 170] on div "Planned Maint Paris (Le Bourget) No Crew No Crew No Crew Planned Maint Paris (L…" at bounding box center [871, 224] width 1391 height 340
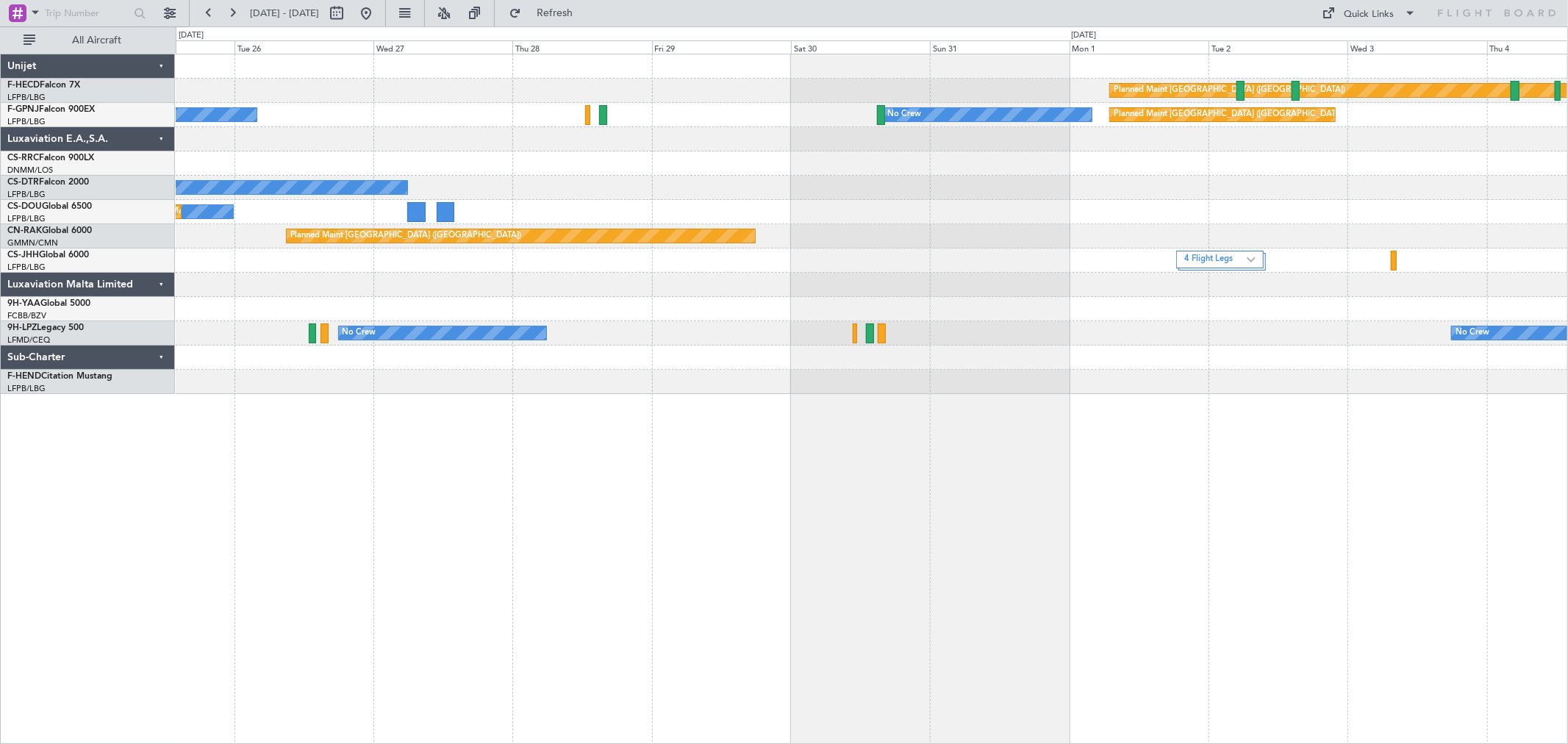
click at [814, 164] on div at bounding box center [871, 163] width 1391 height 24
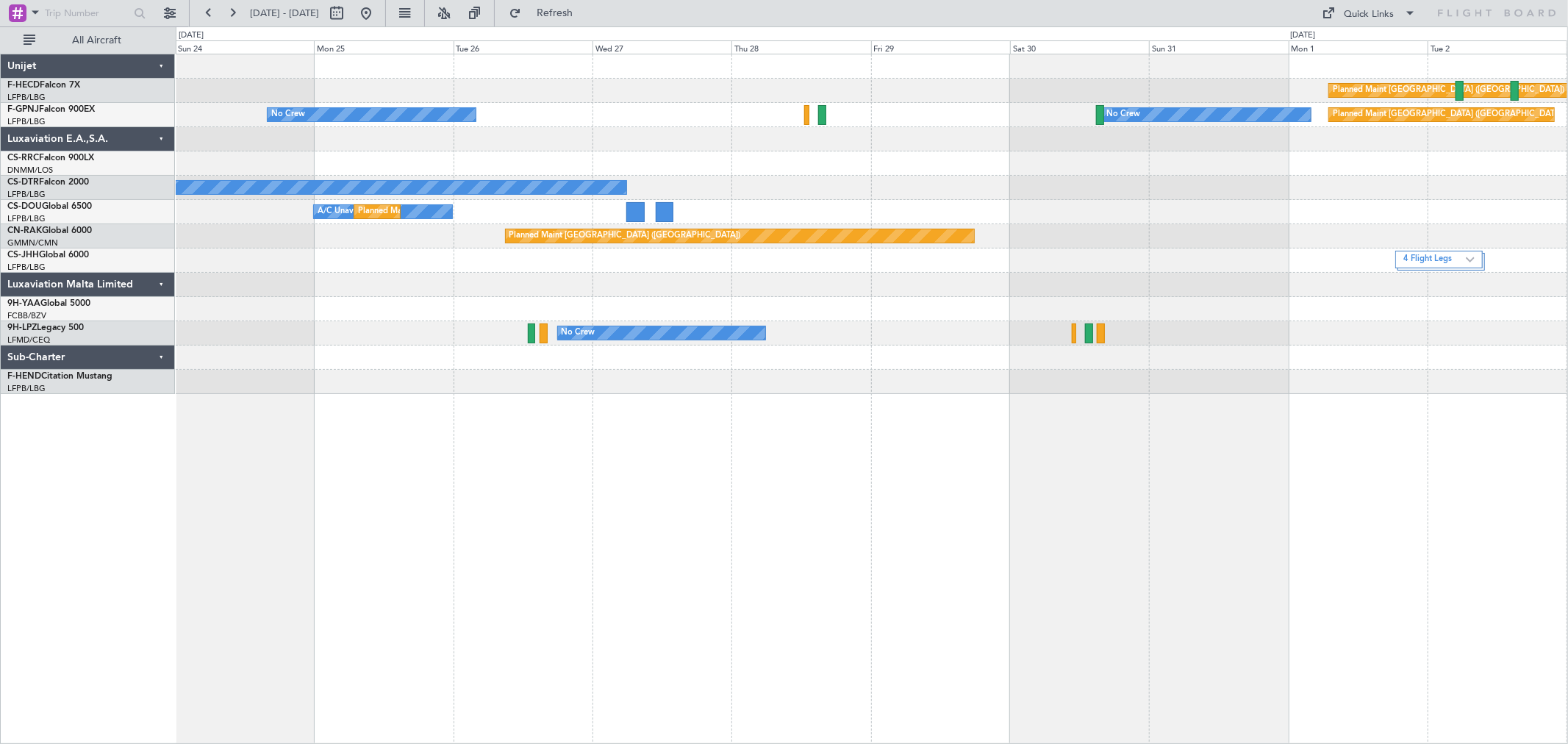
click at [976, 150] on div at bounding box center [871, 139] width 1391 height 24
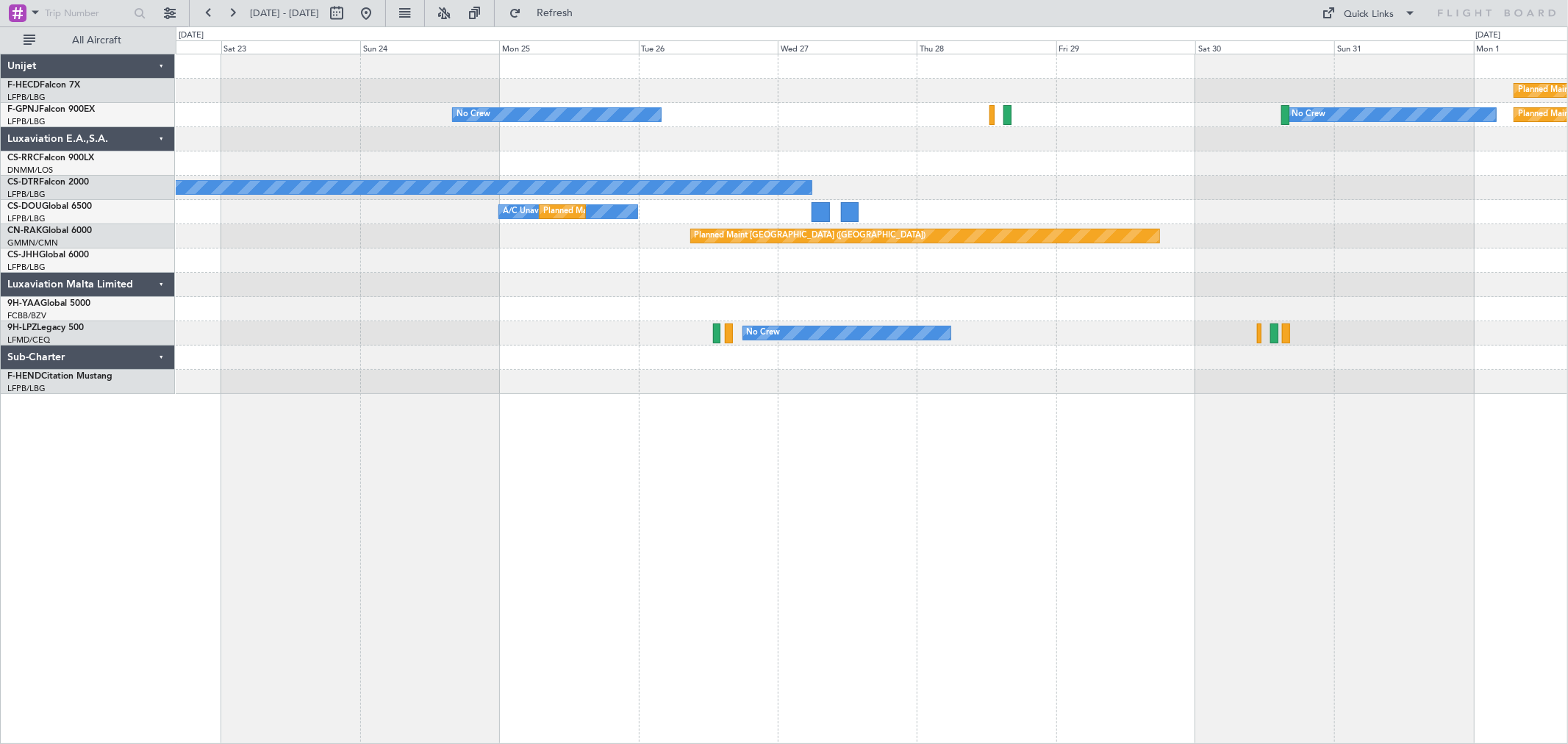
click at [1069, 159] on div "Planned Maint [GEOGRAPHIC_DATA] ([GEOGRAPHIC_DATA])" at bounding box center [871, 163] width 1391 height 24
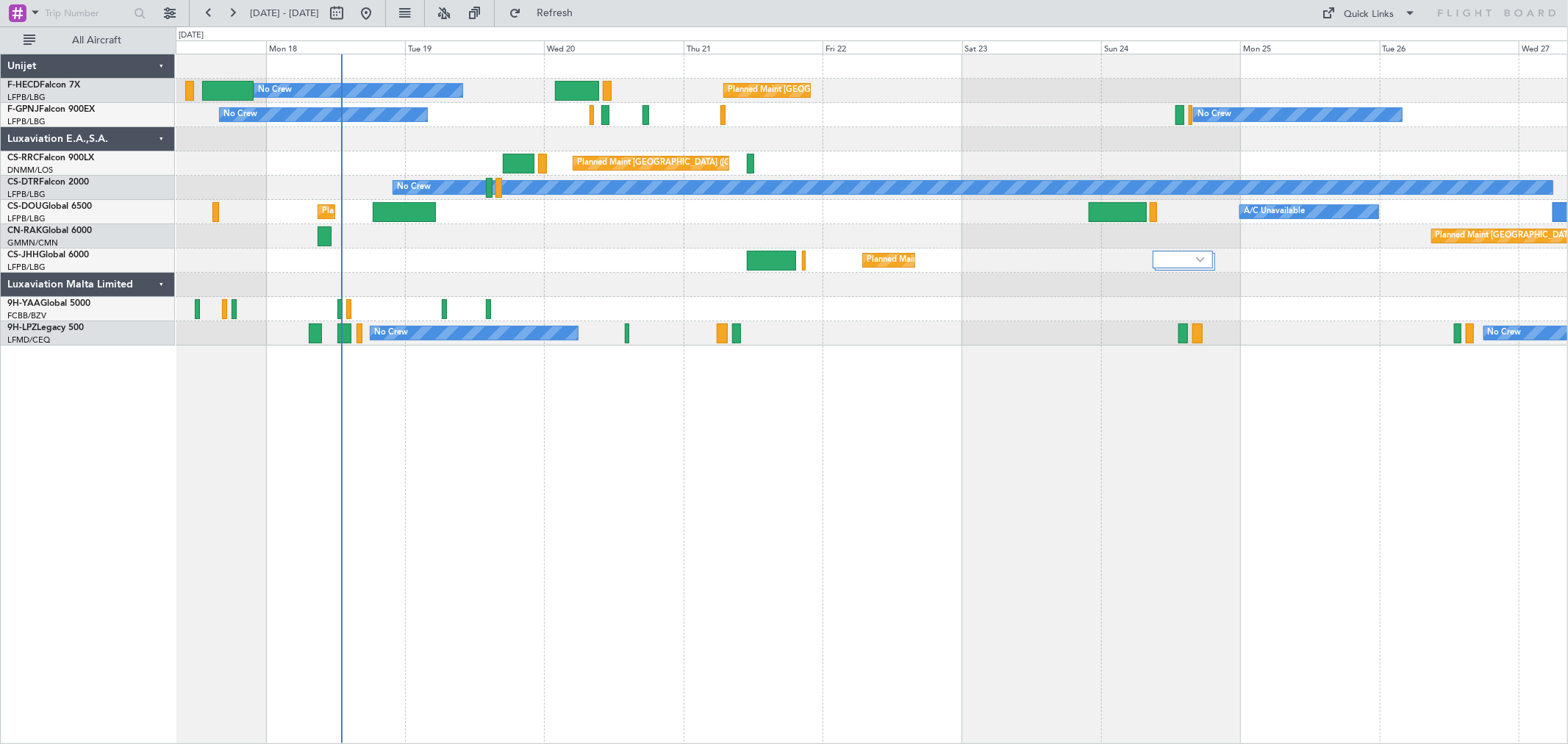
click at [1055, 140] on div at bounding box center [871, 139] width 1391 height 24
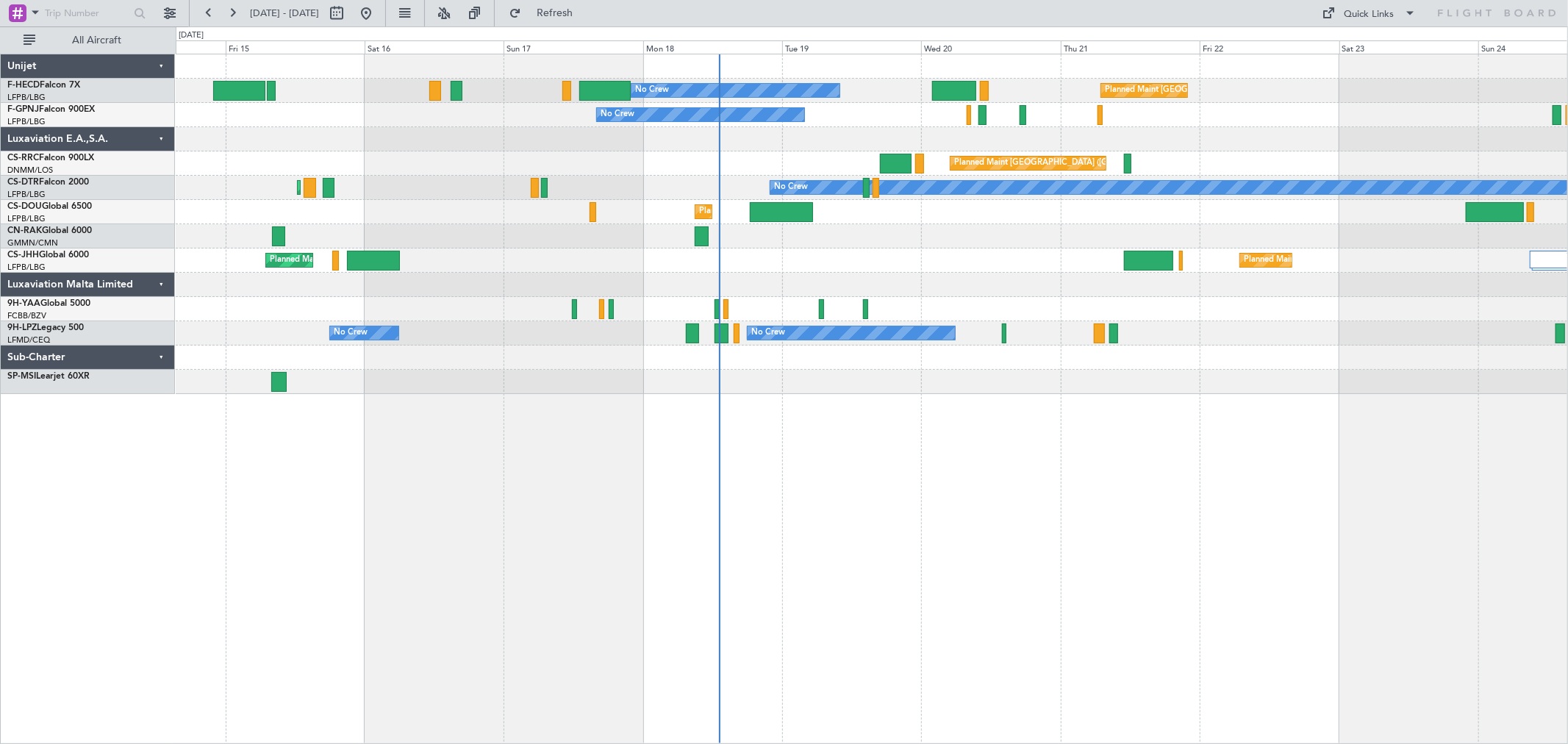
click at [1178, 131] on div at bounding box center [871, 139] width 1391 height 24
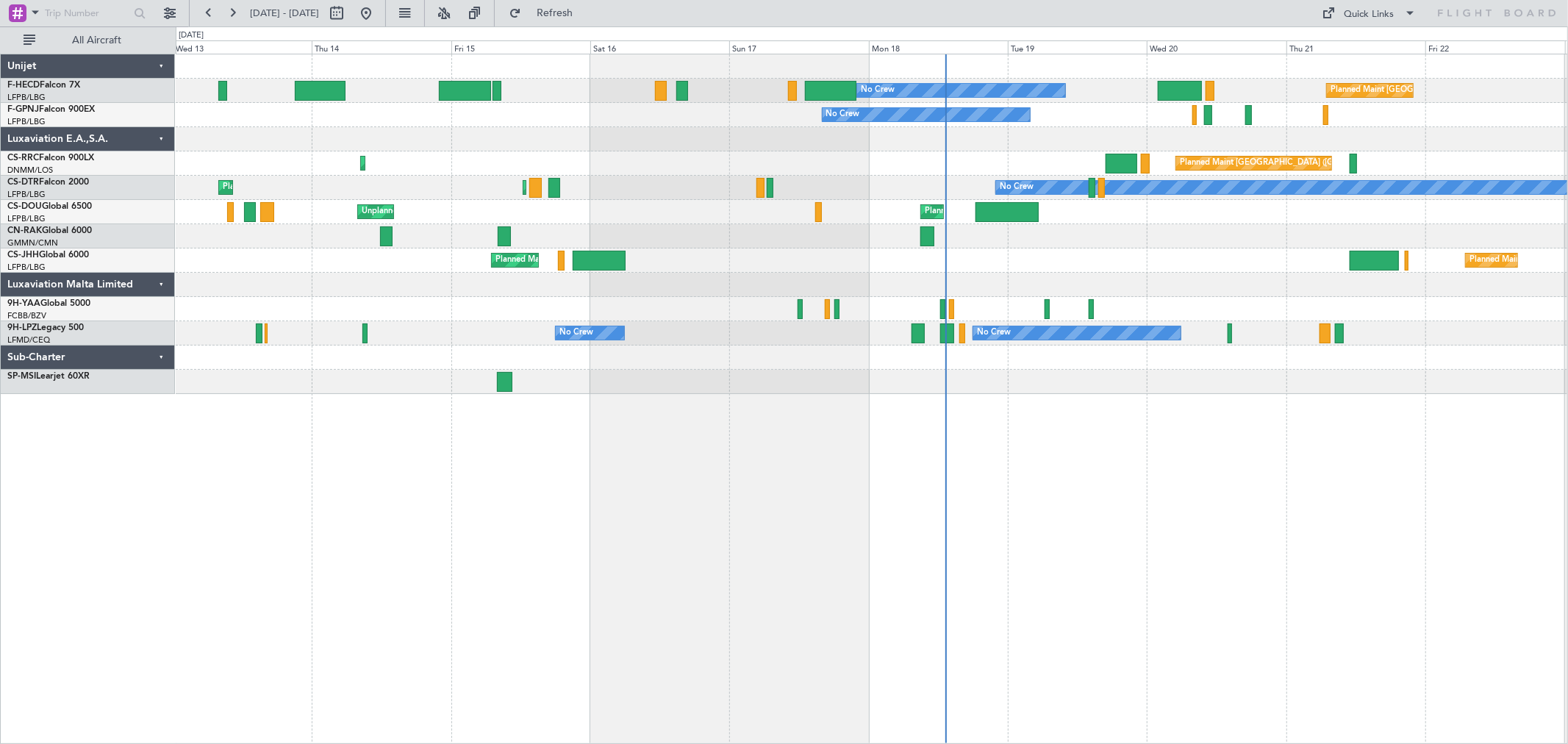
click at [1041, 200] on div "Planned Maint Paris (Le Bourget) No Crew No Crew No Crew No Crew Planned Maint …" at bounding box center [871, 224] width 1391 height 340
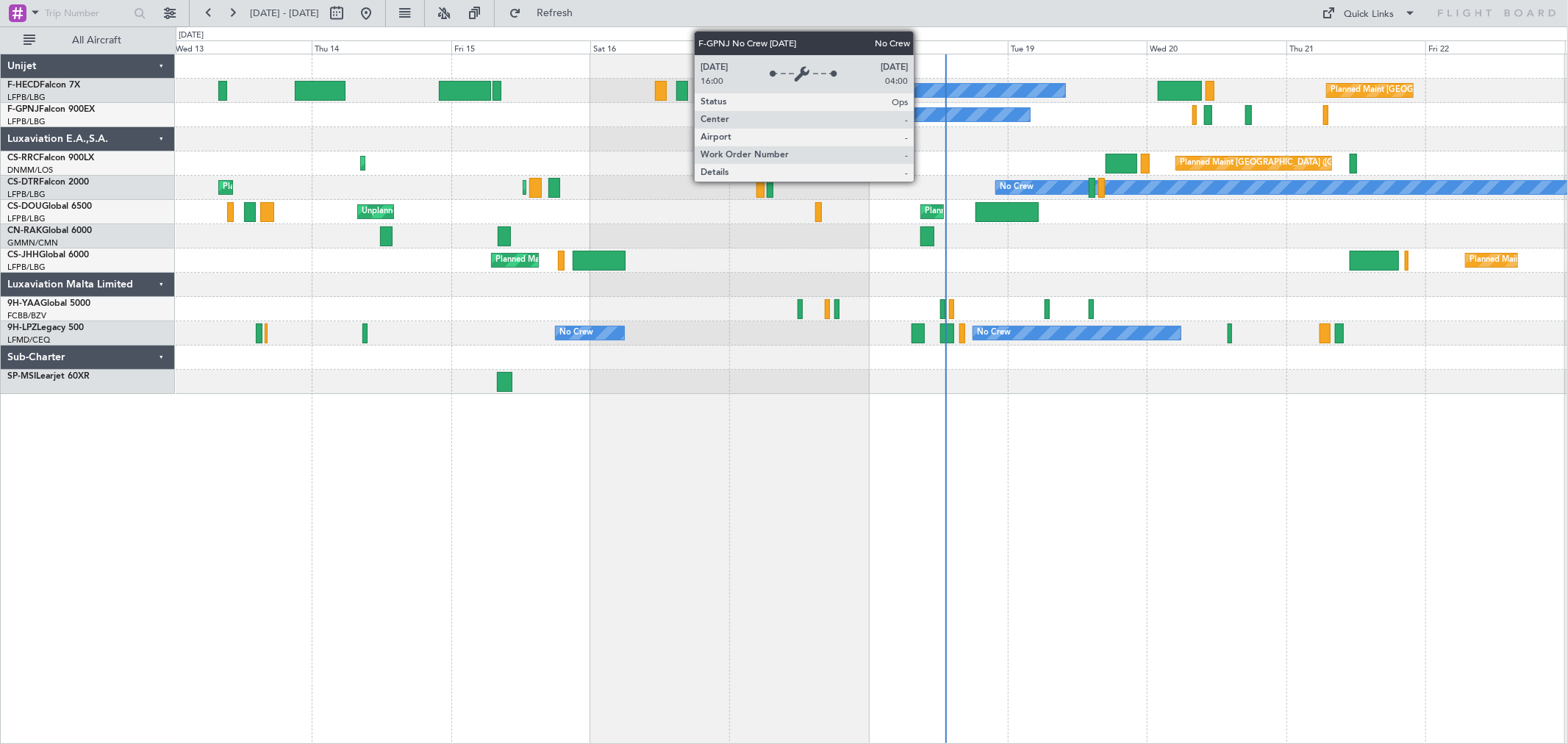
click at [1020, 144] on div "Planned Maint Paris (Le Bourget) No Crew No Crew No Crew No Crew Planned Maint …" at bounding box center [871, 224] width 1391 height 340
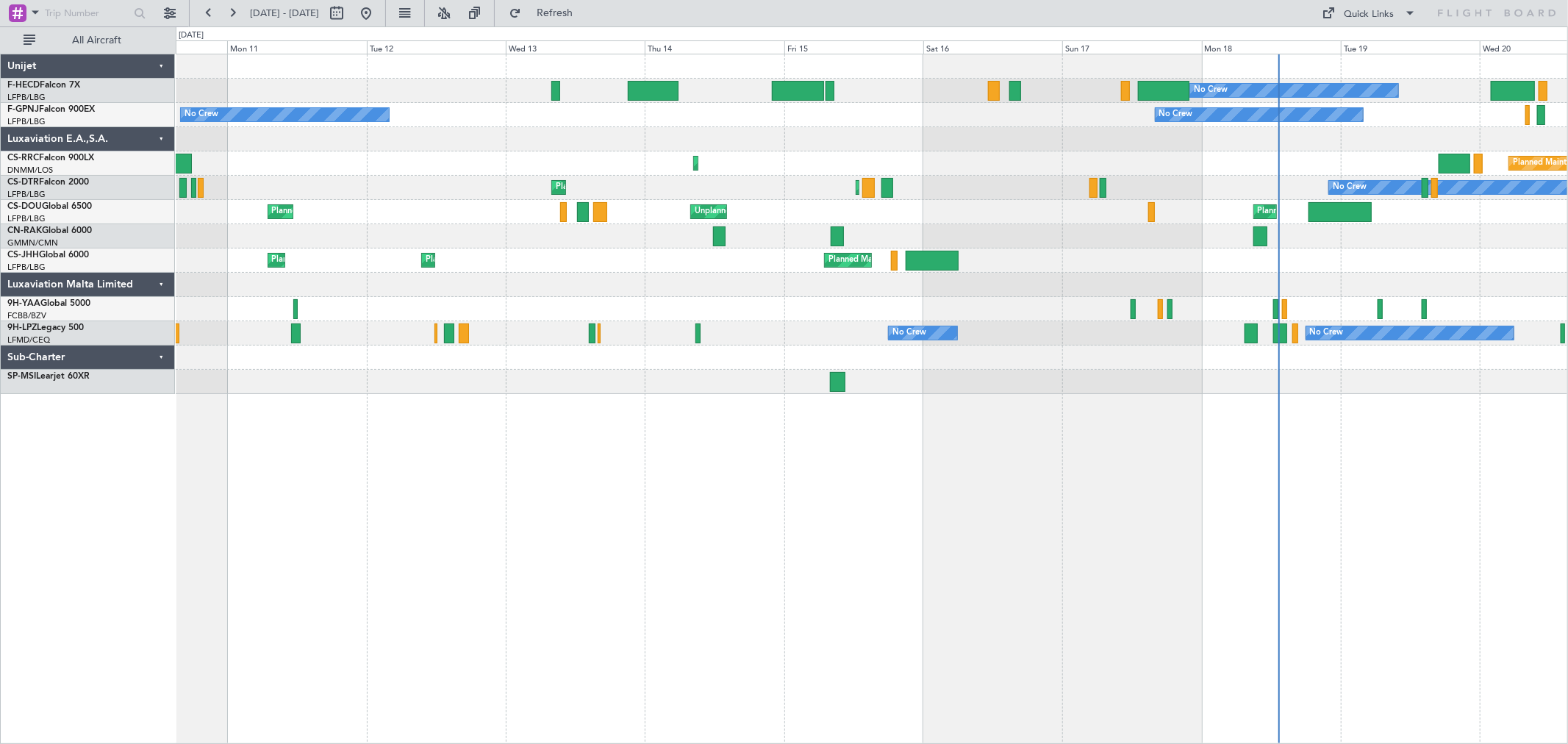
click at [967, 180] on div "No Crew Planned Maint Paris (Le Bourget) No Crew No Crew No Crew No Crew Planne…" at bounding box center [871, 224] width 1391 height 340
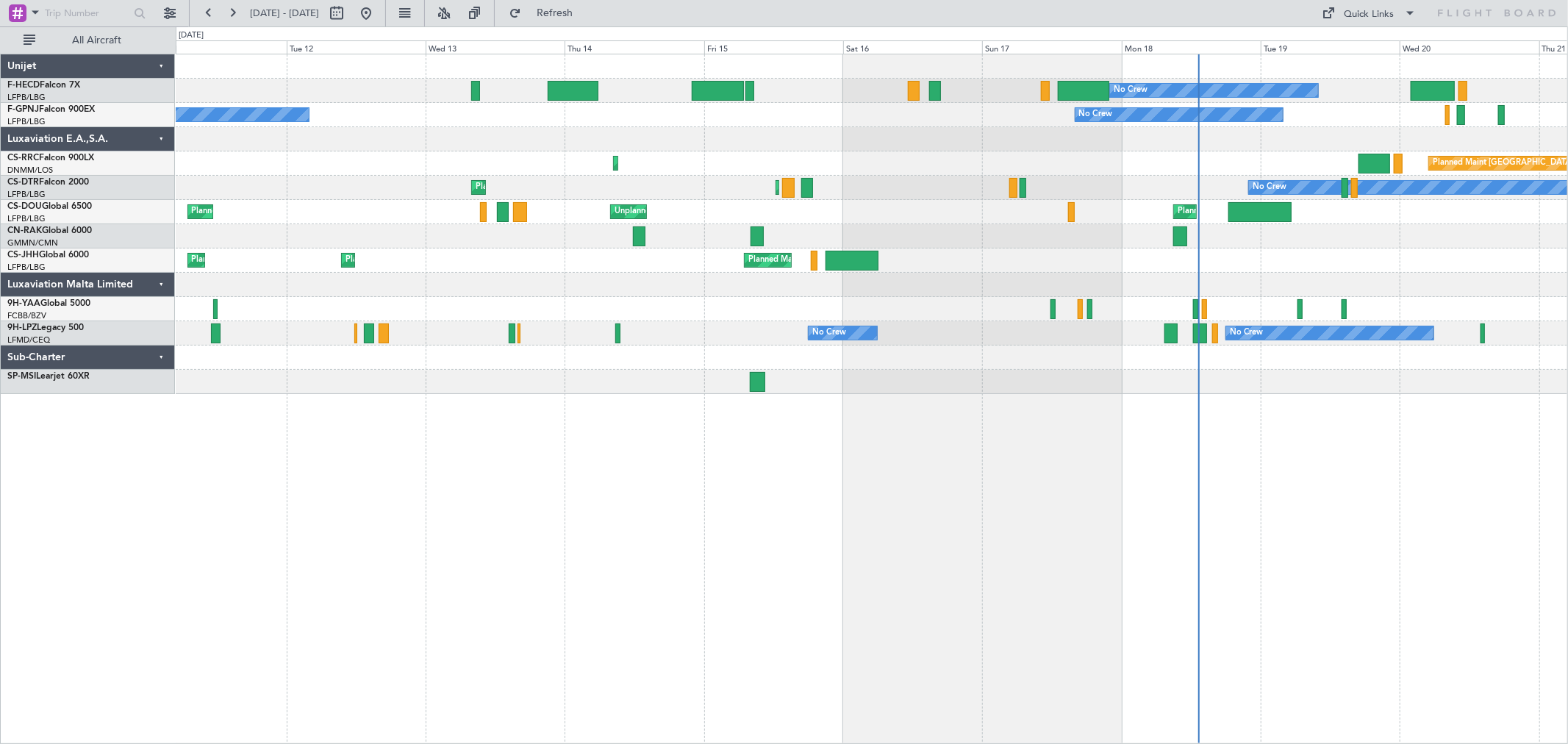
click at [821, 213] on div "No Crew Planned Maint Paris (Le Bourget) No Crew No Crew No Crew Planned Maint …" at bounding box center [871, 224] width 1391 height 340
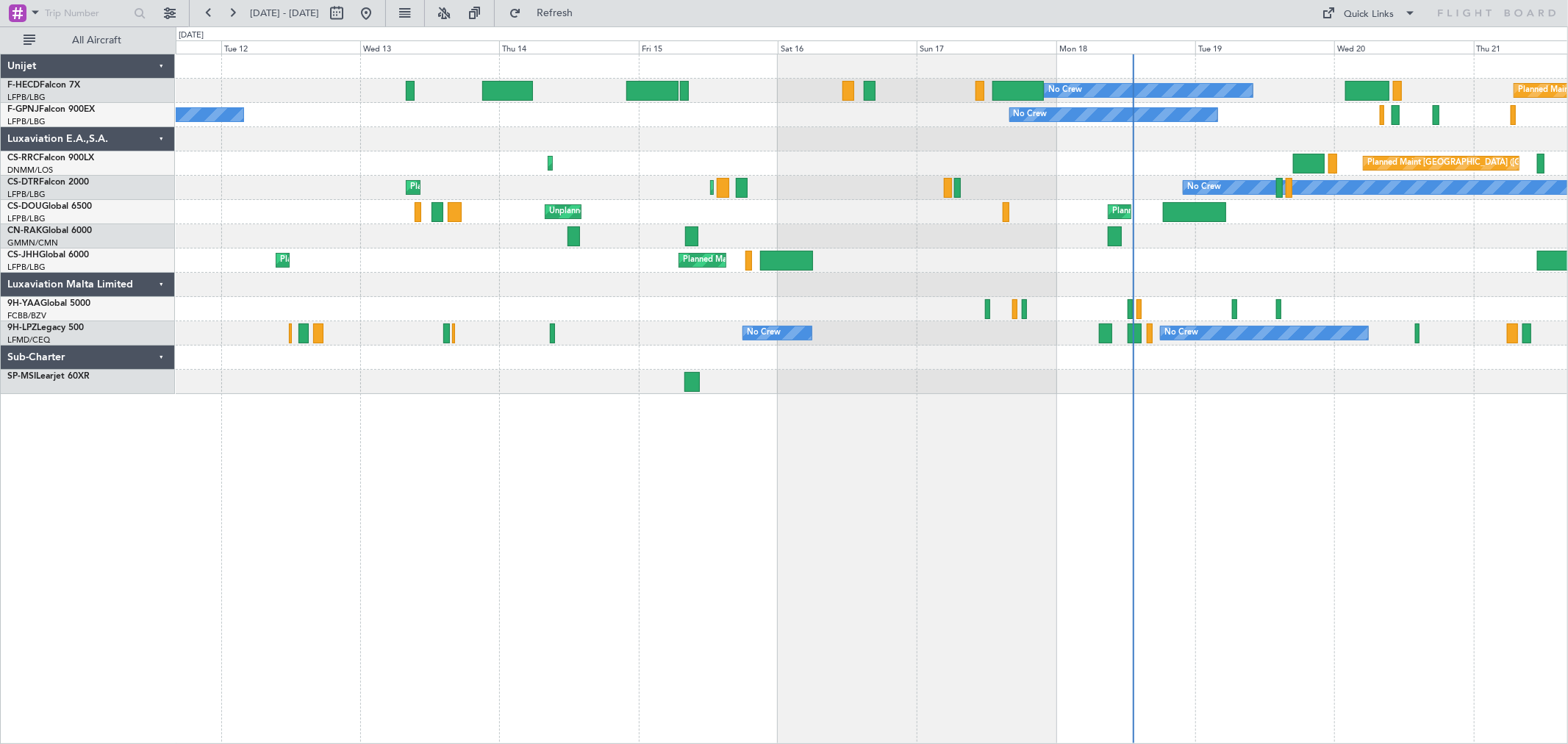
click at [723, 190] on div "Planned Maint Paris (Le Bourget) No Crew Planned Maint Sofia No Crew" at bounding box center [871, 188] width 1391 height 24
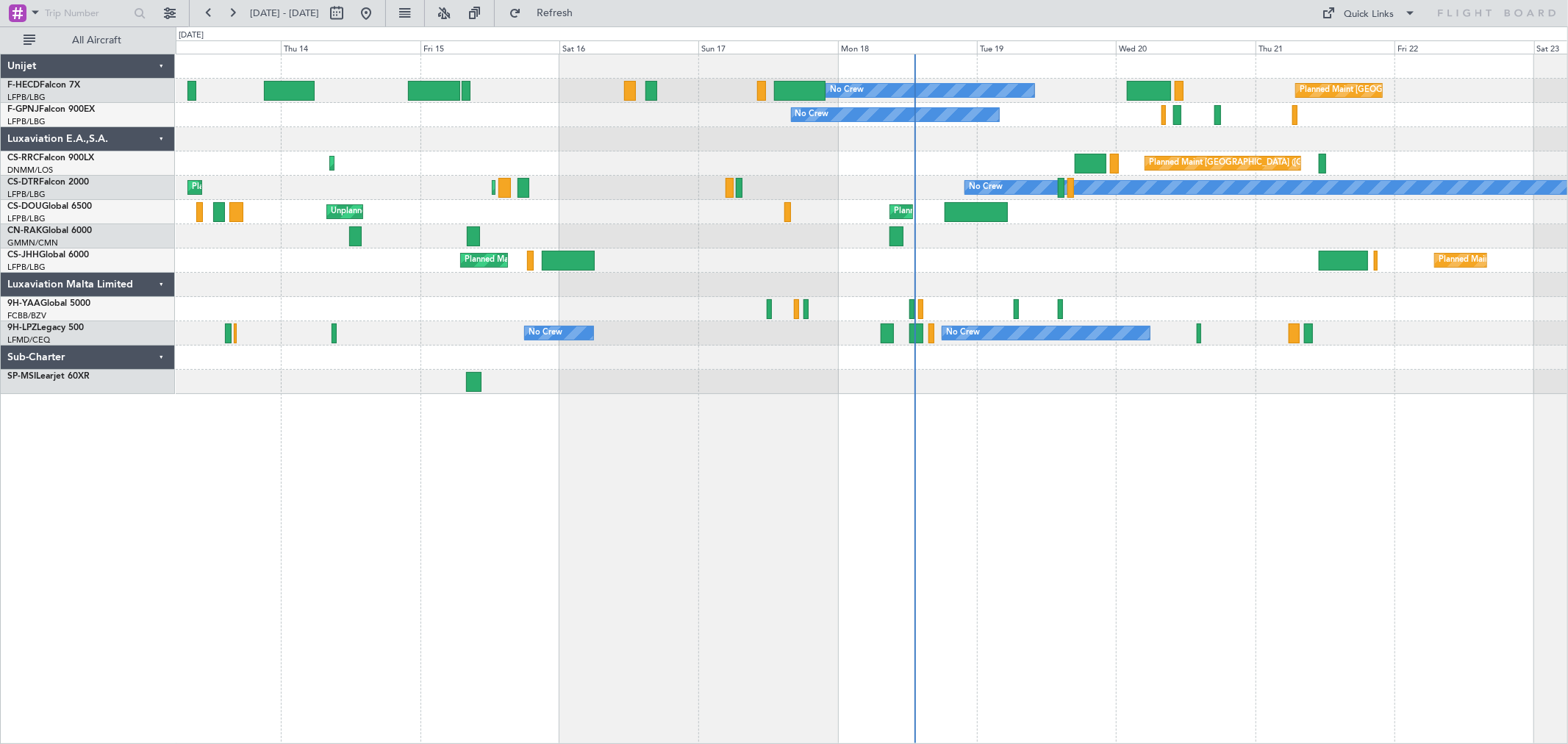
click at [846, 192] on div "No Crew Planned Maint Paris (Le Bourget) No Crew No Crew No Crew Planned Maint …" at bounding box center [871, 224] width 1391 height 340
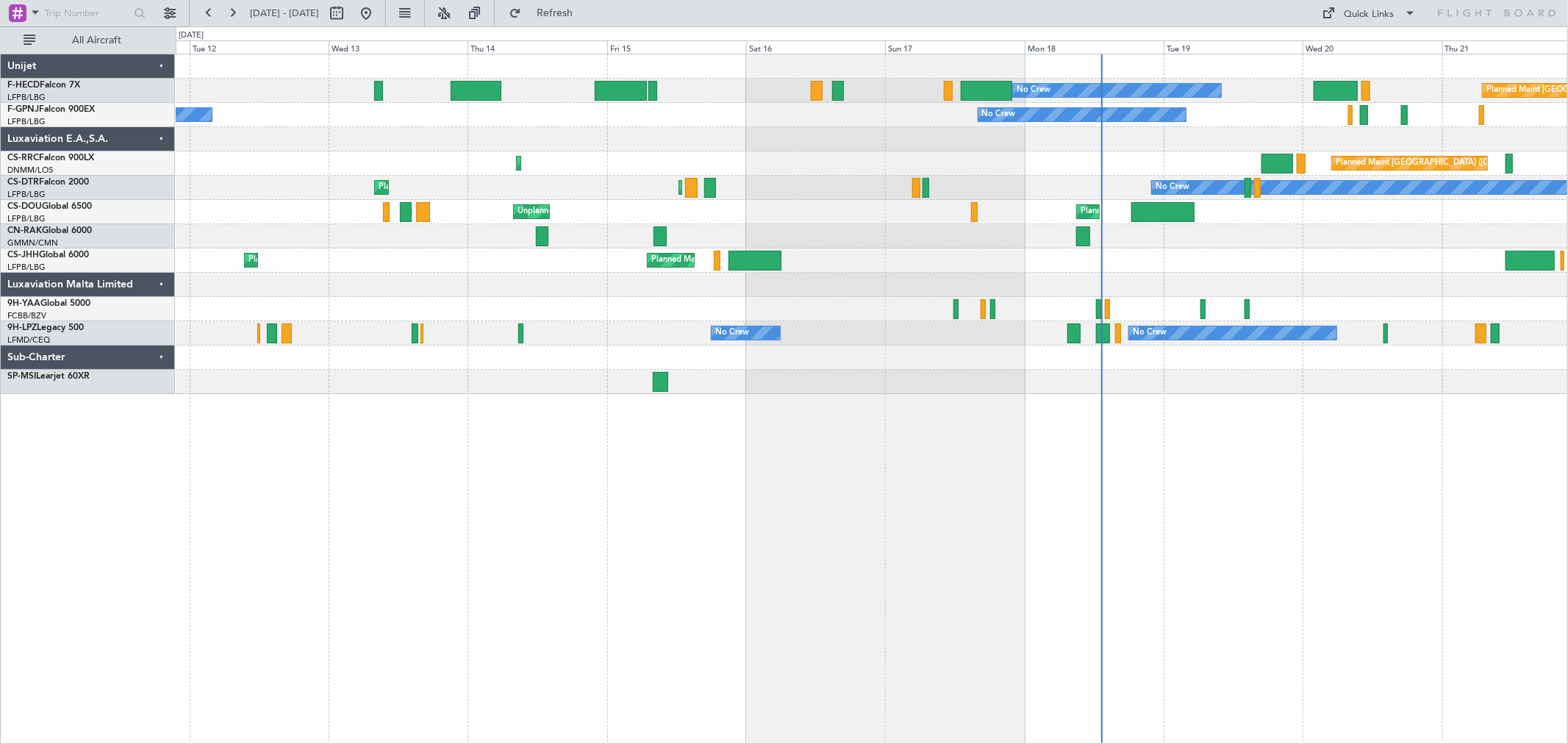
click at [1026, 170] on div "No Crew Planned Maint Paris (Le Bourget) No Crew No Crew Planned Maint Paris (L…" at bounding box center [871, 224] width 1391 height 340
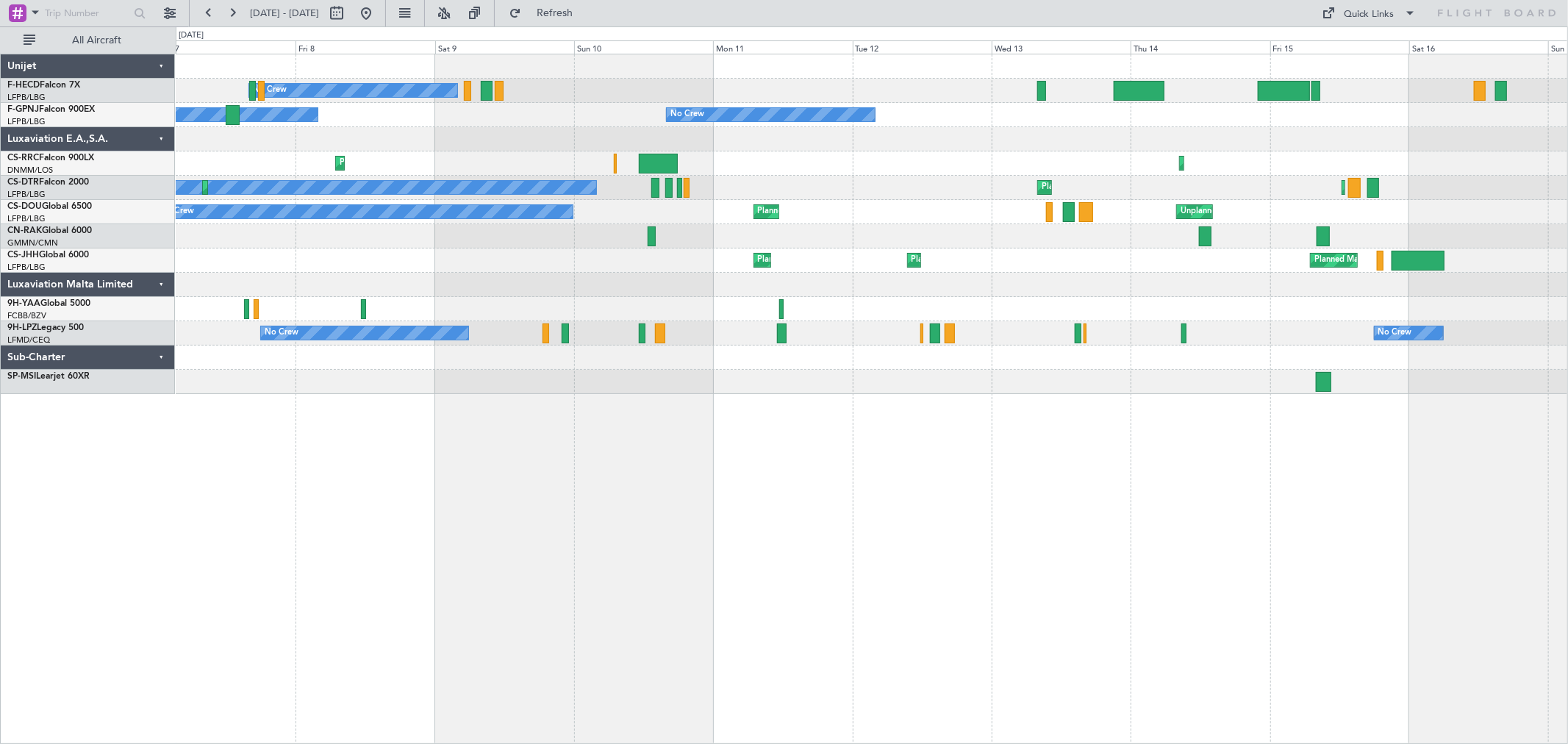
click at [476, 160] on div "No Crew No Crew No Crew No Crew No Crew No Crew Planned Maint Lagos (Murtala Mu…" at bounding box center [871, 224] width 1391 height 340
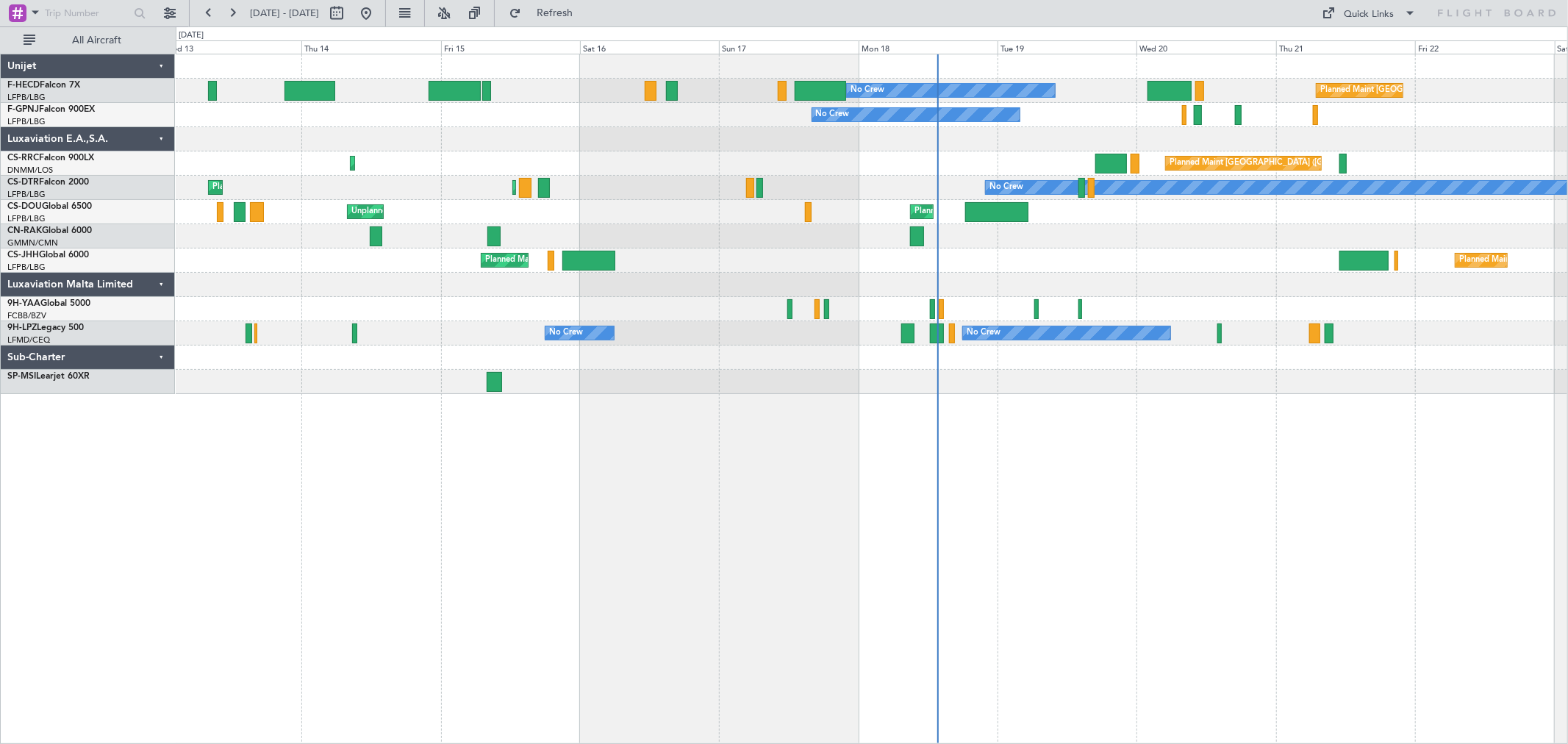
click at [439, 123] on div "No Crew No Crew No Crew" at bounding box center [871, 114] width 1391 height 24
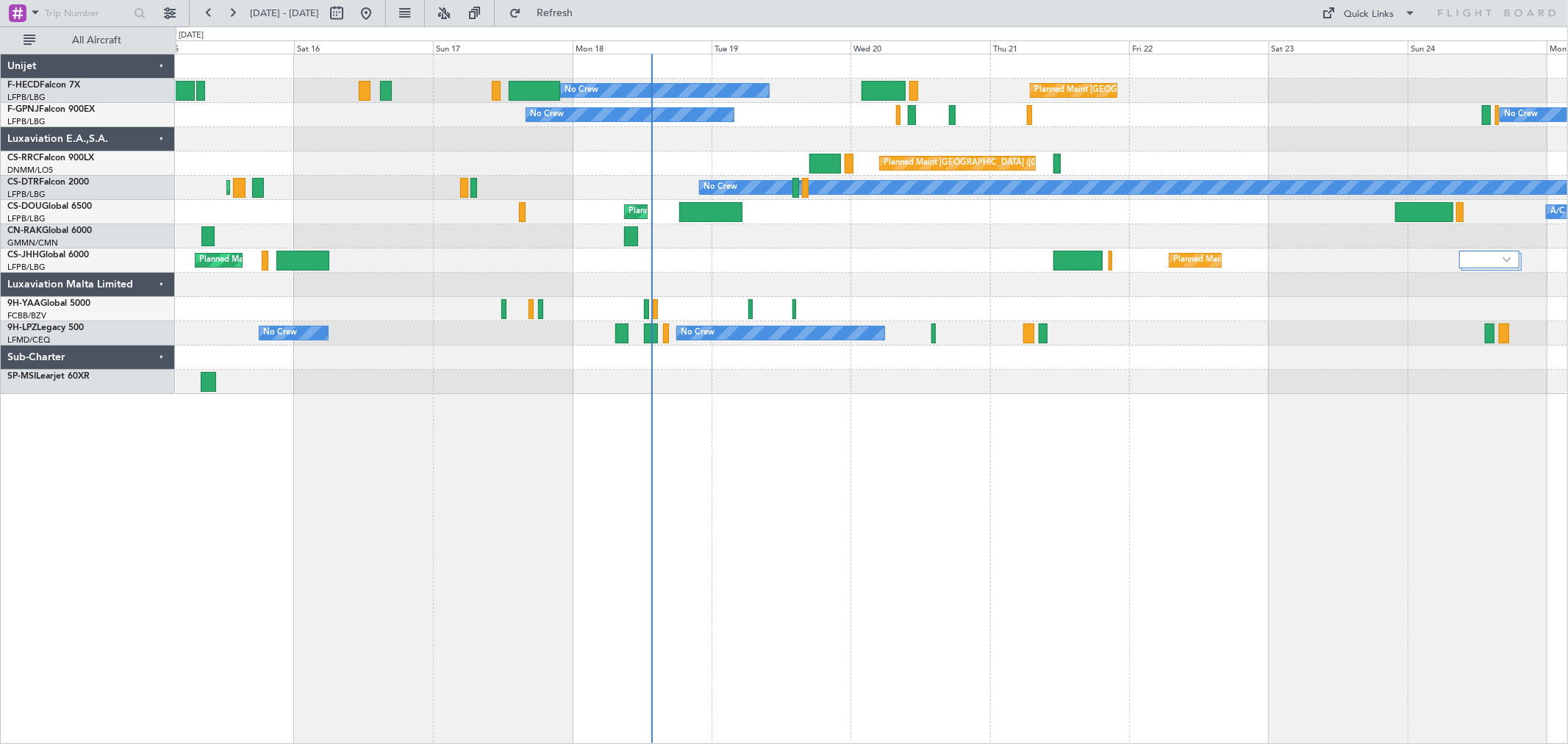
click at [749, 111] on div "No Crew Planned Maint Paris (Le Bourget) No Crew No Crew Planned Maint Paris (L…" at bounding box center [871, 224] width 1391 height 340
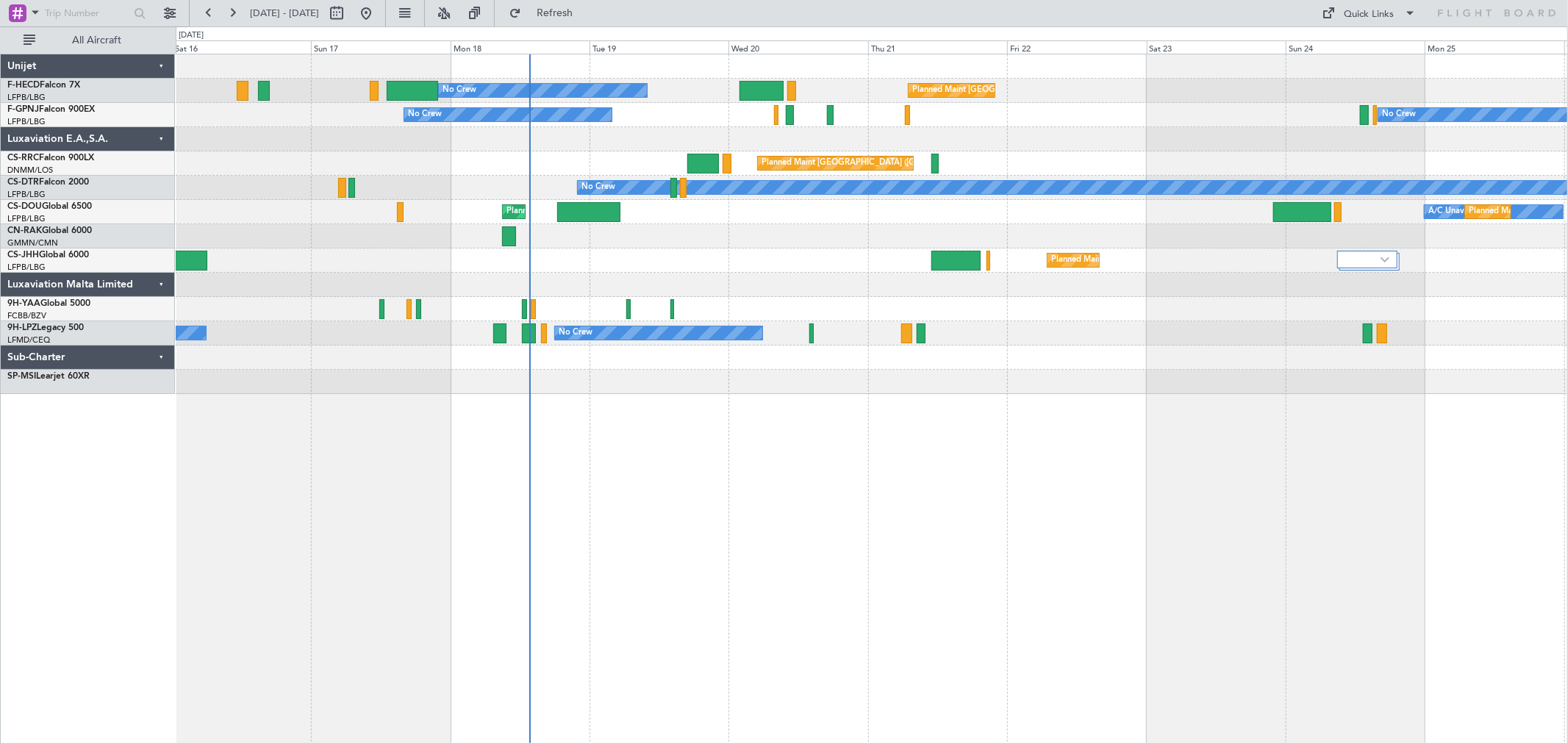
click at [644, 104] on div "No Crew Planned Maint Paris (Le Bourget) No Crew No Crew Planned Maint Paris (L…" at bounding box center [871, 224] width 1391 height 340
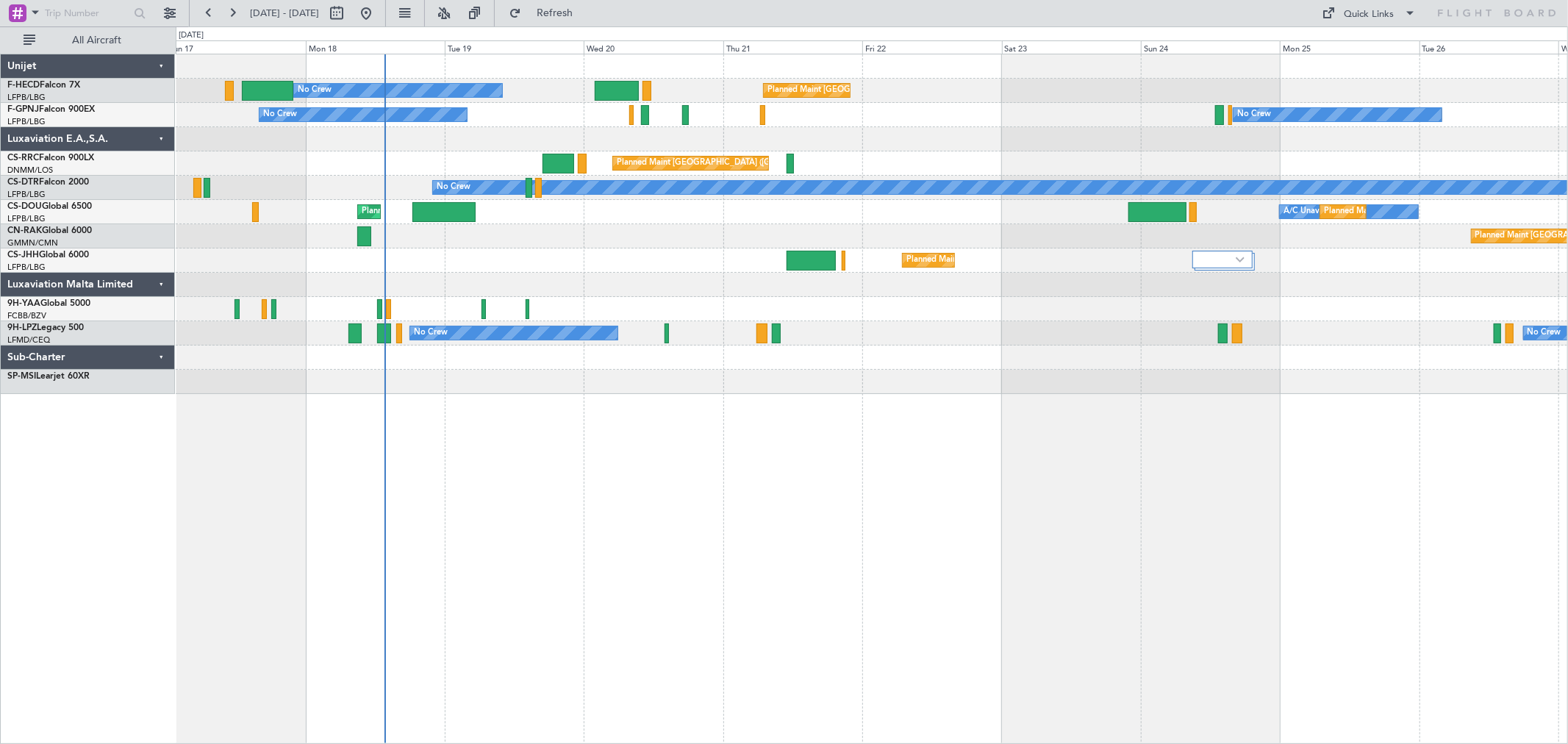
click at [613, 114] on div "No Crew No Crew" at bounding box center [871, 114] width 1391 height 24
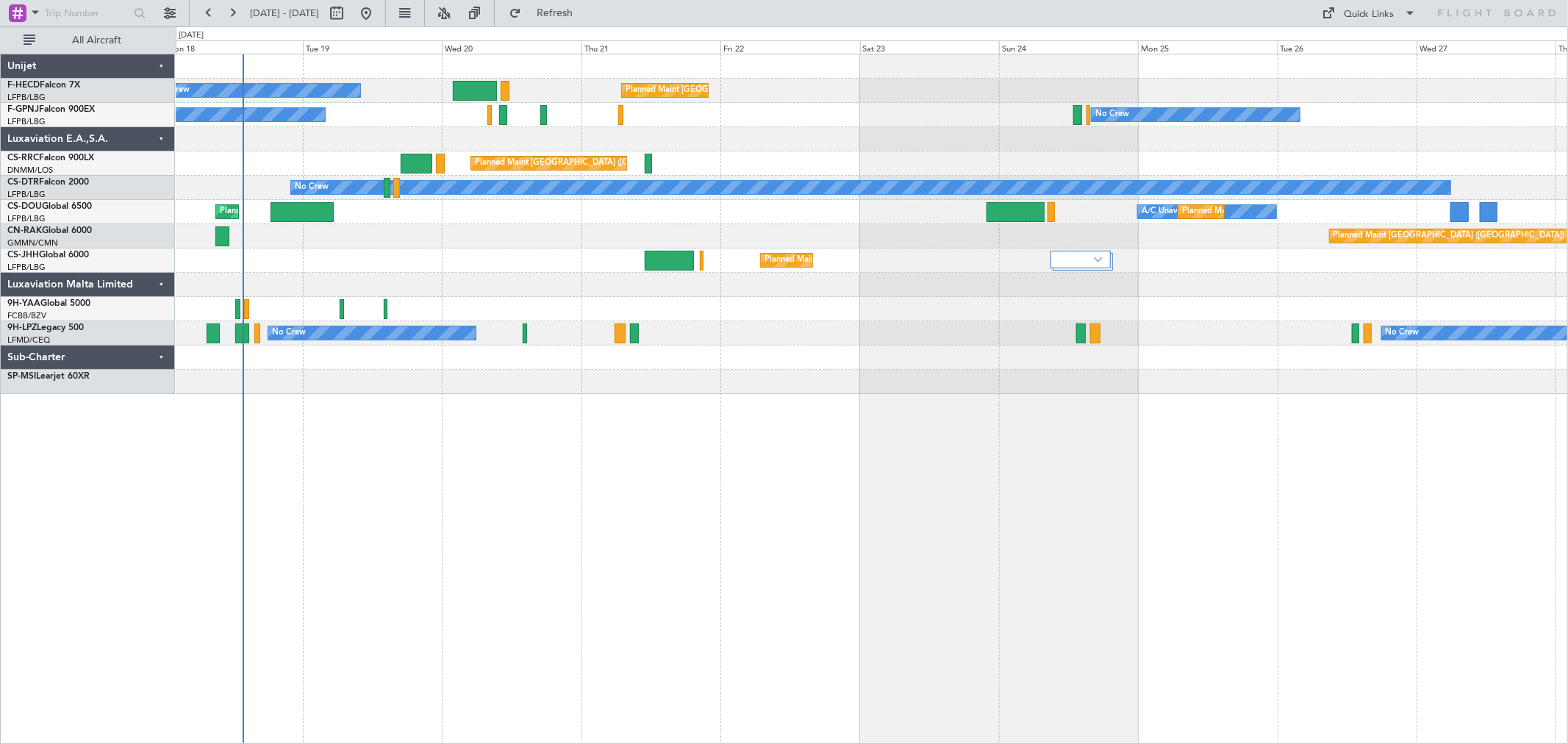
click at [613, 124] on div "No Crew No Crew" at bounding box center [871, 114] width 1391 height 24
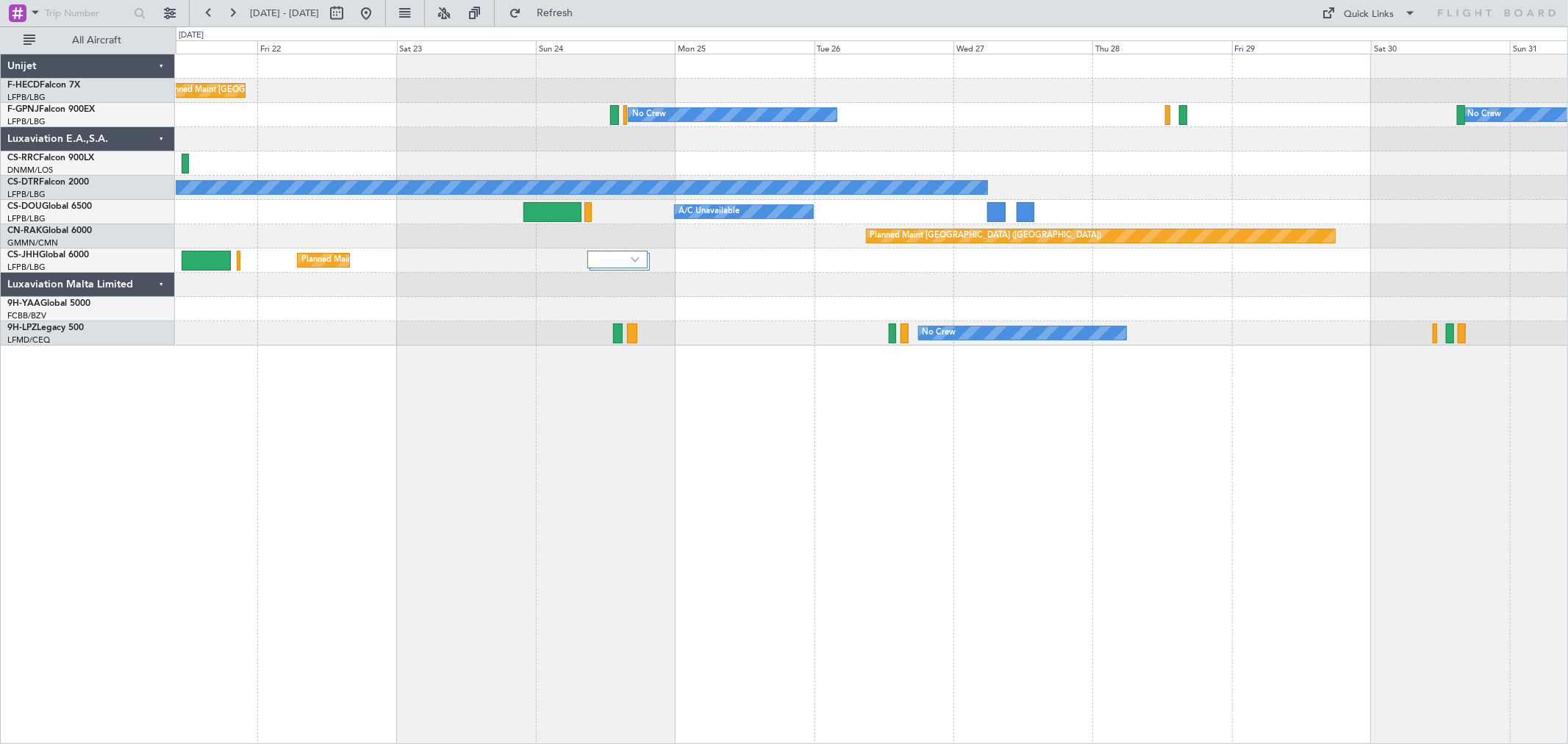
click at [195, 221] on div "Planned Maint Paris (Le Bourget) A/C Unavailable" at bounding box center [871, 212] width 1391 height 24
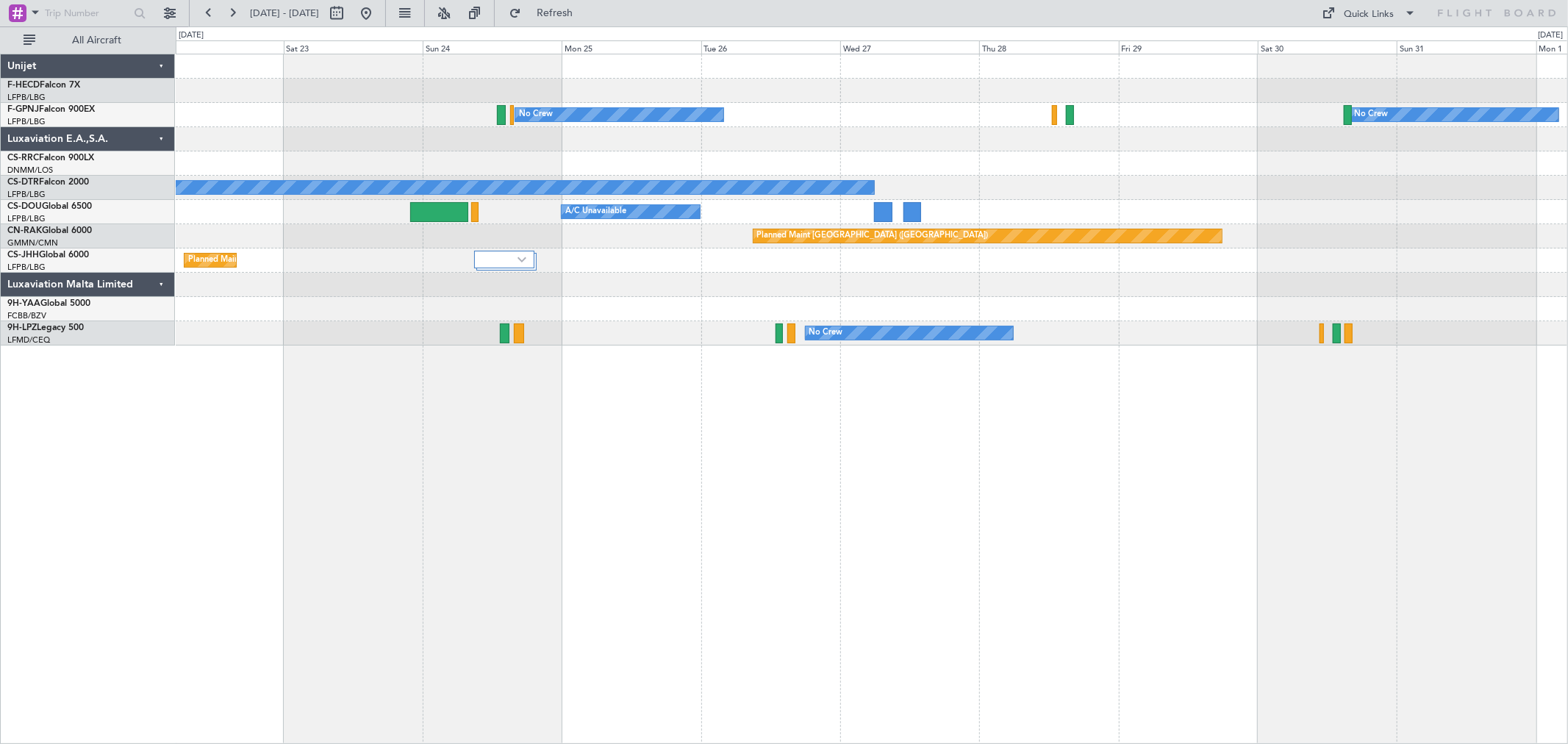
click at [211, 210] on div "Planned Maint Paris (Le Bourget) Planned Maint Paris (Le Bourget) No Crew No Cr…" at bounding box center [871, 200] width 1391 height 291
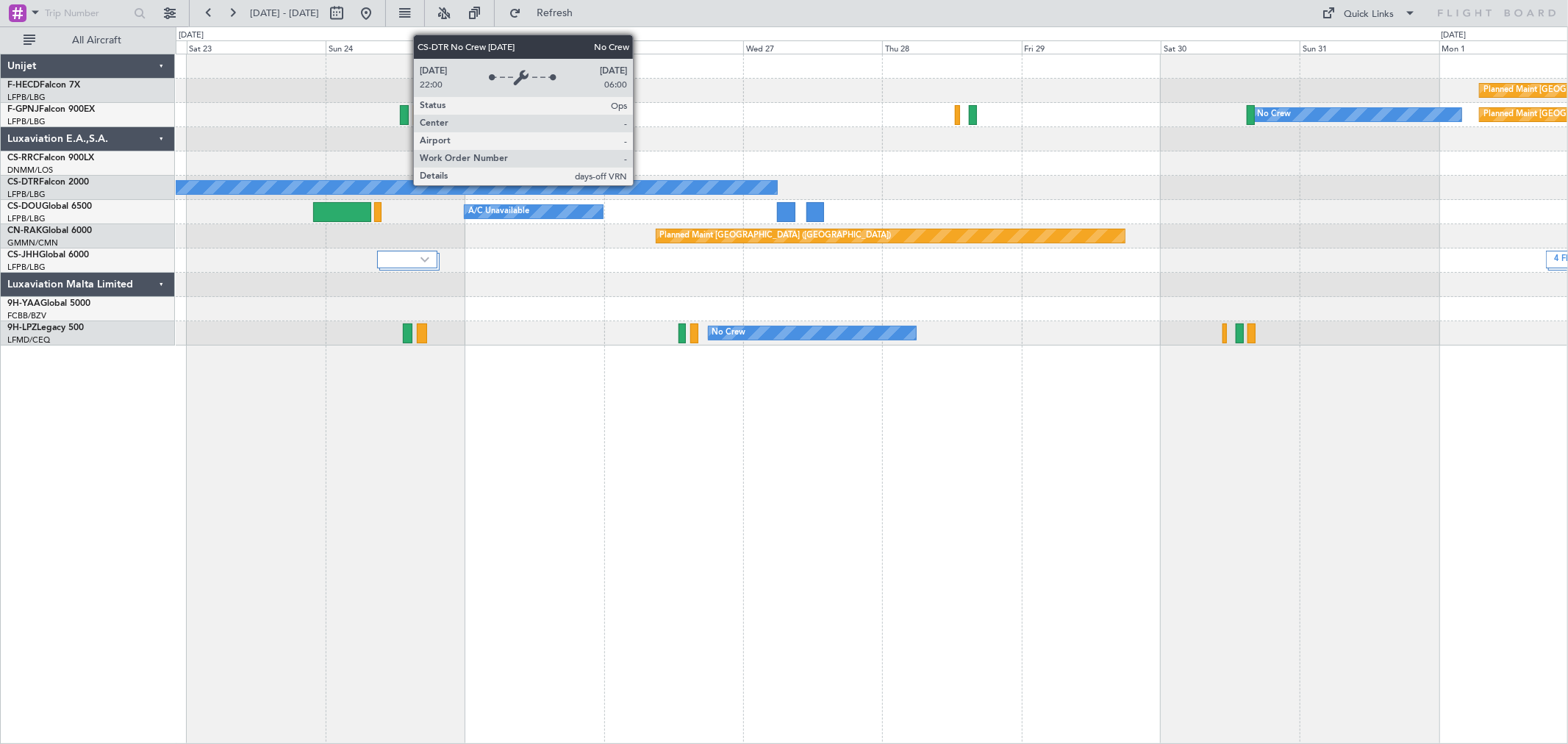
click at [538, 217] on div "Planned Maint Paris (Le Bourget) Planned Maint Paris (Le Bourget) No Crew No Cr…" at bounding box center [871, 200] width 1391 height 291
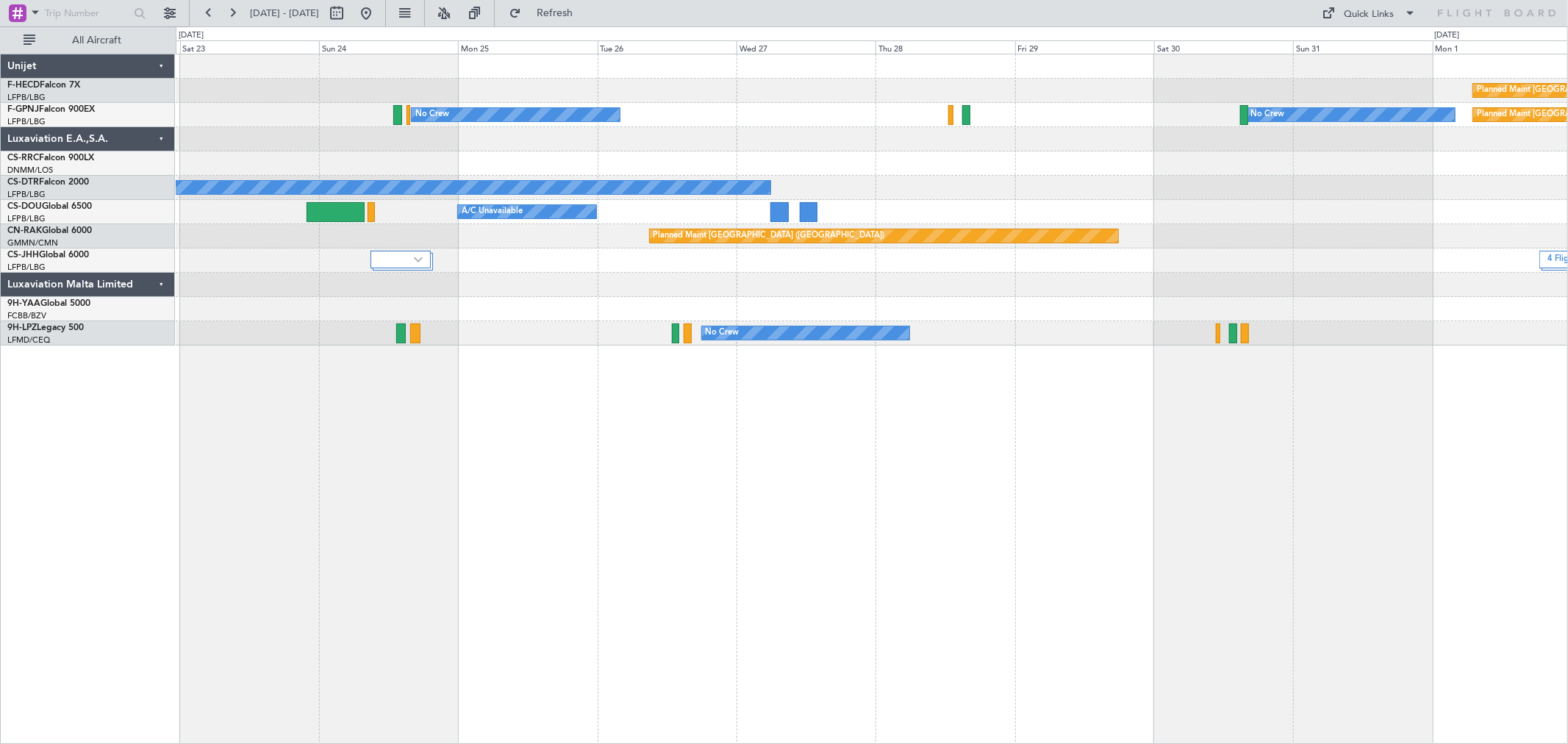
click at [977, 155] on div "Planned Maint [GEOGRAPHIC_DATA] ([GEOGRAPHIC_DATA])" at bounding box center [871, 163] width 1391 height 24
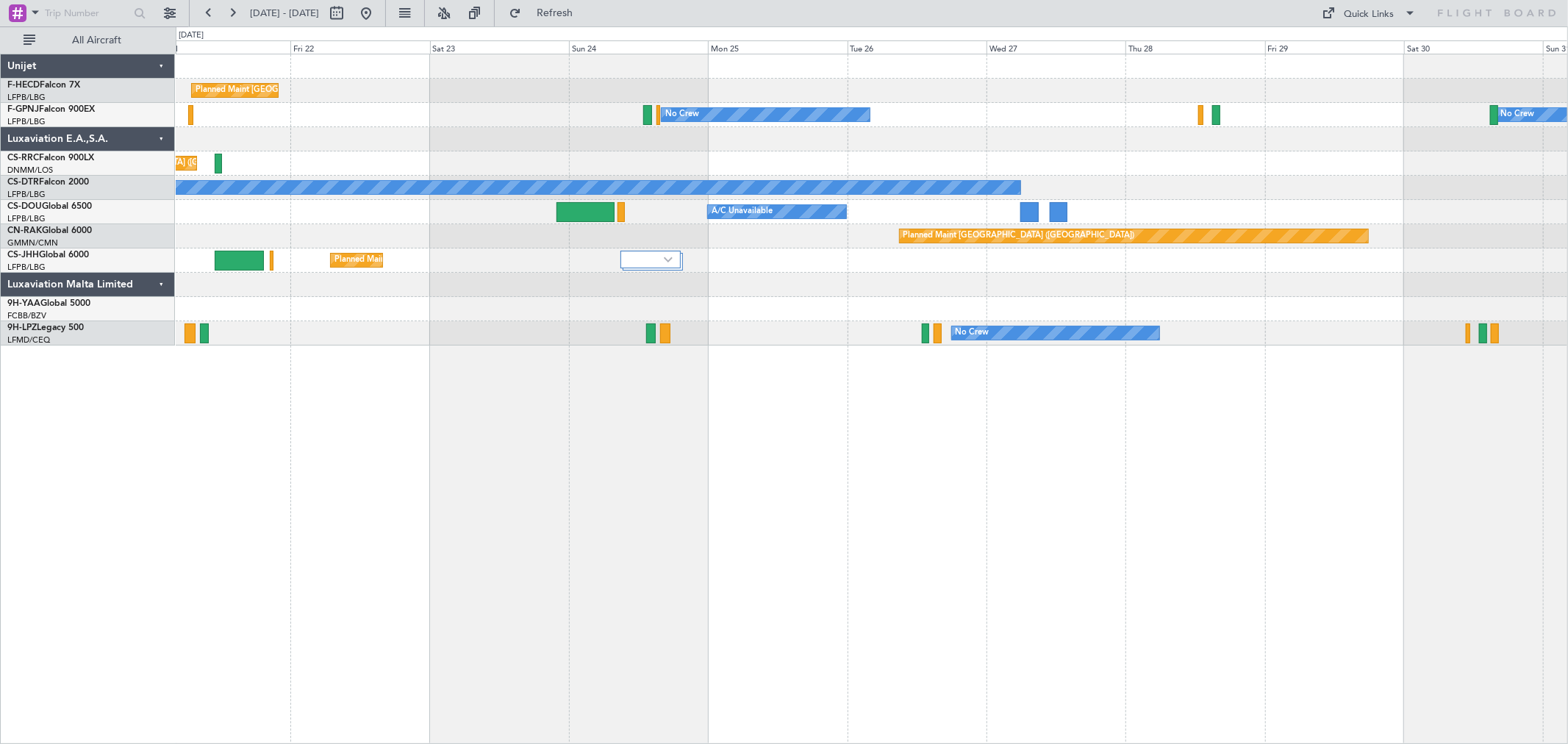
click at [1151, 150] on div "Planned Maint Paris (Le Bourget) Planned Maint Paris (Le Bourget) No Crew No Cr…" at bounding box center [871, 200] width 1391 height 291
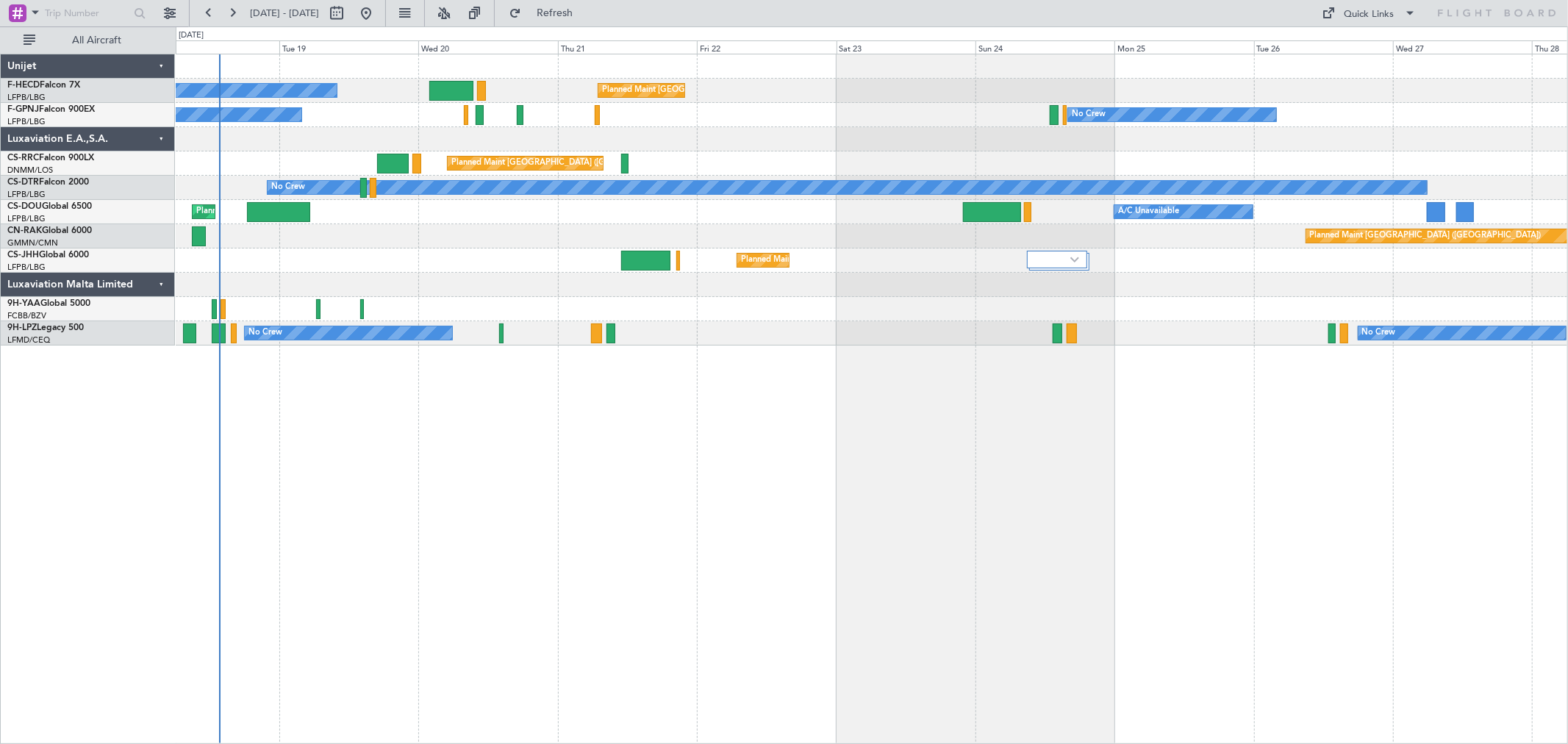
click at [1188, 160] on div "Planned Maint Paris (Le Bourget) No Crew No Crew No Crew No Crew Planned Maint …" at bounding box center [871, 200] width 1391 height 291
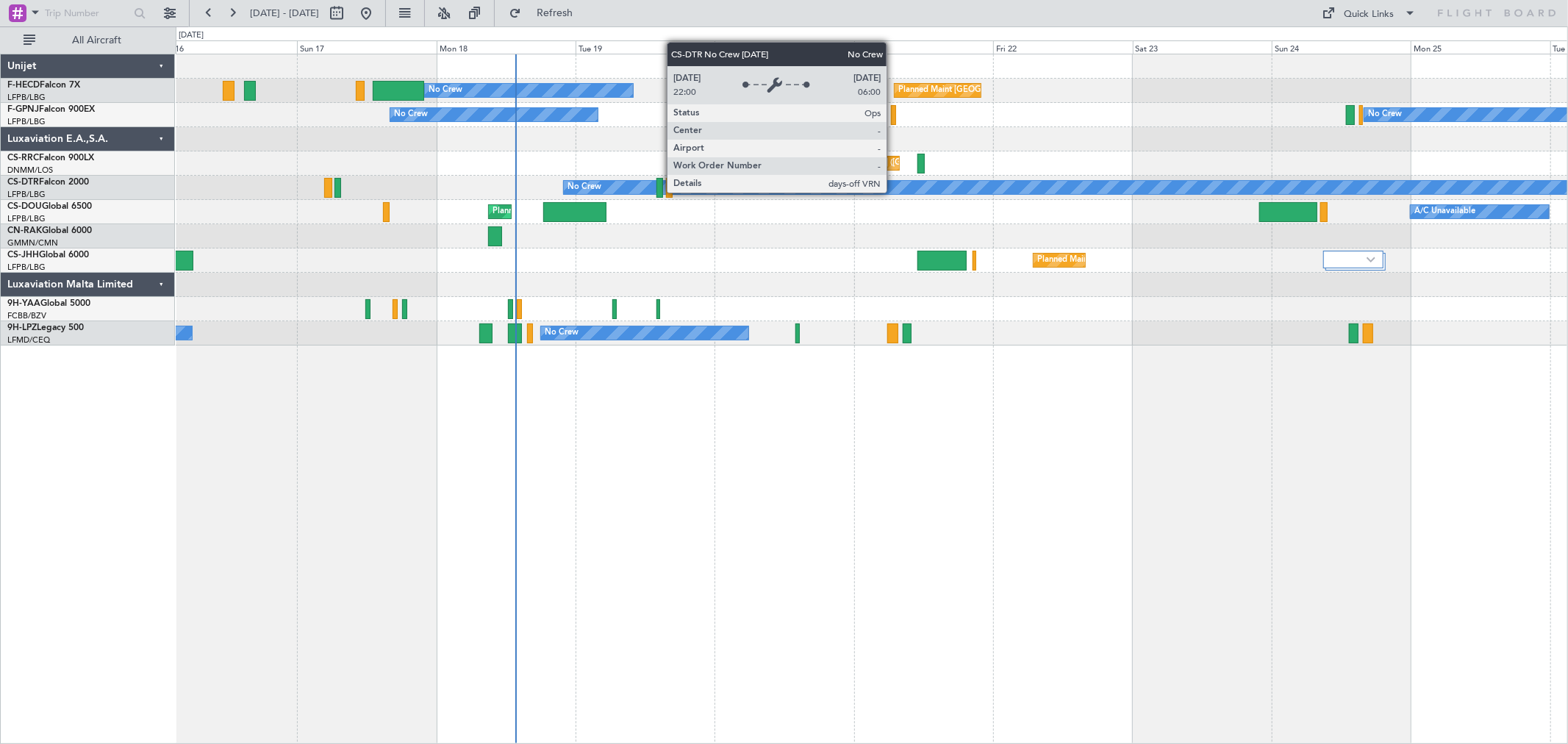
click at [1082, 178] on div "No Crew Planned Maint Paris (Le Bourget)" at bounding box center [871, 188] width 1391 height 24
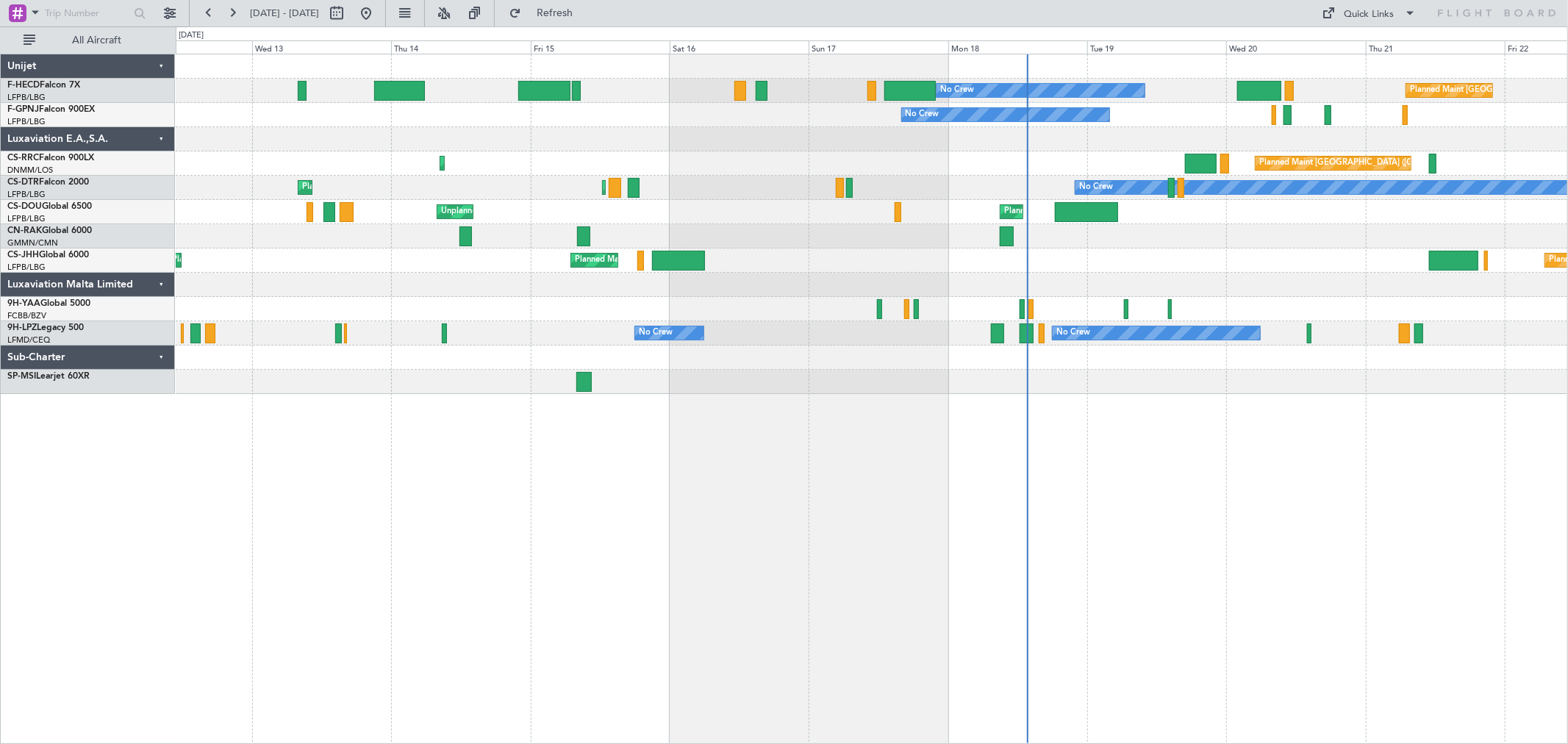
click at [1202, 237] on div "Planned Maint Paris (Le Bourget) No Crew No Crew No Crew No Crew Planned Maint …" at bounding box center [871, 224] width 1391 height 340
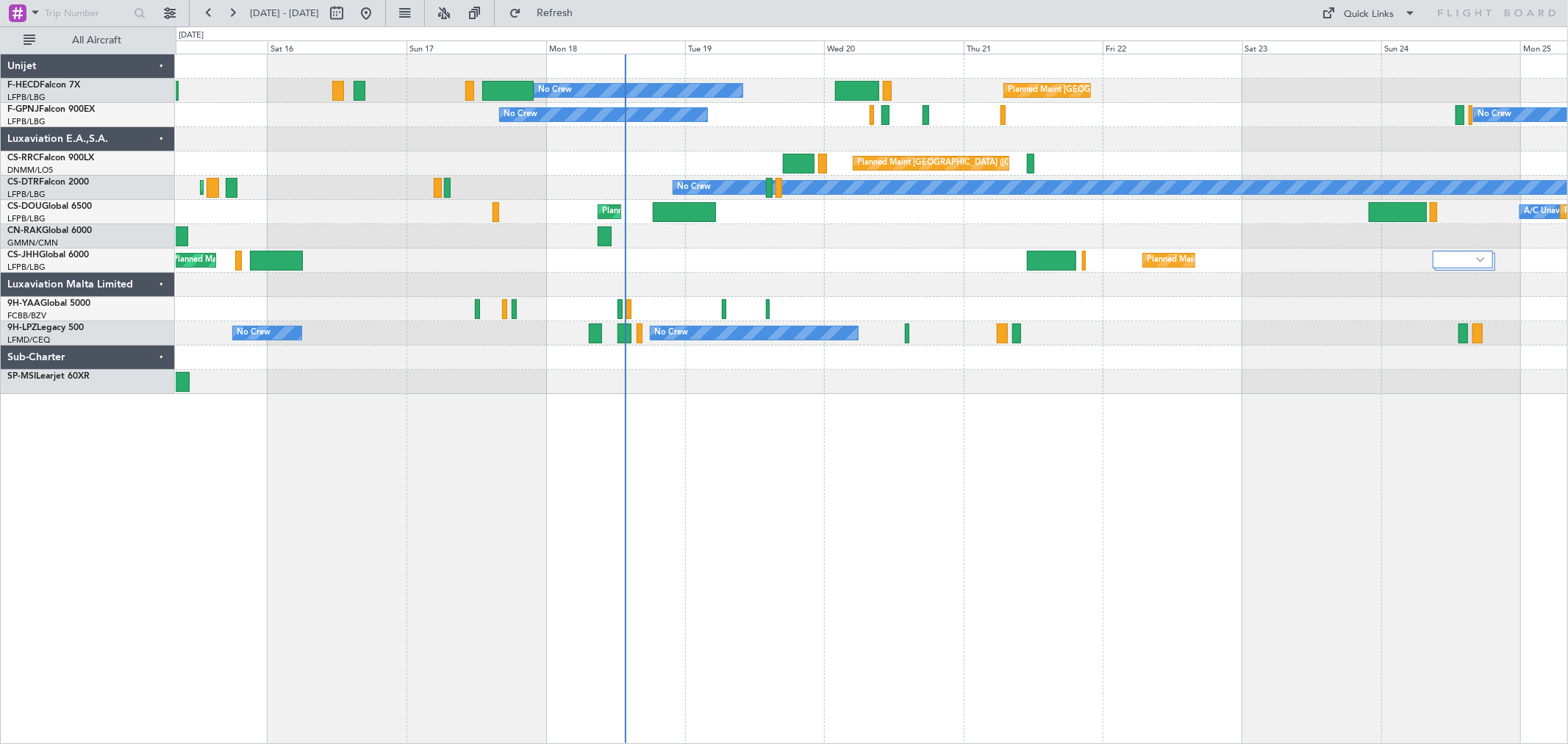
click at [737, 265] on div "Planned Maint Paris (Le Bourget) No Crew No Crew No Crew Planned Maint Paris (L…" at bounding box center [871, 224] width 1391 height 340
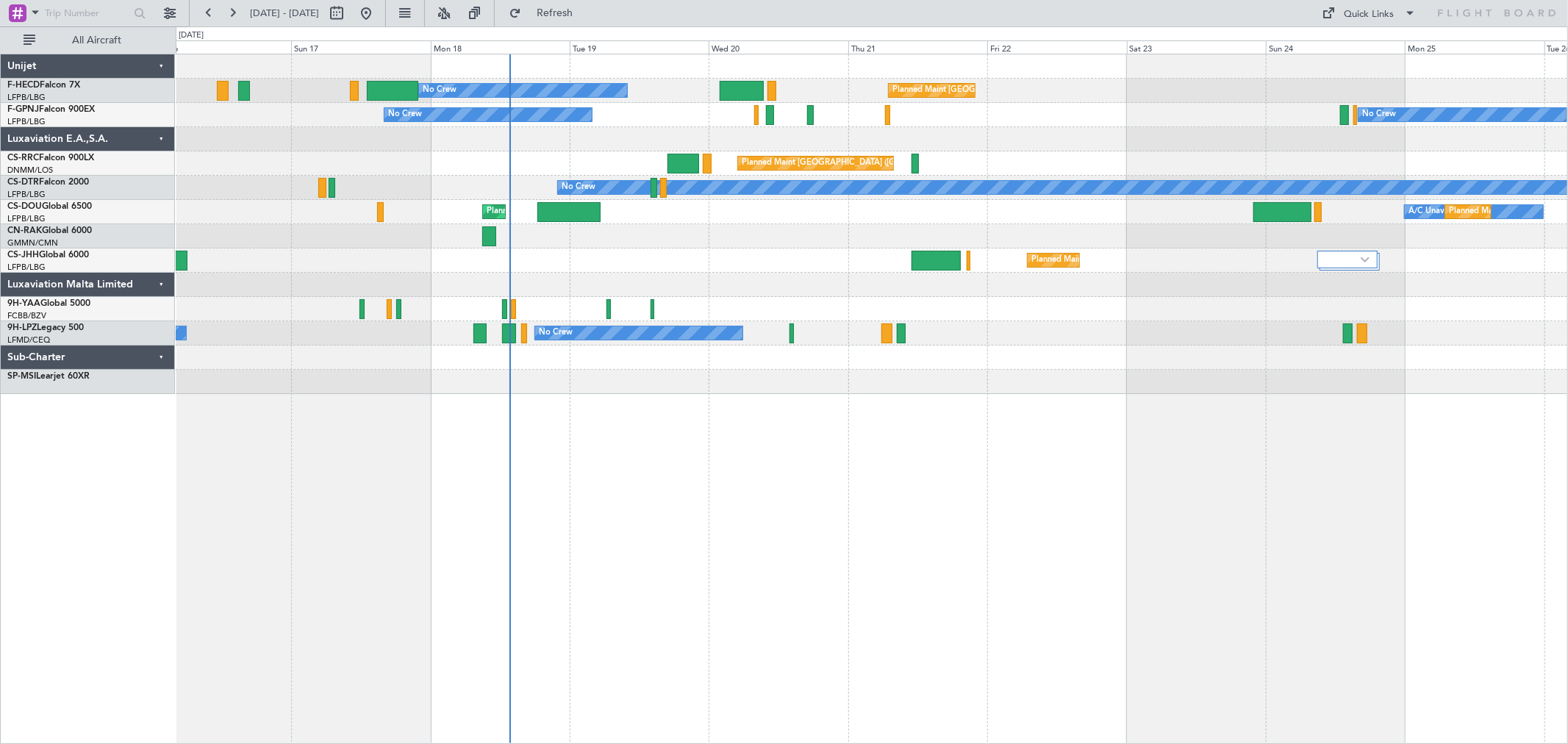
click at [745, 218] on div "Planned Maint London (Luton) A/C Unavailable Planned Maint Paris (Le Bourget) U…" at bounding box center [871, 212] width 1391 height 24
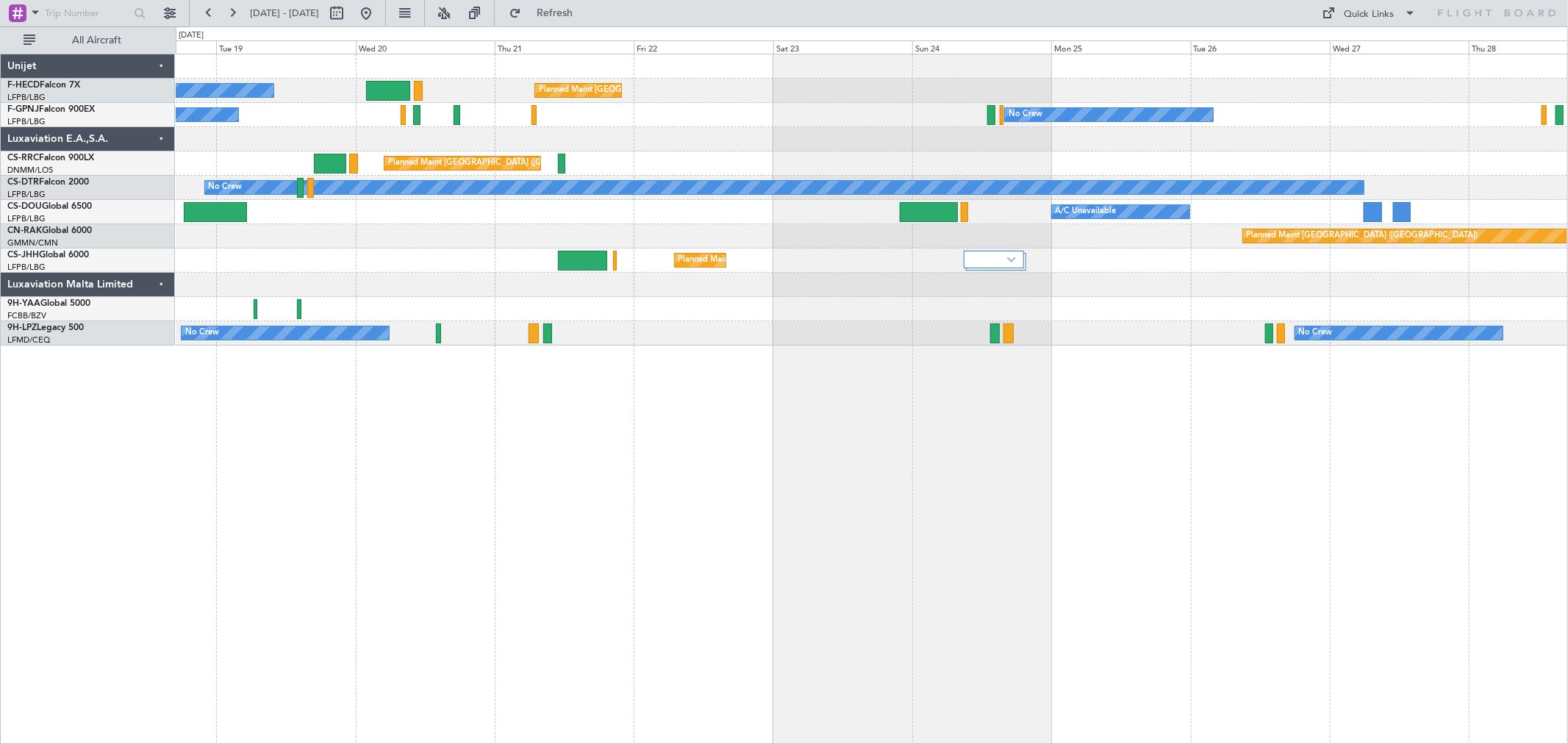
click at [965, 135] on div at bounding box center [871, 139] width 1391 height 24
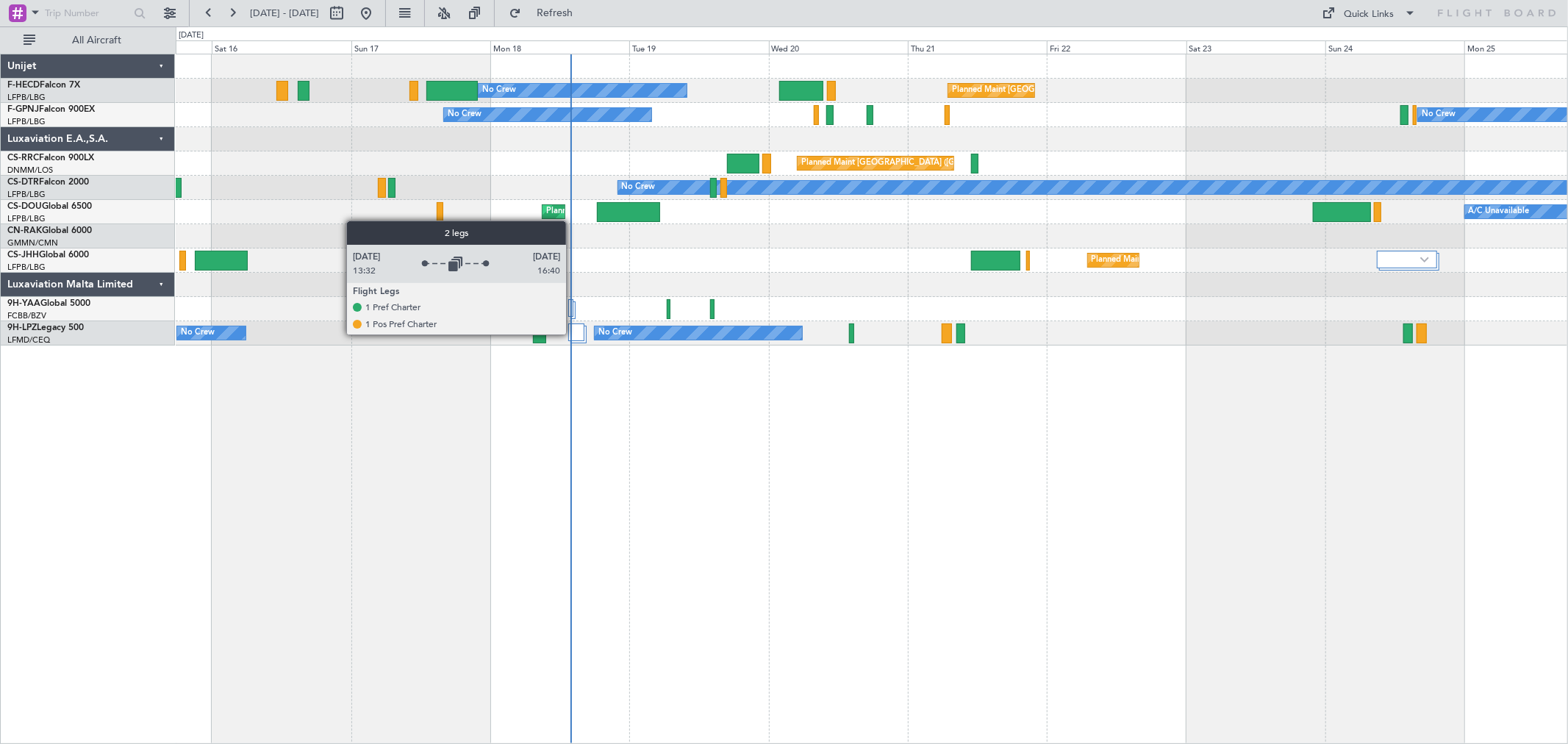
click at [573, 335] on div at bounding box center [576, 332] width 16 height 18
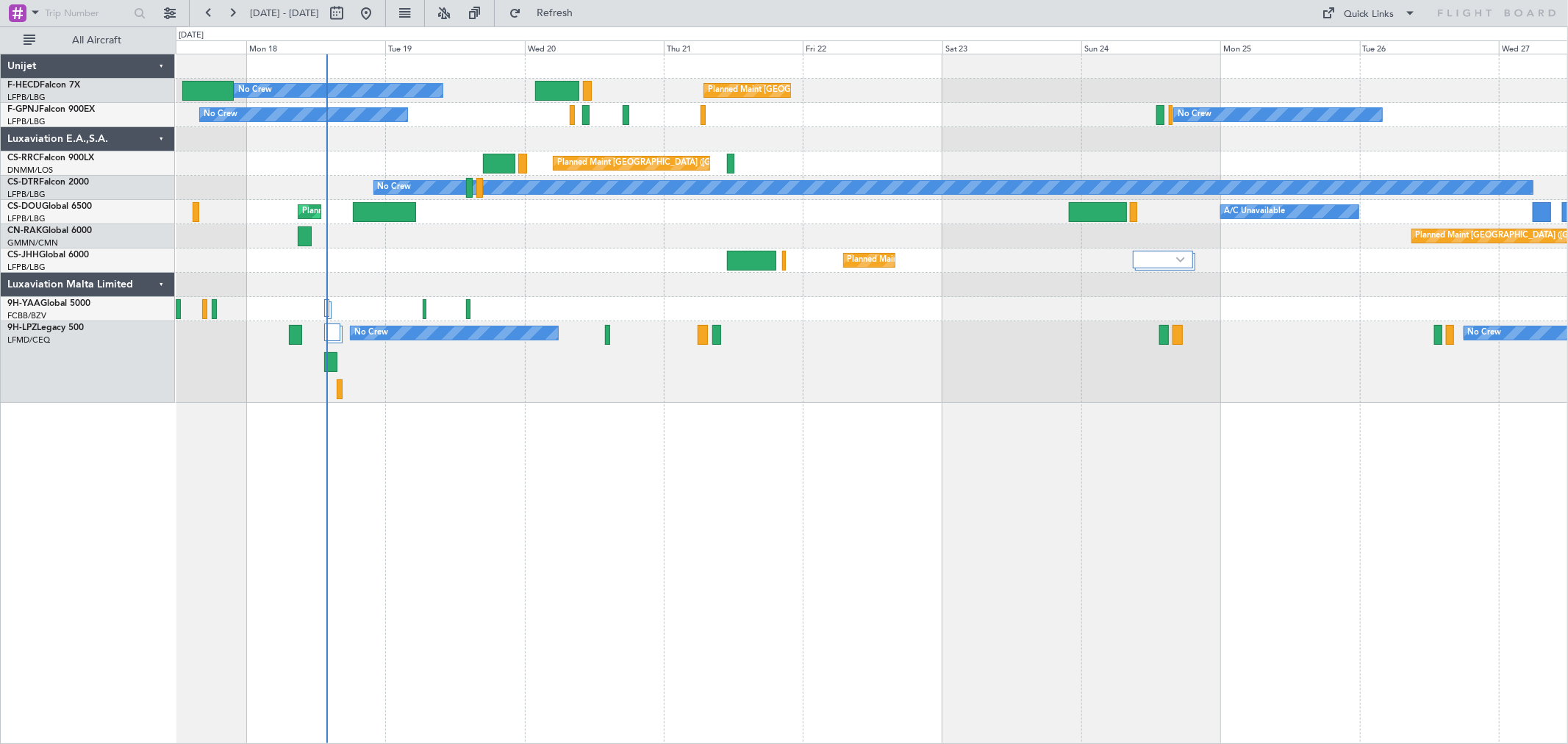
click at [635, 353] on div "No Crew No Crew No Crew" at bounding box center [871, 362] width 1391 height 82
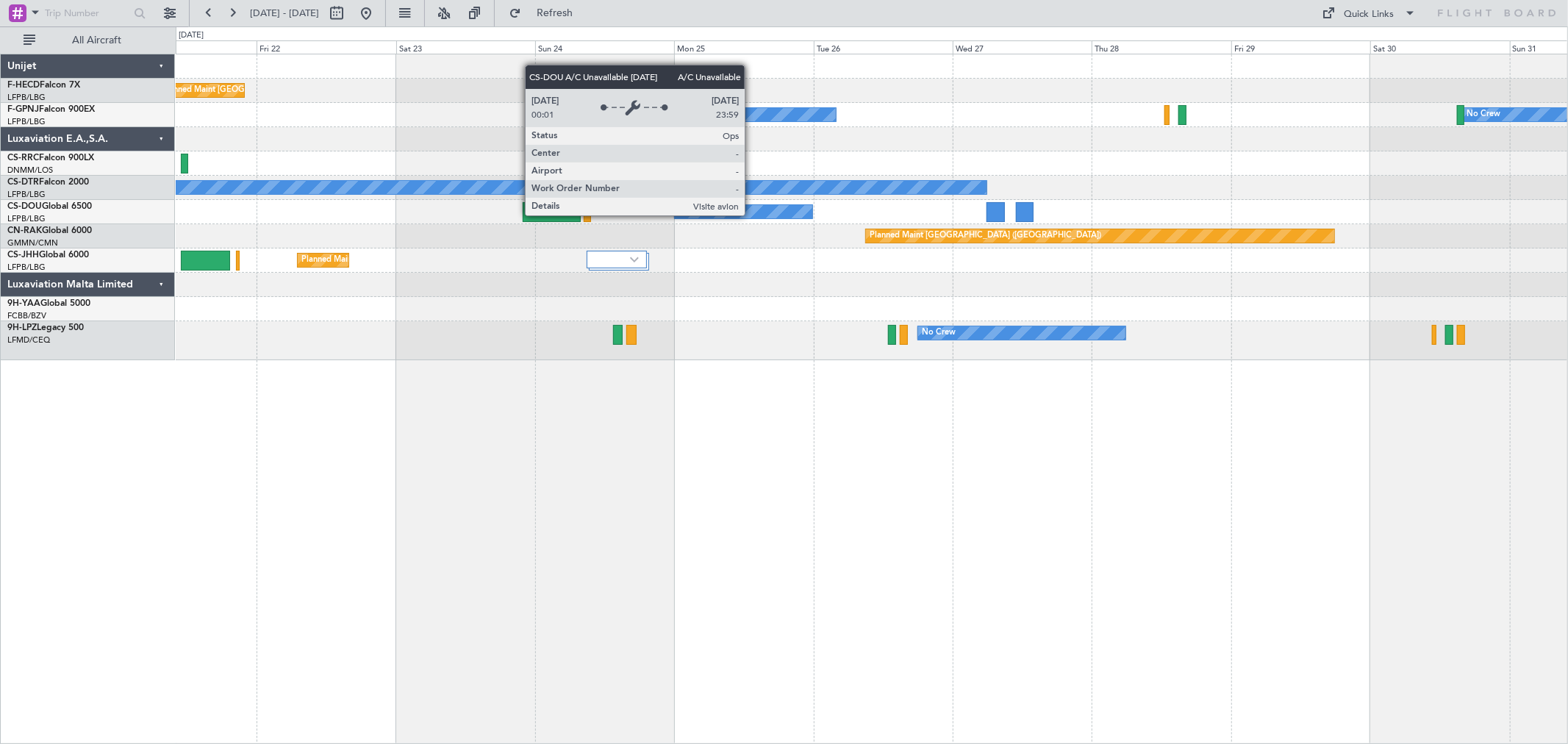
click at [270, 221] on div "Planned Maint [GEOGRAPHIC_DATA] ([GEOGRAPHIC_DATA]) A/C Unavailable" at bounding box center [871, 212] width 1391 height 24
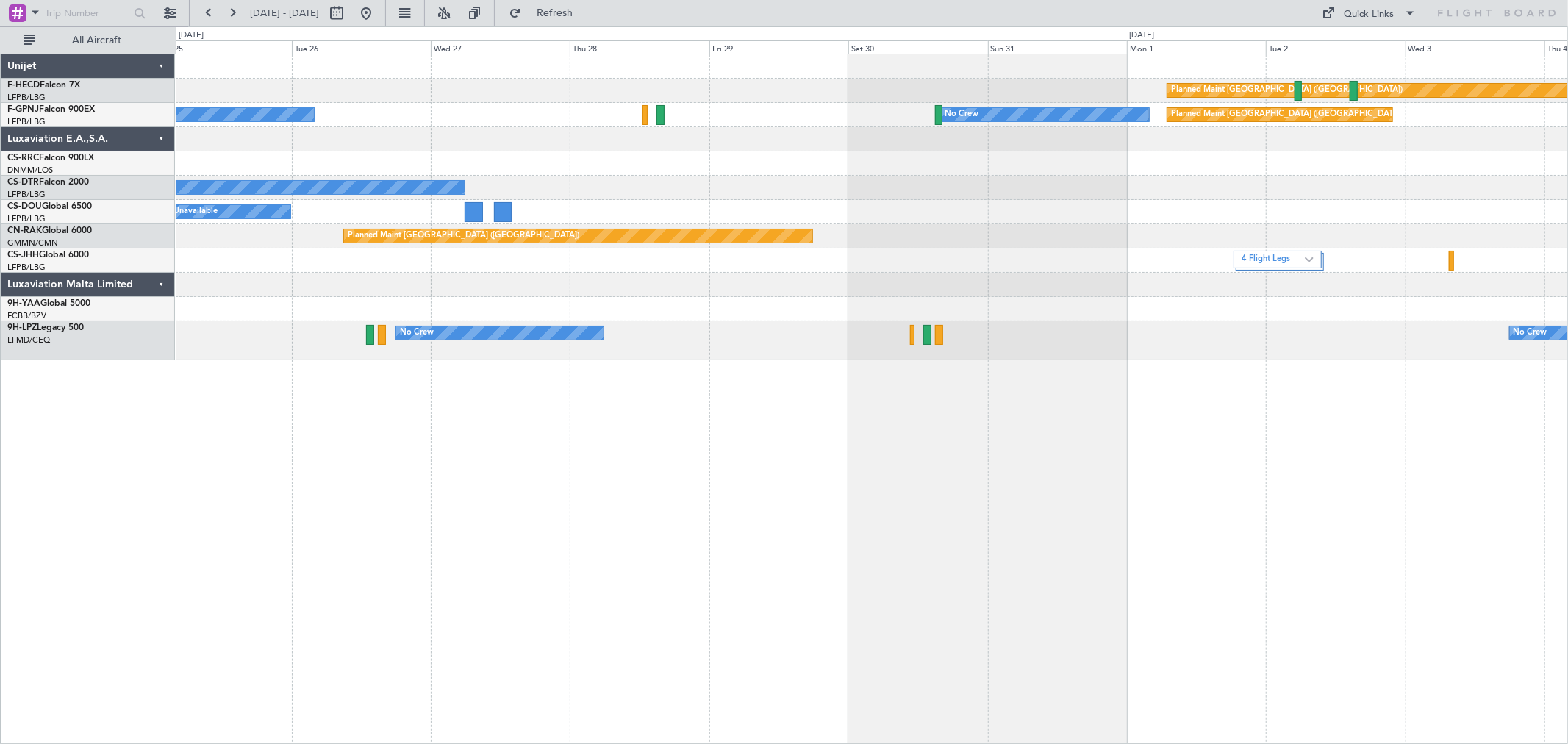
click at [422, 199] on div "No Crew" at bounding box center [871, 188] width 1391 height 24
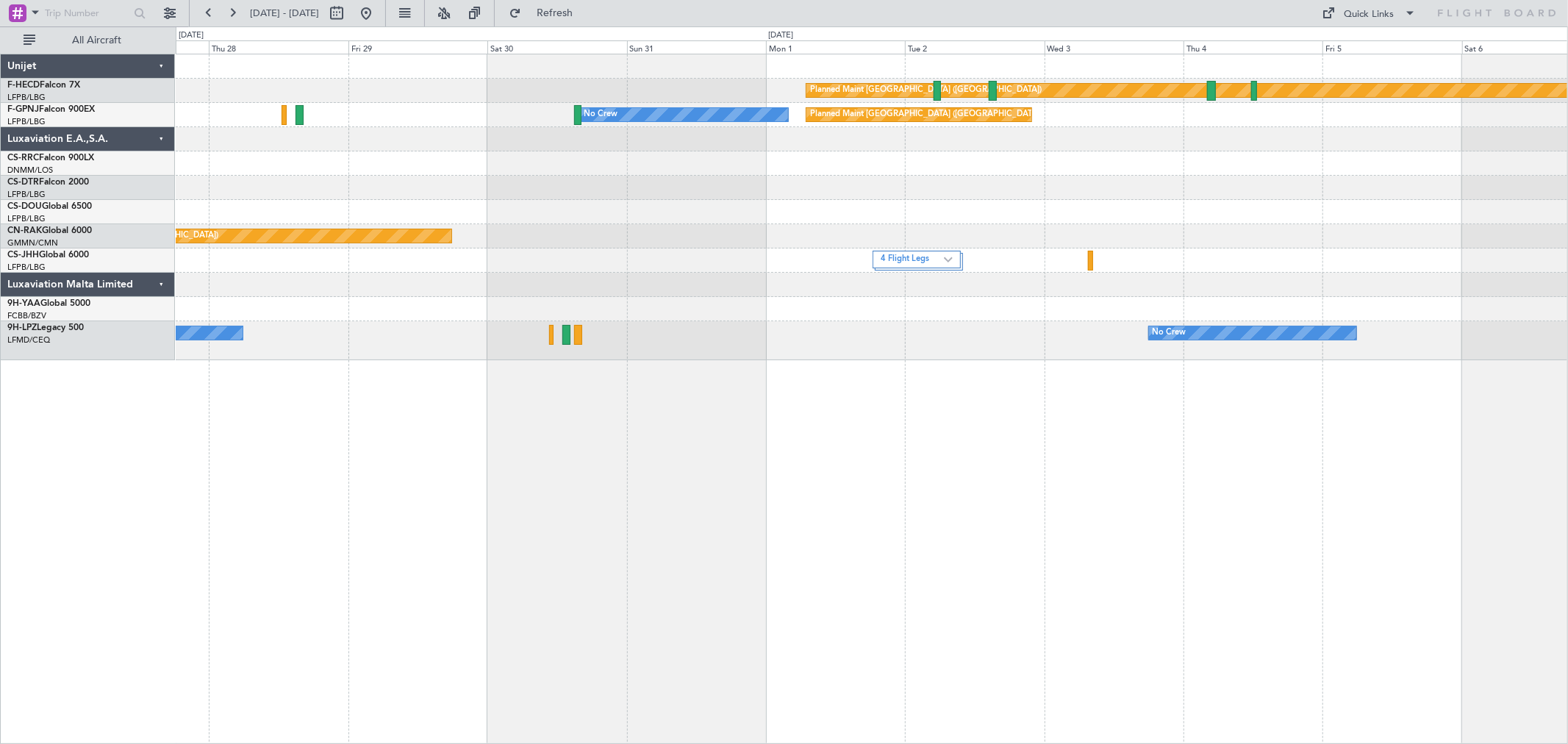
click at [695, 184] on div "No Crew" at bounding box center [871, 188] width 1391 height 24
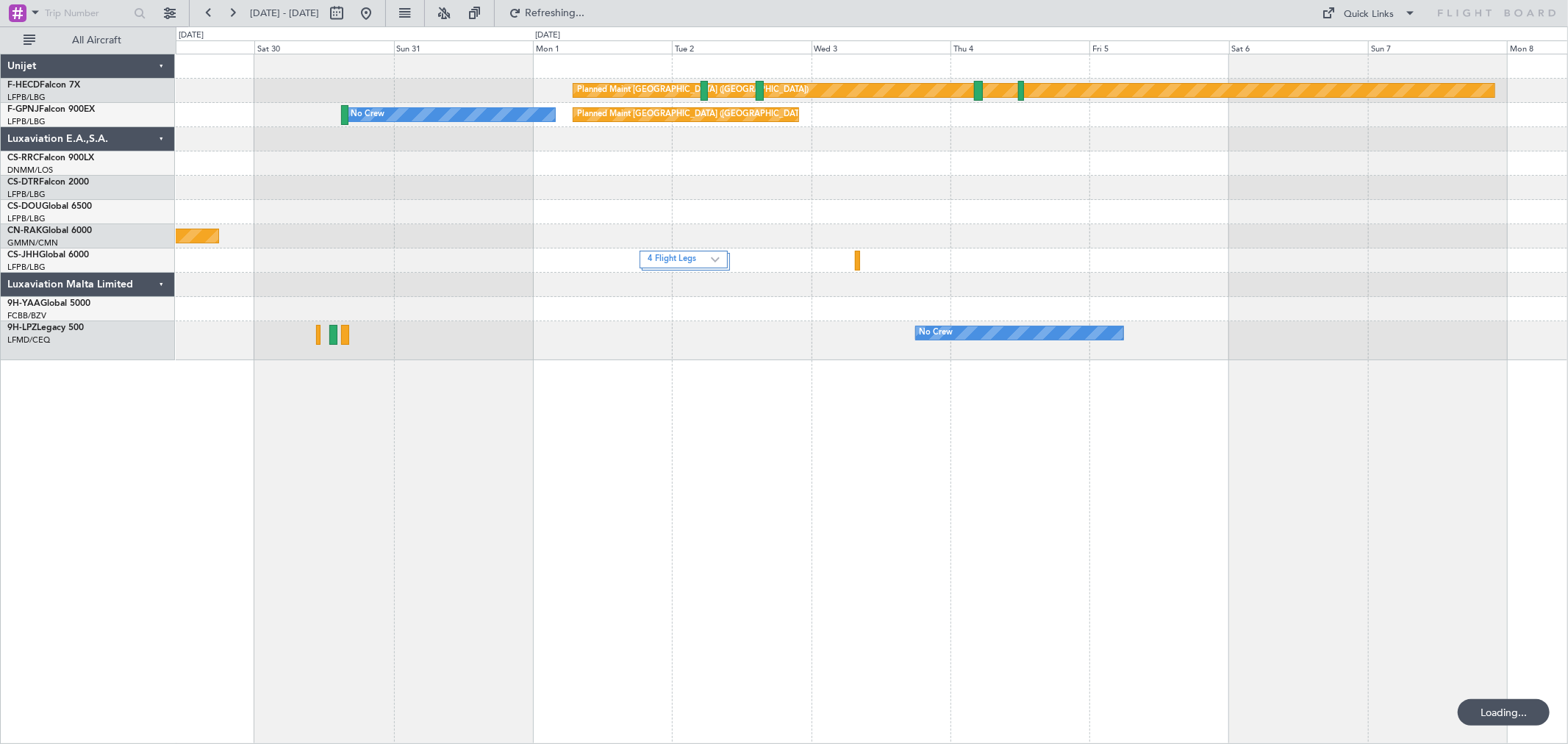
click at [554, 192] on div "No Crew" at bounding box center [871, 188] width 1391 height 24
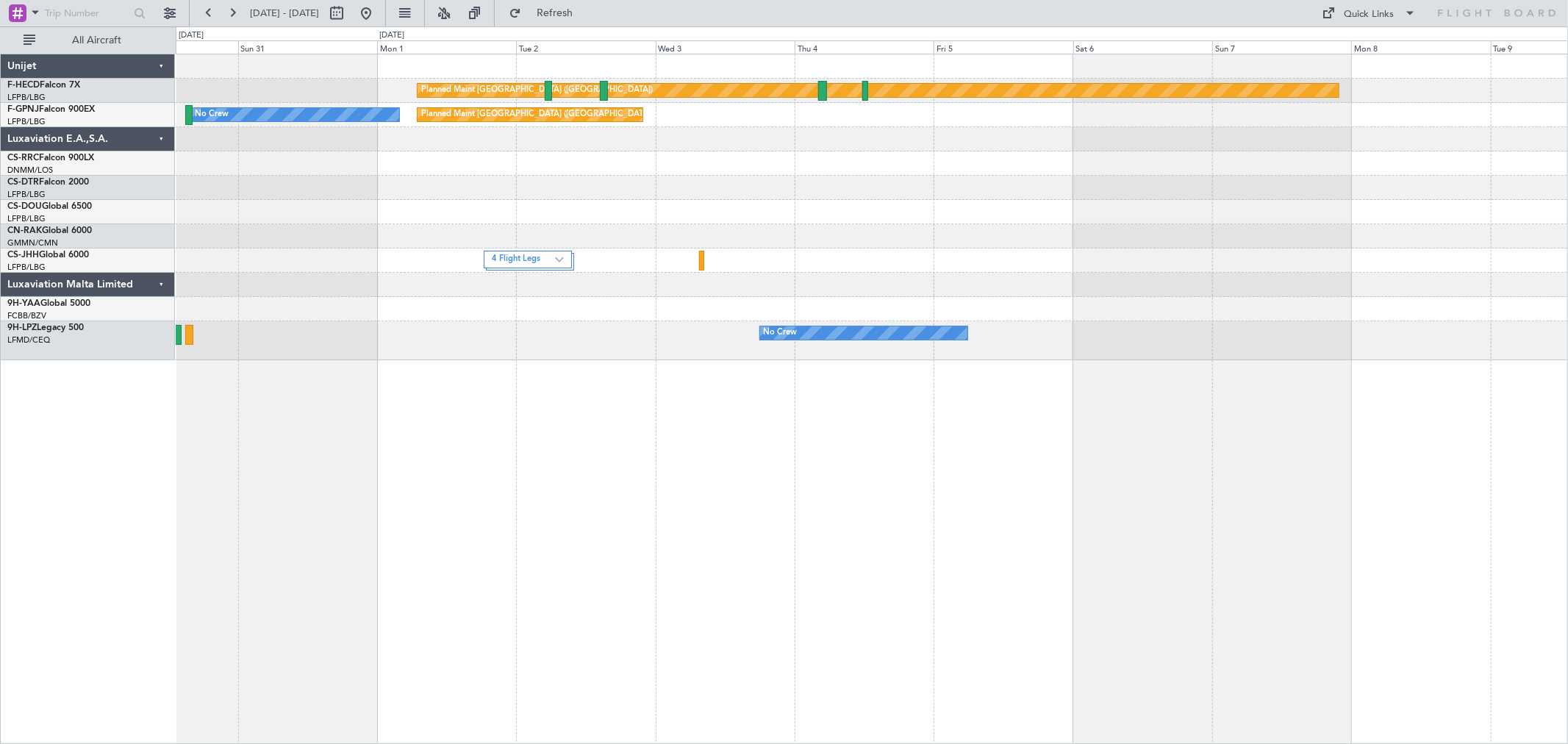
click at [868, 189] on div at bounding box center [871, 188] width 1391 height 24
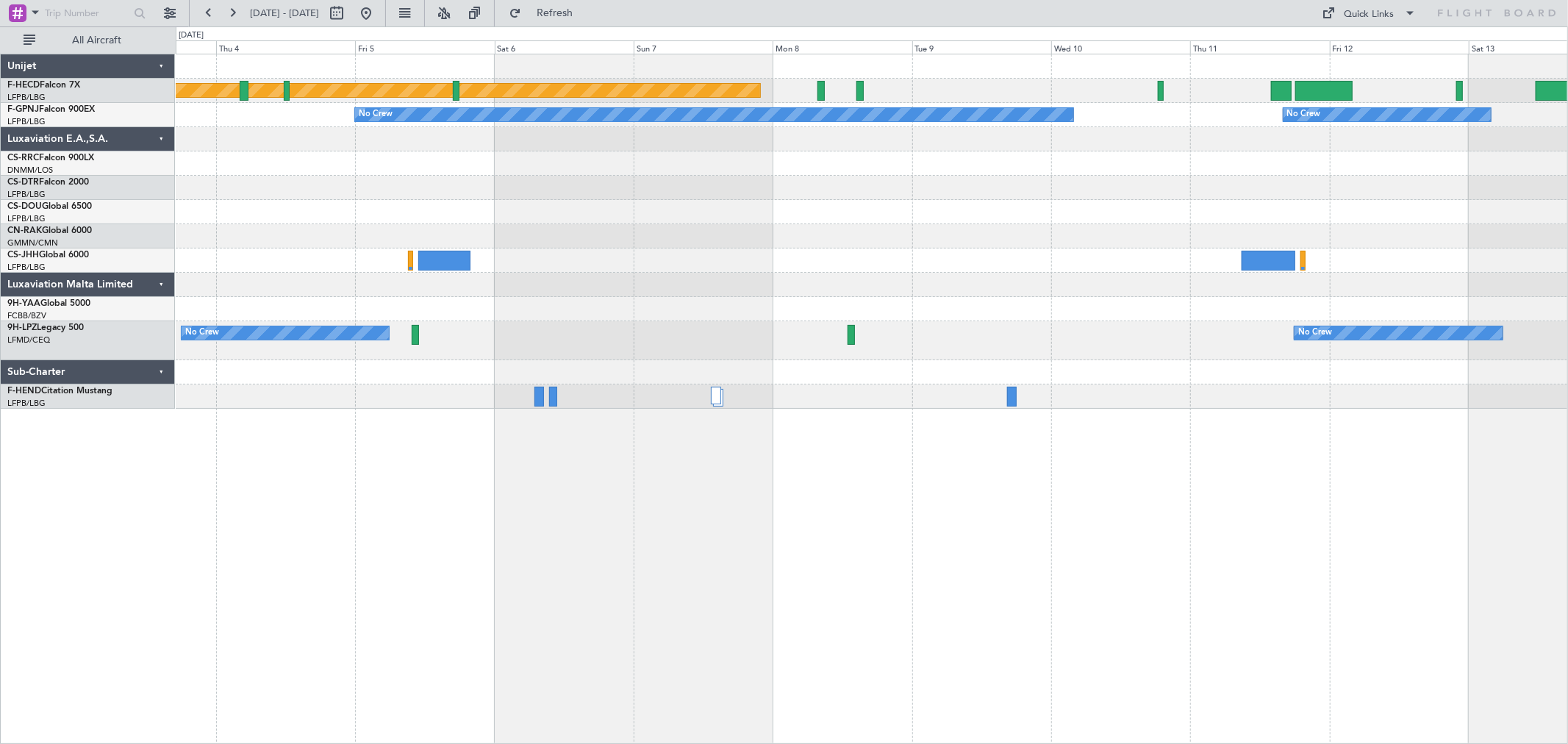
click at [656, 225] on div "Planned Maint [GEOGRAPHIC_DATA] ([GEOGRAPHIC_DATA]) No Crew No Crew No Crew Pla…" at bounding box center [871, 231] width 1391 height 355
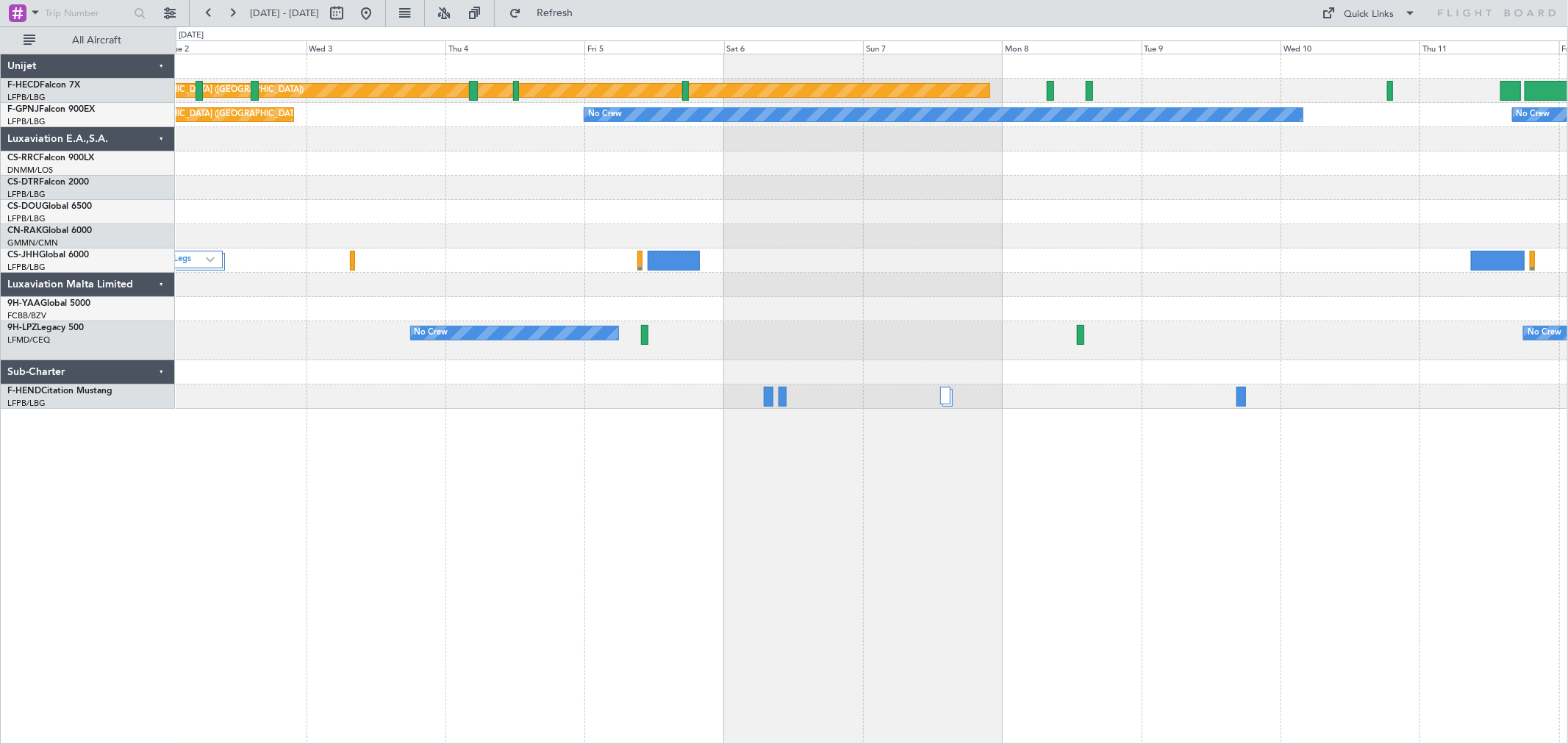
click at [1215, 304] on div at bounding box center [871, 309] width 1391 height 24
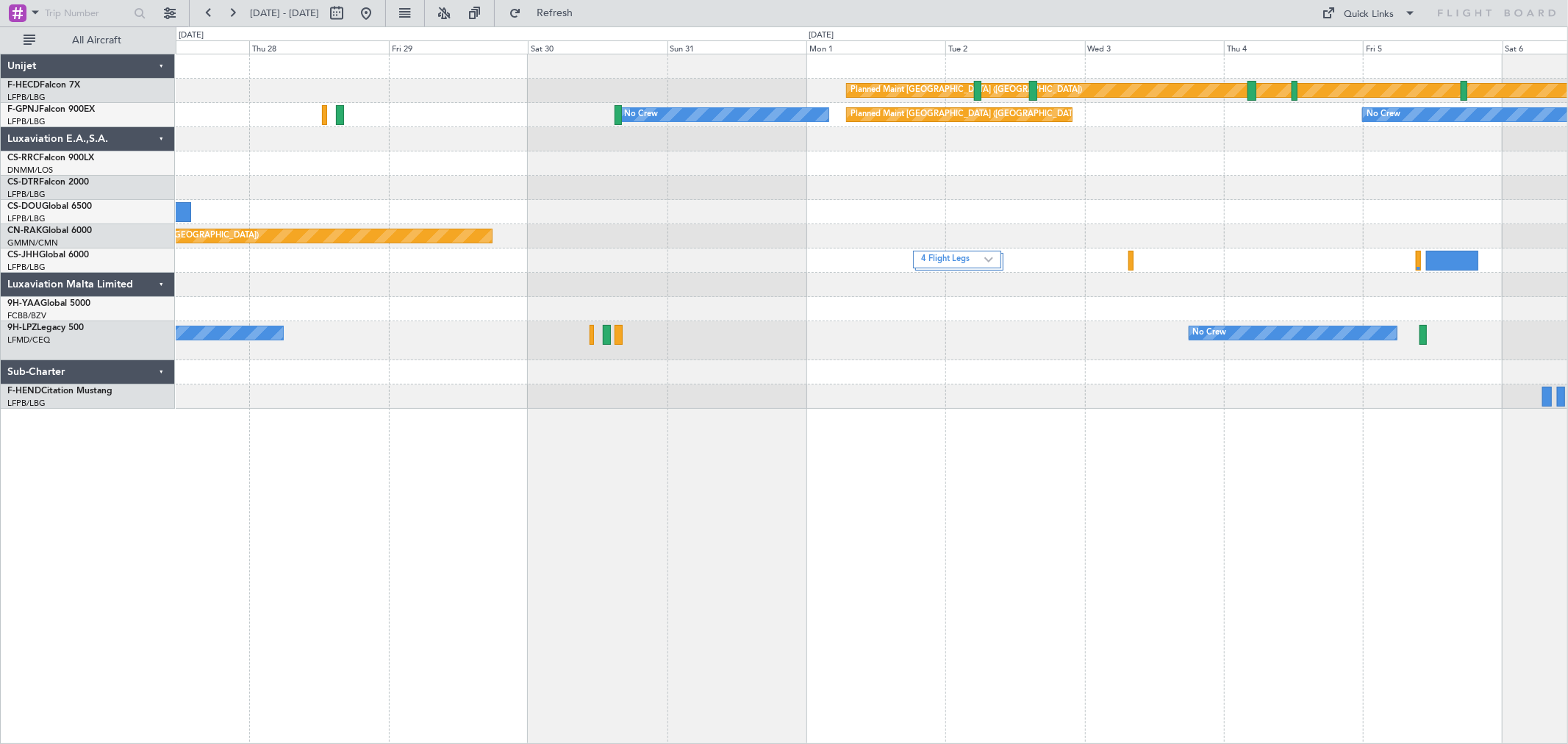
click at [1370, 239] on div "Planned Maint [GEOGRAPHIC_DATA] ([GEOGRAPHIC_DATA]) No Crew Planned Maint [GEOG…" at bounding box center [871, 231] width 1391 height 355
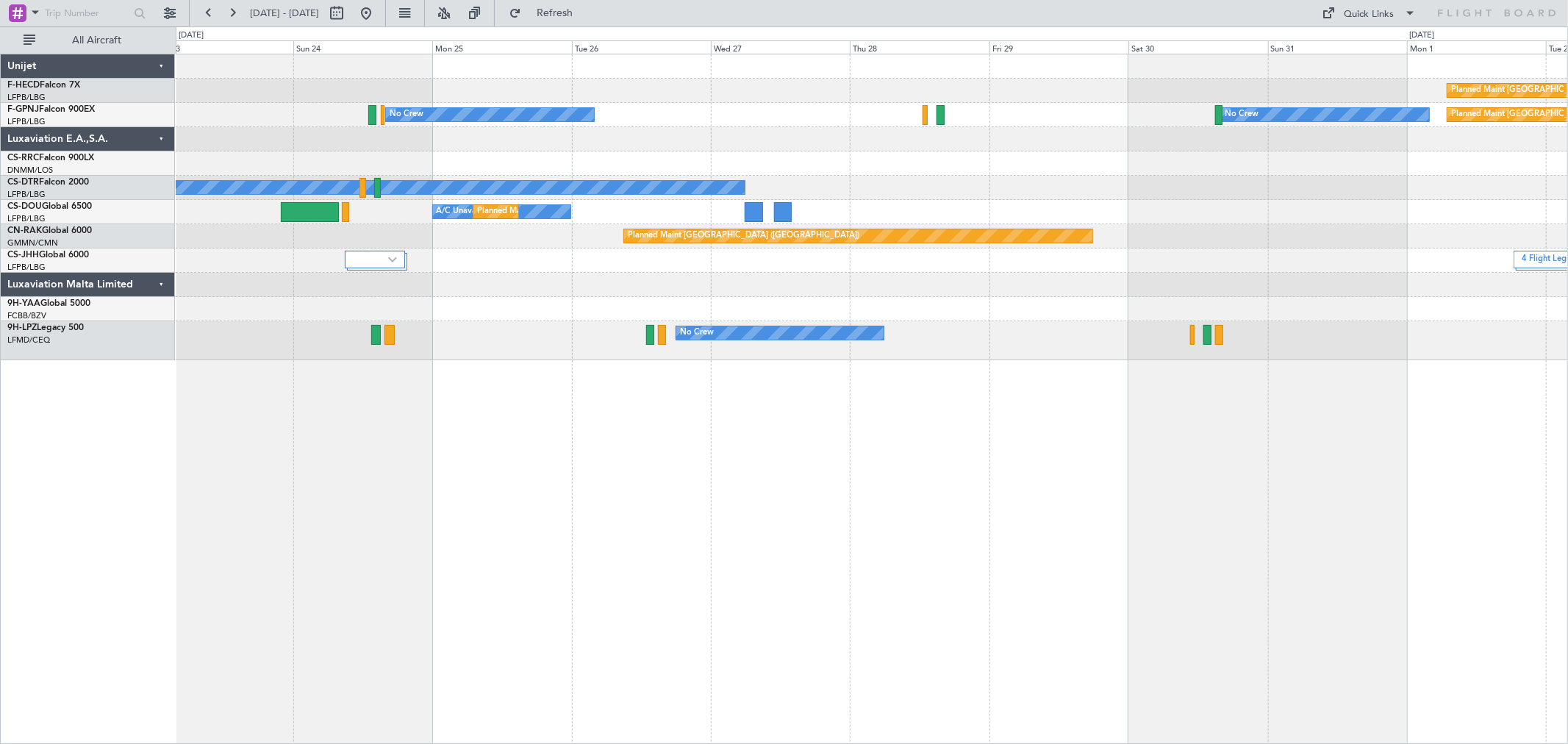
click at [1015, 202] on div "Planned Maint [GEOGRAPHIC_DATA] ([GEOGRAPHIC_DATA]) Planned Maint [GEOGRAPHIC_D…" at bounding box center [871, 207] width 1391 height 306
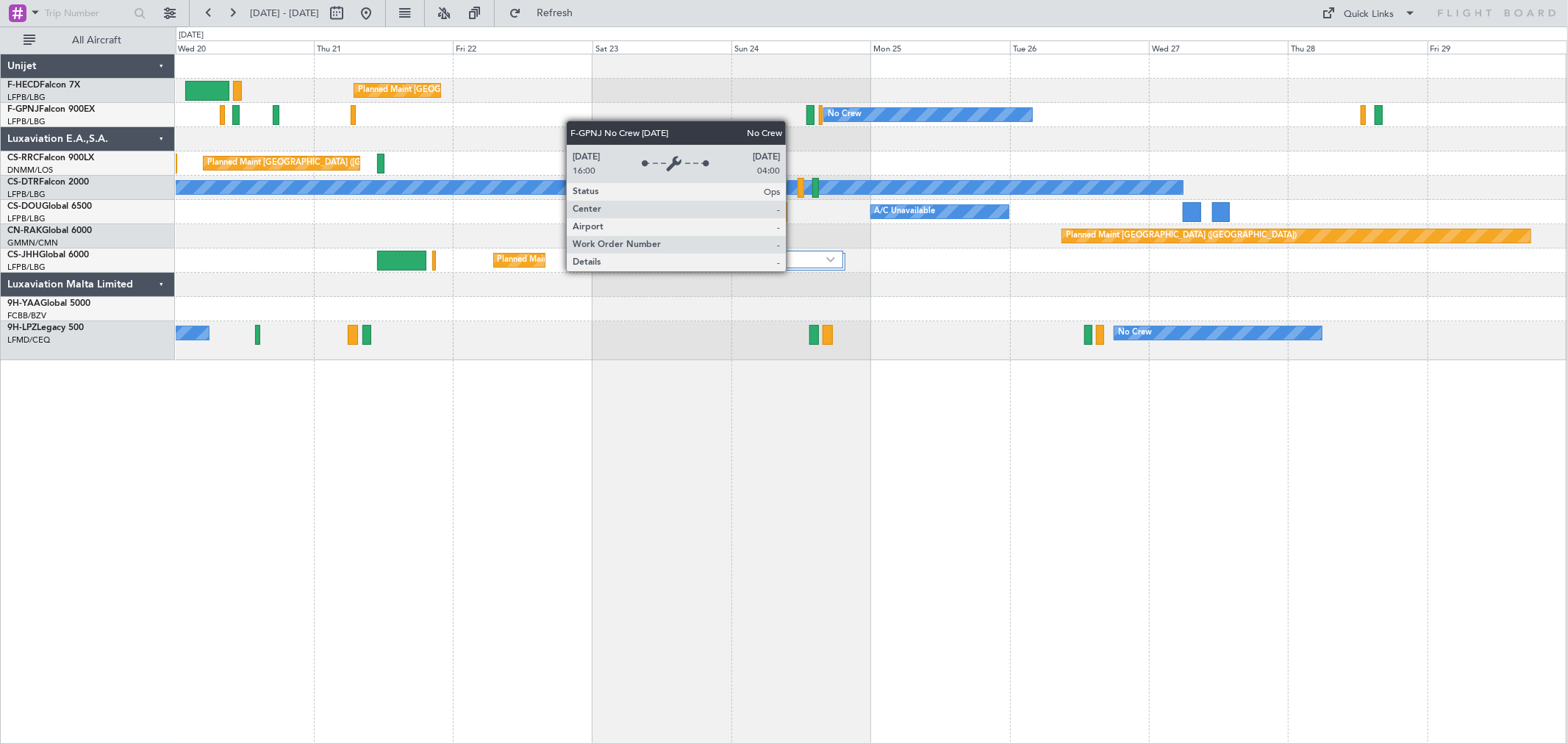
click at [1042, 103] on div "No Crew No Crew No Crew Planned Maint [GEOGRAPHIC_DATA] ([GEOGRAPHIC_DATA])" at bounding box center [871, 114] width 1391 height 24
